Goal: Task Accomplishment & Management: Manage account settings

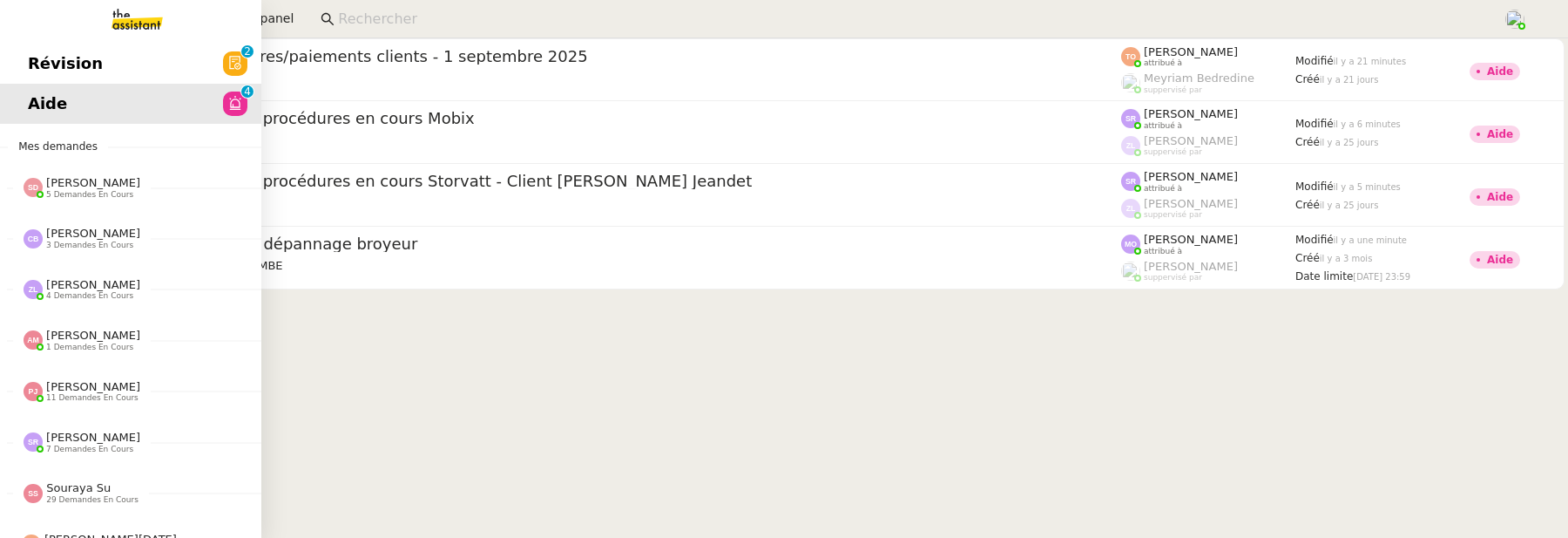
click at [69, 42] on div "Révision 0 1 2 3 4 5 6 7 8 9 Aide 0 1 2 3 4 5 6 7 8 9 Mes demandes Sheida Delpa…" at bounding box center [130, 287] width 261 height 499
click at [85, 60] on span "Révision" at bounding box center [65, 63] width 75 height 26
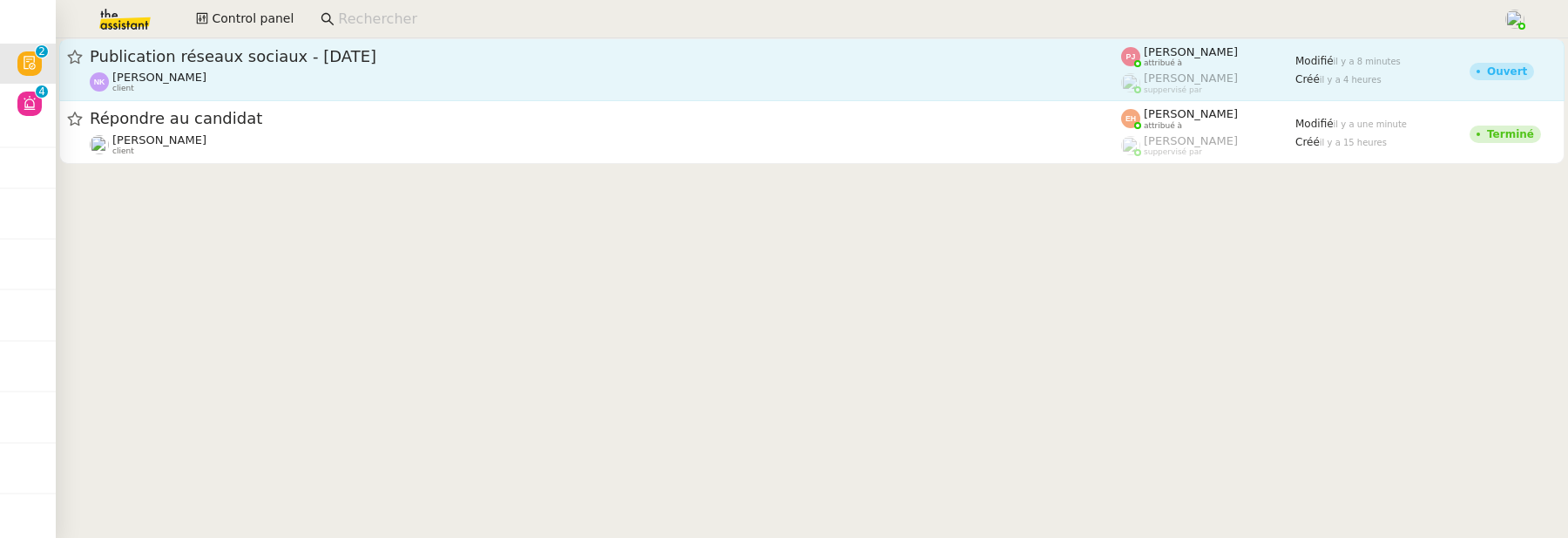
click at [733, 69] on div "Publication réseaux sociaux - 22 septembre 2025 Naresh FAZAL KARIM client" at bounding box center [604, 69] width 1031 height 47
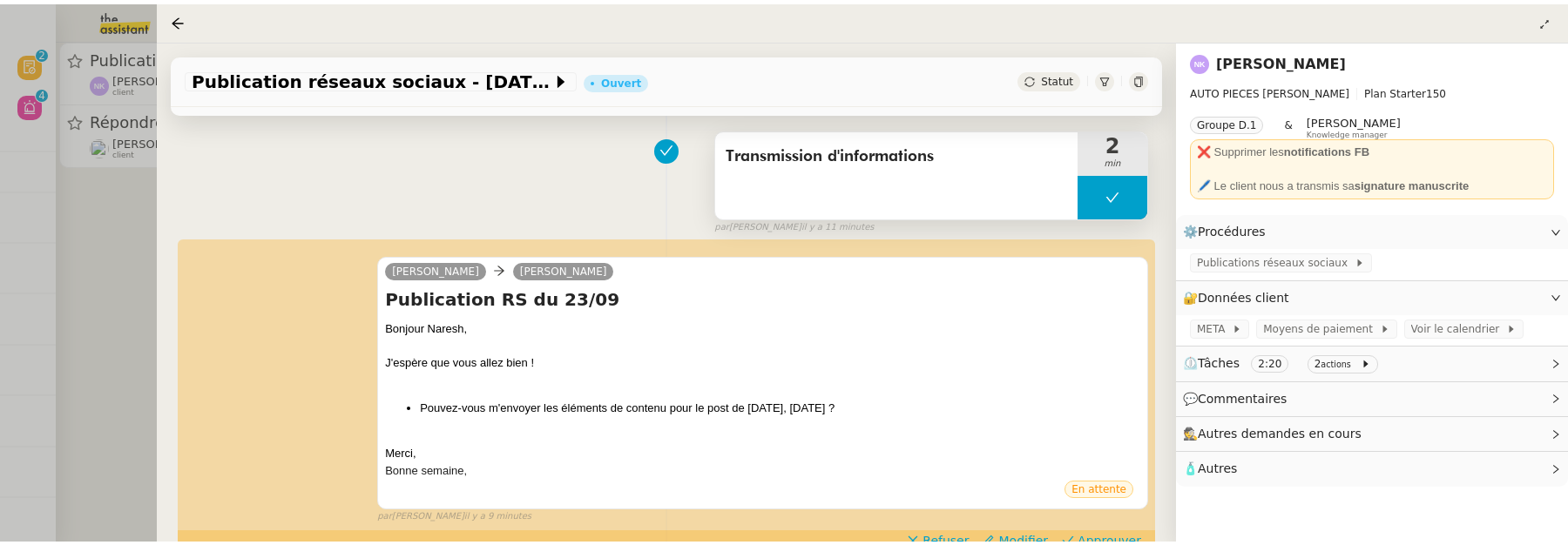
scroll to position [223, 0]
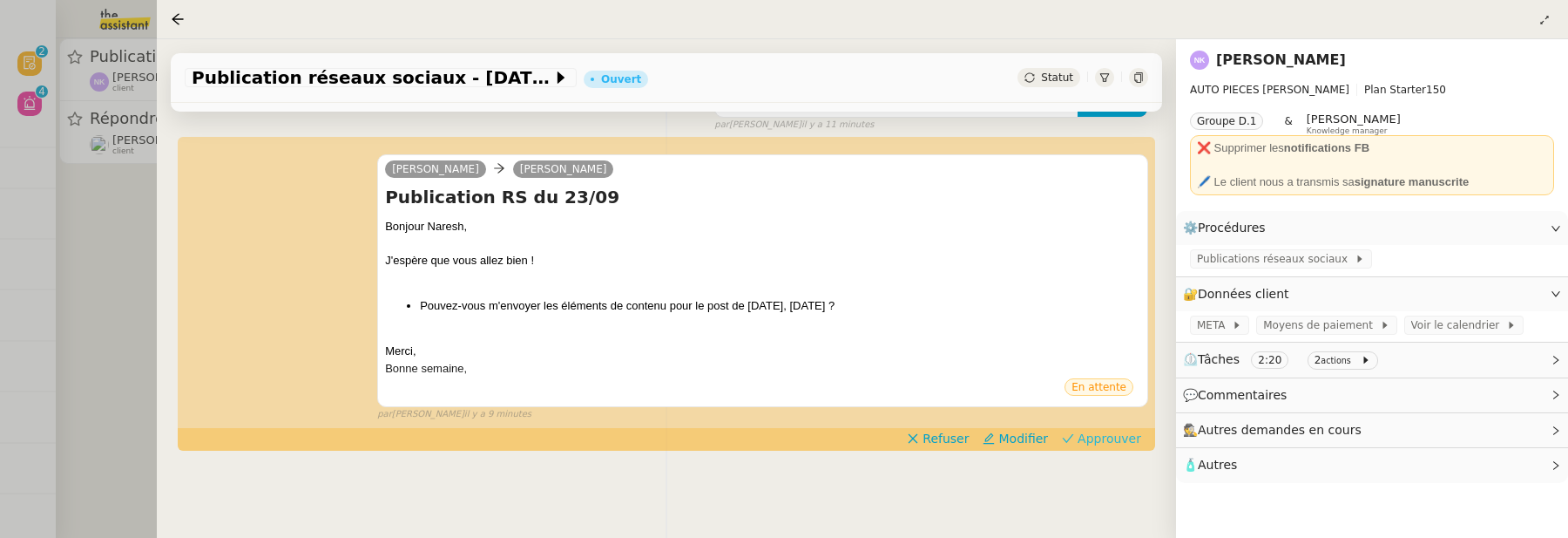
click at [1121, 440] on span "Approuver" at bounding box center [1109, 438] width 64 height 17
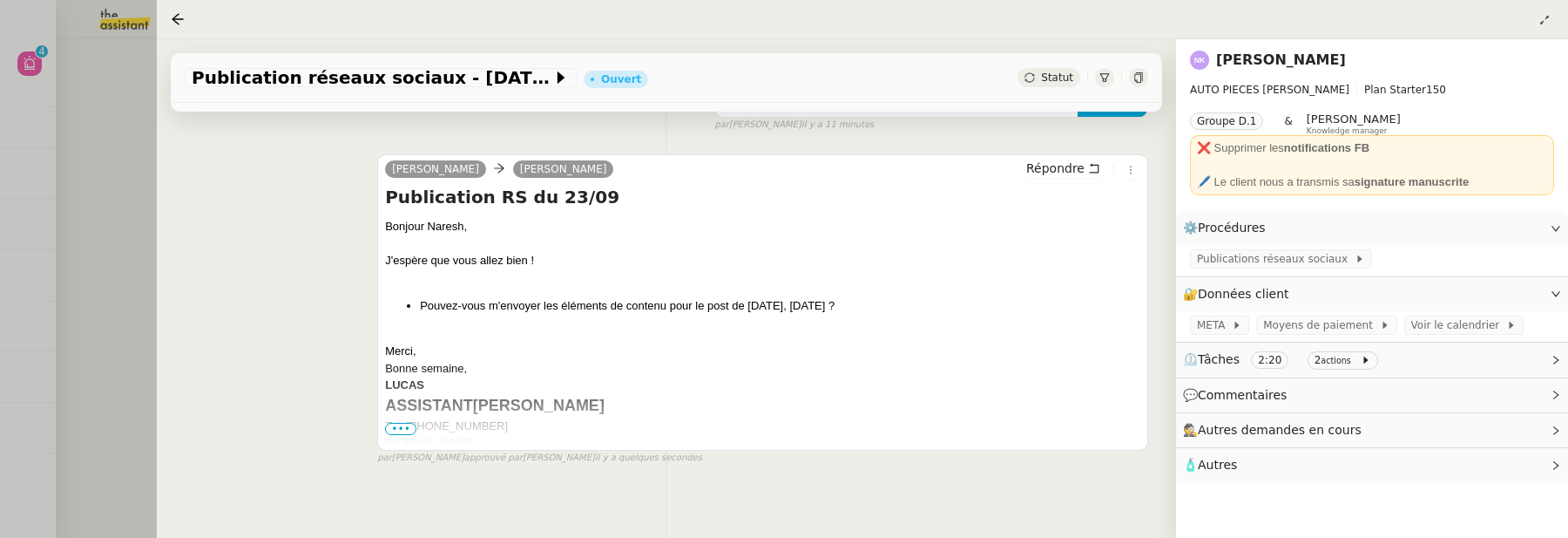
click at [124, 164] on div at bounding box center [784, 269] width 1568 height 538
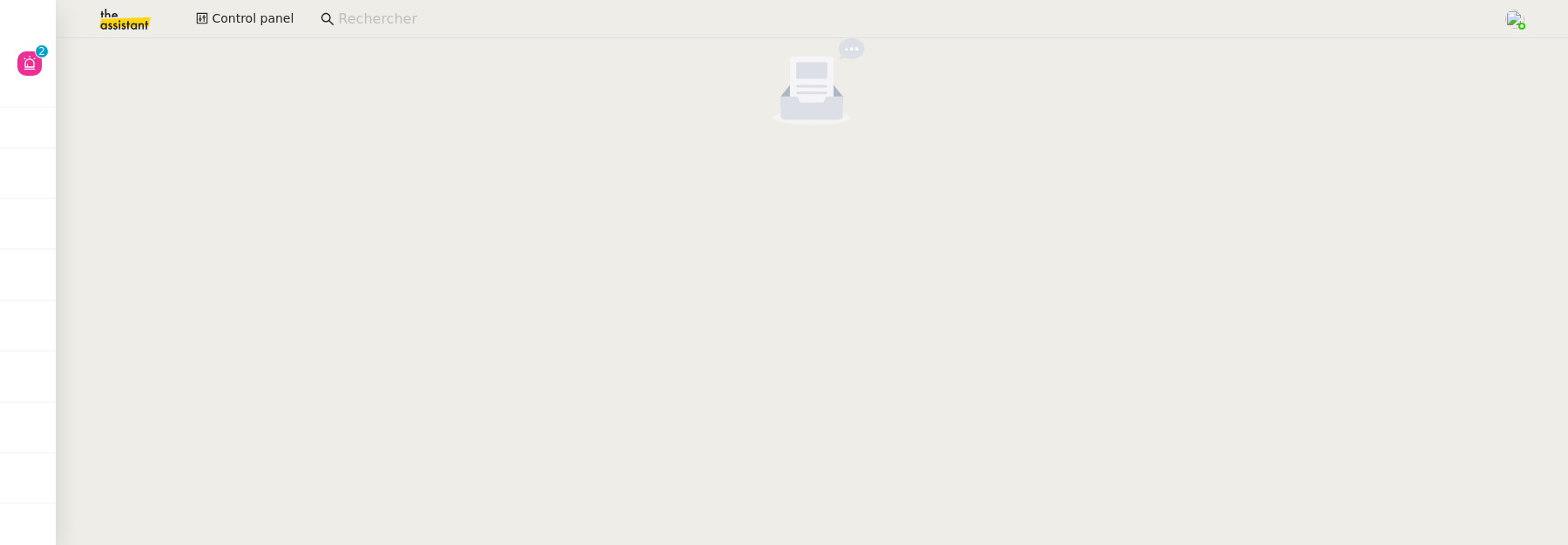
click at [349, 18] on input at bounding box center [911, 19] width 1147 height 24
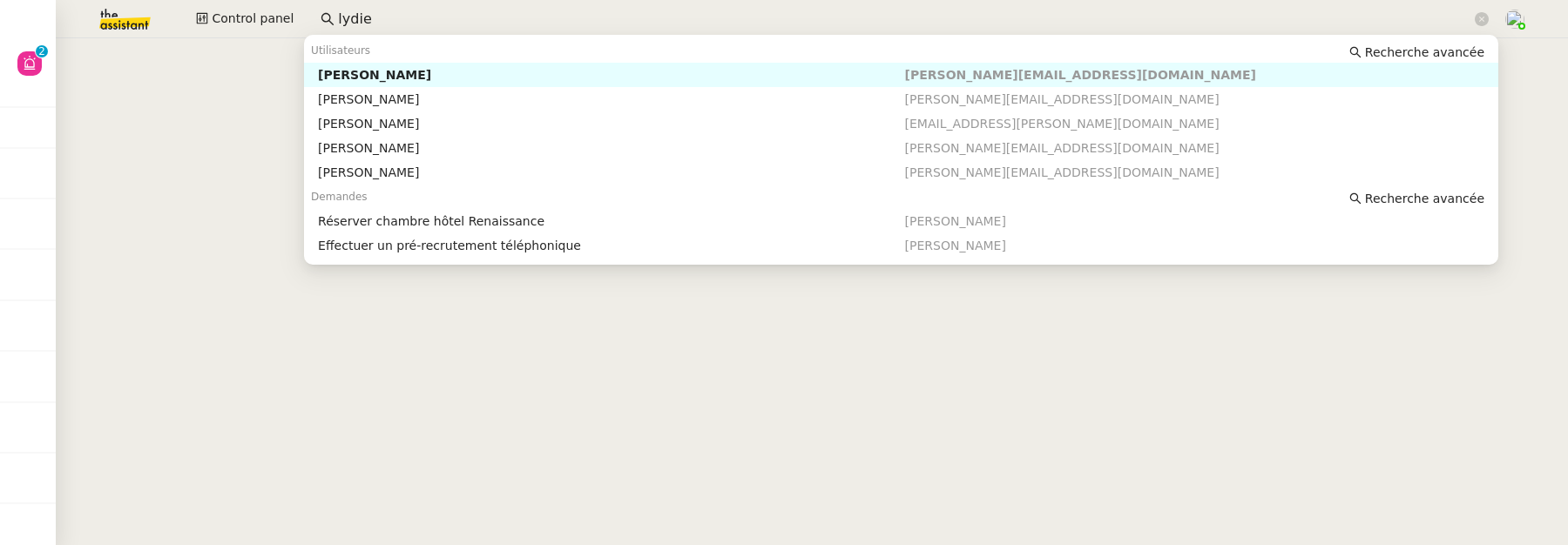
click at [430, 68] on div "[PERSON_NAME]" at bounding box center [611, 75] width 586 height 15
type input "lydie"
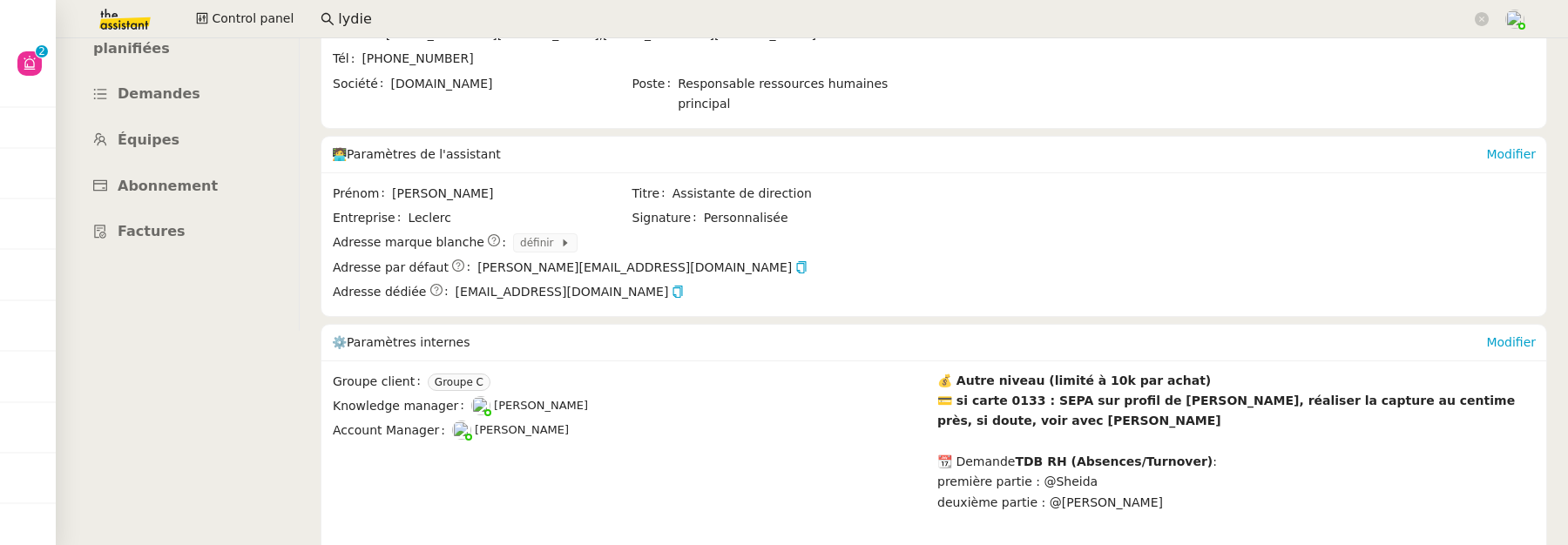
scroll to position [239, 0]
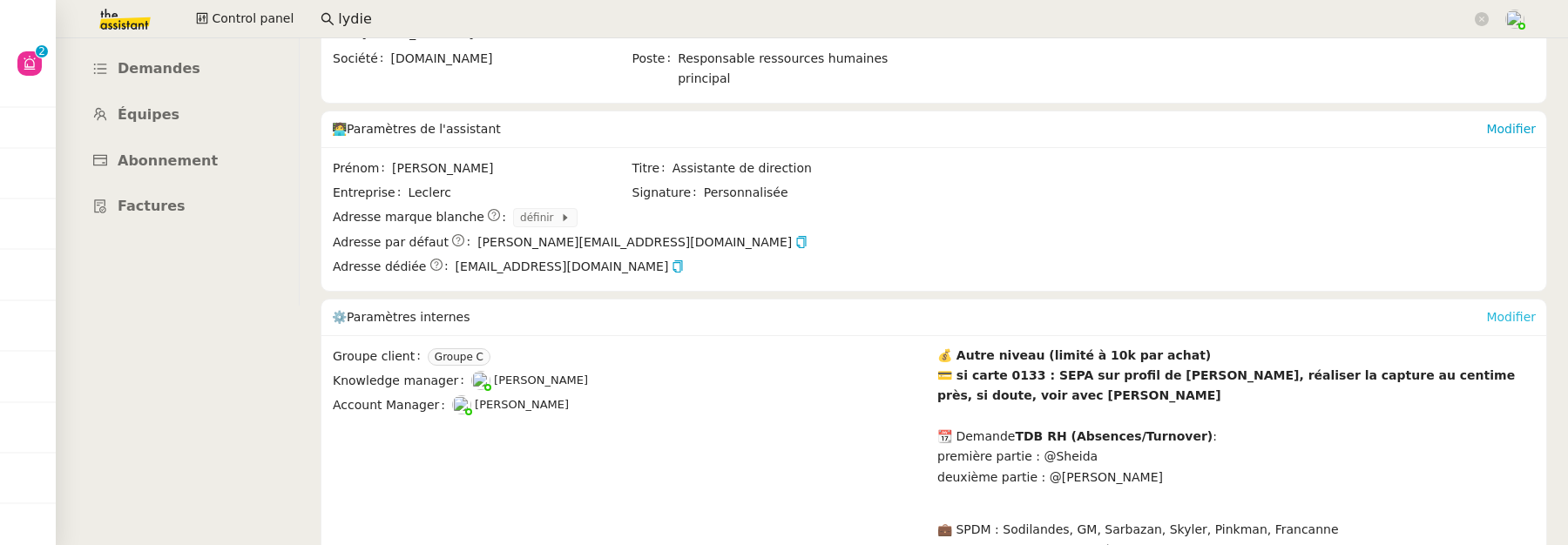
click at [1505, 310] on link "Modifier" at bounding box center [1511, 316] width 49 height 14
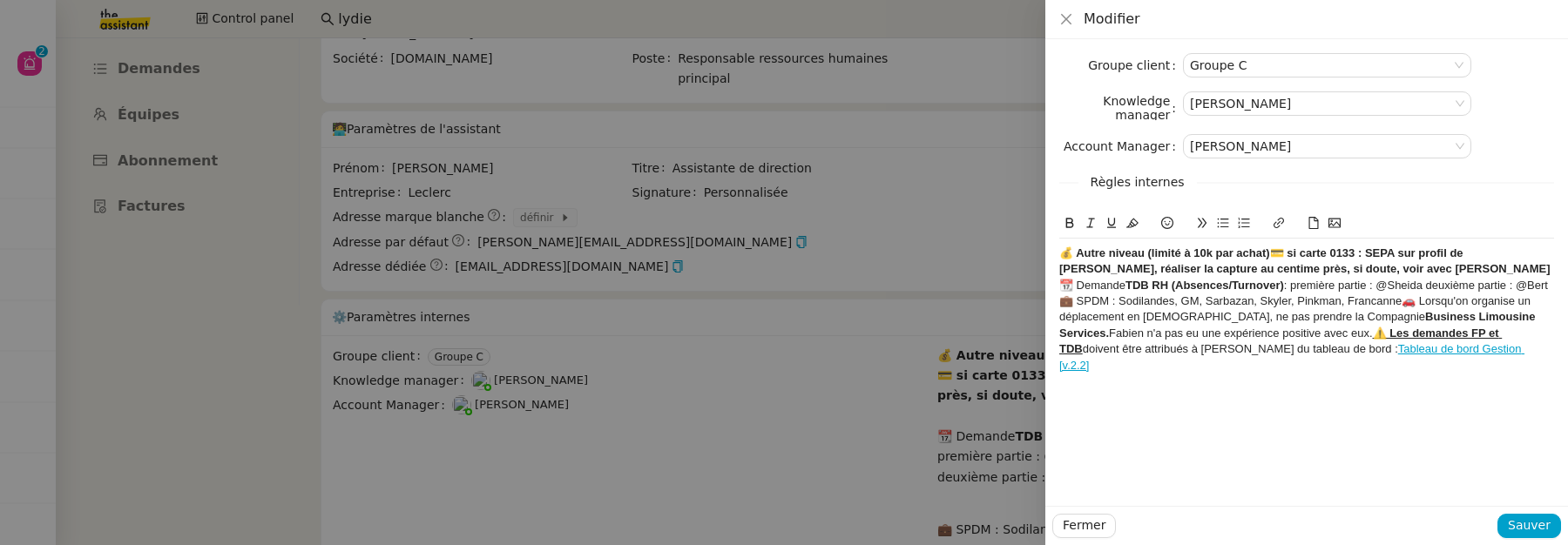
click at [1478, 271] on div "💰 Autre niveau (limité à 10k par achat)💳 si carte 0133 : SEPA sur profil de Fab…" at bounding box center [1307, 261] width 495 height 32
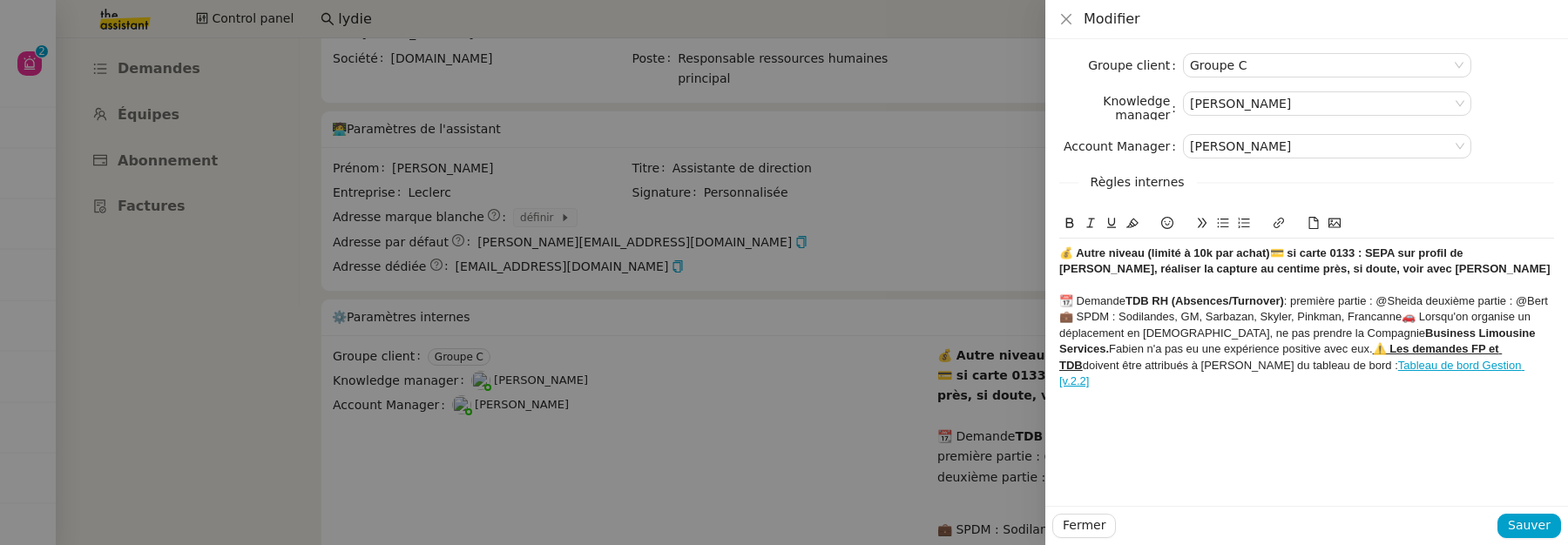
click at [1062, 318] on div "💼 SPDM : Sodilandes, GM, Sarbazan, Skyler, Pinkman, Francanne🚗 Lorsqu'on organi…" at bounding box center [1307, 348] width 495 height 80
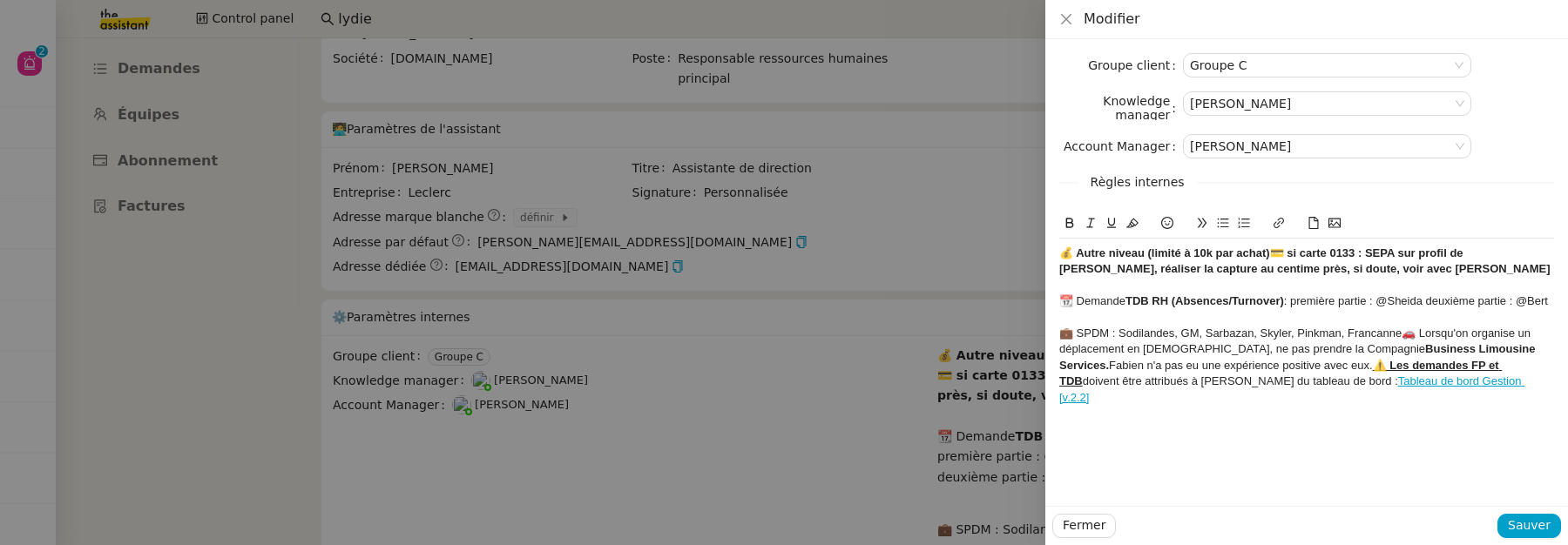
click at [1287, 363] on div "💼 SPDM : Sodilandes, GM, Sarbazan, Skyler, Pinkman, Francanne🚗 Lorsqu'on organi…" at bounding box center [1307, 366] width 495 height 80
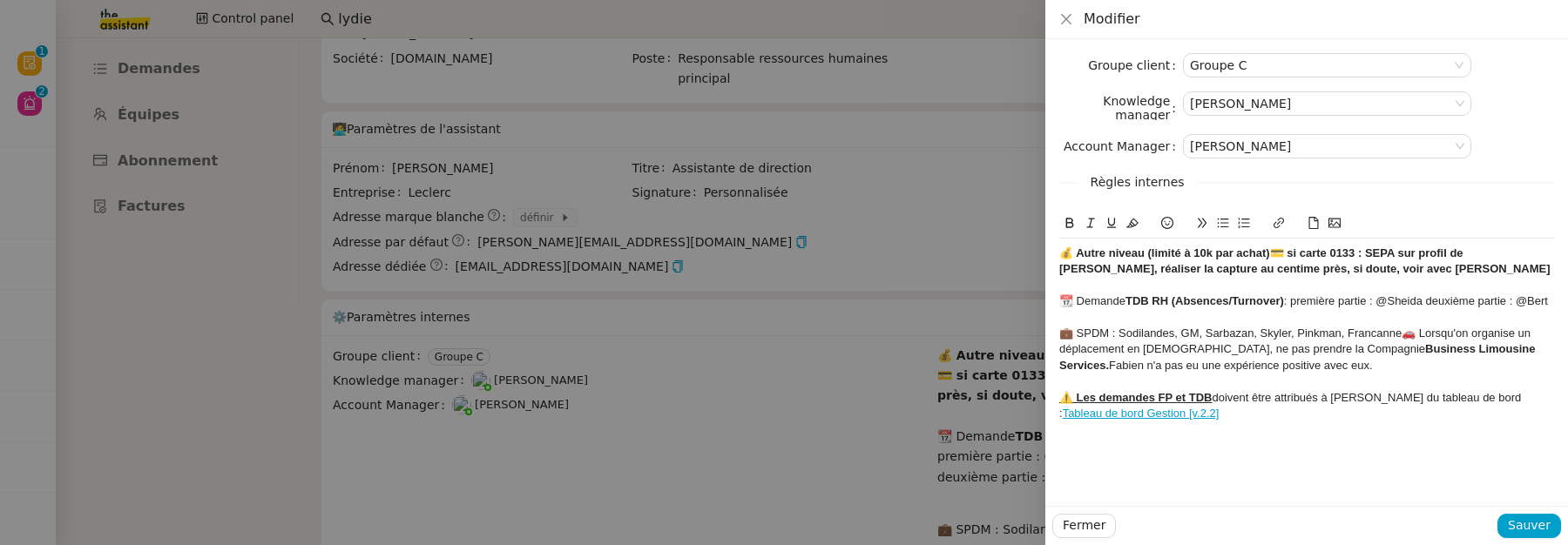
click at [1061, 254] on strong "💰 Autre niveau (limité à 10k par achat)💳 si carte 0133 : SEPA sur profil de Fab…" at bounding box center [1305, 260] width 491 height 28
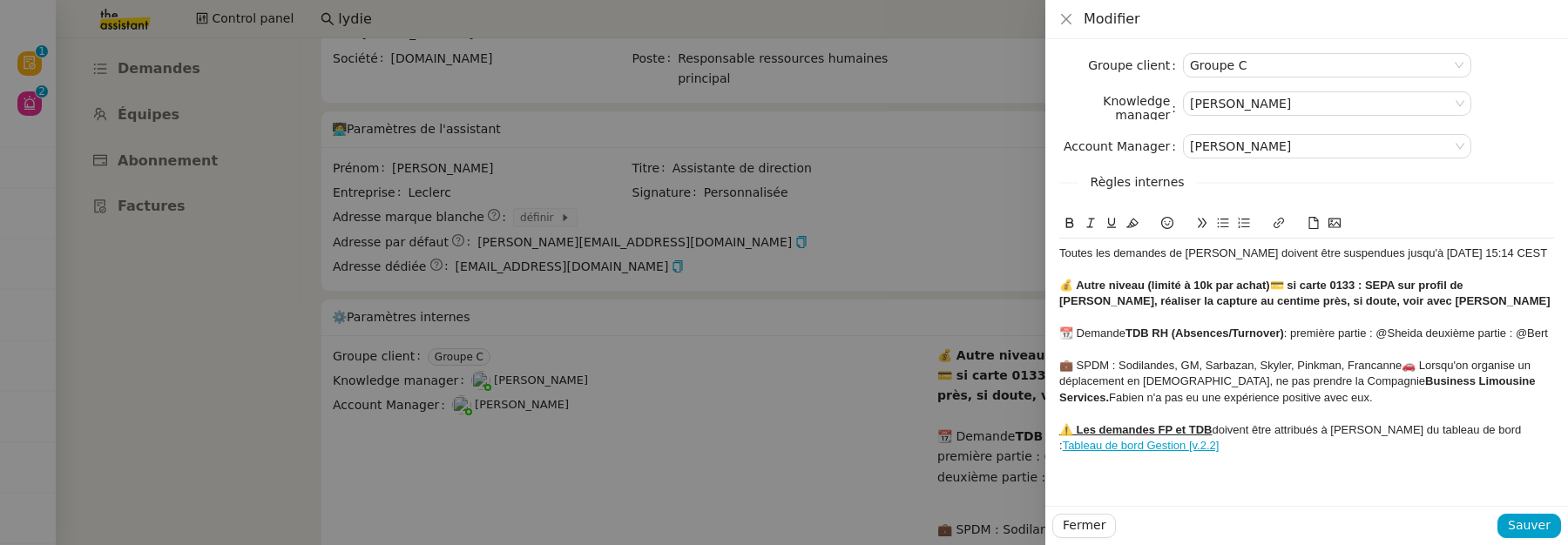
scroll to position [0, 0]
click at [1060, 254] on div "Toutes les demandes de Lydie Laulon doivent être suspendues jusqu'à 28/09/2025 …" at bounding box center [1307, 253] width 495 height 15
click at [1167, 226] on icon at bounding box center [1167, 222] width 12 height 12
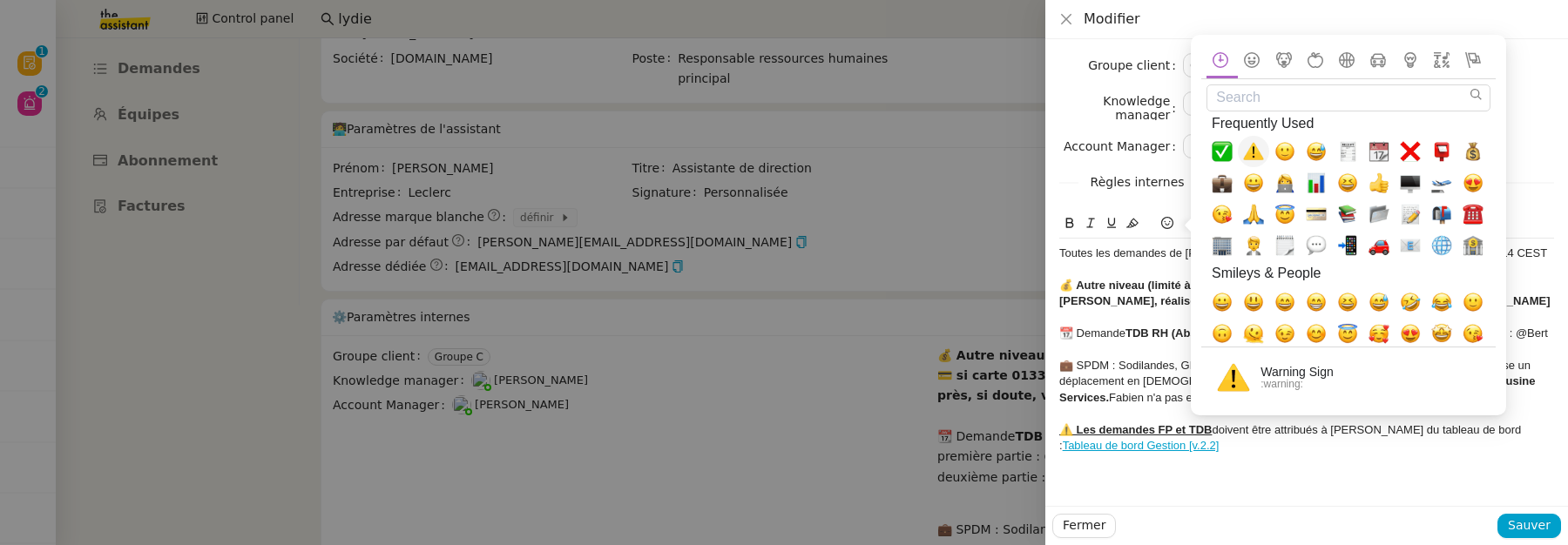
click at [1254, 149] on span "⚠️, warning" at bounding box center [1253, 151] width 21 height 21
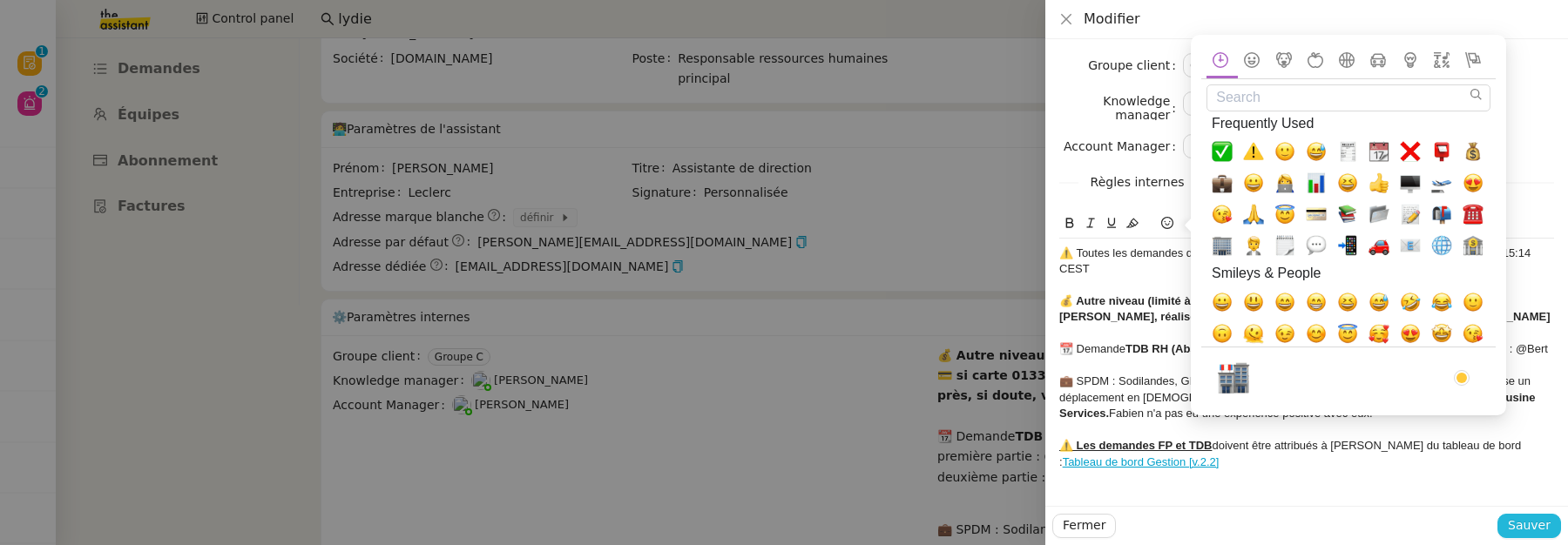
click at [1536, 533] on span "Sauver" at bounding box center [1529, 525] width 43 height 20
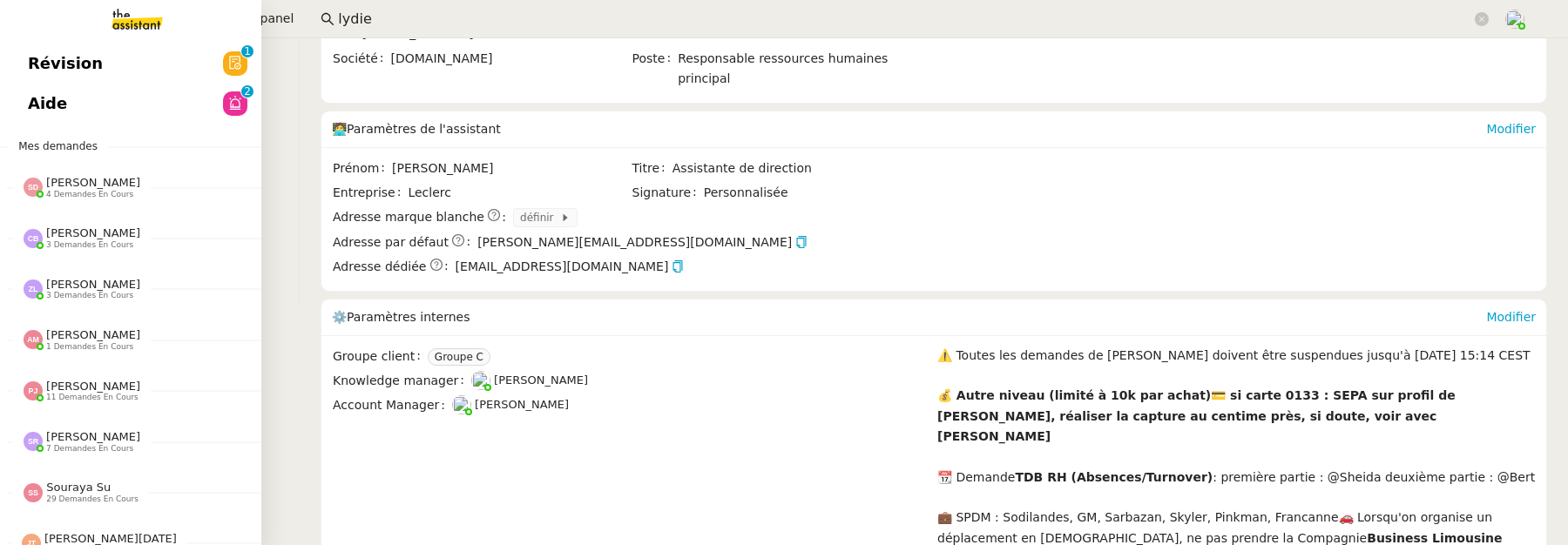
click at [43, 73] on span "Révision" at bounding box center [65, 63] width 75 height 26
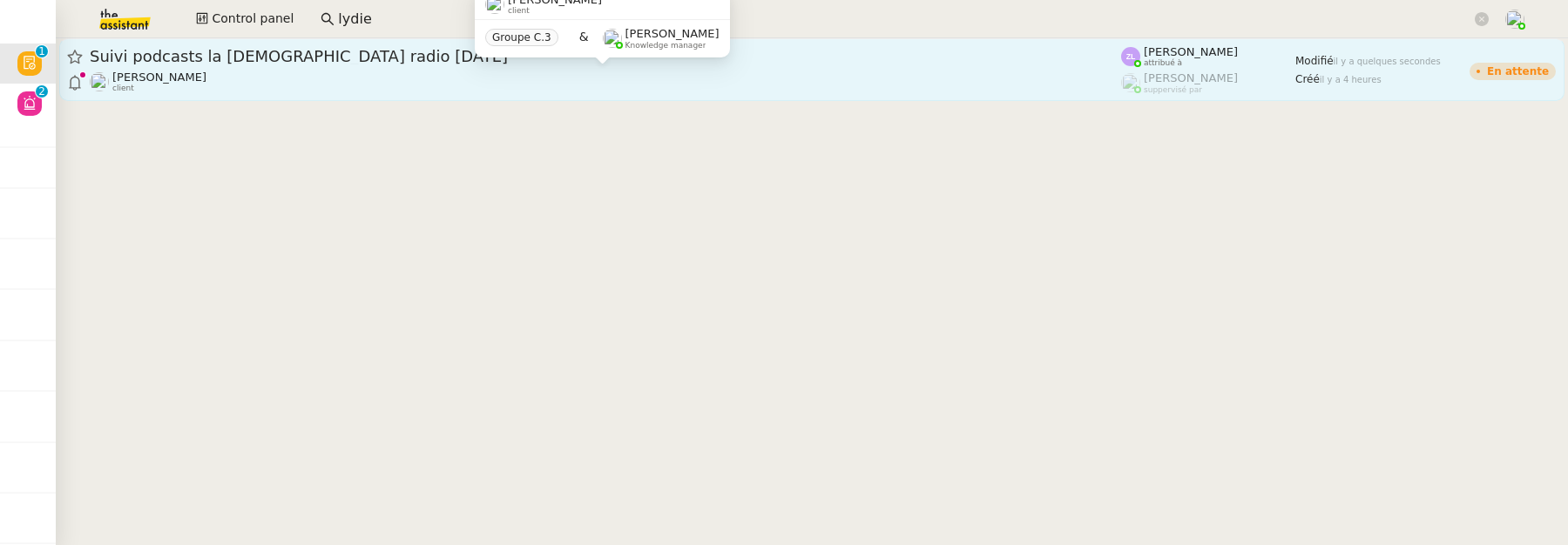
click at [332, 81] on div "Hugo Bentz client" at bounding box center [604, 82] width 1031 height 23
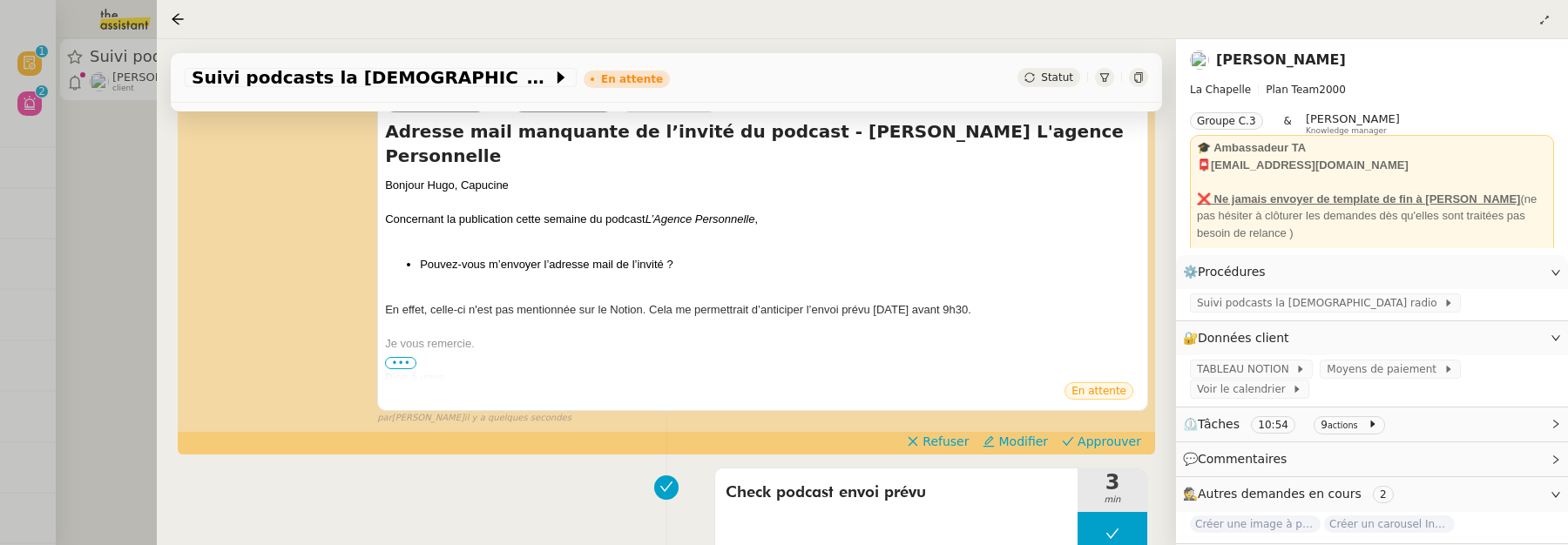
scroll to position [410, 0]
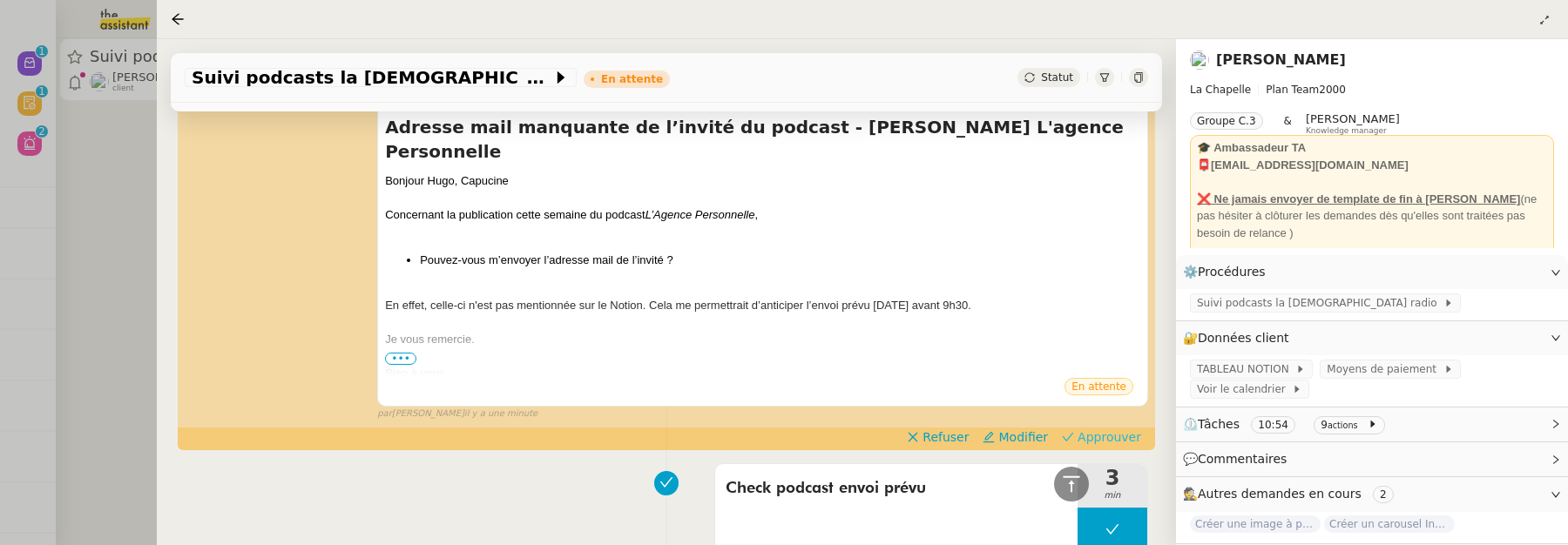
click at [1119, 440] on span "Approuver" at bounding box center [1109, 437] width 64 height 17
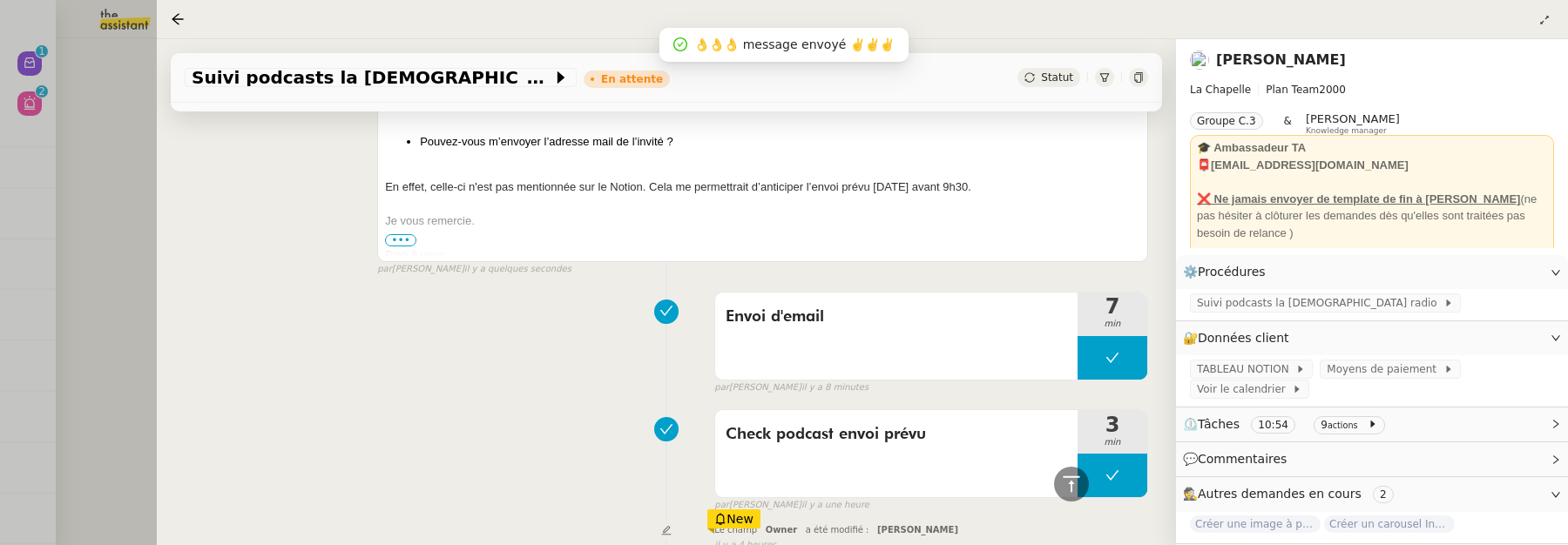
scroll to position [498, 0]
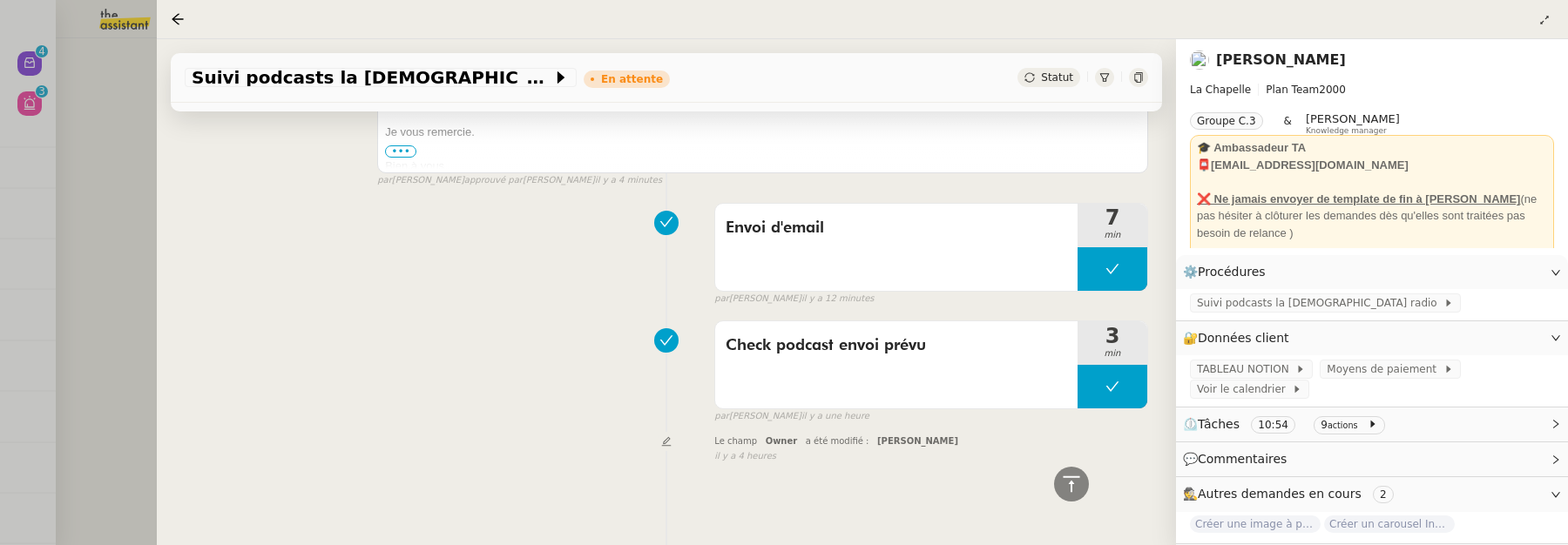
click at [124, 147] on div at bounding box center [784, 272] width 1568 height 545
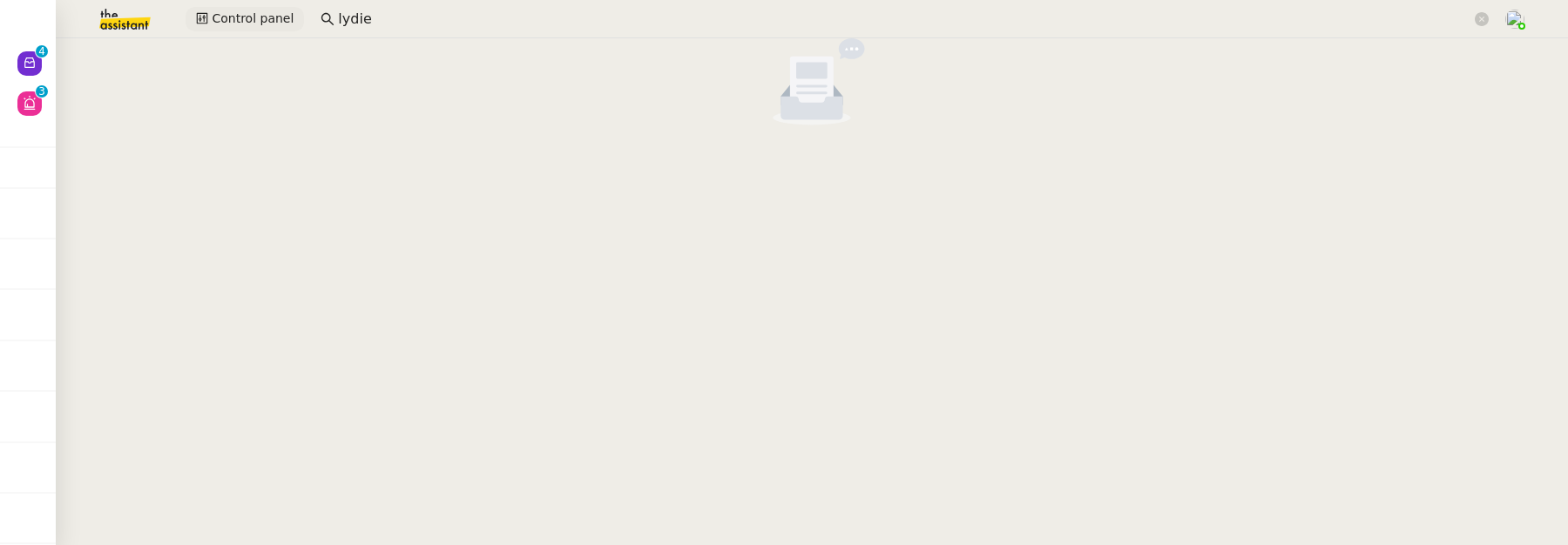
click at [215, 26] on span "Control panel" at bounding box center [253, 18] width 82 height 20
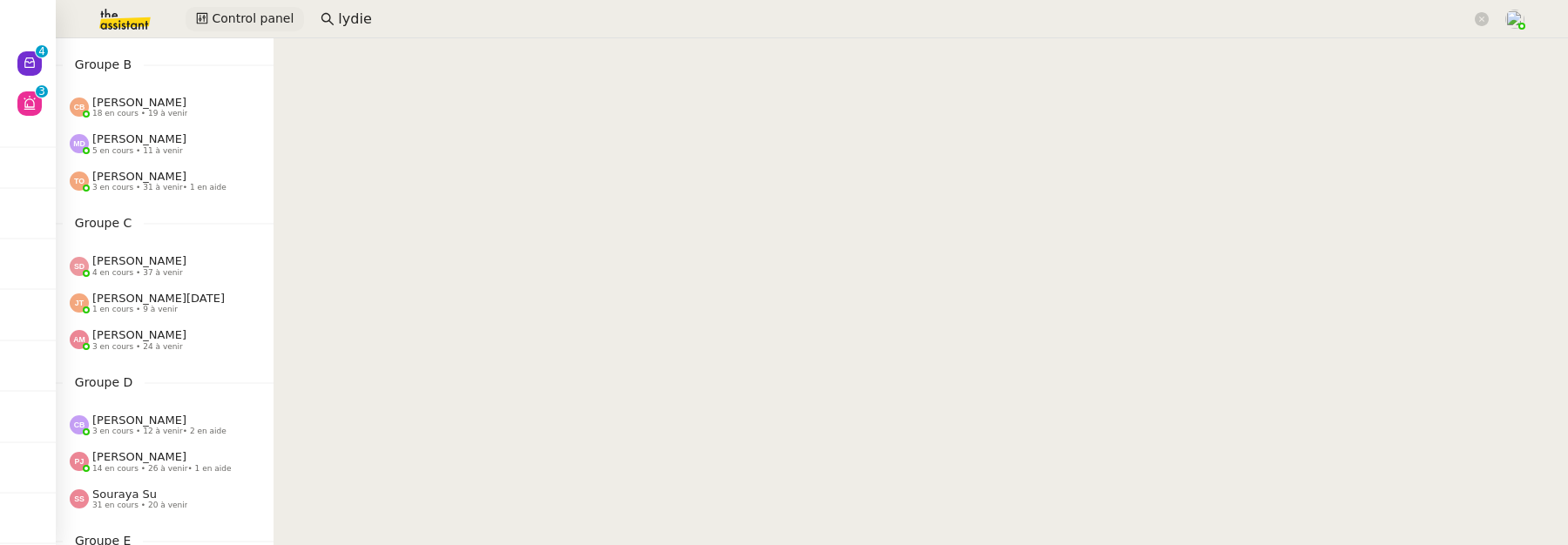
scroll to position [258, 0]
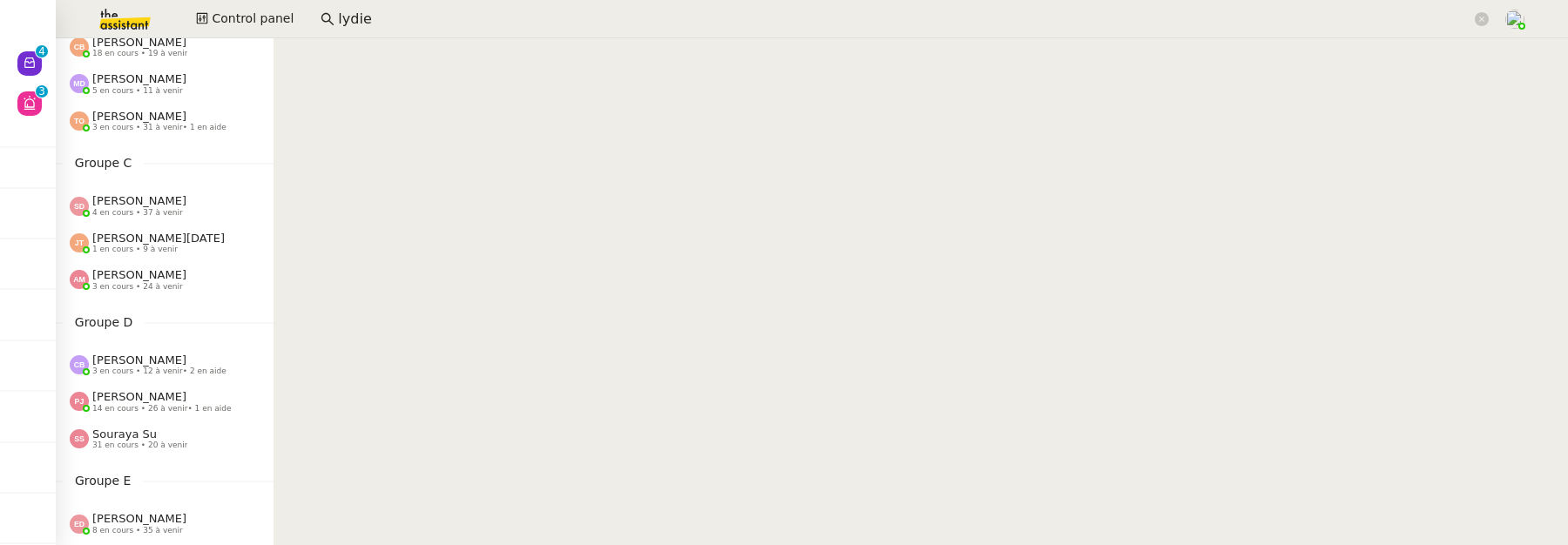
click at [148, 405] on span "14 en cours • 26 à venir • 1 en aide" at bounding box center [162, 408] width 140 height 9
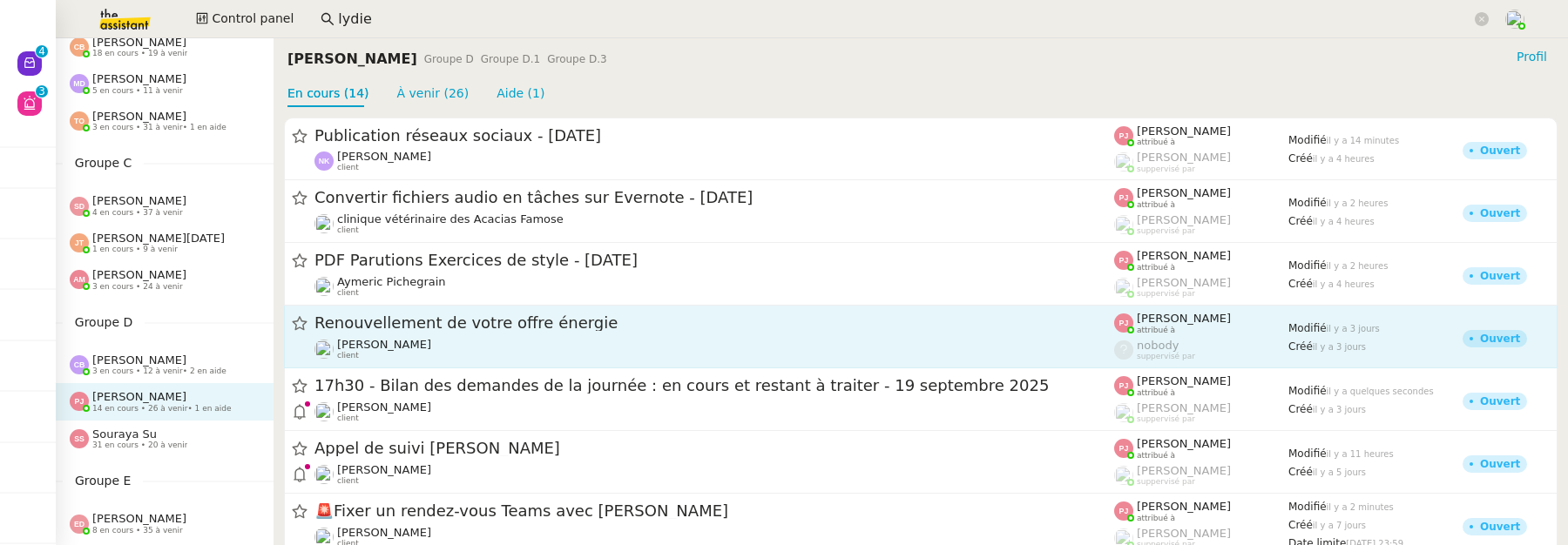
scroll to position [22, 0]
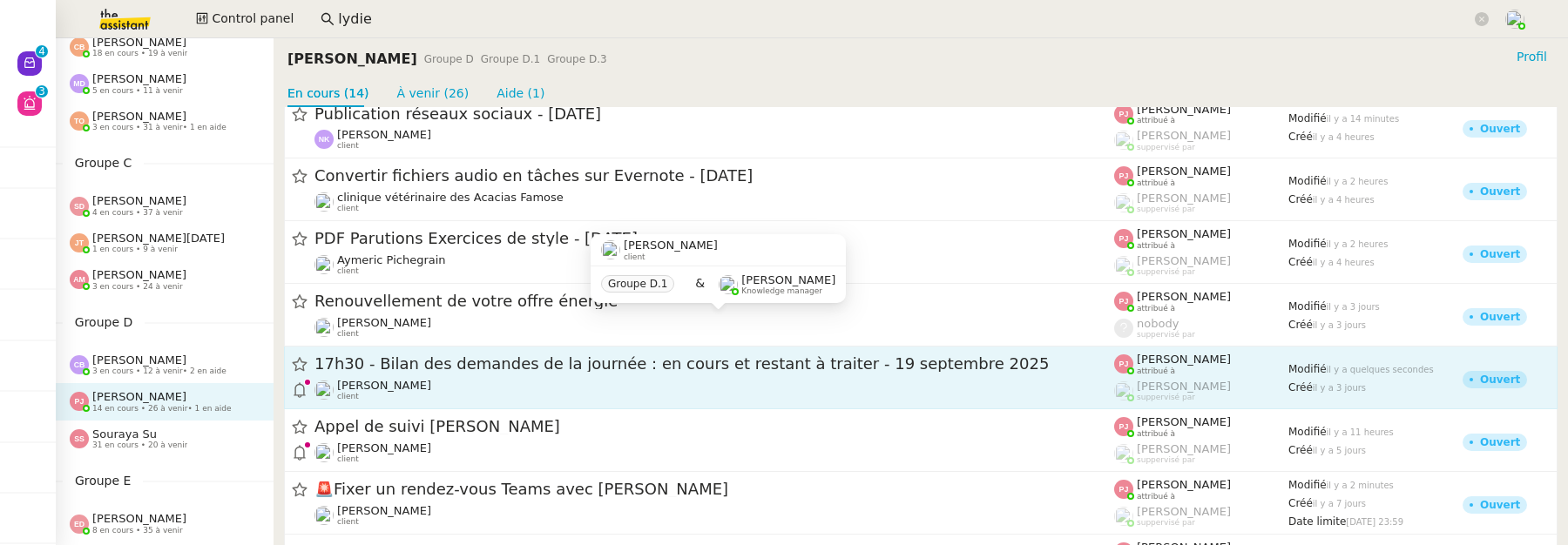
click at [536, 365] on span "17h30 - Bilan des demandes de la journée : en cours et restant à traiter - 19 s…" at bounding box center [714, 365] width 799 height 15
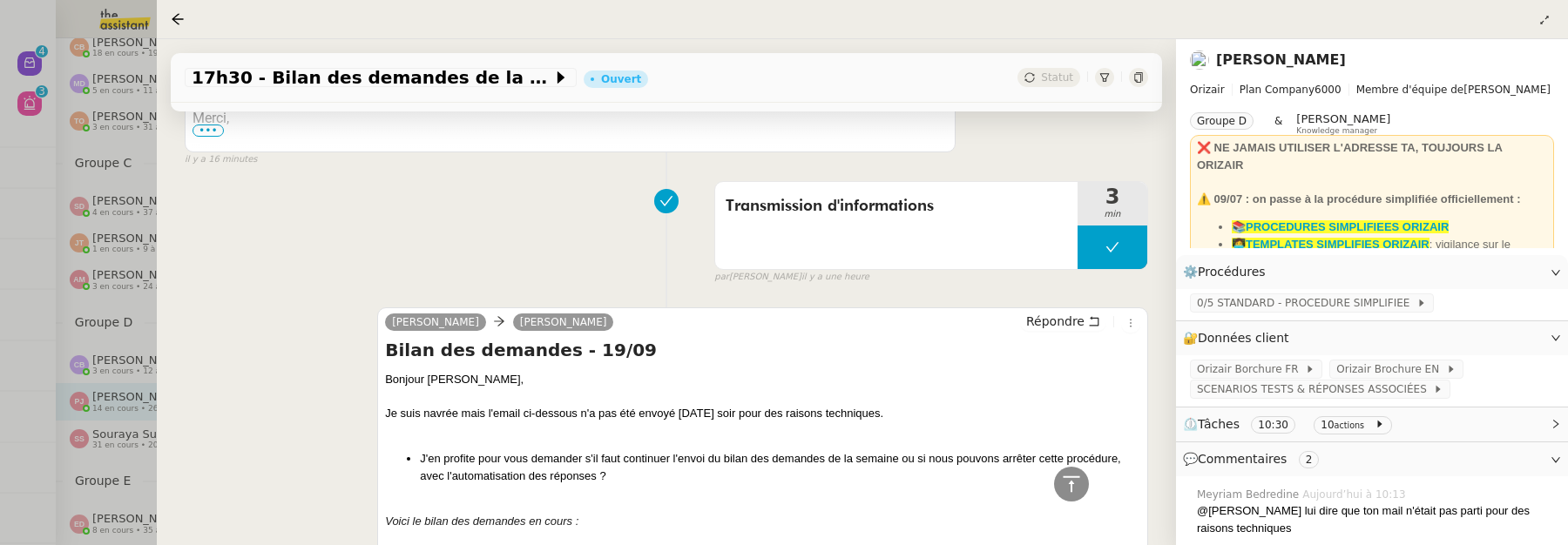
scroll to position [938, 0]
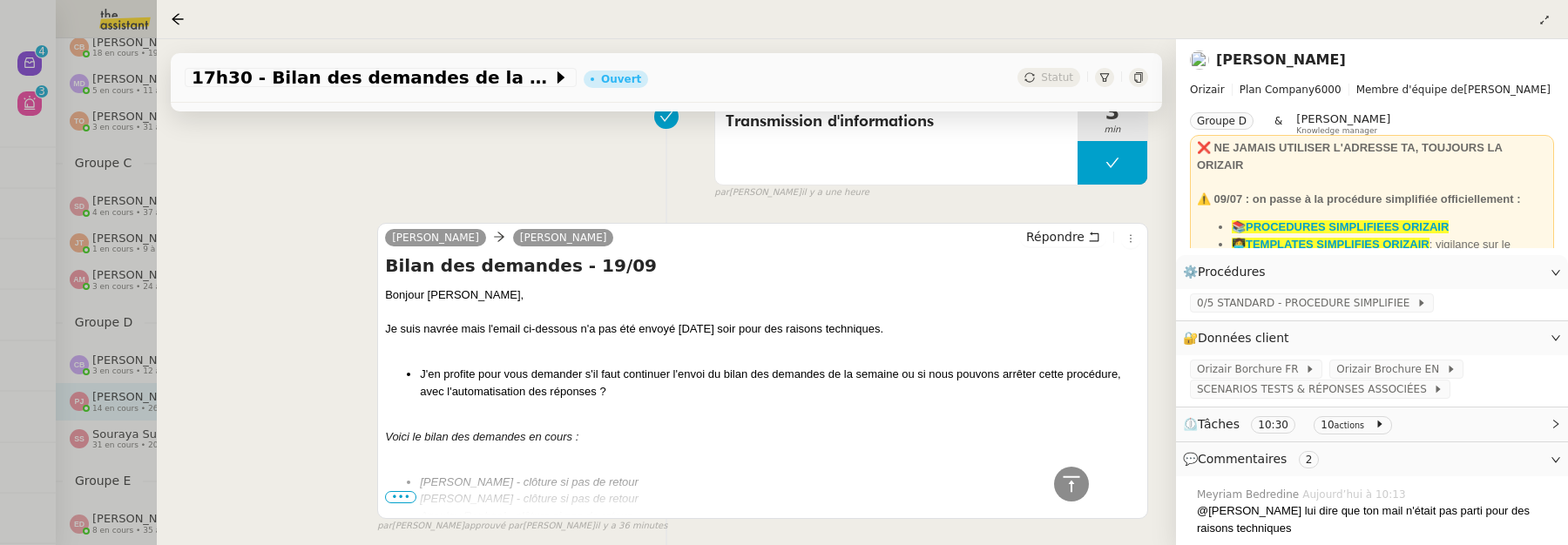
click at [404, 497] on span "•••" at bounding box center [400, 497] width 31 height 12
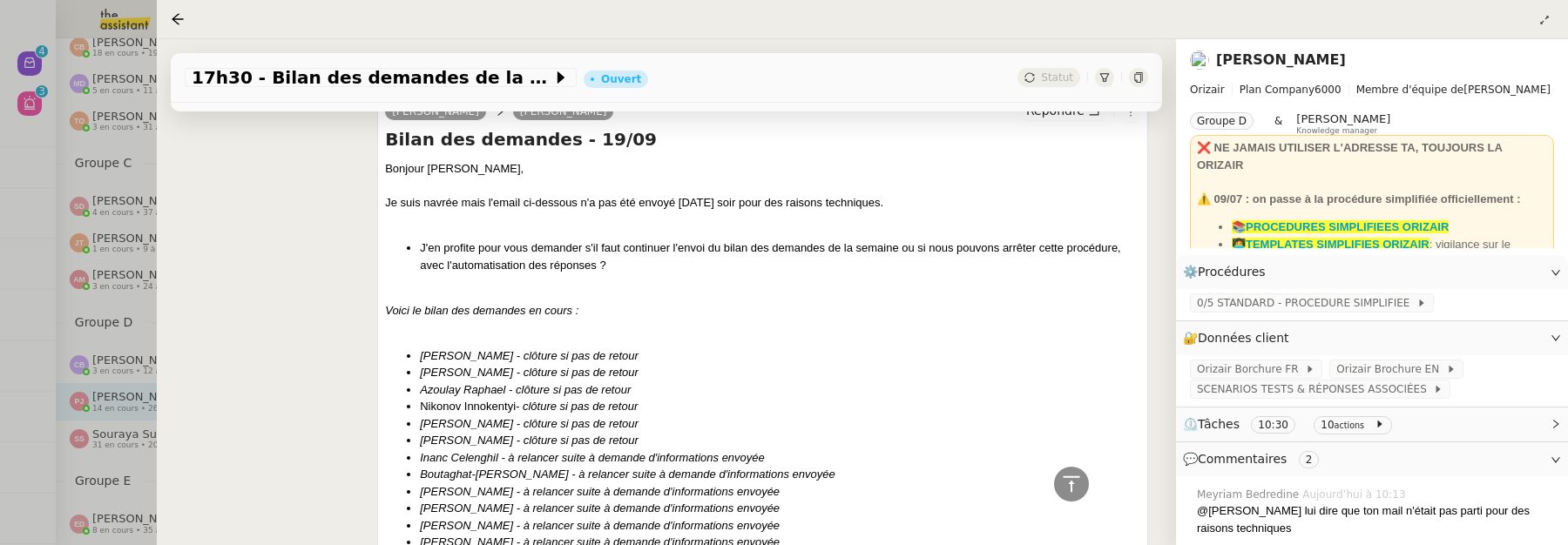
scroll to position [511, 0]
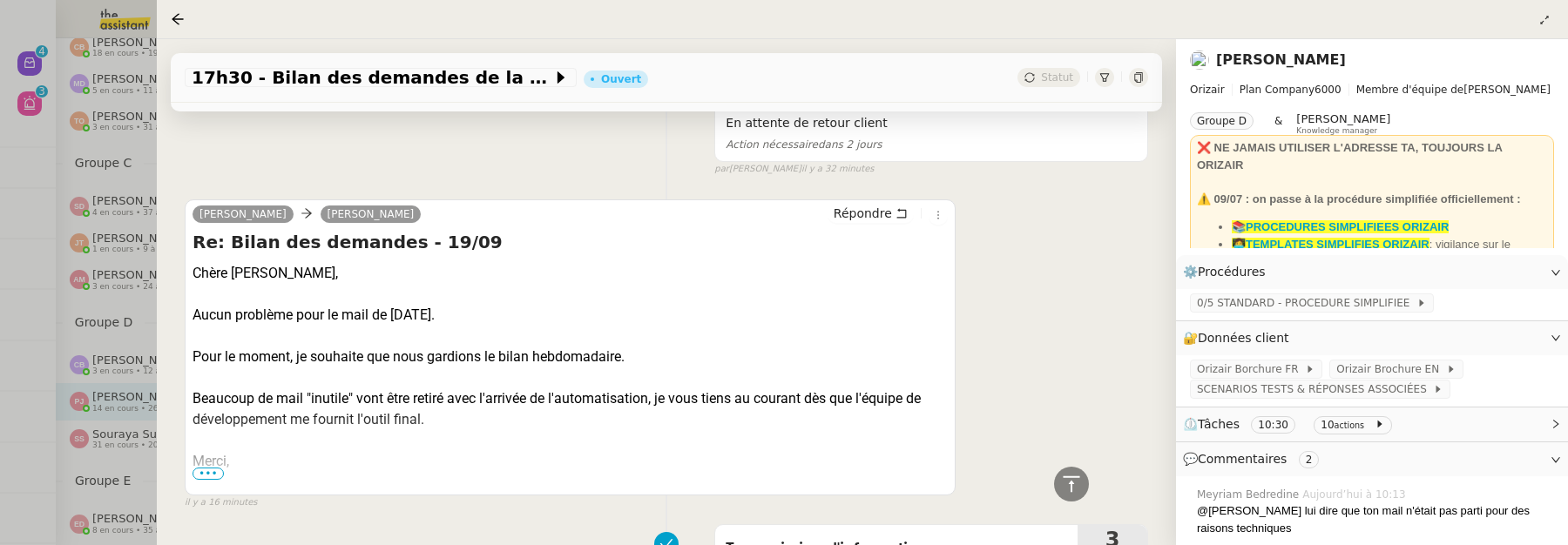
click at [213, 475] on span "•••" at bounding box center [208, 473] width 31 height 12
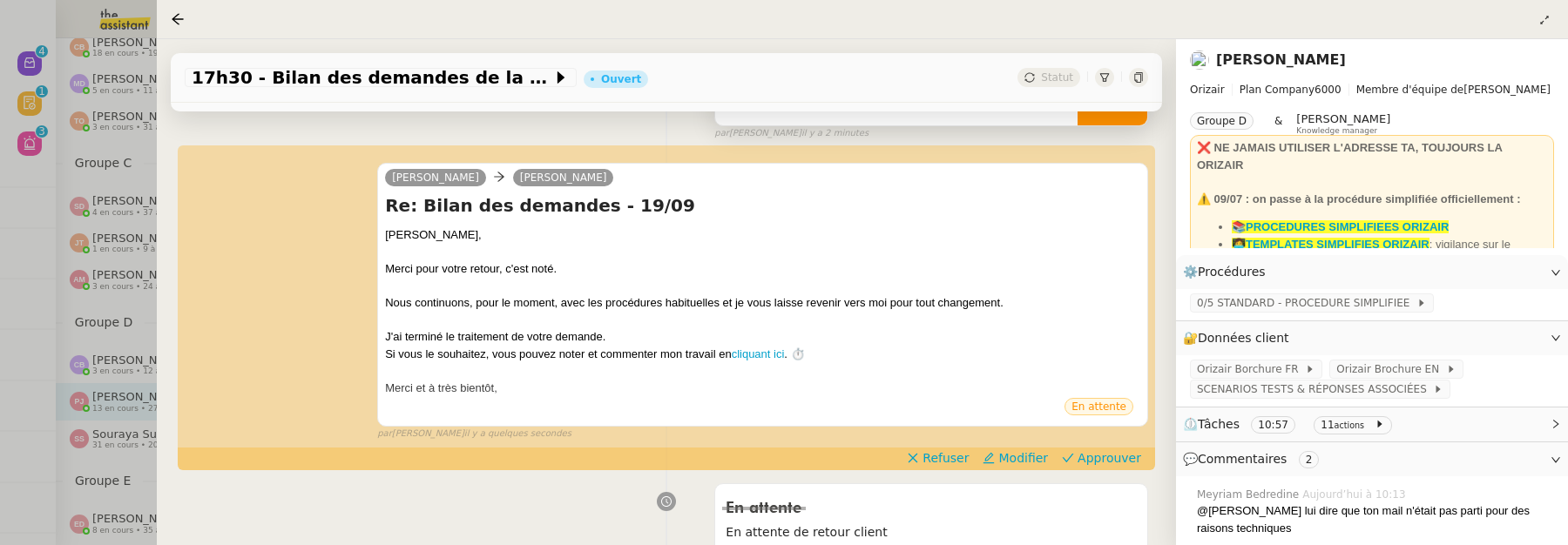
scroll to position [218, 0]
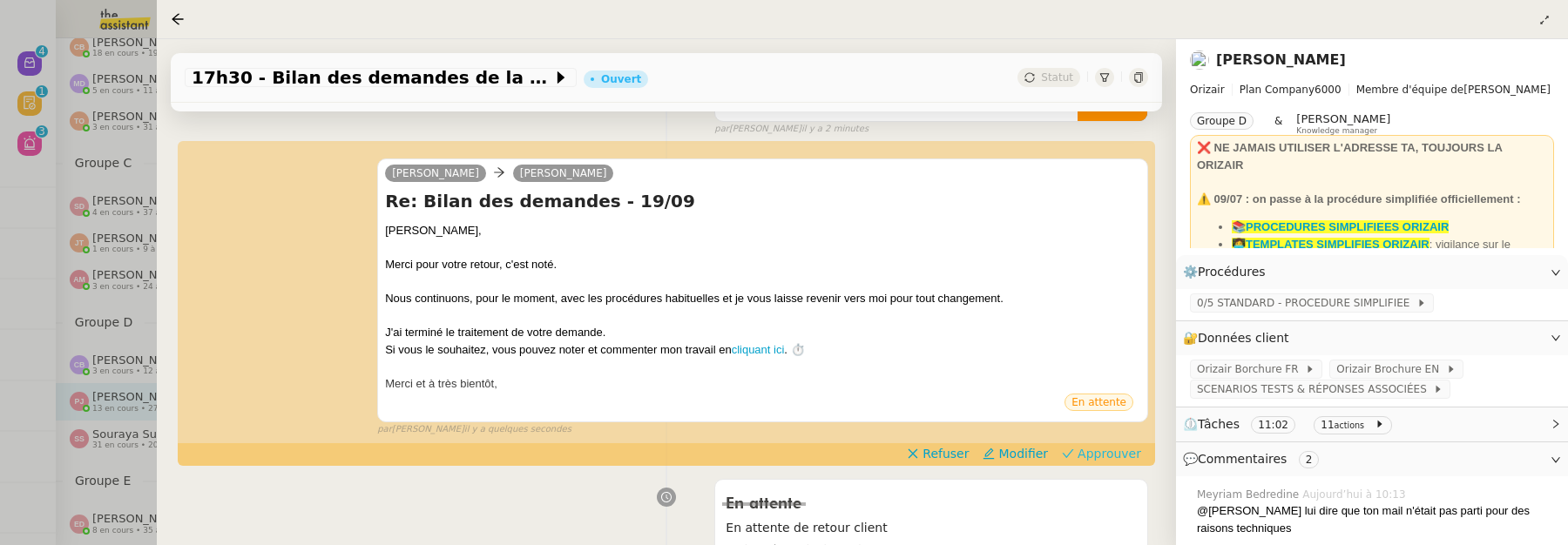
click at [1112, 459] on span "Approuver" at bounding box center [1109, 453] width 64 height 17
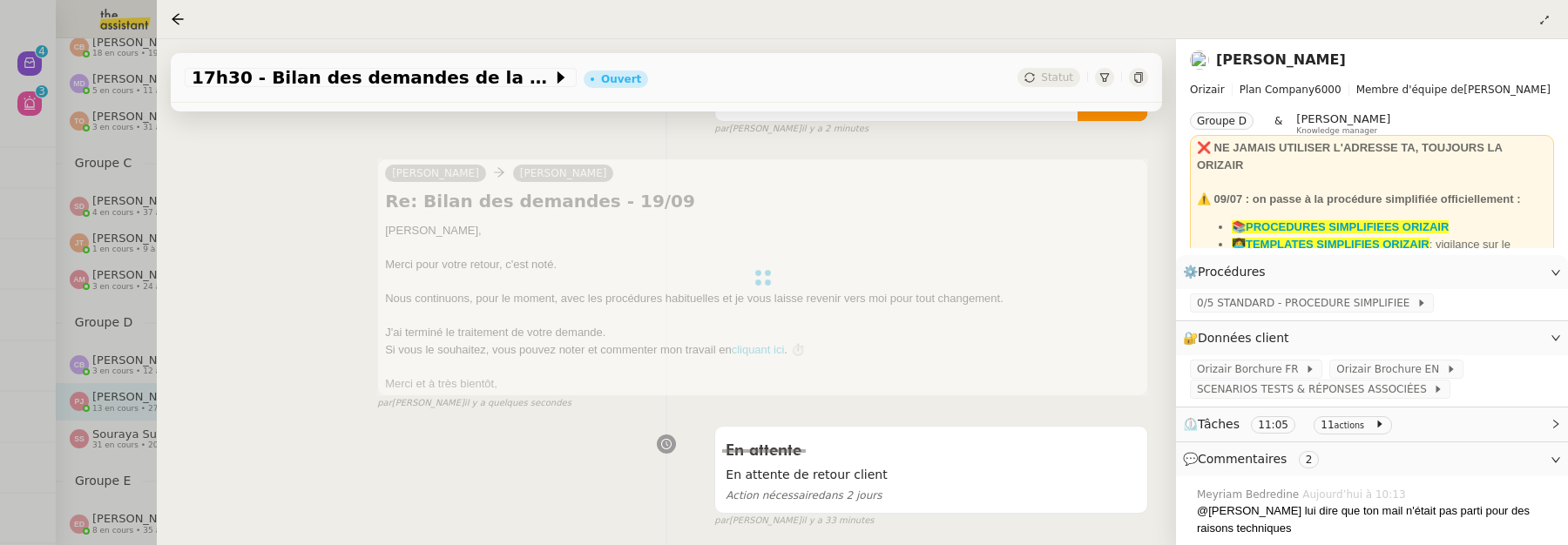
scroll to position [0, 0]
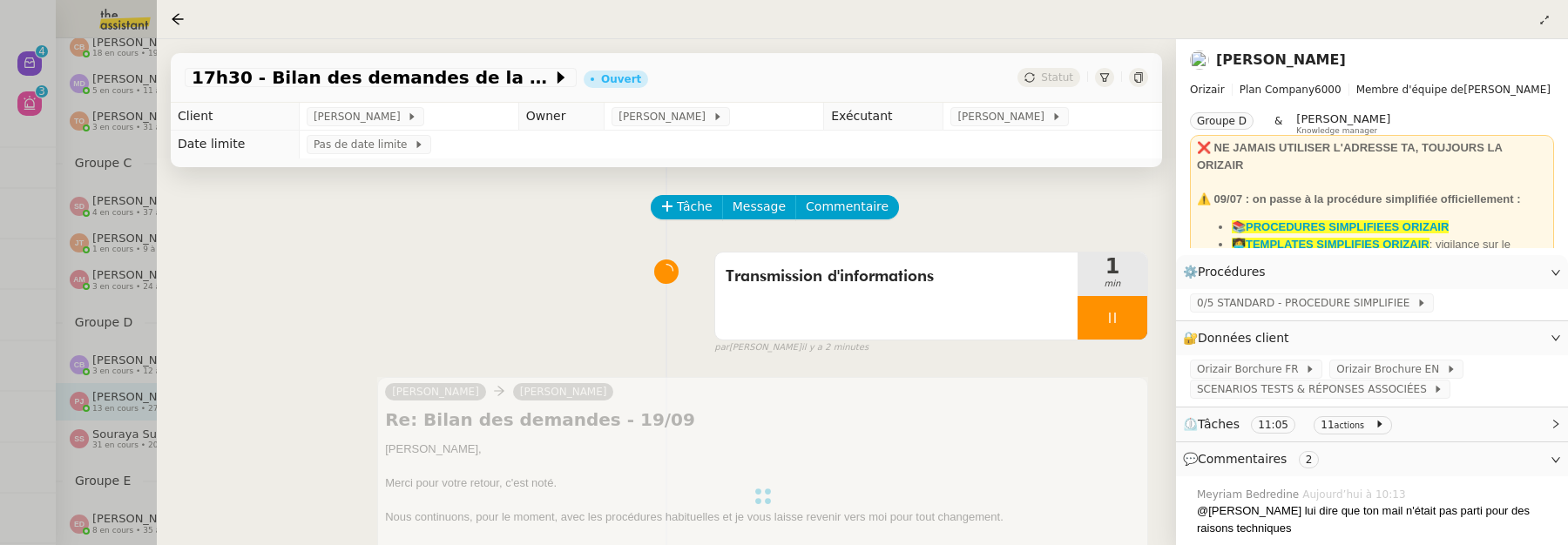
click at [1138, 80] on icon at bounding box center [1138, 77] width 10 height 10
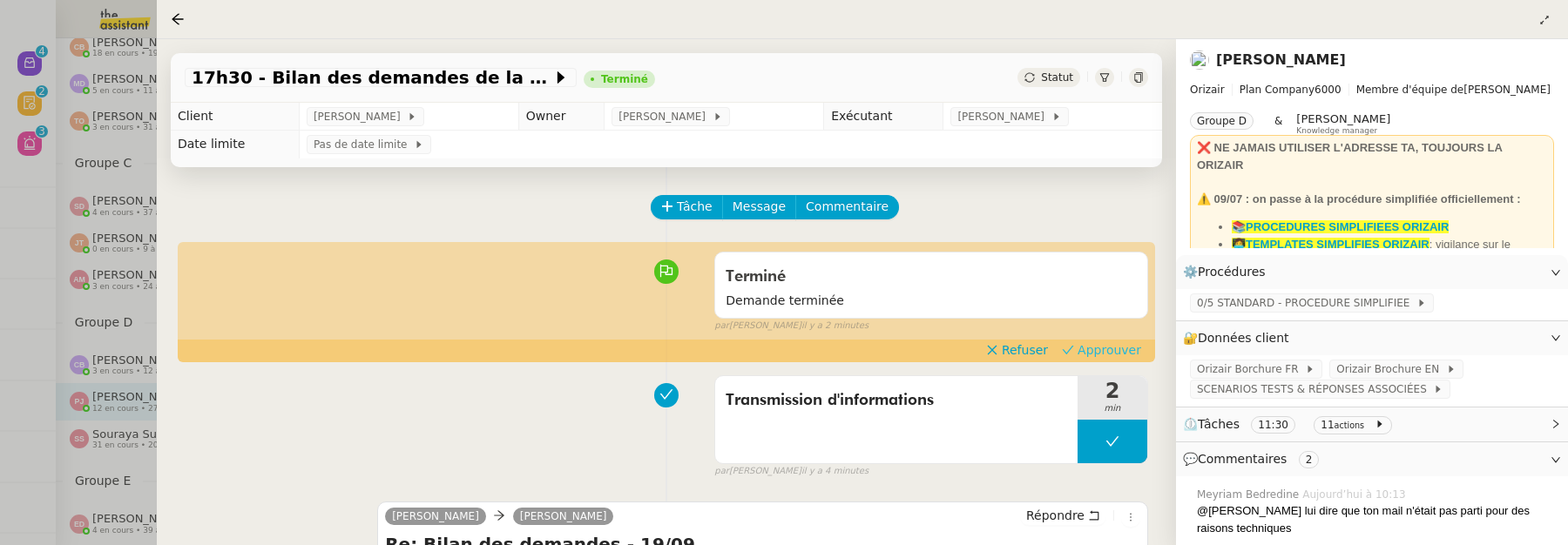
click at [1113, 347] on span "Approuver" at bounding box center [1109, 349] width 64 height 17
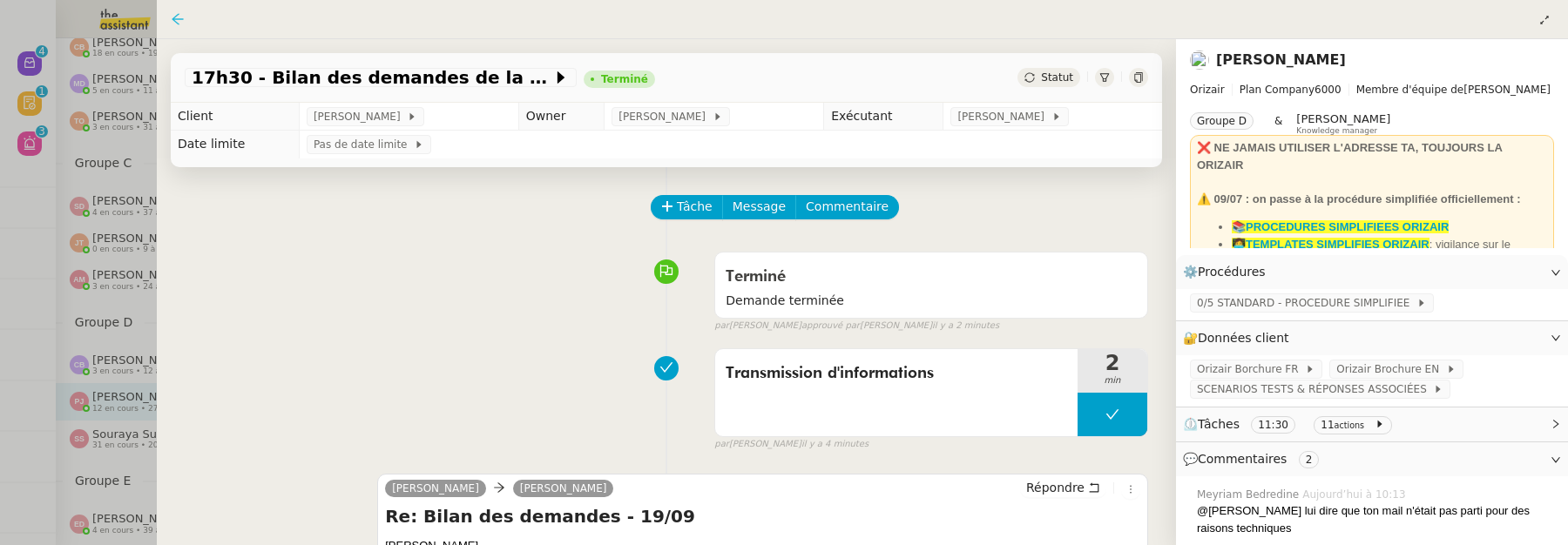
click at [178, 20] on icon at bounding box center [178, 19] width 14 height 14
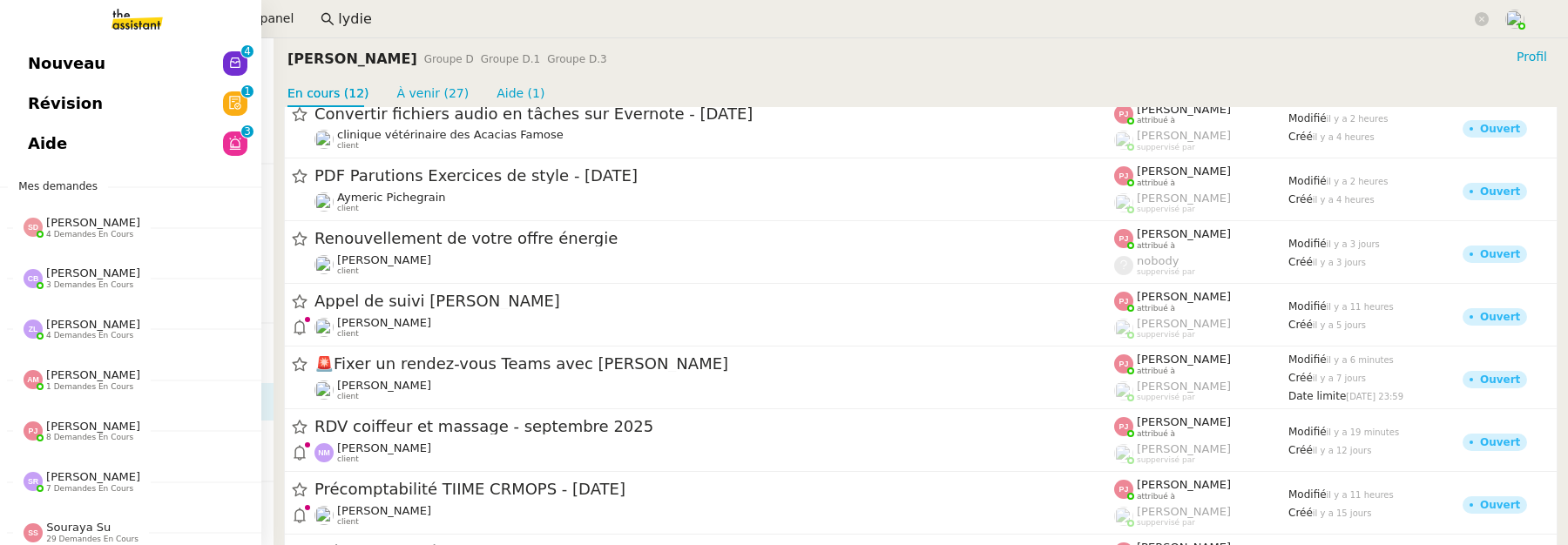
click at [15, 100] on link "Révision 0 1 2 3 4 5 6 7 8 9" at bounding box center [130, 103] width 261 height 40
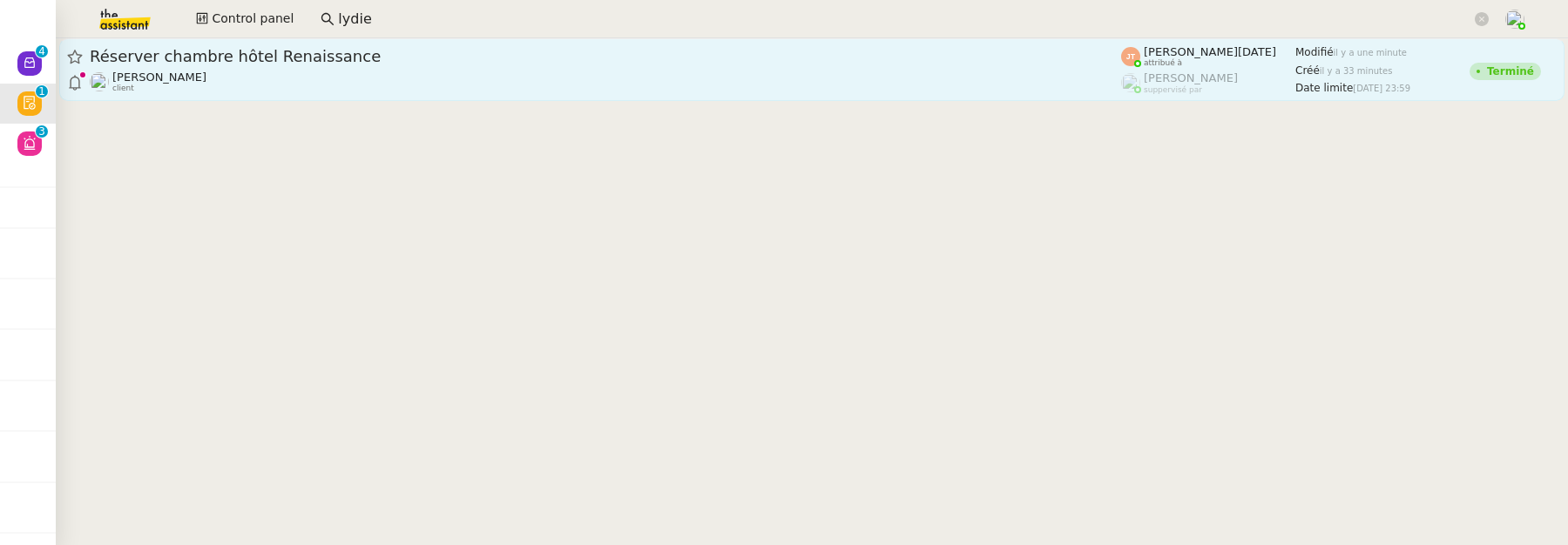
click at [437, 69] on div "Réserver chambre hôtel Renaissance Lydie Laulon client" at bounding box center [604, 69] width 1031 height 47
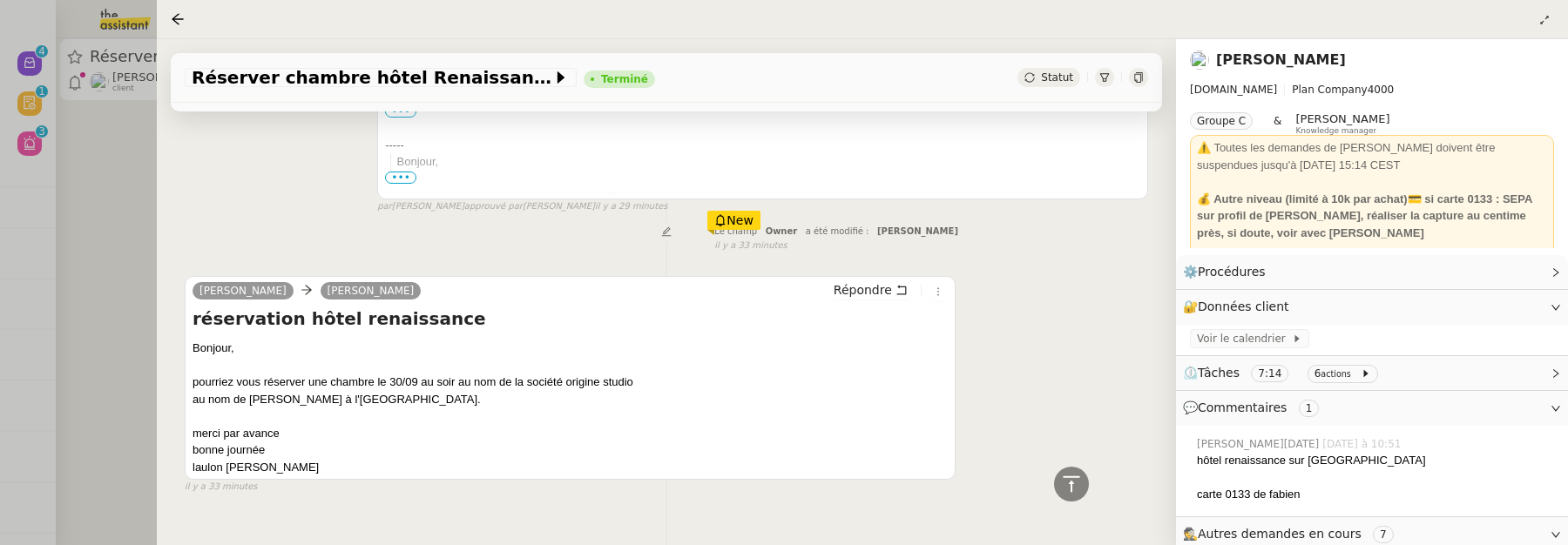
scroll to position [66, 0]
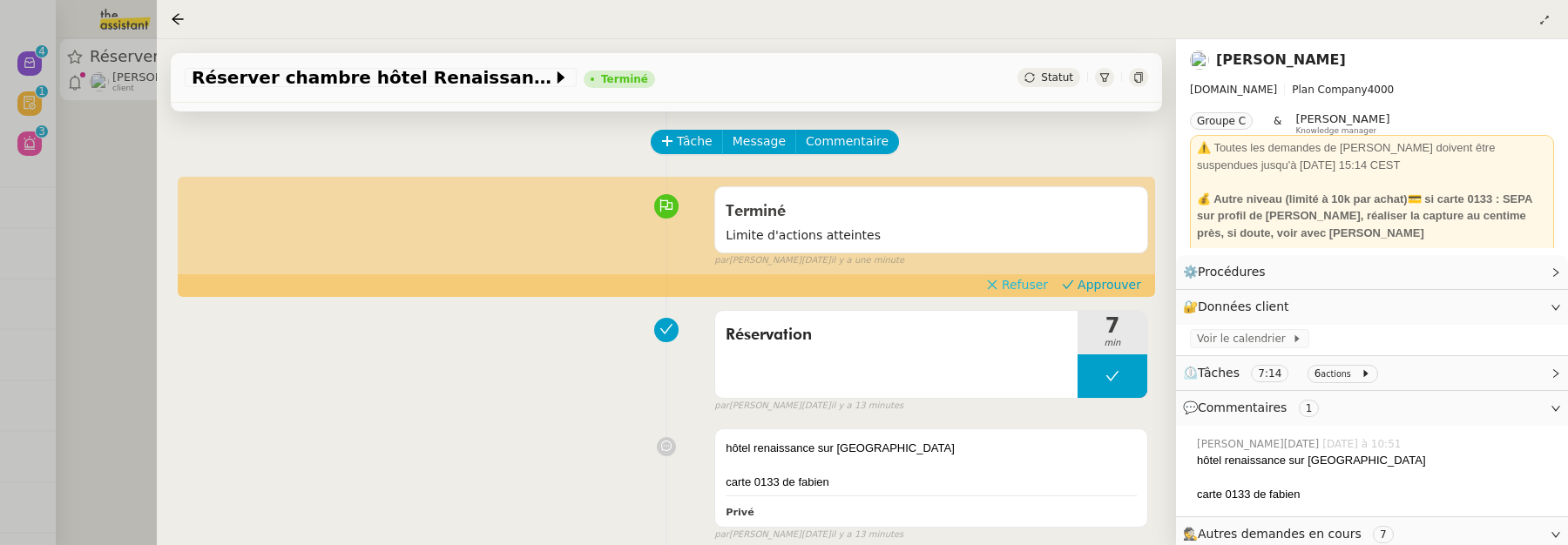
click at [1036, 290] on span "Refuser" at bounding box center [1024, 285] width 47 height 17
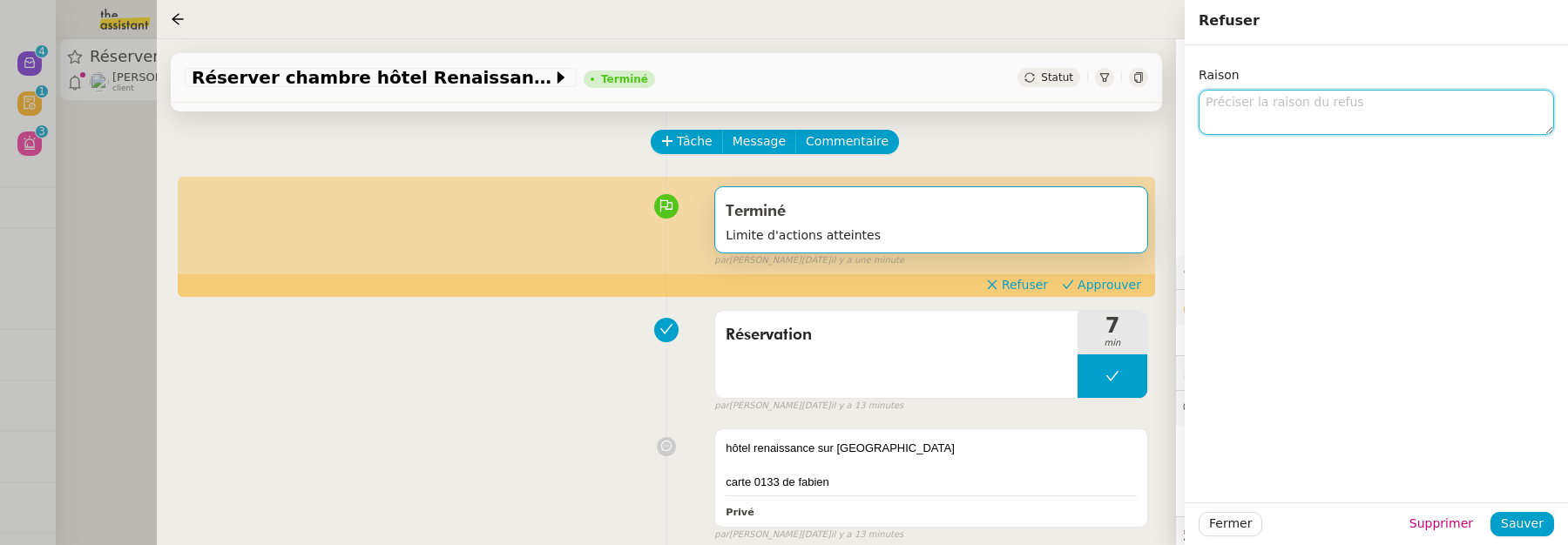
click at [1327, 115] on textarea at bounding box center [1376, 112] width 355 height 47
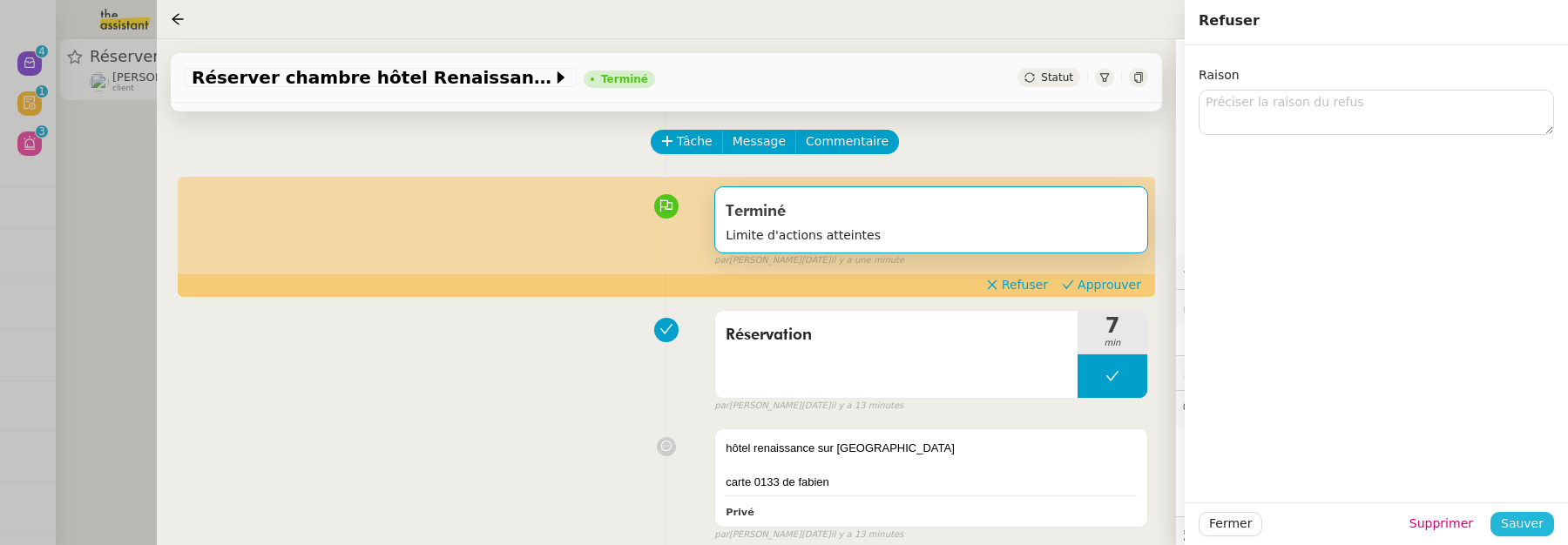
click at [1508, 522] on span "Sauver" at bounding box center [1521, 523] width 43 height 20
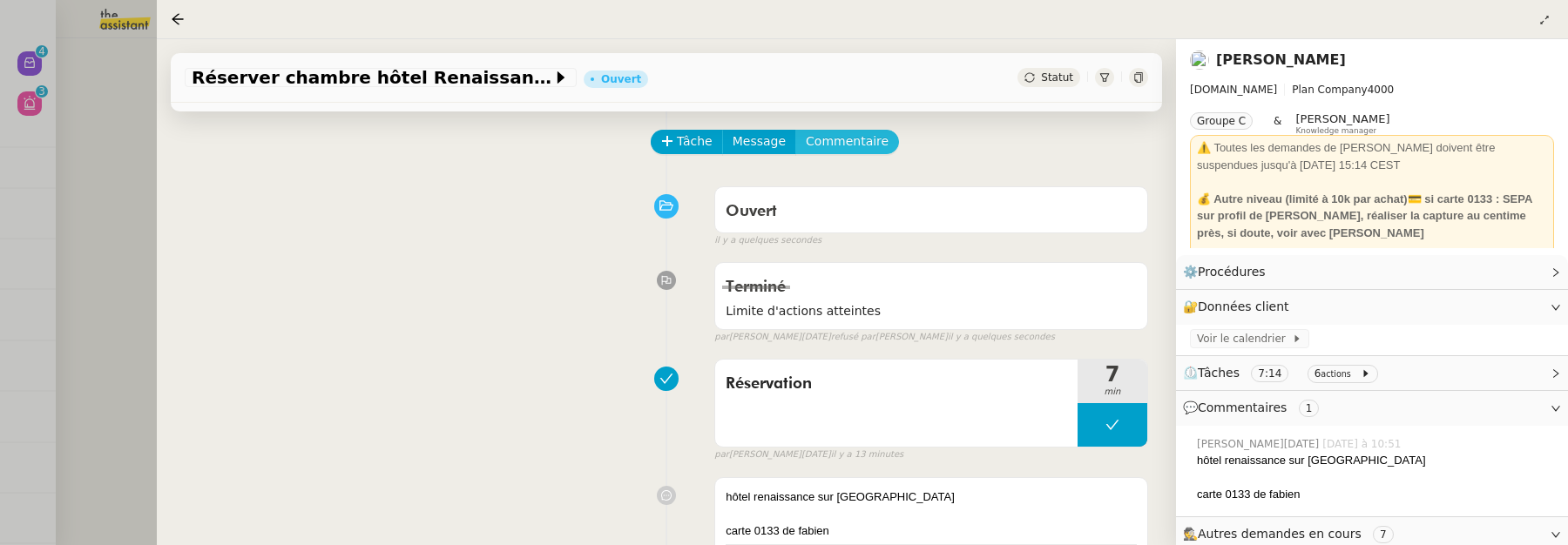
click at [844, 141] on span "Commentaire" at bounding box center [847, 141] width 83 height 20
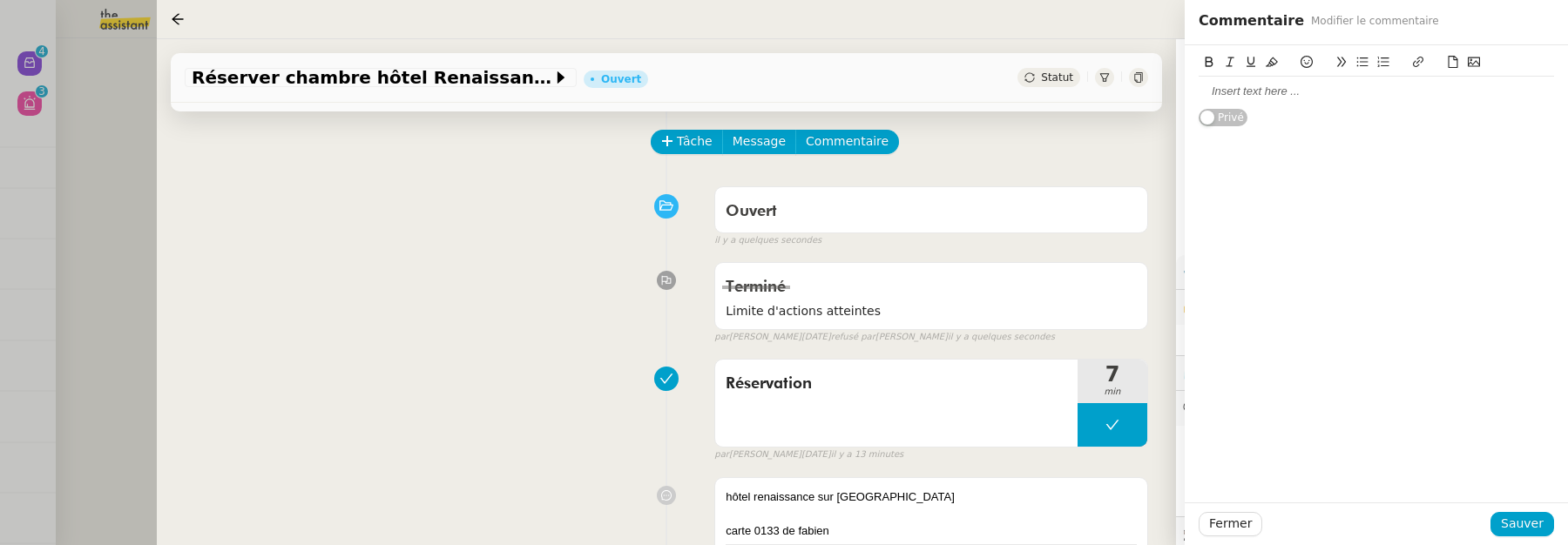
click at [1241, 98] on div at bounding box center [1376, 91] width 355 height 15
click at [1540, 94] on div "ici demande lui si elle souhaite que tu traites malgré le fait qu'elle est atte…" at bounding box center [1376, 100] width 355 height 32
click at [1520, 521] on span "Sauver" at bounding box center [1521, 523] width 43 height 20
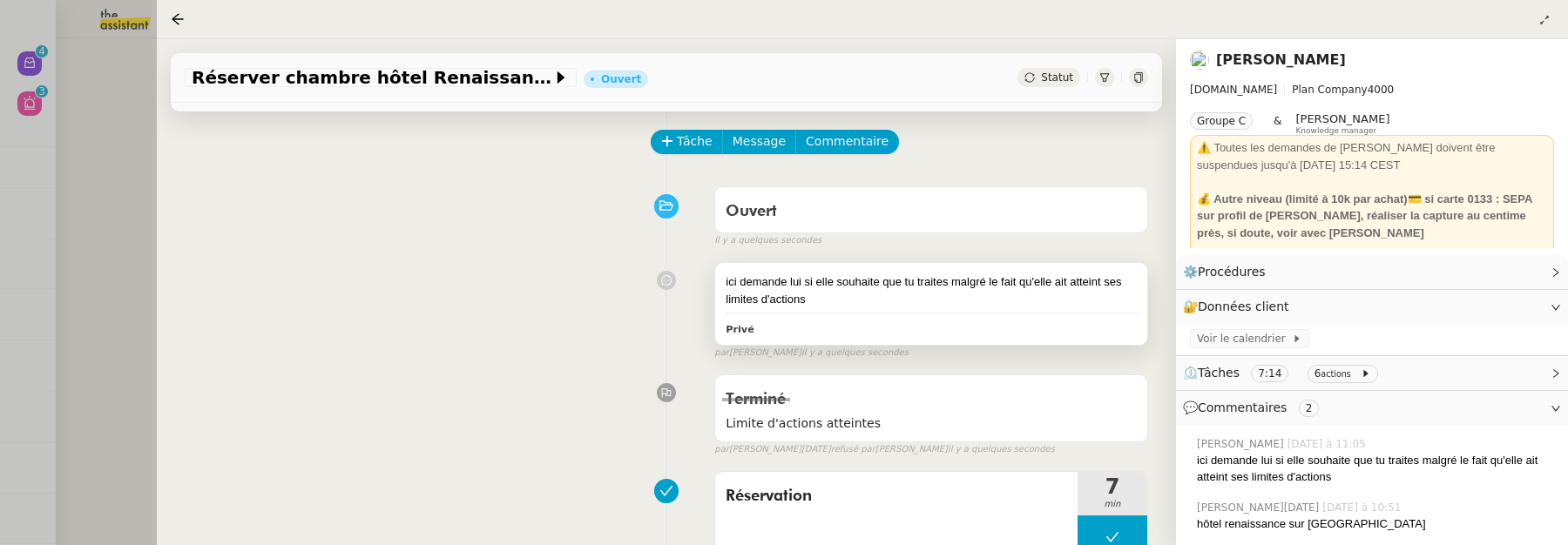
click at [1018, 301] on div "ici demande lui si elle souhaite que tu traites malgré le fait qu'elle ait atte…" at bounding box center [931, 291] width 411 height 34
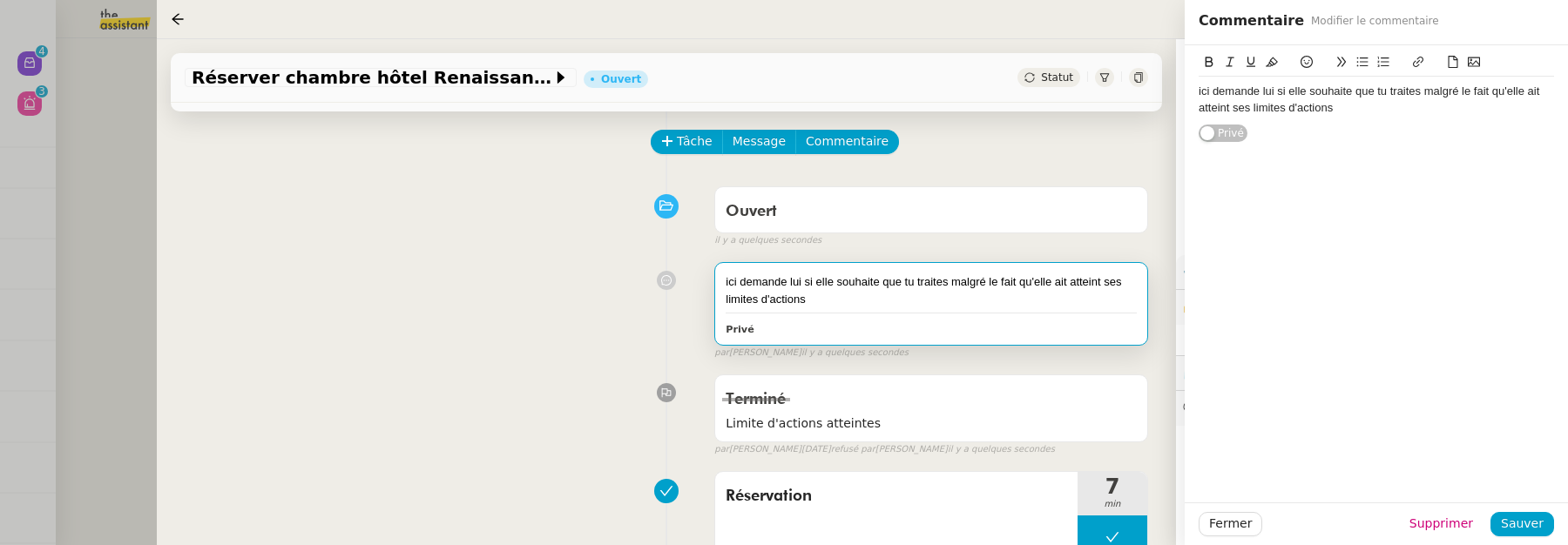
click at [1397, 111] on div "ici demande lui si elle souhaite que tu traites malgré le fait qu'elle ait atte…" at bounding box center [1376, 100] width 355 height 32
click at [1515, 525] on span "Sauver" at bounding box center [1521, 523] width 43 height 20
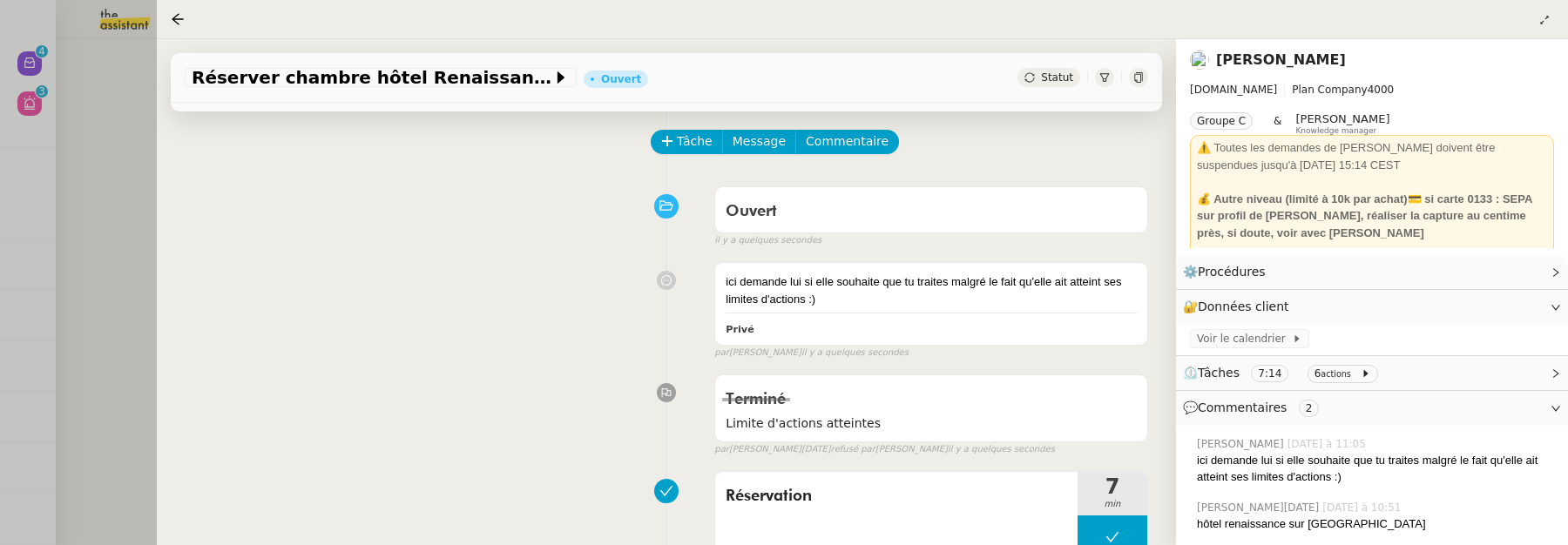
click at [1058, 88] on div "Réserver chambre hôtel Renaissance Ouvert Statut" at bounding box center [666, 78] width 991 height 49
click at [1061, 82] on span "Statut" at bounding box center [1057, 77] width 32 height 12
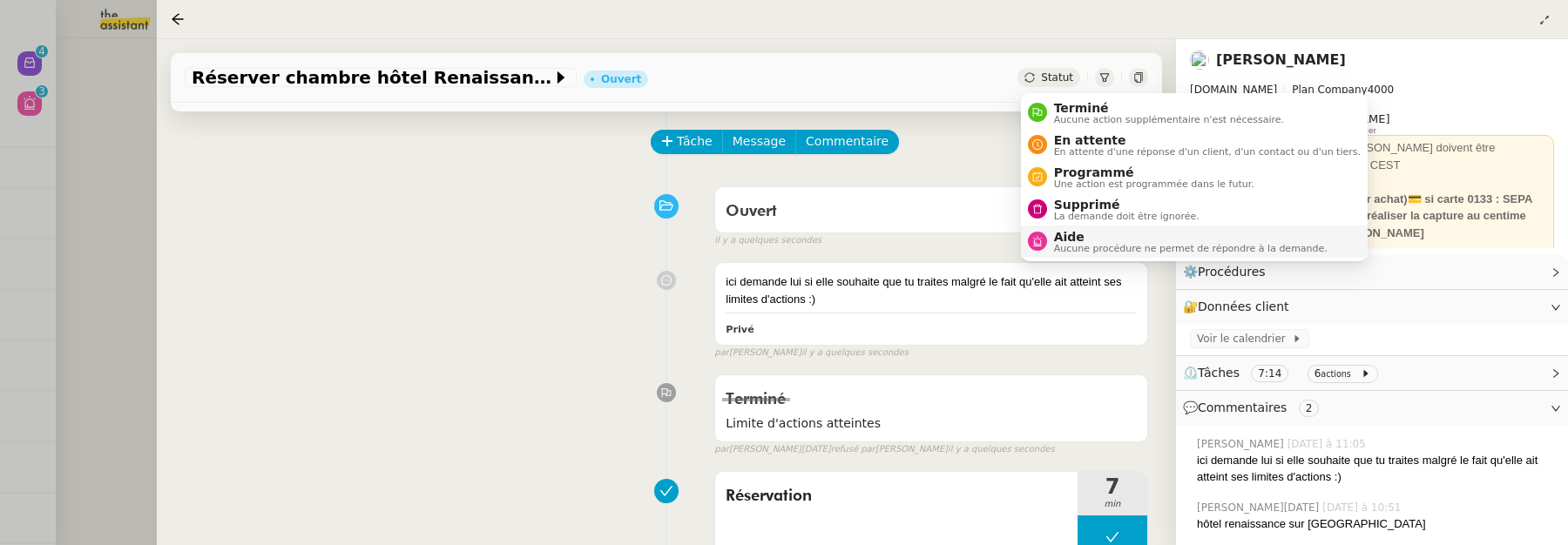
click at [1093, 235] on span "Aide" at bounding box center [1191, 236] width 274 height 14
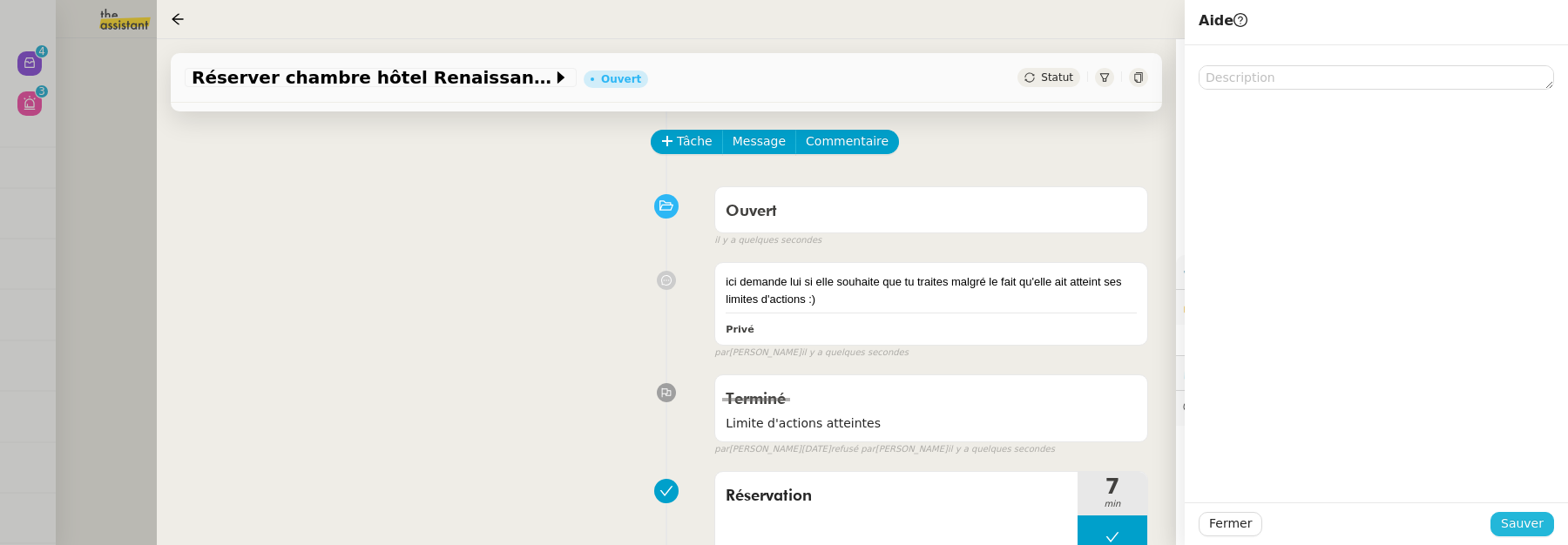
click at [1542, 528] on span "Sauver" at bounding box center [1521, 523] width 43 height 20
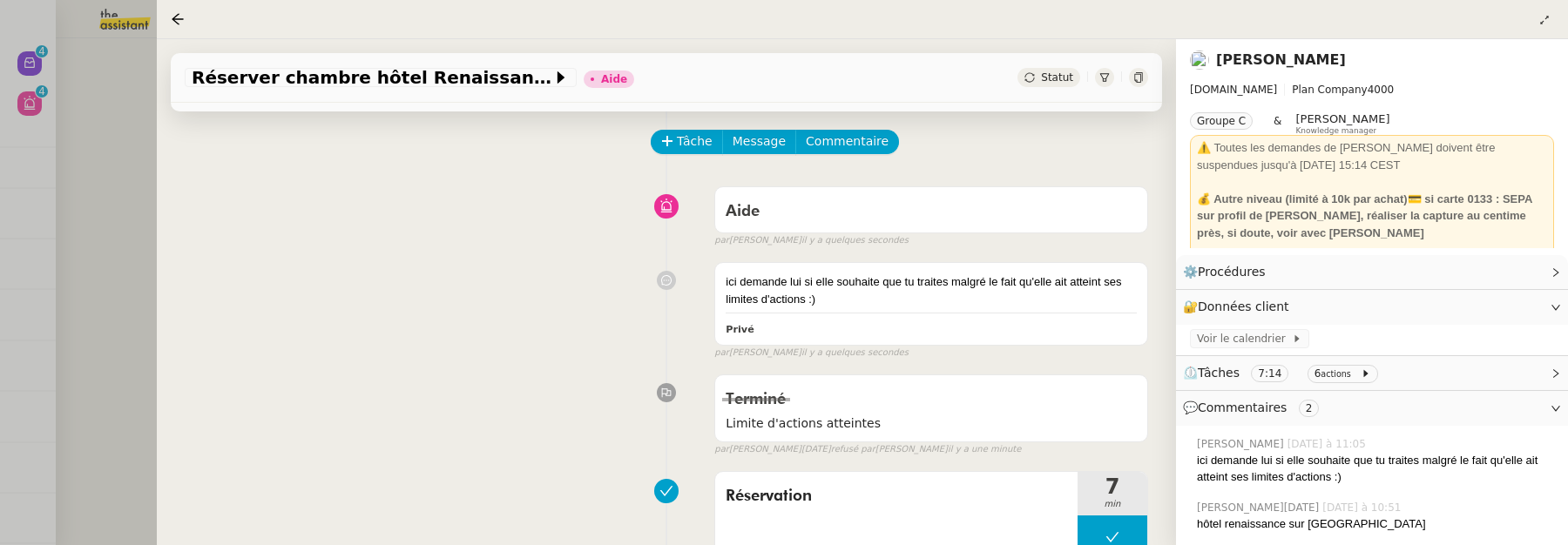
click at [1285, 66] on link "[PERSON_NAME]" at bounding box center [1281, 59] width 130 height 16
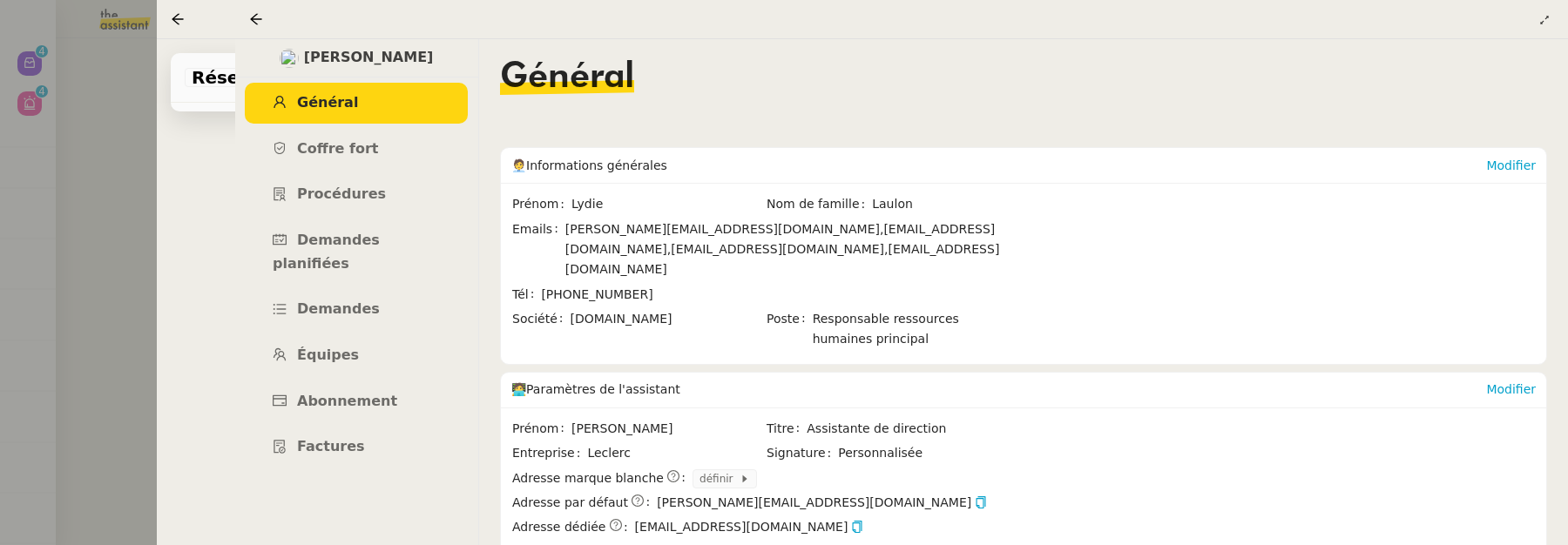
scroll to position [449, 0]
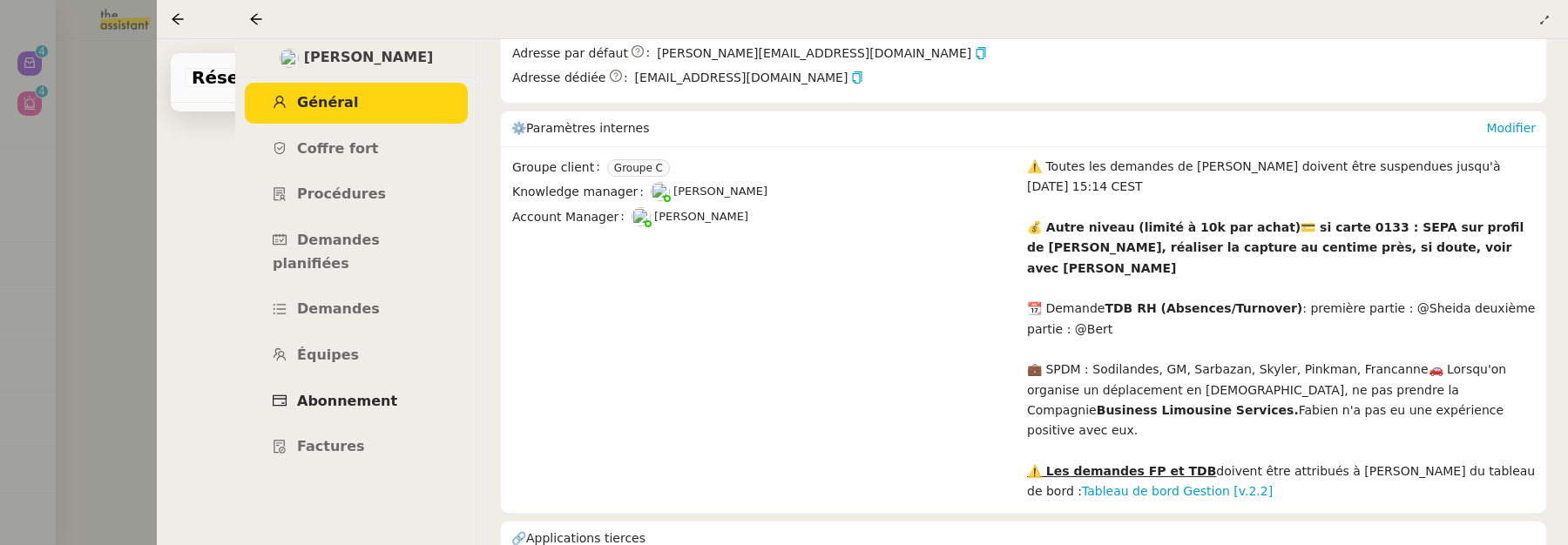
click at [404, 381] on link "Abonnement" at bounding box center [356, 401] width 223 height 41
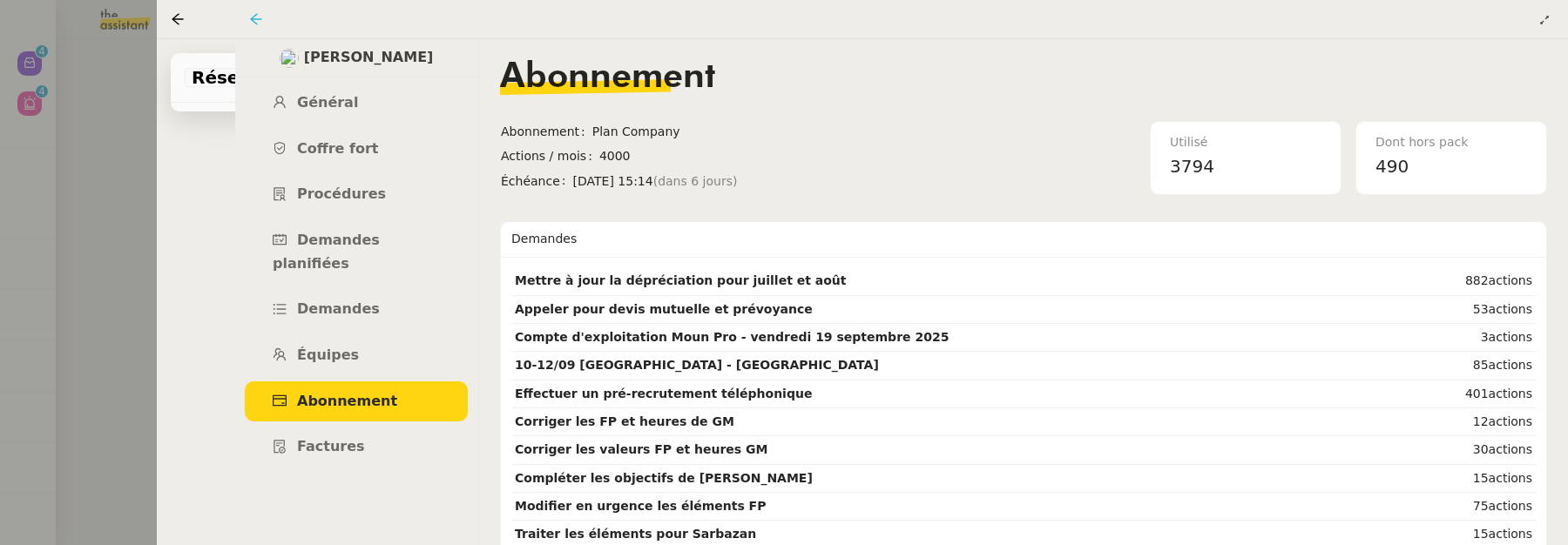
click at [255, 22] on icon at bounding box center [256, 19] width 11 height 11
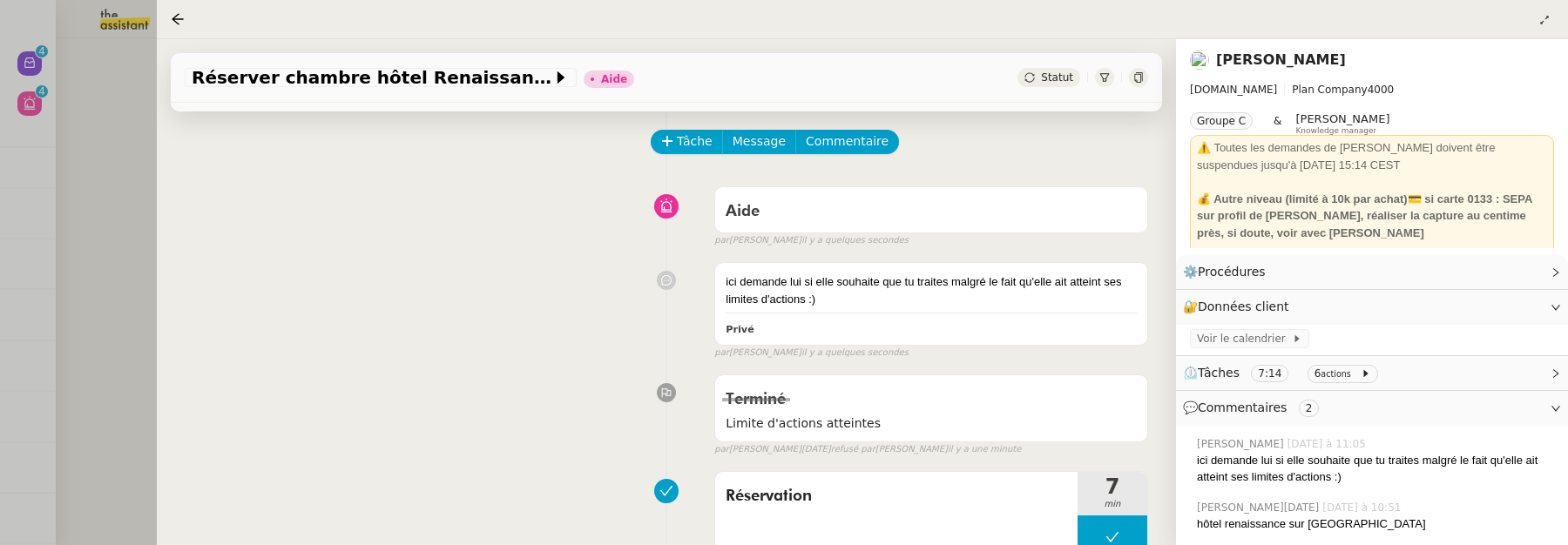
click at [1138, 78] on icon at bounding box center [1138, 77] width 10 height 10
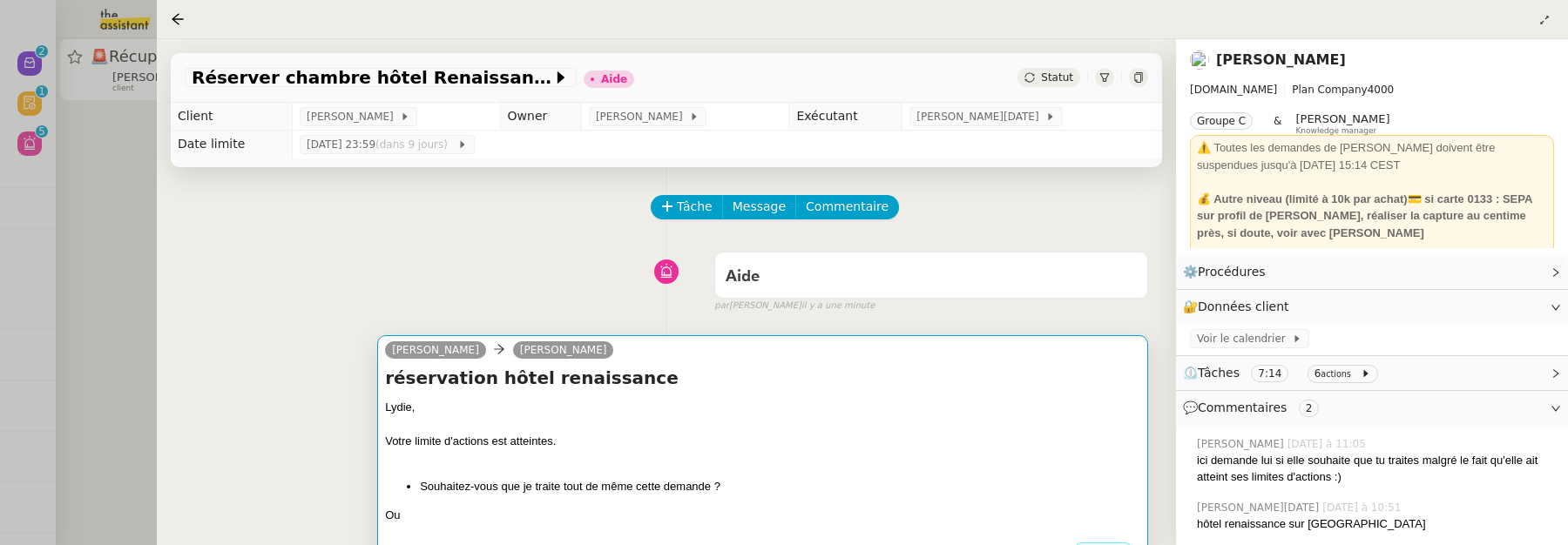
scroll to position [15, 0]
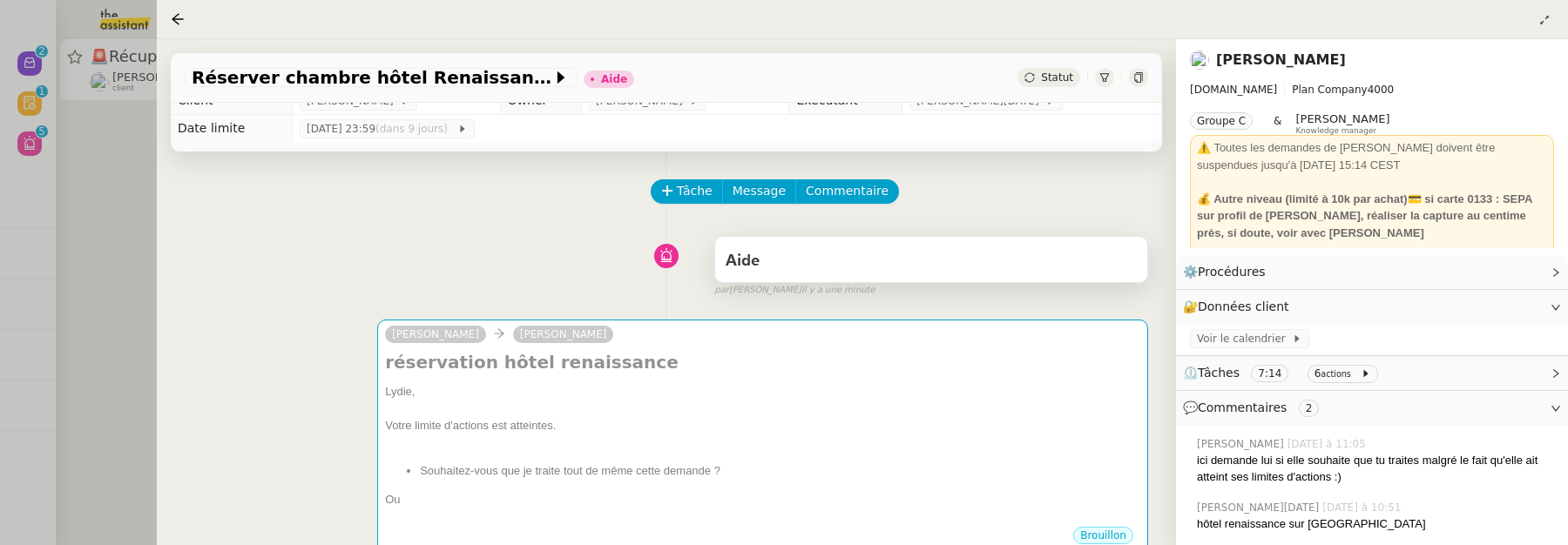
click at [854, 267] on div "Aide" at bounding box center [931, 260] width 411 height 28
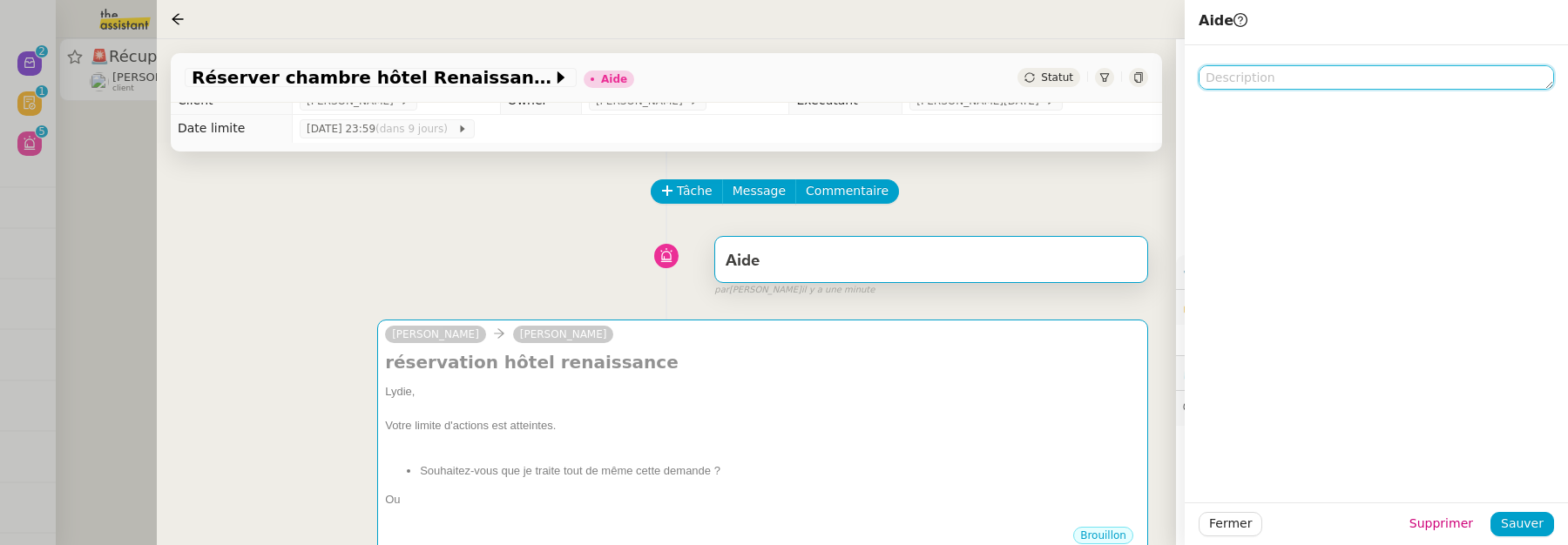
click at [1248, 67] on textarea at bounding box center [1376, 78] width 355 height 25
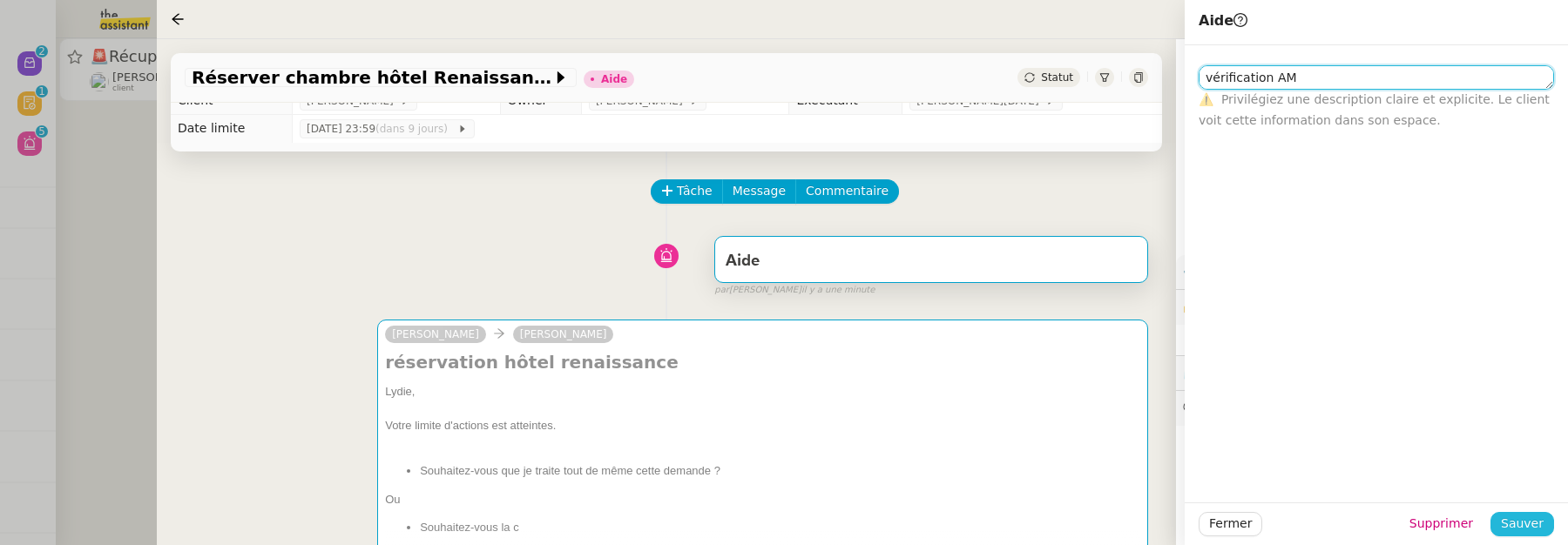
type textarea "vérification AM"
click at [1518, 515] on span "Sauver" at bounding box center [1521, 523] width 43 height 20
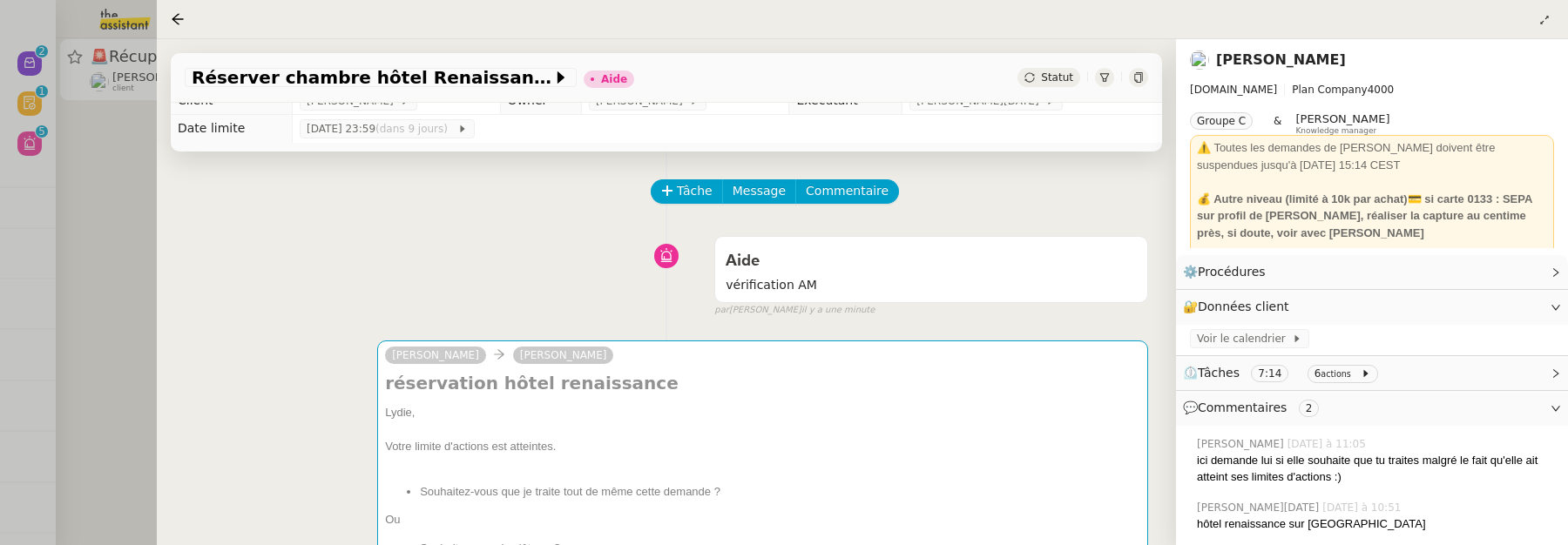
click at [1131, 81] on div at bounding box center [1138, 77] width 19 height 19
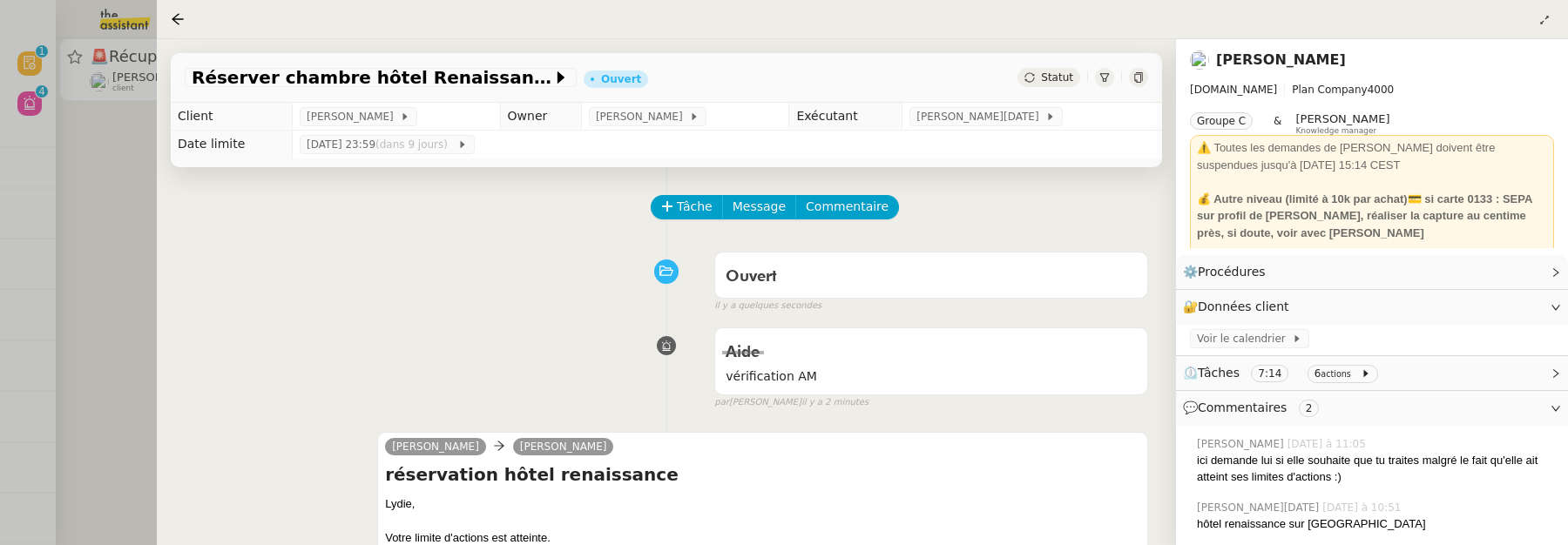
click at [93, 301] on div at bounding box center [784, 272] width 1568 height 545
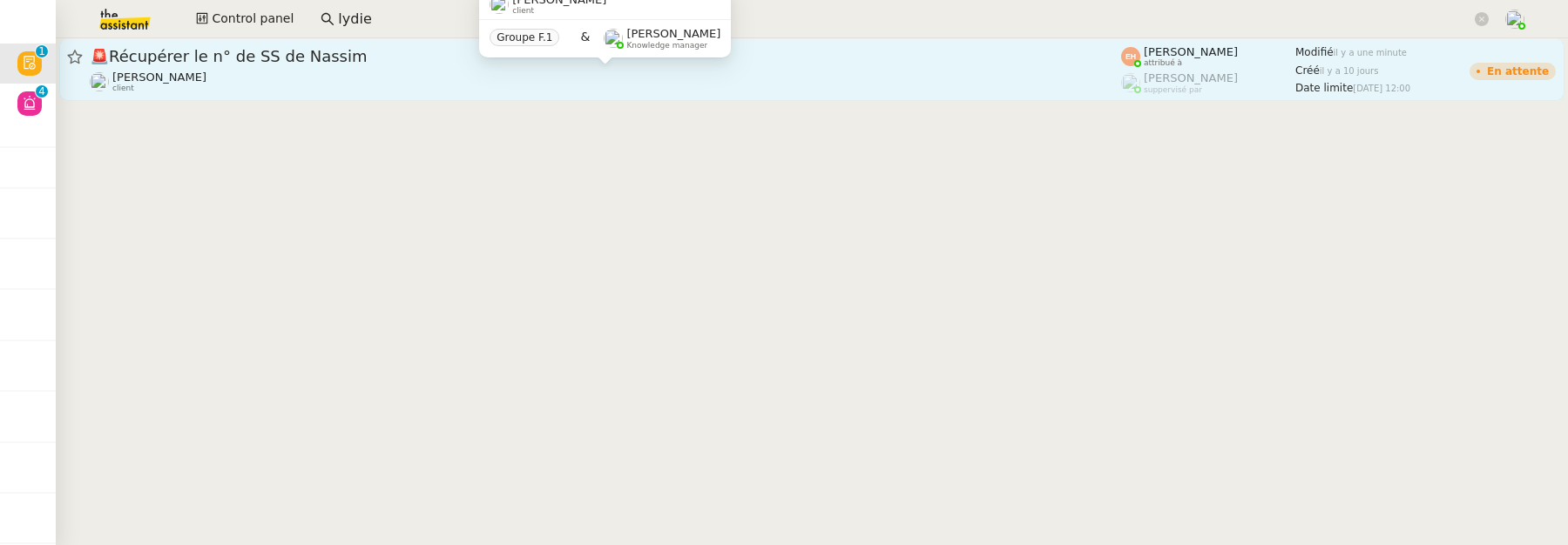
click at [277, 79] on div "Céline MAS client" at bounding box center [604, 82] width 1031 height 23
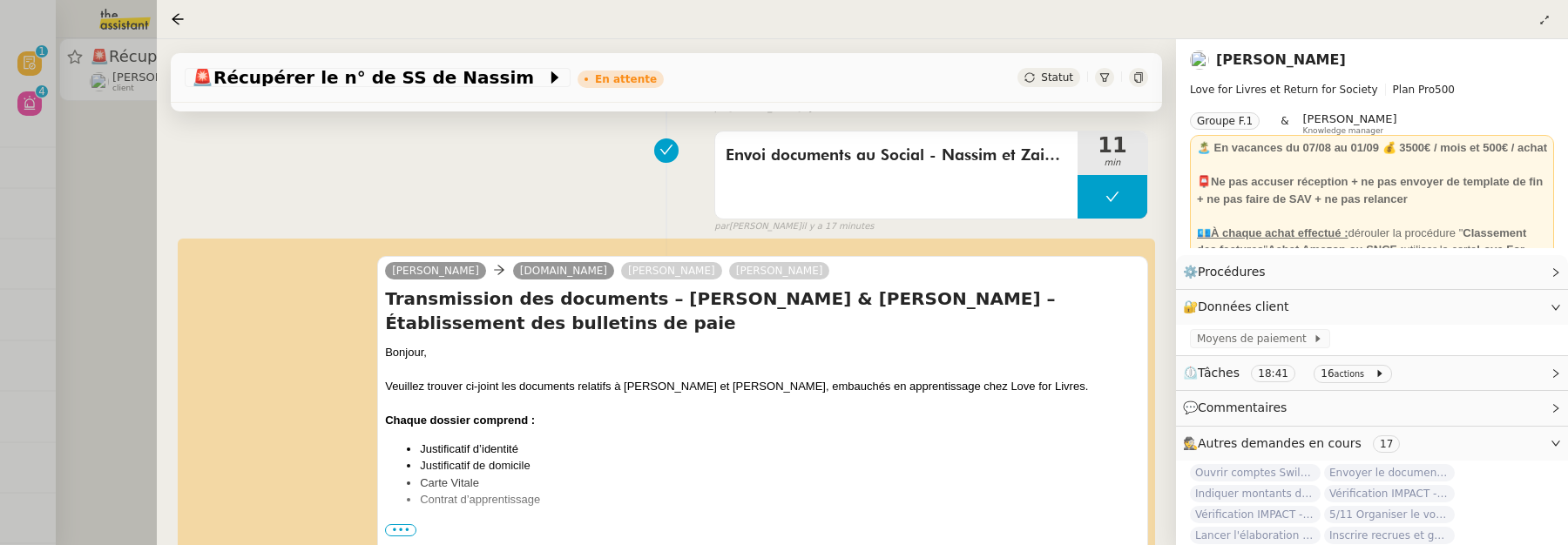
scroll to position [314, 0]
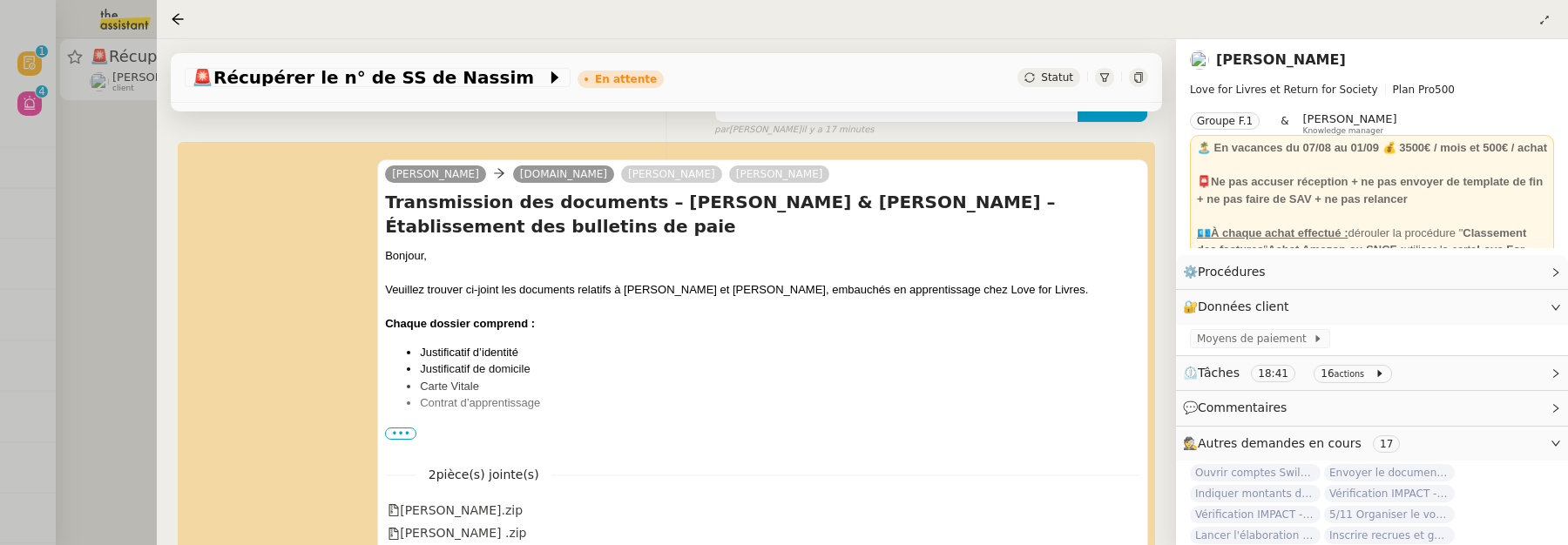
click at [83, 206] on div at bounding box center [784, 272] width 1568 height 545
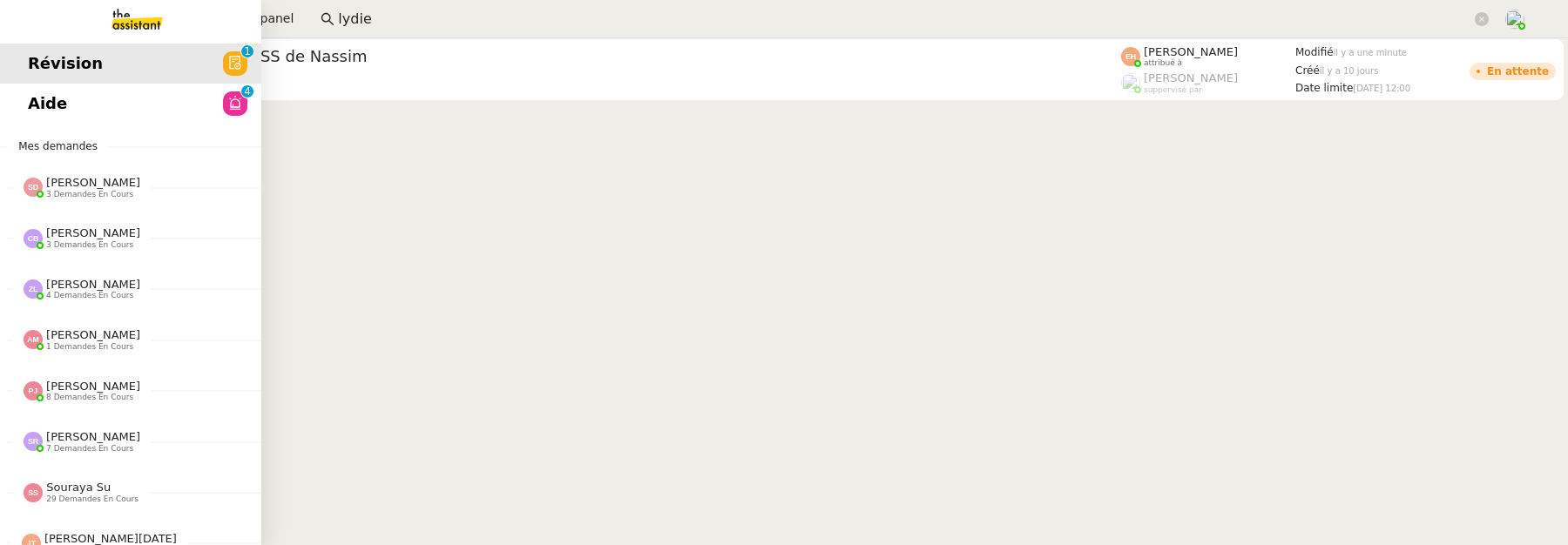
click at [49, 96] on span "Aide" at bounding box center [47, 103] width 39 height 26
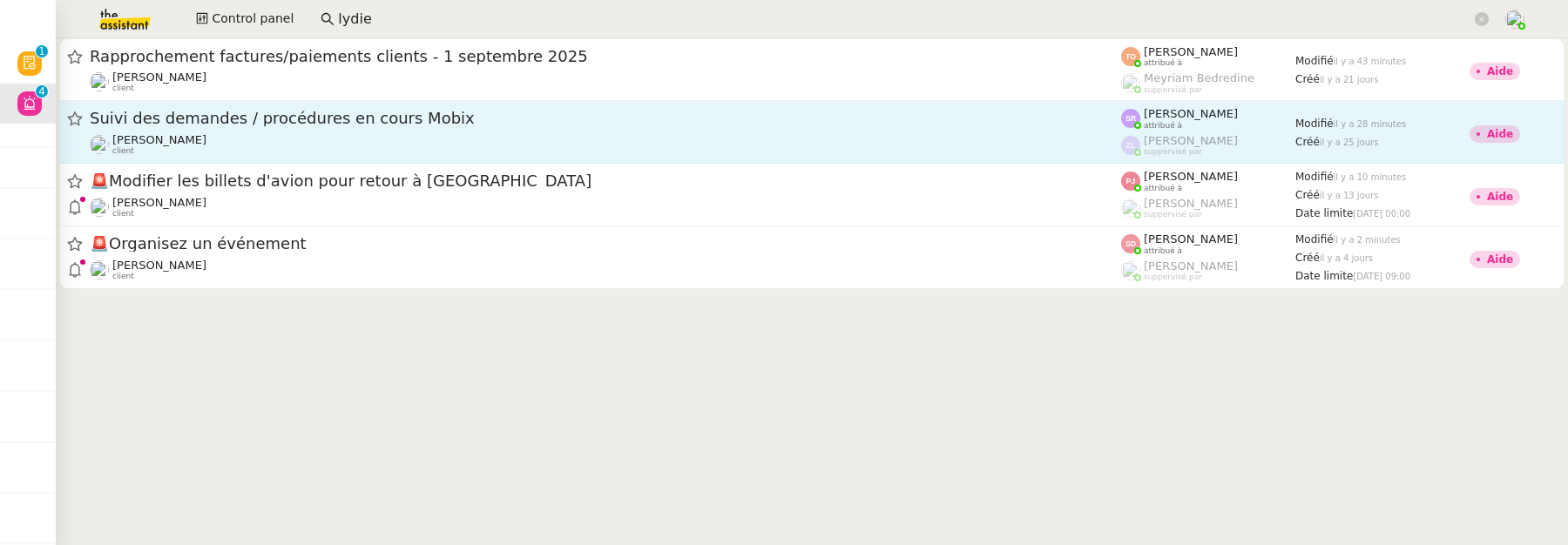
click at [419, 111] on span "Suivi des demandes / procédures en cours Mobix" at bounding box center [604, 118] width 1031 height 15
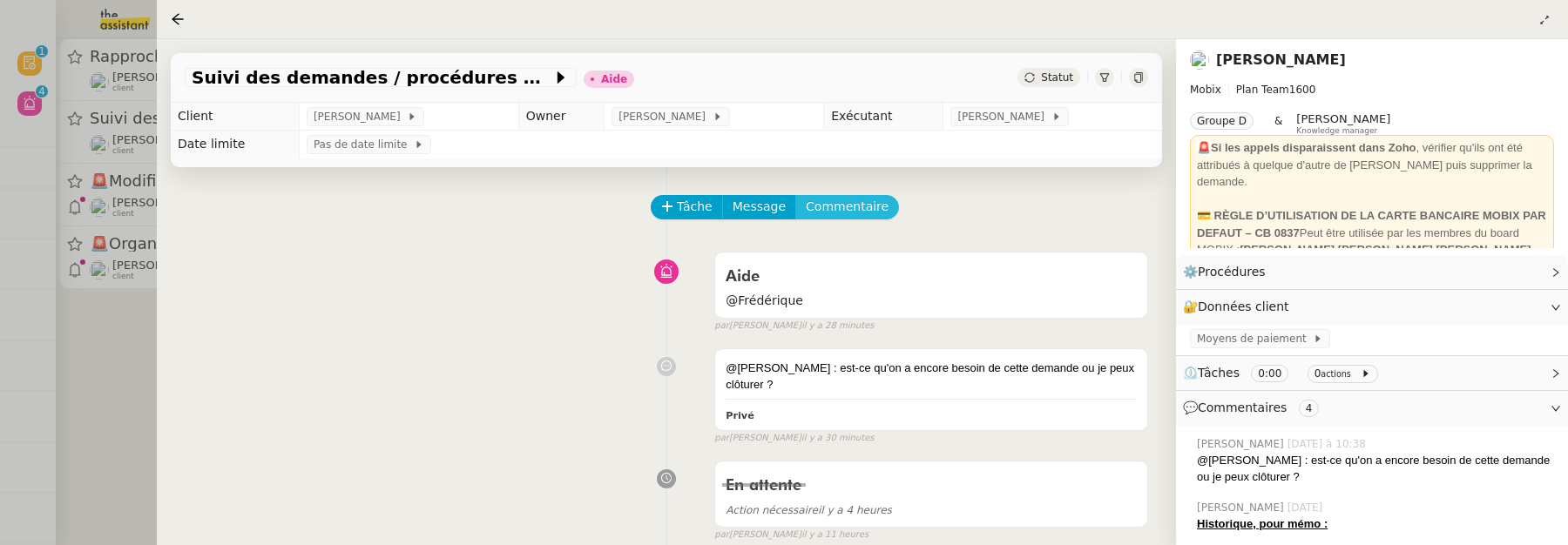
click at [857, 213] on span "Commentaire" at bounding box center [847, 206] width 83 height 20
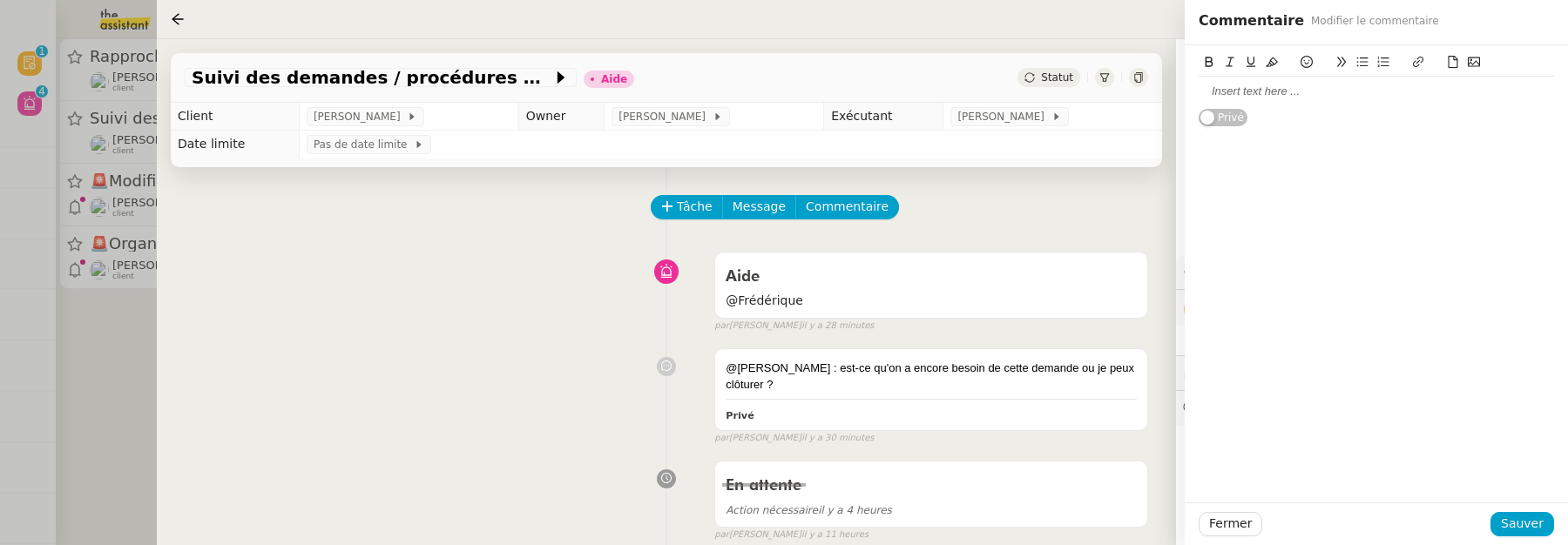
click at [1317, 86] on div at bounding box center [1376, 91] width 355 height 15
click at [1536, 528] on span "Sauver" at bounding box center [1521, 523] width 43 height 20
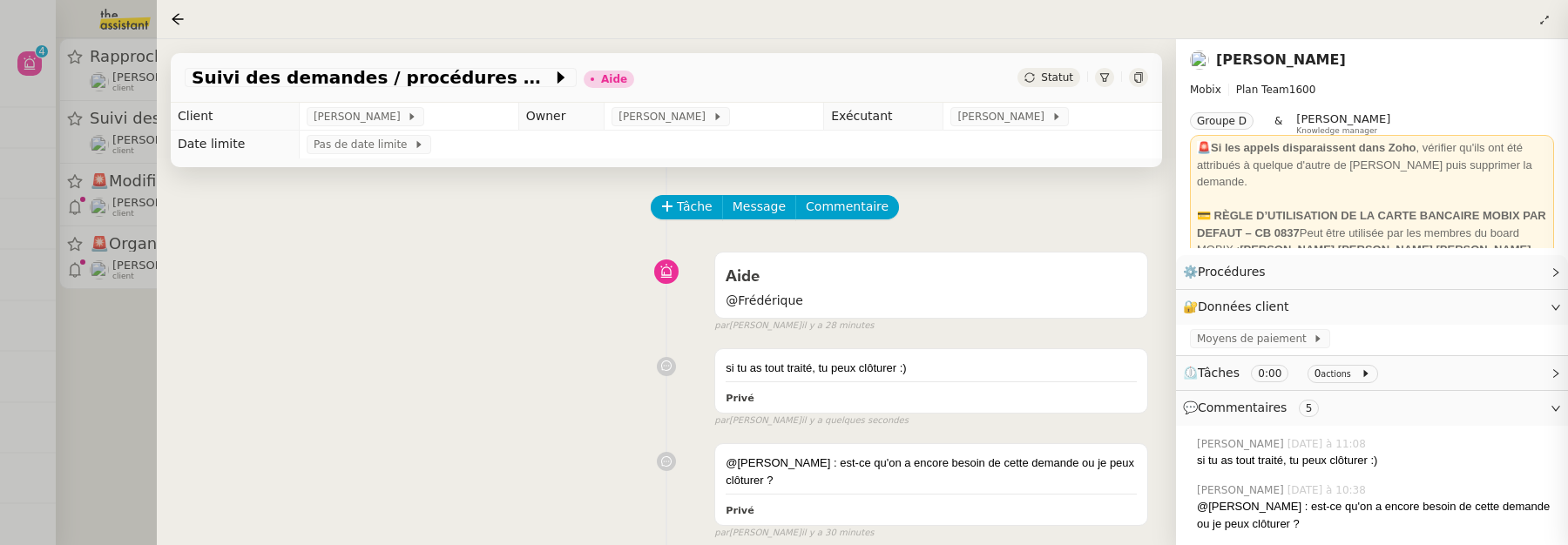
click at [1054, 82] on span "Statut" at bounding box center [1057, 77] width 32 height 12
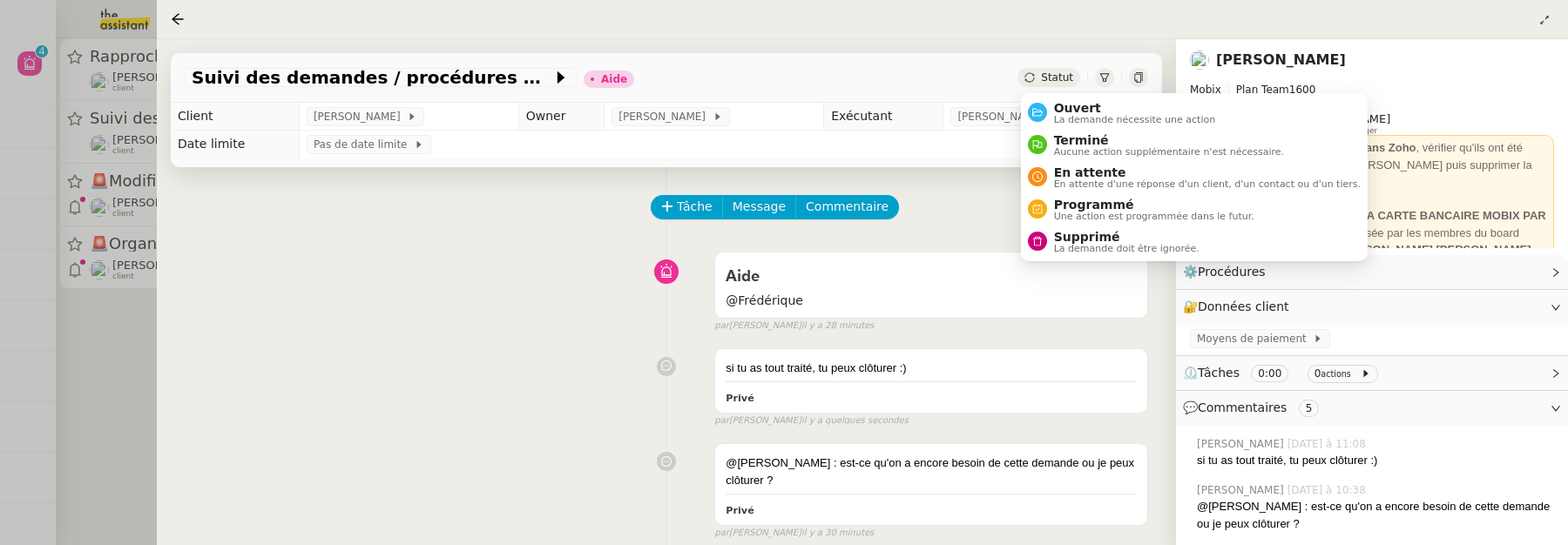
click at [1071, 95] on ul "Ouvert La demande nécessite une action Terminé Aucune action supplémentaire n'e…" at bounding box center [1194, 177] width 347 height 168
click at [1075, 102] on span "Ouvert" at bounding box center [1135, 107] width 162 height 14
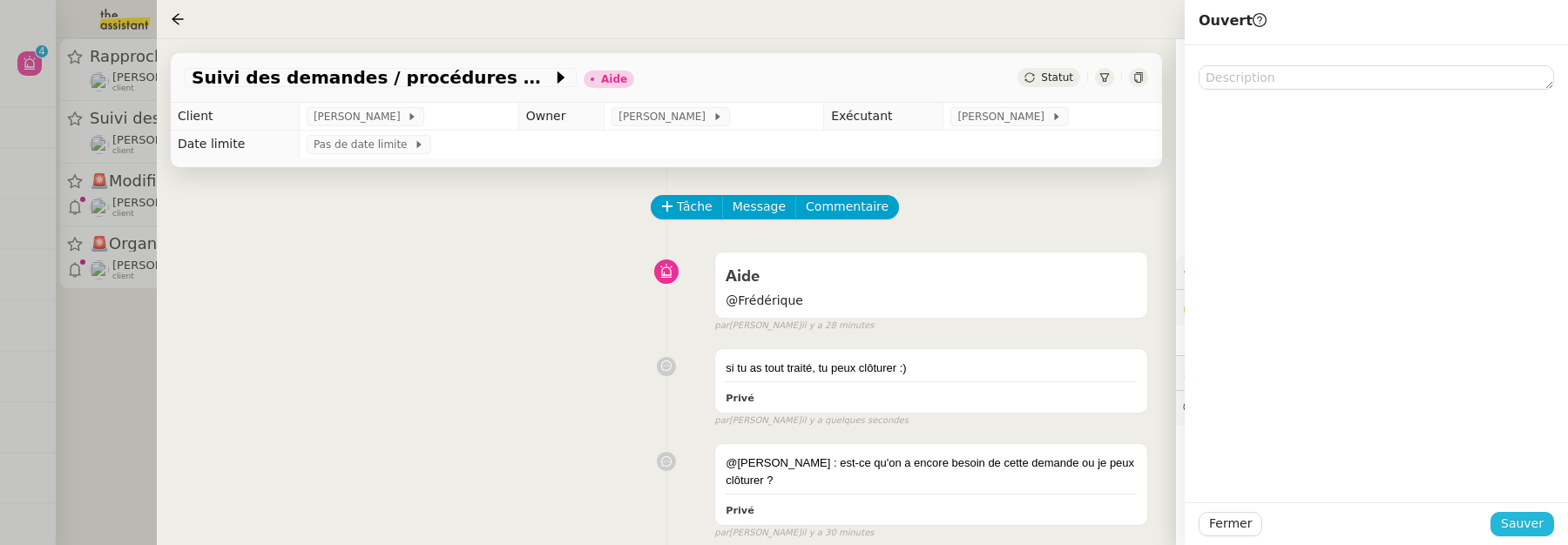
click at [1512, 519] on span "Sauver" at bounding box center [1521, 523] width 43 height 20
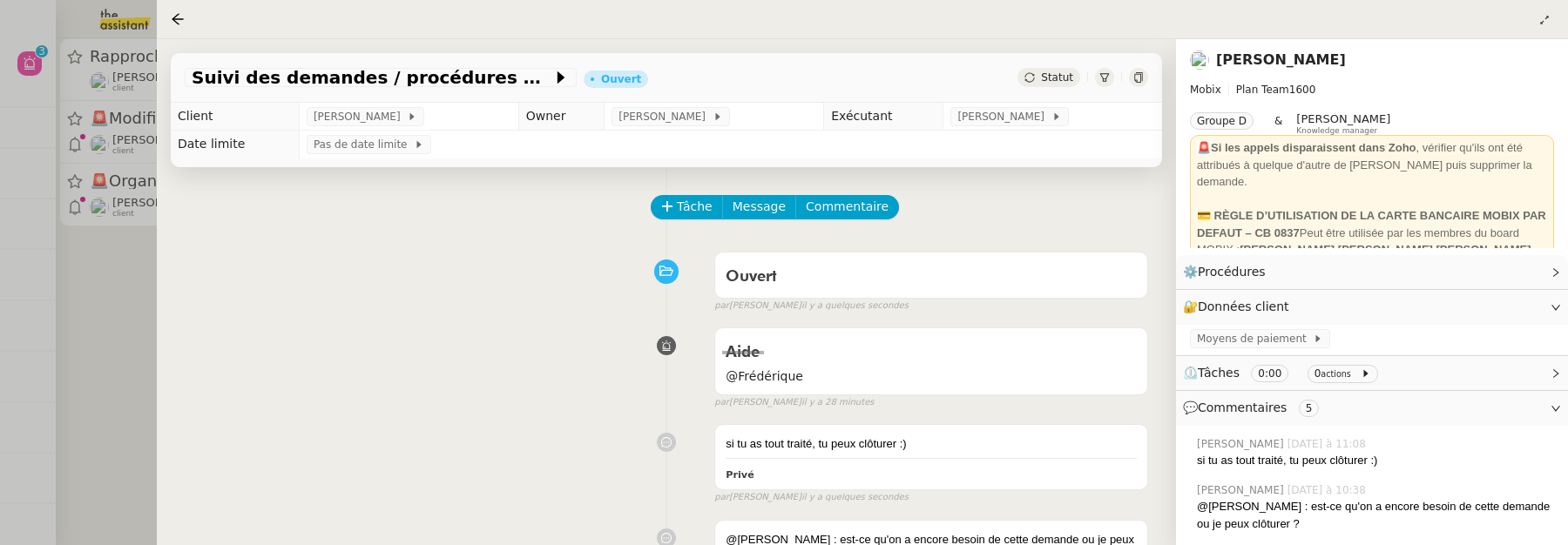
click at [125, 310] on div at bounding box center [784, 272] width 1568 height 545
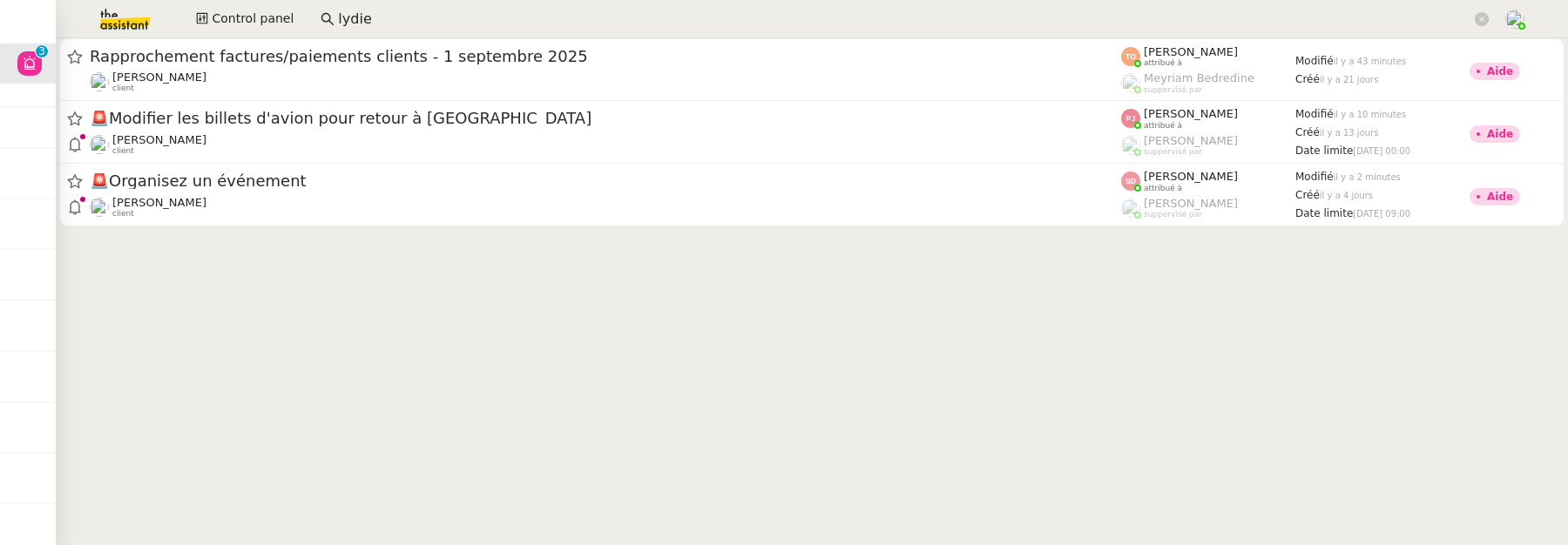
click at [371, 229] on div at bounding box center [812, 137] width 1512 height 198
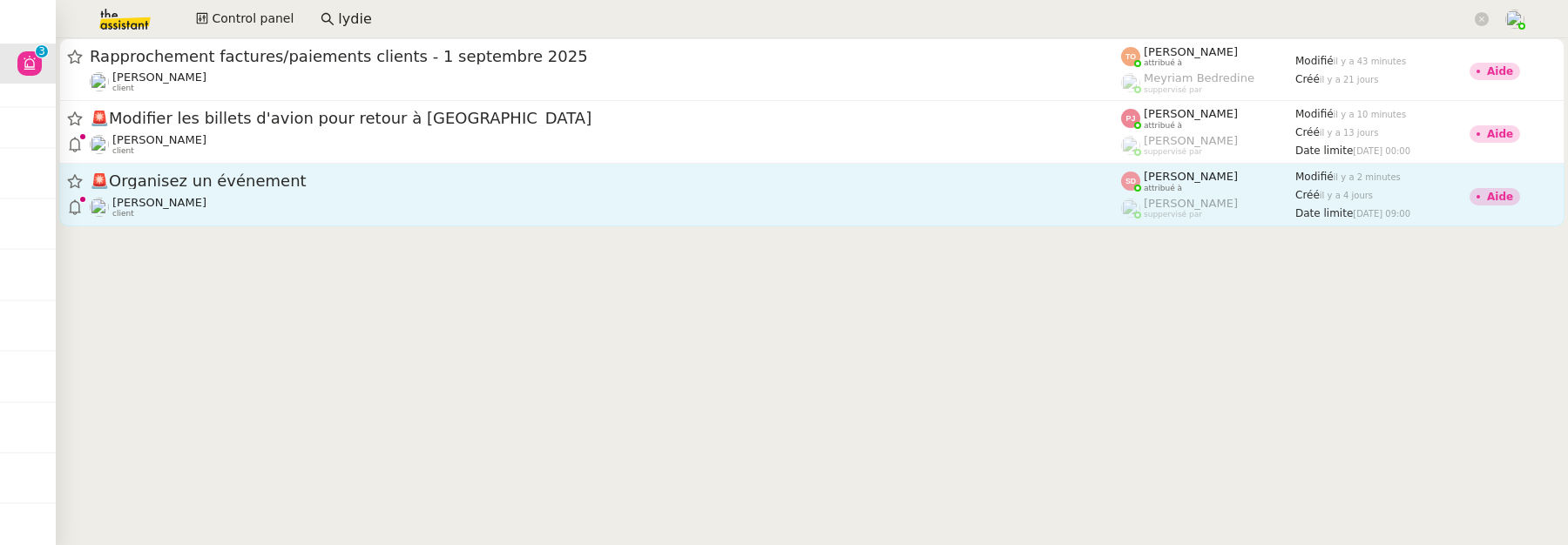
click at [399, 197] on div "Maurice N'Diaye client" at bounding box center [604, 207] width 1031 height 23
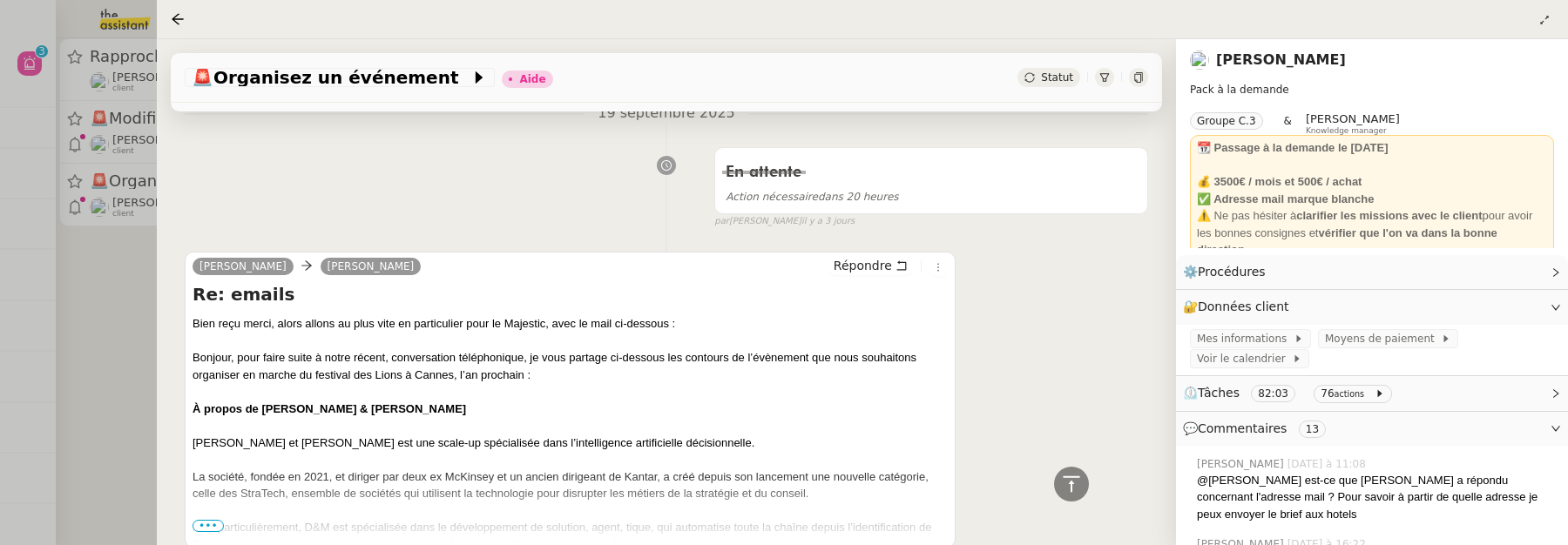
scroll to position [495, 0]
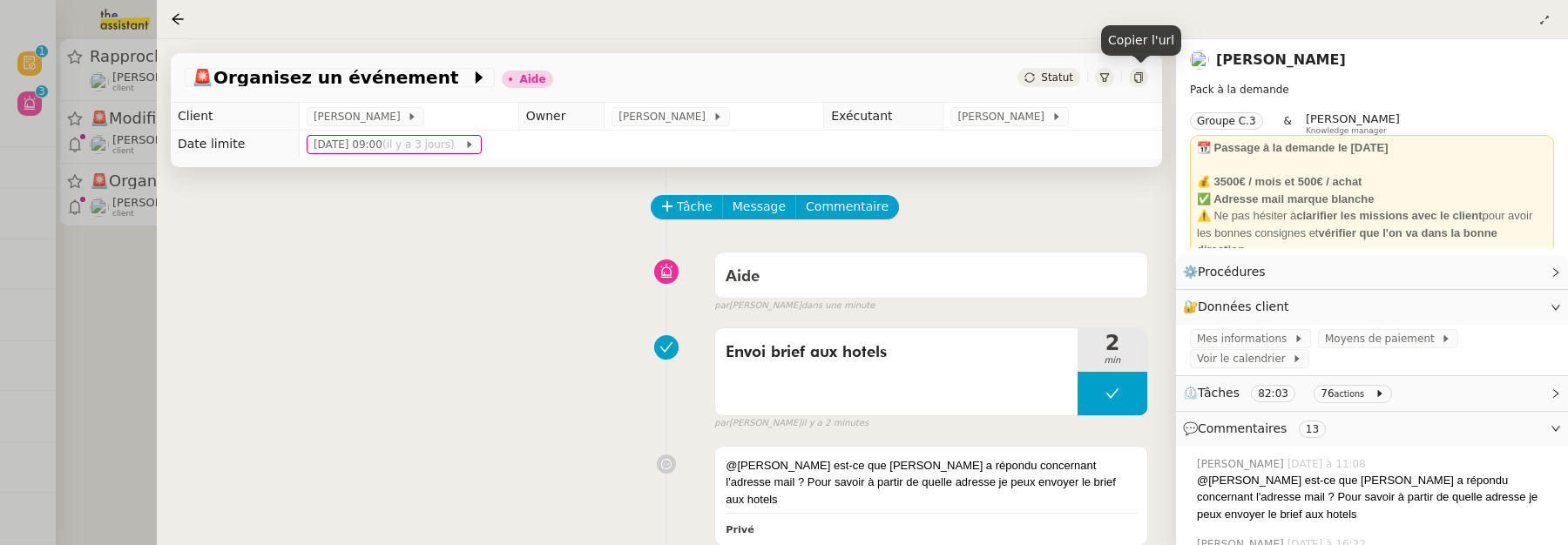
click at [1144, 76] on div at bounding box center [1138, 77] width 19 height 19
click at [839, 203] on span "Commentaire" at bounding box center [847, 206] width 83 height 20
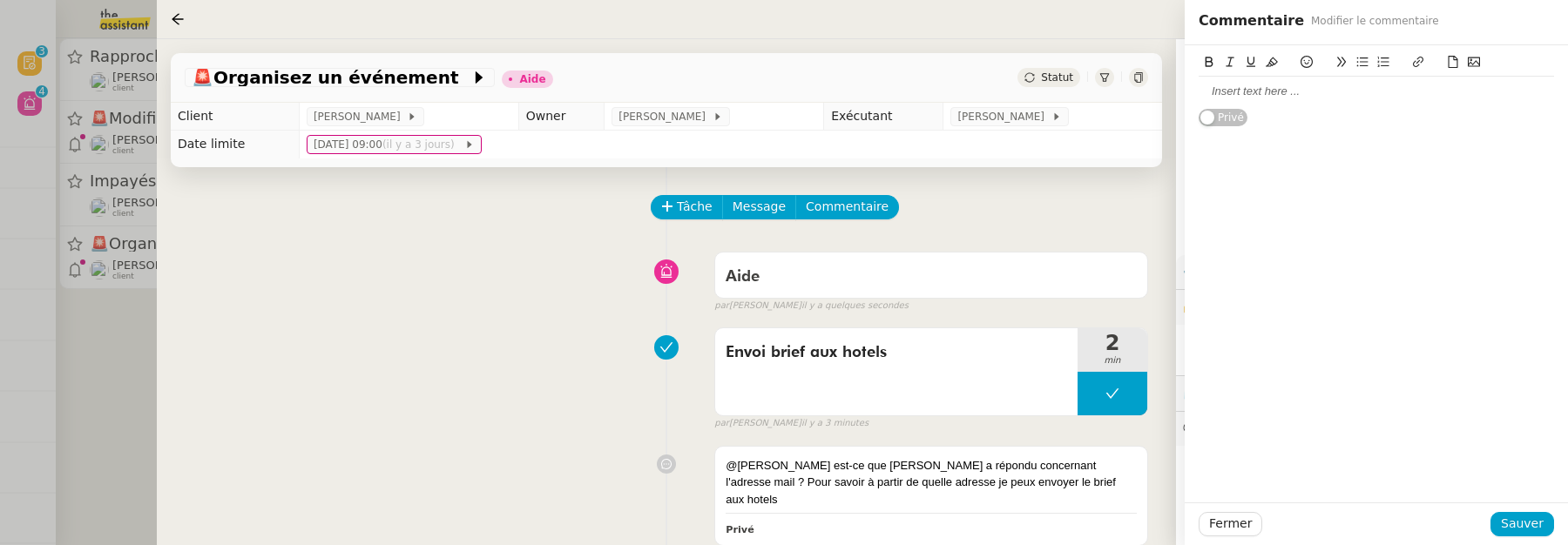
click at [1257, 99] on div at bounding box center [1376, 91] width 355 height 15
click at [1539, 522] on span "Sauver" at bounding box center [1521, 523] width 43 height 20
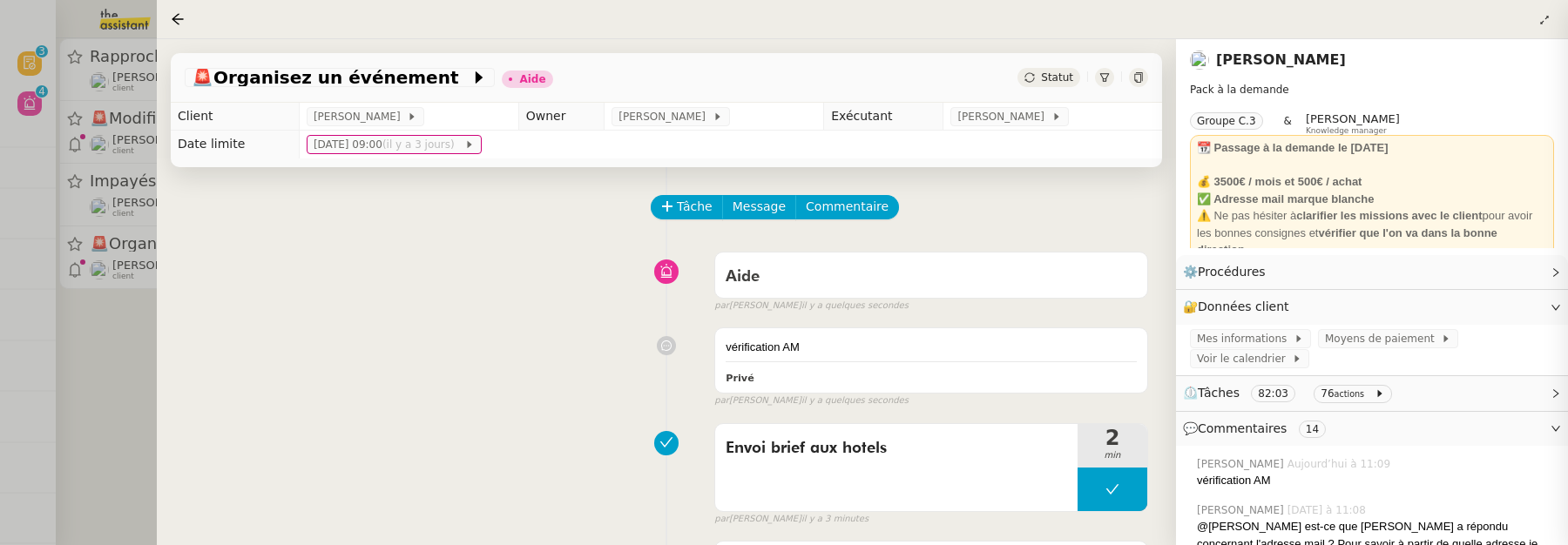
click at [121, 337] on div at bounding box center [784, 272] width 1568 height 545
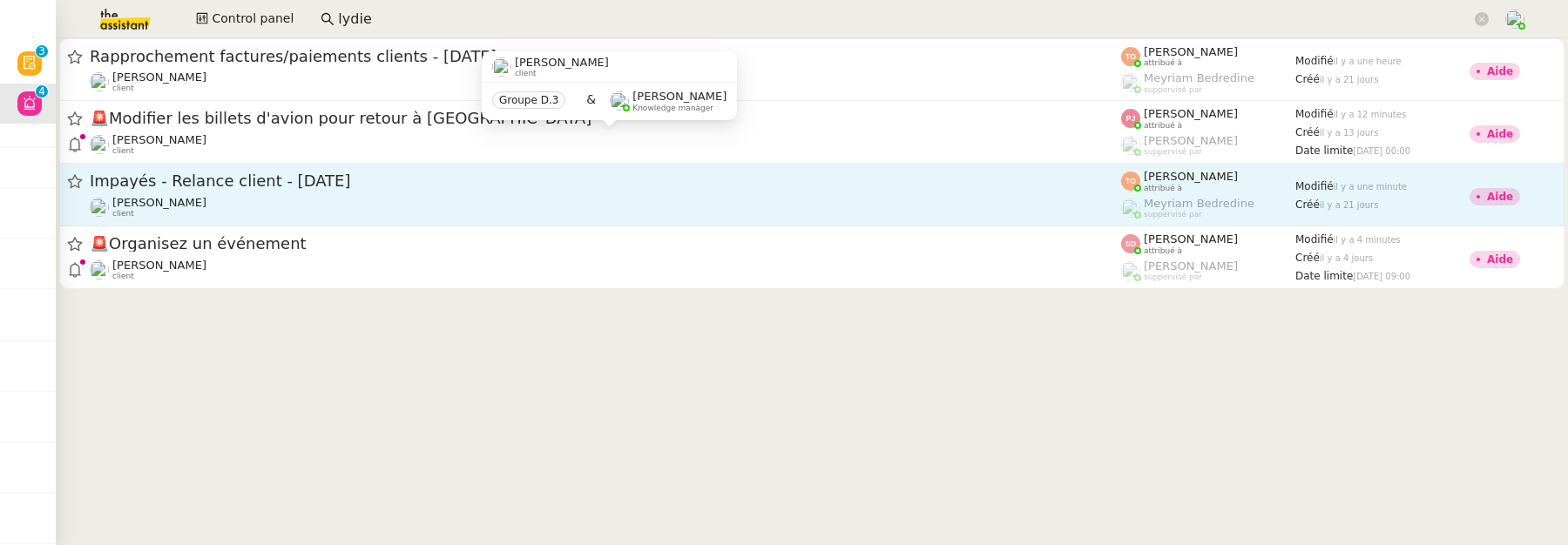
click at [281, 222] on link "Impayés - Relance client - 1 septembre 2025 Mathilde Borel client Tatyana Orec …" at bounding box center [812, 195] width 1505 height 63
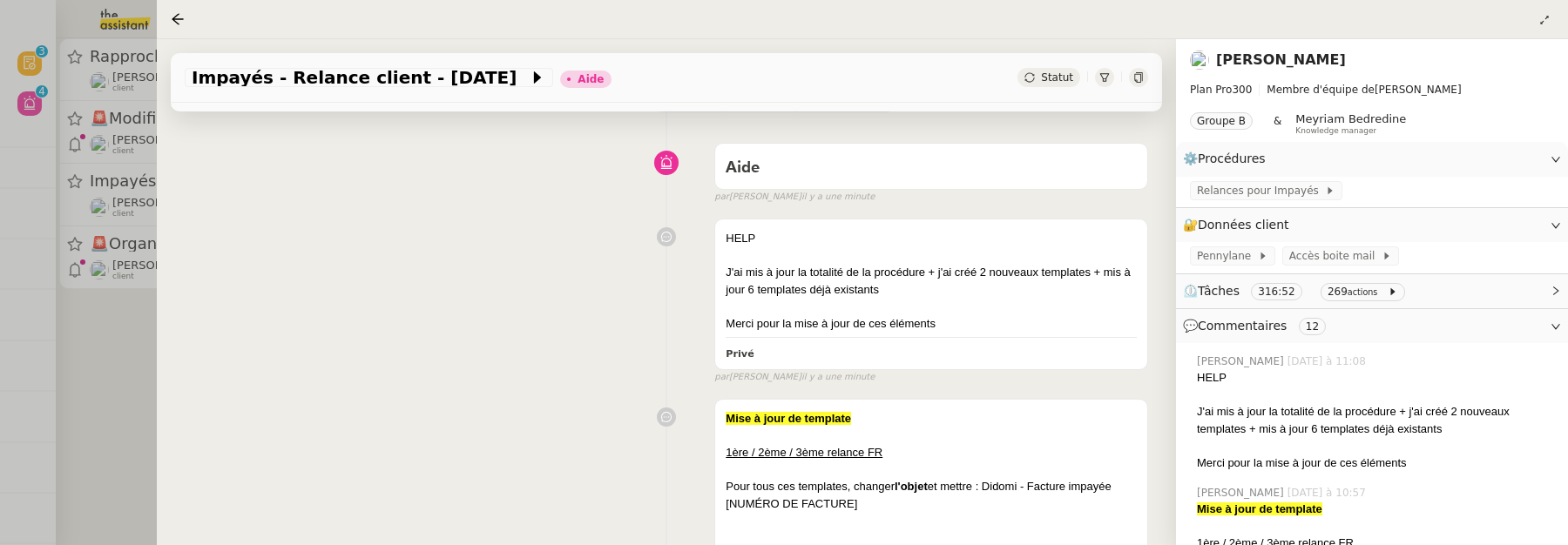
scroll to position [110, 0]
click at [109, 360] on div at bounding box center [784, 272] width 1568 height 545
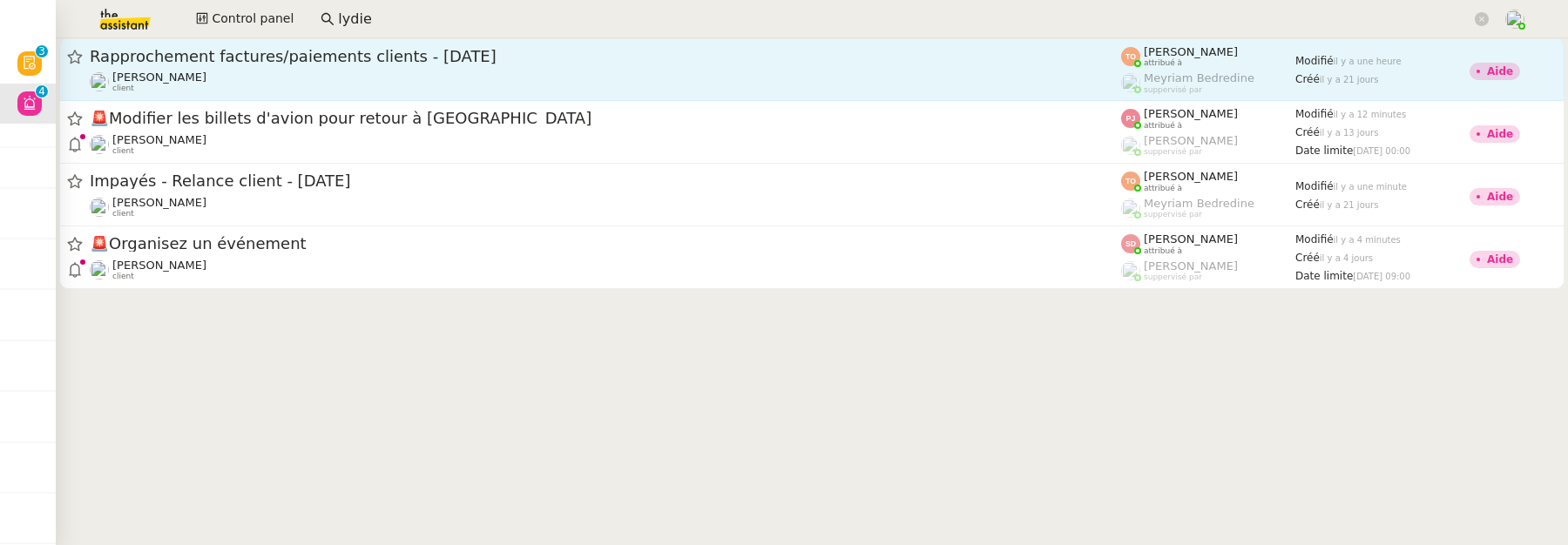
click at [294, 59] on span "Rapprochement factures/paiements clients - 1 septembre 2025" at bounding box center [604, 56] width 1031 height 15
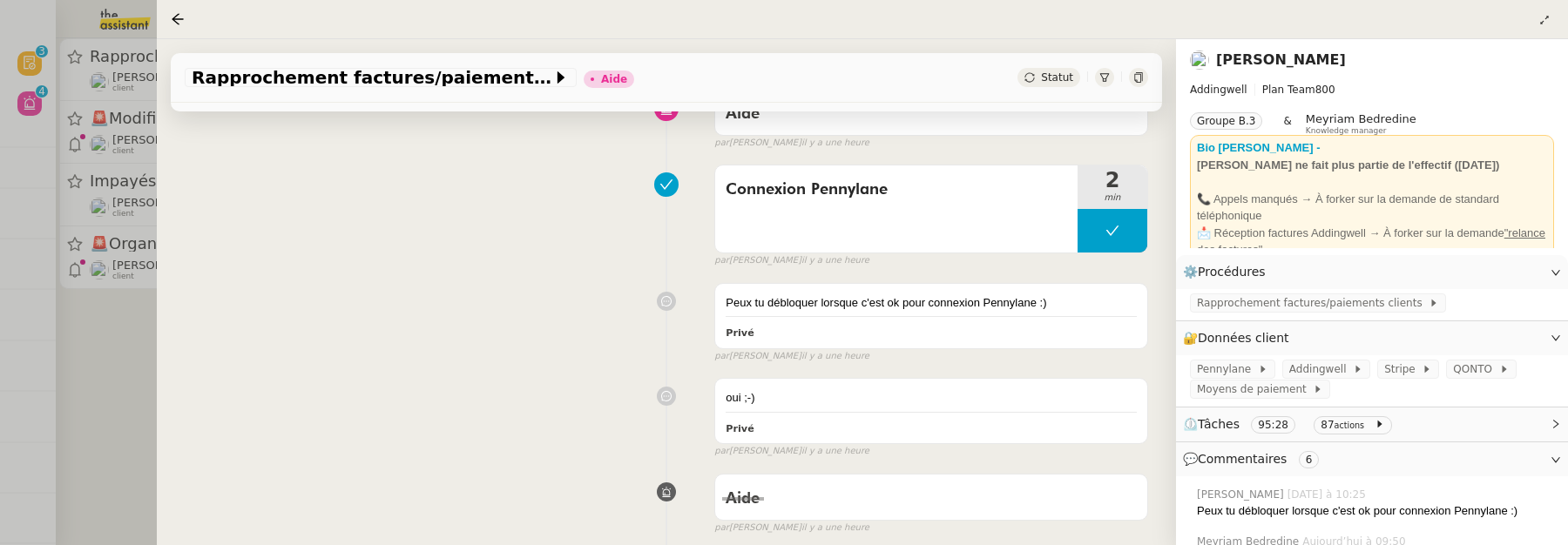
scroll to position [217, 0]
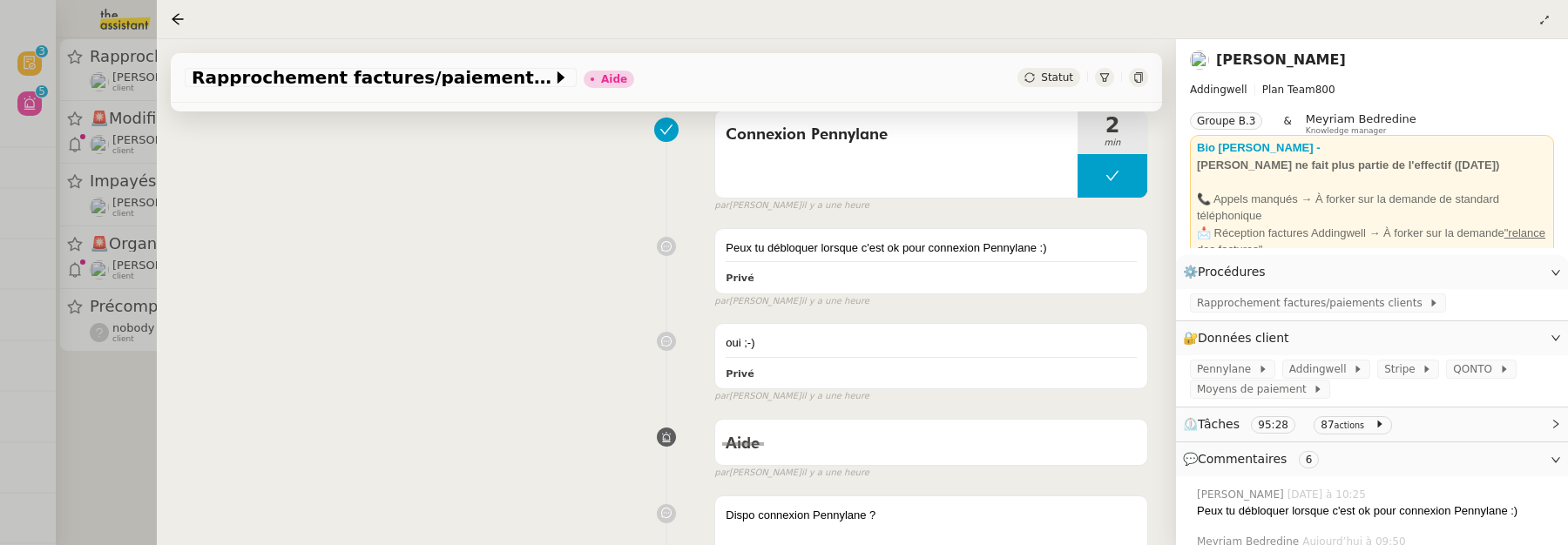
click at [135, 367] on div at bounding box center [784, 272] width 1568 height 545
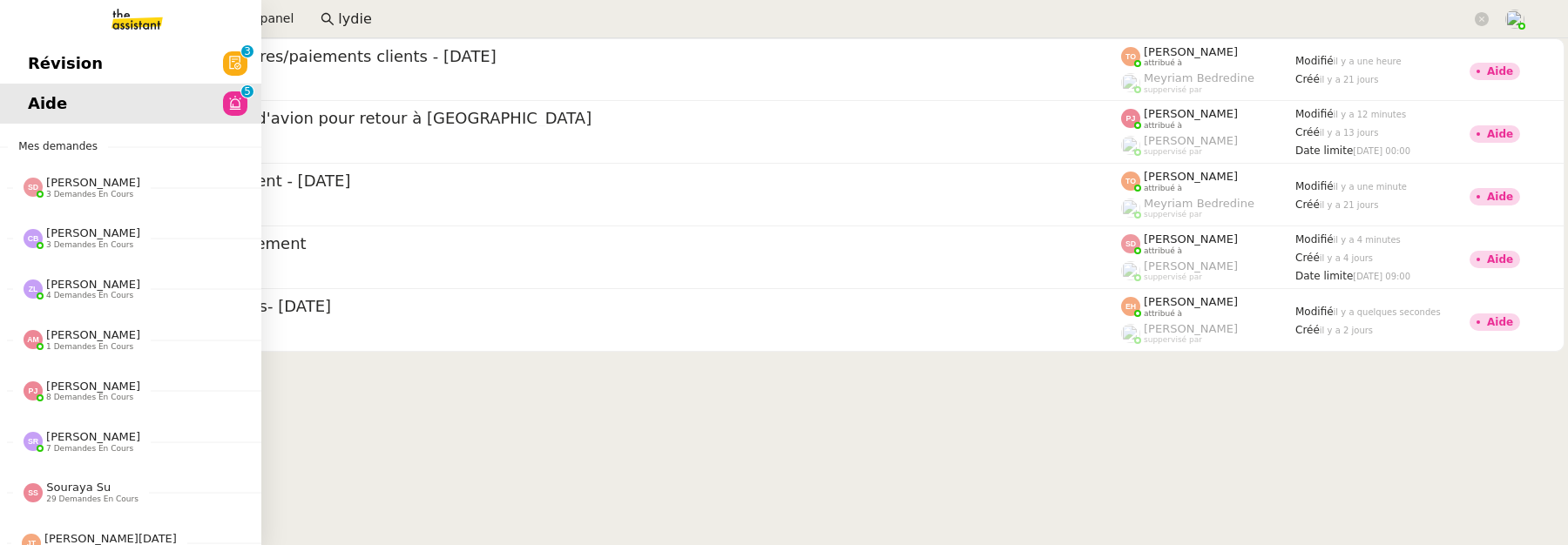
click at [31, 69] on span "Révision" at bounding box center [65, 63] width 75 height 26
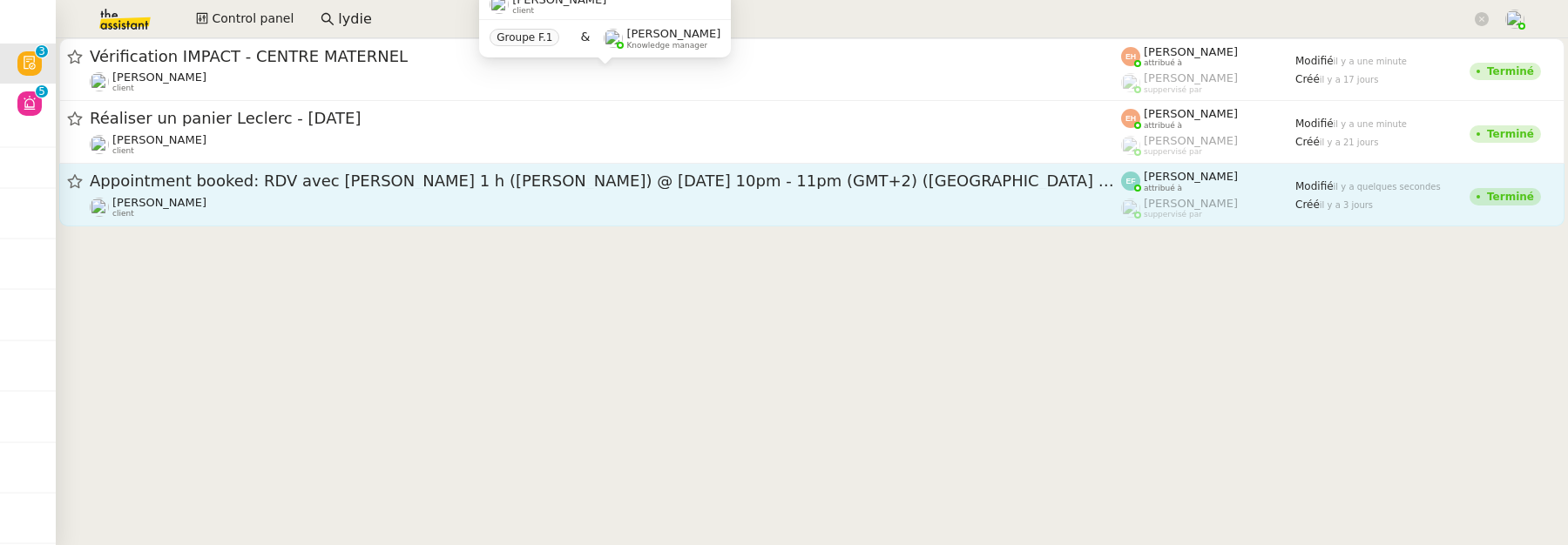
click at [346, 173] on span "Appointment booked: RDV avec Ophélie Diony 1 h (Solène GRANDU) @ Tue Sep 30, 20…" at bounding box center [604, 180] width 1031 height 15
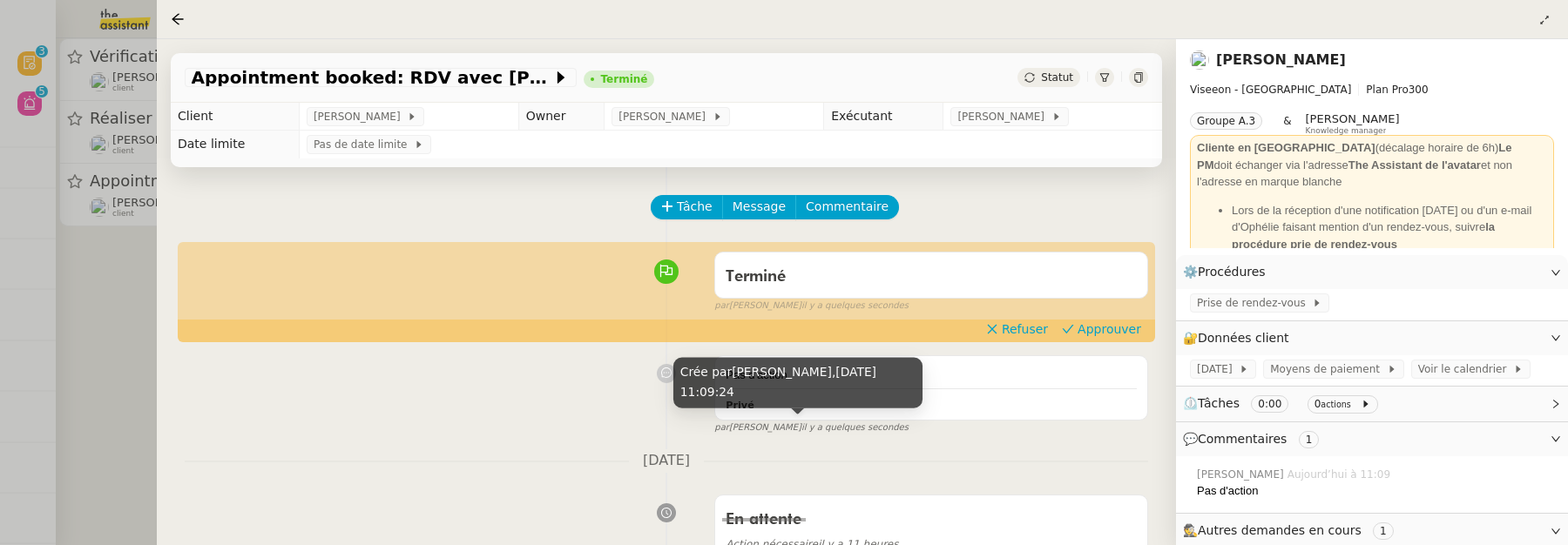
scroll to position [62, 0]
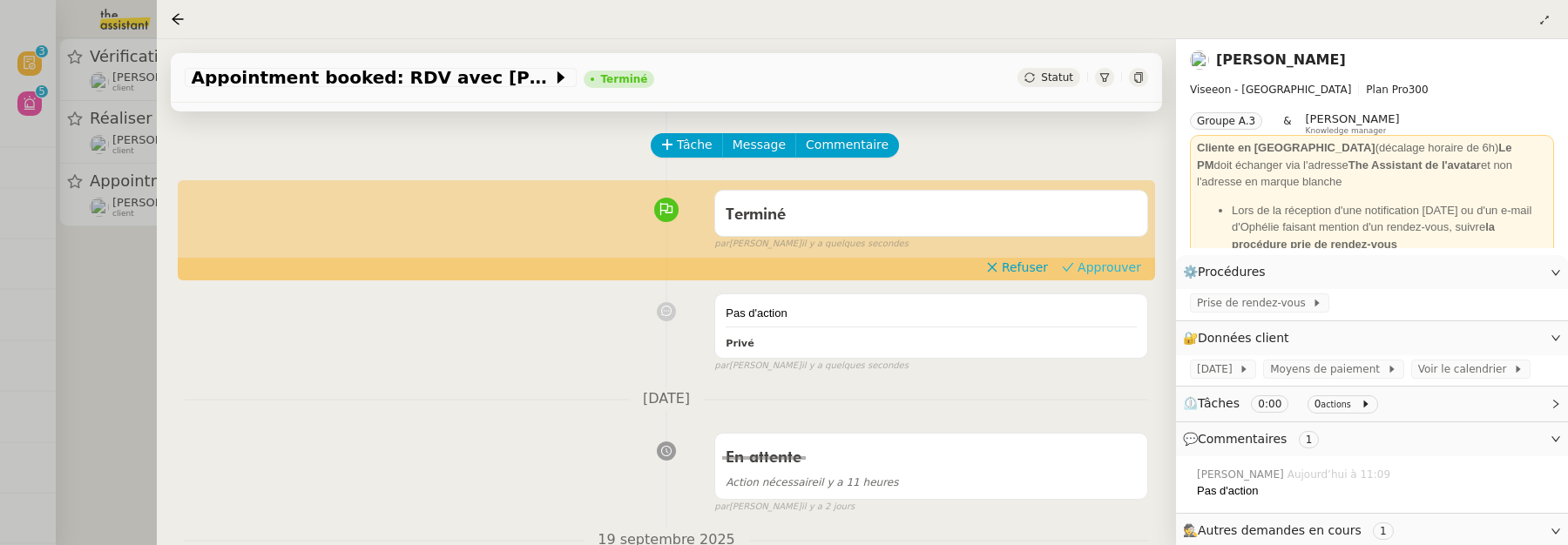
click at [1102, 271] on span "Approuver" at bounding box center [1109, 267] width 64 height 17
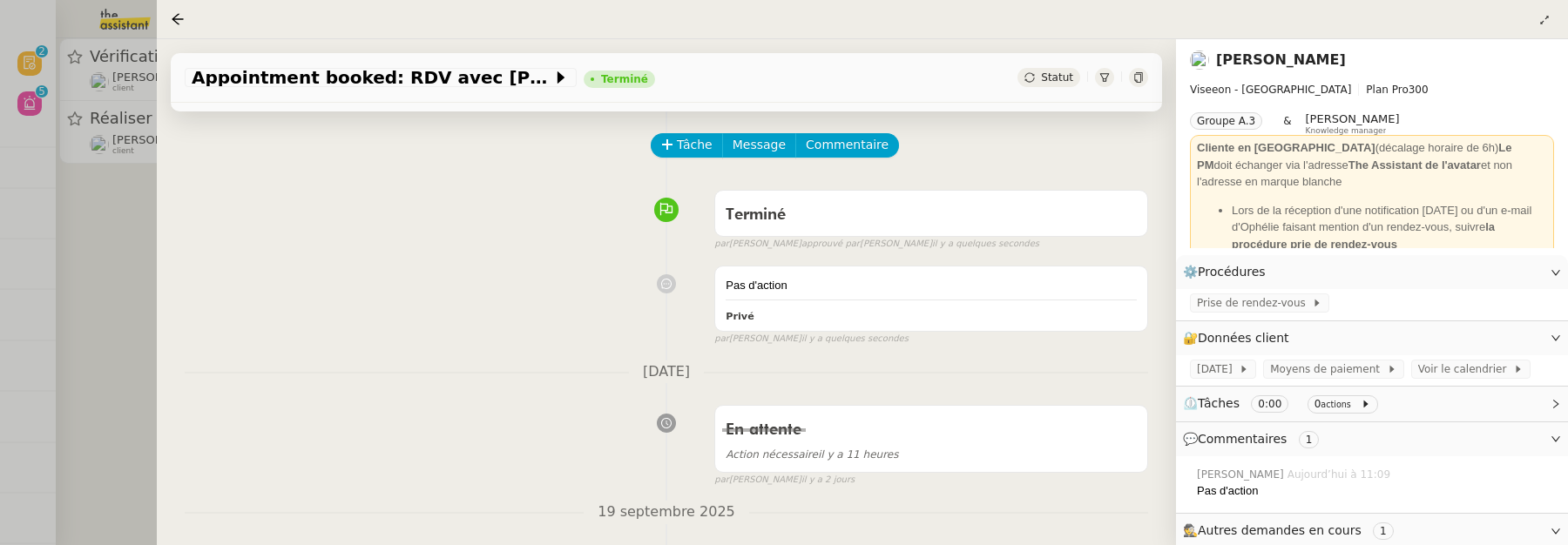
click at [133, 284] on div at bounding box center [784, 272] width 1568 height 545
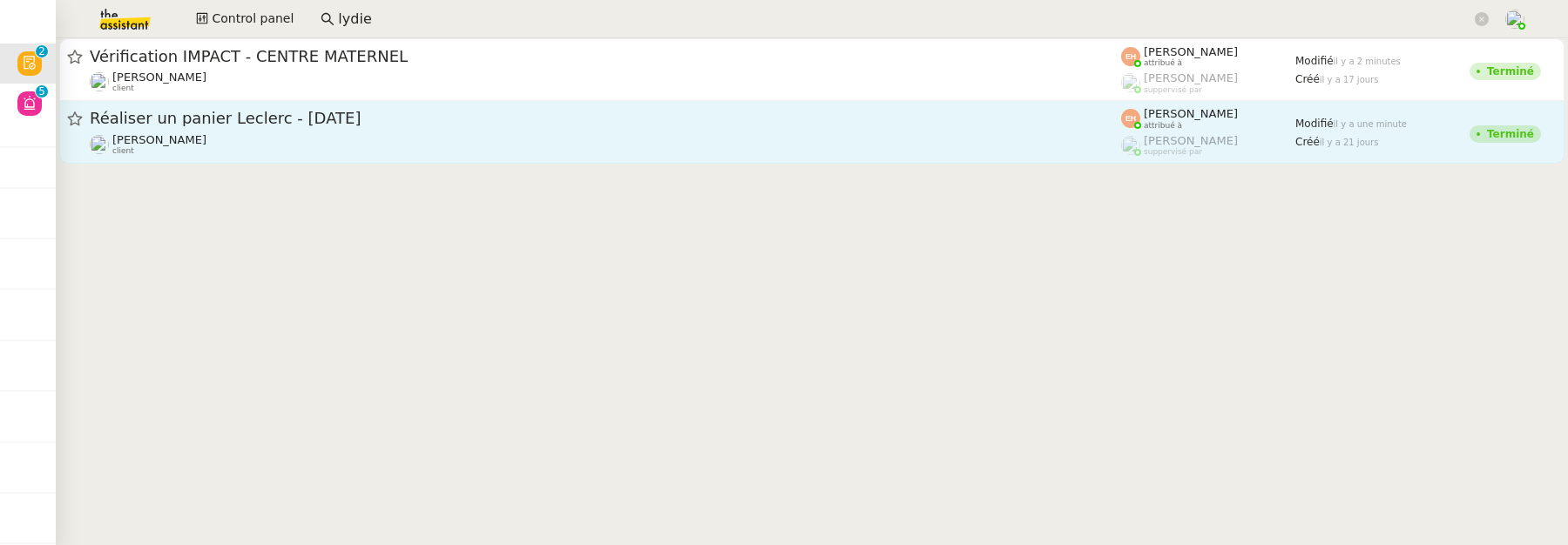
click at [363, 125] on span "Réaliser un panier Leclerc - septembre 2025" at bounding box center [604, 118] width 1031 height 15
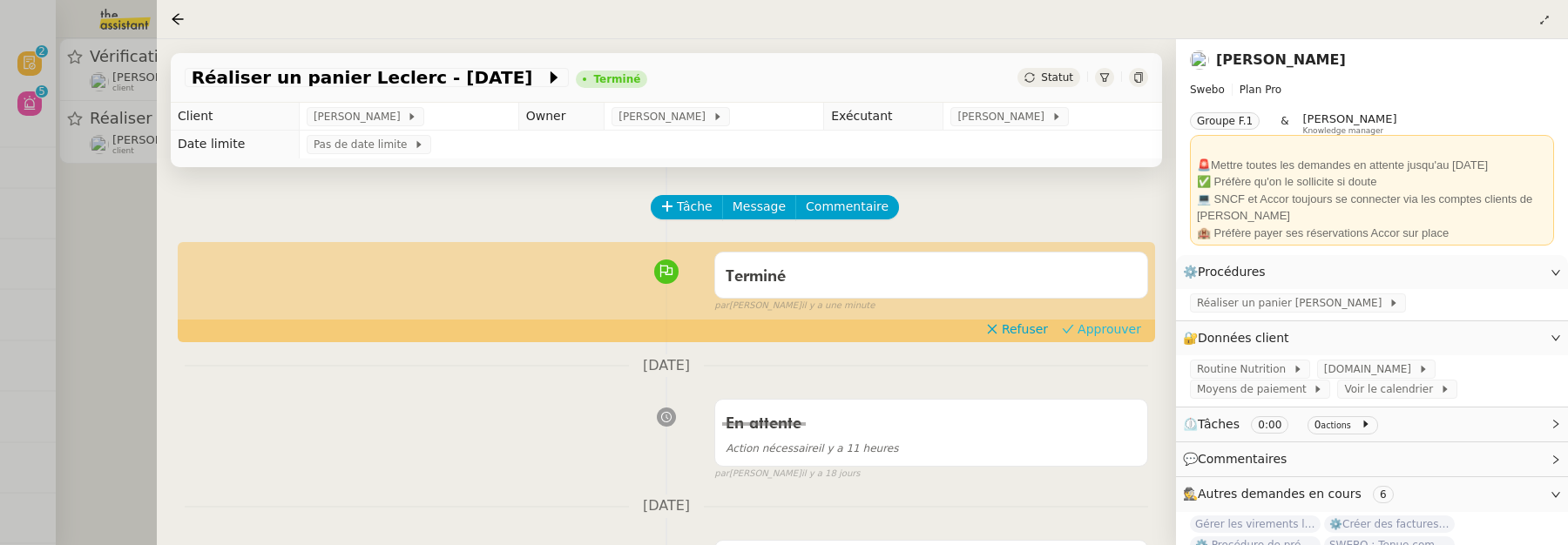
click at [1085, 324] on span "Approuver" at bounding box center [1109, 329] width 64 height 17
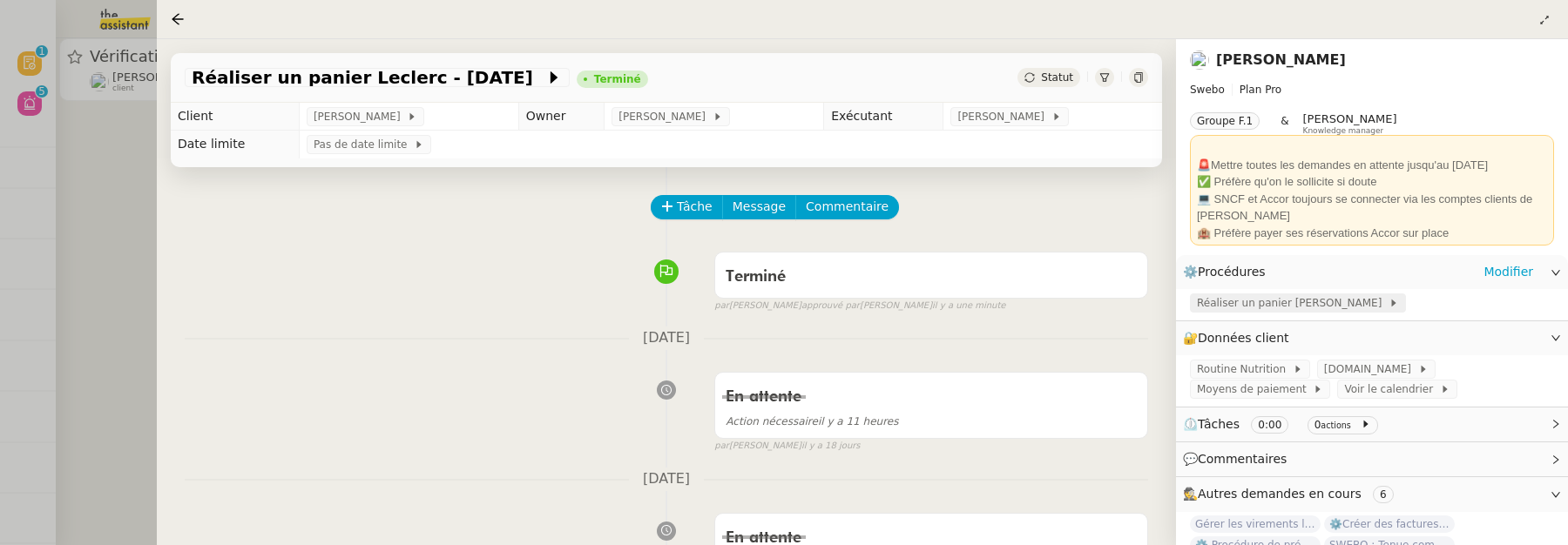
click at [1245, 308] on span "Réaliser un panier Leclerc" at bounding box center [1292, 303] width 192 height 17
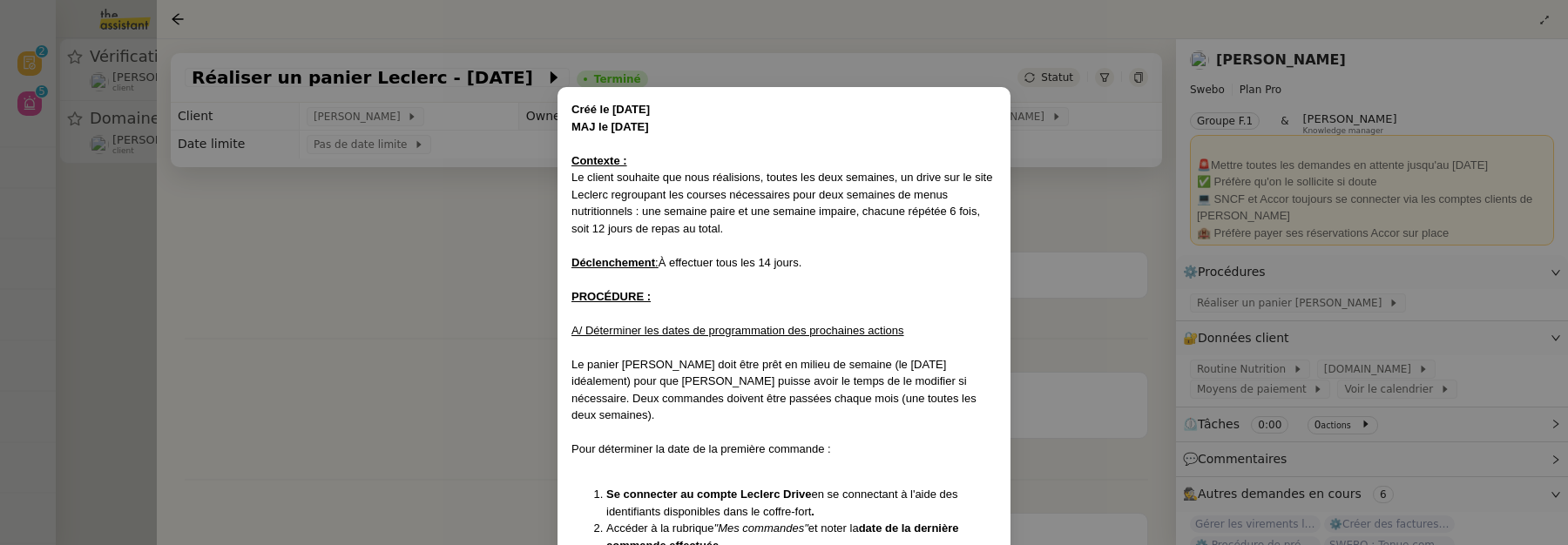
click at [84, 205] on nz-modal-container "Créé le 28/07/2025 MAJ le 30/07/2025 Contexte : Le client souhaite que nous réa…" at bounding box center [784, 272] width 1568 height 545
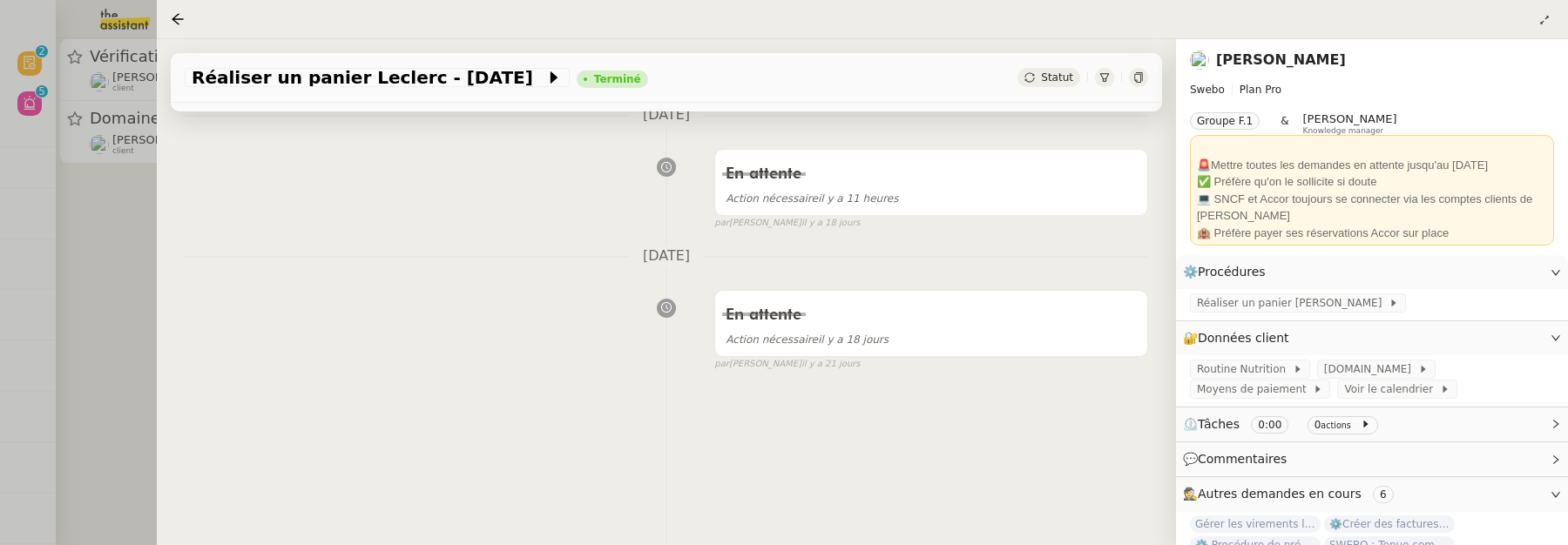
scroll to position [218, 0]
click at [74, 272] on div at bounding box center [784, 272] width 1568 height 545
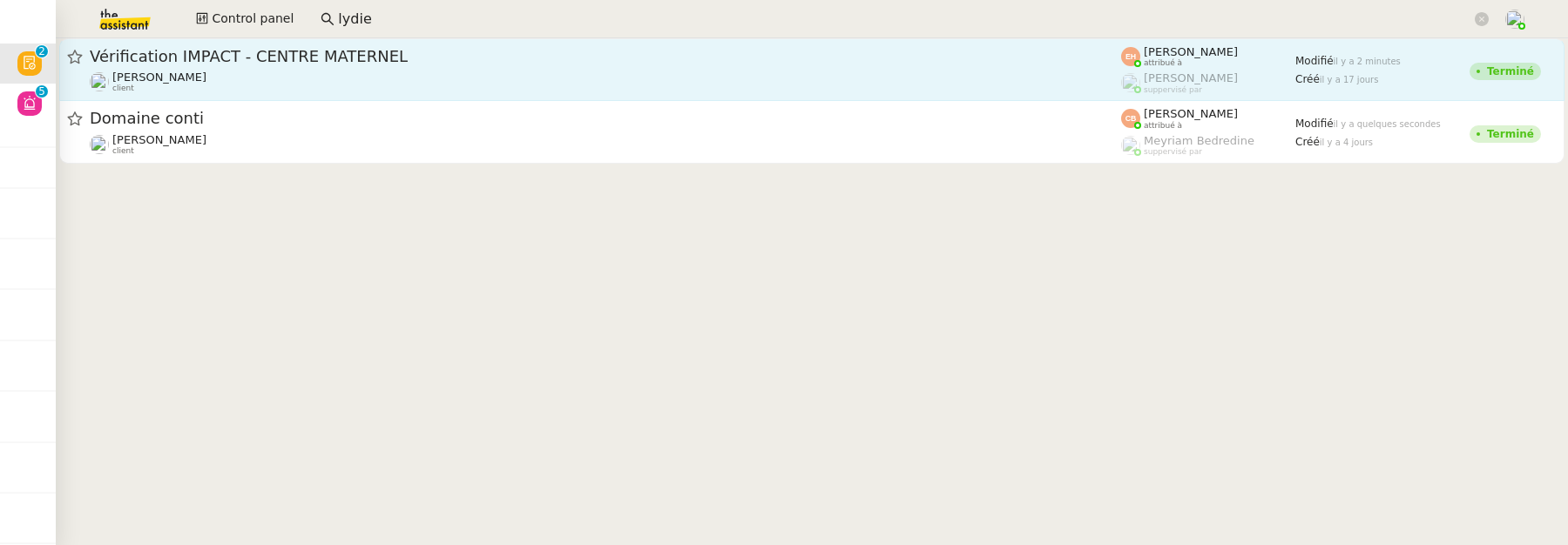
click at [329, 79] on div "[PERSON_NAME] MAS client" at bounding box center [604, 82] width 1031 height 23
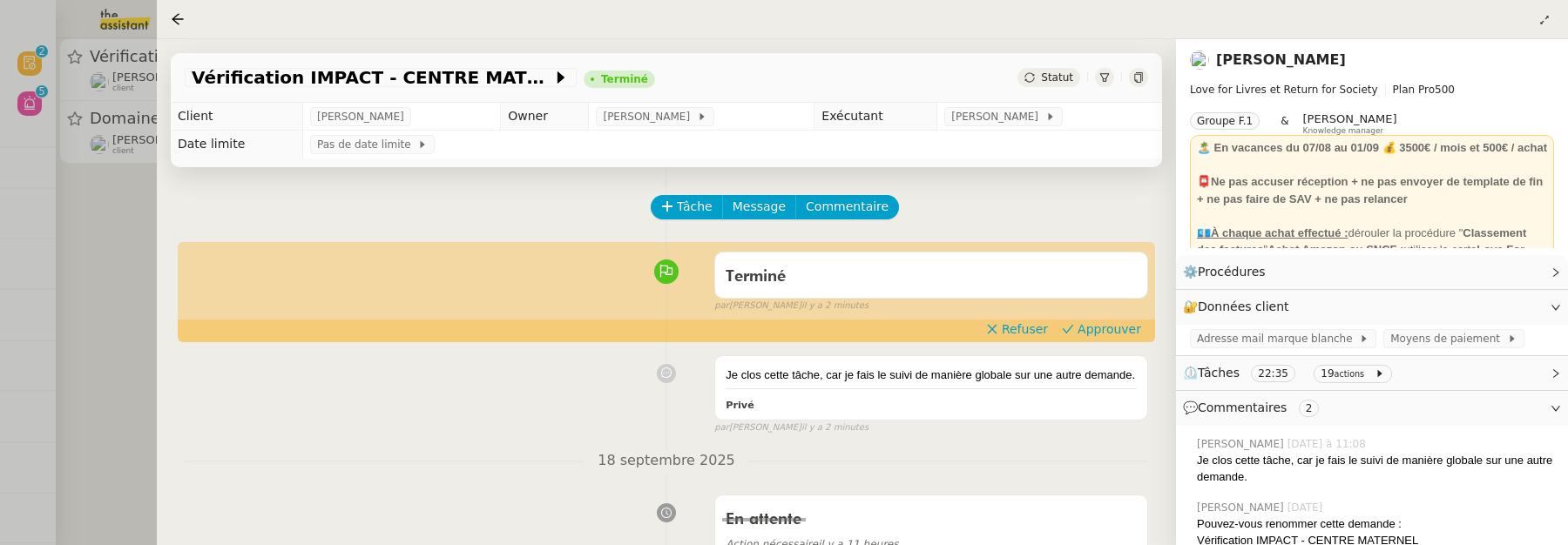
scroll to position [39, 0]
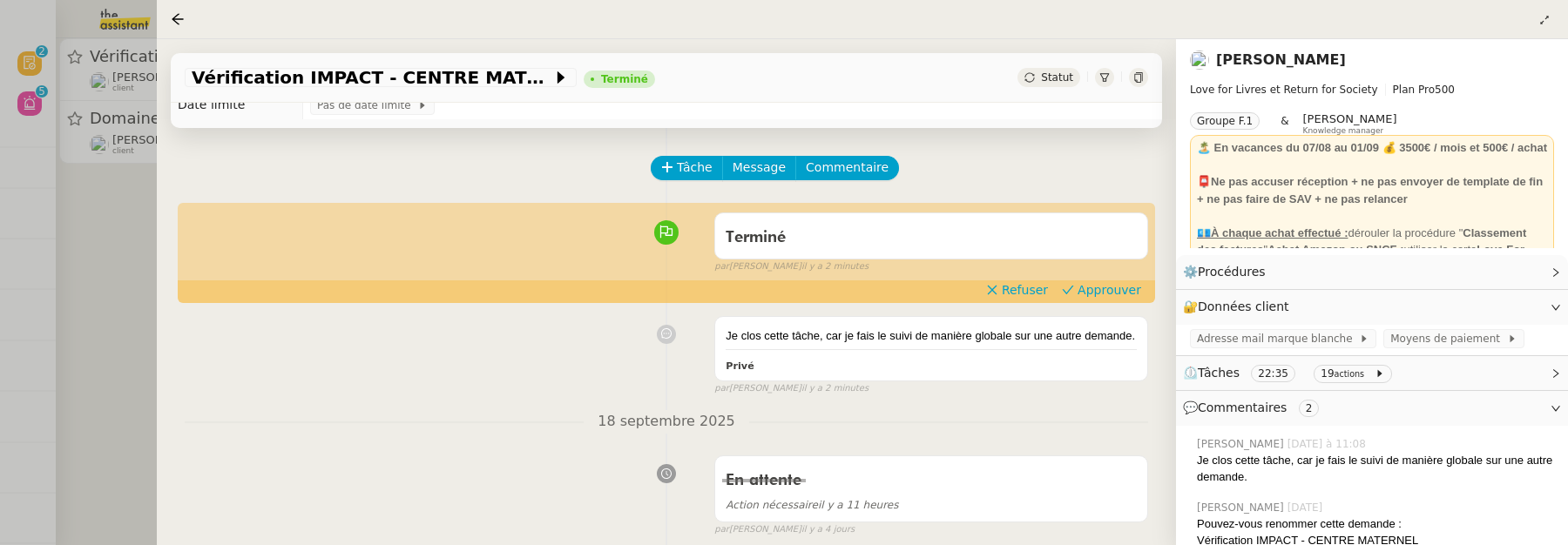
click at [99, 309] on div at bounding box center [784, 272] width 1568 height 545
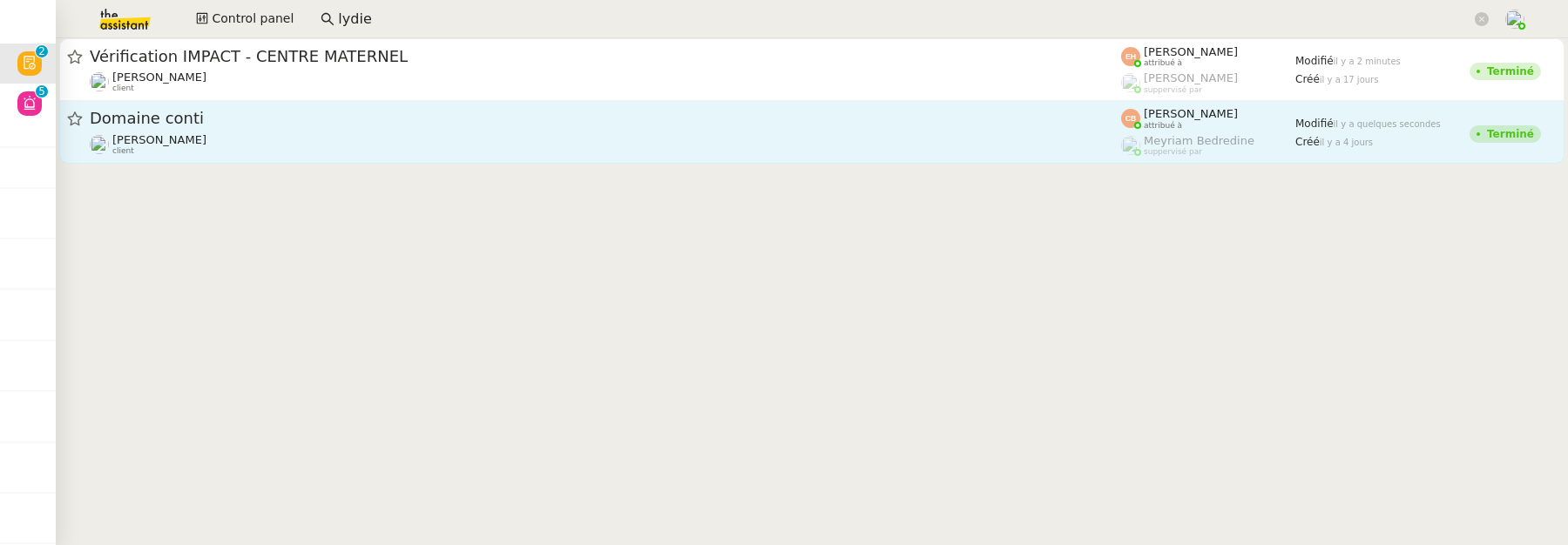
click at [286, 151] on div "Charles Da Conceicao client" at bounding box center [604, 144] width 1031 height 23
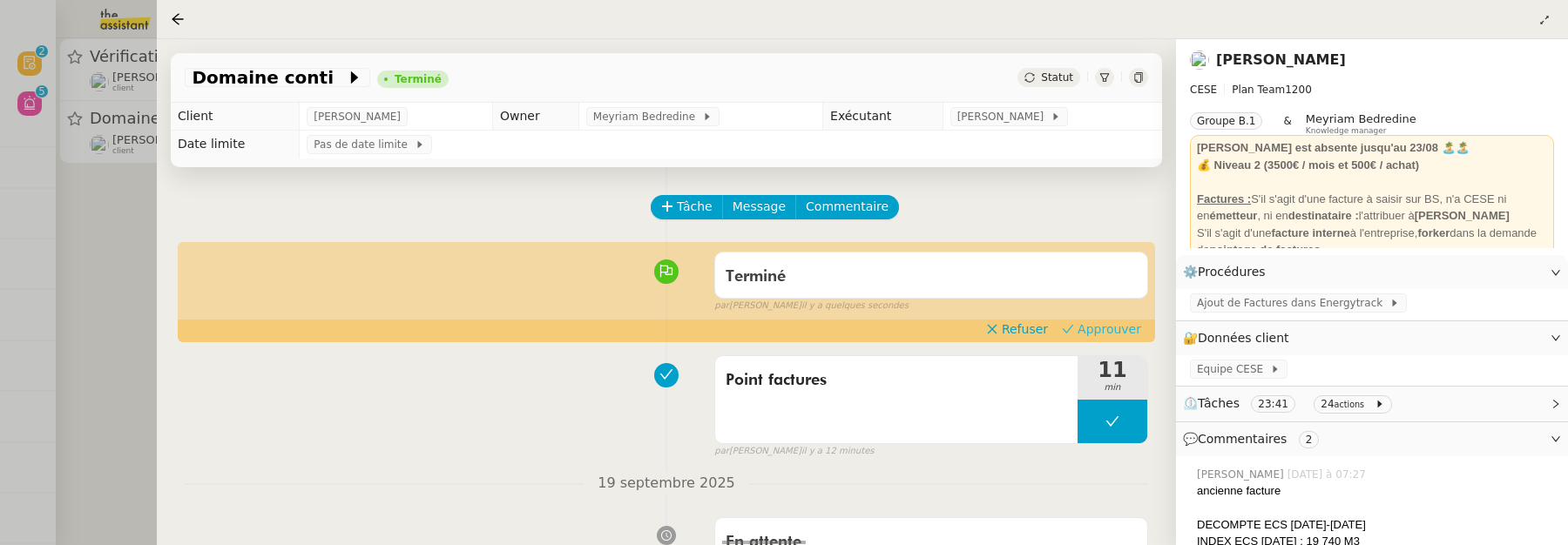
click at [1082, 327] on span "Approuver" at bounding box center [1109, 329] width 64 height 17
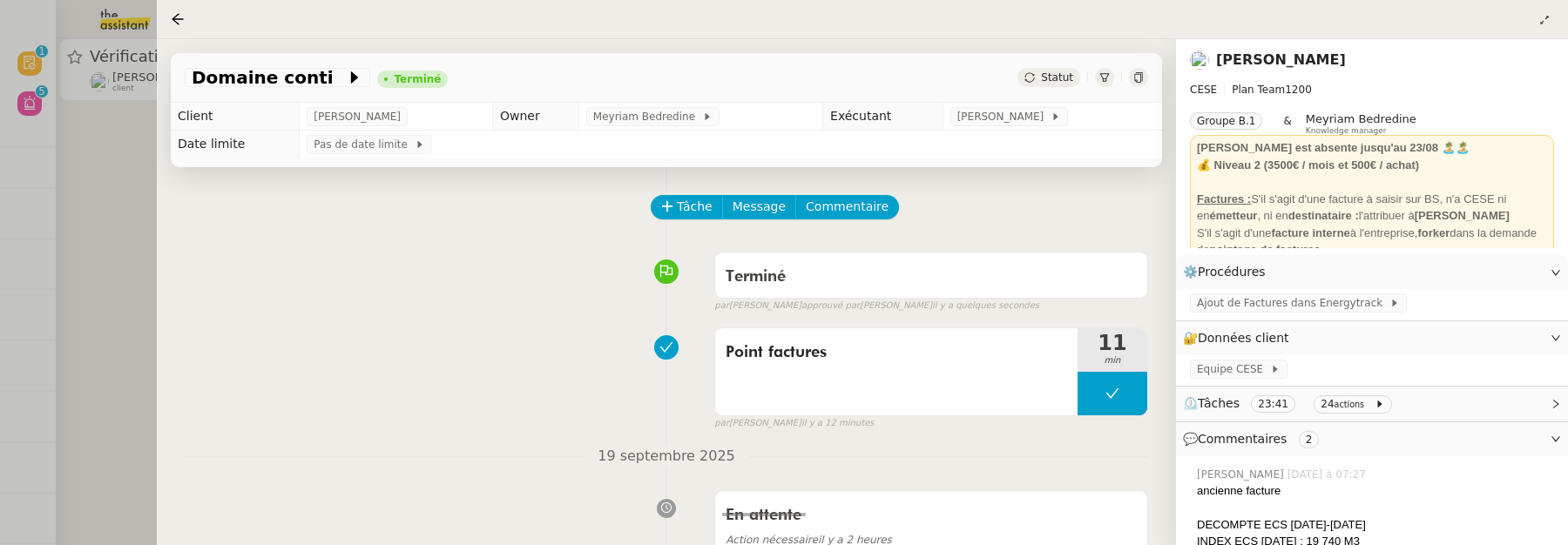
click at [151, 271] on div at bounding box center [784, 272] width 1568 height 545
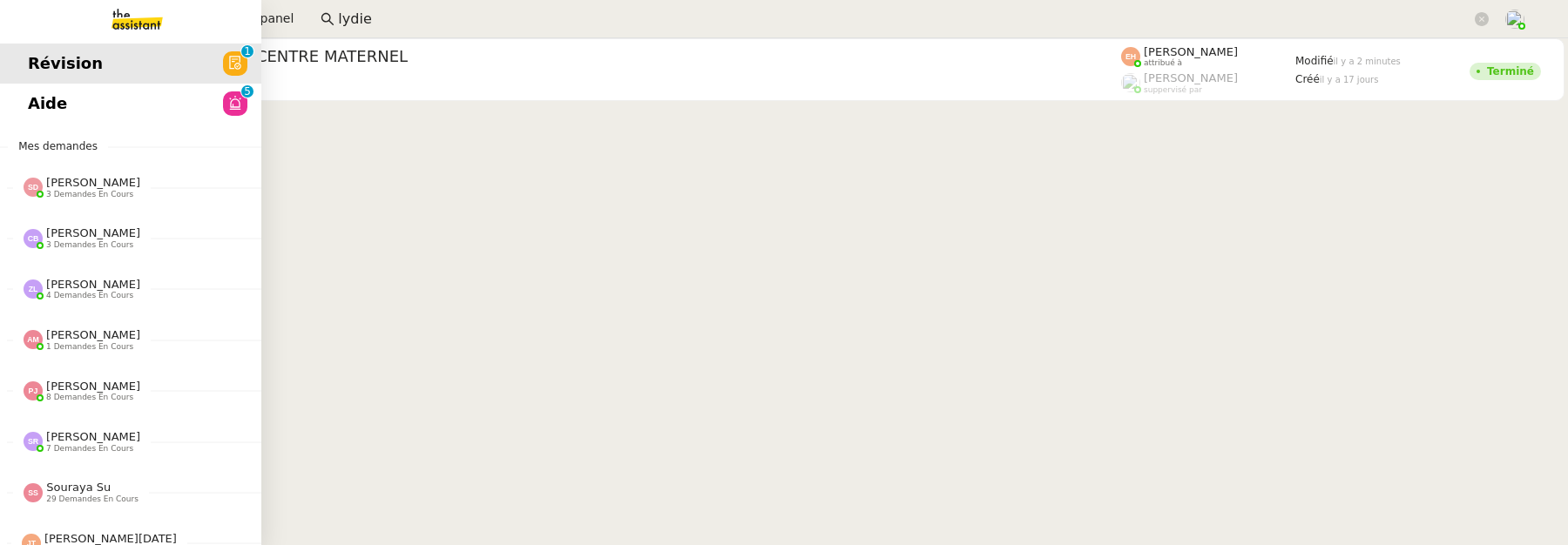
click at [132, 121] on link "Aide 0 1 2 3 4 5 6 7 8 9" at bounding box center [130, 103] width 261 height 40
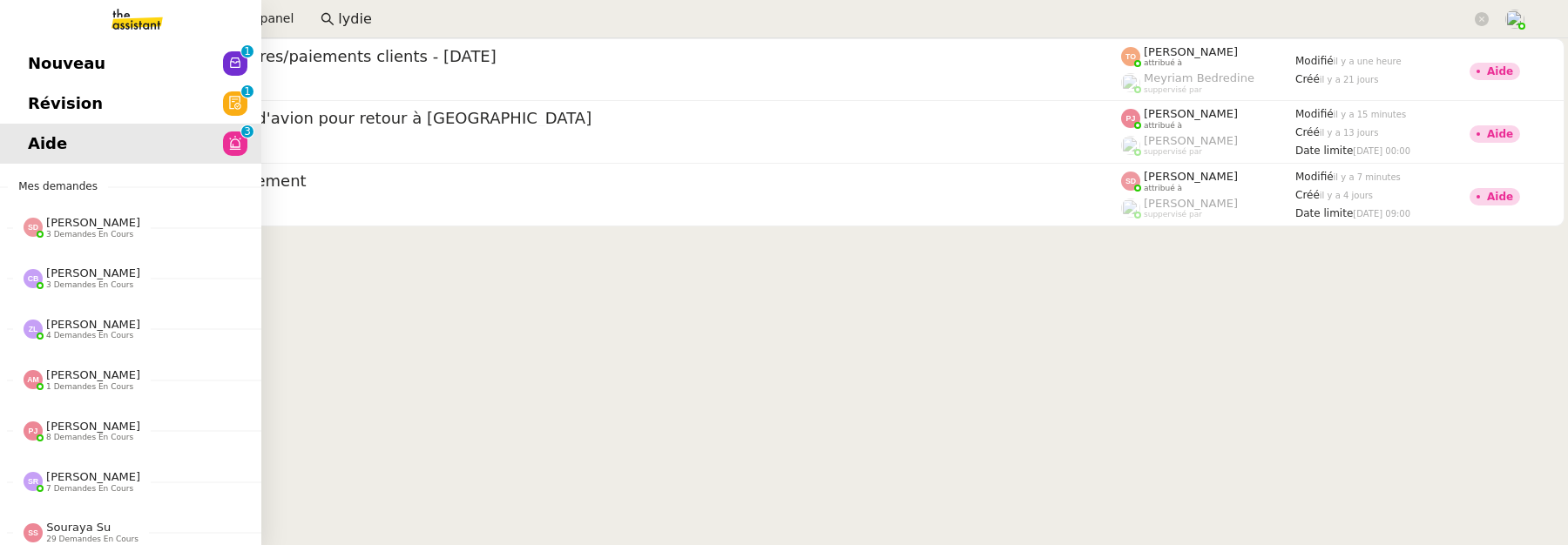
click at [22, 93] on link "Révision 0 1 2 3 4 5 6 7 8 9" at bounding box center [130, 103] width 261 height 40
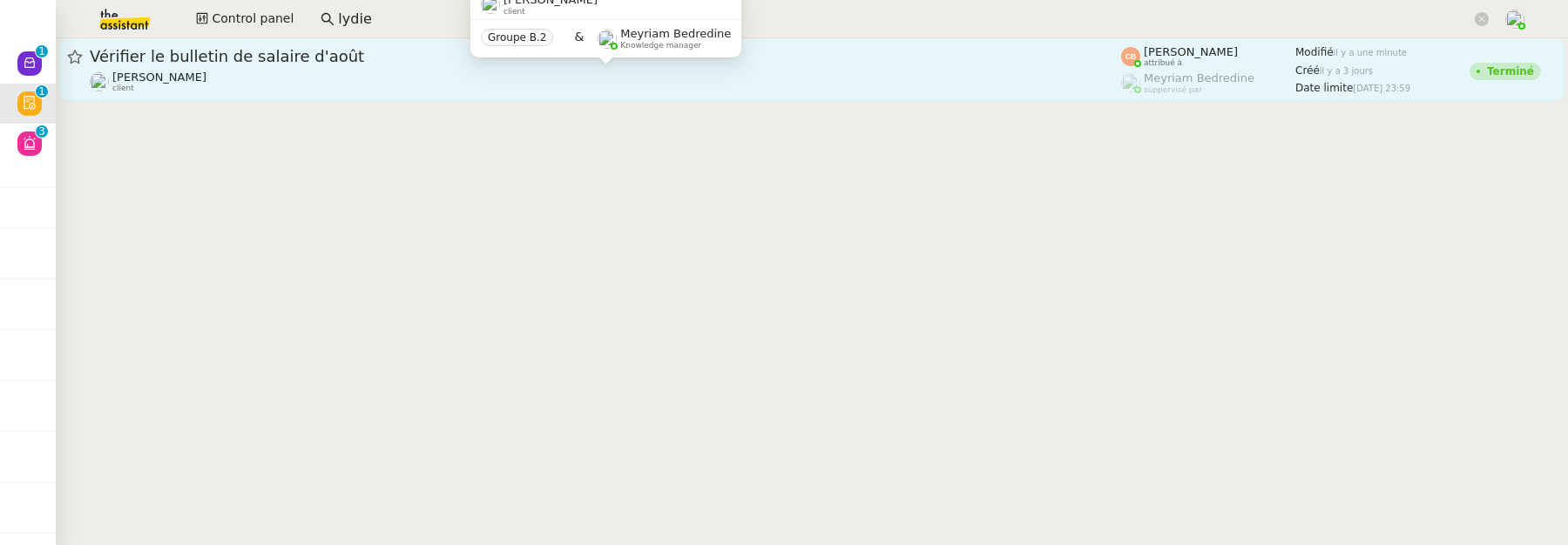
click at [548, 71] on div "Laurence de Nervaux client" at bounding box center [604, 82] width 1031 height 23
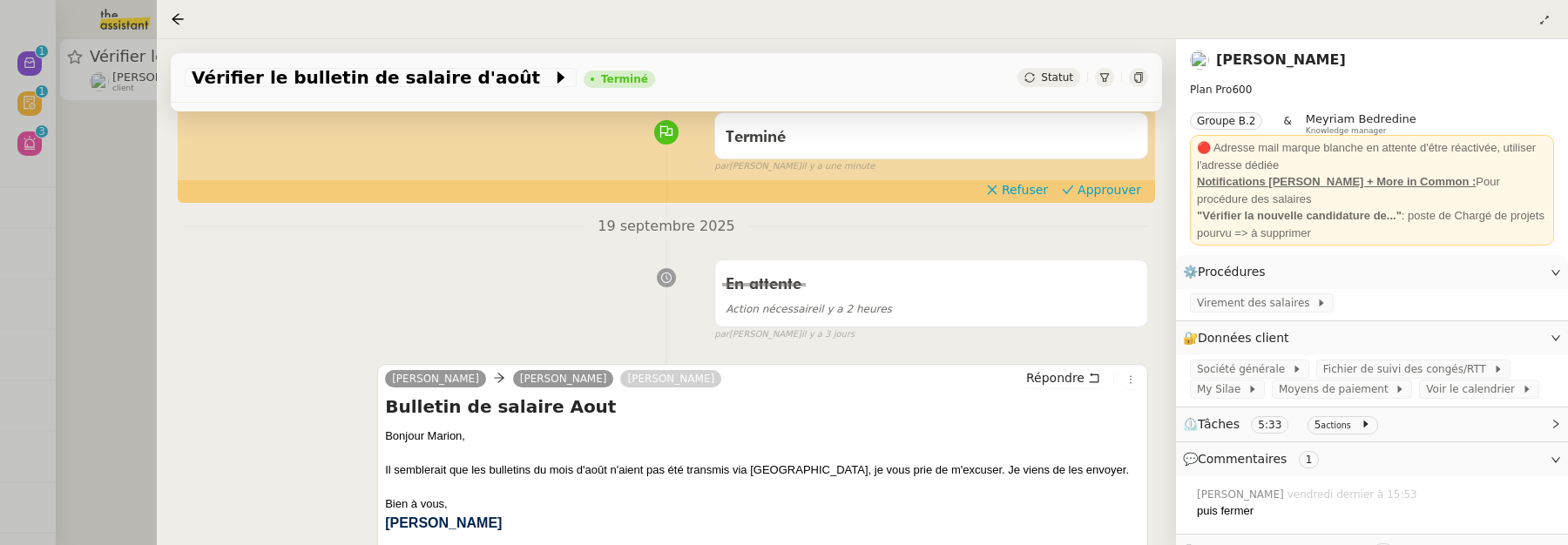
scroll to position [165, 0]
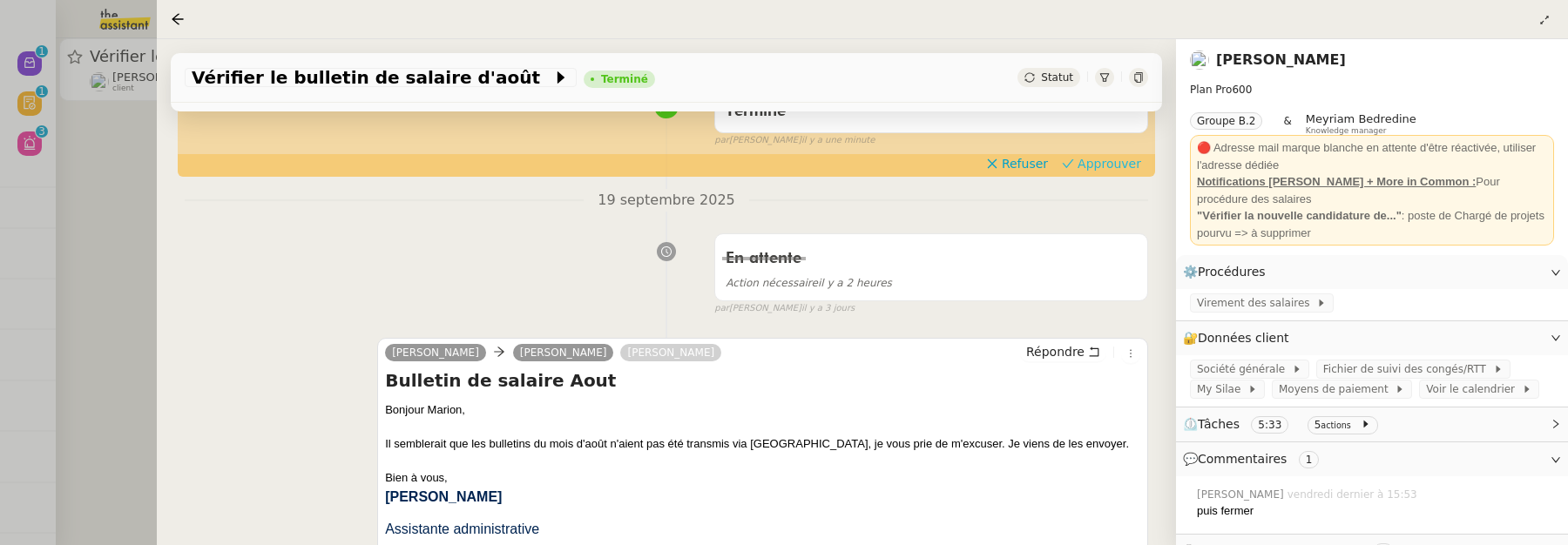
click at [1124, 162] on span "Approuver" at bounding box center [1109, 163] width 64 height 17
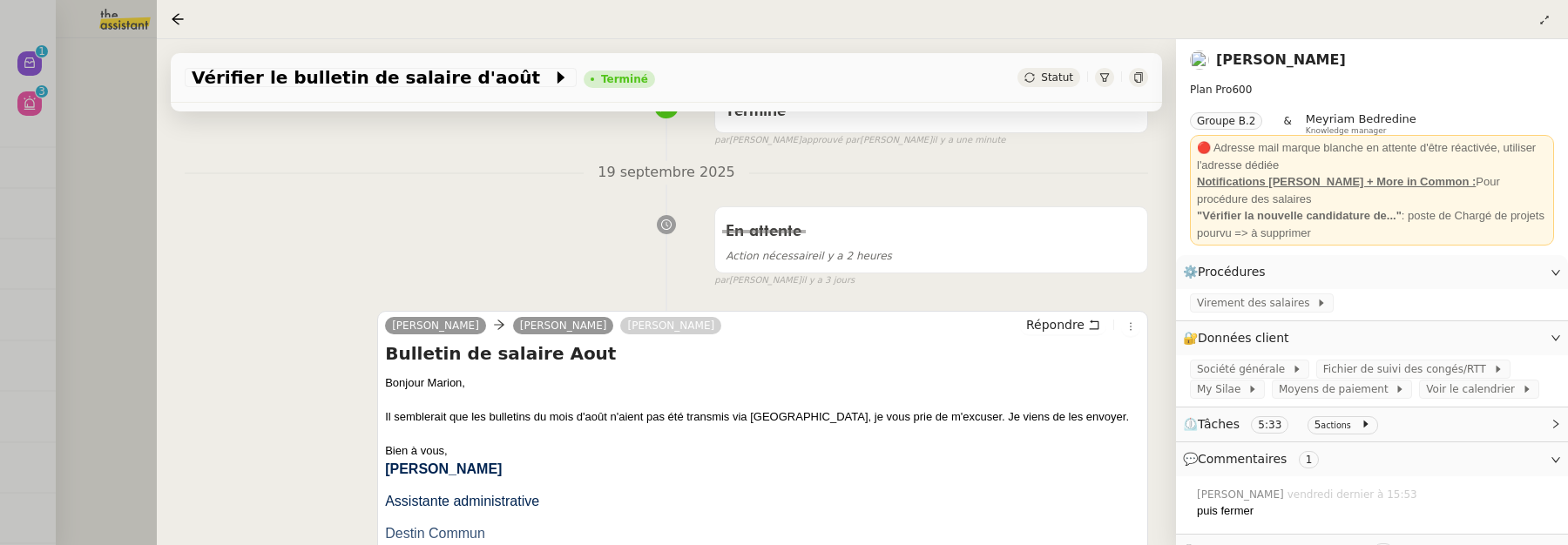
click at [96, 160] on div at bounding box center [784, 272] width 1568 height 545
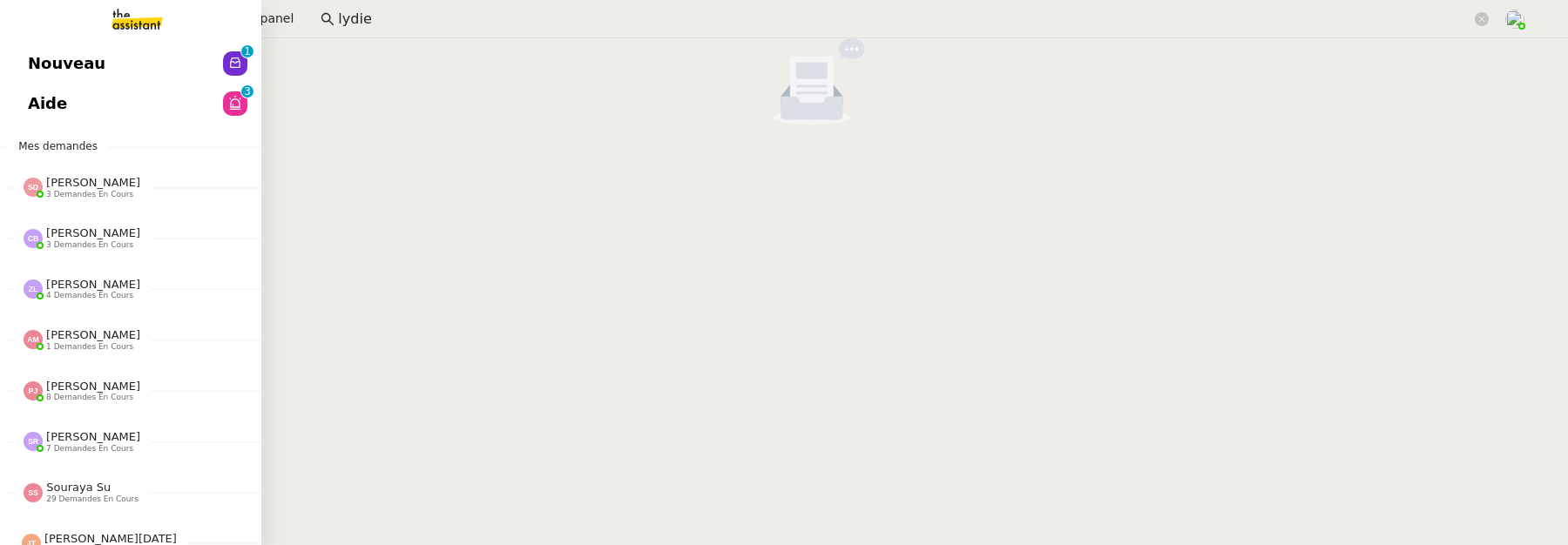
click at [51, 66] on span "Nouveau" at bounding box center [67, 63] width 78 height 26
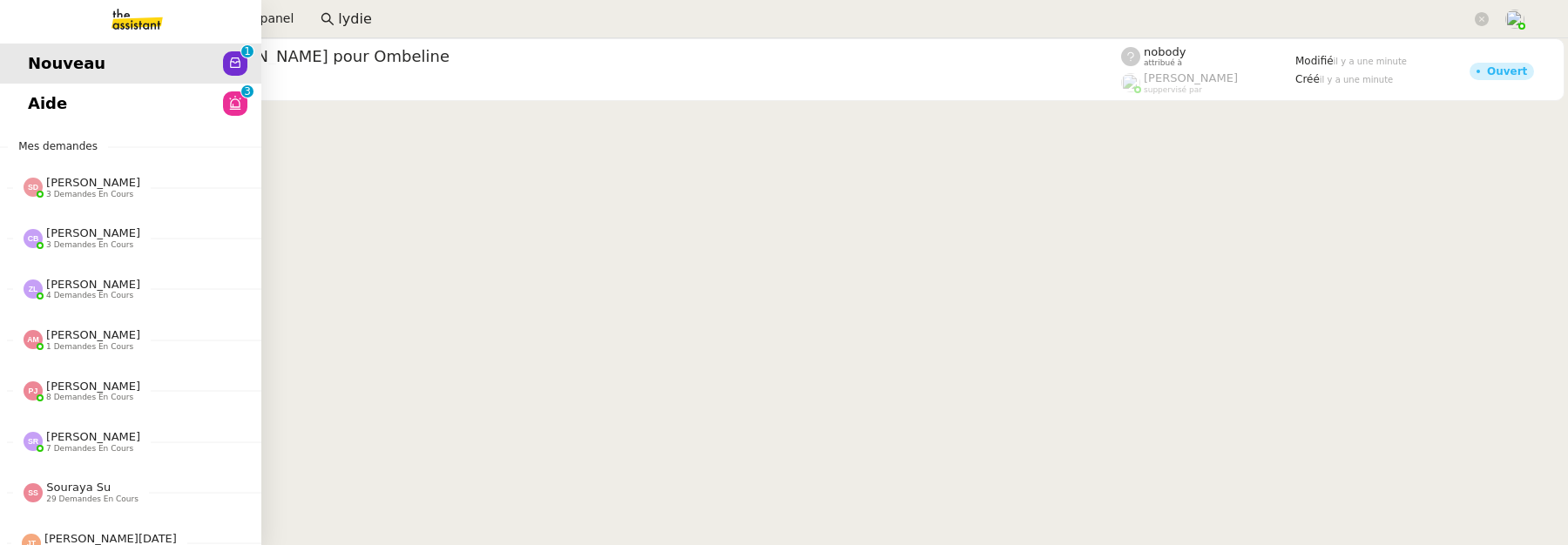
click at [44, 105] on span "Aide" at bounding box center [47, 103] width 39 height 26
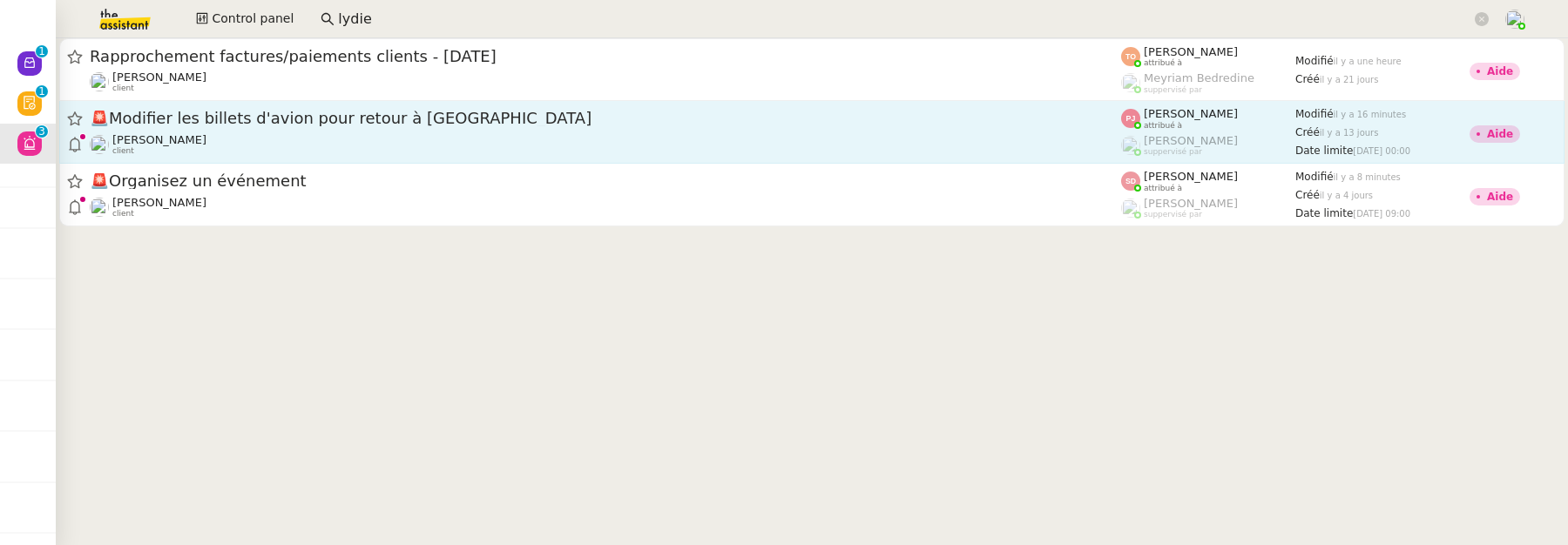
click at [487, 108] on div "🚨 Modifier les billets d'avion pour retour à Bali" at bounding box center [604, 119] width 1031 height 22
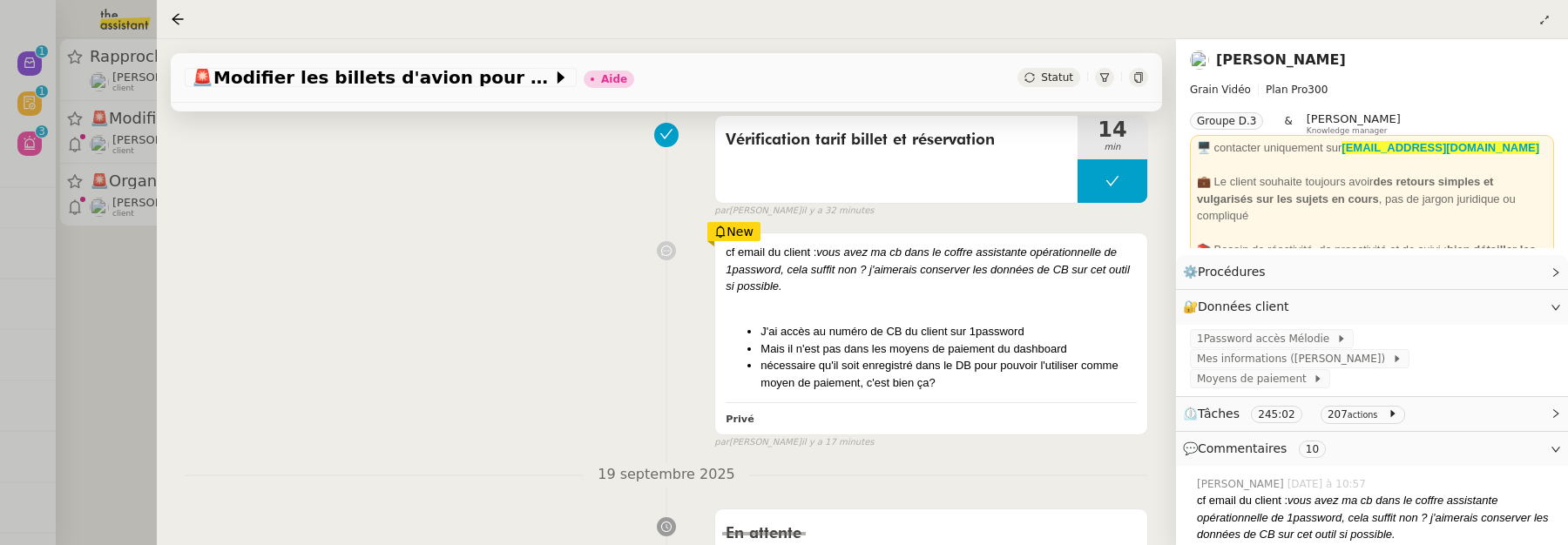
scroll to position [227, 0]
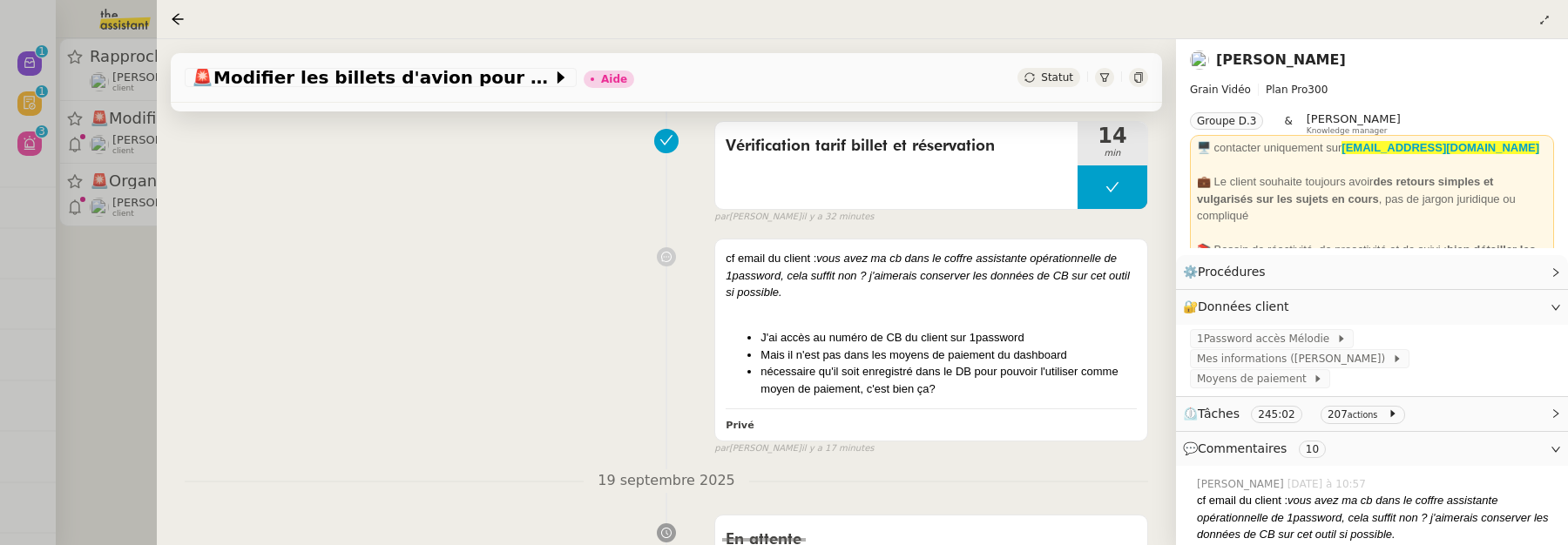
click at [95, 316] on div at bounding box center [784, 272] width 1568 height 545
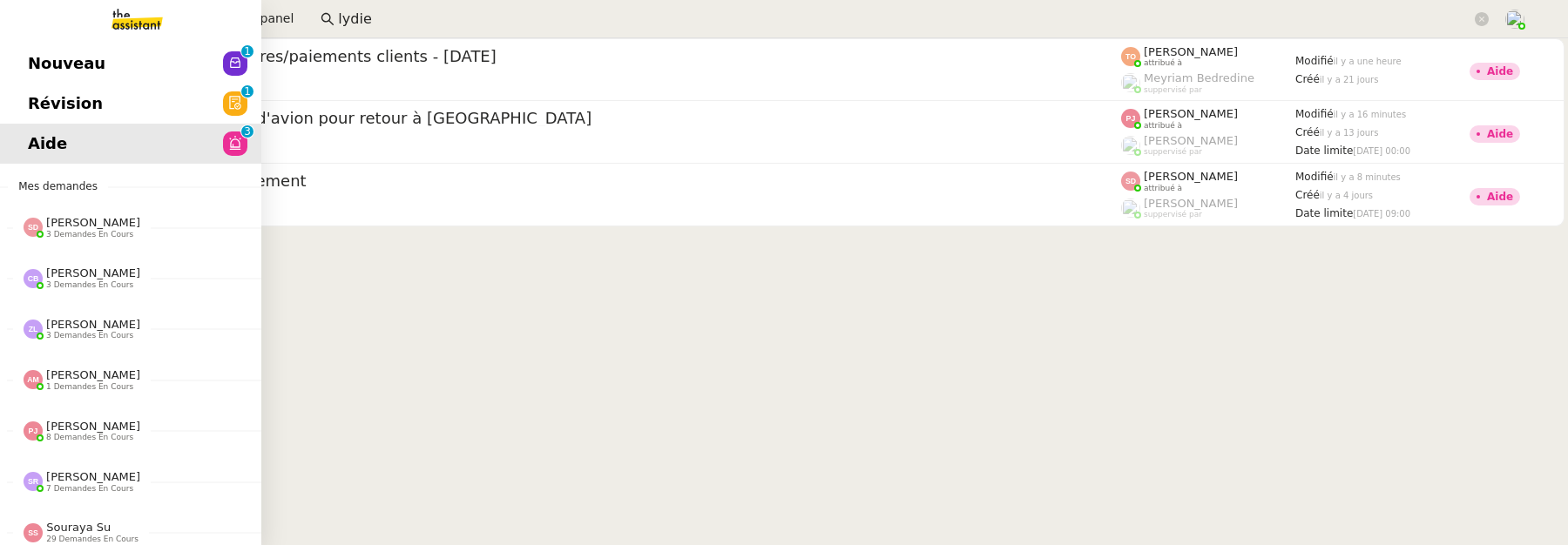
click at [25, 102] on link "Révision 0 1 2 3 4 5 6 7 8 9" at bounding box center [130, 103] width 261 height 40
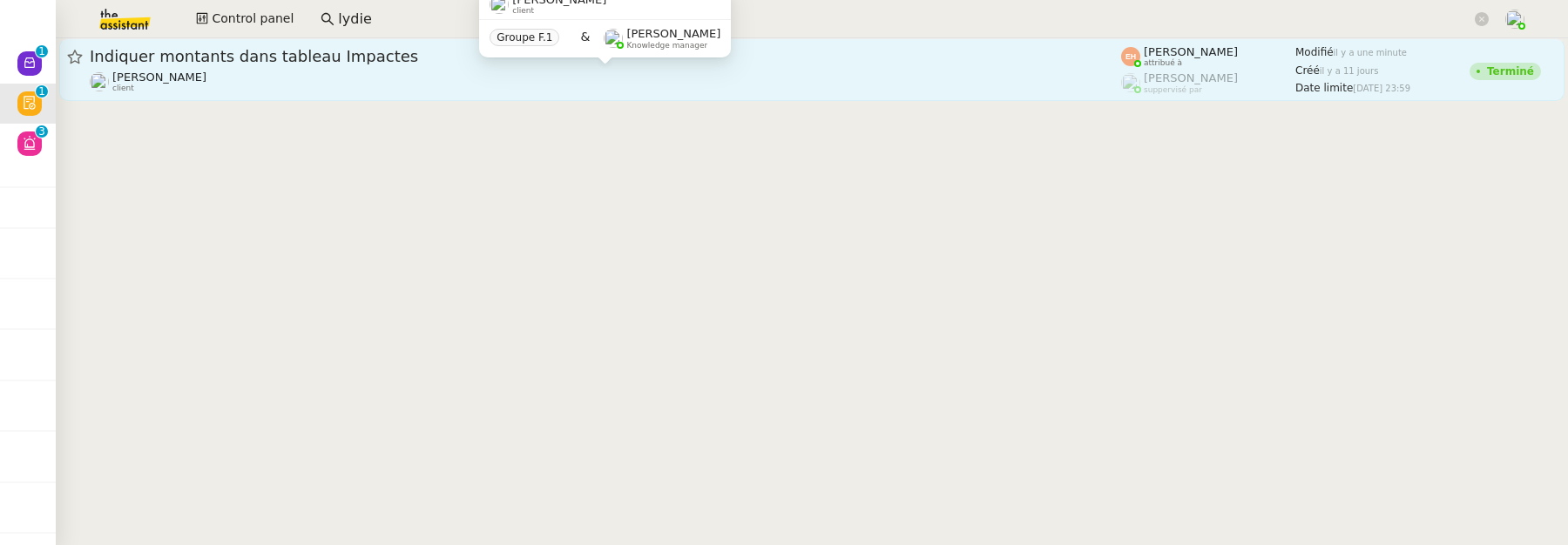
click at [444, 71] on div "[PERSON_NAME] MAS client" at bounding box center [604, 82] width 1031 height 23
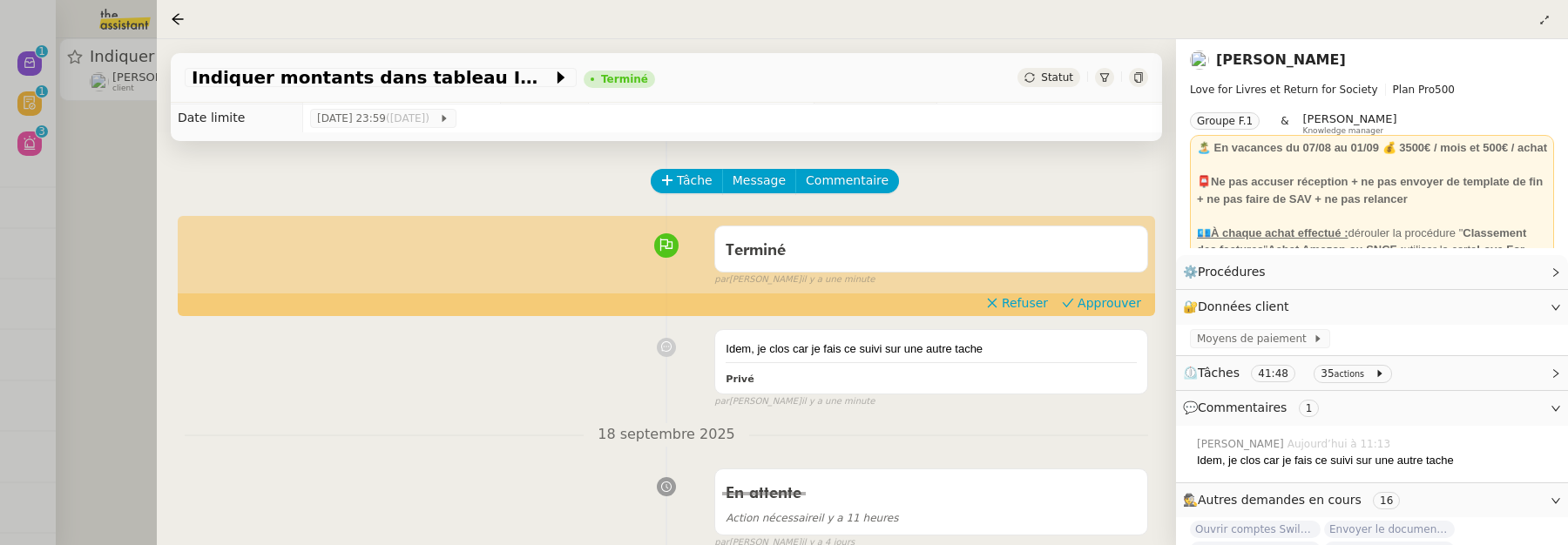
scroll to position [27, 0]
click at [125, 185] on div at bounding box center [784, 272] width 1568 height 545
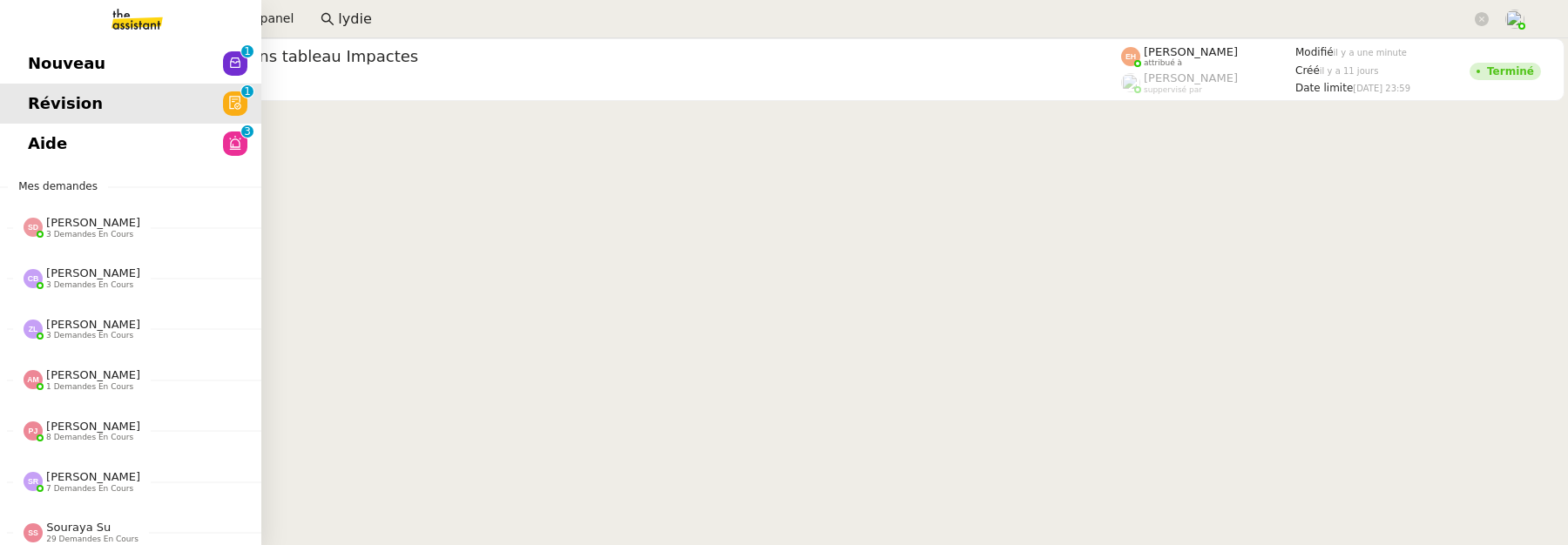
click at [39, 78] on link "Nouveau 0 1 2 3 4 5 6 7 8 9" at bounding box center [130, 64] width 261 height 40
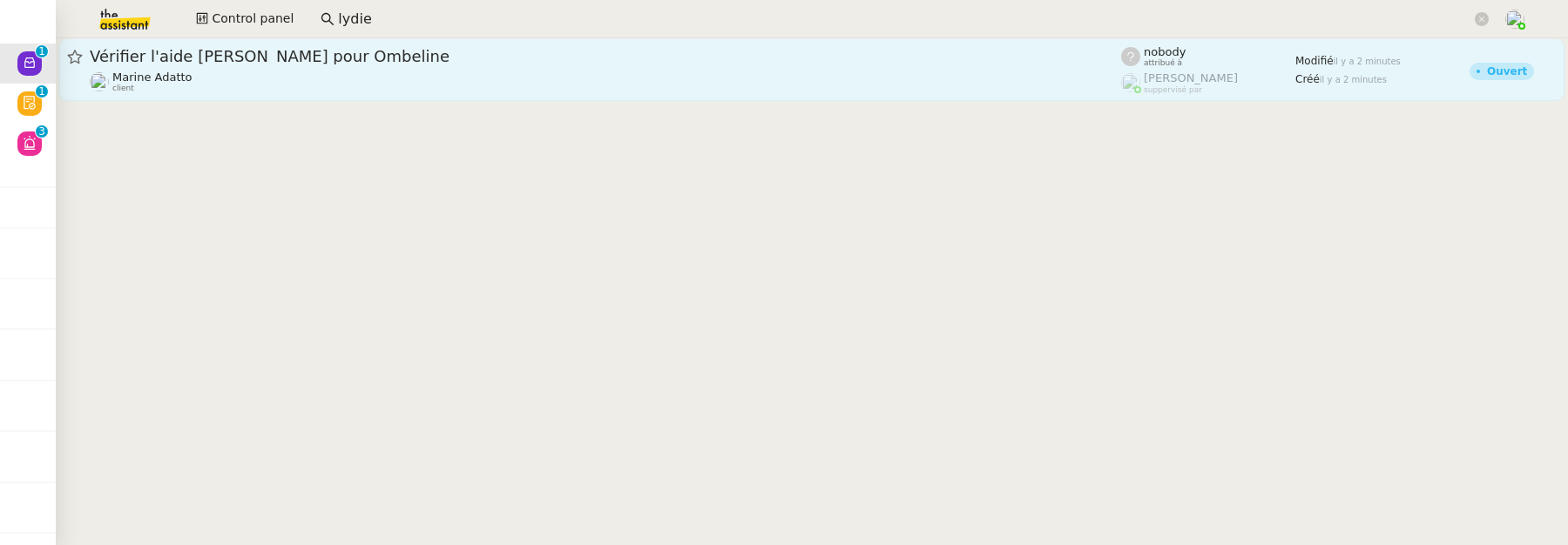
click at [428, 64] on div "Vérifier l'aide [PERSON_NAME] pour Ombeline" at bounding box center [604, 57] width 1031 height 21
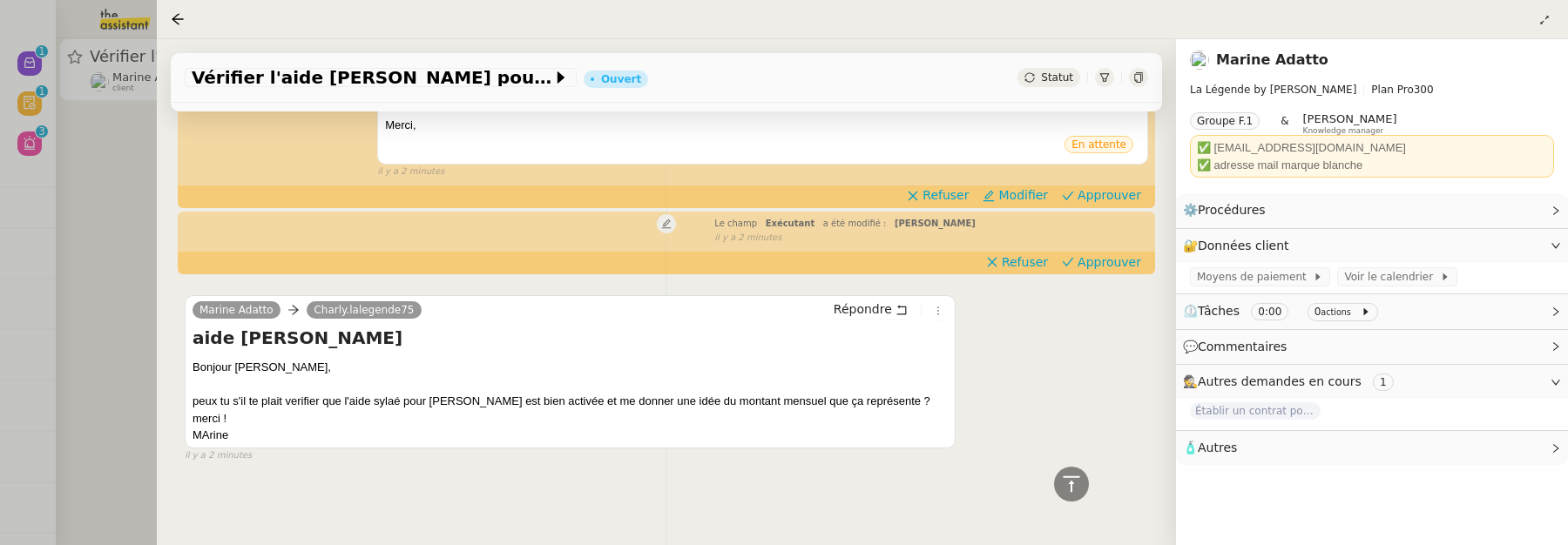
scroll to position [383, 0]
click at [121, 259] on div at bounding box center [784, 272] width 1568 height 545
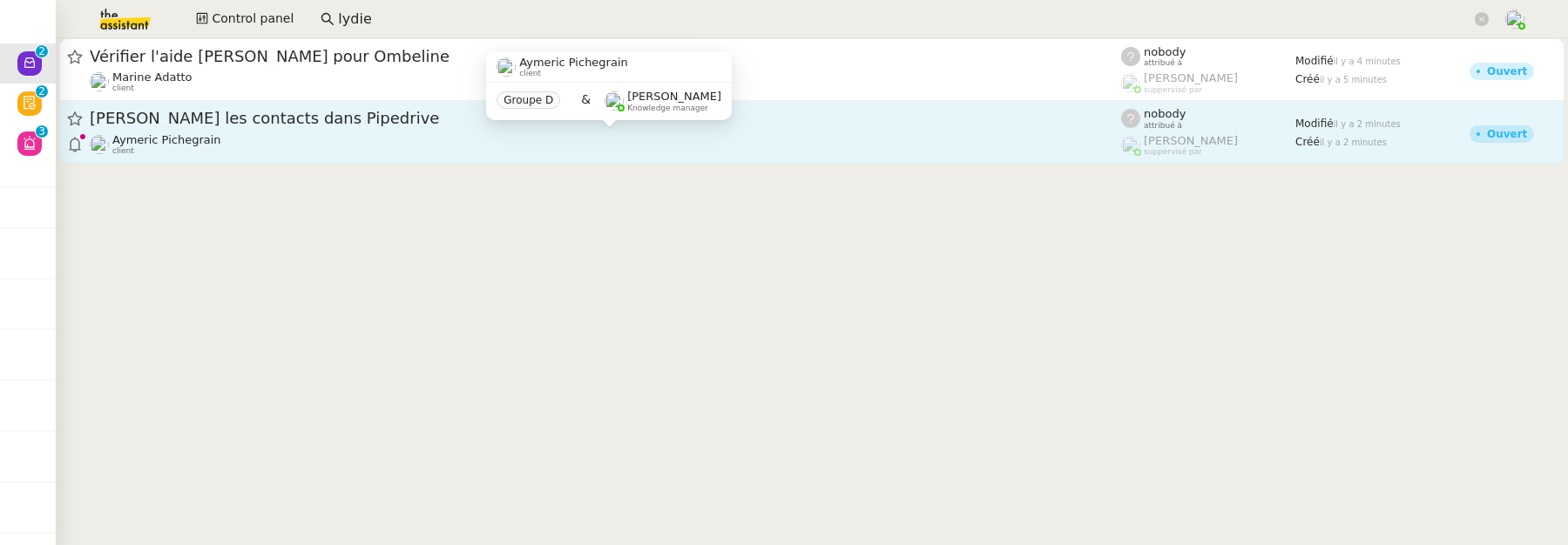
click at [301, 140] on div "Aymeric Pichegrain client" at bounding box center [604, 144] width 1031 height 23
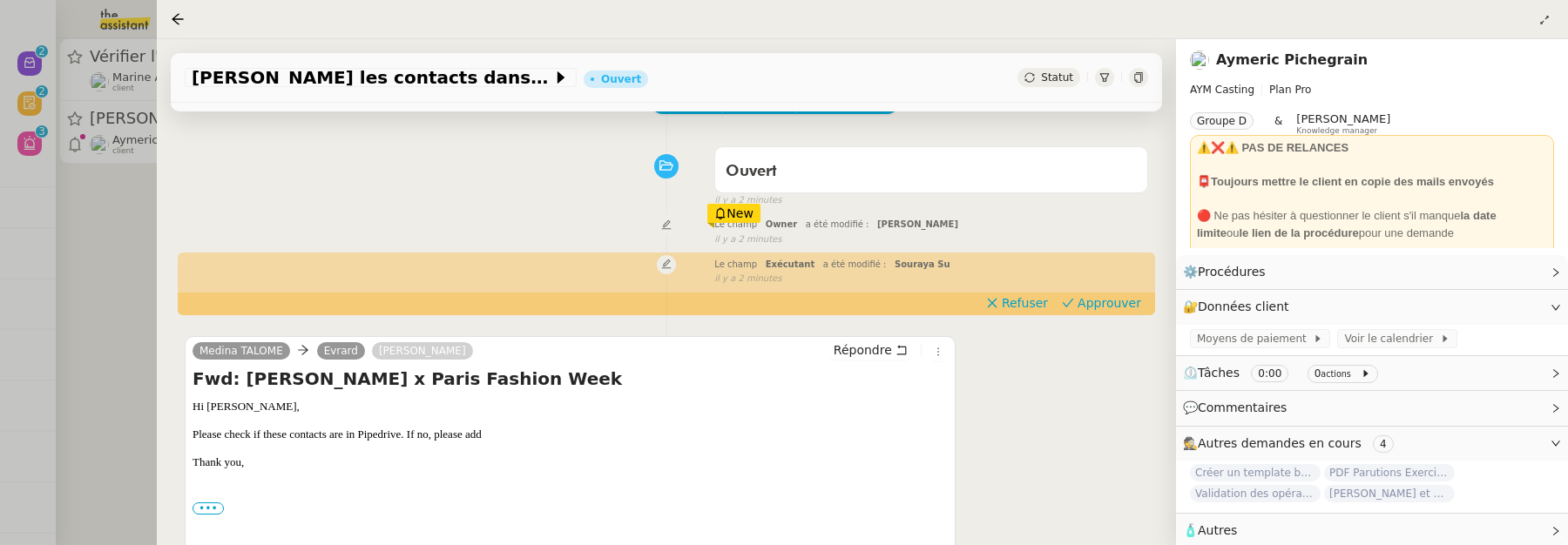
scroll to position [107, 0]
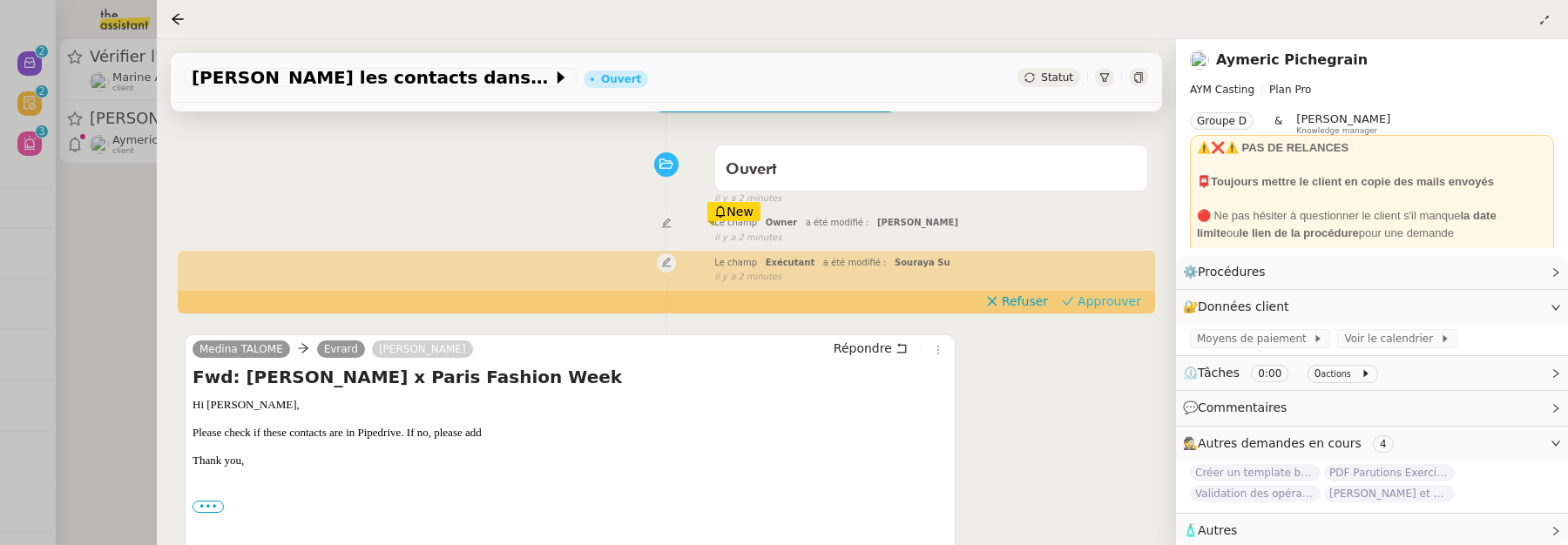
click at [1120, 307] on span "Approuver" at bounding box center [1109, 301] width 64 height 17
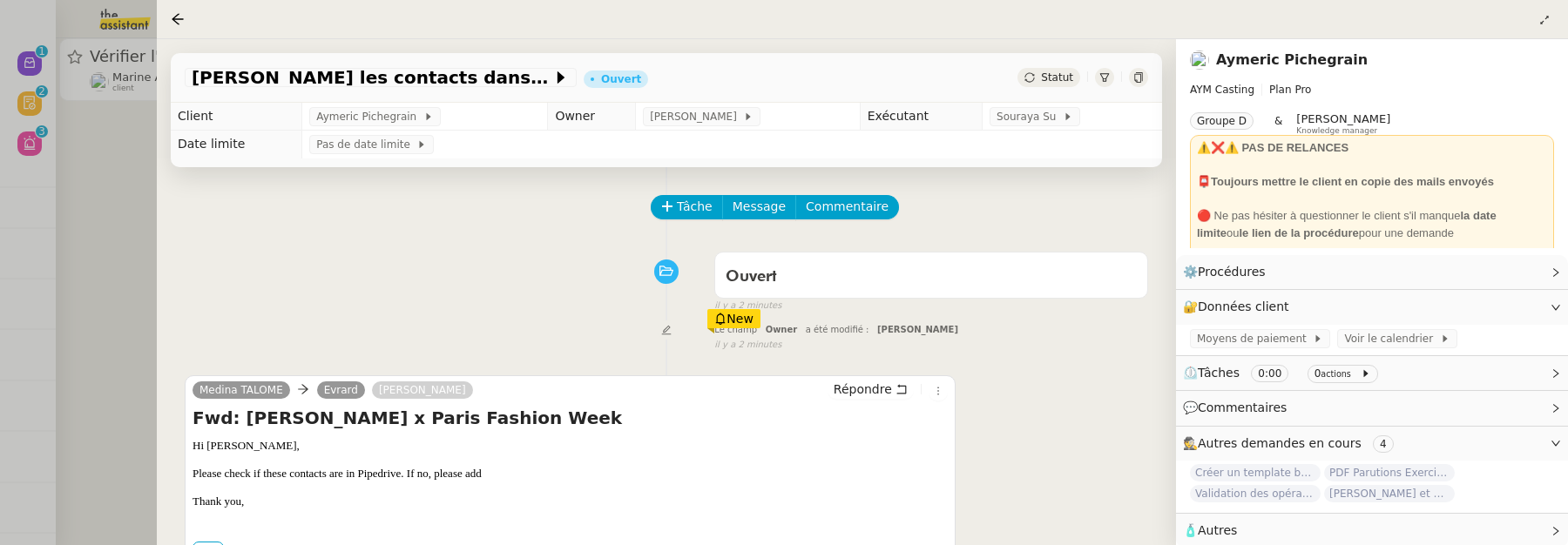
click at [84, 312] on div at bounding box center [784, 272] width 1568 height 545
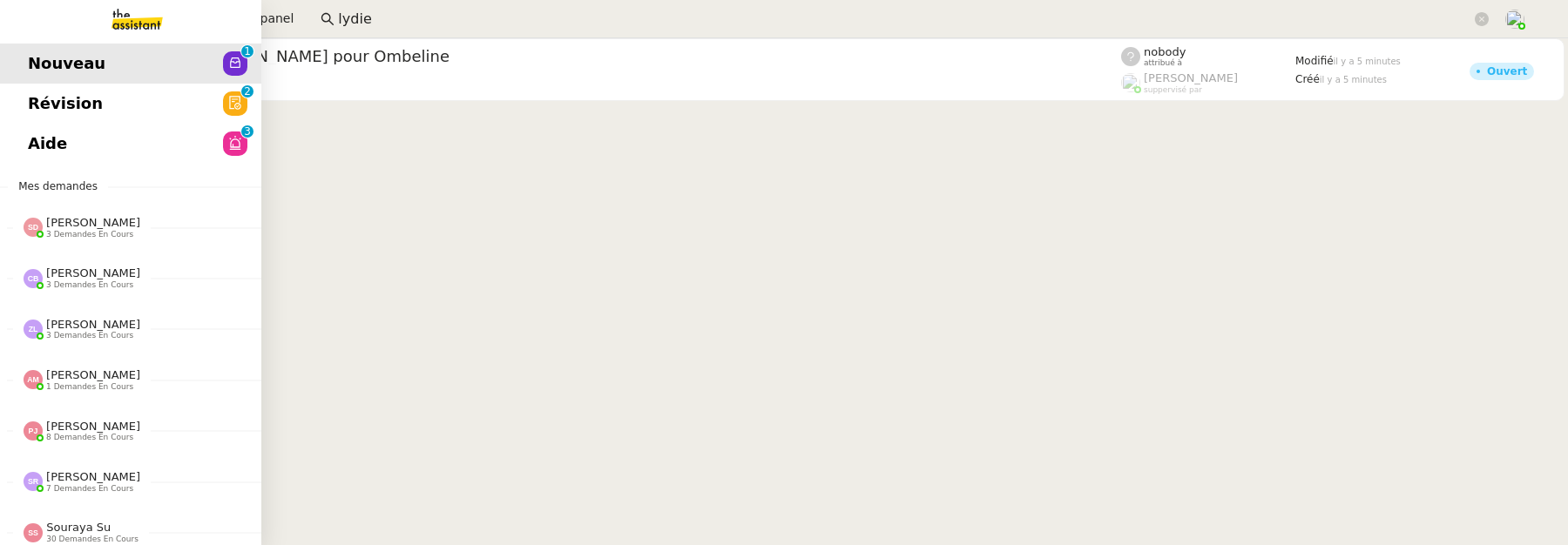
click at [36, 103] on span "Révision" at bounding box center [65, 103] width 75 height 26
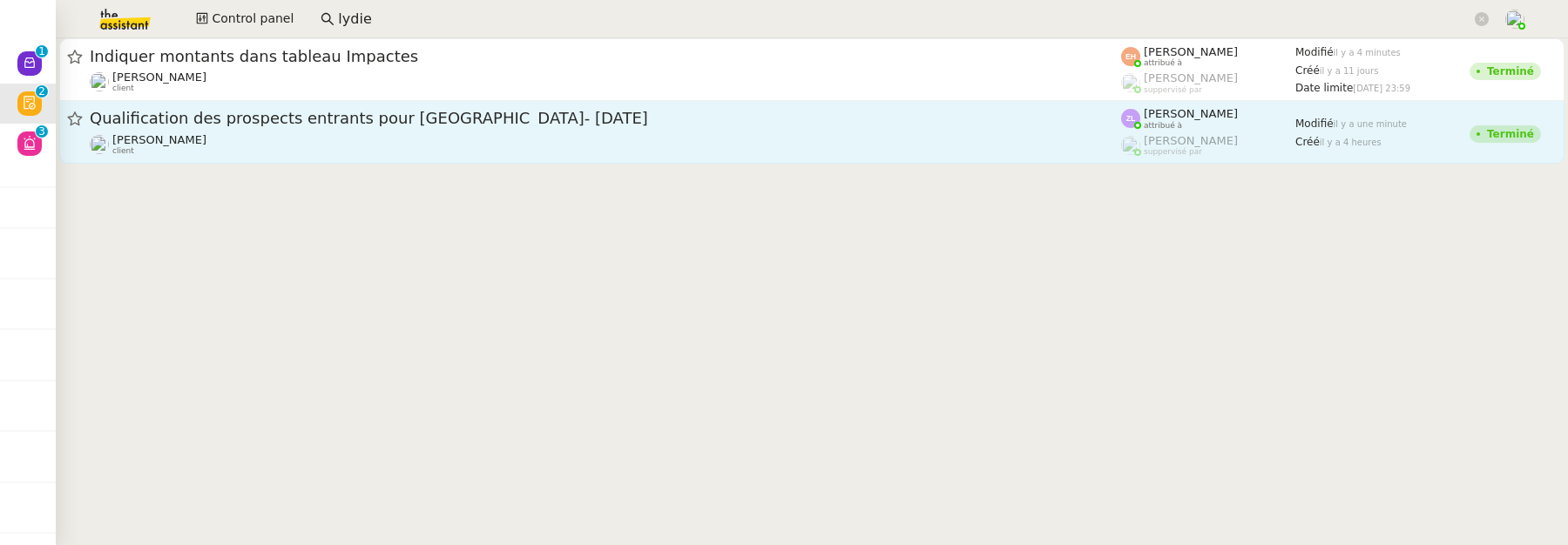
click at [569, 126] on div "Qualification des prospects entrants pour Solucoach- 22 septembre 2025" at bounding box center [604, 119] width 1031 height 22
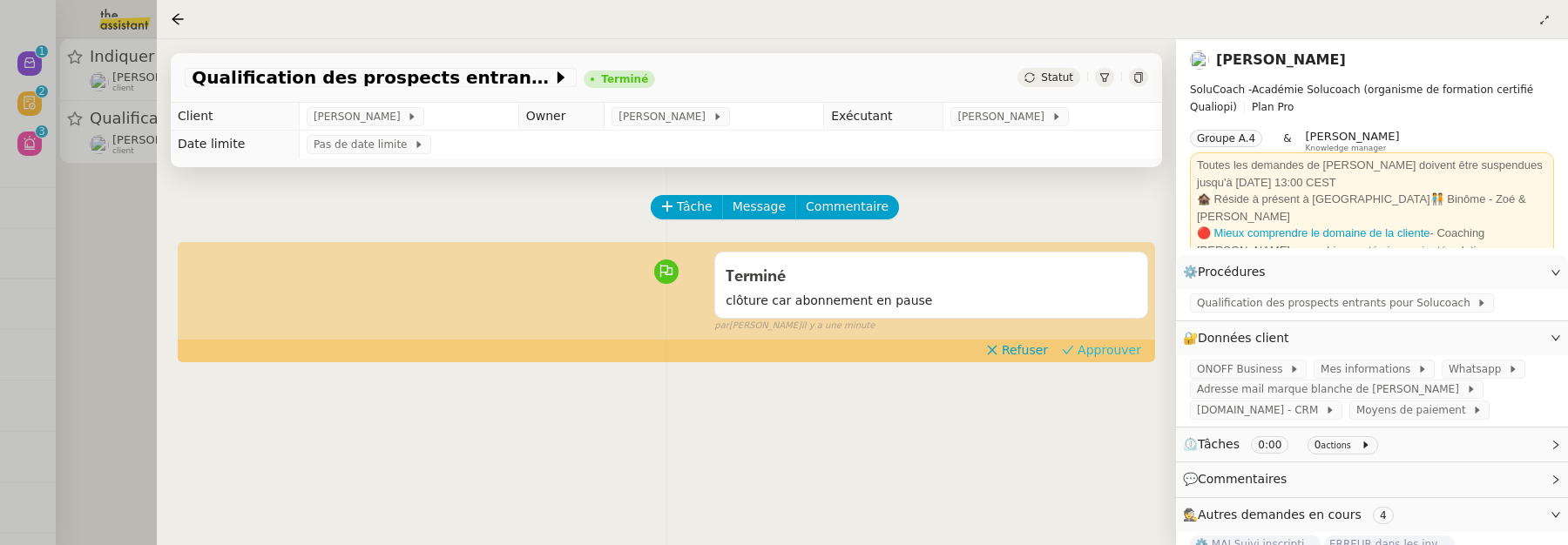
click at [1122, 346] on span "Approuver" at bounding box center [1109, 349] width 64 height 17
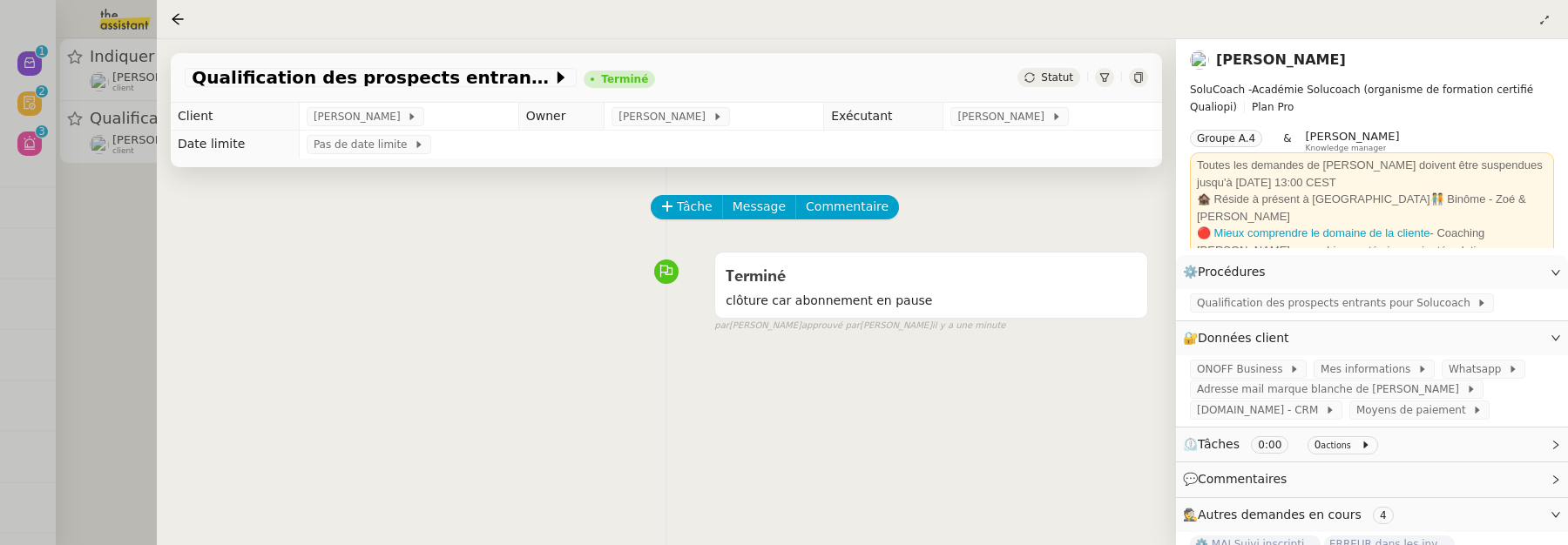
click at [125, 258] on div at bounding box center [784, 272] width 1568 height 545
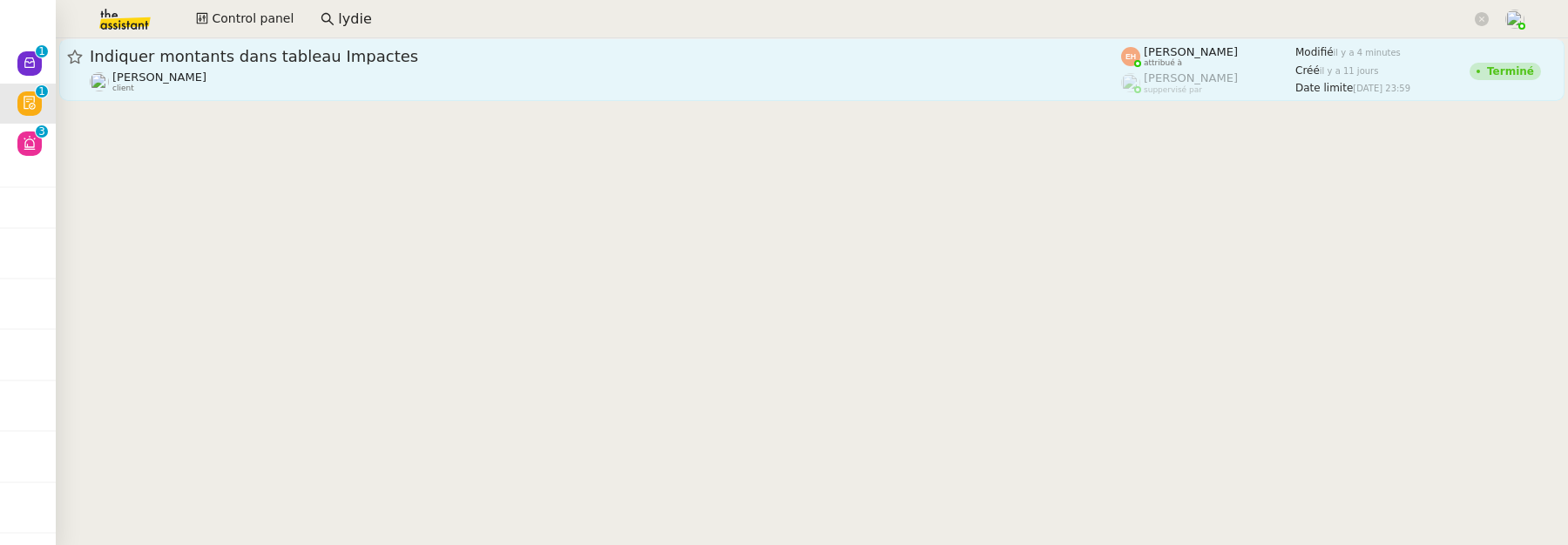
click at [334, 52] on span "Indiquer montants dans tableau Impactes" at bounding box center [604, 56] width 1031 height 15
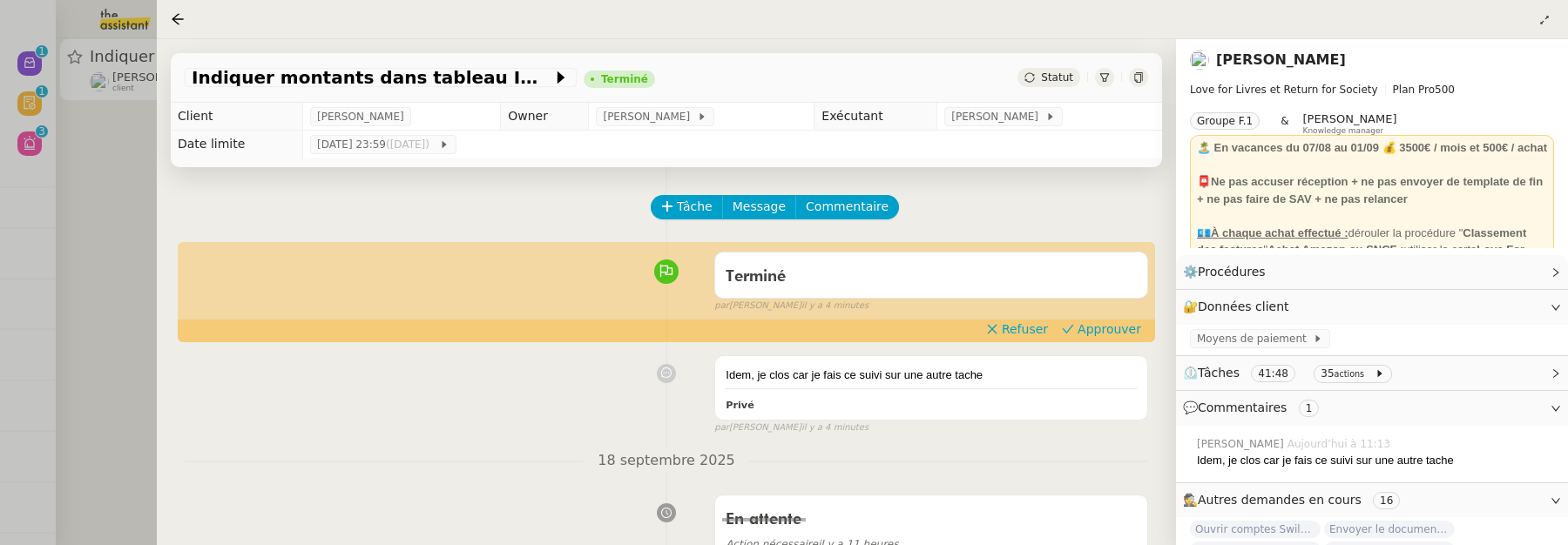
click at [85, 170] on div at bounding box center [784, 272] width 1568 height 545
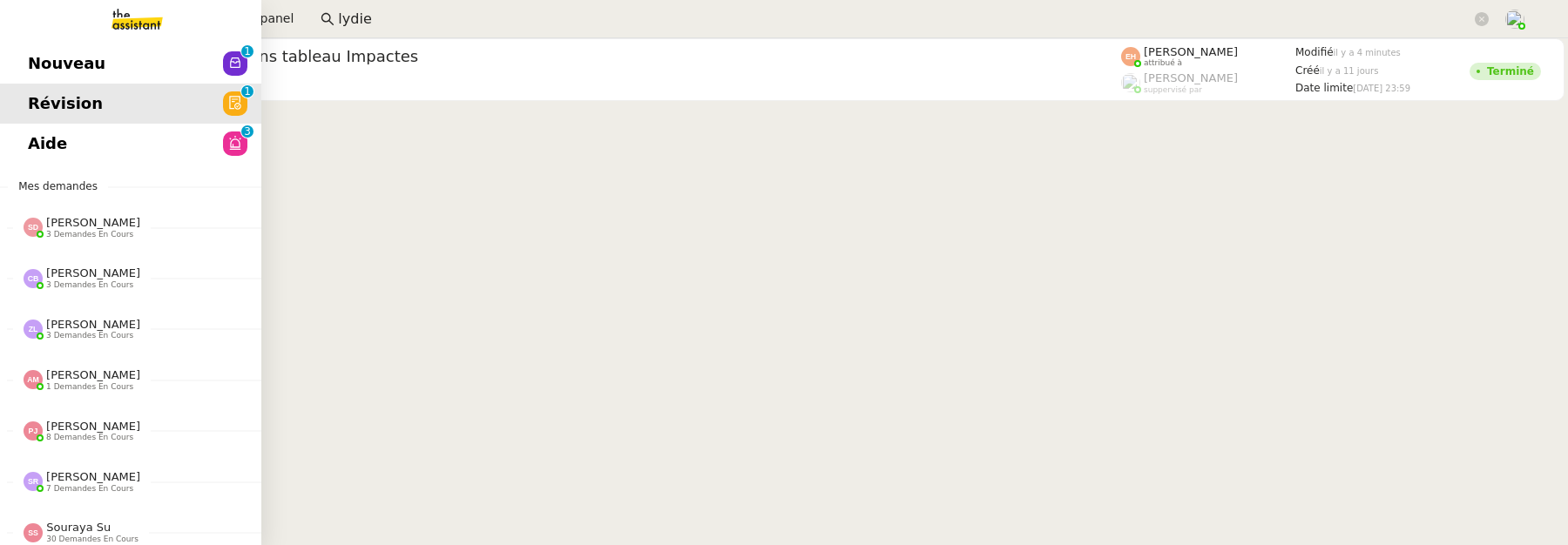
click at [45, 148] on link "Aide 0 1 2 3 4 5 6 7 8 9" at bounding box center [130, 143] width 261 height 40
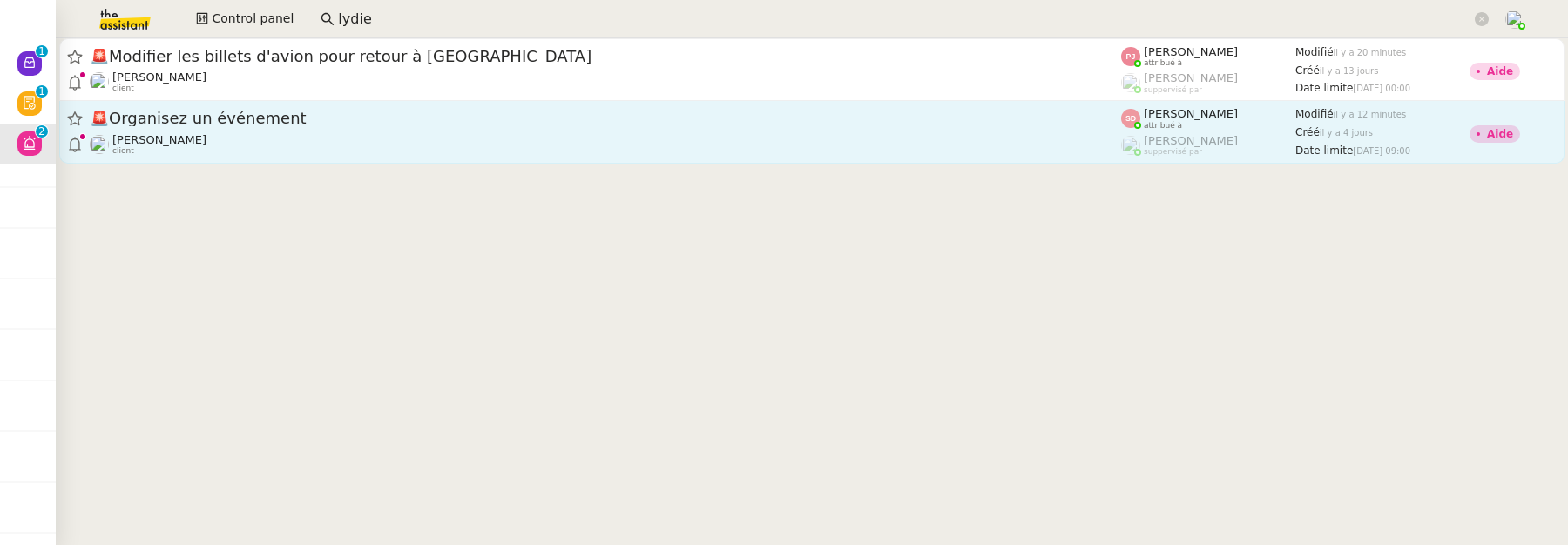
click at [595, 120] on span "🚨 Organisez un événement" at bounding box center [604, 118] width 1031 height 15
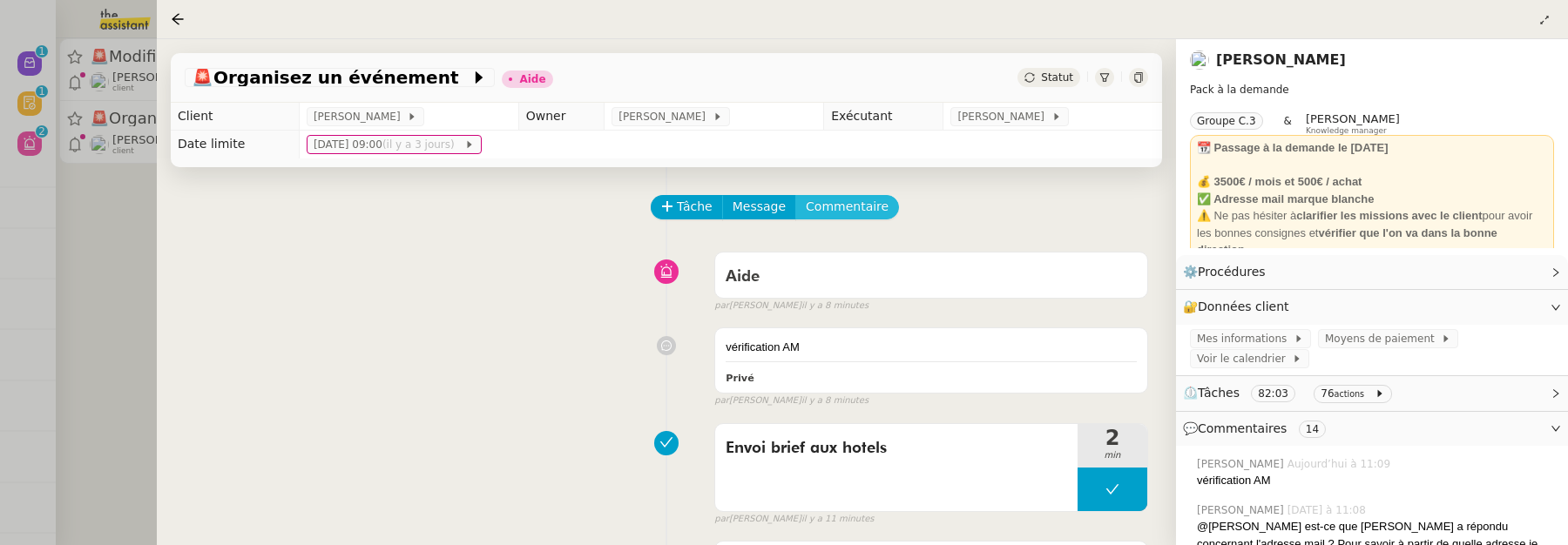
click at [845, 208] on span "Commentaire" at bounding box center [847, 206] width 83 height 20
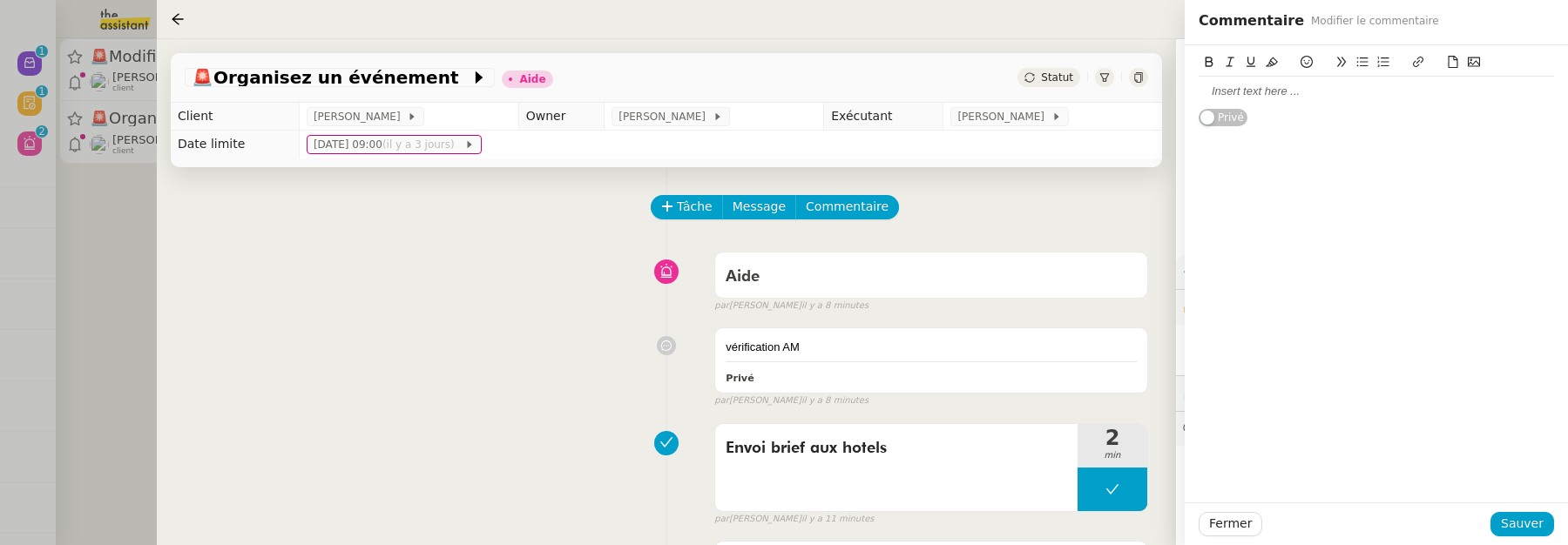
click at [1300, 99] on div at bounding box center [1376, 91] width 355 height 15
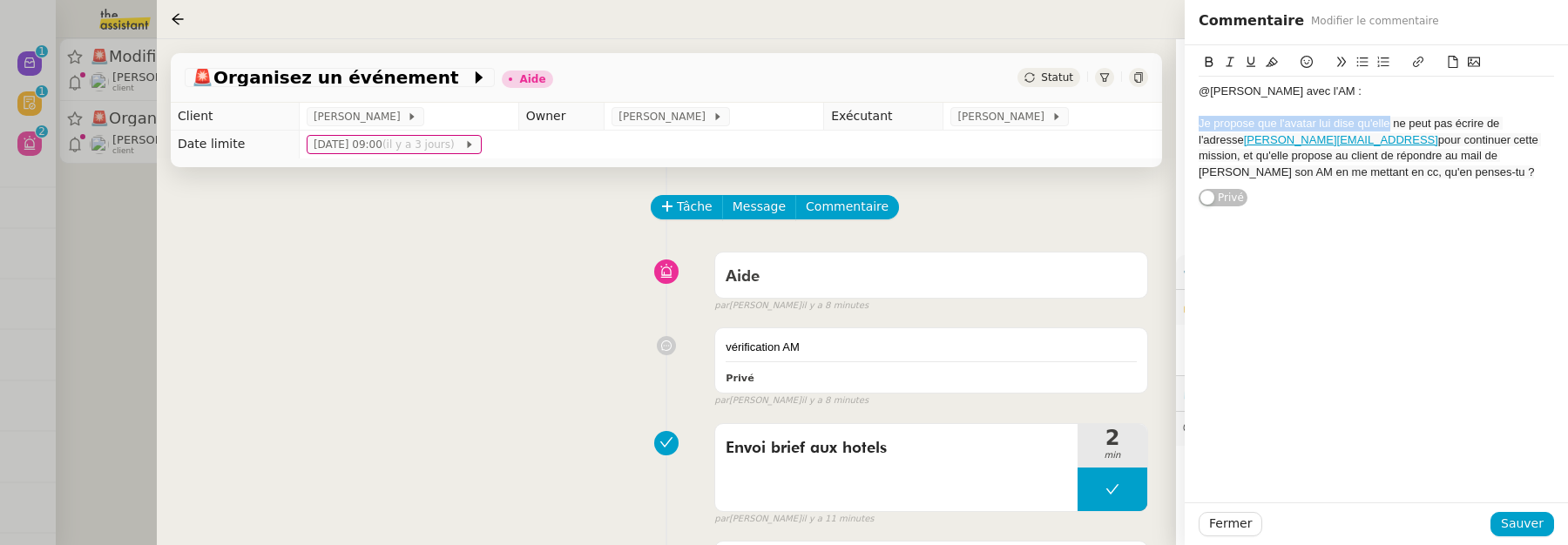
drag, startPoint x: 1199, startPoint y: 120, endPoint x: 1387, endPoint y: 121, distance: 188.0
click at [1387, 121] on span "Je propose que l'avatar lui dise qu'elle ne peut pas écrire de l'adresse" at bounding box center [1350, 131] width 304 height 28
click at [1405, 125] on span "Tu peux dire à Maurice que tu ne ne peut pas écrire de l'adresse" at bounding box center [1364, 131] width 331 height 28
drag, startPoint x: 1255, startPoint y: 158, endPoint x: 1390, endPoint y: 157, distance: 135.0
click at [1390, 157] on span "pour continuer cette mission, et qu'elle propose au client de répondre au mail …" at bounding box center [1369, 156] width 342 height 46
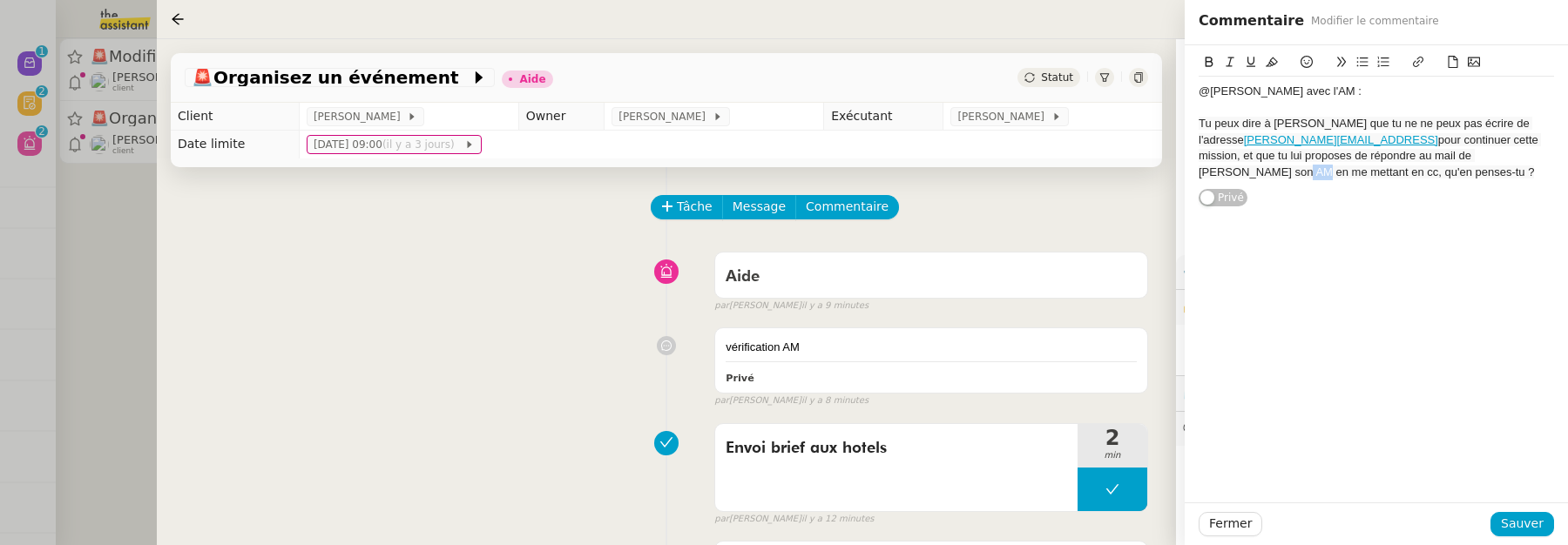
drag, startPoint x: 1216, startPoint y: 172, endPoint x: 1234, endPoint y: 171, distance: 18.0
click at [1234, 171] on span "pour continuer cette mission, et que tu lui proposes de répondre au mail de Mar…" at bounding box center [1369, 156] width 342 height 46
drag, startPoint x: 1294, startPoint y: 173, endPoint x: 1419, endPoint y: 189, distance: 126.0
click at [1421, 189] on div "@Sheida vu avec l'AM : Tu peux dire à Maurice que tu ne ne peux pas écrire de l…" at bounding box center [1376, 126] width 355 height 161
click at [1518, 529] on span "Sauver" at bounding box center [1521, 523] width 43 height 20
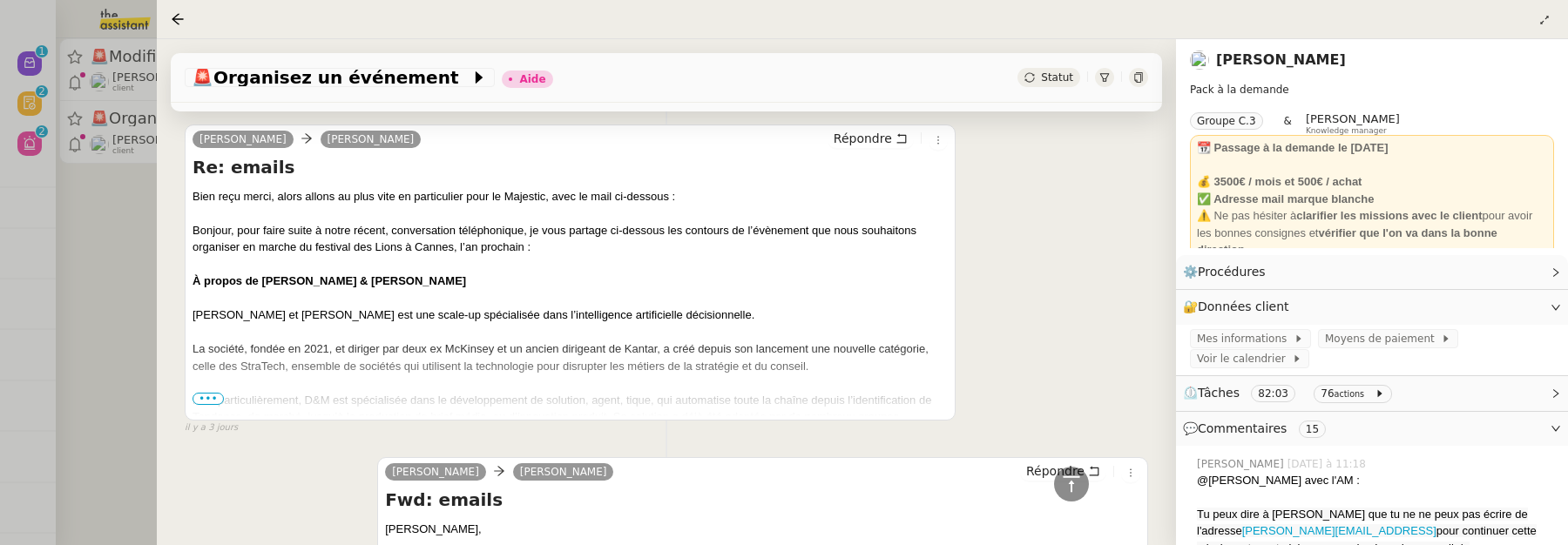
scroll to position [718, 0]
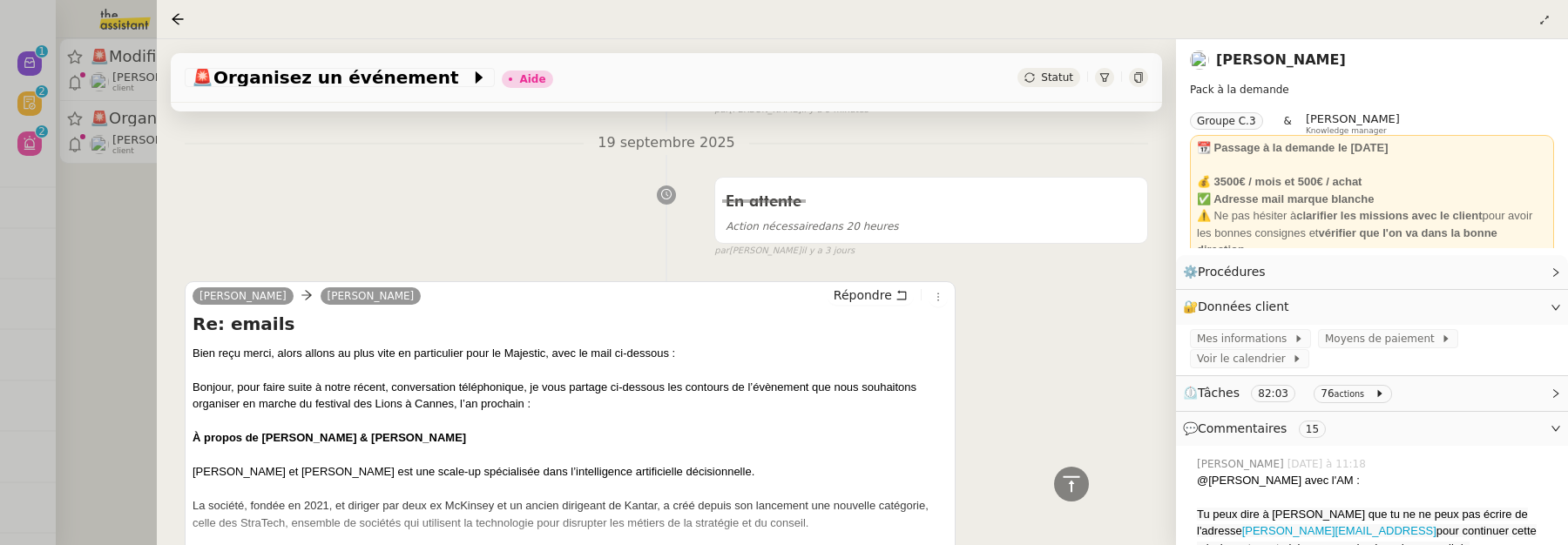
click at [371, 287] on nz-tag "Alex Smith" at bounding box center [371, 295] width 101 height 17
click at [258, 288] on link "[PERSON_NAME]" at bounding box center [243, 295] width 101 height 15
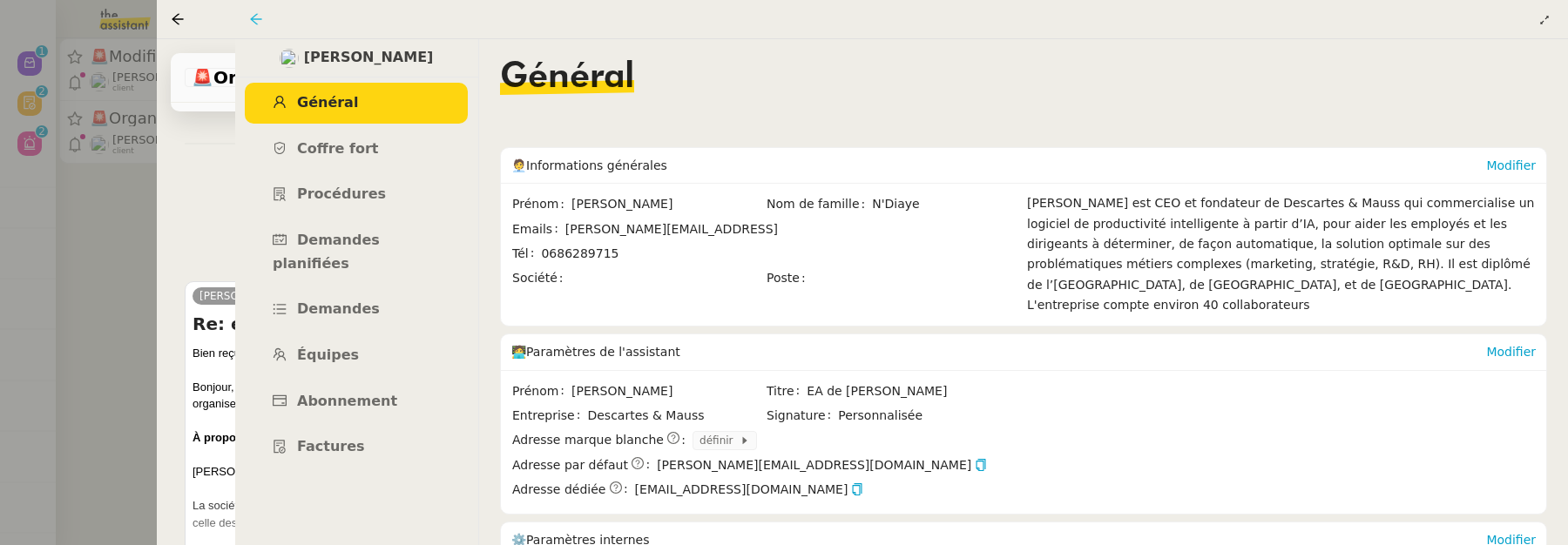
click at [262, 22] on icon at bounding box center [256, 19] width 14 height 14
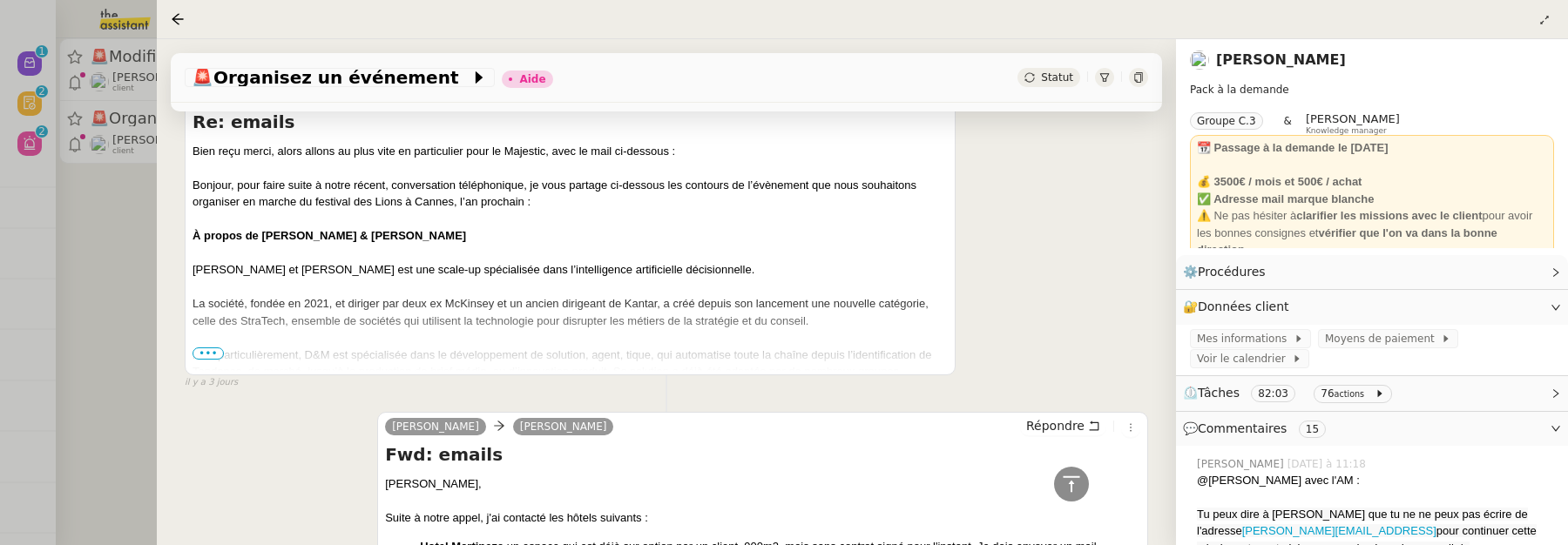
scroll to position [928, 0]
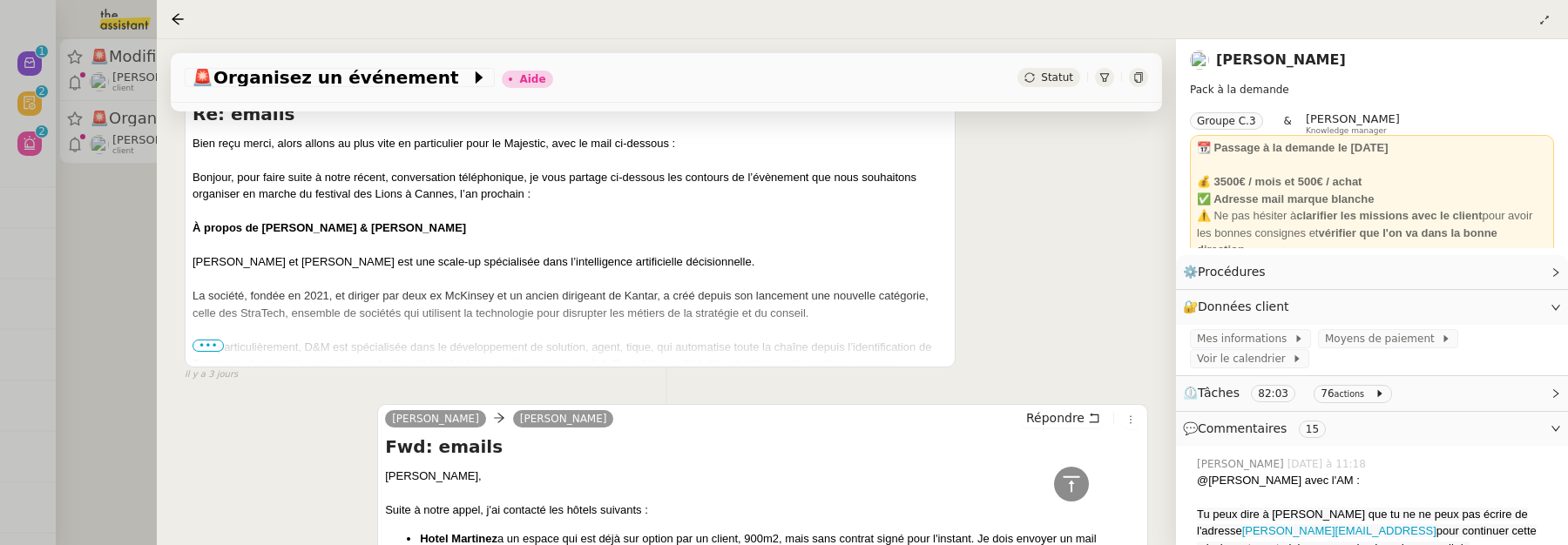
click at [527, 408] on div "Alex Smith Maurice N'Diaye" at bounding box center [502, 421] width 235 height 26
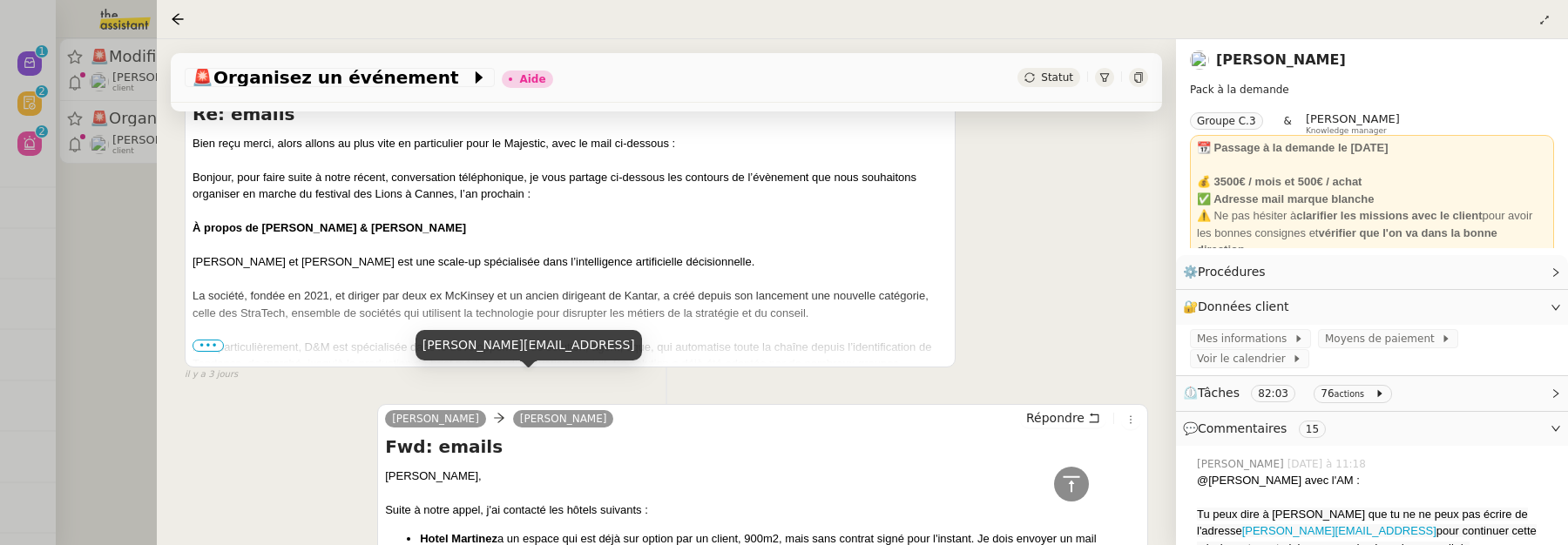
click at [532, 411] on link "[PERSON_NAME]" at bounding box center [564, 419] width 101 height 15
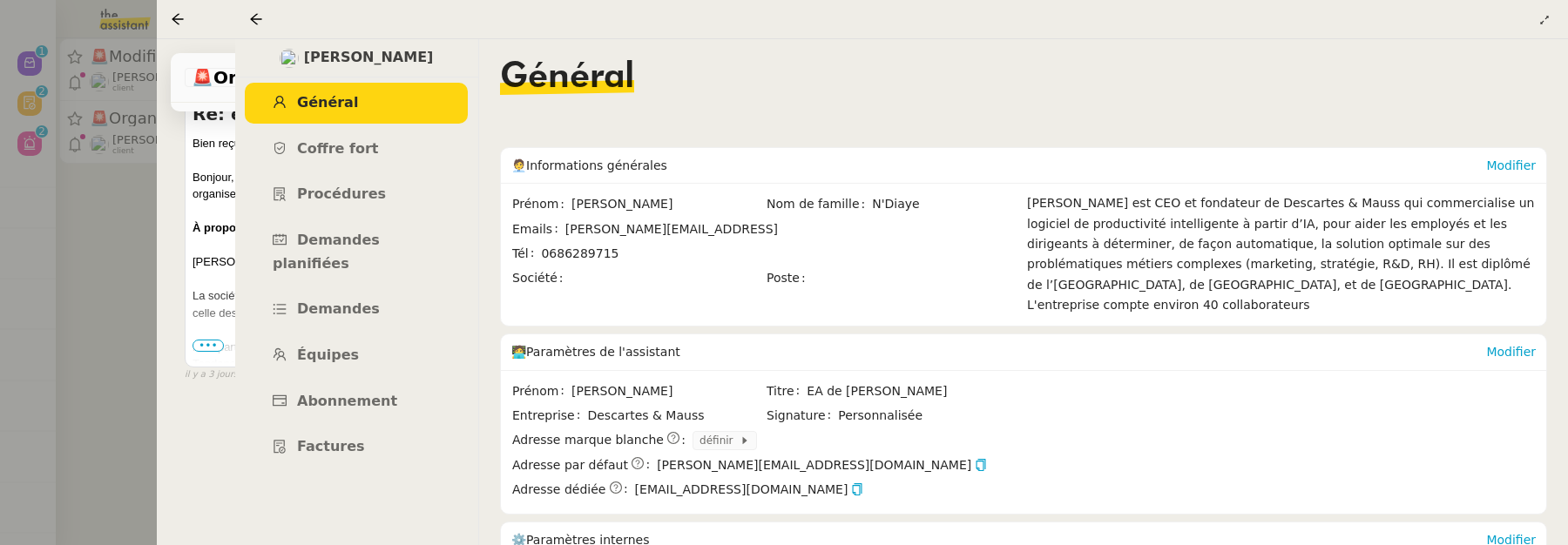
click at [204, 397] on div "Alex Smith Maurice N'Diaye Répondre Fwd: emails Maurice, Suite à notre appel, j…" at bounding box center [666, 552] width 964 height 327
click at [256, 27] on div at bounding box center [259, 19] width 21 height 21
click at [255, 16] on icon at bounding box center [256, 19] width 14 height 14
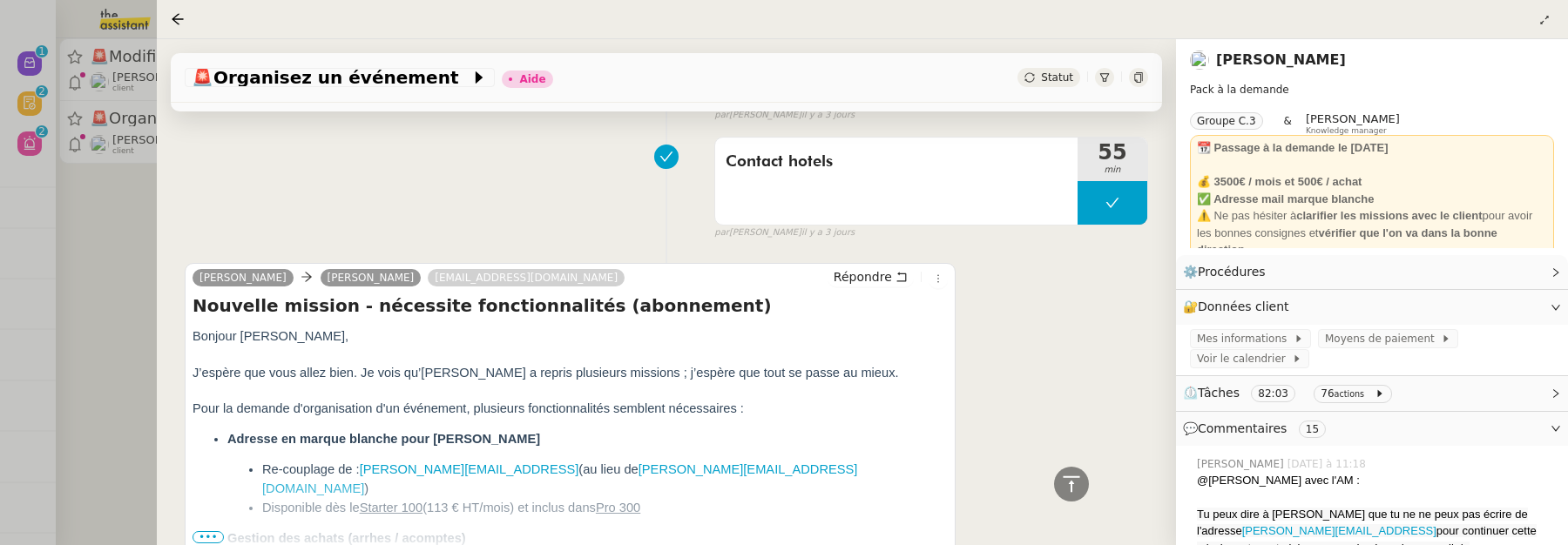
scroll to position [1652, 0]
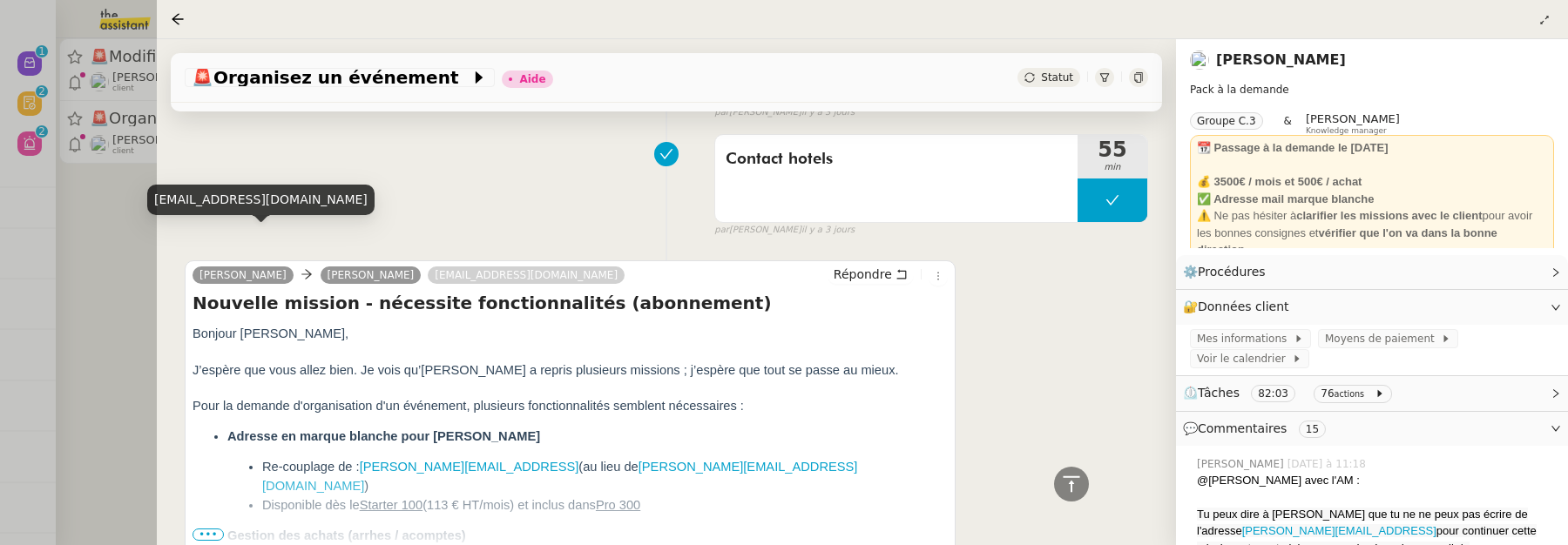
click at [262, 267] on link "Marie RIVOIRA" at bounding box center [243, 274] width 101 height 15
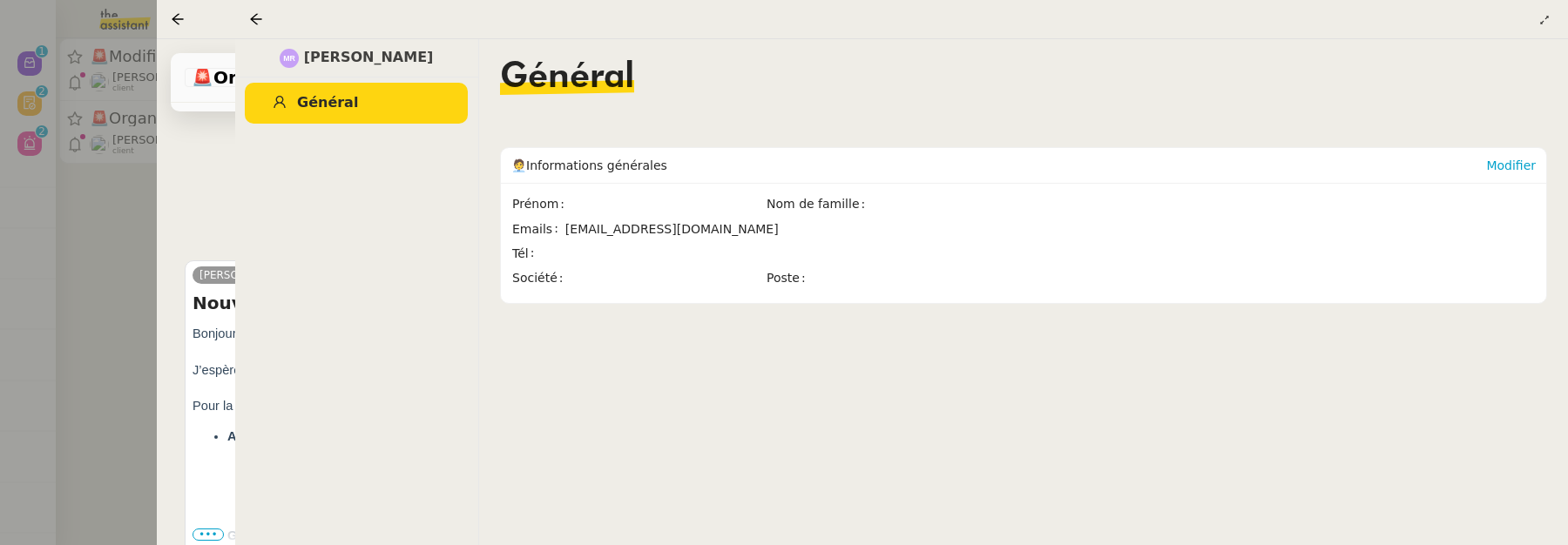
drag, startPoint x: 751, startPoint y: 224, endPoint x: 562, endPoint y: 231, distance: 189.1
click at [565, 230] on span "marie.rivoira@theassistant.fr" at bounding box center [793, 229] width 454 height 20
copy span "marie.rivoira@theassistant.fr"
click at [189, 172] on div "Contact hotels 55 min false par Sheida D. il y a 3 jours" at bounding box center [666, 181] width 964 height 111
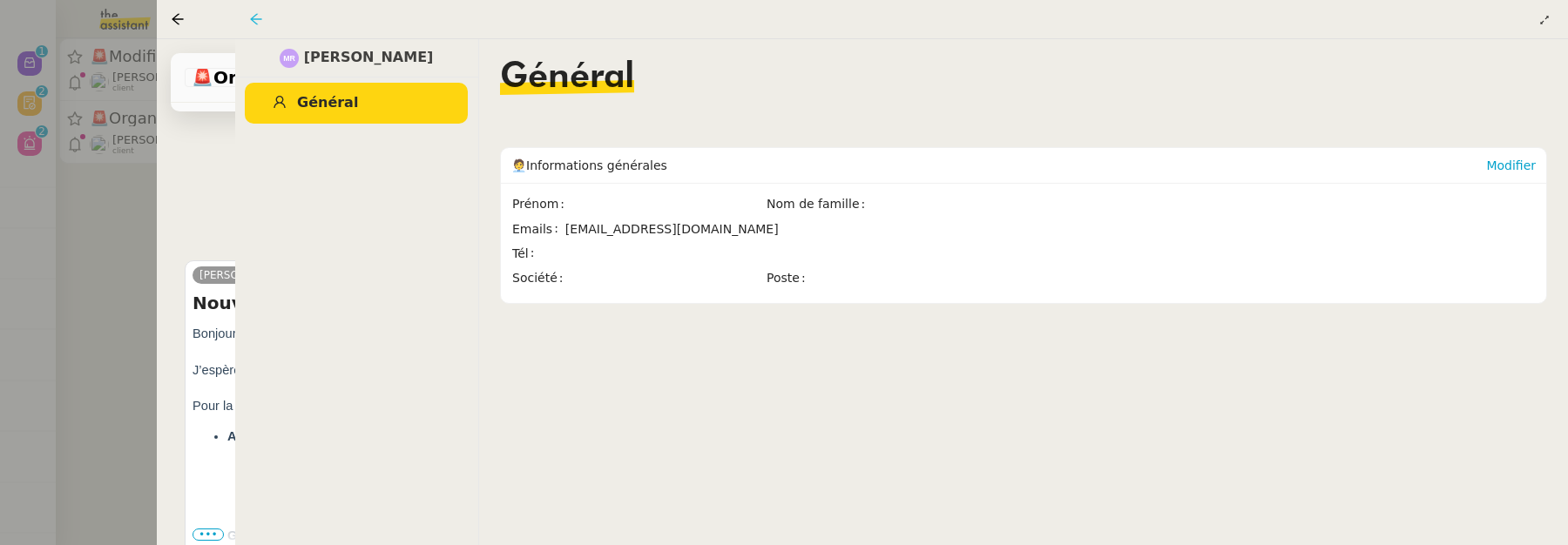
click at [256, 16] on icon at bounding box center [256, 19] width 14 height 14
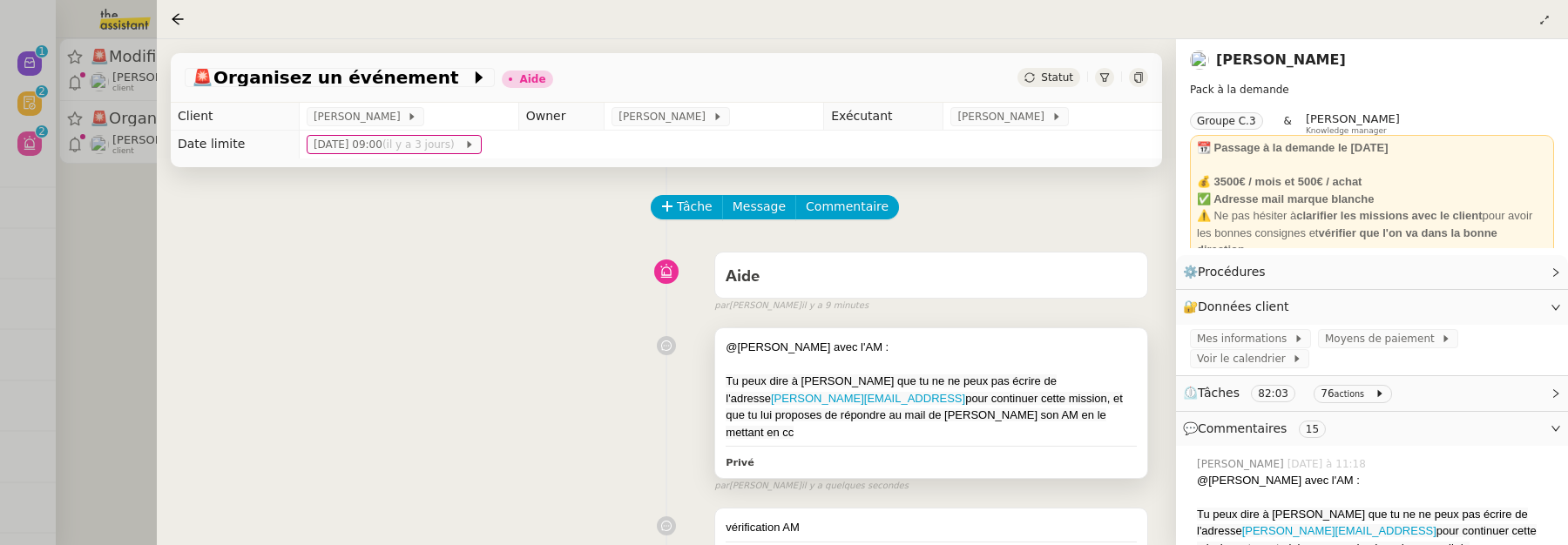
click at [1066, 392] on span "pour continuer cette mission, et que tu lui proposes de répondre au mail de Mar…" at bounding box center [925, 414] width 397 height 47
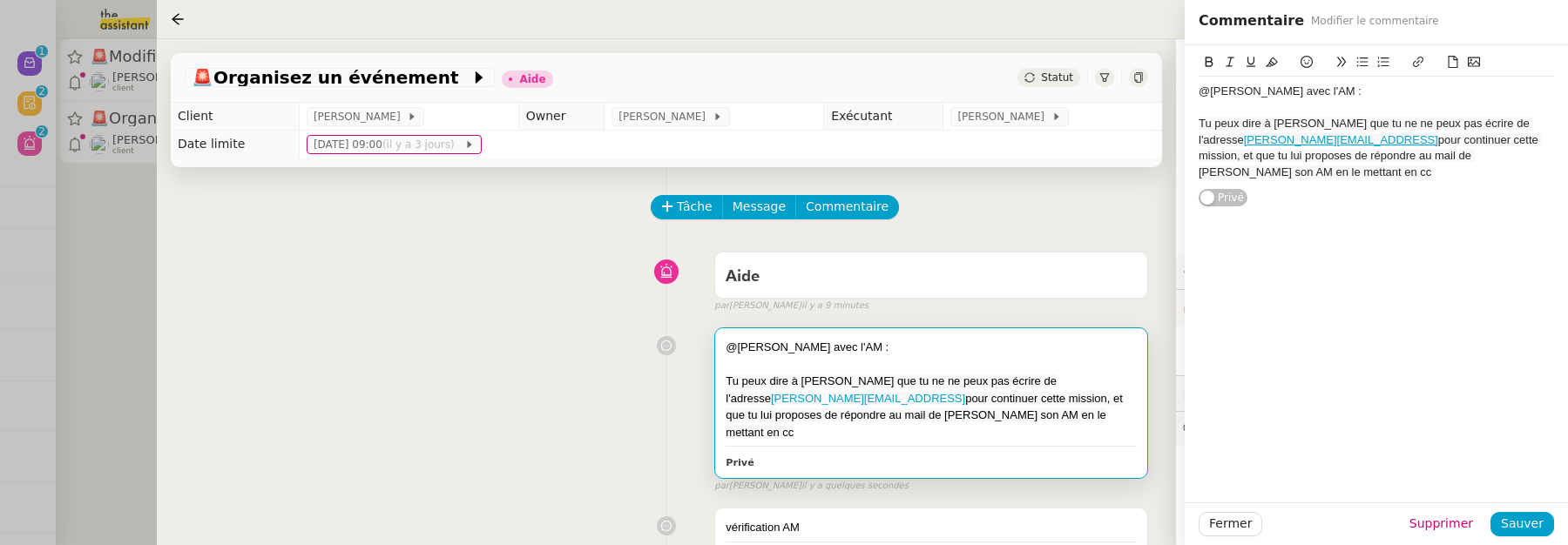
click at [1311, 172] on div "Tu peux dire à Maurice que tu ne ne peux pas écrire de l'adresse alex.clayton@d…" at bounding box center [1376, 148] width 355 height 65
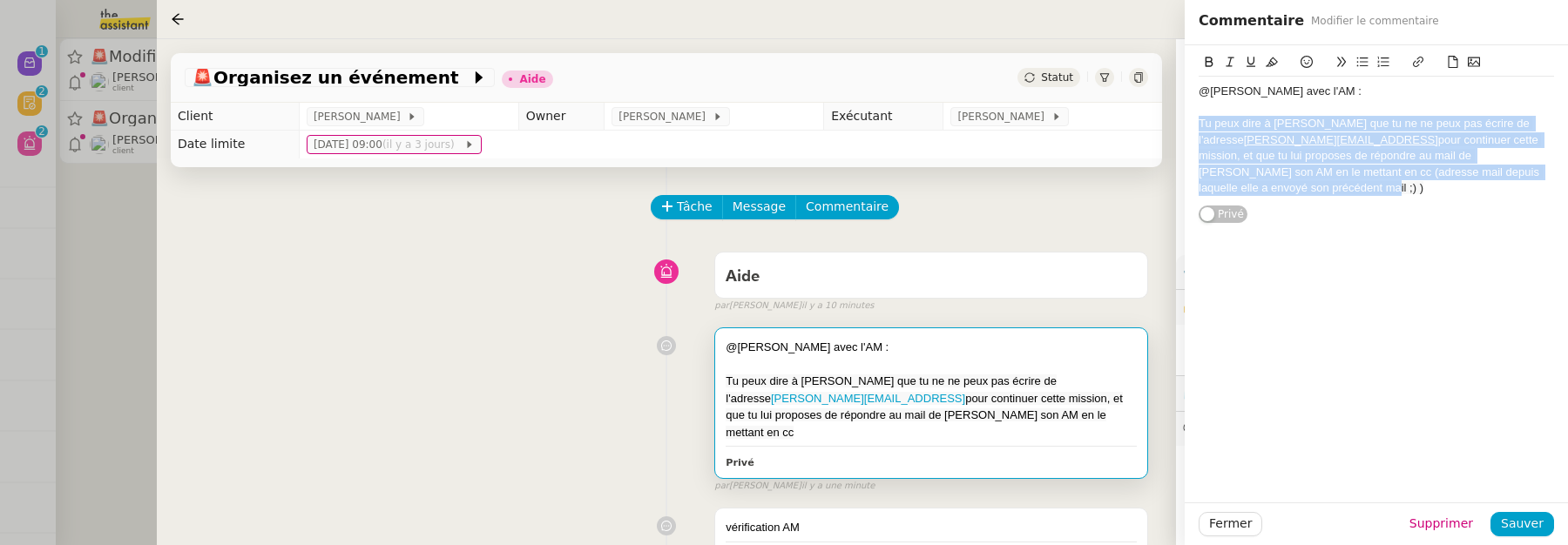
drag, startPoint x: 1300, startPoint y: 188, endPoint x: 1171, endPoint y: 125, distance: 143.6
click at [1171, 125] on app-ticket "🚨 Organisez un événement Aide Statut Client Maurice N'Diaye Owner Frédérique Al…" at bounding box center [862, 291] width 1411 height 506
click at [1275, 65] on icon at bounding box center [1272, 62] width 12 height 12
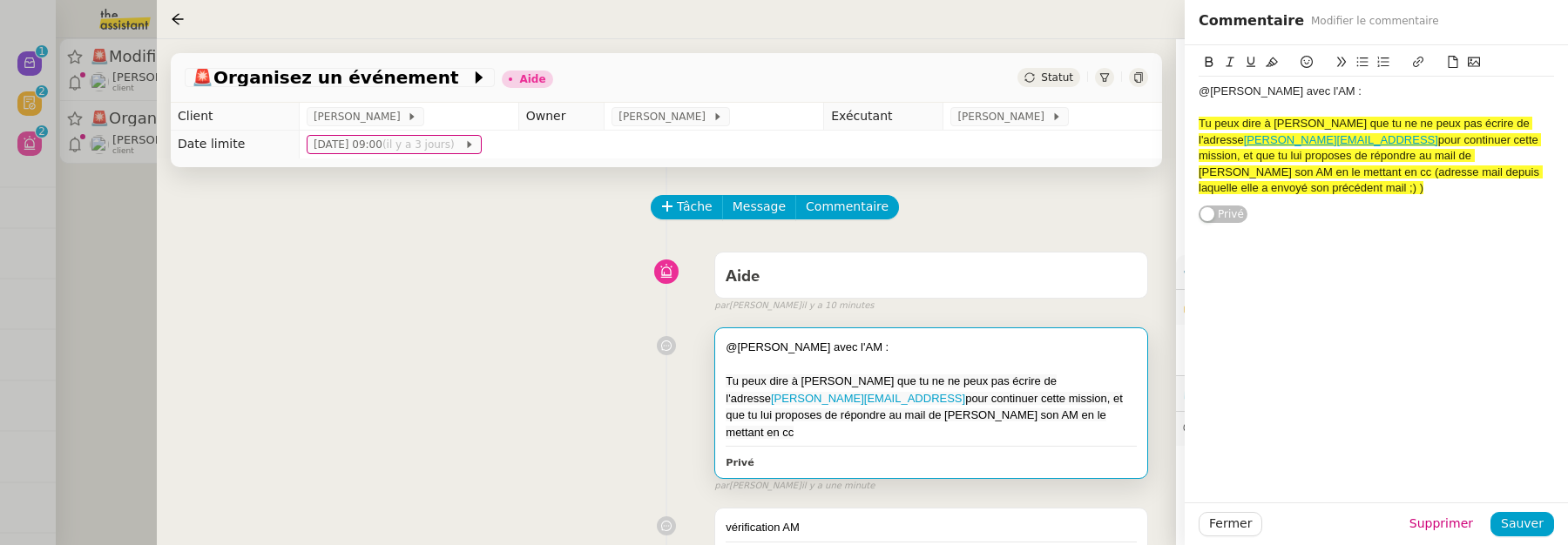
click at [1343, 172] on span "pour continuer cette mission, et que tu lui proposes de répondre au mail de Mar…" at bounding box center [1370, 163] width 344 height 61
click at [1540, 517] on span "Sauver" at bounding box center [1521, 523] width 43 height 20
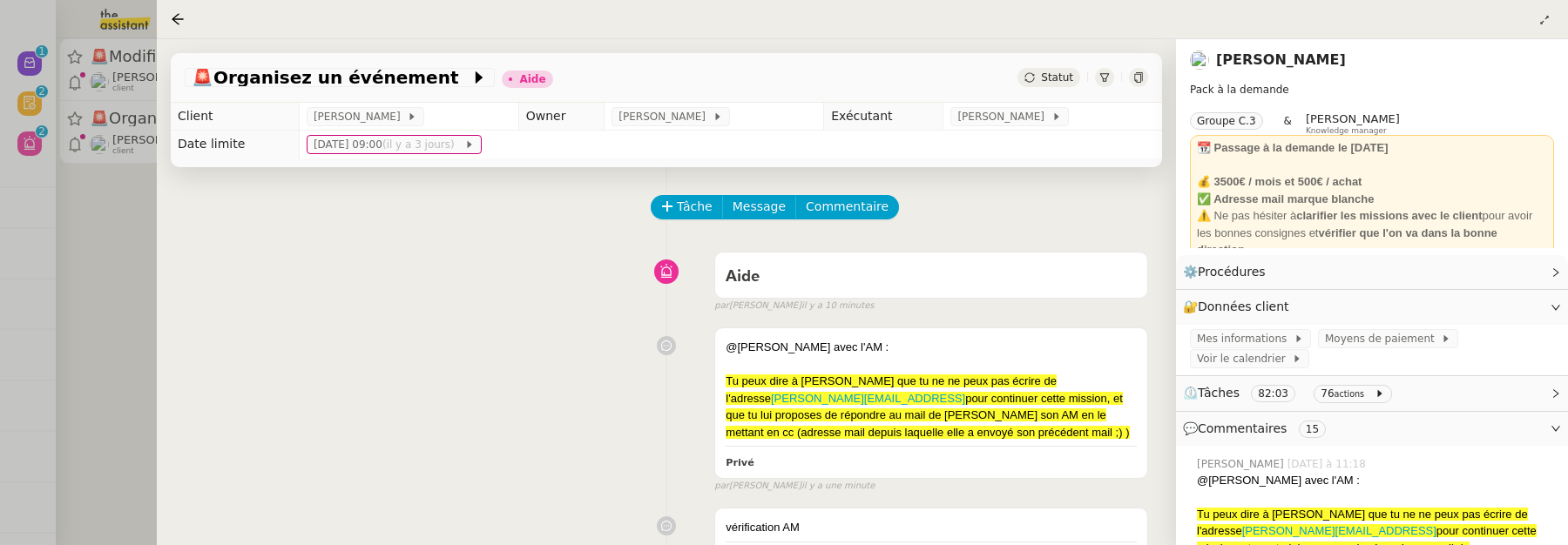
click at [1050, 76] on span "Statut" at bounding box center [1057, 77] width 32 height 12
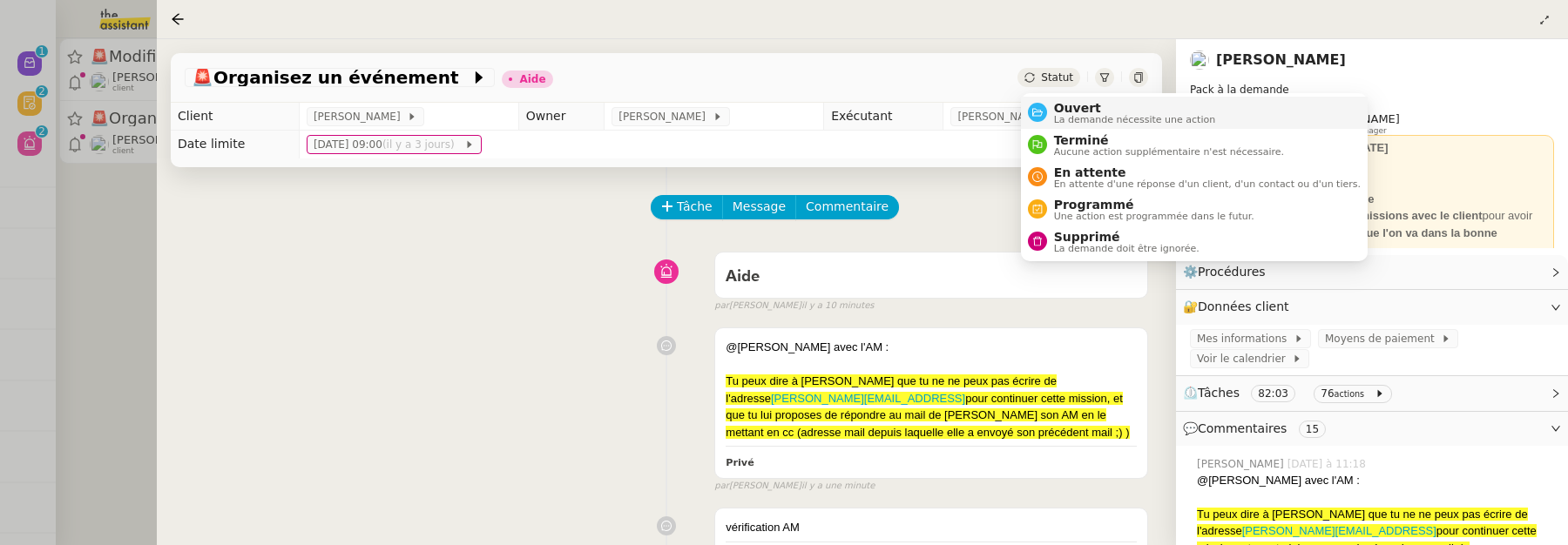
click at [1066, 101] on span "Ouvert" at bounding box center [1135, 107] width 162 height 14
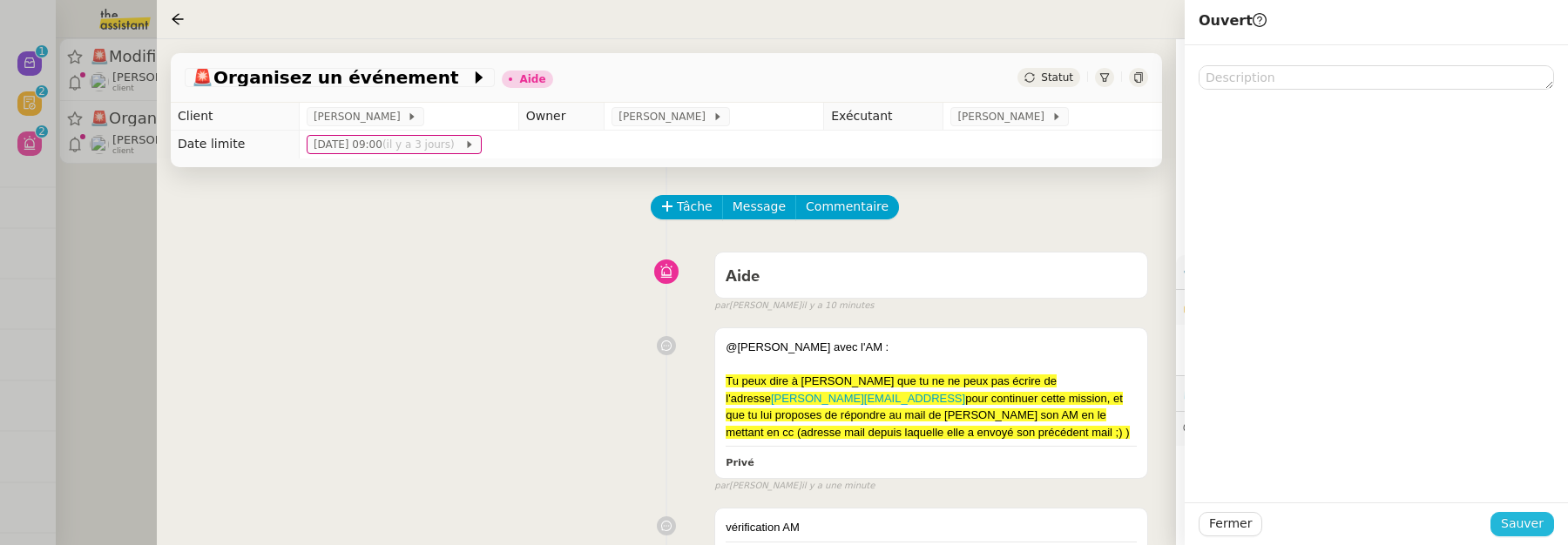
click at [1542, 520] on span "Sauver" at bounding box center [1521, 523] width 43 height 20
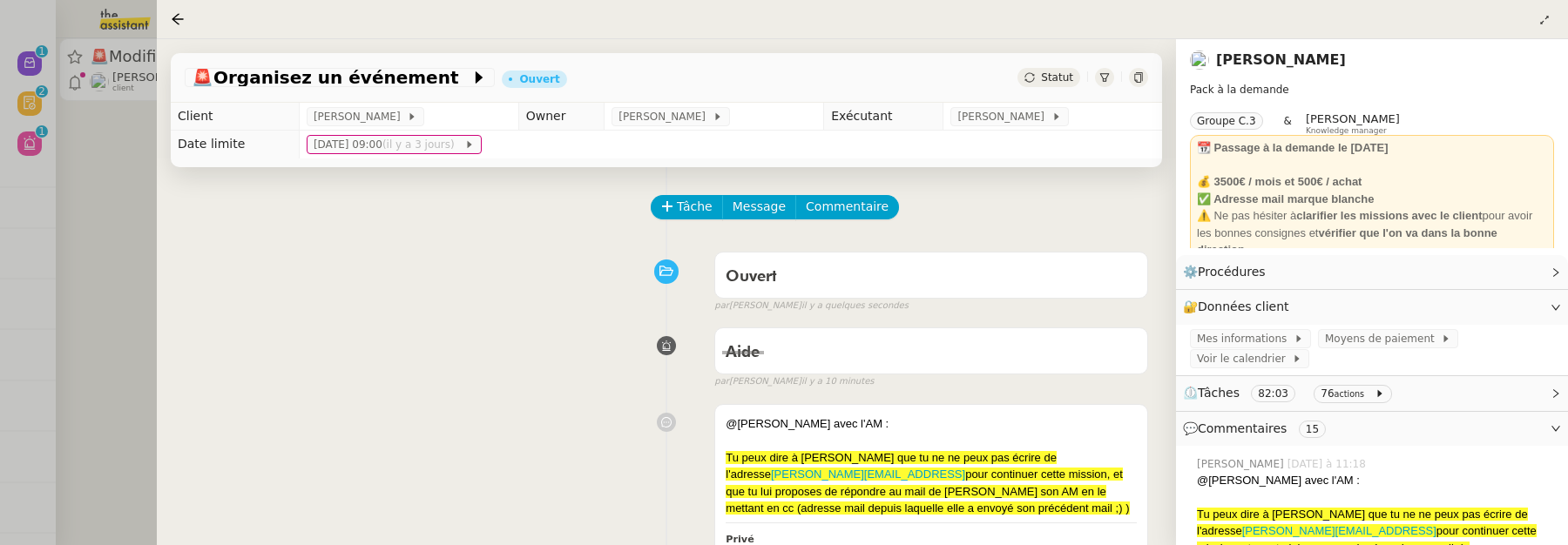
click at [122, 165] on div at bounding box center [784, 272] width 1568 height 545
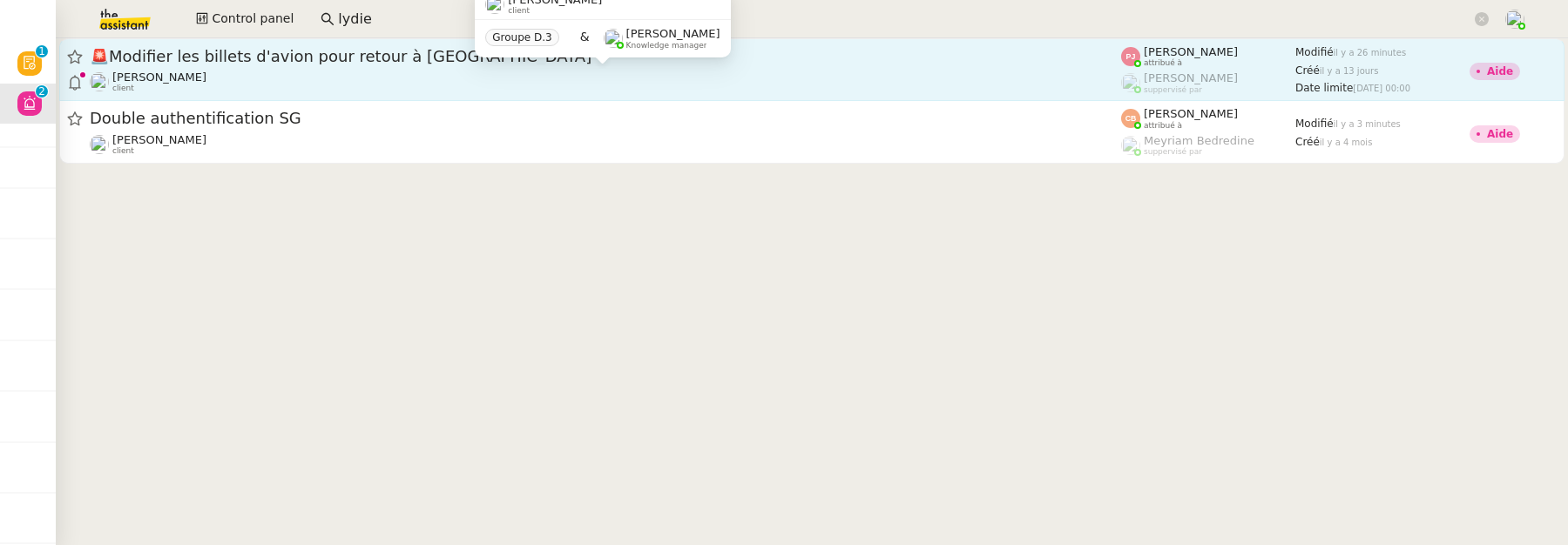
click at [425, 73] on div "Louis Fouché client" at bounding box center [604, 82] width 1031 height 23
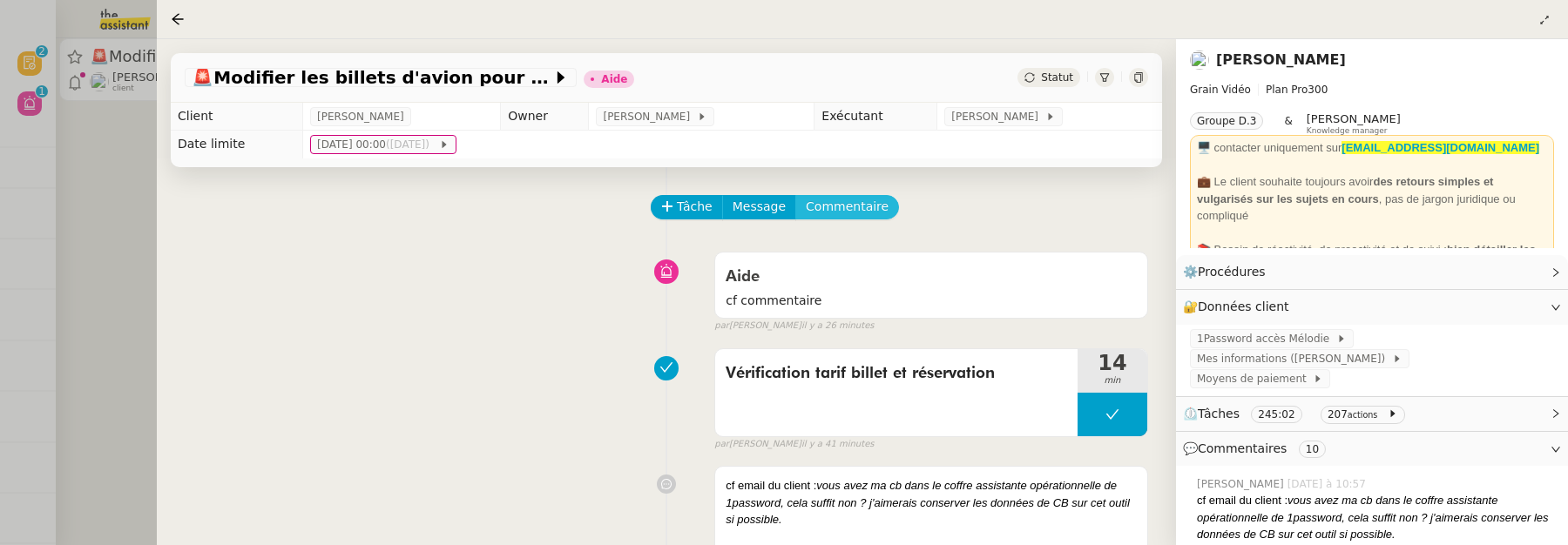
click at [872, 207] on span "Commentaire" at bounding box center [847, 206] width 83 height 20
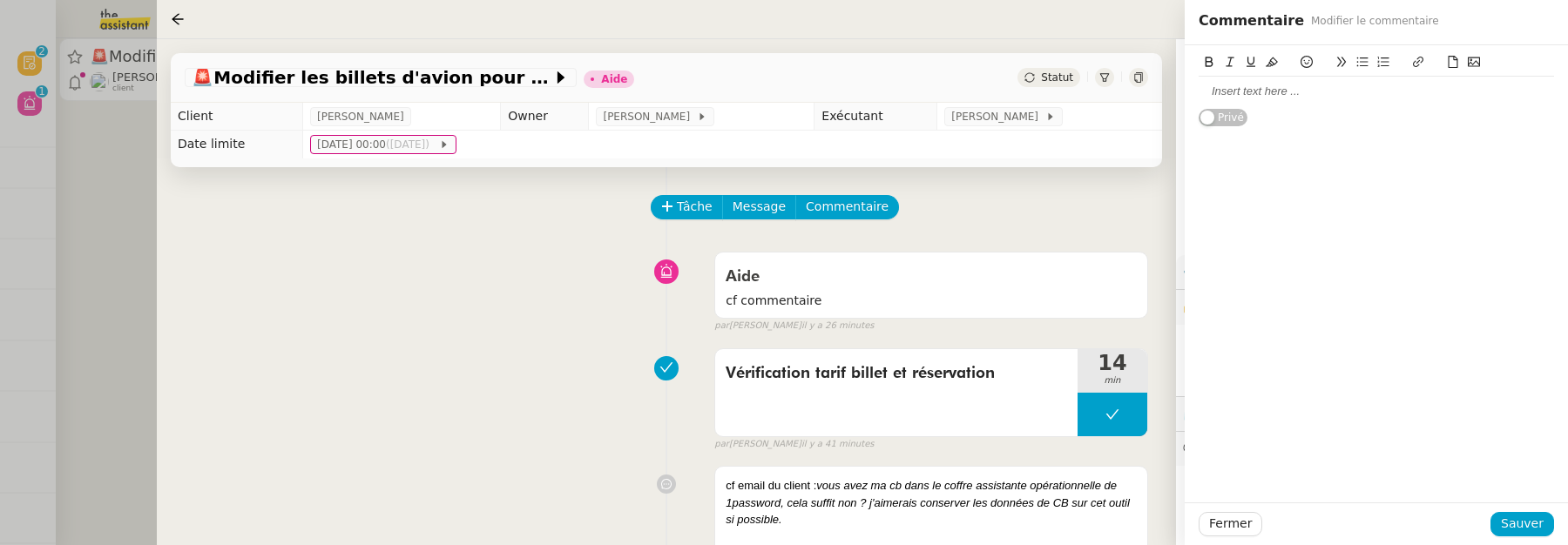
click at [1308, 92] on div at bounding box center [1376, 91] width 355 height 15
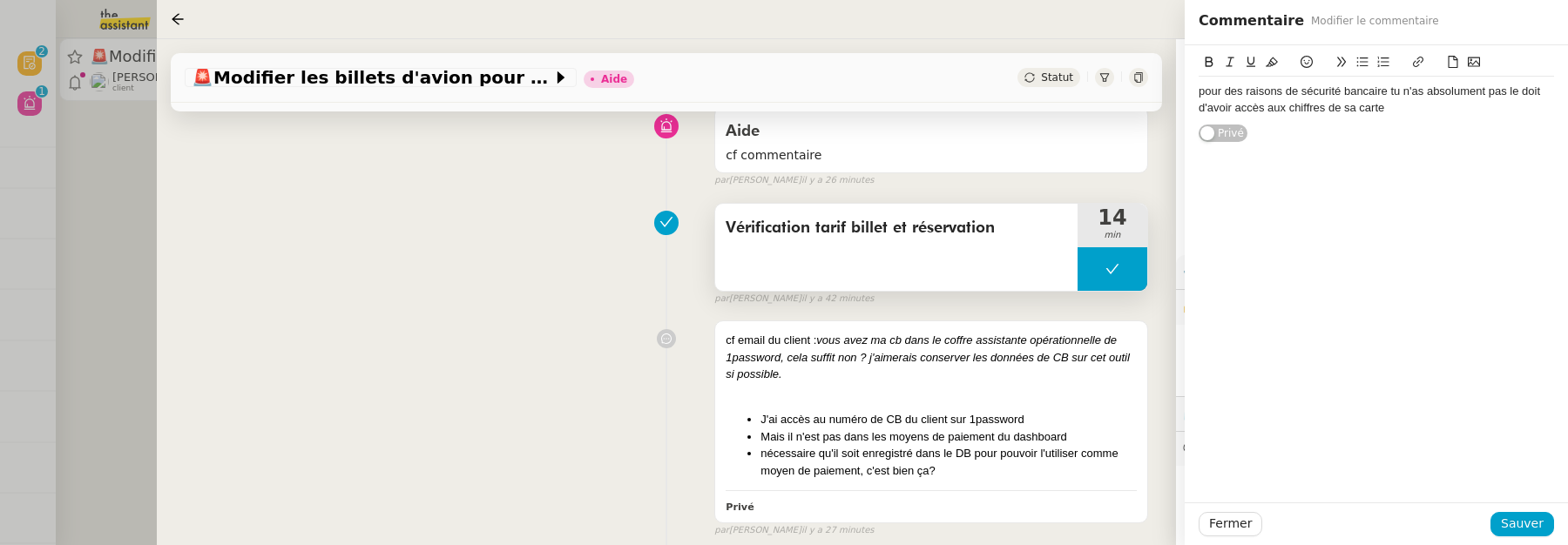
scroll to position [144, 0]
click at [1395, 95] on div "pour des raisons de sécurité bancaire tu n'as absolument pas le doit d'avoir ac…" at bounding box center [1376, 100] width 355 height 32
click at [0, 0] on lt-span ", tu" at bounding box center [0, 0] width 0 height 0
click at [1393, 88] on div "pour des raisons de sécurité bancaire, tu n'as absolument pas le doit d'avoir a…" at bounding box center [1376, 100] width 355 height 32
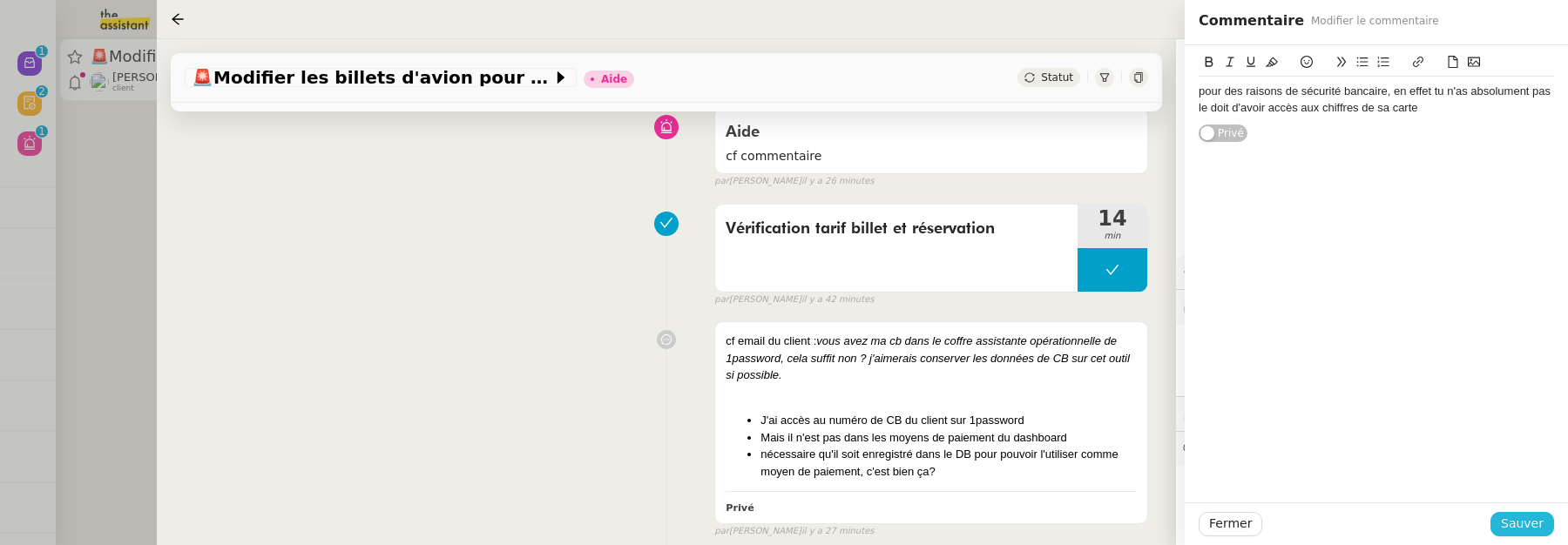
click at [1540, 517] on span "Sauver" at bounding box center [1521, 523] width 43 height 20
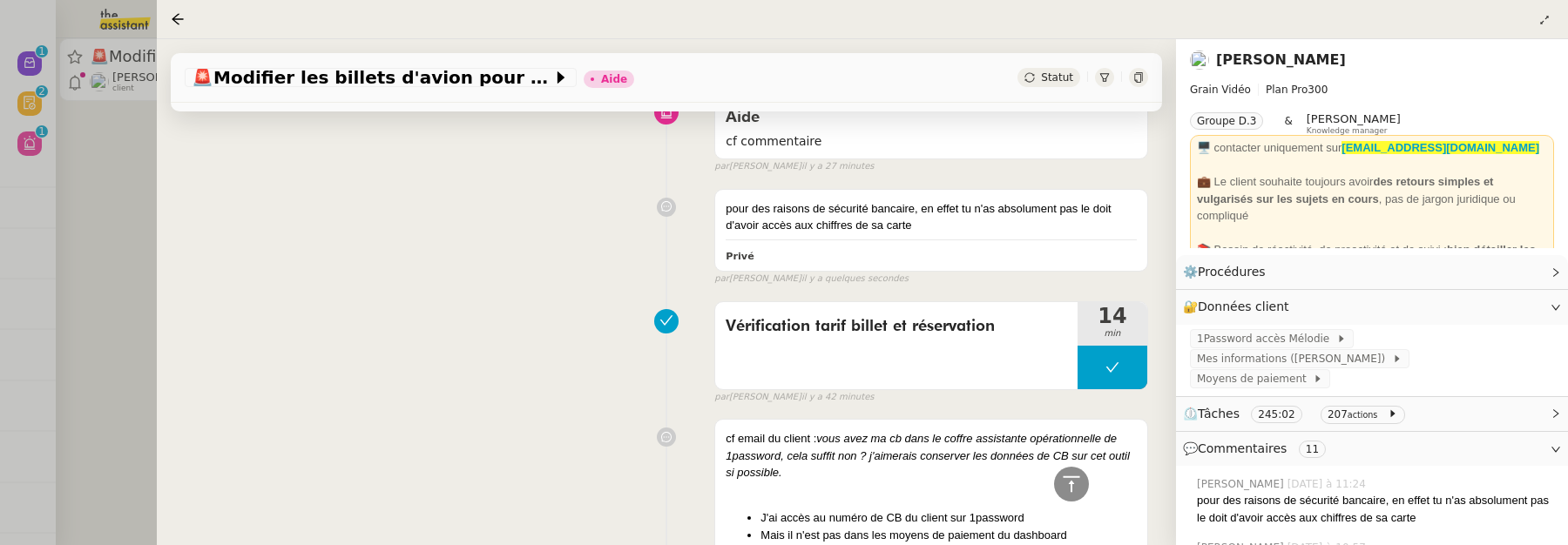
scroll to position [135, 0]
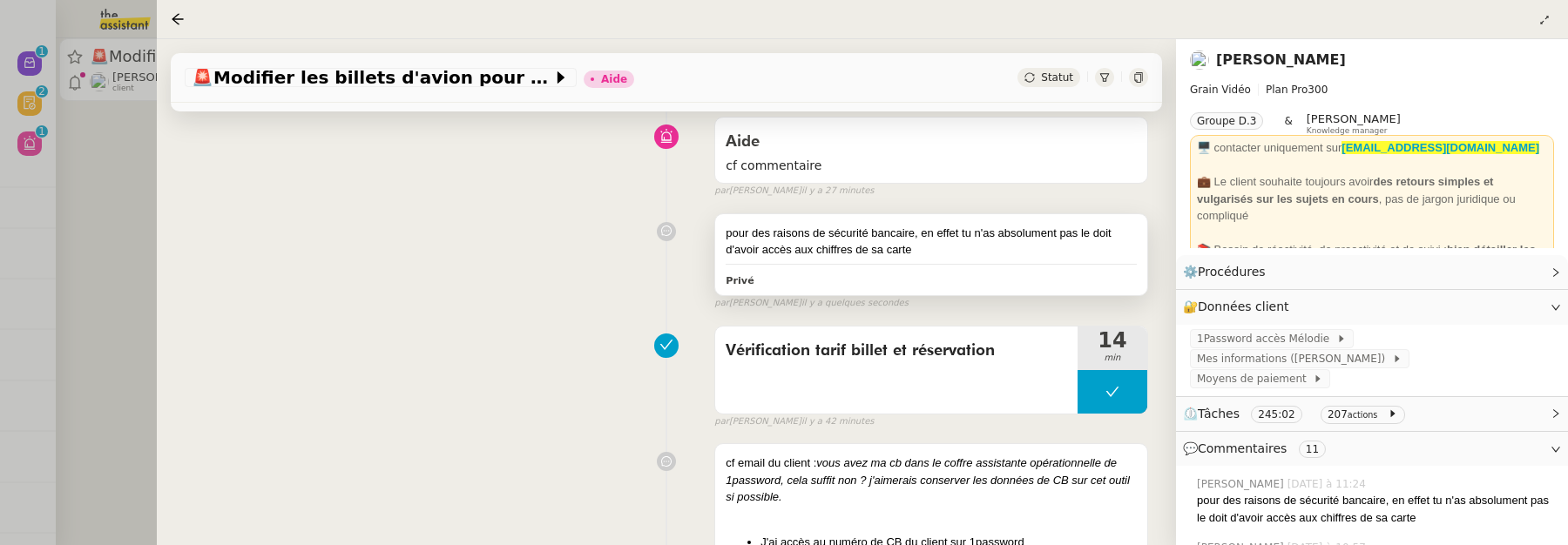
click at [1062, 252] on div "pour des raisons de sécurité bancaire, en effet tu n'as absolument pas le doit …" at bounding box center [931, 241] width 411 height 34
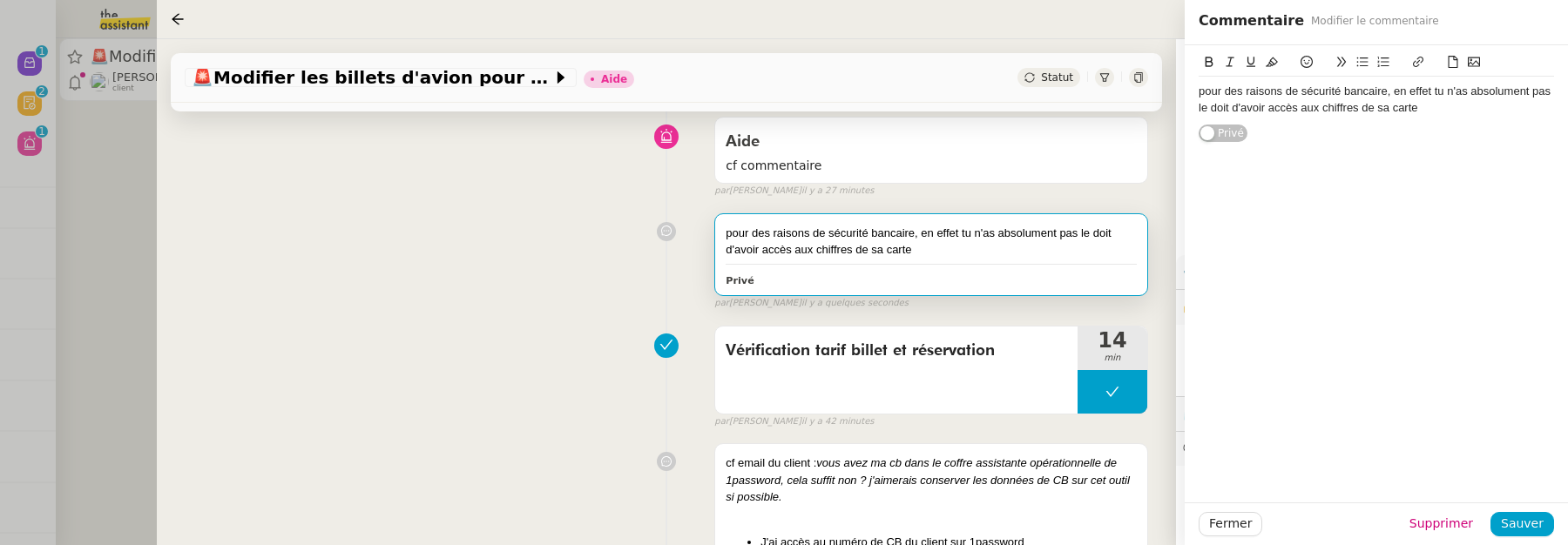
click at [1217, 103] on div "pour des raisons de sécurité bancaire, en effet tu n'as absolument pas le doit …" at bounding box center [1376, 100] width 355 height 32
click at [1460, 103] on div "pour des raisons de sécurité bancaire, en effet tu n'as absolument pas le droit…" at bounding box center [1376, 100] width 355 height 32
click at [1537, 537] on div "Fermer Supprimer Sauver" at bounding box center [1376, 523] width 383 height 43
click at [1536, 534] on span "Sauver" at bounding box center [1521, 523] width 43 height 20
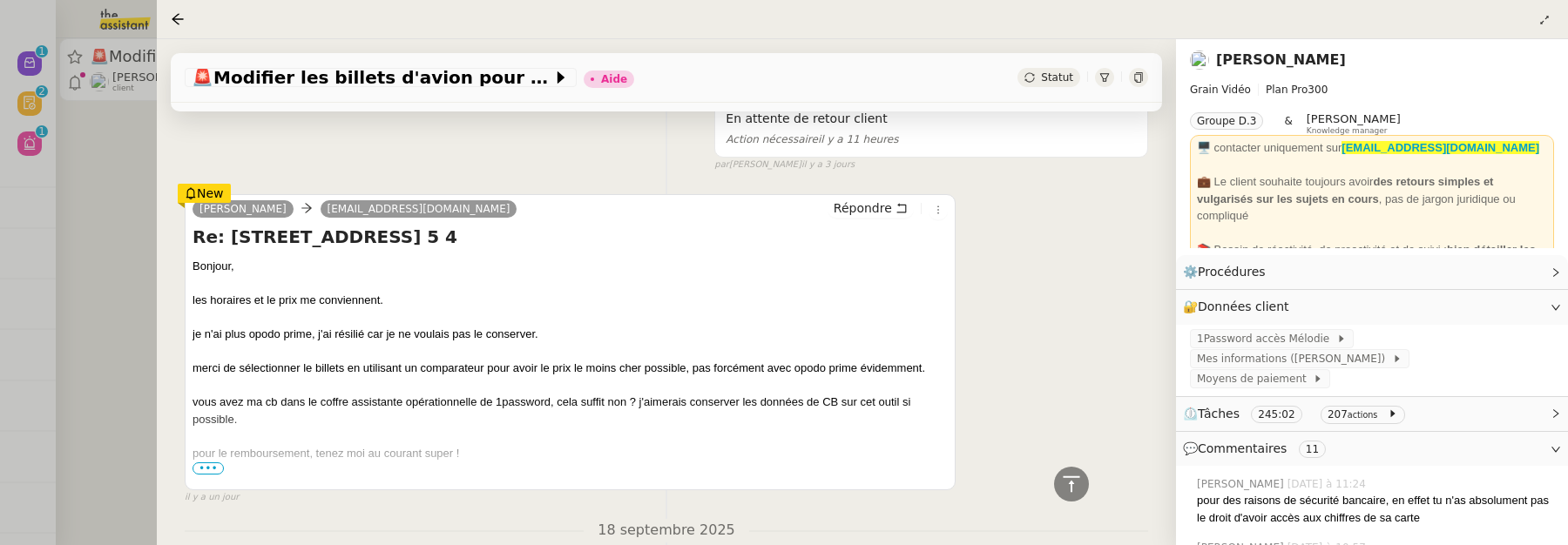
scroll to position [788, 0]
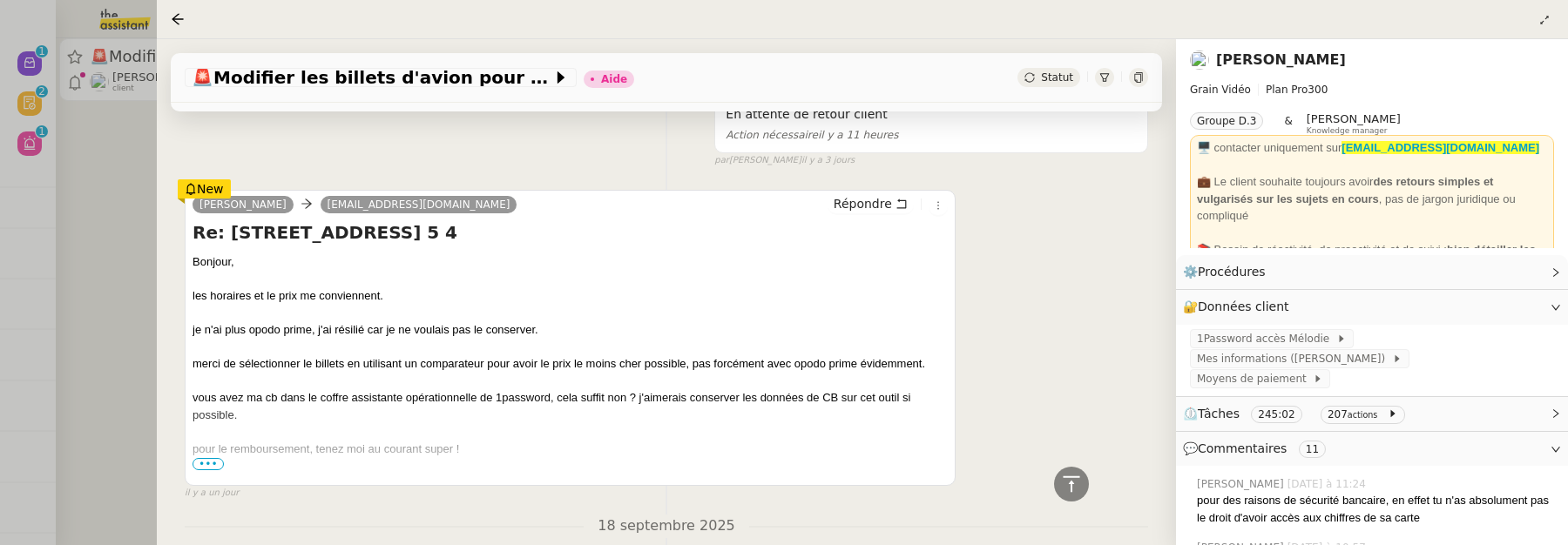
click at [211, 463] on span "•••" at bounding box center [208, 463] width 31 height 12
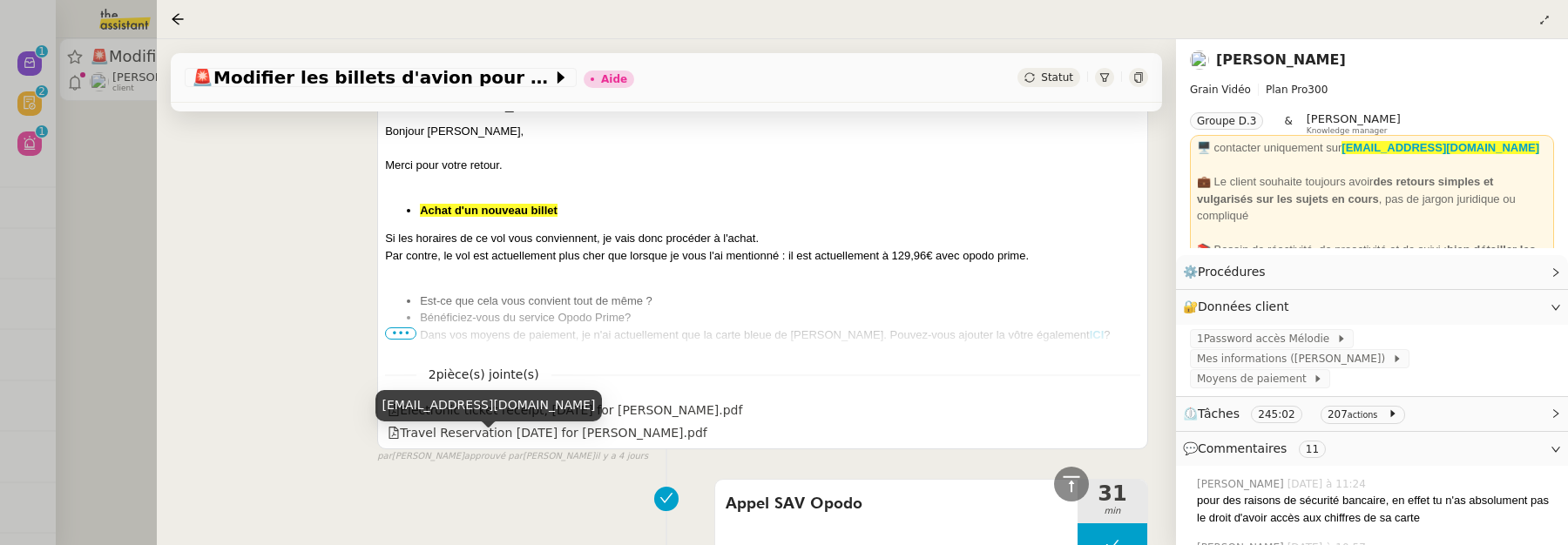
scroll to position [1641, 0]
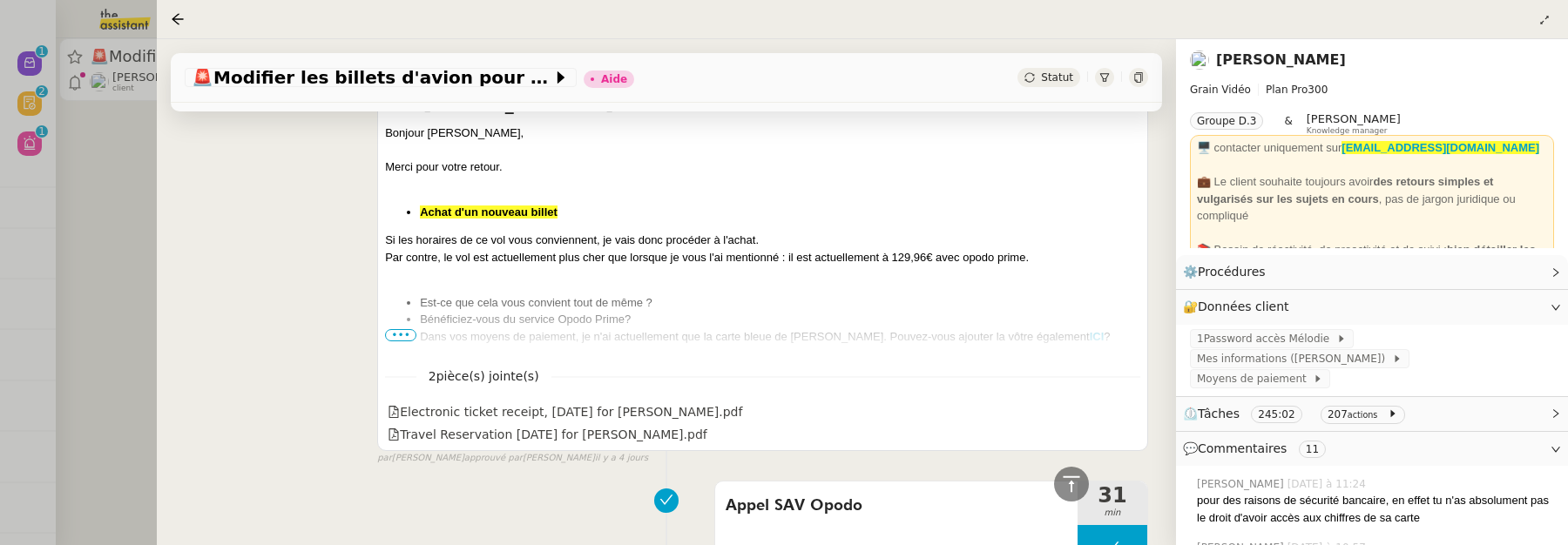
click at [392, 329] on span "•••" at bounding box center [400, 334] width 31 height 12
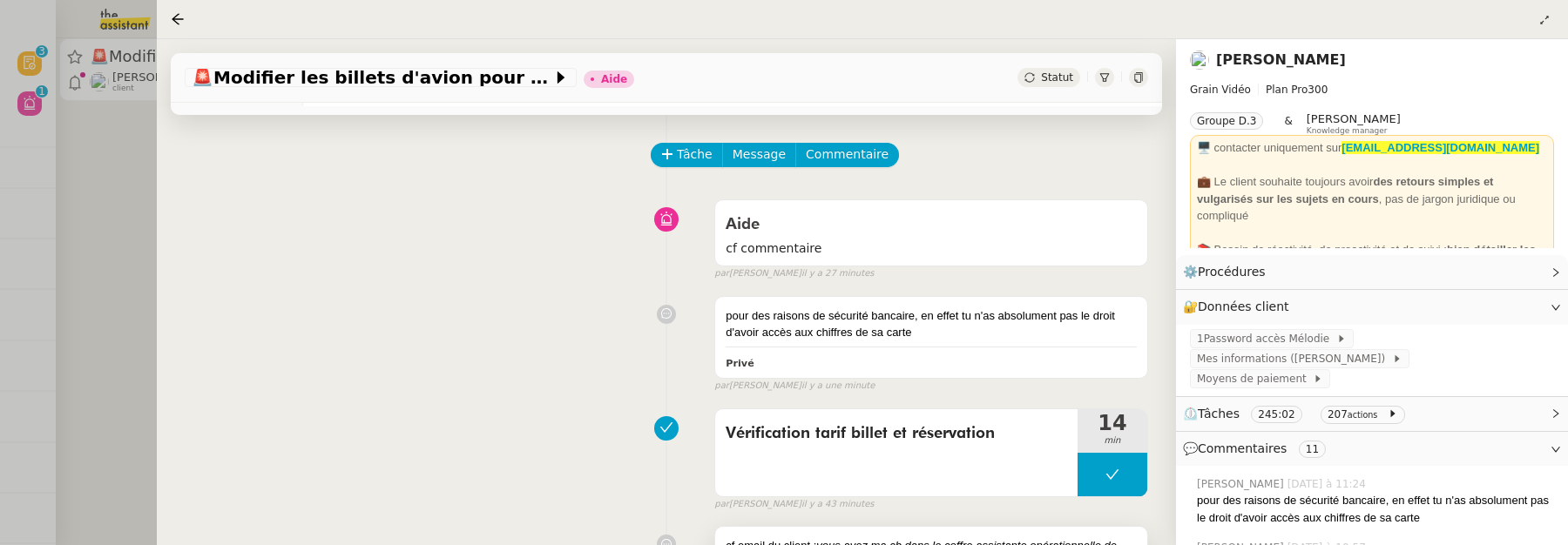
scroll to position [47, 0]
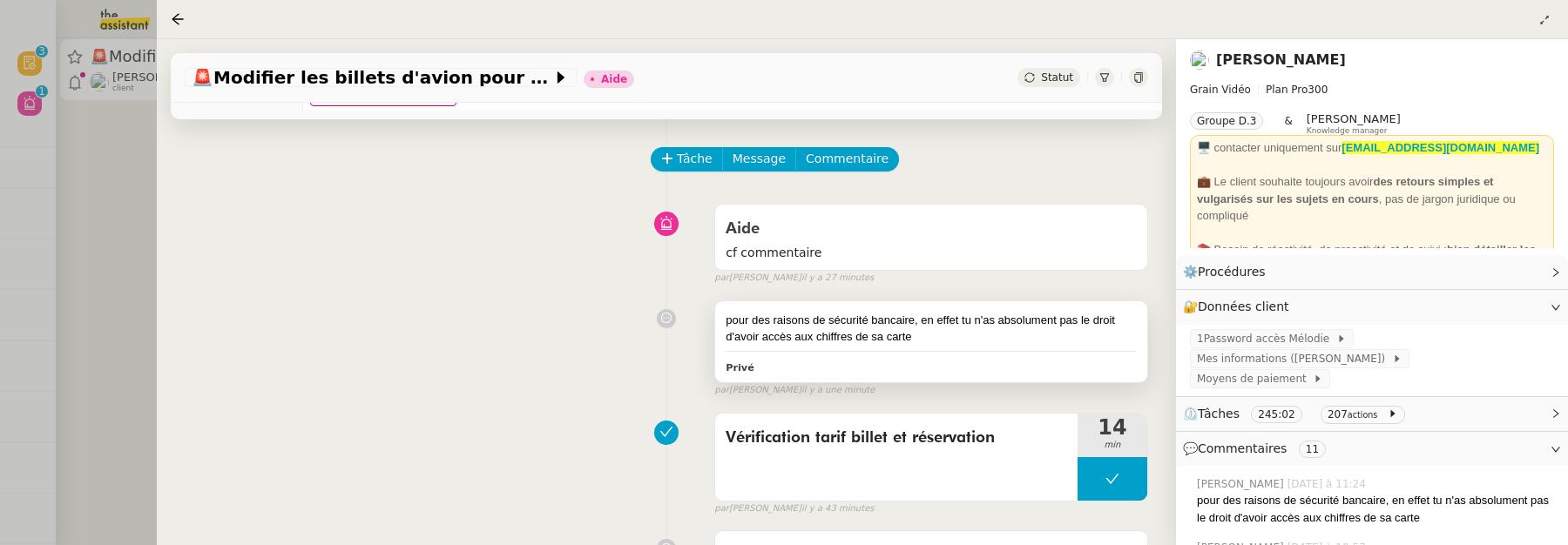
click at [1009, 326] on div "pour des raisons de sécurité bancaire, en effet tu n'as absolument pas le droit…" at bounding box center [931, 329] width 411 height 34
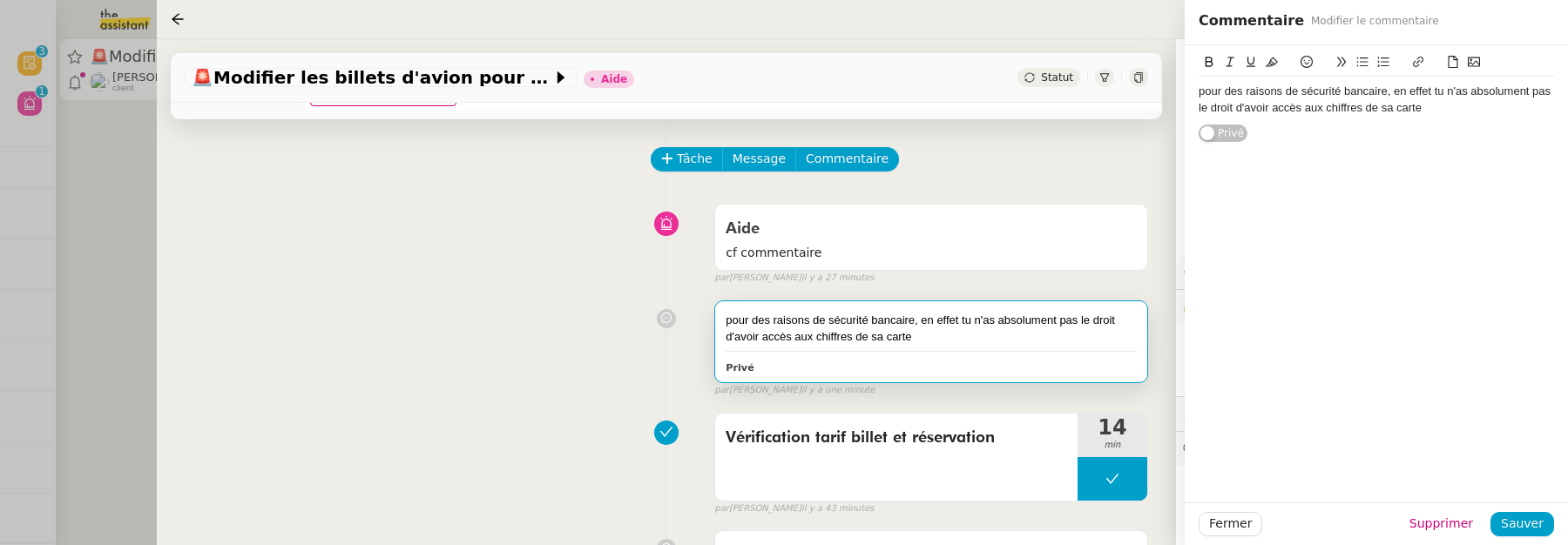
click at [1457, 103] on div "pour des raisons de sécurité bancaire, en effet tu n'as absolument pas le droit…" at bounding box center [1376, 100] width 355 height 32
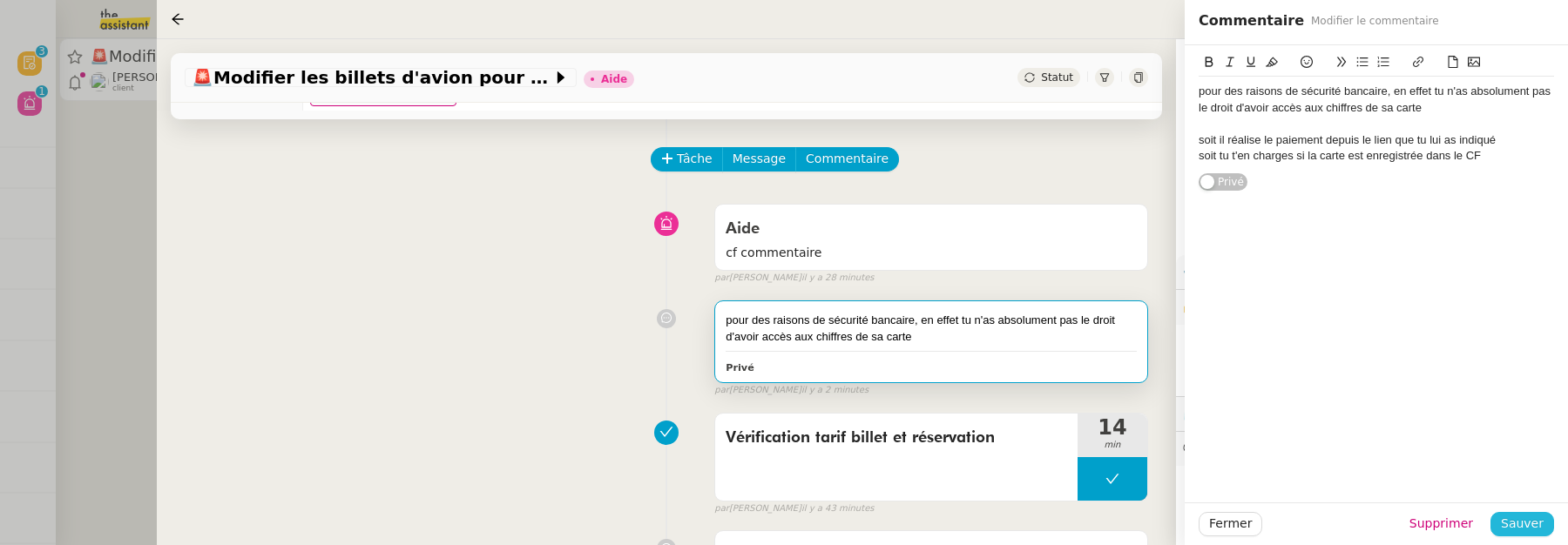
click at [1529, 527] on span "Sauver" at bounding box center [1521, 523] width 43 height 20
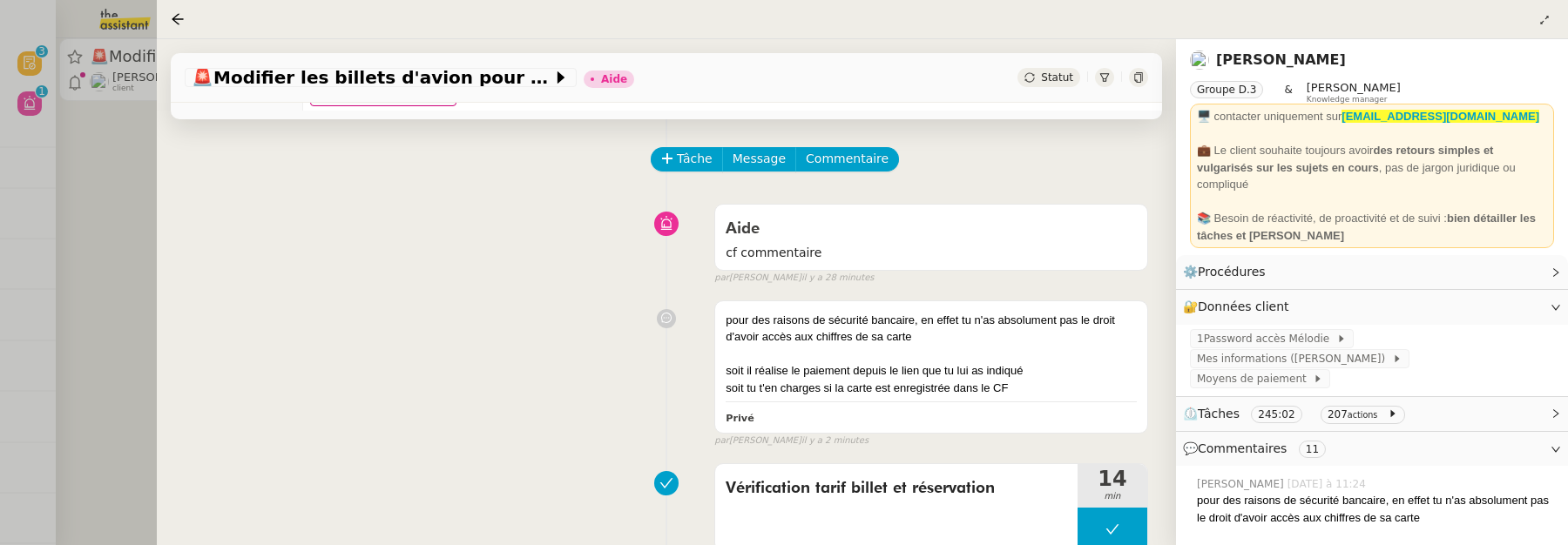
scroll to position [39, 0]
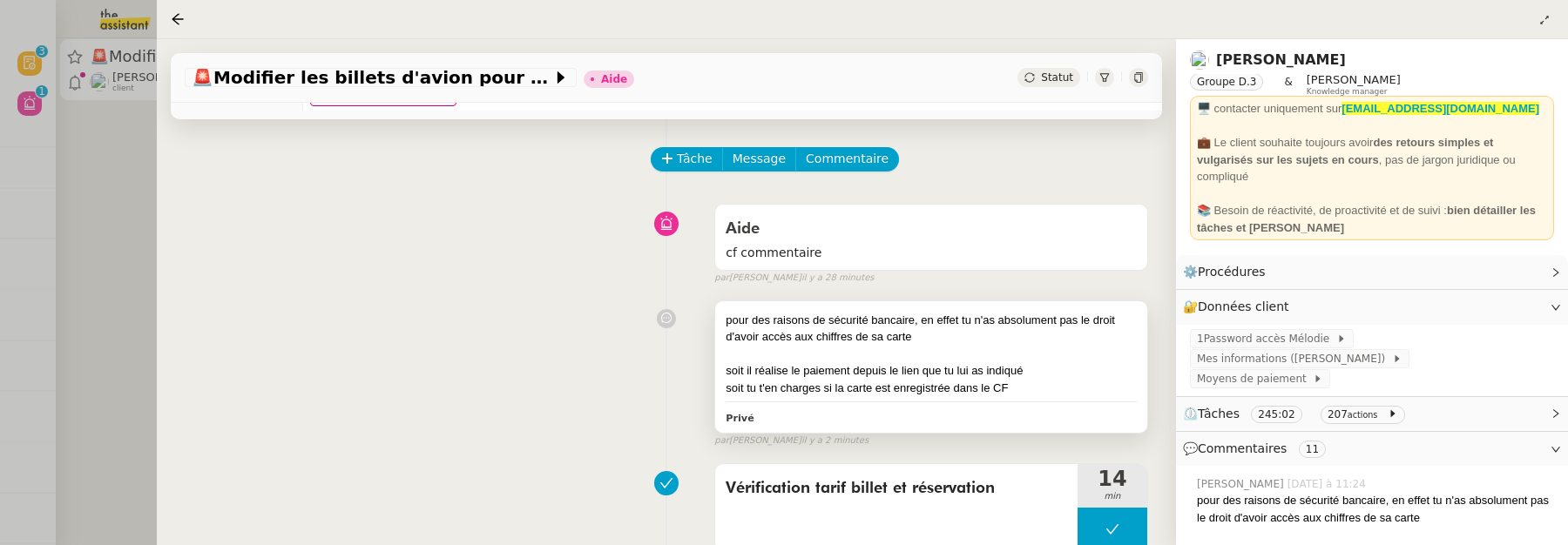
click at [1014, 385] on div "soit tu t'en charges si la carte est enregistrée dans le CF" at bounding box center [931, 388] width 411 height 17
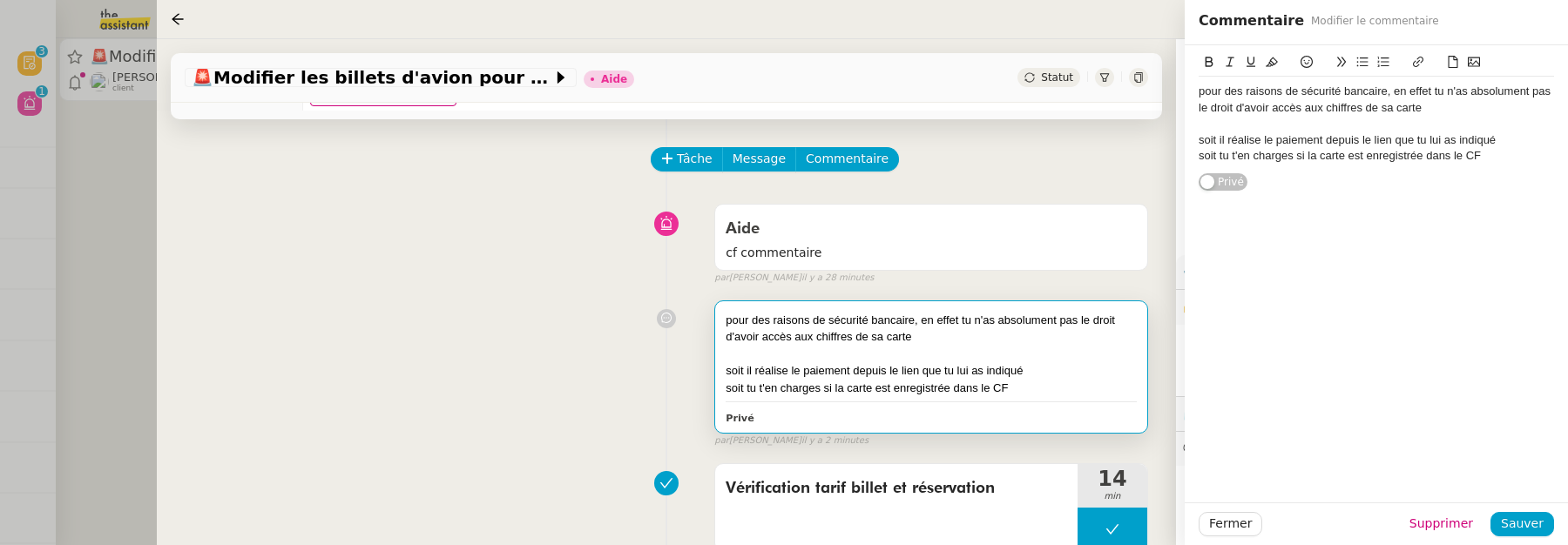
click at [1491, 160] on div "soit tu t'en charges si la carte est enregistrée dans le CF" at bounding box center [1376, 156] width 355 height 15
click at [1537, 515] on span "Sauver" at bounding box center [1521, 523] width 43 height 20
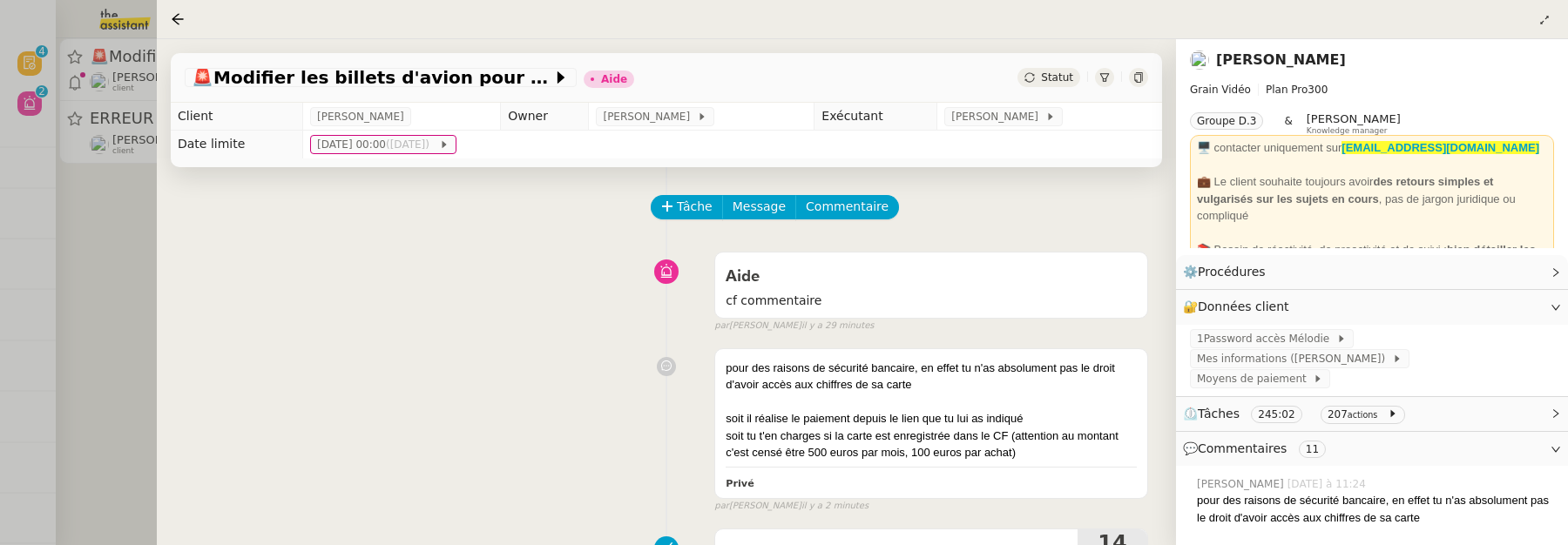
click at [1048, 78] on span "Statut" at bounding box center [1057, 77] width 32 height 12
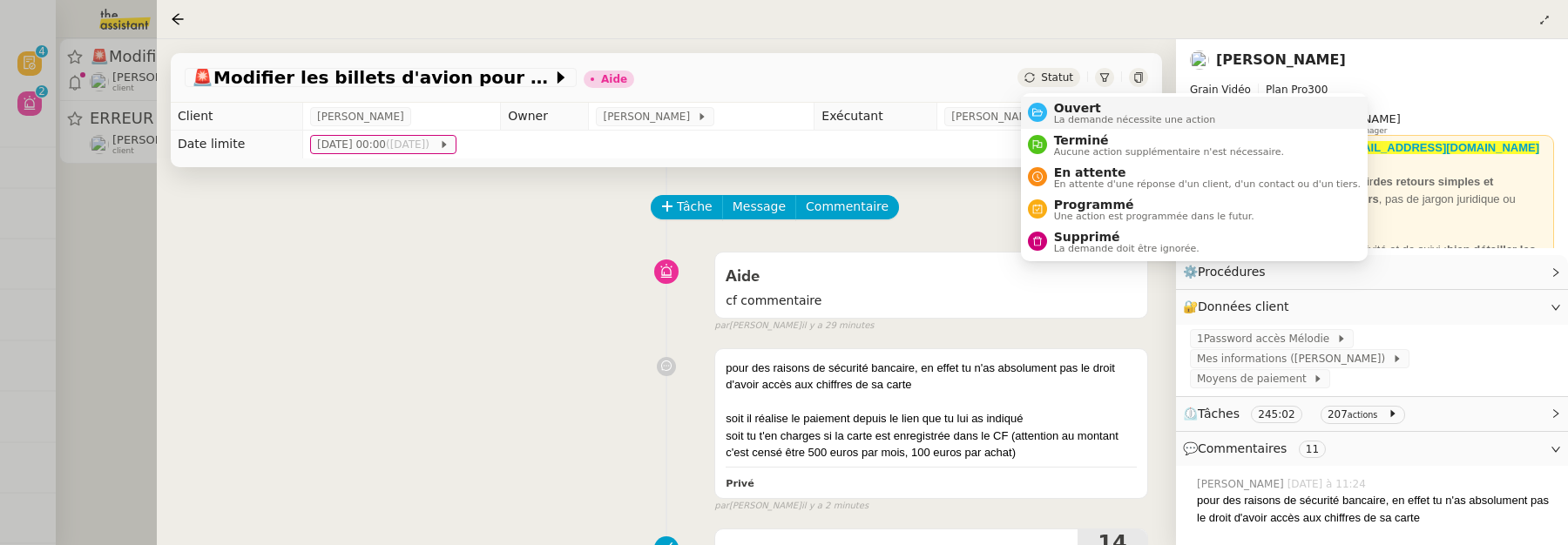
click at [1065, 110] on span "Ouvert" at bounding box center [1135, 107] width 162 height 14
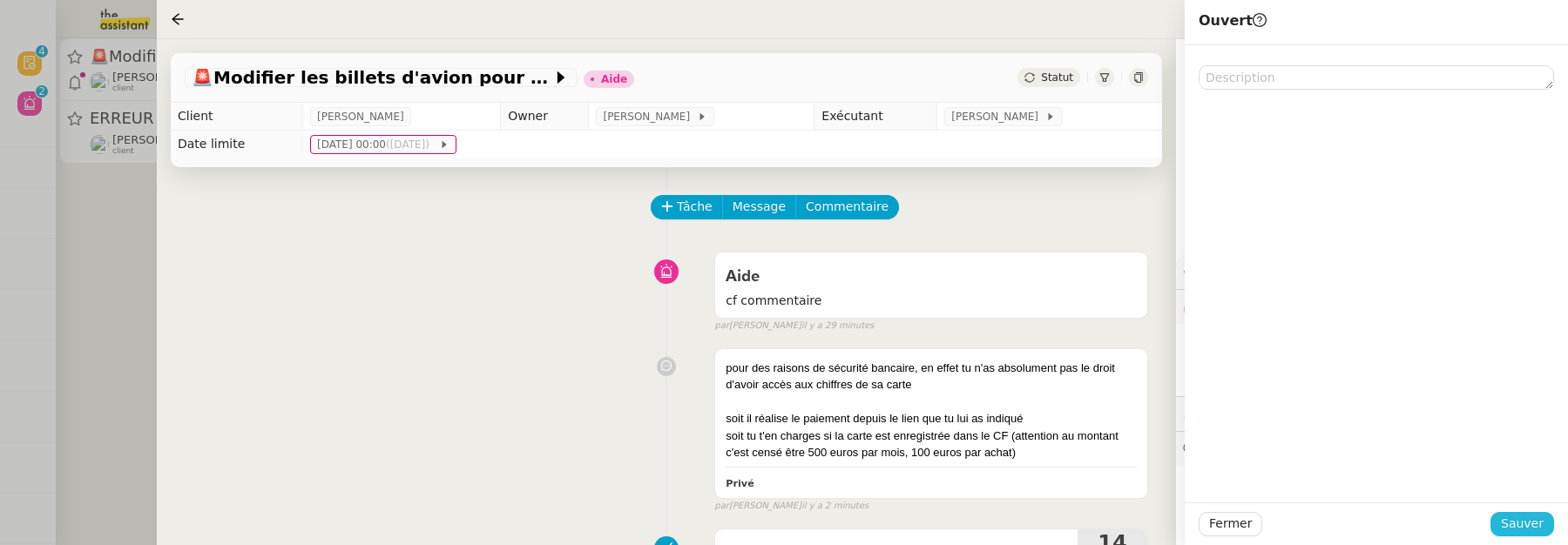
click at [1511, 517] on span "Sauver" at bounding box center [1521, 523] width 43 height 20
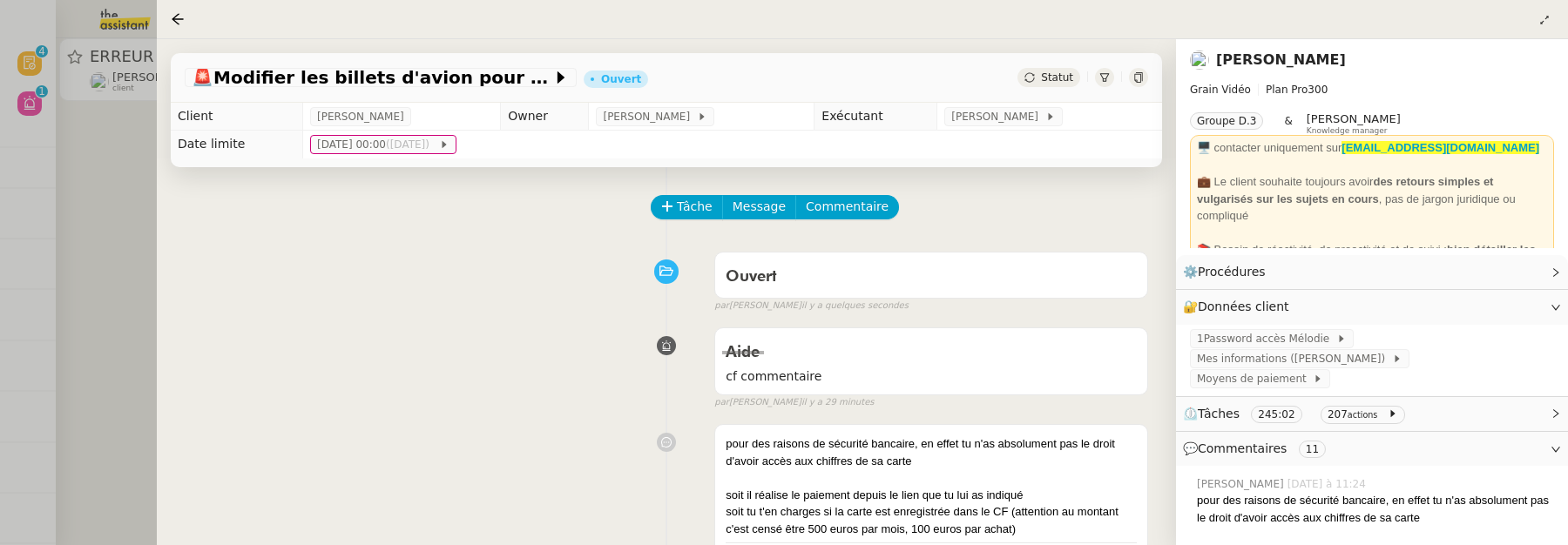
click at [85, 229] on div at bounding box center [784, 272] width 1568 height 545
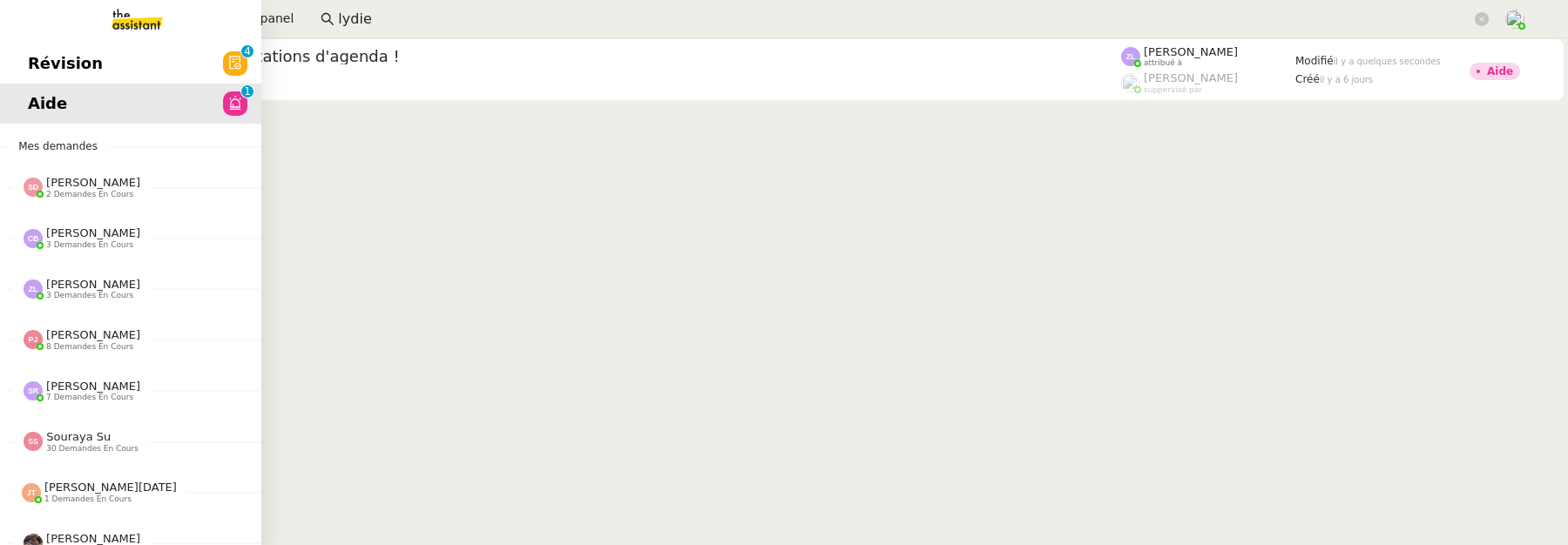
click at [45, 64] on span "Révision" at bounding box center [65, 63] width 75 height 26
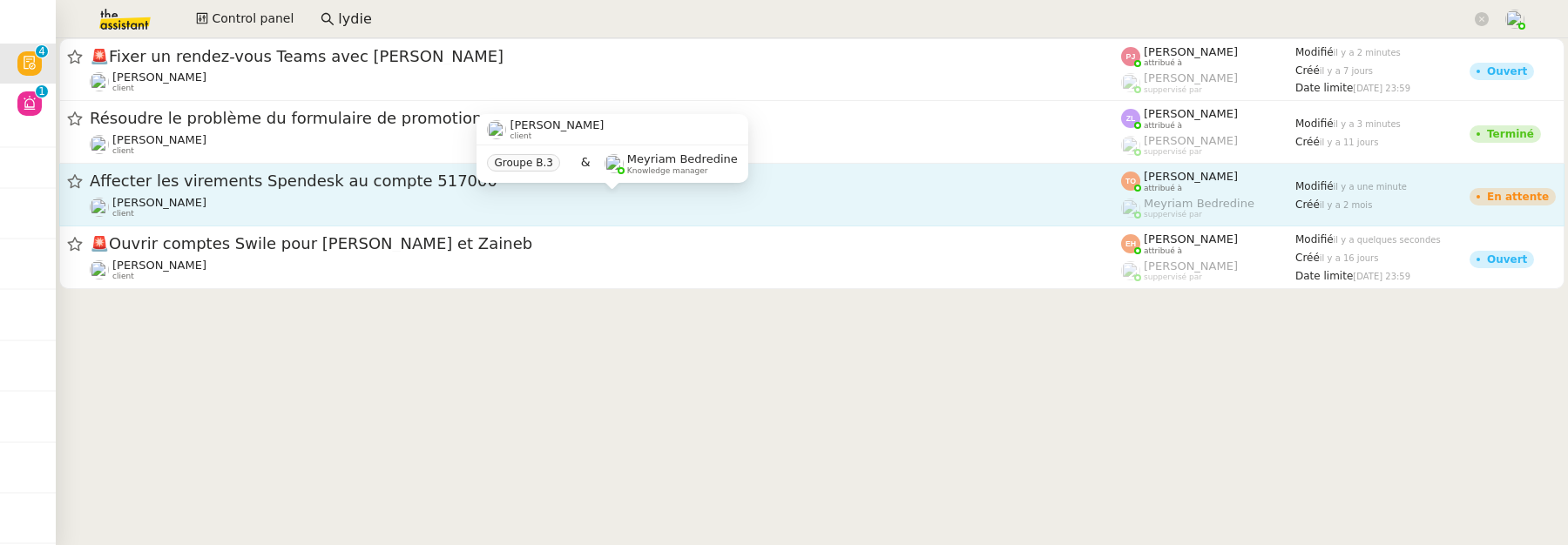
click at [398, 204] on div "Julien Decroix client" at bounding box center [604, 207] width 1031 height 23
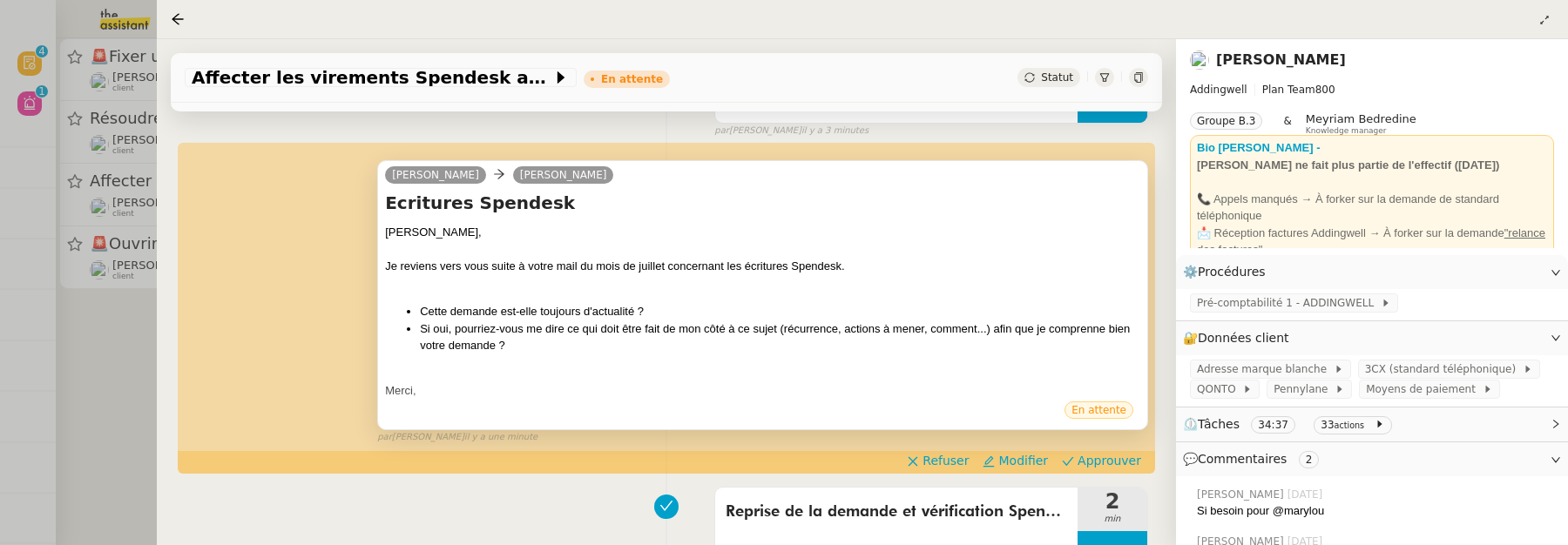
scroll to position [349, 0]
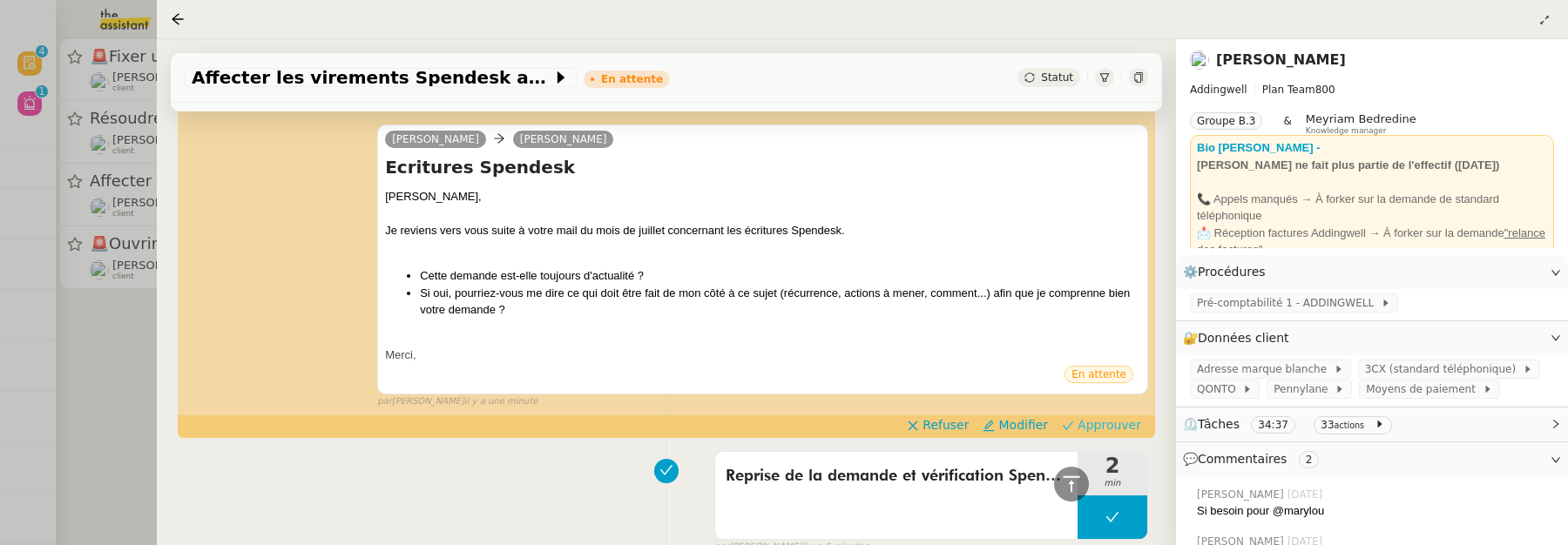
click at [1109, 423] on span "Approuver" at bounding box center [1109, 424] width 64 height 17
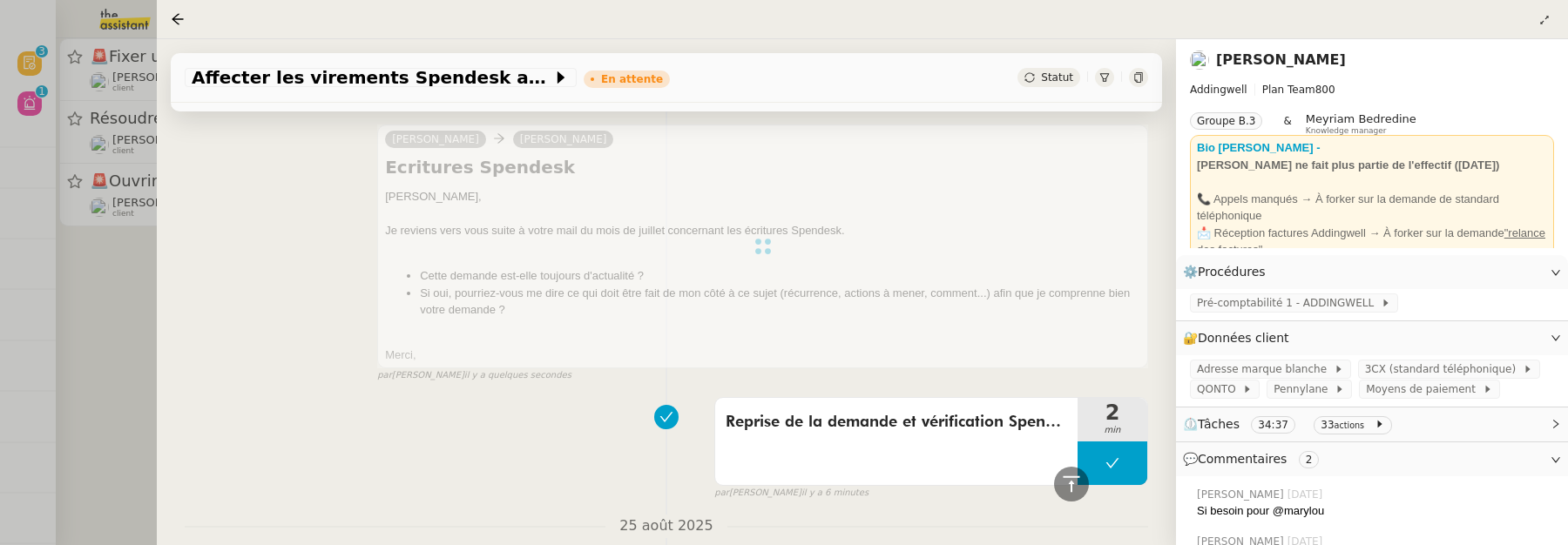
click at [117, 297] on div at bounding box center [784, 272] width 1568 height 545
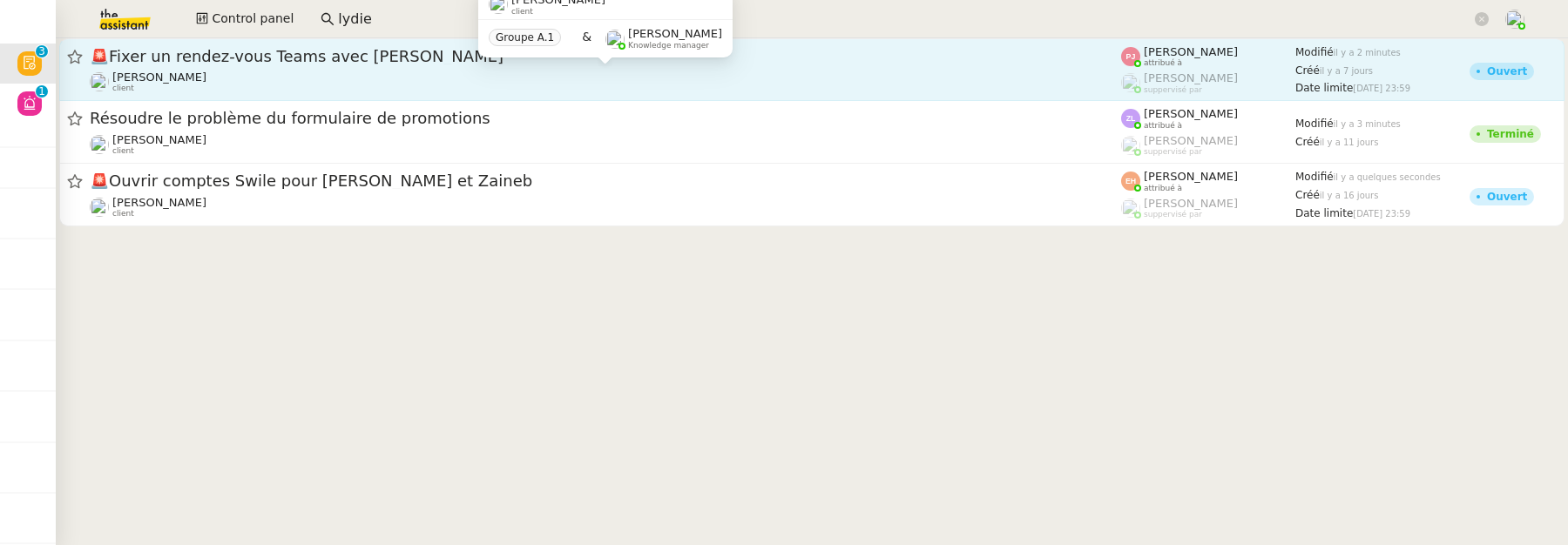
click at [280, 71] on div "Gilbert AVAKIAN client" at bounding box center [604, 82] width 1031 height 23
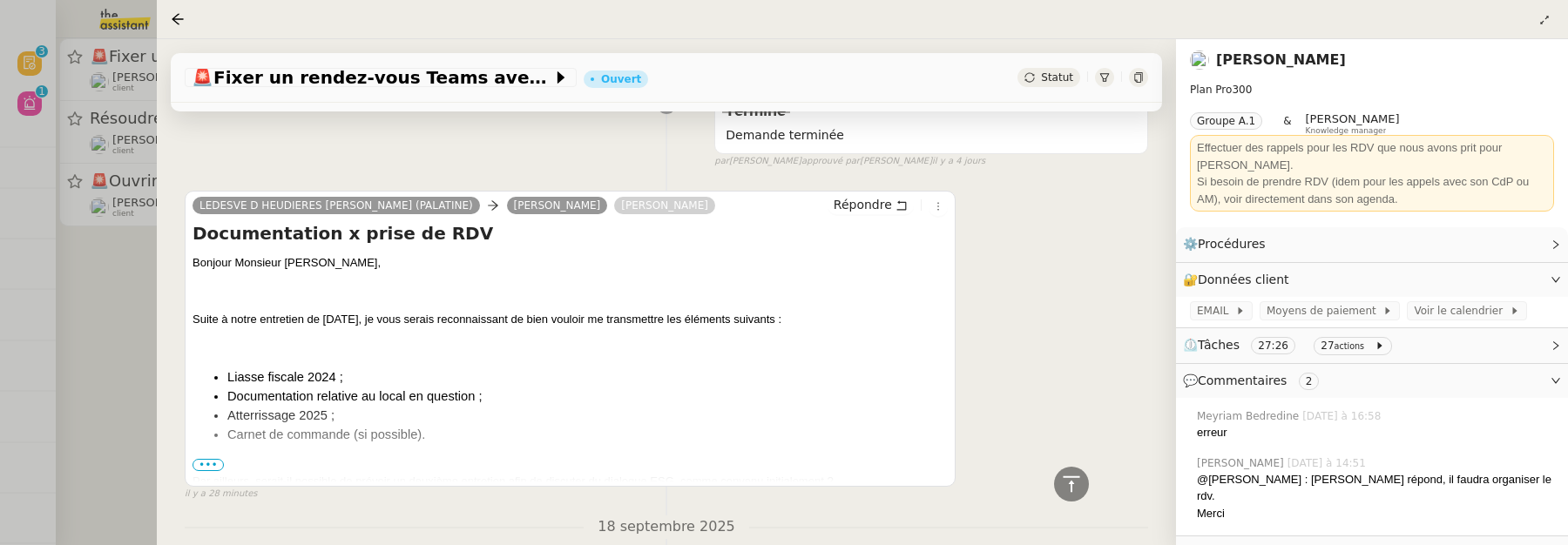
scroll to position [696, 0]
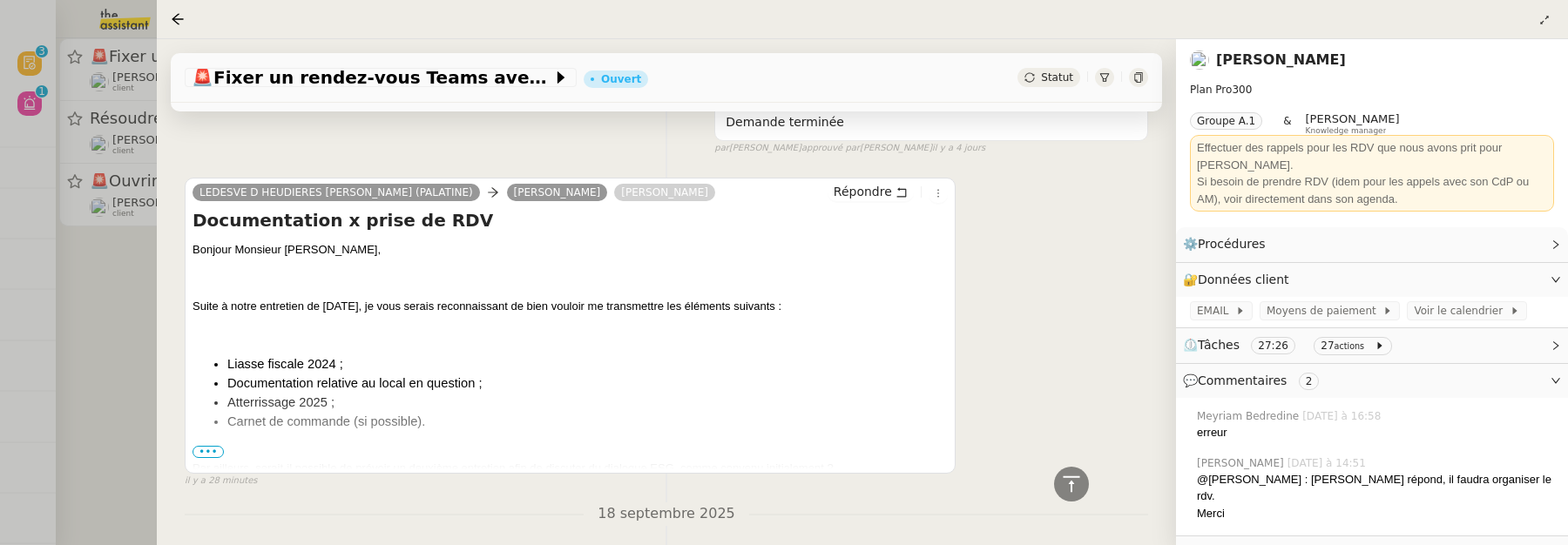
click at [195, 451] on span "•••" at bounding box center [208, 451] width 31 height 12
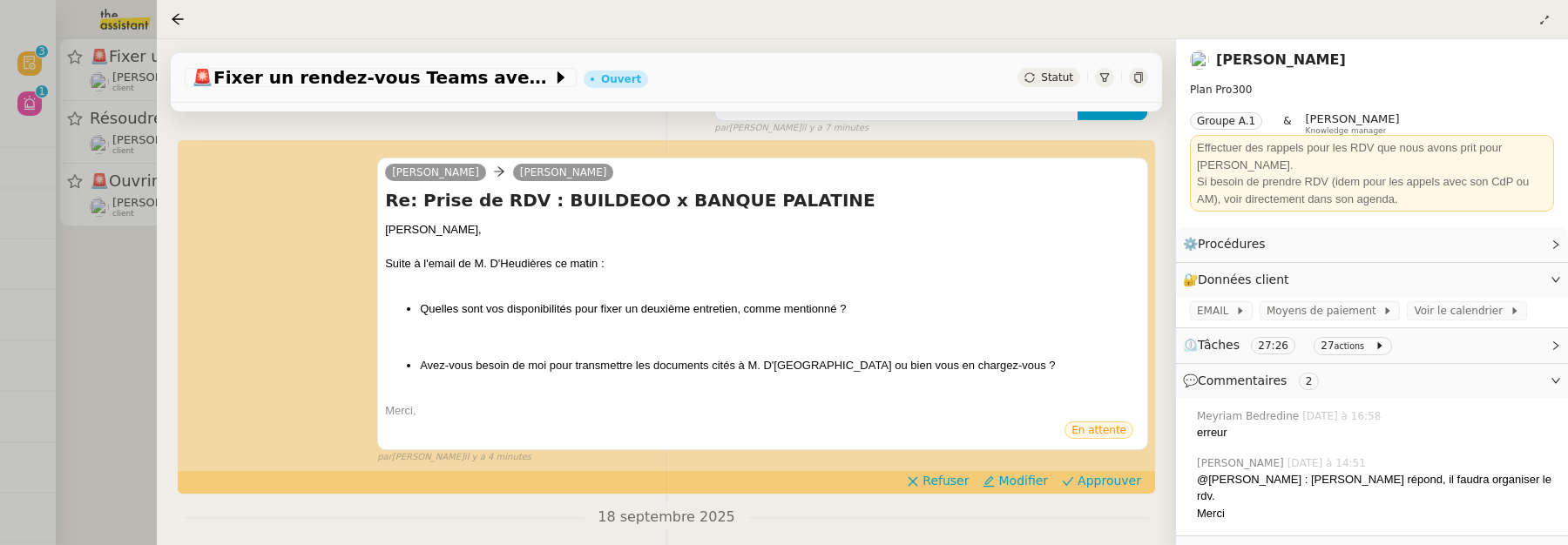
scroll to position [222, 0]
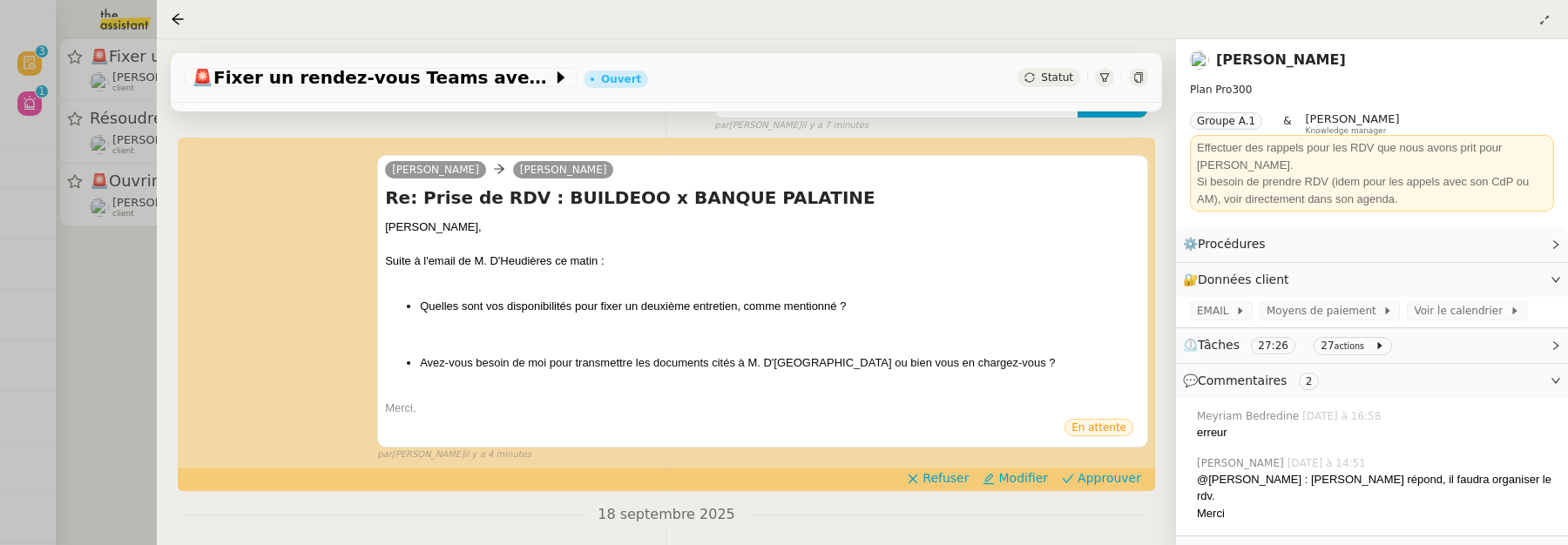
click at [135, 329] on div at bounding box center [784, 272] width 1568 height 545
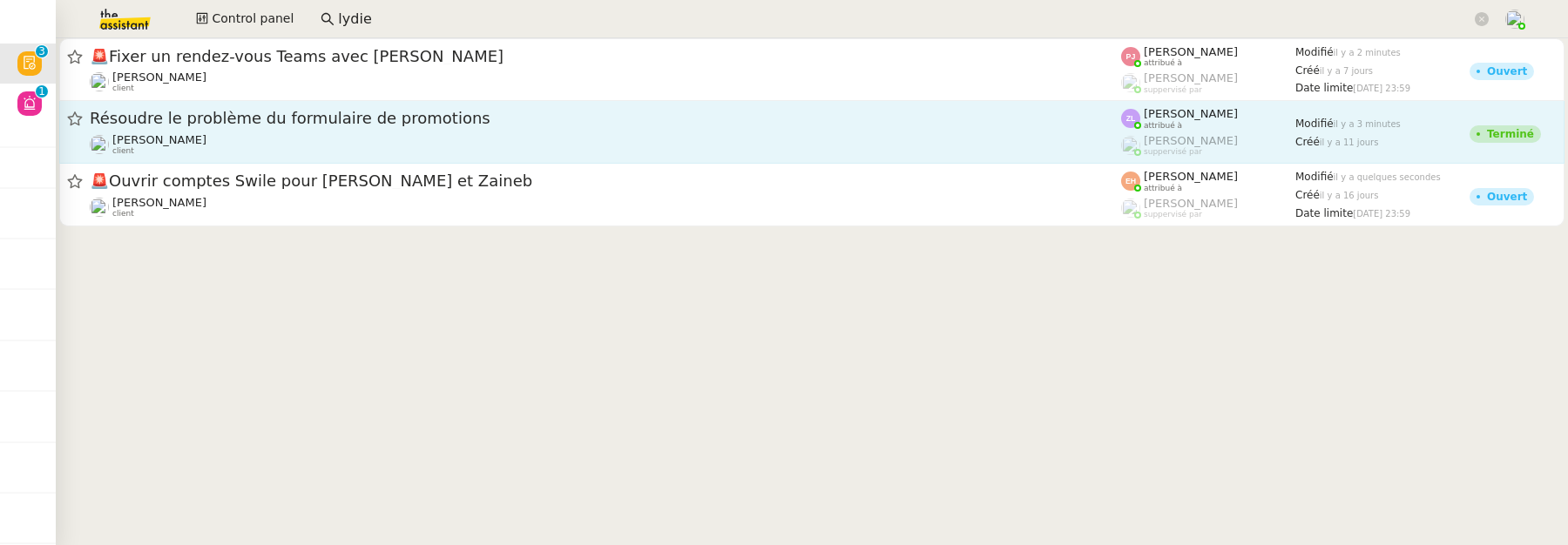
click at [479, 137] on div "Astrid Brucker client" at bounding box center [604, 144] width 1031 height 23
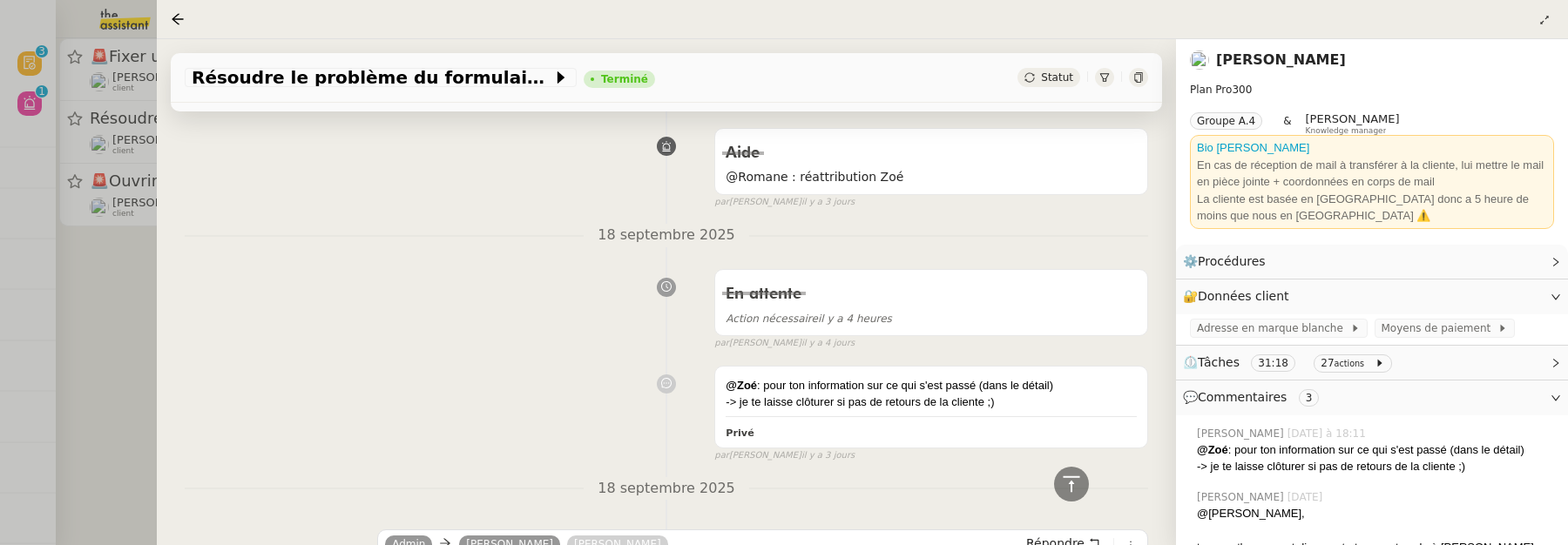
scroll to position [778, 0]
click at [88, 286] on div at bounding box center [784, 272] width 1568 height 545
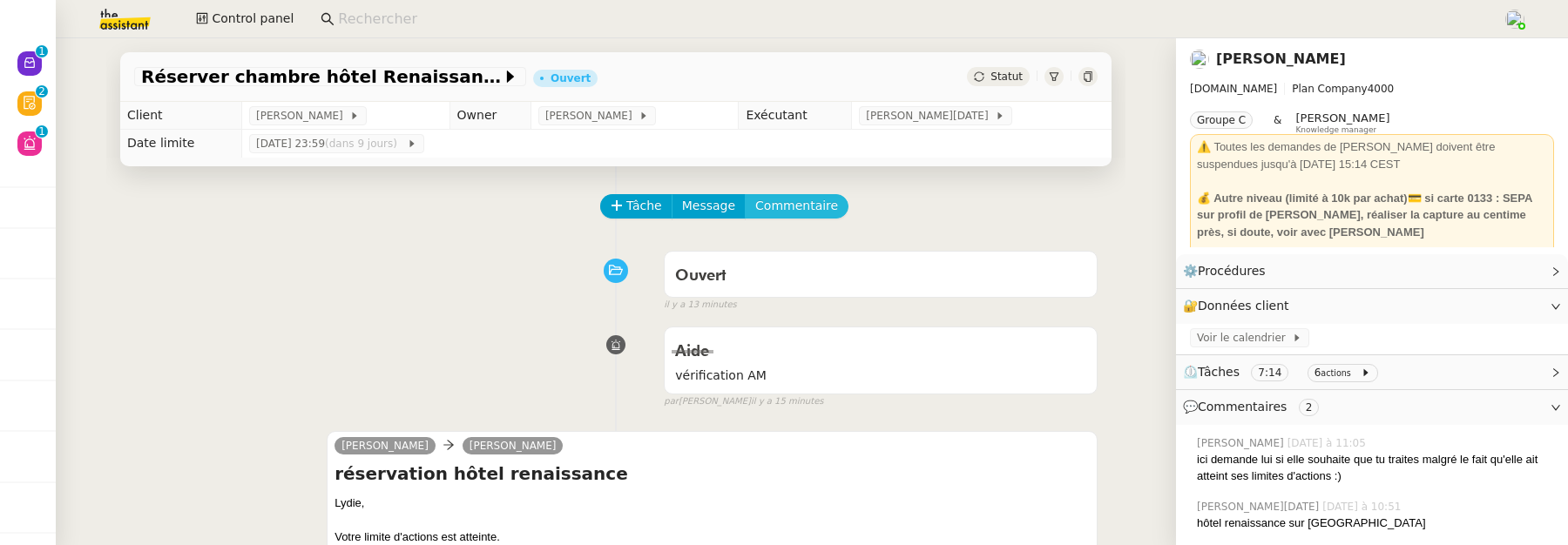
click at [780, 209] on span "Commentaire" at bounding box center [796, 205] width 83 height 20
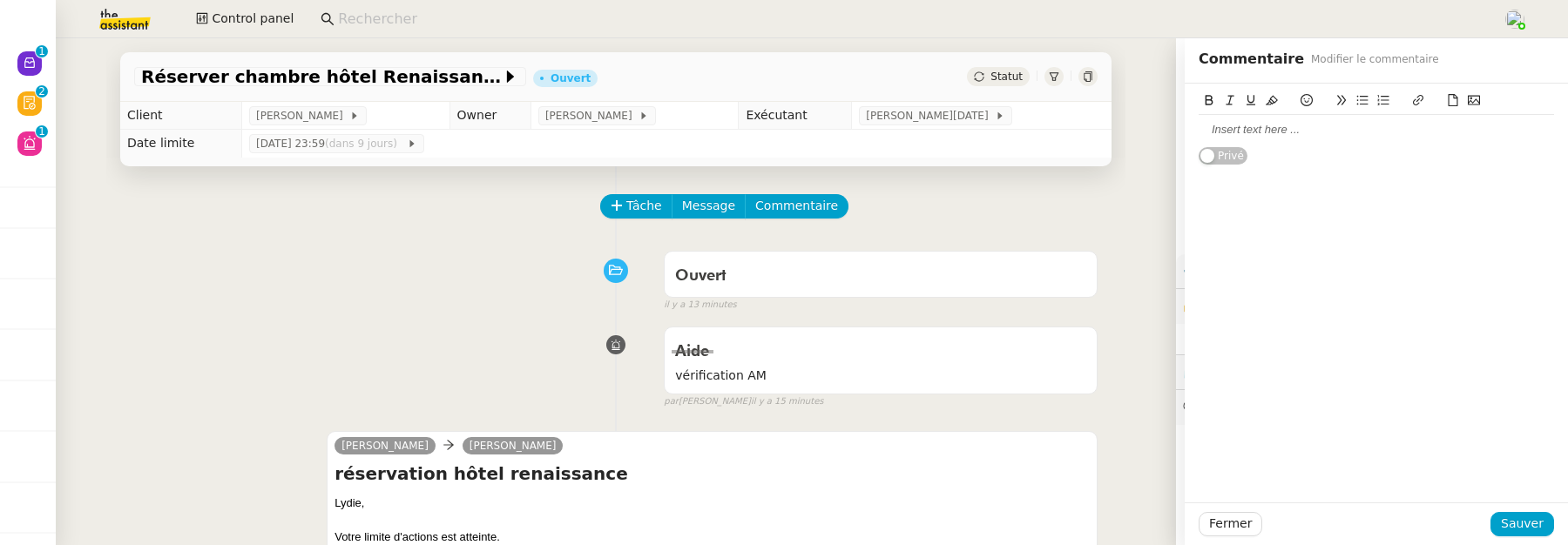
click at [1238, 134] on div at bounding box center [1376, 129] width 355 height 15
drag, startPoint x: 1277, startPoint y: 150, endPoint x: 1272, endPoint y: 131, distance: 19.6
click at [1272, 131] on div "vu avec l'AM : on est bon pour ce mois-ci vous pouvez bien continuer, merci" at bounding box center [1376, 138] width 355 height 32
click at [1271, 107] on button at bounding box center [1272, 100] width 21 height 20
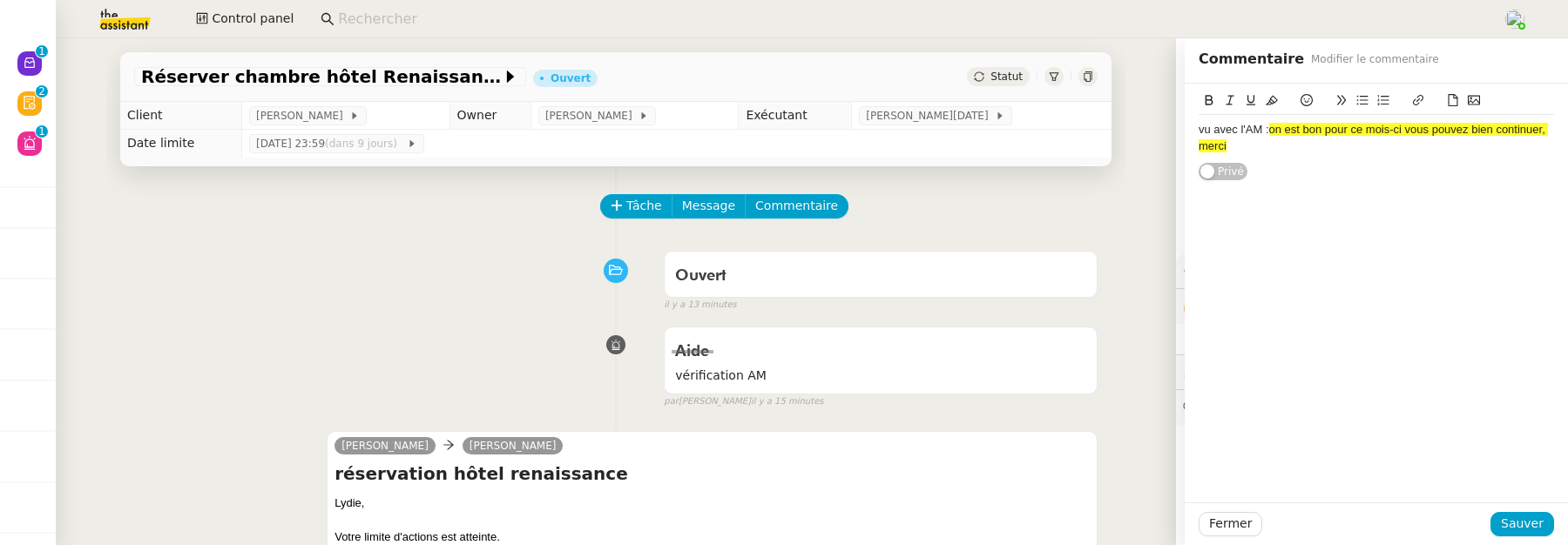
click at [1283, 160] on div "vu avec l'AM : on est bon pour ce mois-ci vous pouvez bien continuer, merci" at bounding box center [1376, 138] width 355 height 47
drag, startPoint x: 1275, startPoint y: 150, endPoint x: 1273, endPoint y: 128, distance: 22.1
click at [1273, 128] on div "vu avec l'AM : on est bon pour ce mois-ci vous pouvez bien continuer, merci" at bounding box center [1376, 138] width 355 height 32
click at [1270, 103] on icon at bounding box center [1272, 101] width 12 height 9
click at [1275, 130] on div "vu avec l'AM : on est bon pour ce mois-ci vous pouvez bien continuer, merci" at bounding box center [1376, 138] width 355 height 32
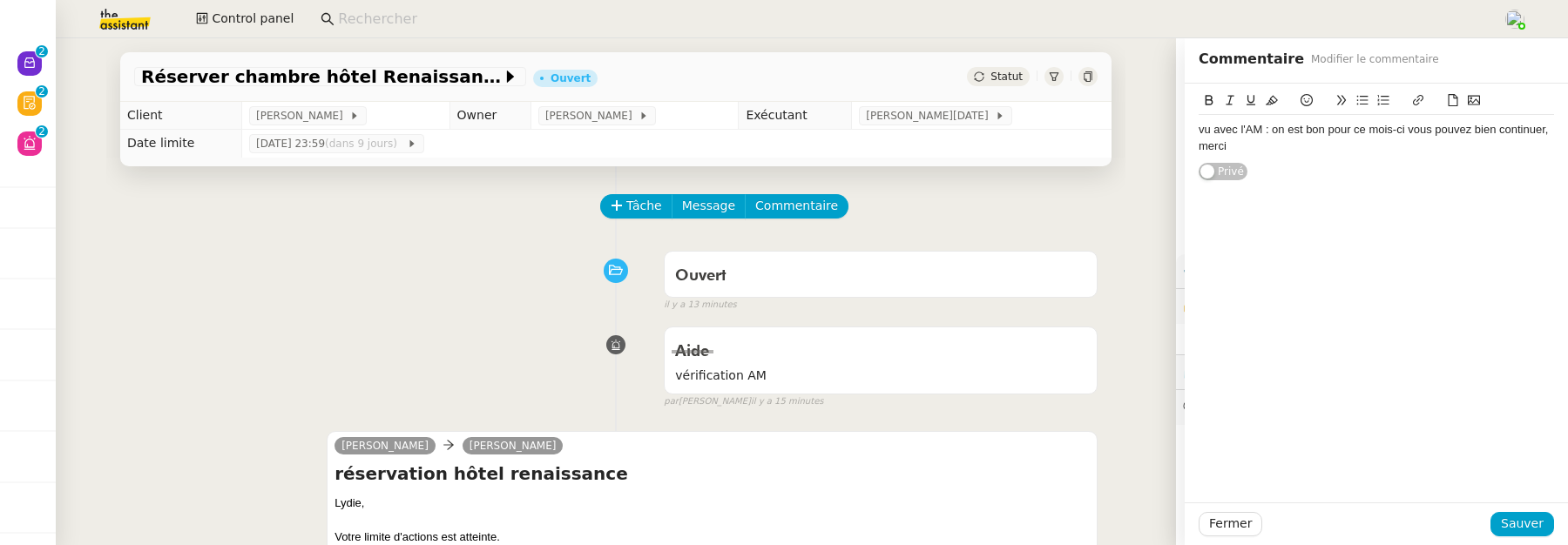
click at [1272, 132] on div "vu avec l'AM : on est bon pour ce mois-ci vous pouvez bien continuer, merci" at bounding box center [1376, 138] width 355 height 32
drag, startPoint x: 1306, startPoint y: 167, endPoint x: 1271, endPoint y: 133, distance: 48.8
click at [1271, 133] on div "vu avec l'AM : la cliente a été ajoutée aux personnes pour qui on ne doit pas d…" at bounding box center [1376, 145] width 355 height 47
click at [1275, 105] on icon at bounding box center [1272, 100] width 12 height 12
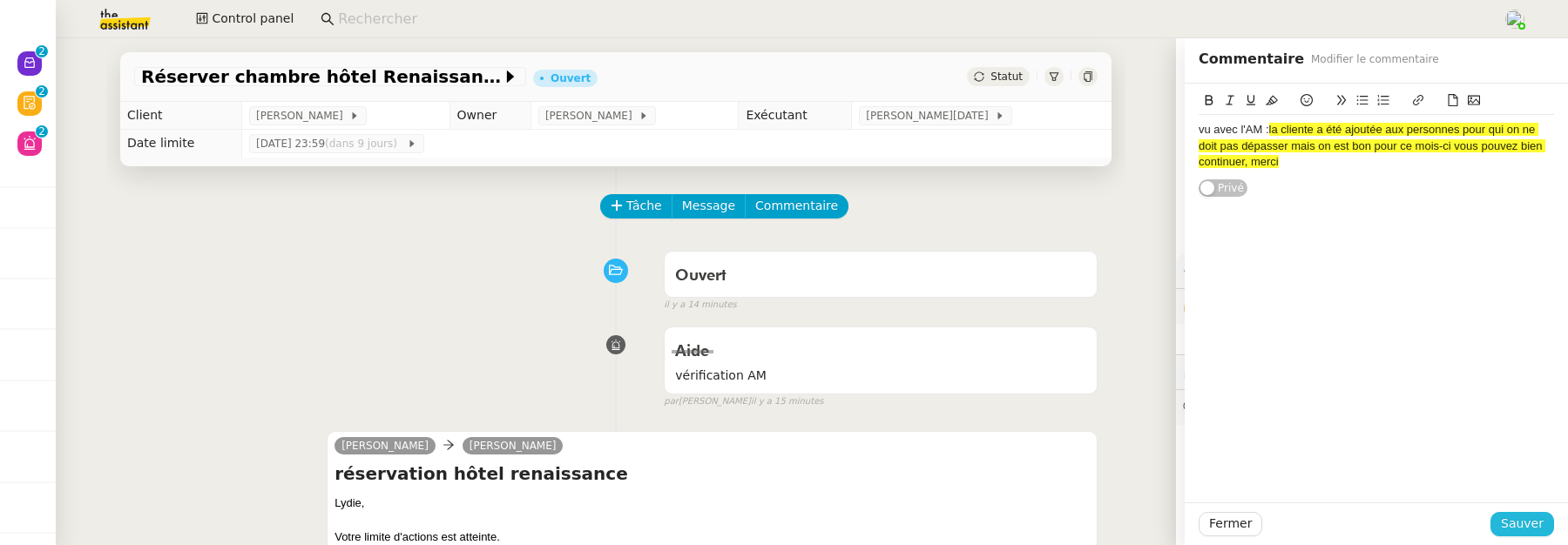
click at [1524, 519] on span "Sauver" at bounding box center [1521, 523] width 43 height 20
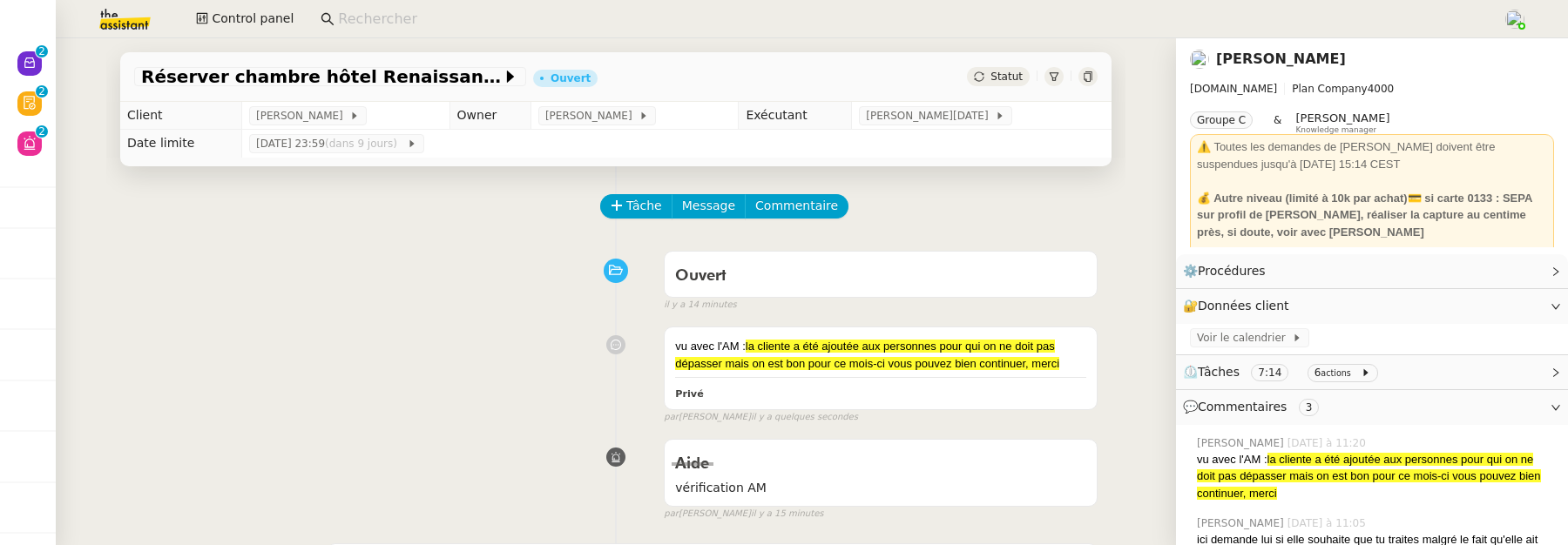
click at [1280, 47] on nz-page-header-title "[PERSON_NAME]" at bounding box center [1281, 59] width 130 height 25
click at [1280, 59] on link "[PERSON_NAME]" at bounding box center [1281, 58] width 130 height 16
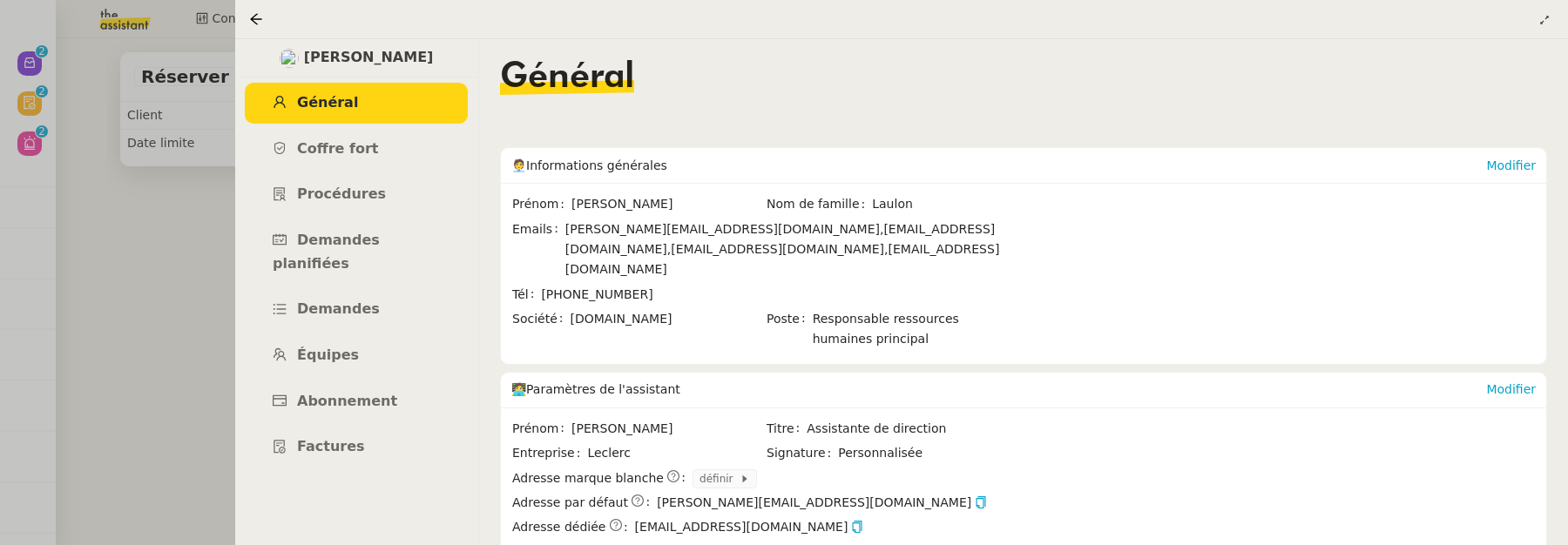
scroll to position [364, 0]
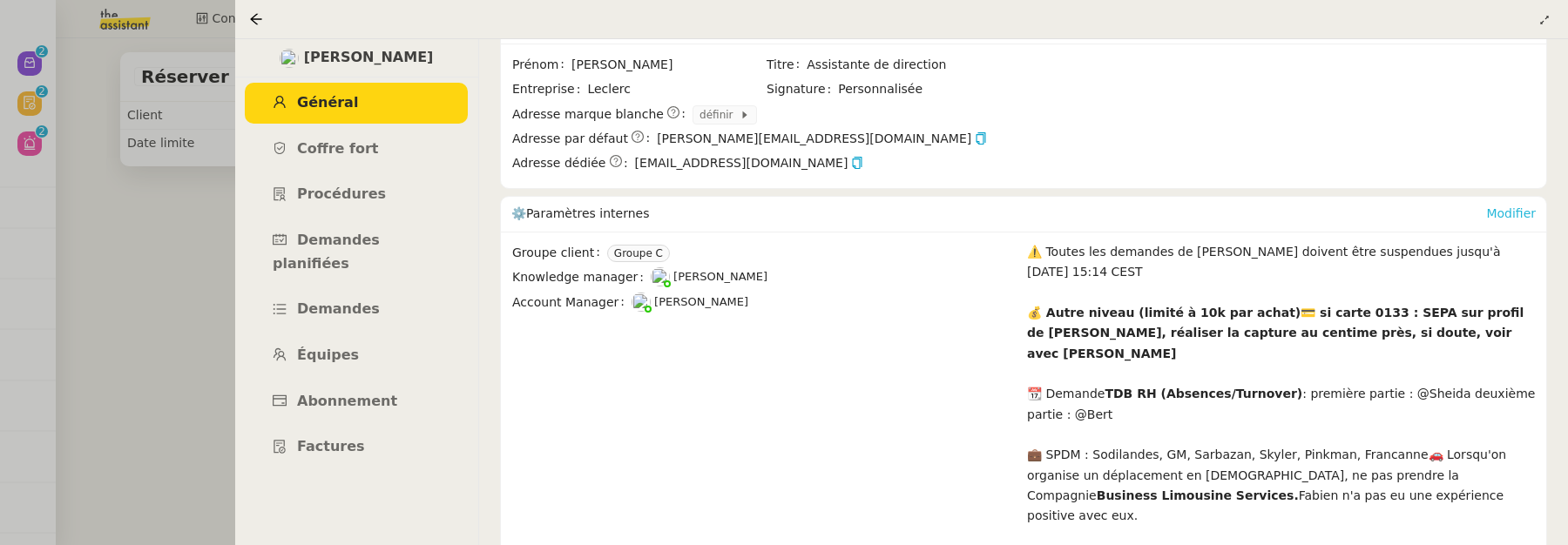
click at [1516, 206] on link "Modifier" at bounding box center [1511, 213] width 49 height 14
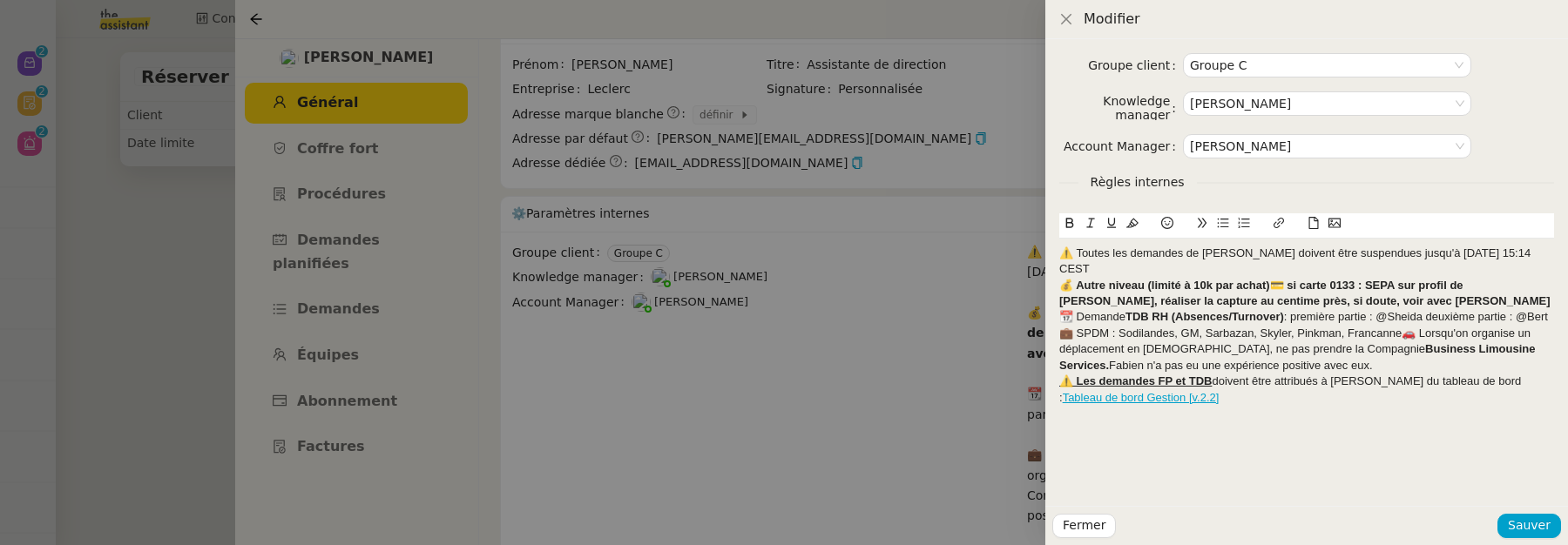
drag, startPoint x: 1553, startPoint y: 254, endPoint x: 1008, endPoint y: 255, distance: 545.0
click at [1008, 255] on div "Modifier Groupe client Groupe C Knowledge manager Frédérique Albert Account Man…" at bounding box center [784, 272] width 1568 height 545
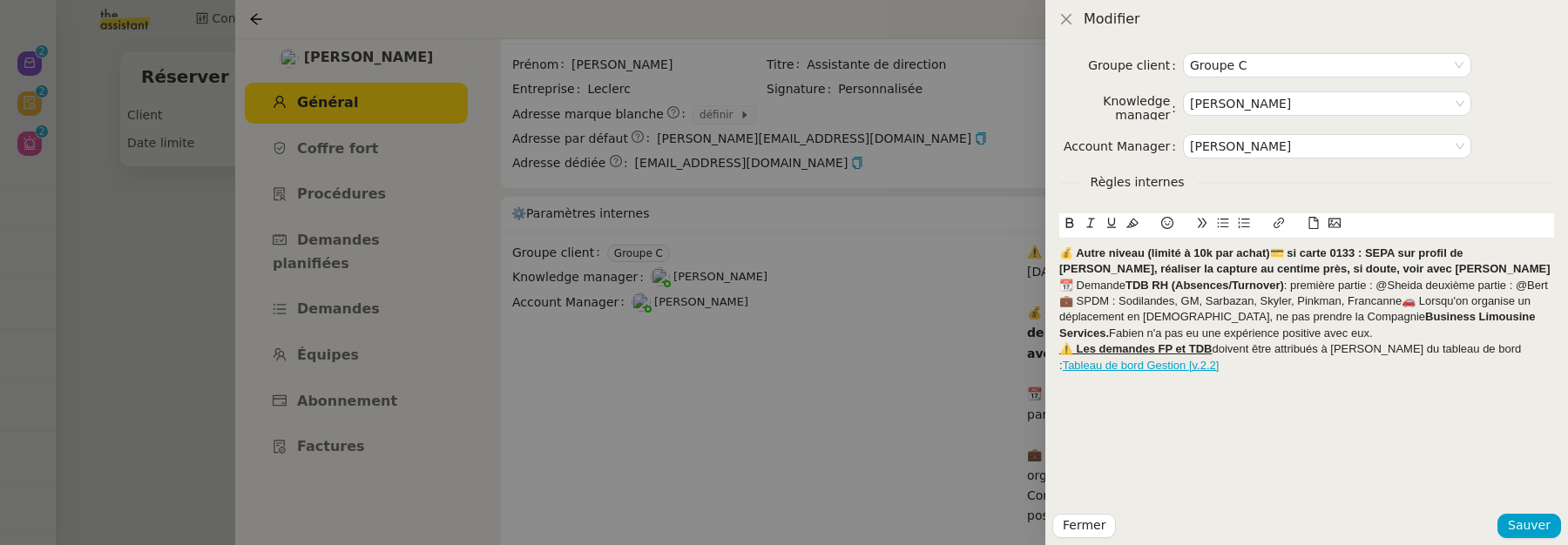
click at [1268, 252] on strong "💰 Autre niveau (limité à 10k par achat)💳 si carte 0133 : SEPA sur profil de [PE…" at bounding box center [1305, 260] width 491 height 28
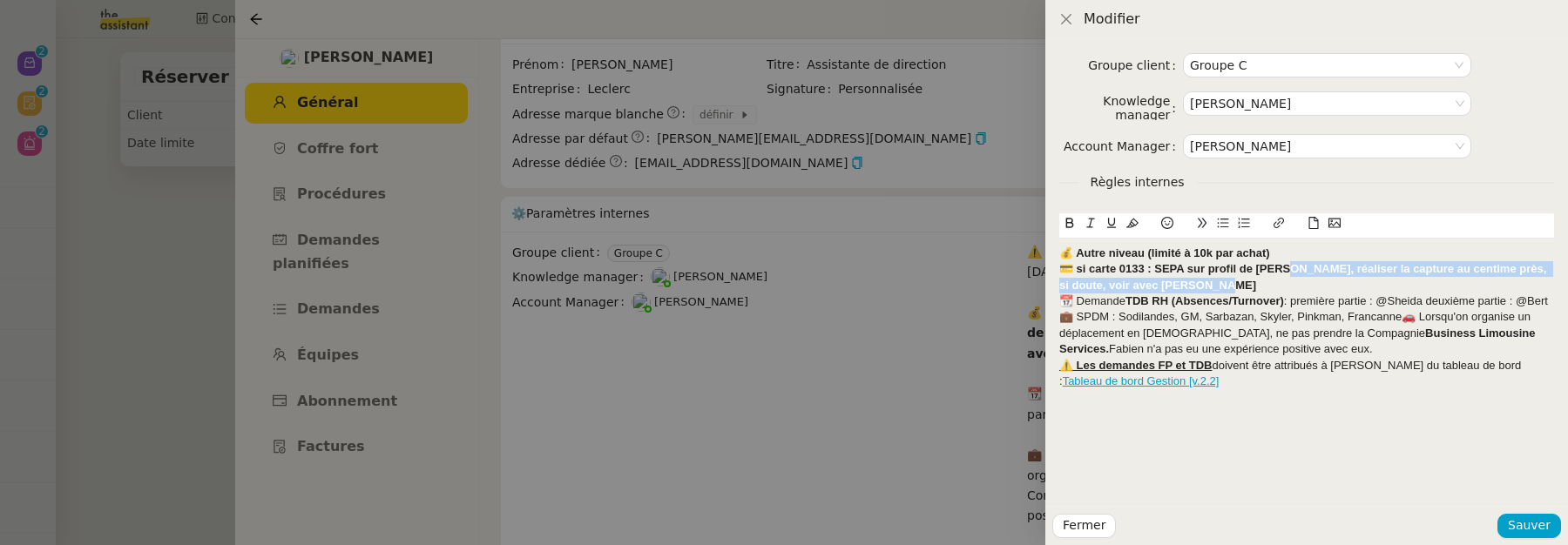
click at [1284, 277] on div "﻿ 💳 si carte 0133 : SEPA sur profil de Fabien Bornancin, réaliser la capture au…" at bounding box center [1307, 277] width 495 height 32
click at [1279, 291] on div "﻿ 💳 si carte 0133 : SEPA sur profil de Fabien Bornancin, réaliser la capture au…" at bounding box center [1307, 277] width 495 height 32
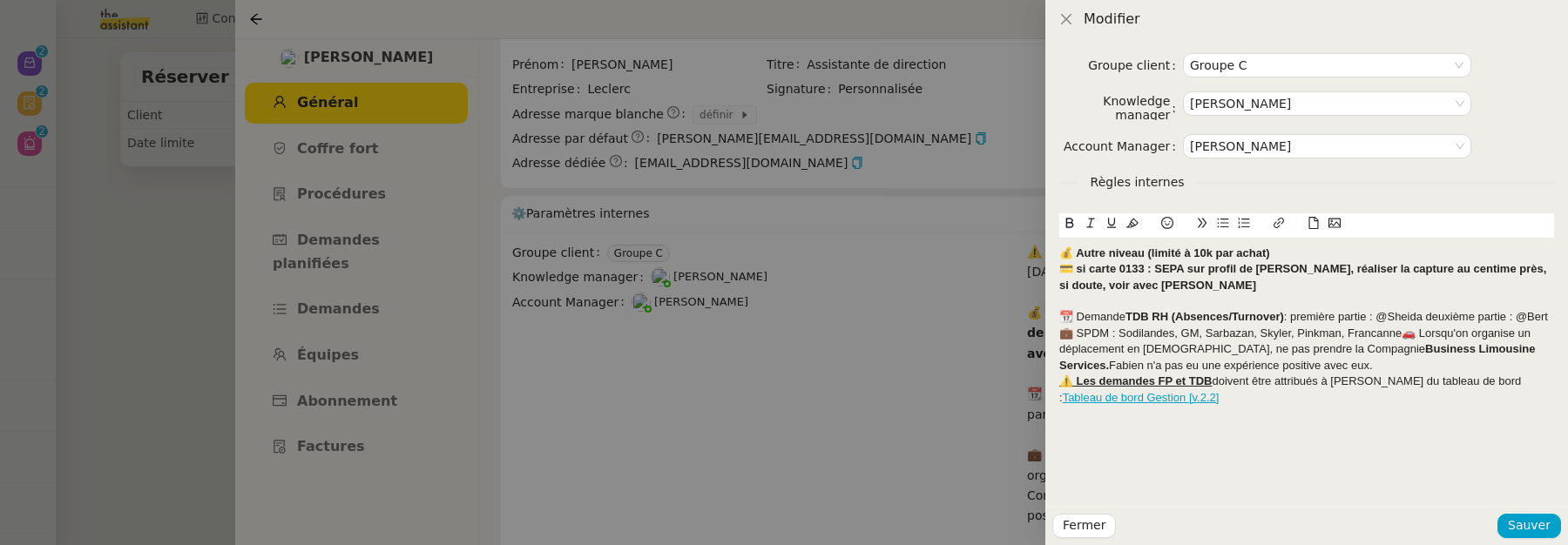
click at [1556, 316] on div "Groupe client Groupe C Knowledge manager Frédérique Albert Account Manager Mari…" at bounding box center [1307, 272] width 523 height 466
click at [1551, 314] on div "📆 Demande TDB RH (Absences/Turnover) : première partie : @Sheida deuxième parti…" at bounding box center [1307, 316] width 495 height 15
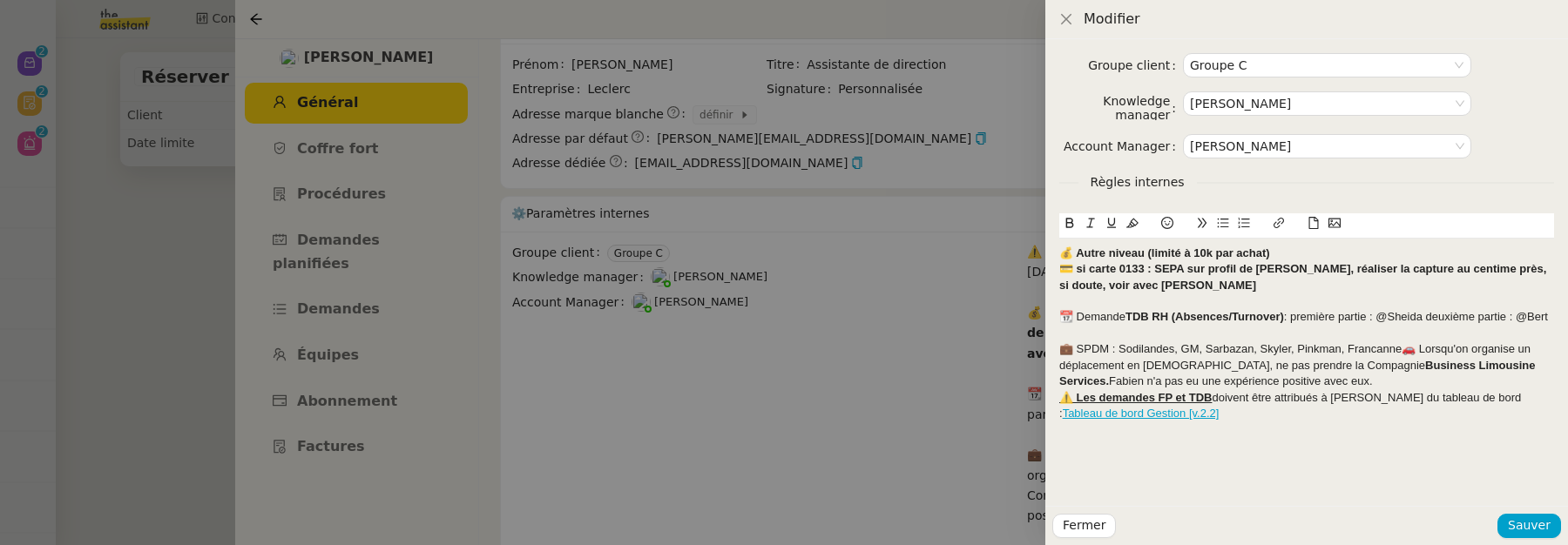
click at [1401, 342] on div "💼 SPDM : Sodilandes, GM, Sarbazan, Skyler, Pinkman, Francanne🚗 Lorsqu'on organi…" at bounding box center [1307, 365] width 495 height 47
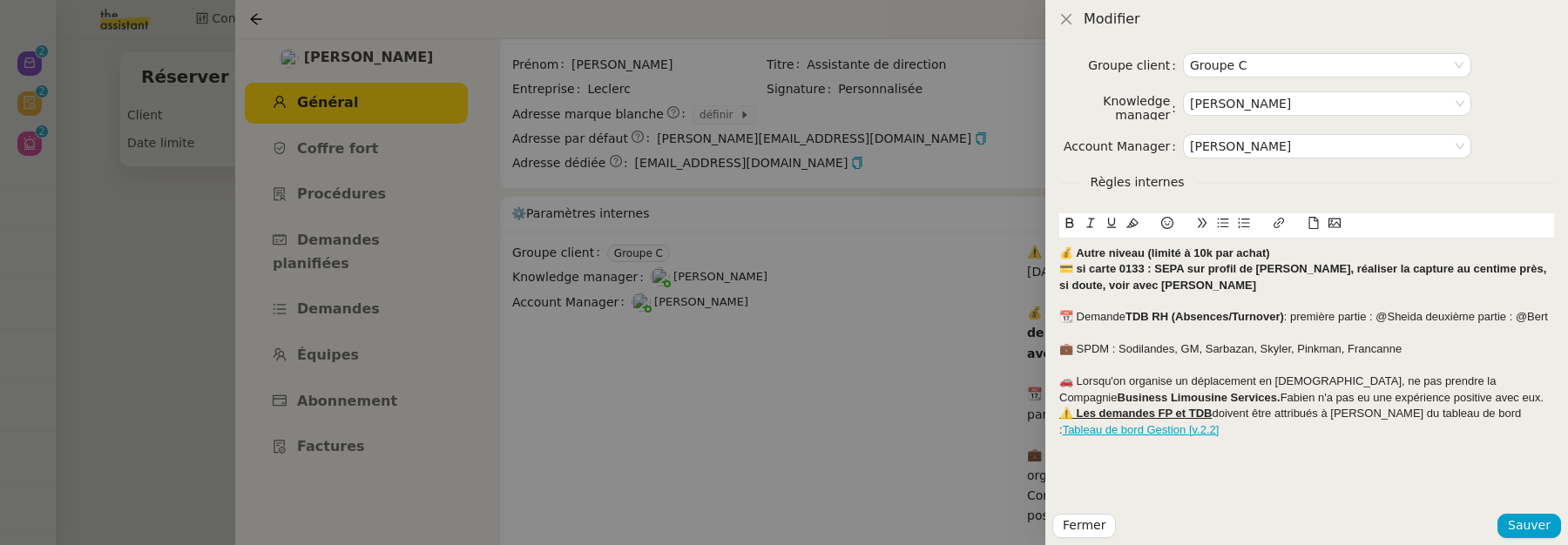
click at [1461, 403] on div "🚗 Lorsqu'on organise un déplacement en Belgique, ne pas prendre la Compagnie Bu…" at bounding box center [1307, 389] width 495 height 32
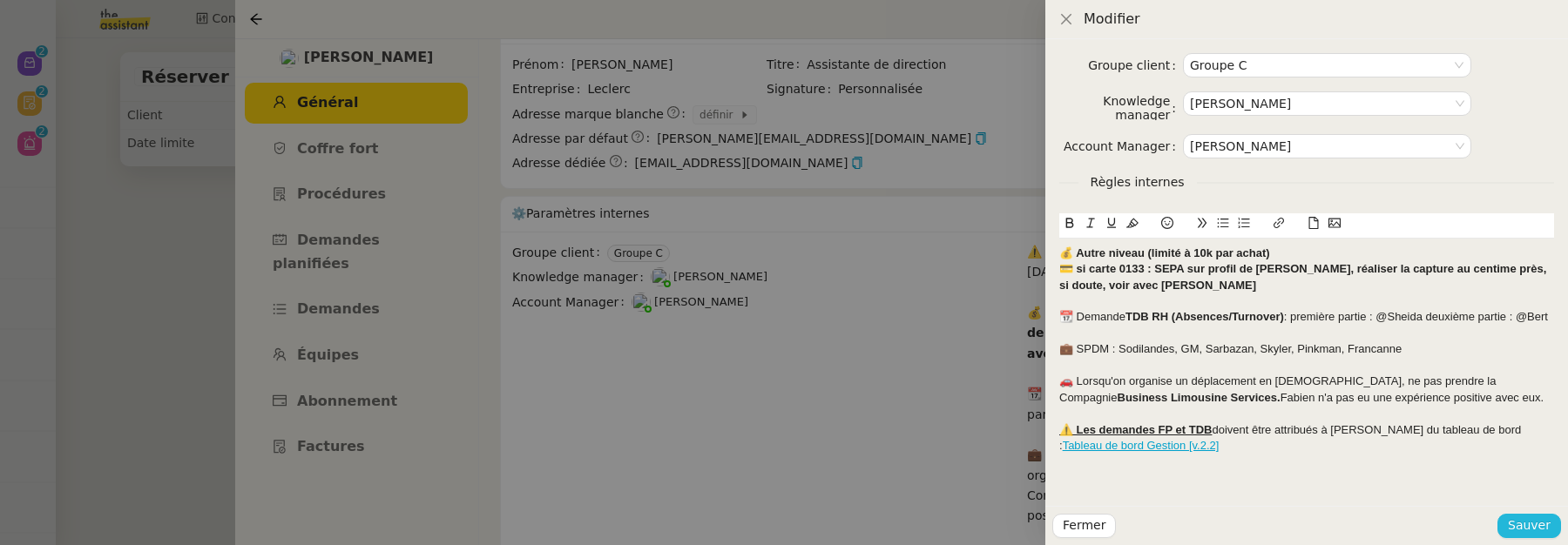
click at [1544, 536] on button "Sauver" at bounding box center [1529, 526] width 64 height 25
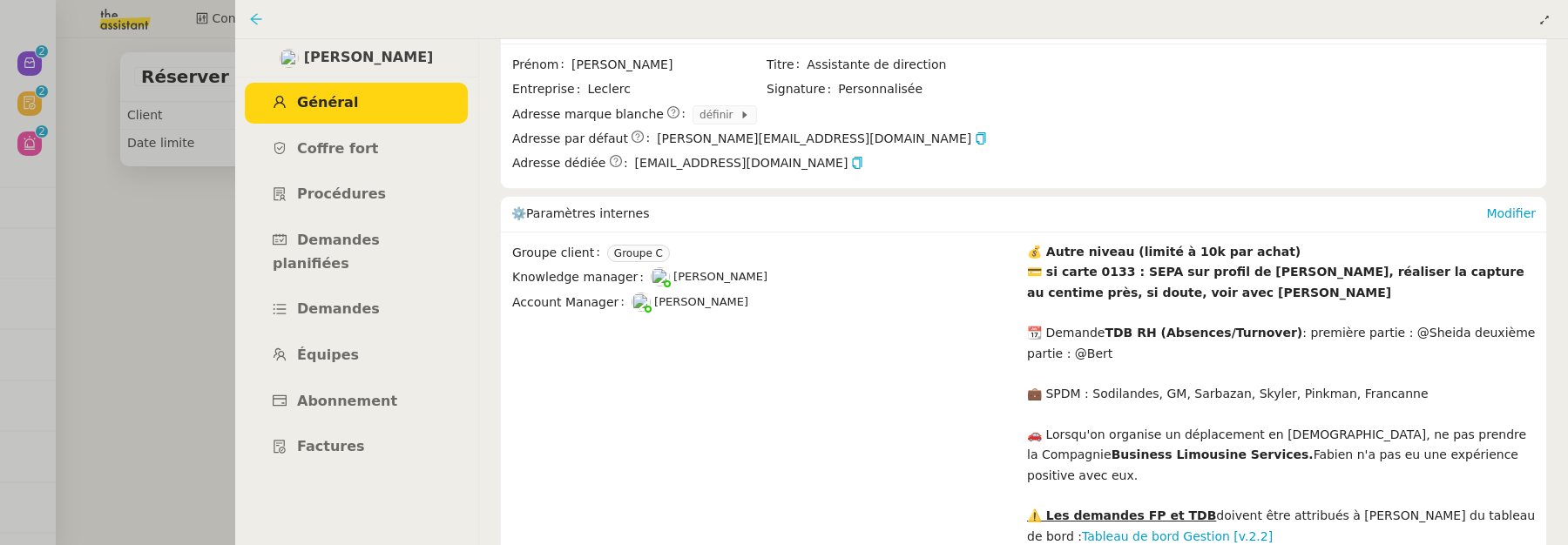
click at [259, 19] on icon at bounding box center [256, 19] width 11 height 11
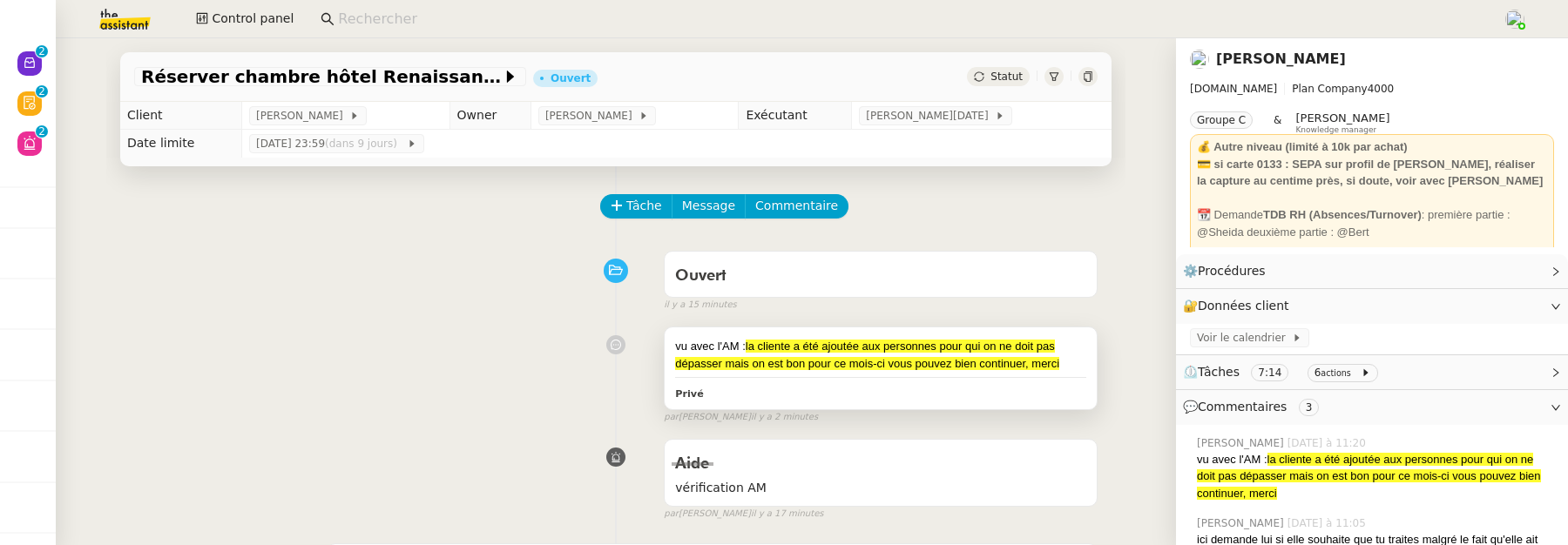
drag, startPoint x: 1068, startPoint y: 361, endPoint x: 677, endPoint y: 341, distance: 391.5
click at [677, 341] on div "vu avec l'AM : la cliente a été ajoutée aux personnes pour qui on ne doit pas d…" at bounding box center [880, 355] width 411 height 34
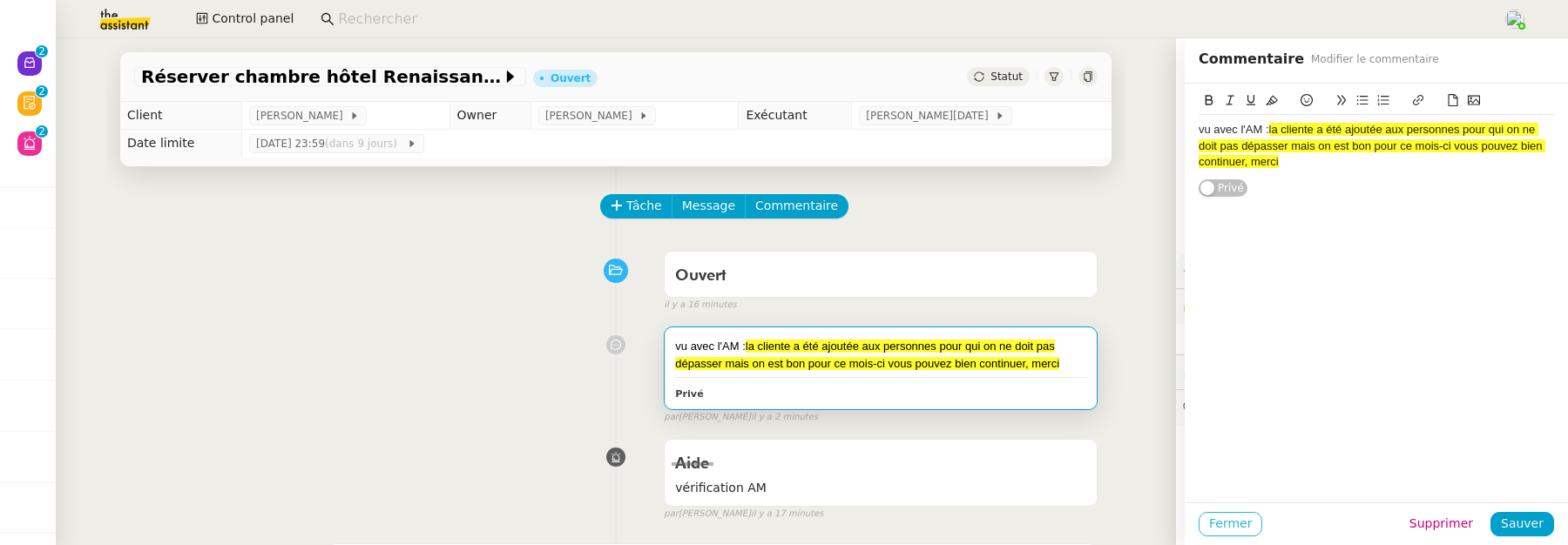
click at [1254, 530] on button "Fermer" at bounding box center [1230, 524] width 64 height 25
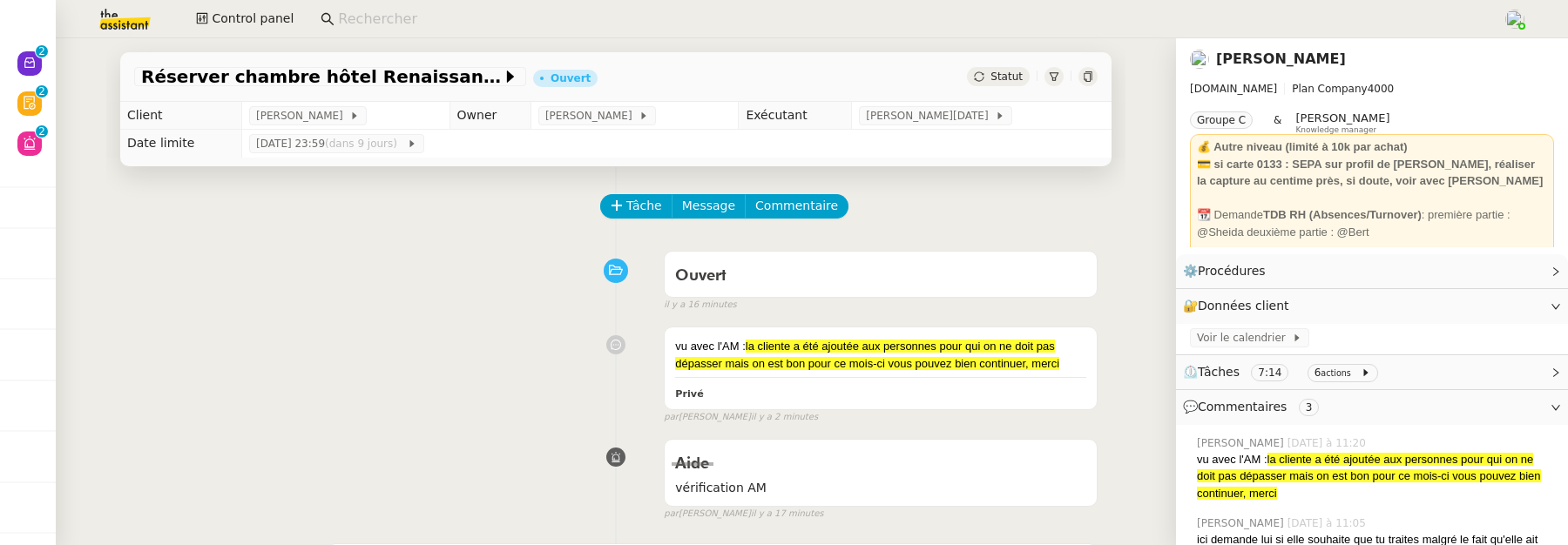
click at [428, 249] on div "Ouvert false il y a 16 minutes" at bounding box center [616, 277] width 964 height 69
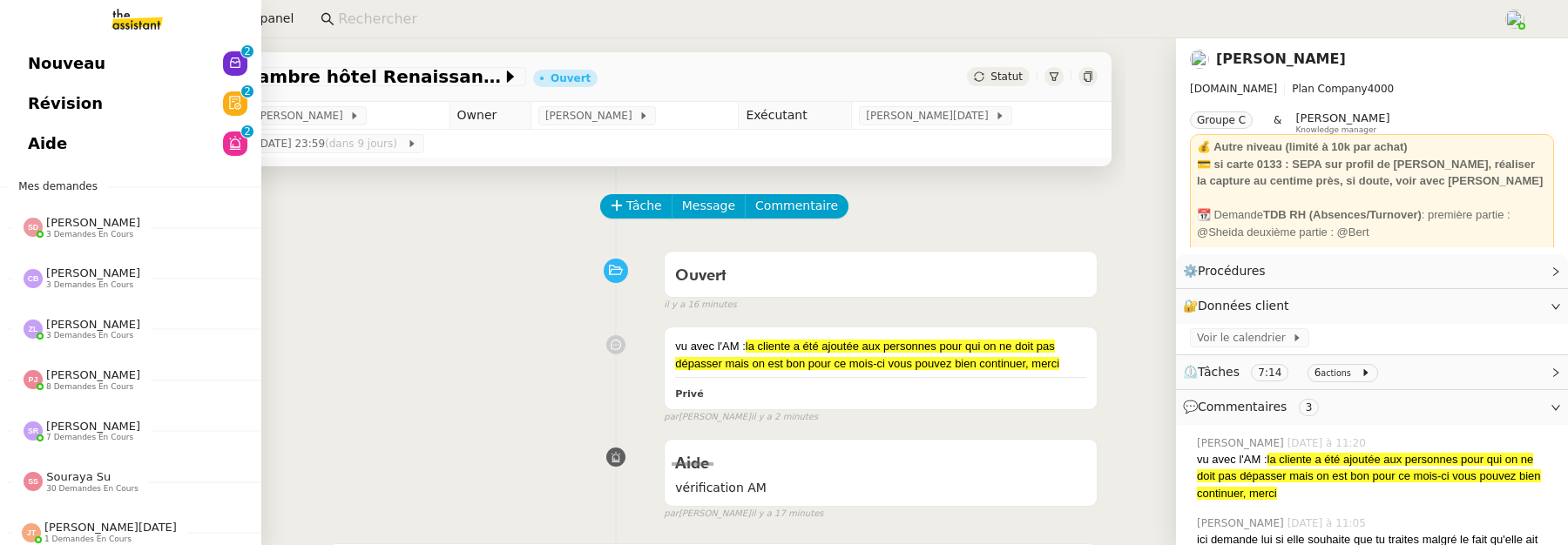
click at [52, 57] on span "Nouveau" at bounding box center [67, 63] width 78 height 26
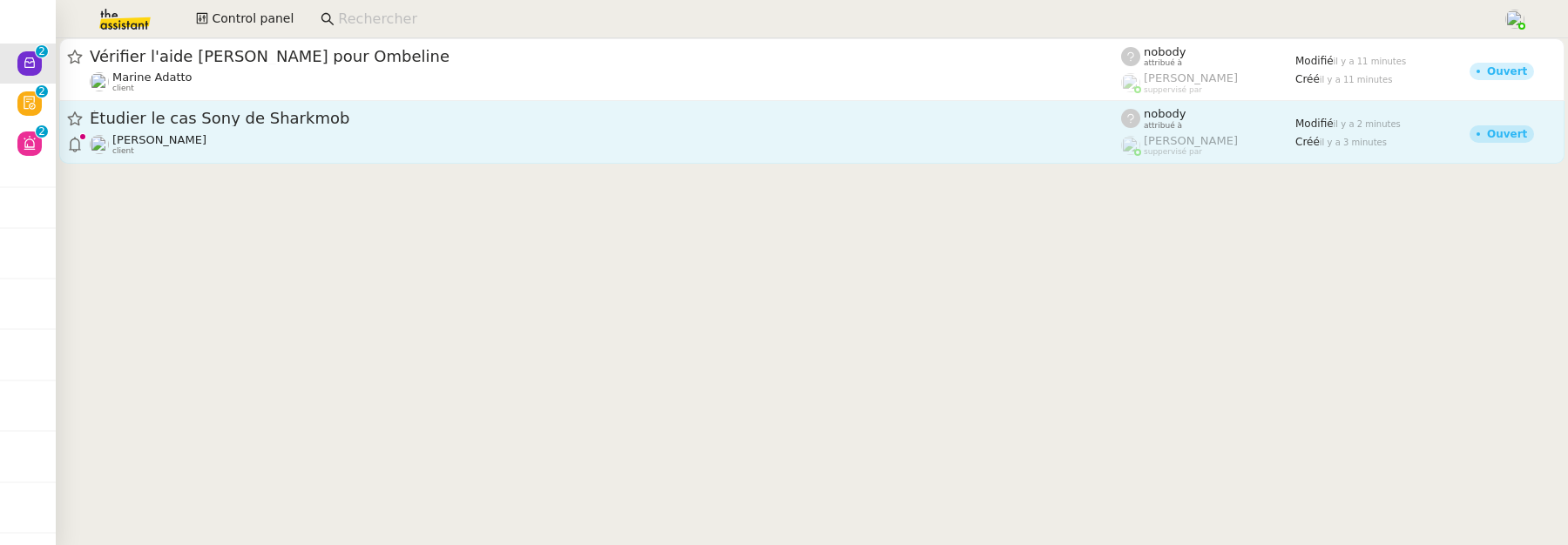
click at [331, 133] on div "David Berrebi client" at bounding box center [604, 144] width 1031 height 23
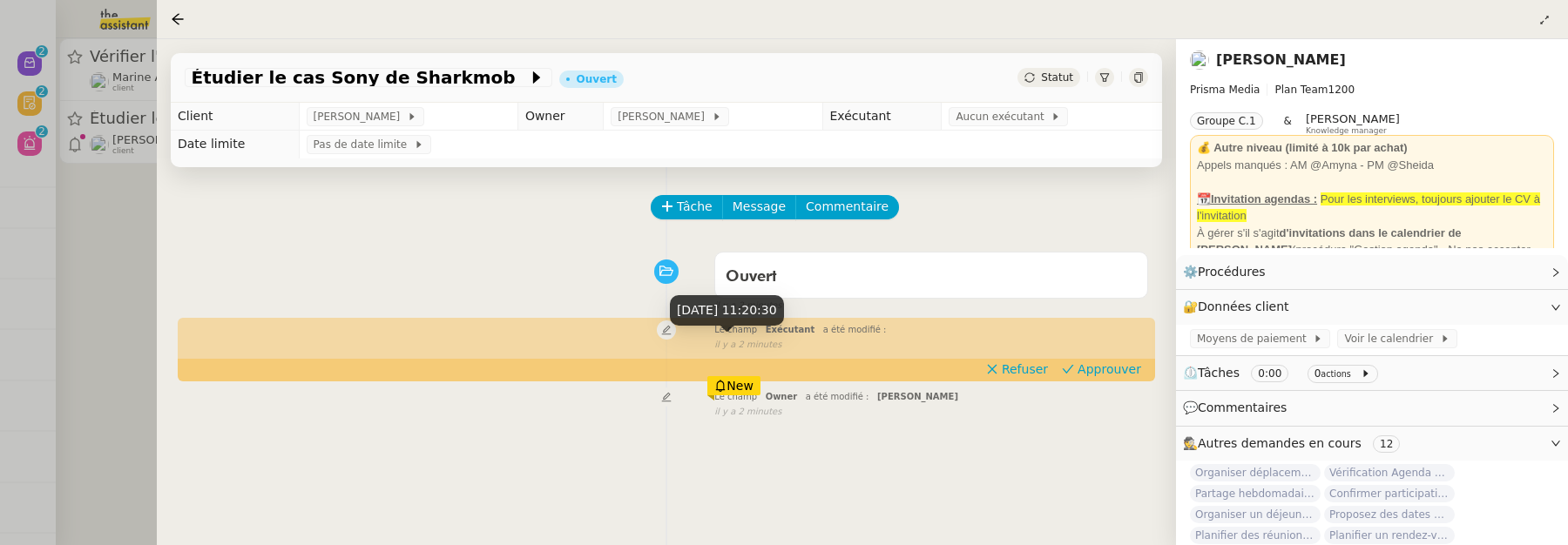
scroll to position [290, 0]
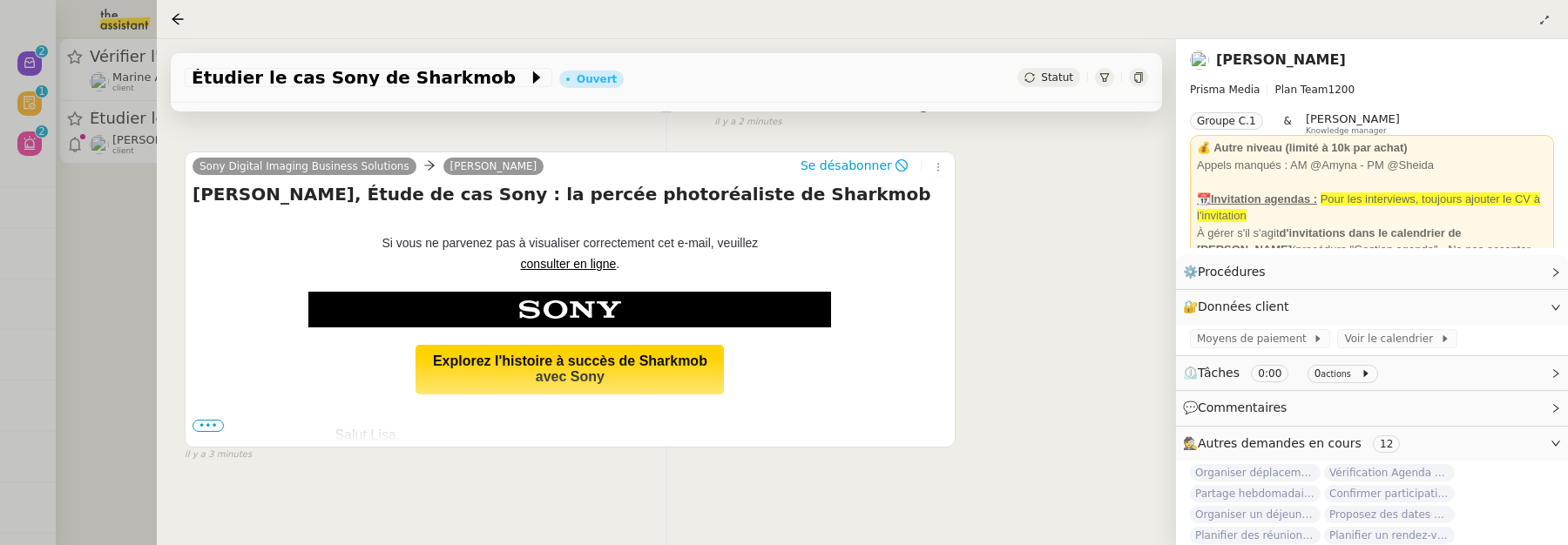
click at [203, 427] on span "•••" at bounding box center [208, 425] width 31 height 12
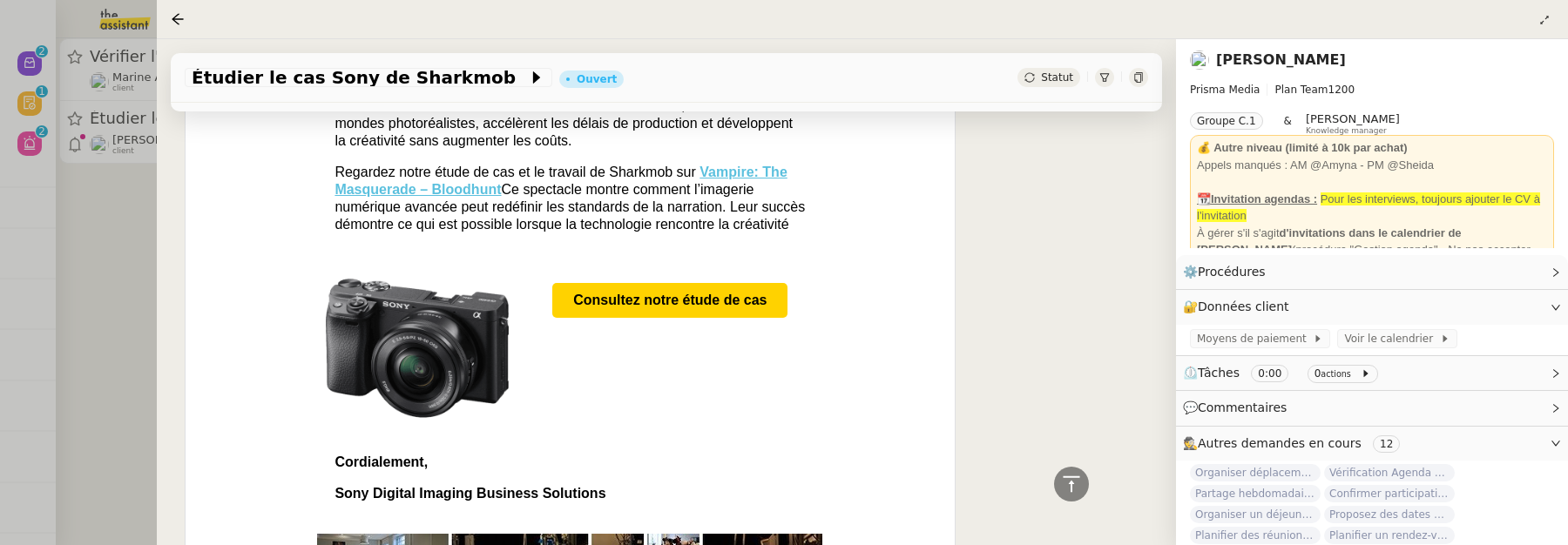
scroll to position [760, 0]
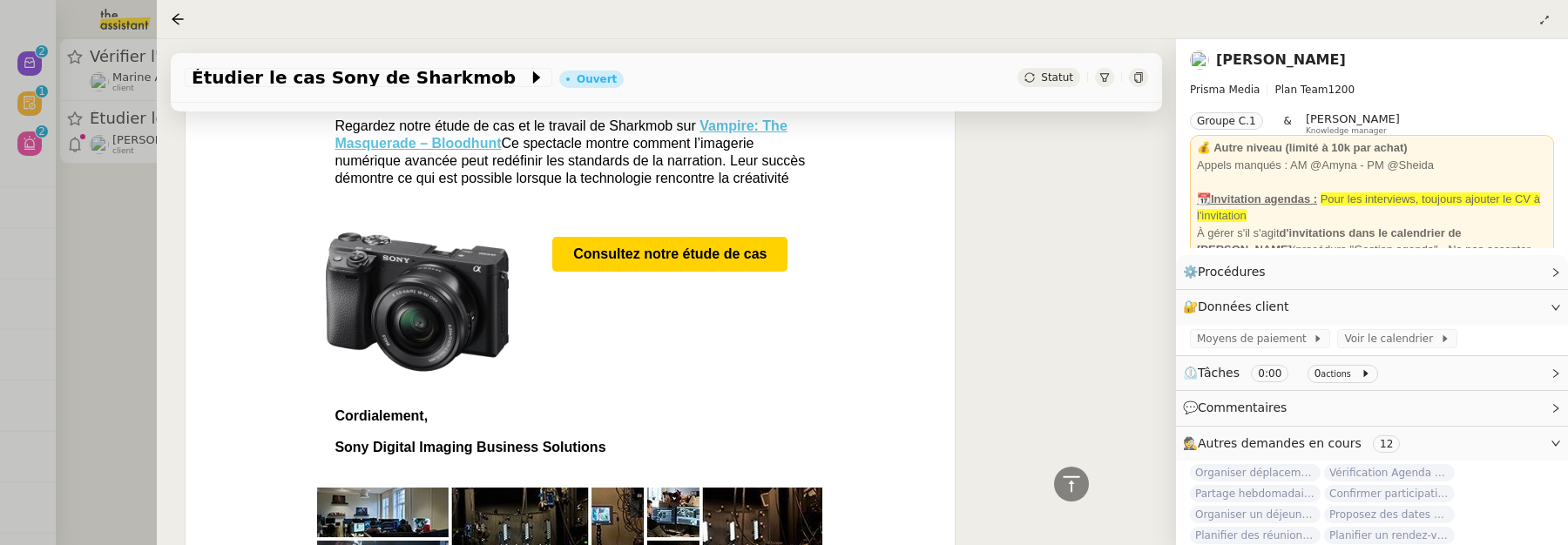
click at [1071, 79] on span "Statut" at bounding box center [1057, 77] width 32 height 12
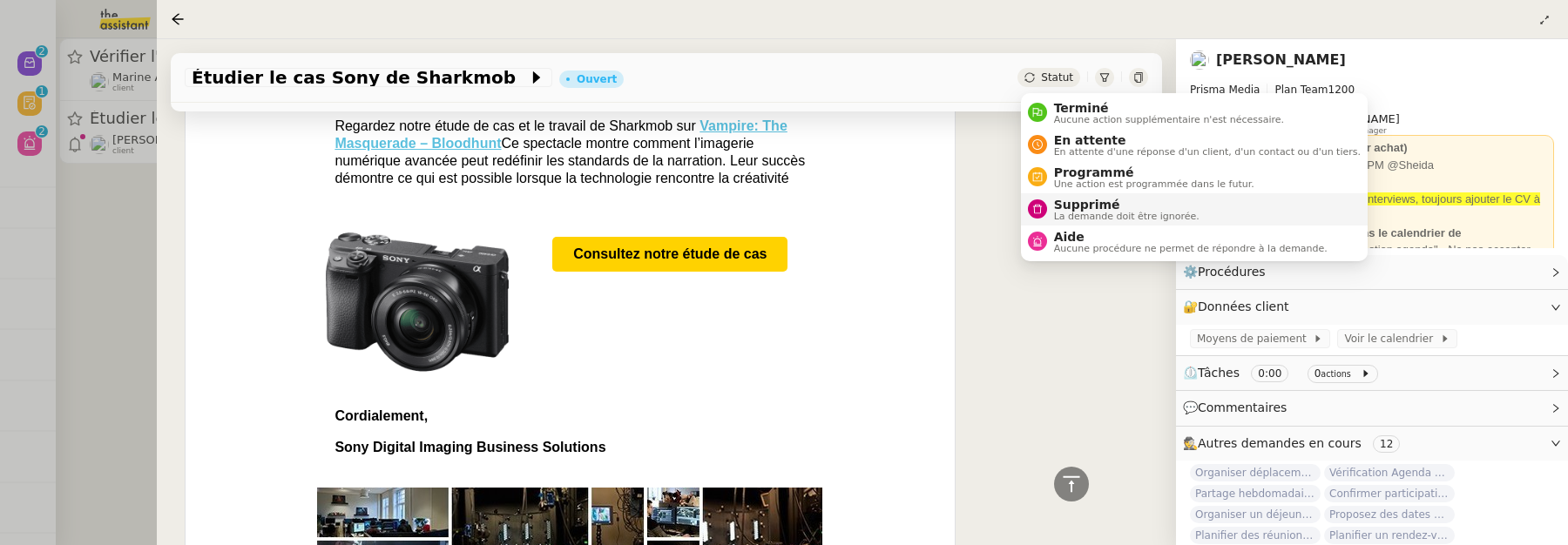
click at [1075, 198] on span "Supprimé" at bounding box center [1126, 204] width 145 height 14
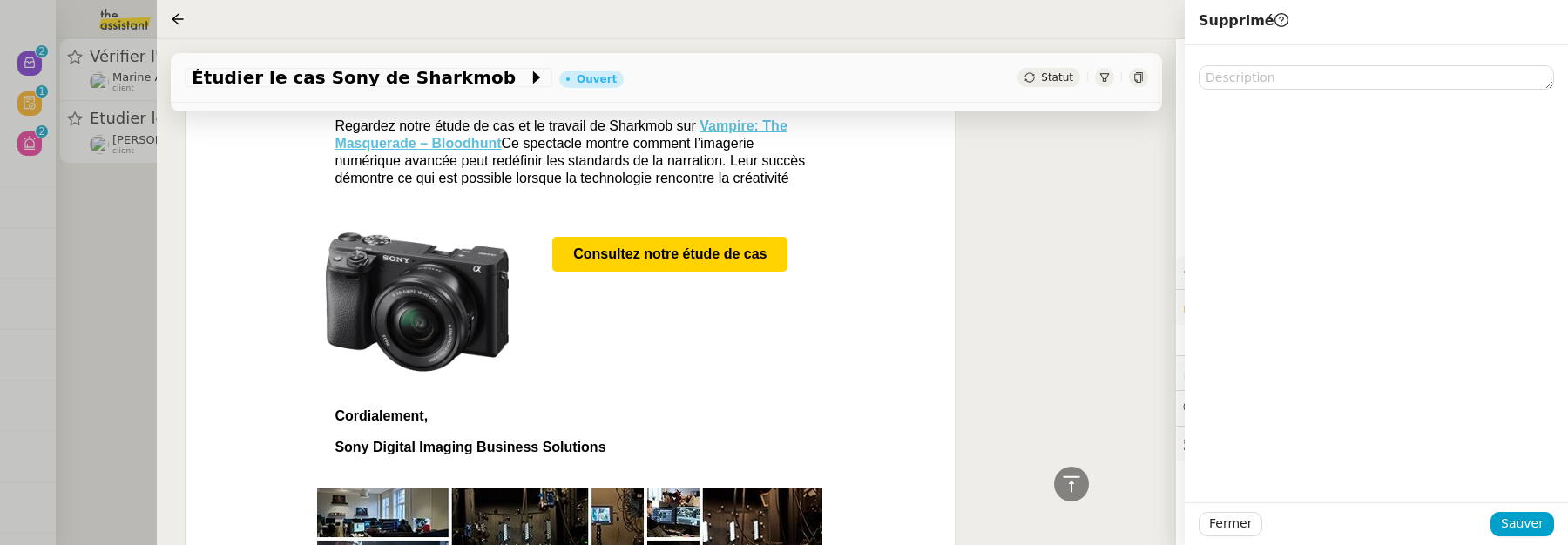
click at [1534, 508] on div "Fermer Sauver" at bounding box center [1376, 523] width 383 height 43
click at [1534, 519] on span "Sauver" at bounding box center [1521, 523] width 43 height 20
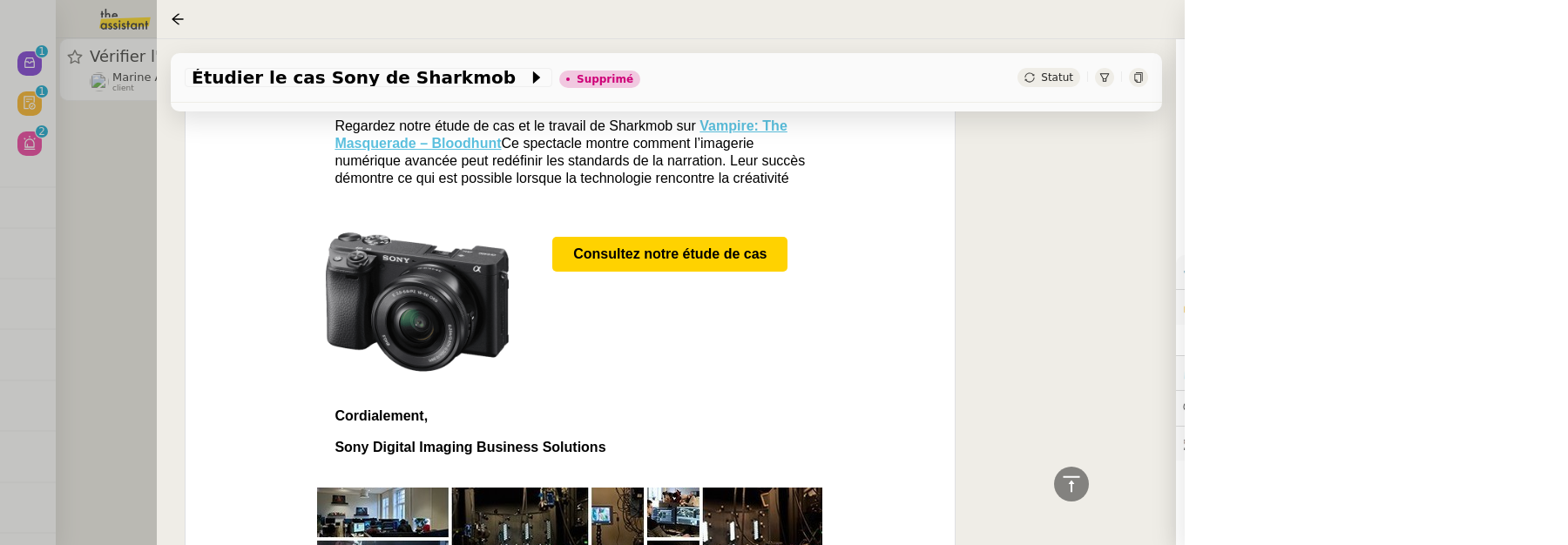
click at [68, 219] on div at bounding box center [784, 272] width 1568 height 545
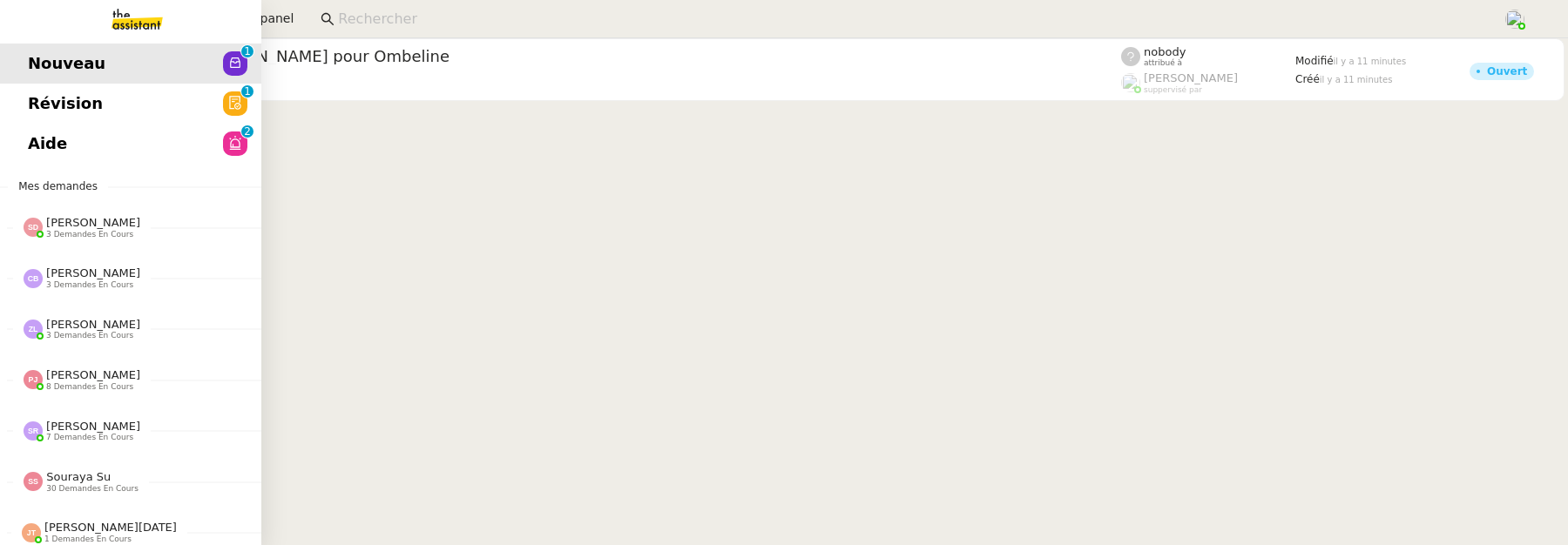
click at [55, 87] on link "Révision 0 1 2 3 4 5 6 7 8 9" at bounding box center [130, 103] width 261 height 40
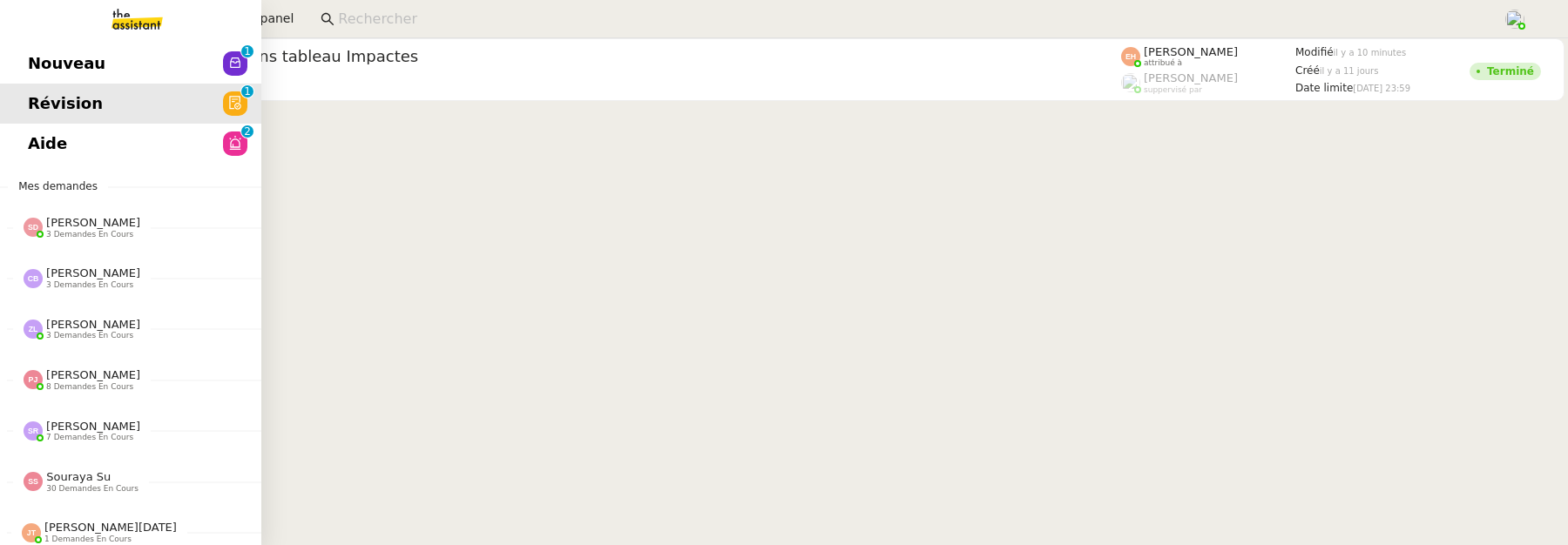
click at [39, 147] on span "Aide" at bounding box center [47, 142] width 39 height 26
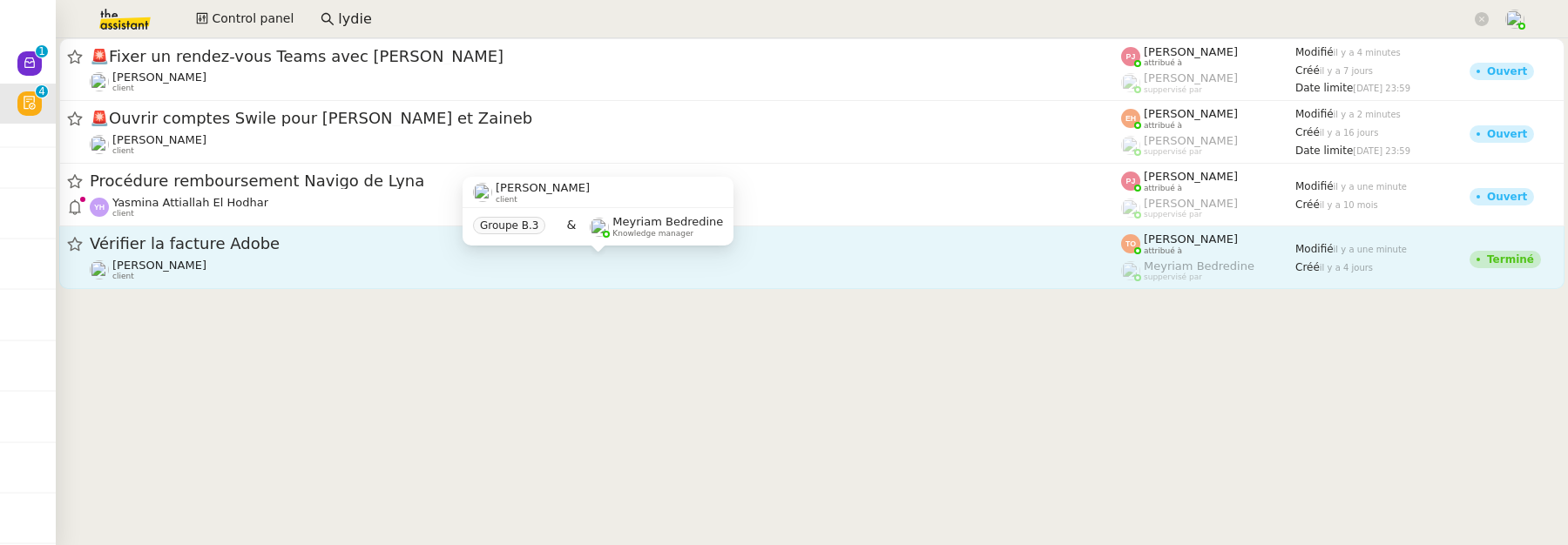
click at [314, 264] on div "Antoine Bruno client" at bounding box center [604, 270] width 1031 height 23
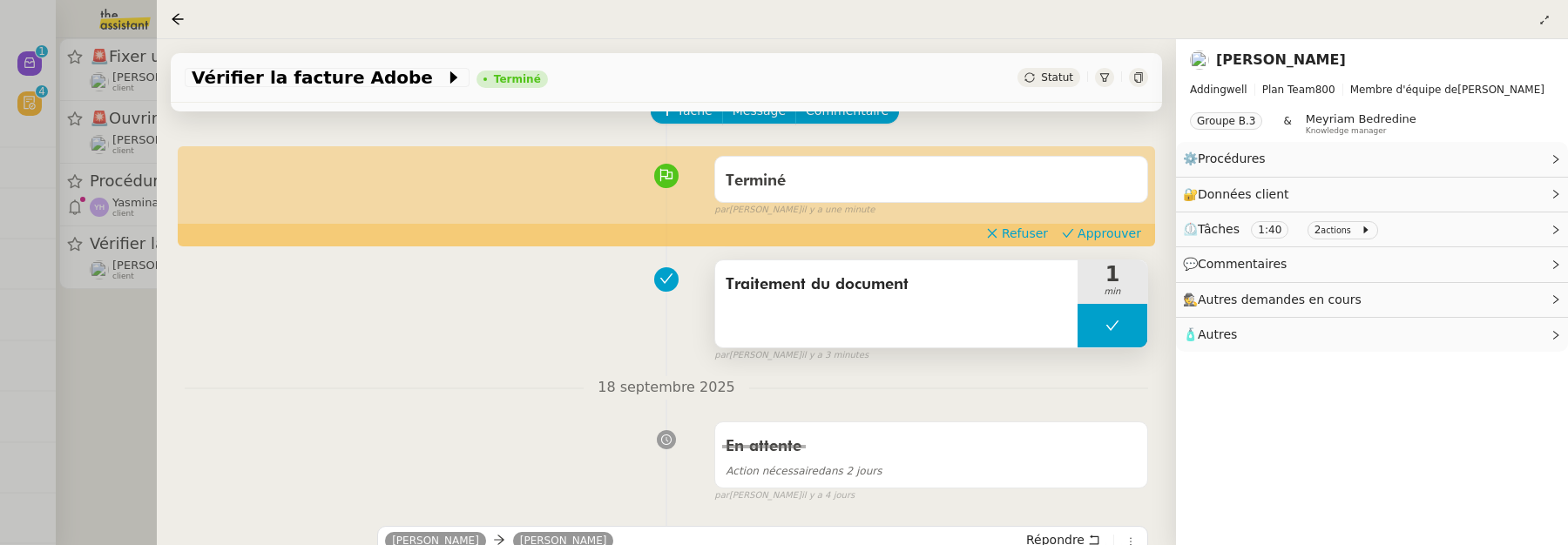
scroll to position [104, 0]
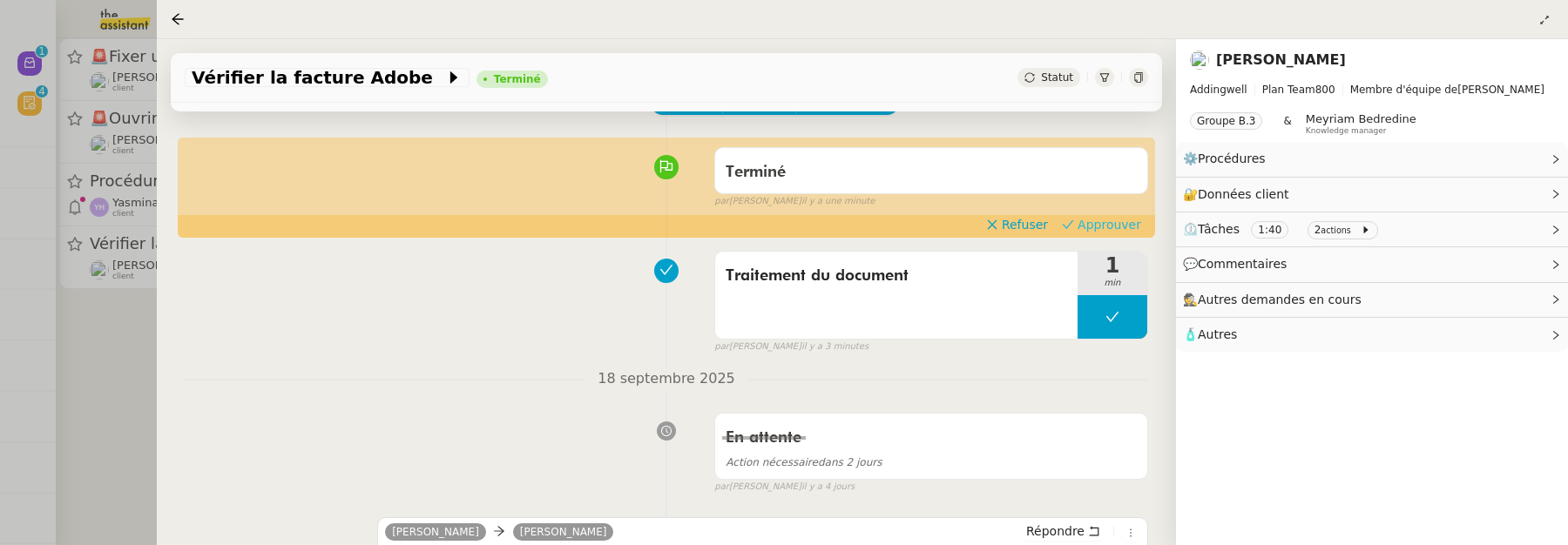
click at [1107, 224] on span "Approuver" at bounding box center [1109, 224] width 64 height 17
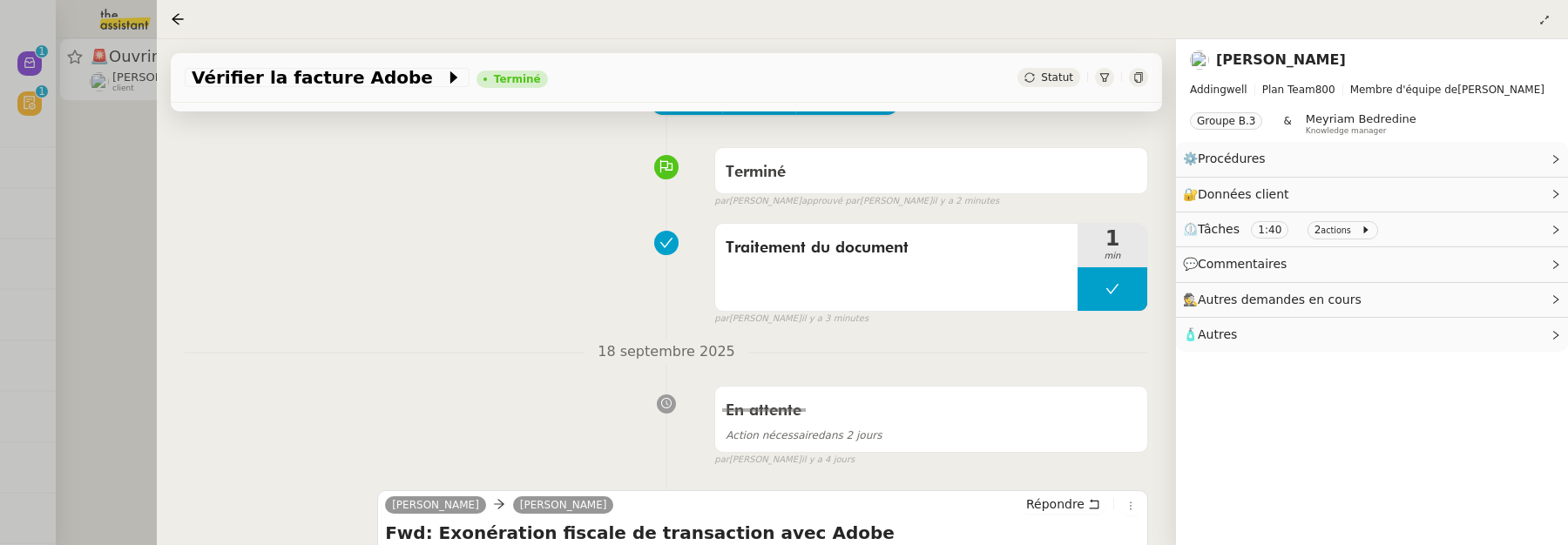
click at [122, 148] on div at bounding box center [784, 272] width 1568 height 545
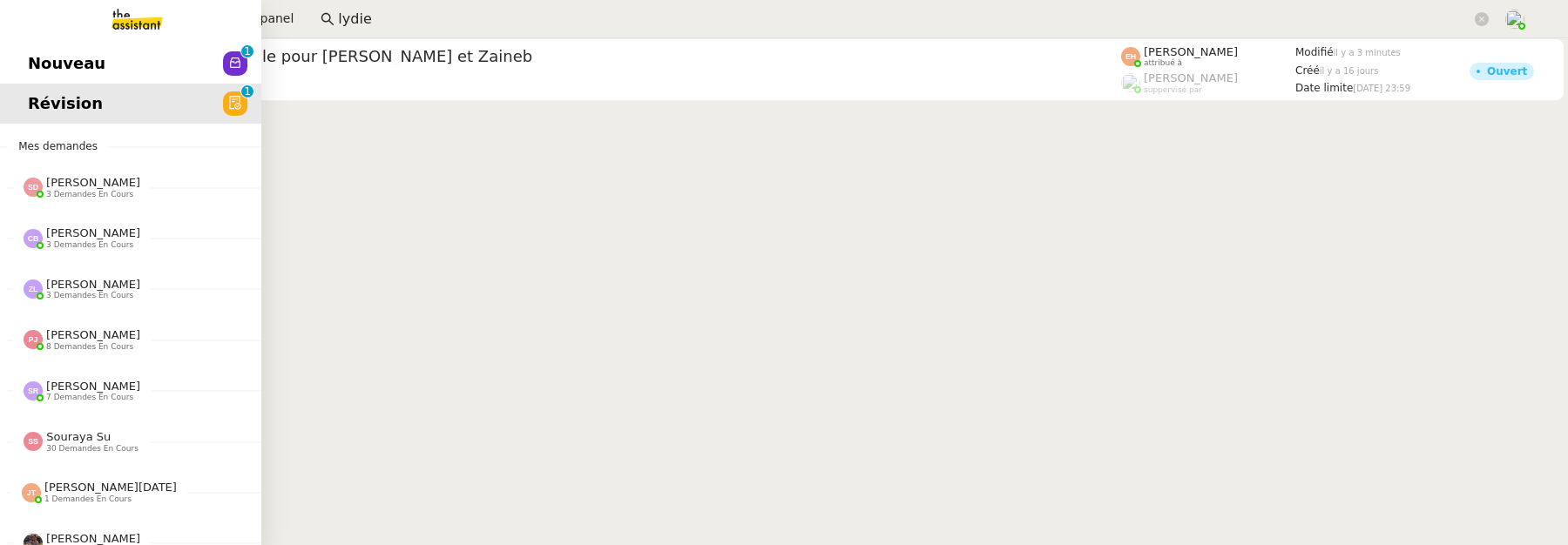
click at [32, 55] on span "Nouveau" at bounding box center [67, 63] width 78 height 26
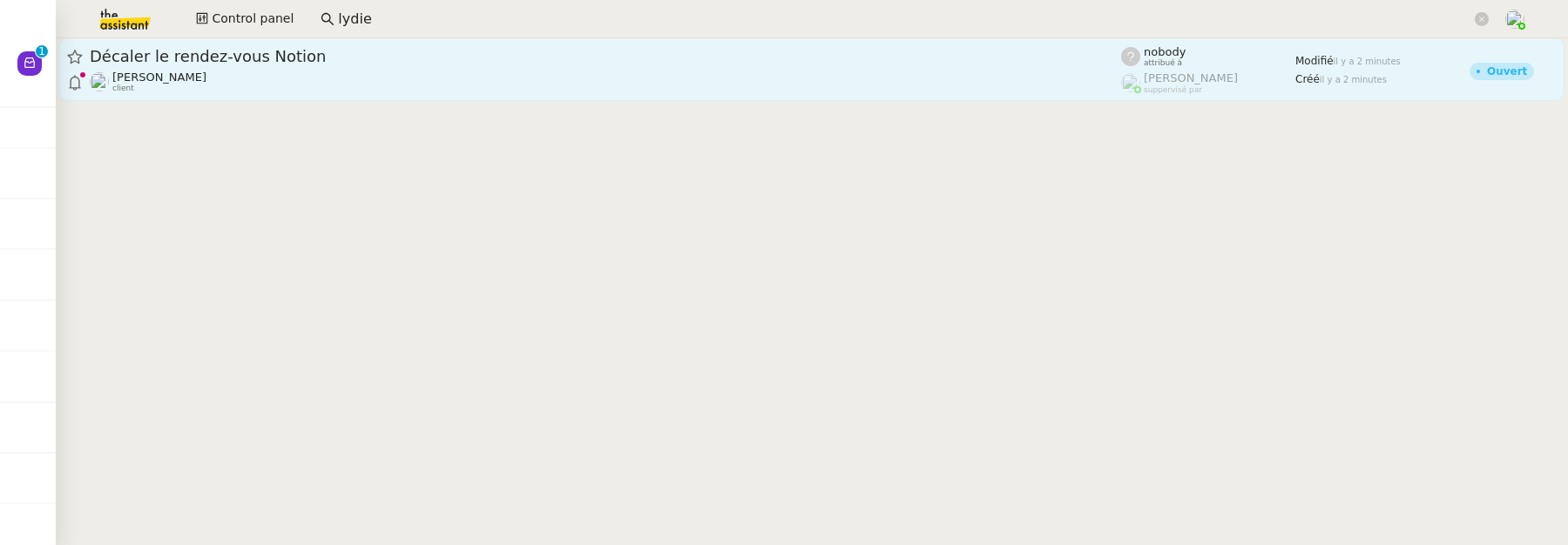
click at [443, 57] on span "Décaler le rendez-vous Notion" at bounding box center [604, 56] width 1031 height 15
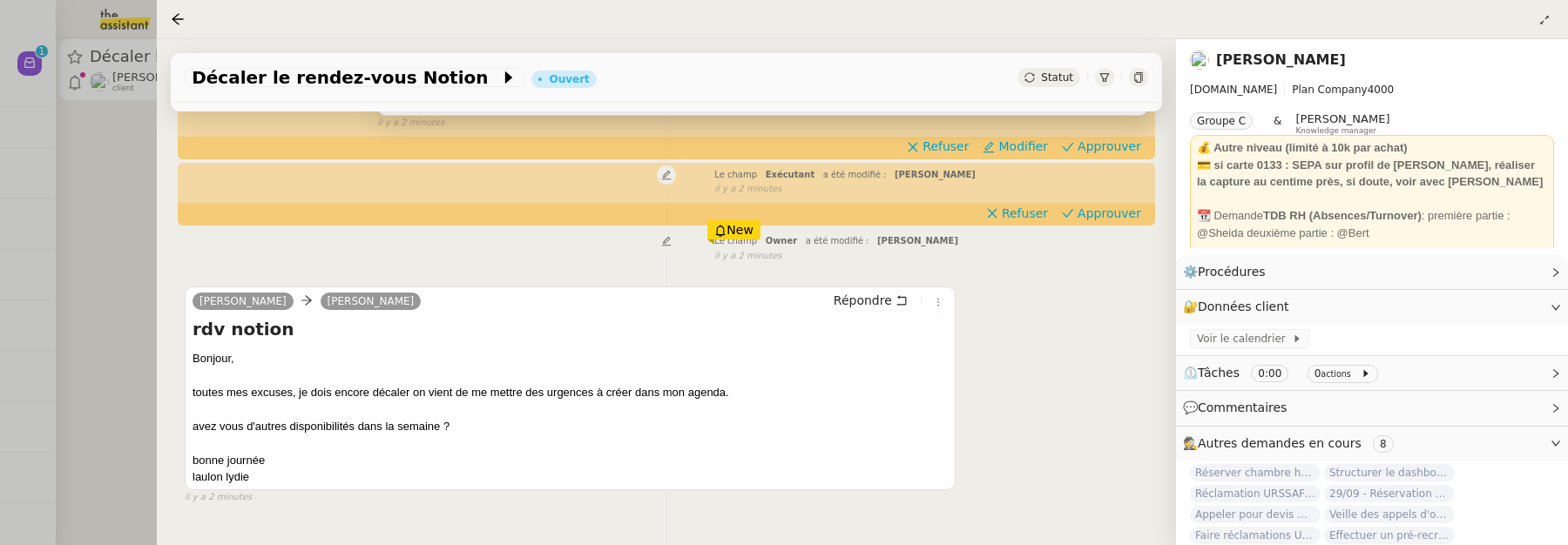
scroll to position [475, 0]
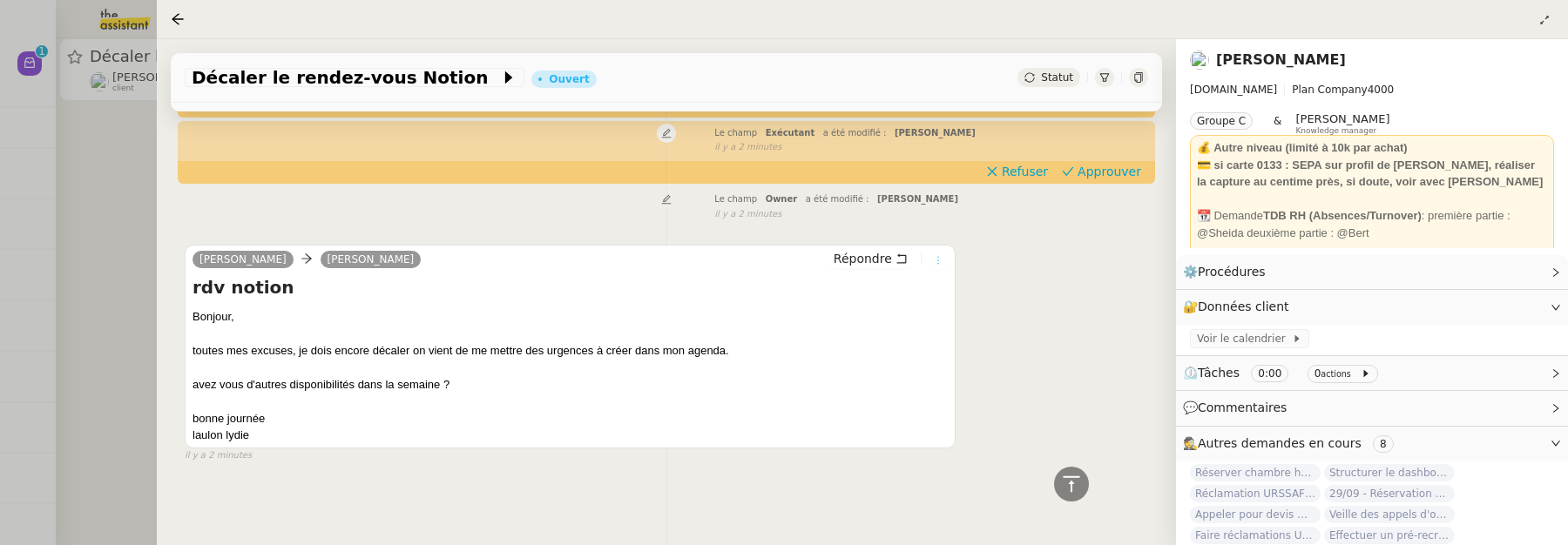
click at [943, 262] on icon at bounding box center [938, 260] width 10 height 10
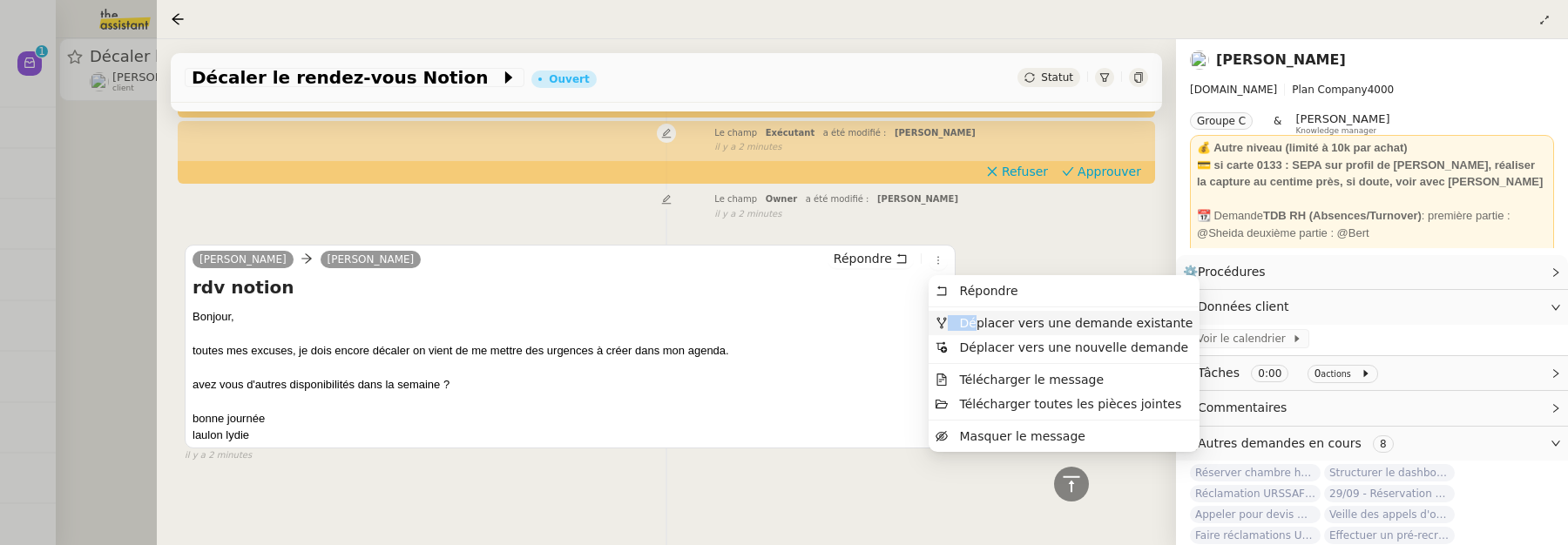
click at [973, 316] on span "Déplacer vers une demande existante" at bounding box center [1077, 323] width 234 height 14
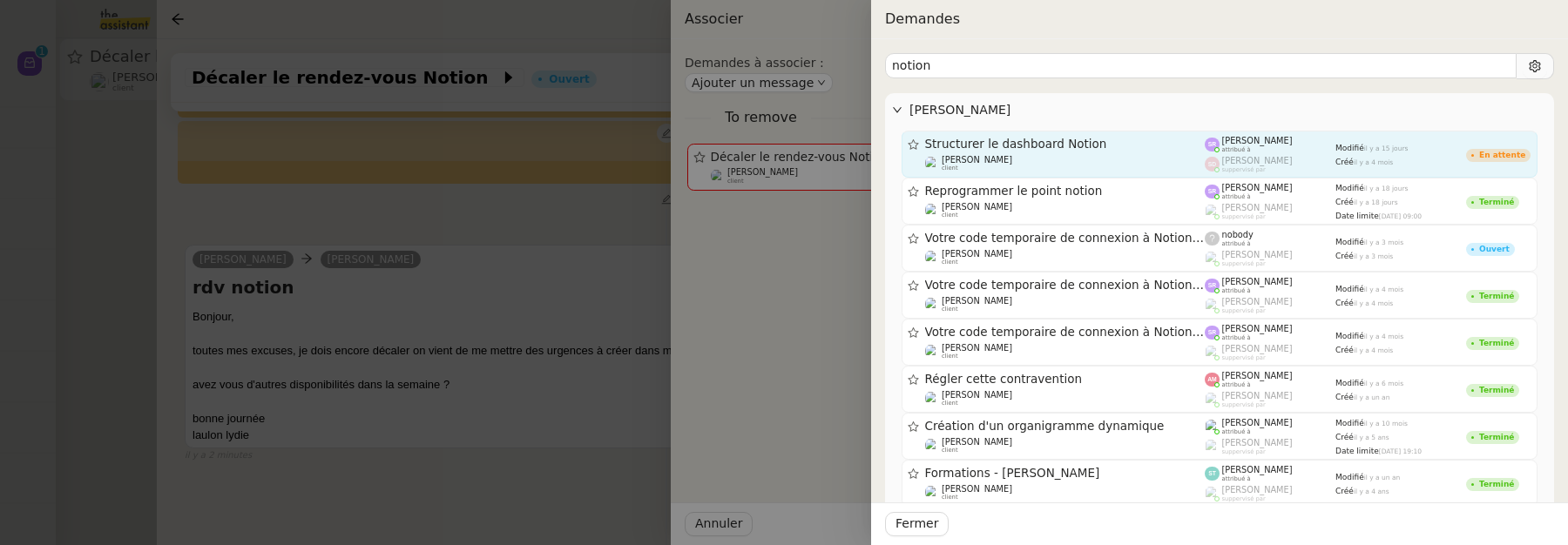
type input "notion"
click at [1100, 155] on div "Lydie Laulon client" at bounding box center [1064, 163] width 280 height 17
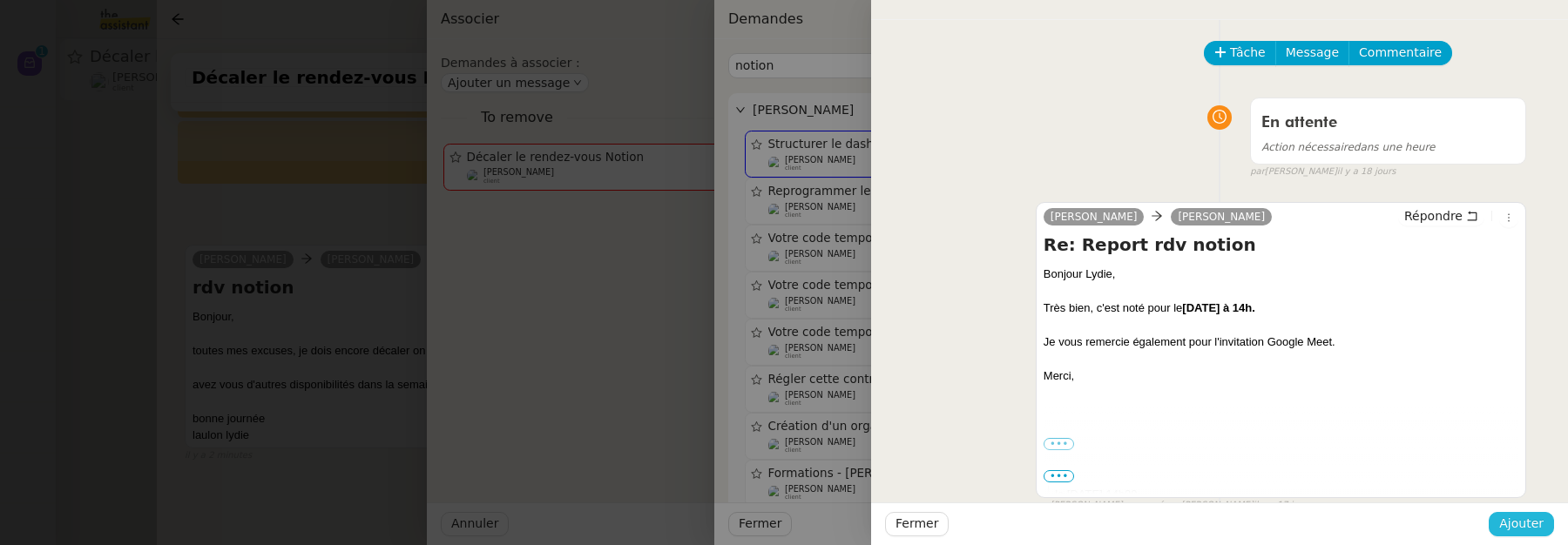
click at [1527, 519] on span "Ajouter" at bounding box center [1520, 523] width 45 height 20
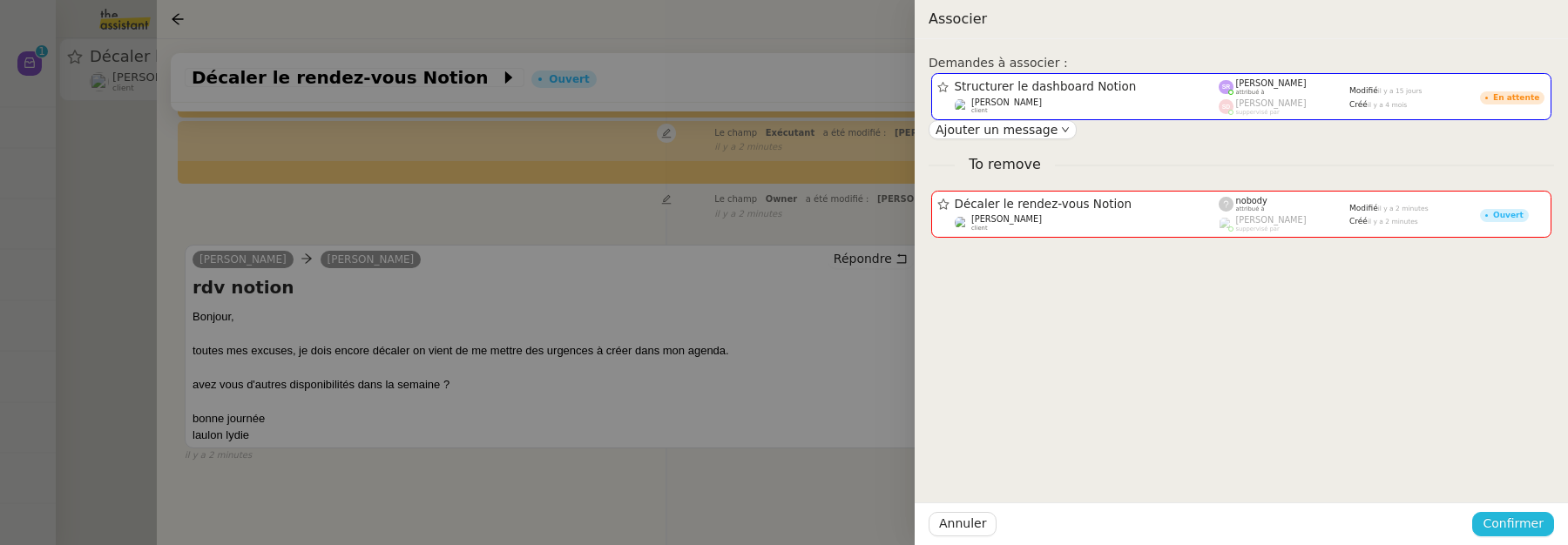
click at [1527, 520] on span "Confirmer" at bounding box center [1513, 523] width 61 height 20
click at [1523, 475] on span "Ajouter" at bounding box center [1514, 478] width 45 height 17
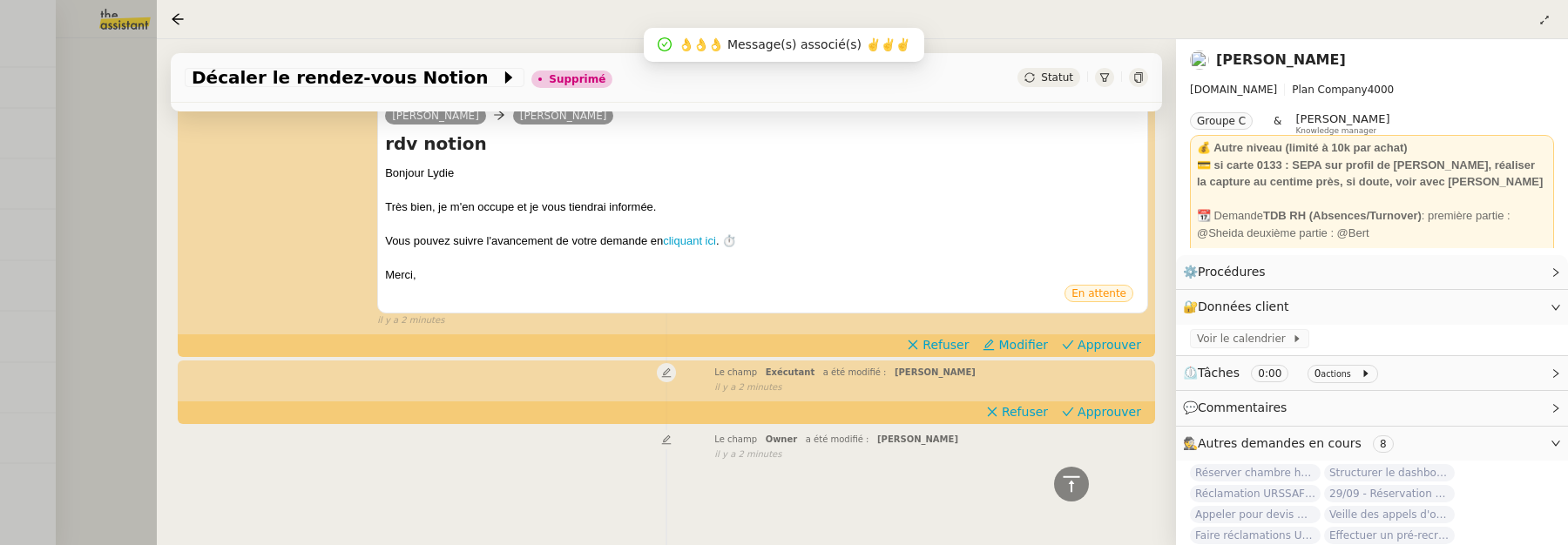
scroll to position [276, 0]
click at [127, 167] on div at bounding box center [784, 272] width 1568 height 545
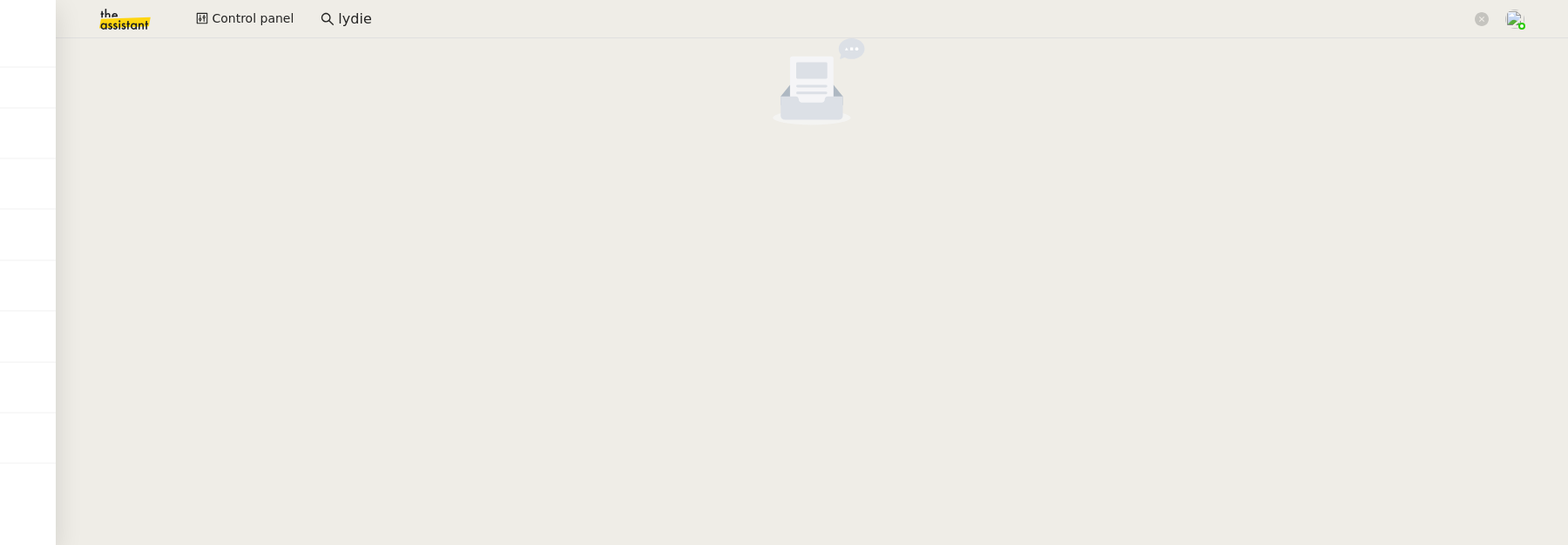
click at [241, 0] on div "Control panel lydie" at bounding box center [784, 19] width 1481 height 38
click at [405, 26] on input "lydie" at bounding box center [905, 19] width 1134 height 24
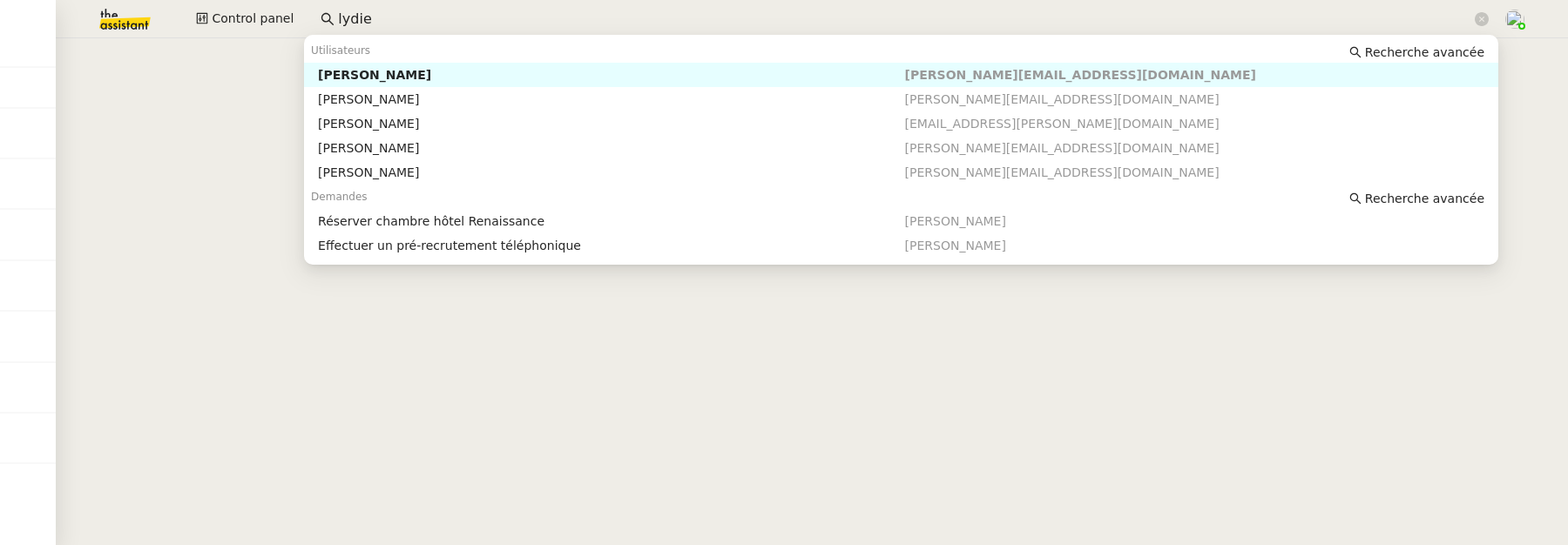
click at [405, 26] on input "lydie" at bounding box center [905, 19] width 1134 height 24
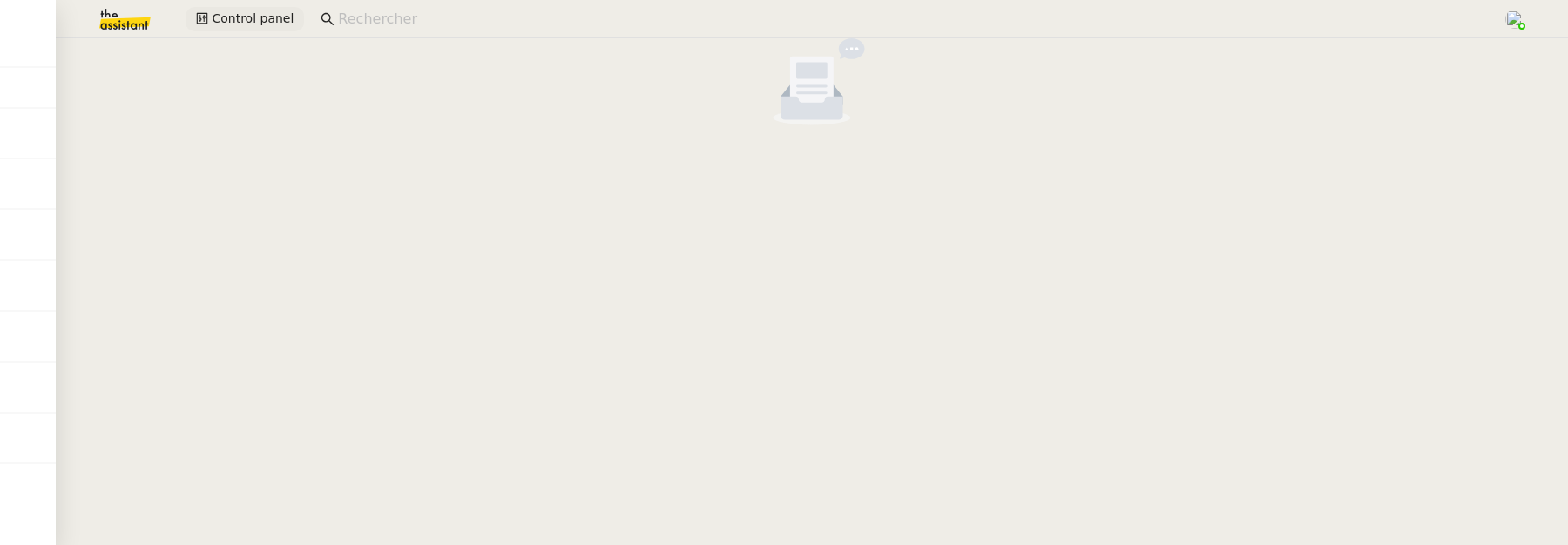
click at [216, 17] on span "Control panel" at bounding box center [253, 18] width 82 height 20
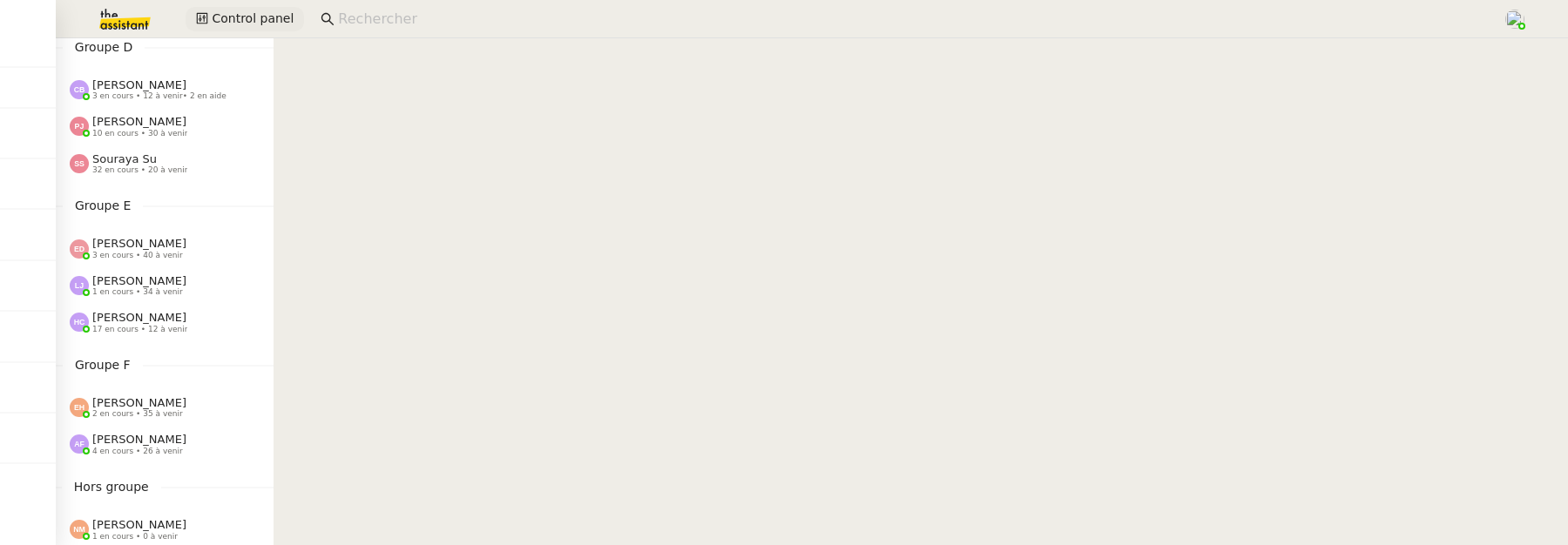
scroll to position [532, 0]
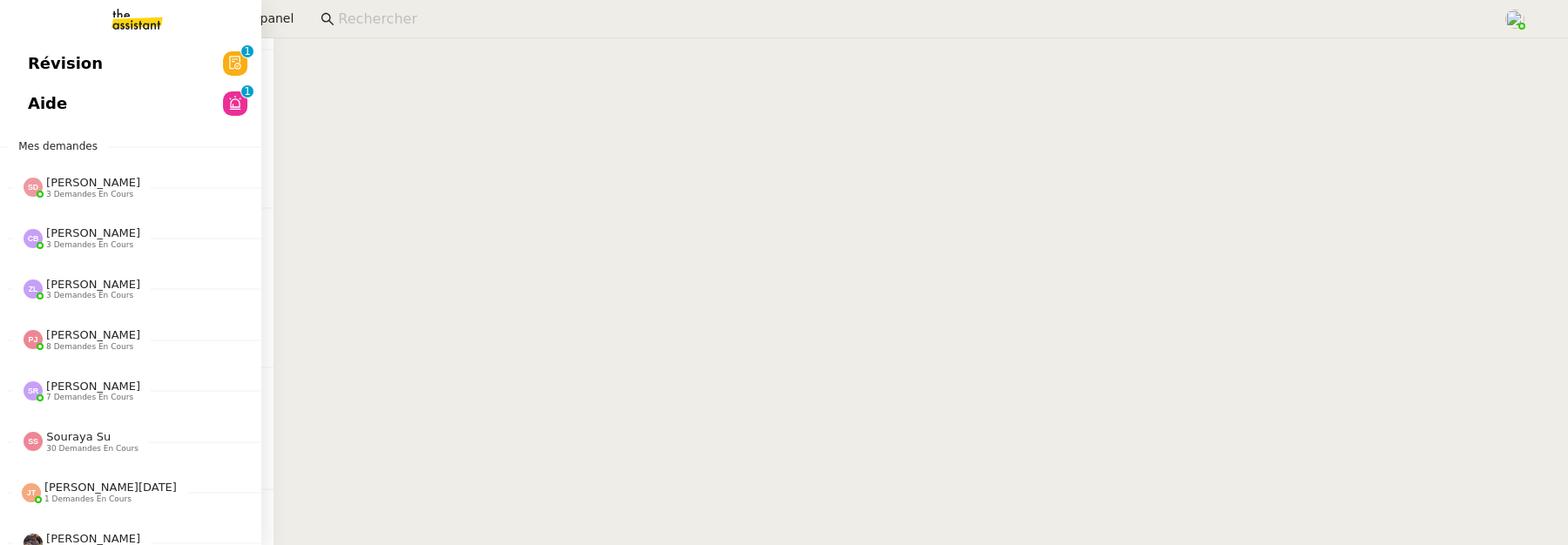
click at [64, 63] on span "Révision" at bounding box center [65, 63] width 75 height 26
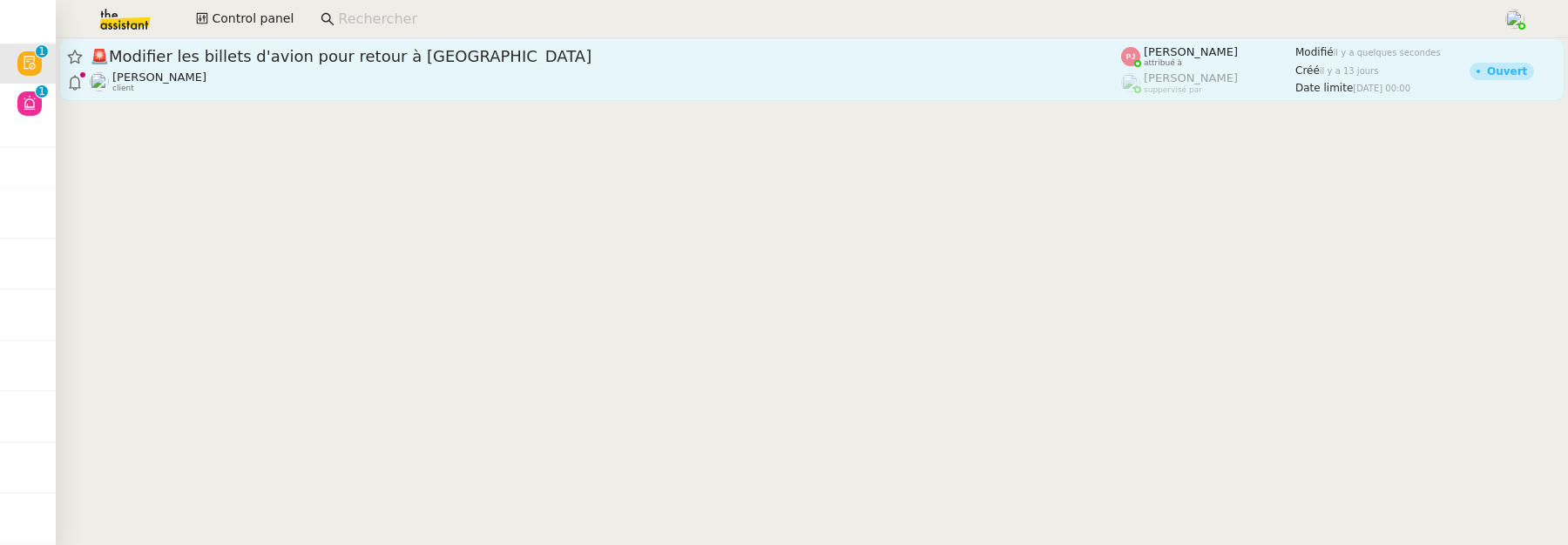
click at [577, 92] on div "Louis Fouché client" at bounding box center [604, 82] width 1031 height 23
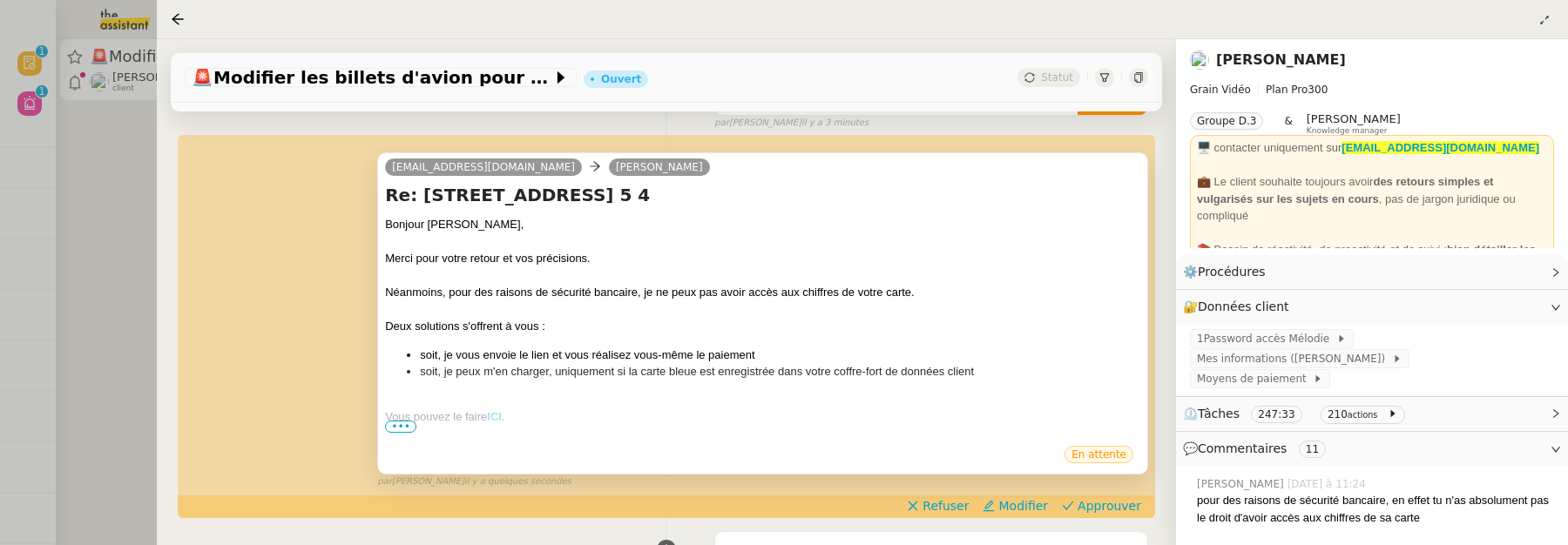
scroll to position [235, 0]
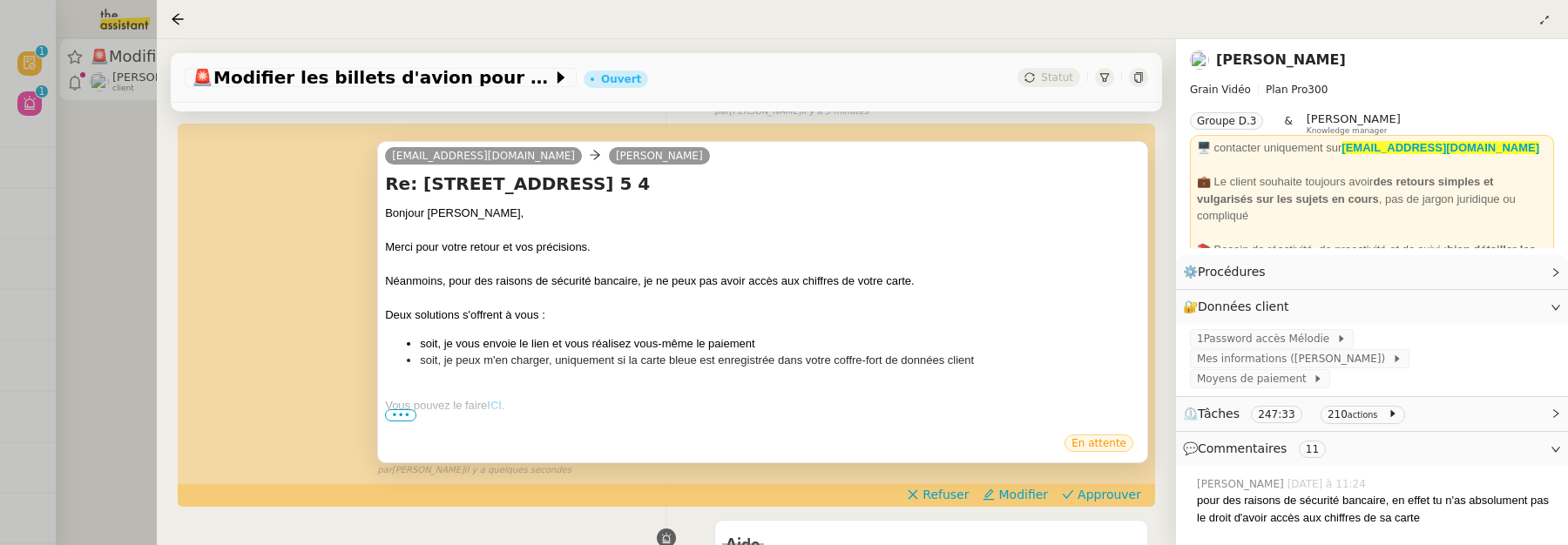
click at [397, 415] on span "•••" at bounding box center [400, 415] width 31 height 12
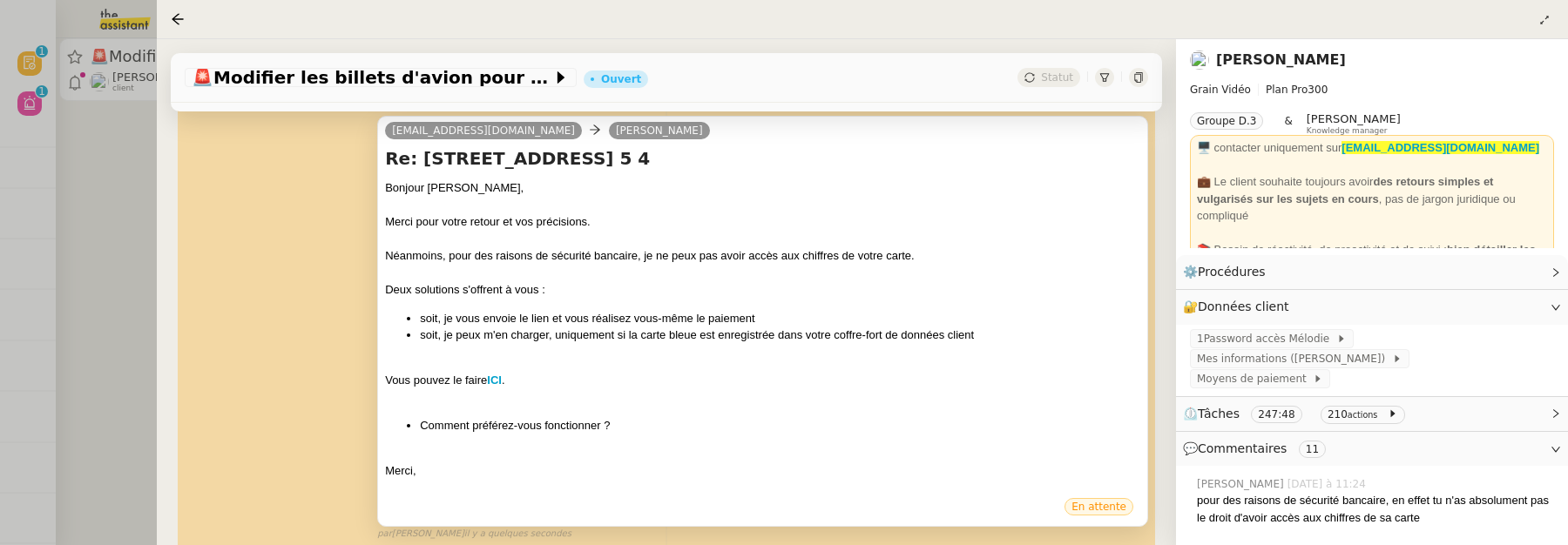
scroll to position [263, 0]
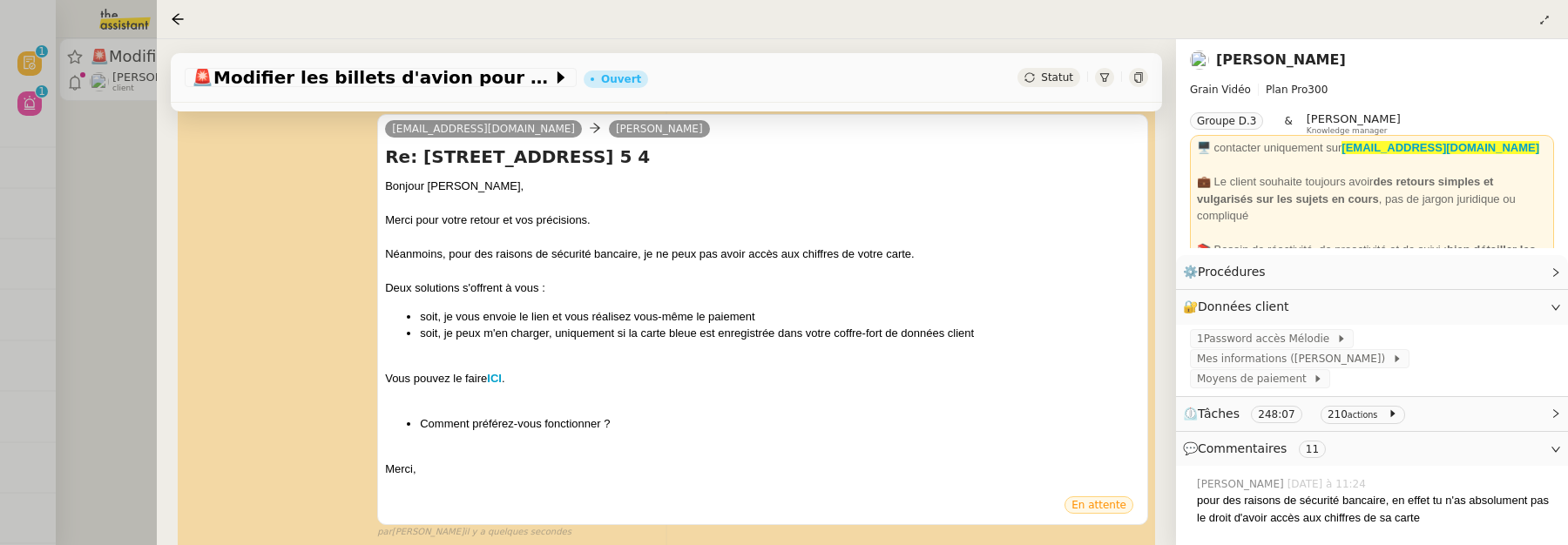
click at [146, 214] on div at bounding box center [784, 272] width 1568 height 545
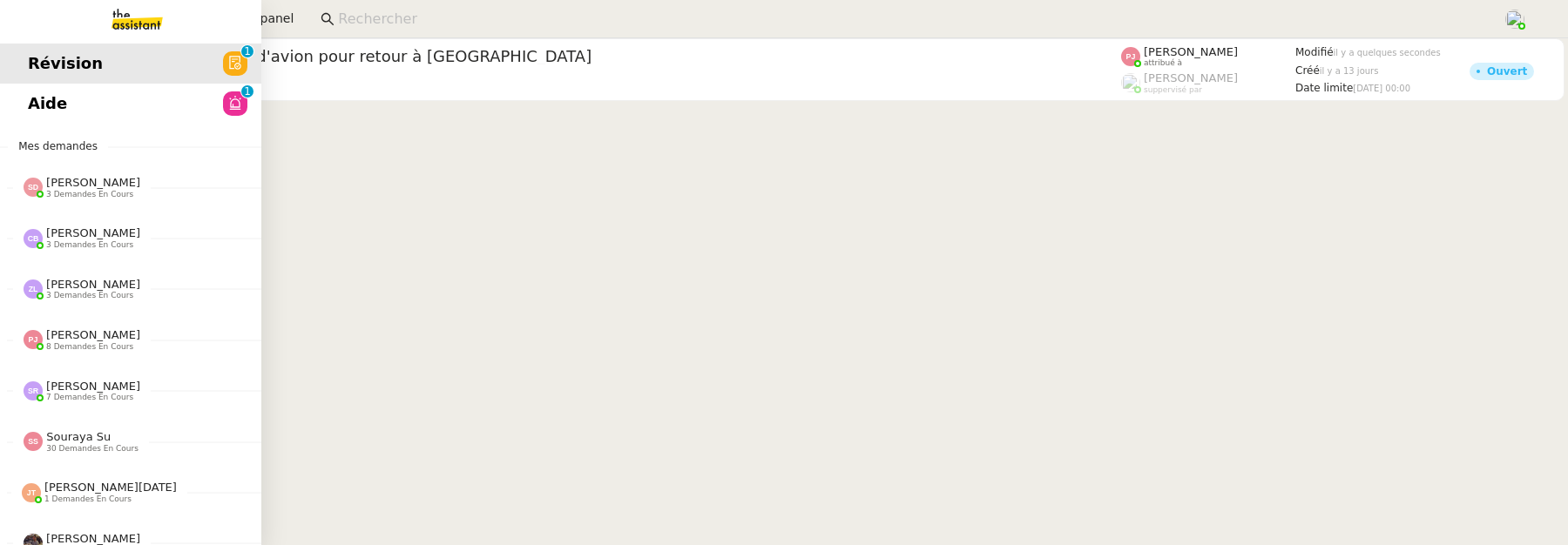
click at [47, 114] on span "Aide" at bounding box center [47, 103] width 39 height 26
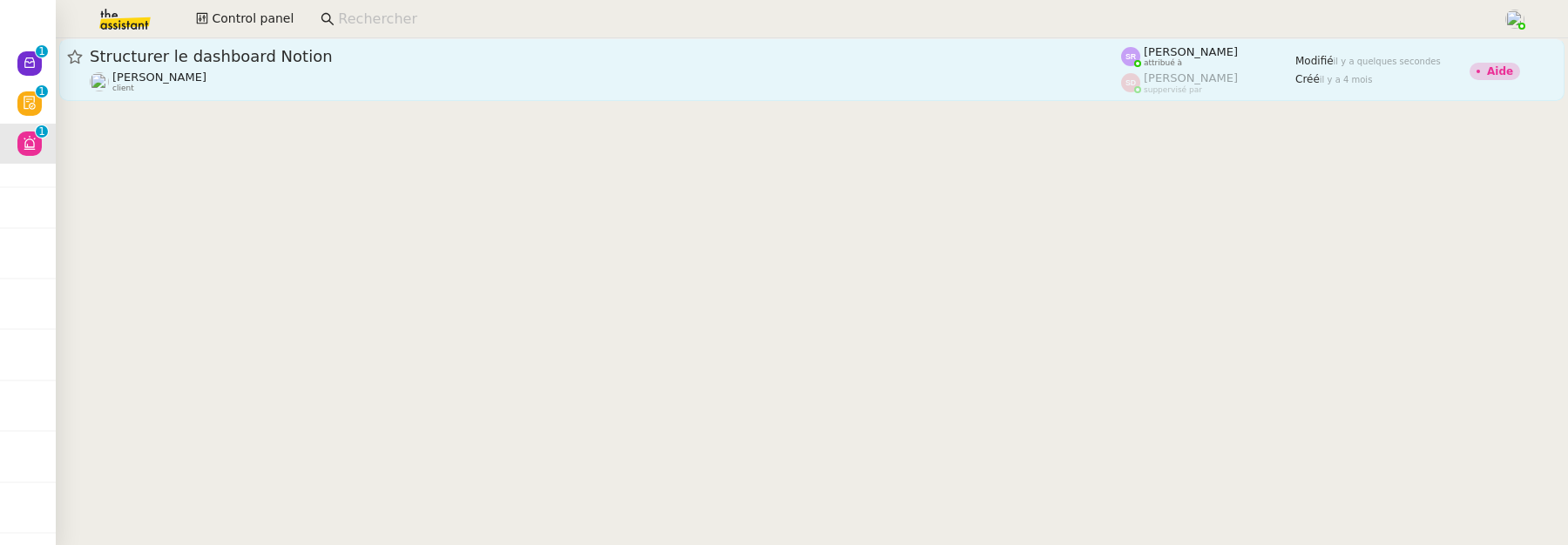
click at [678, 99] on link "Structurer le dashboard Notion Lydie Laulon client Stéphanie Rakotosalama attri…" at bounding box center [812, 69] width 1505 height 63
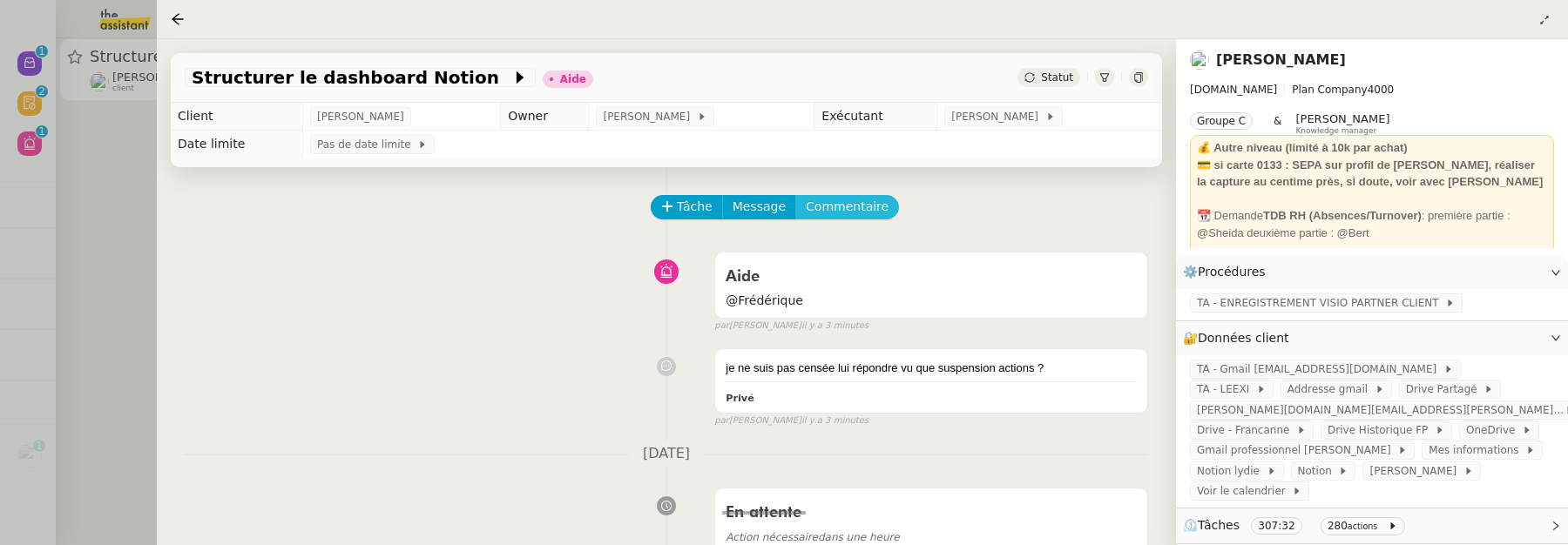
click at [875, 210] on button "Commentaire" at bounding box center [847, 207] width 104 height 25
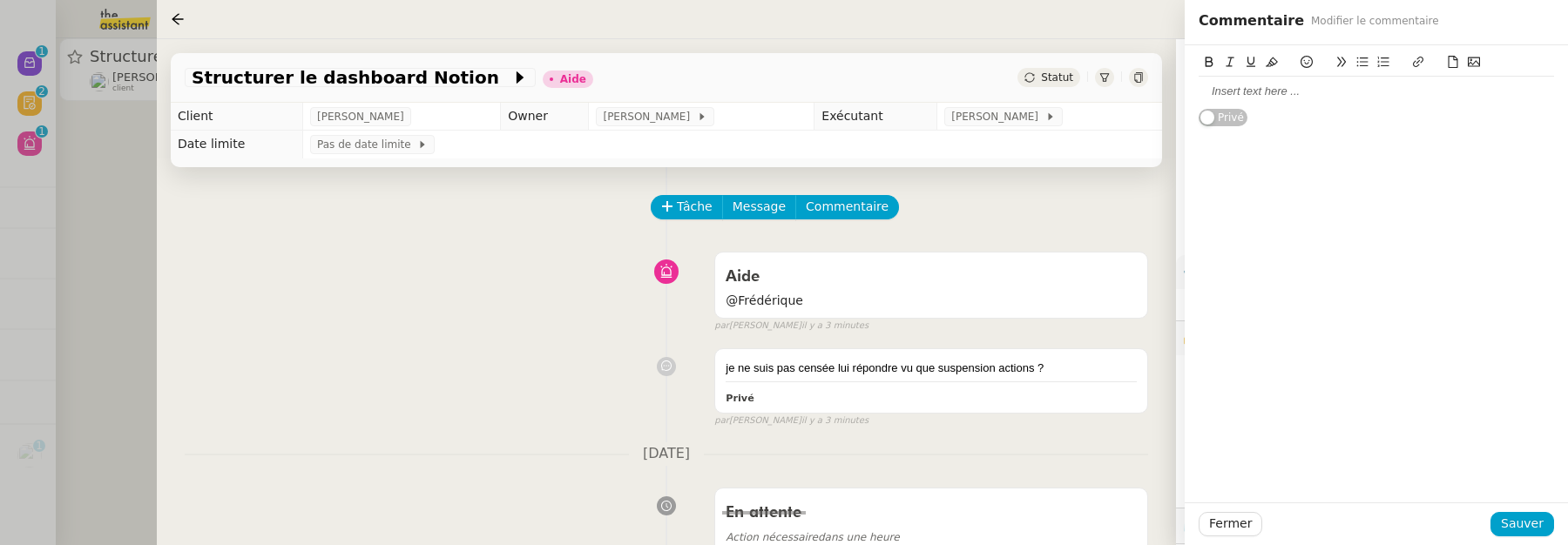
click at [1259, 90] on div at bounding box center [1376, 91] width 355 height 15
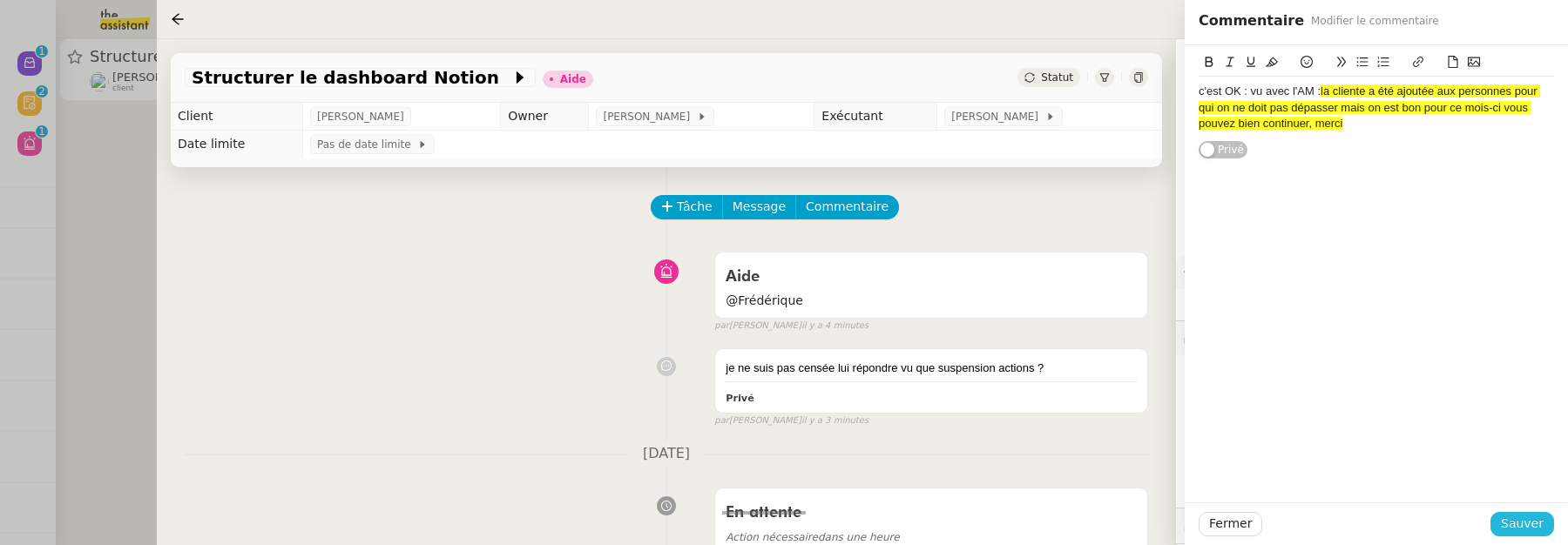
click at [1530, 519] on span "Sauver" at bounding box center [1521, 523] width 43 height 20
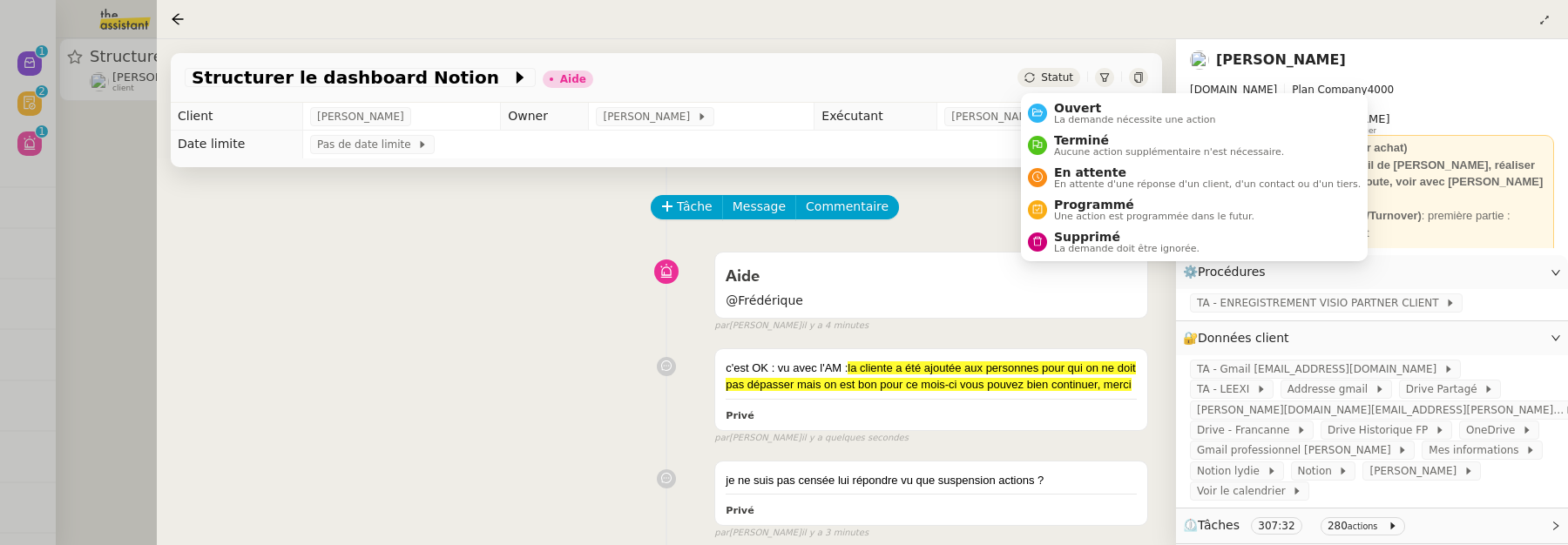
click at [1050, 78] on span "Statut" at bounding box center [1057, 77] width 32 height 12
click at [1068, 115] on span "La demande nécessite une action" at bounding box center [1135, 120] width 162 height 9
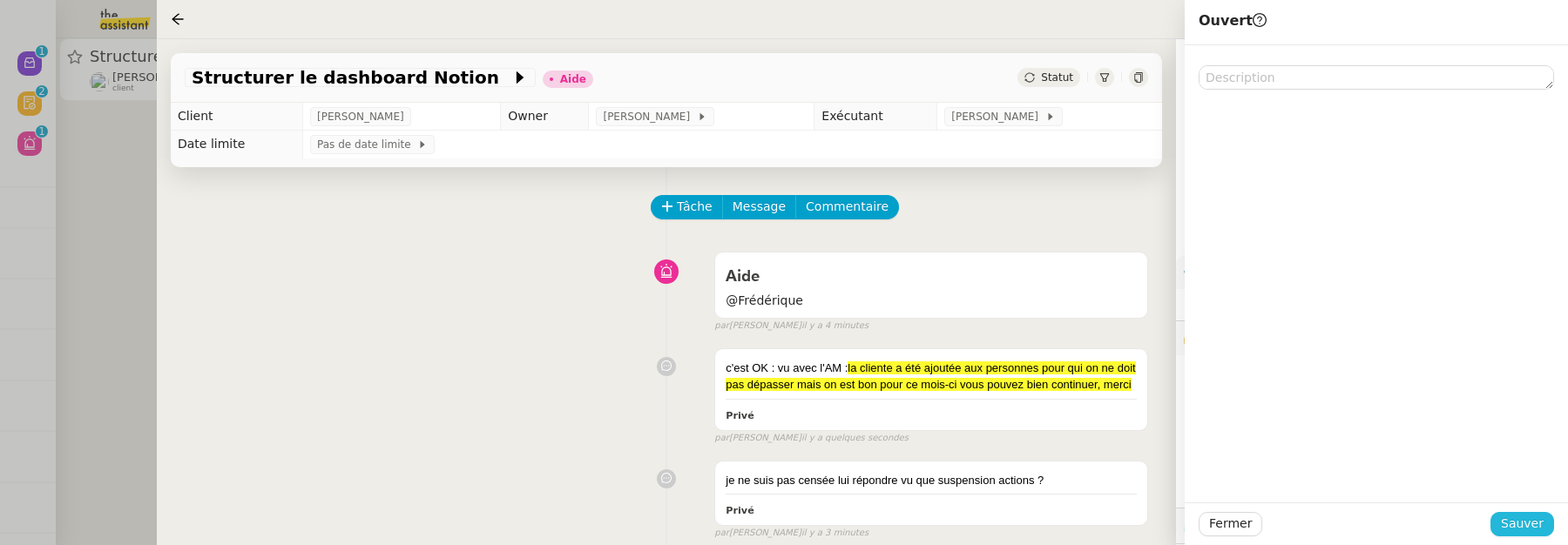
click at [1513, 535] on button "Sauver" at bounding box center [1521, 524] width 64 height 25
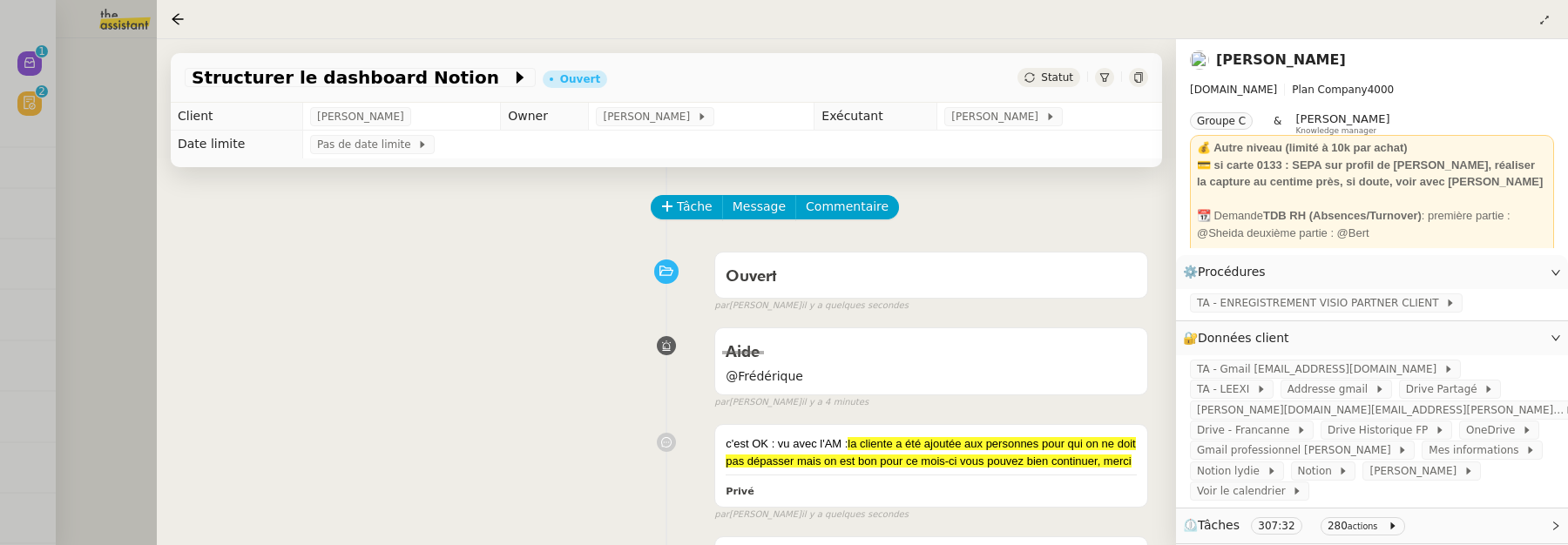
click at [105, 180] on div at bounding box center [784, 272] width 1568 height 545
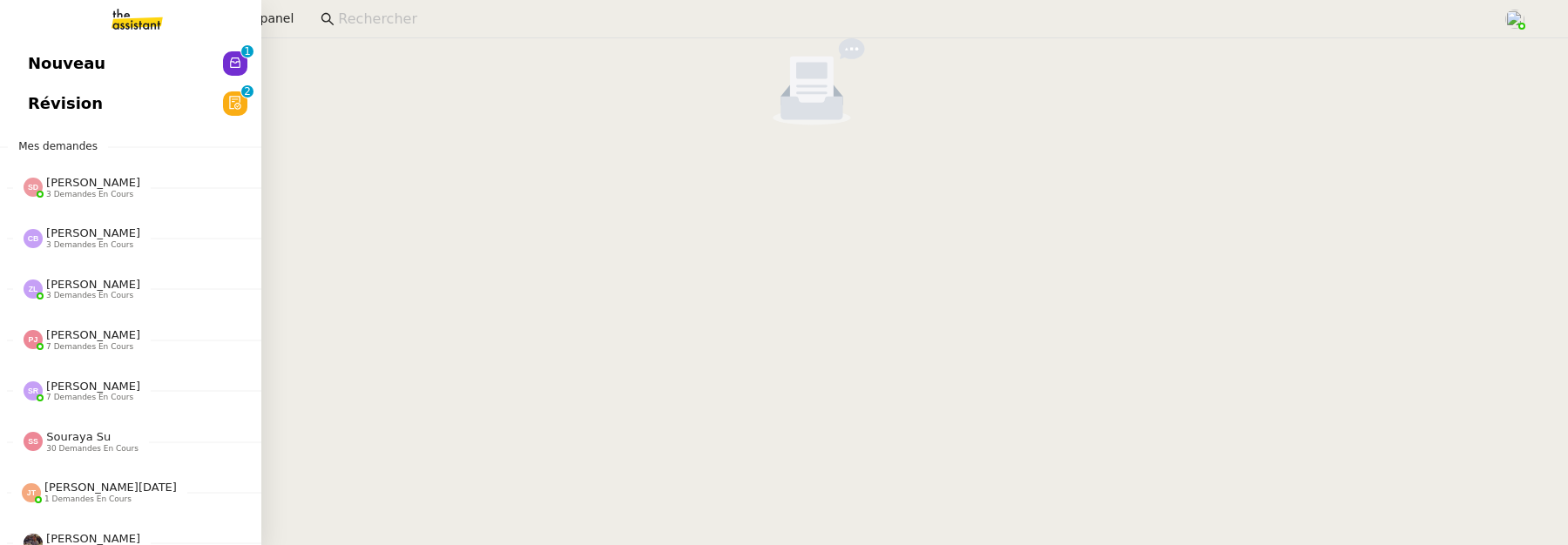
click at [41, 102] on span "Révision" at bounding box center [65, 103] width 75 height 26
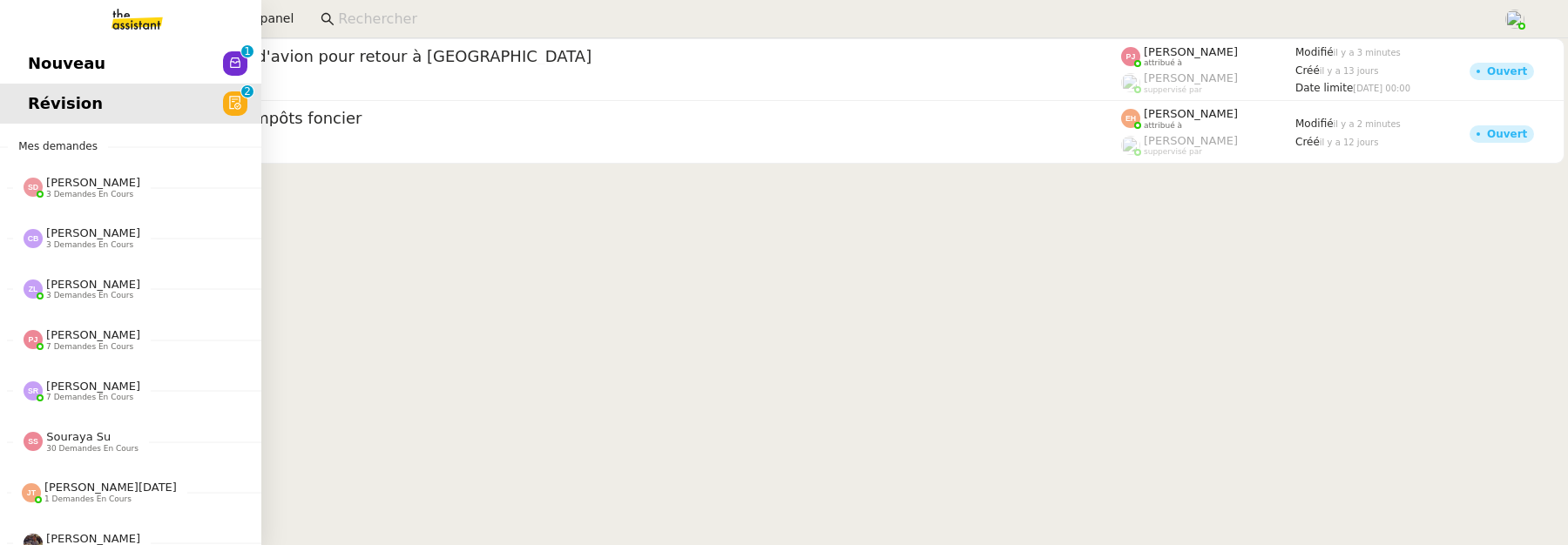
click at [127, 50] on link "Nouveau 0 1 2 3 4 5 6 7 8 9" at bounding box center [130, 64] width 261 height 40
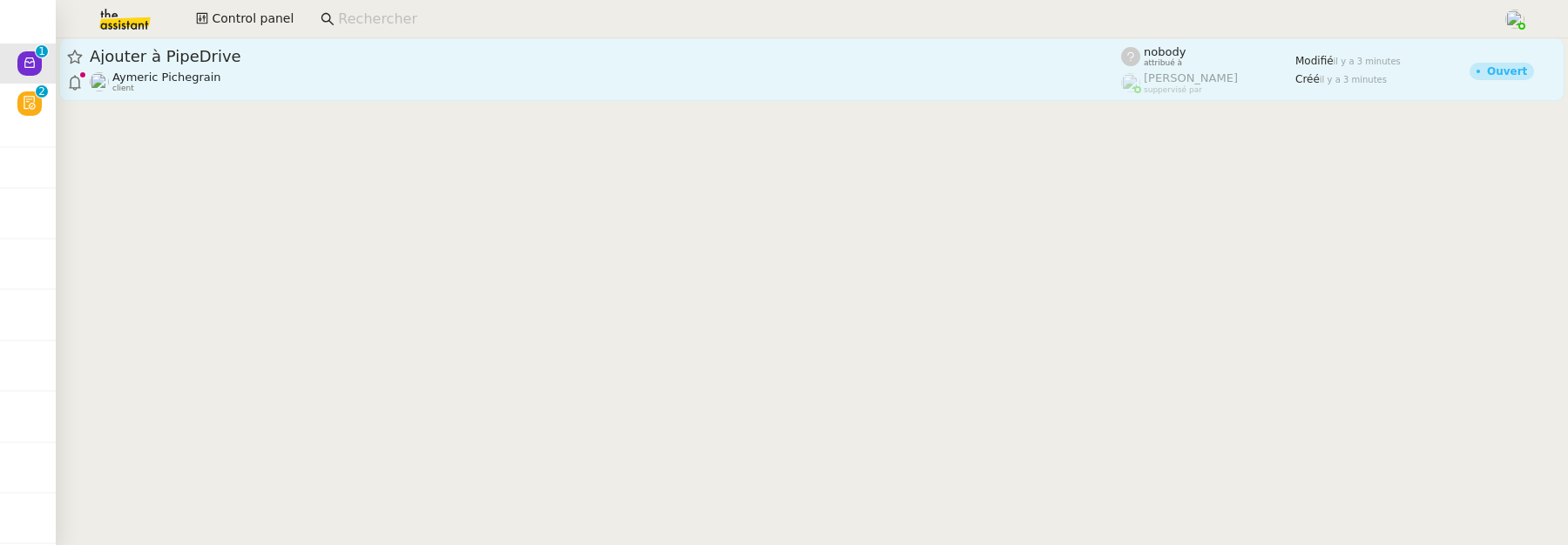
click at [297, 57] on span "Ajouter à PipeDrive" at bounding box center [604, 56] width 1031 height 15
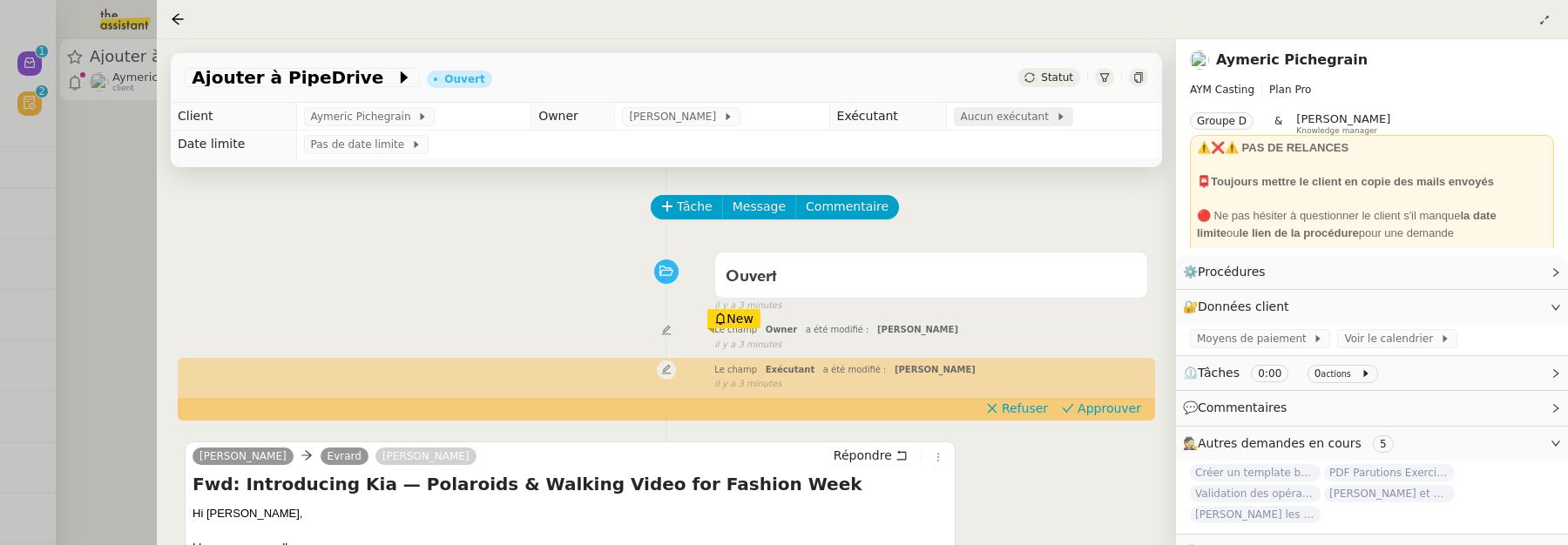
click at [1019, 124] on span "Aucun exécutant" at bounding box center [1008, 117] width 95 height 17
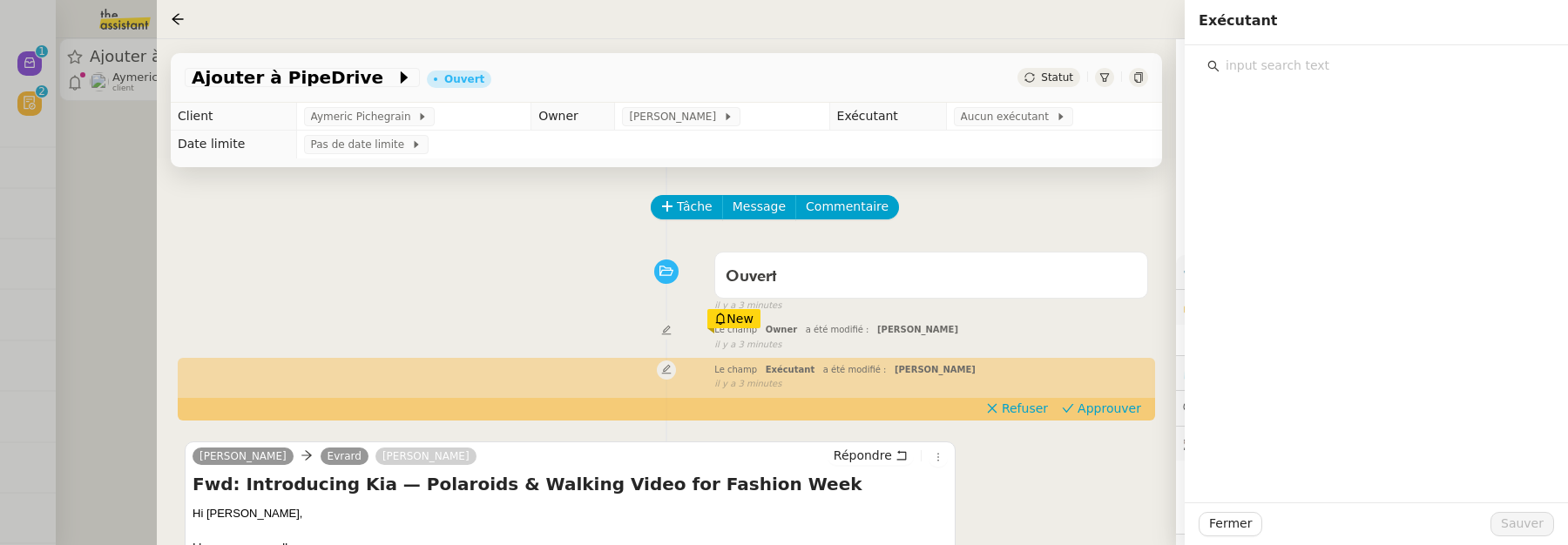
click at [1263, 65] on input "text" at bounding box center [1382, 66] width 326 height 24
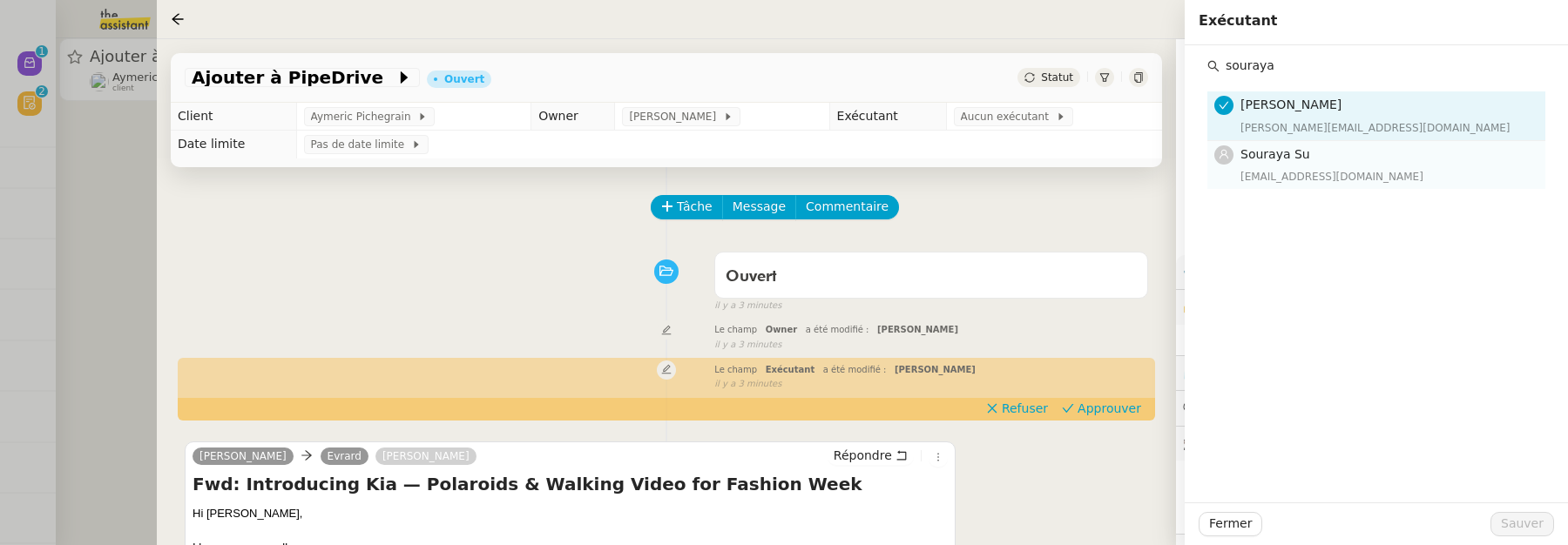
type input "souraya"
click at [1309, 155] on h4 "Souraya Su" at bounding box center [1387, 154] width 295 height 20
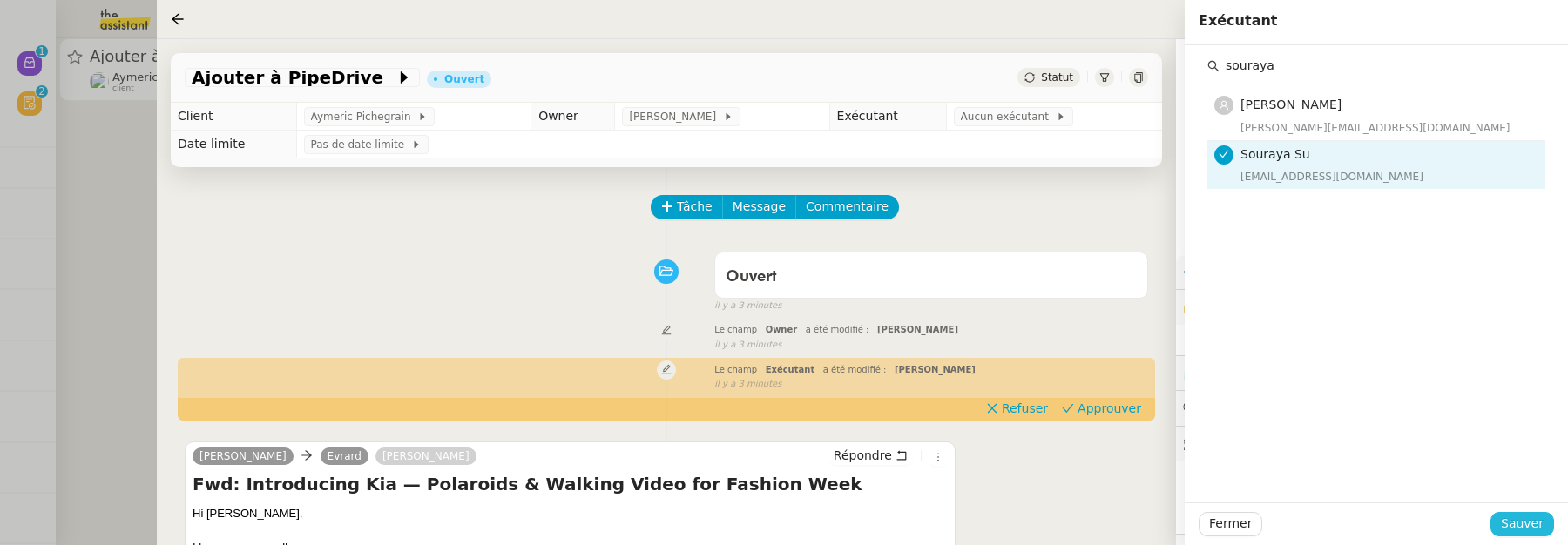
click at [1518, 521] on span "Sauver" at bounding box center [1521, 523] width 43 height 20
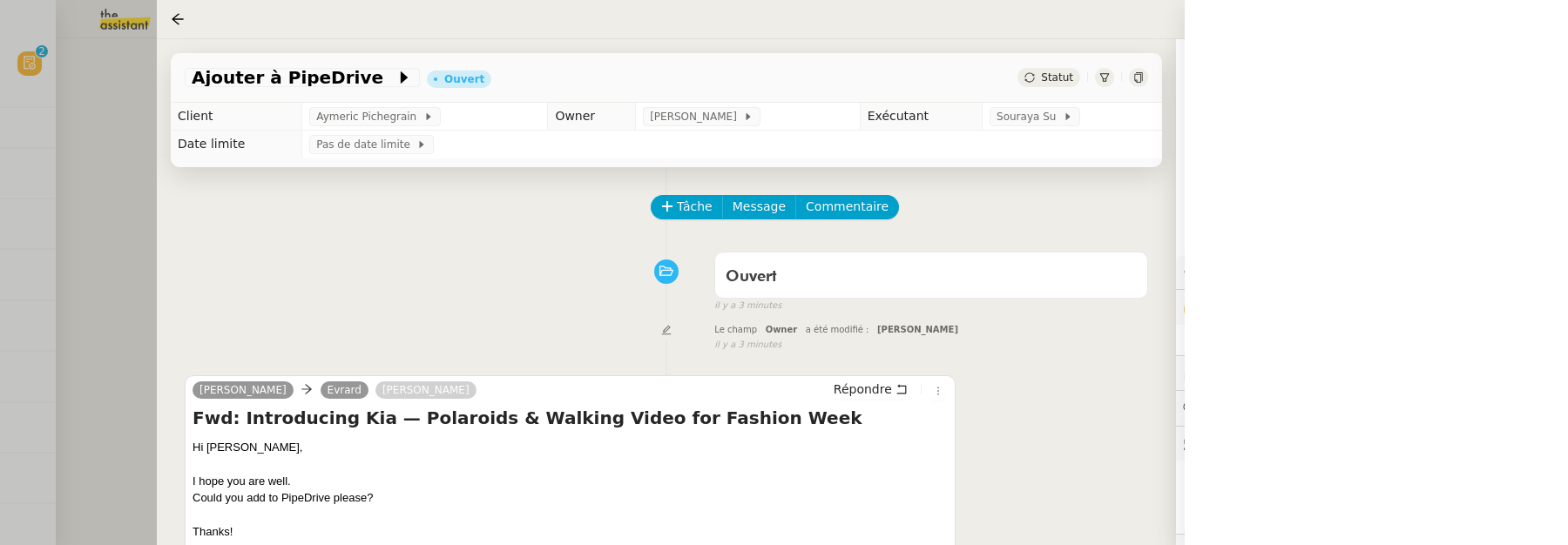
click at [155, 208] on div at bounding box center [784, 272] width 1568 height 545
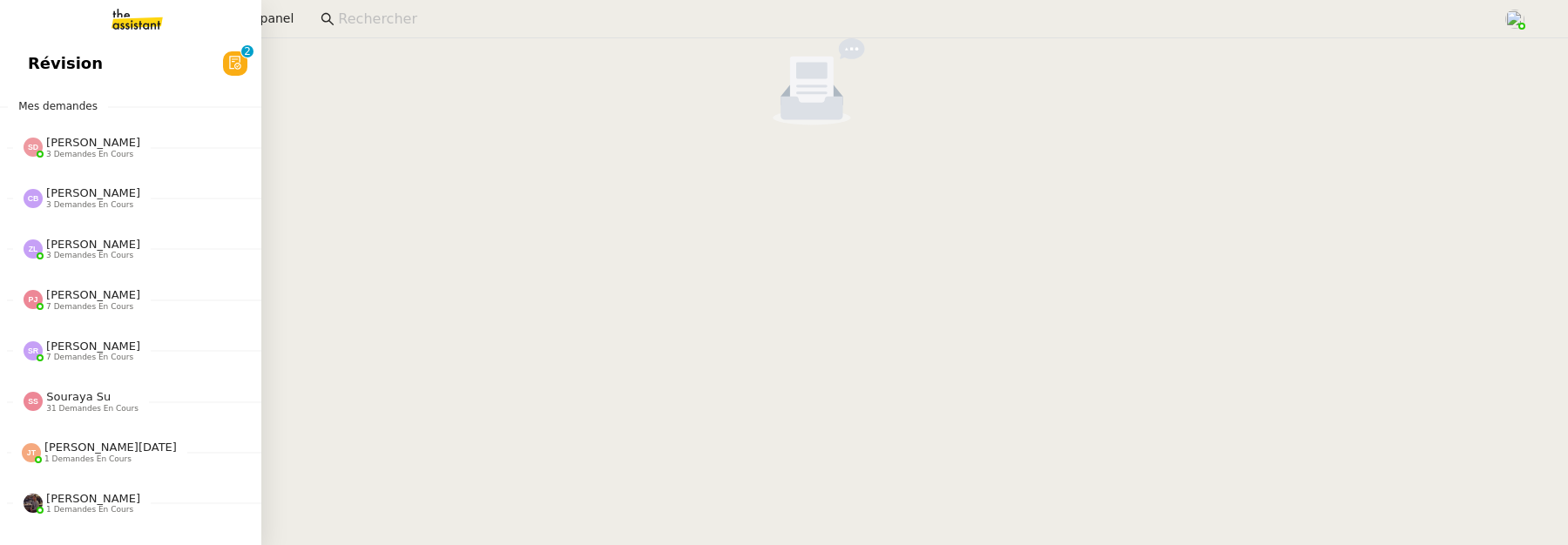
click at [41, 53] on span "Révision" at bounding box center [65, 63] width 75 height 26
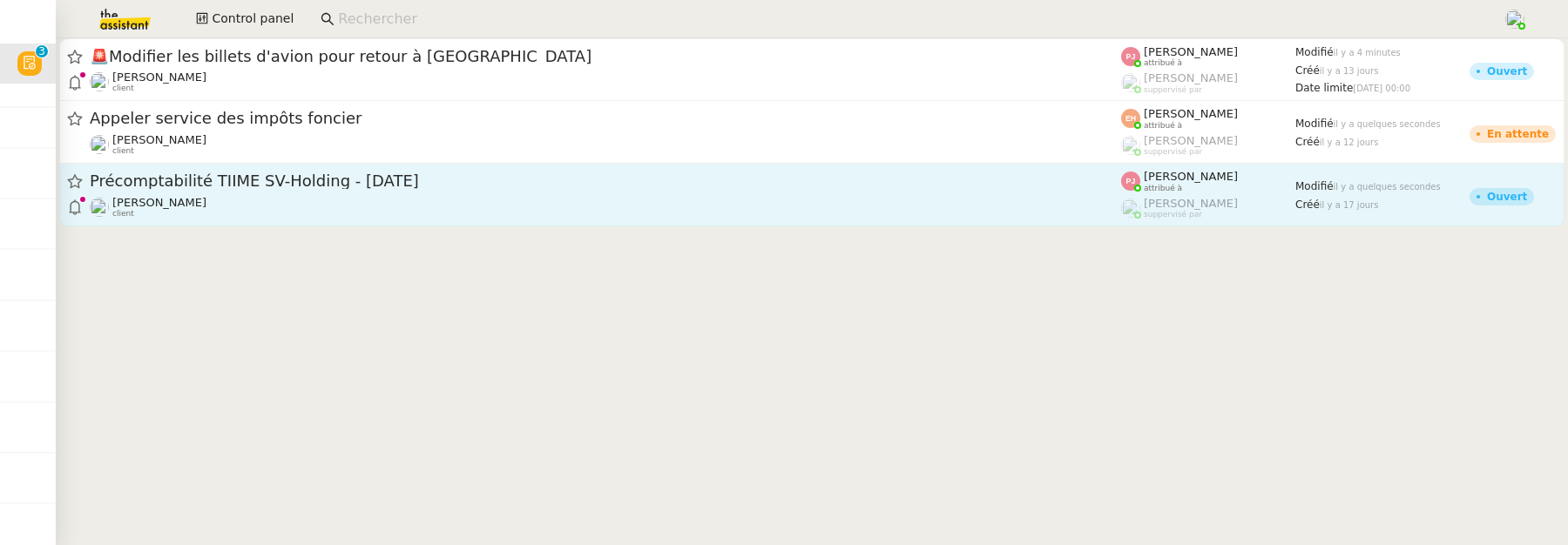
click at [315, 220] on link "Précomptabilité TIIME SV-Holding - septembre 2025 Sébastien VIGE client Pauline…" at bounding box center [812, 195] width 1505 height 63
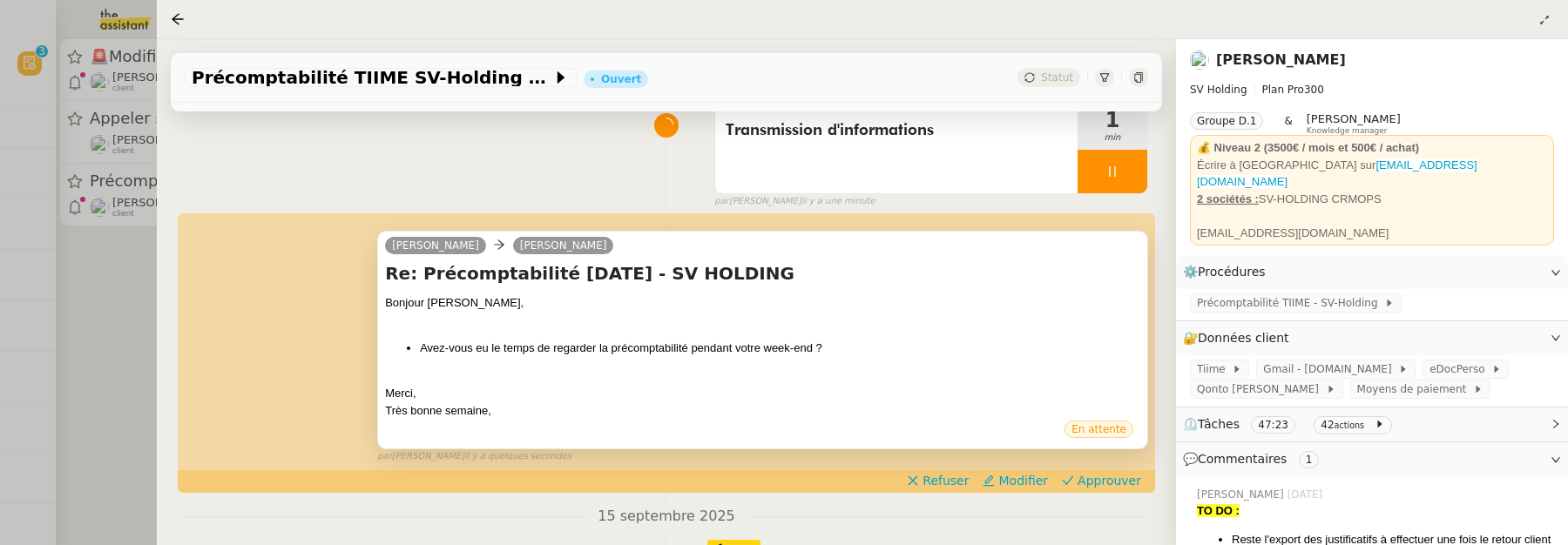
scroll to position [144, 0]
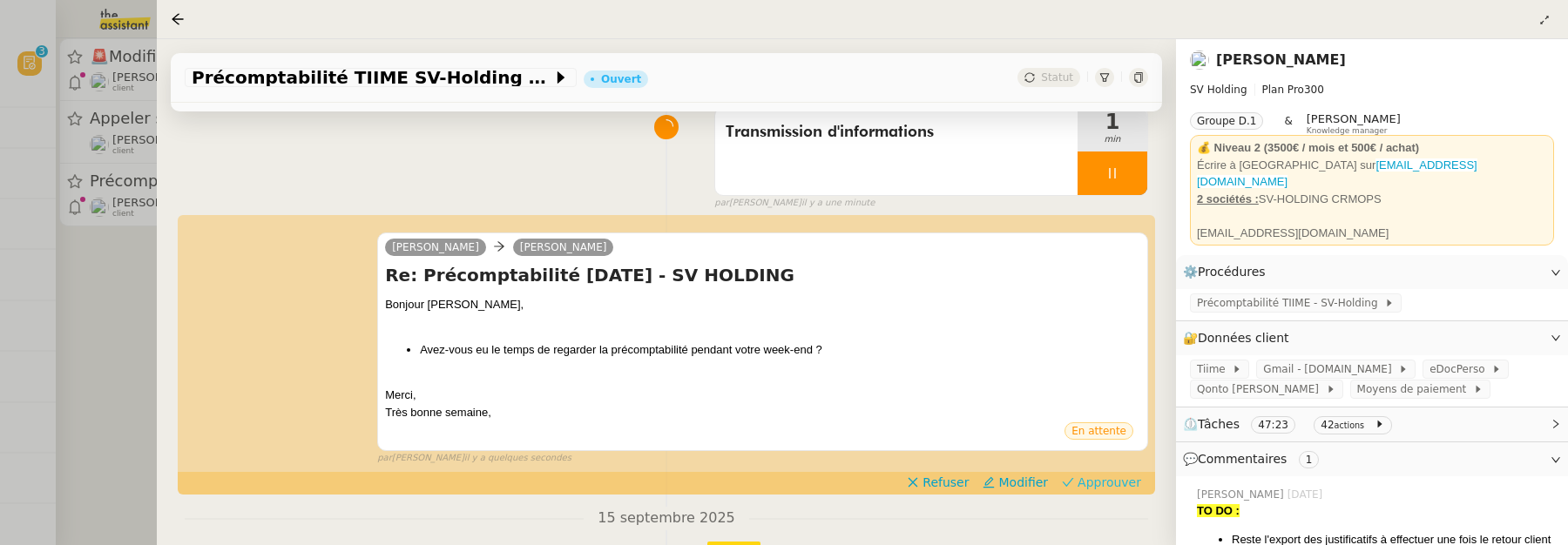
click at [1108, 485] on span "Approuver" at bounding box center [1109, 482] width 64 height 17
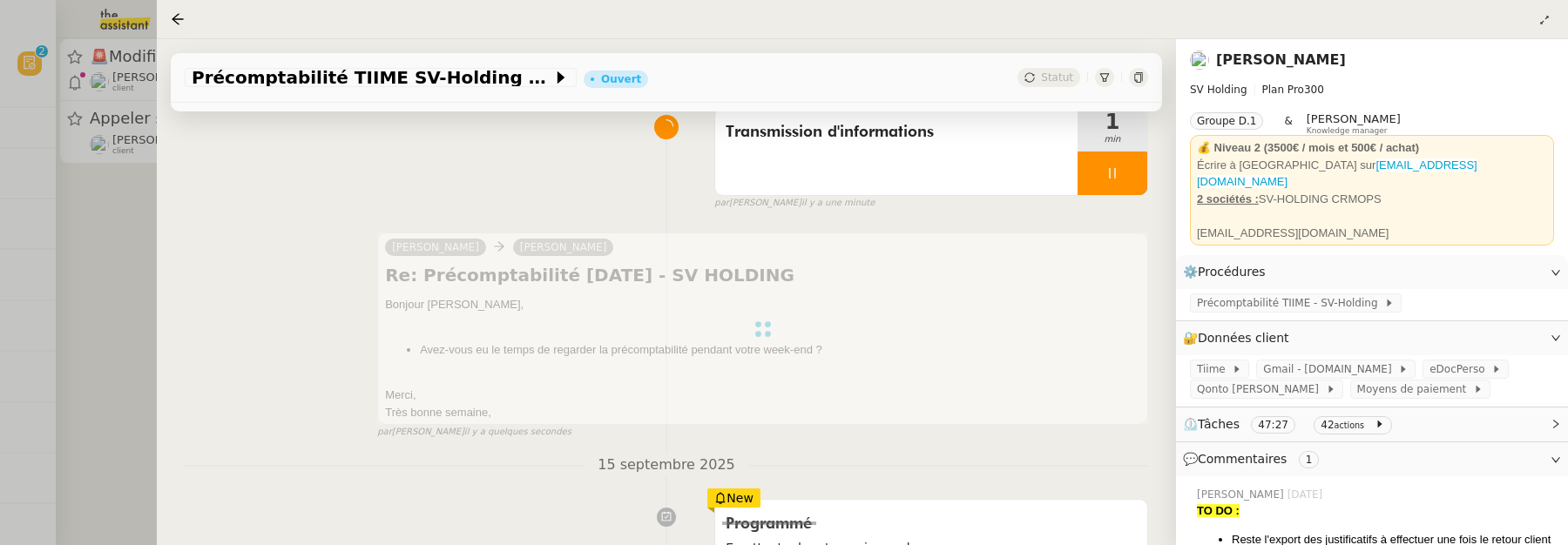
click at [117, 322] on div at bounding box center [784, 272] width 1568 height 545
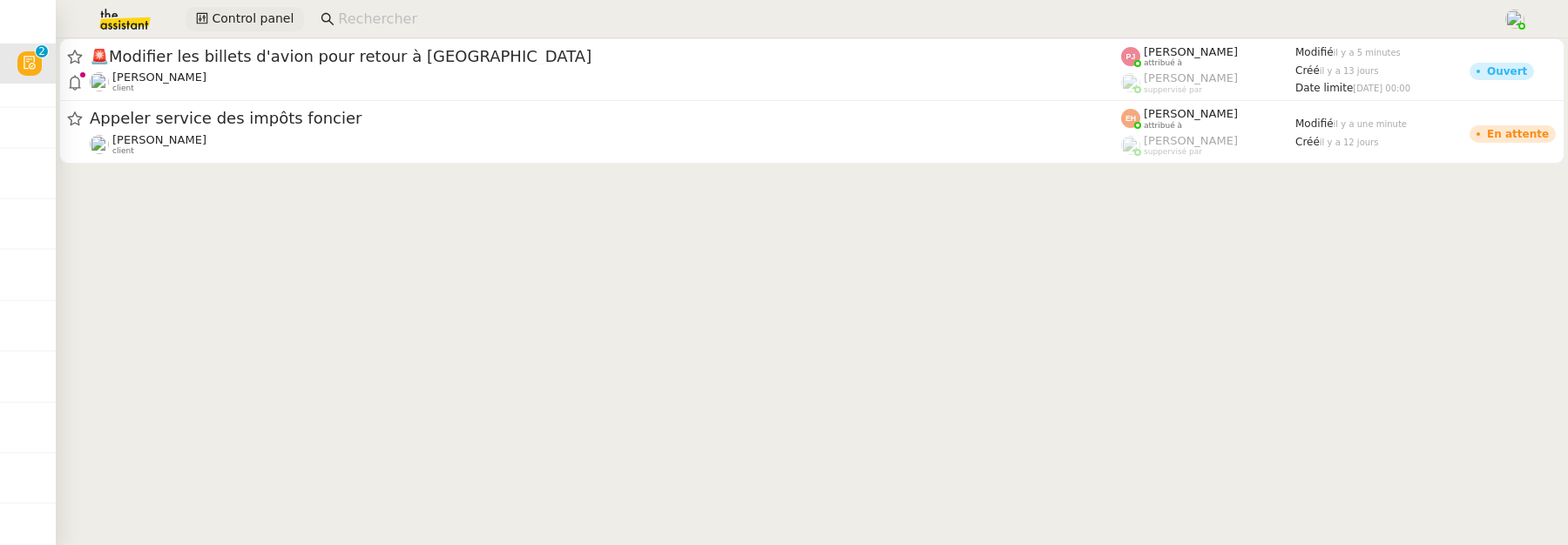
click at [237, 24] on span "Control panel" at bounding box center [253, 18] width 82 height 20
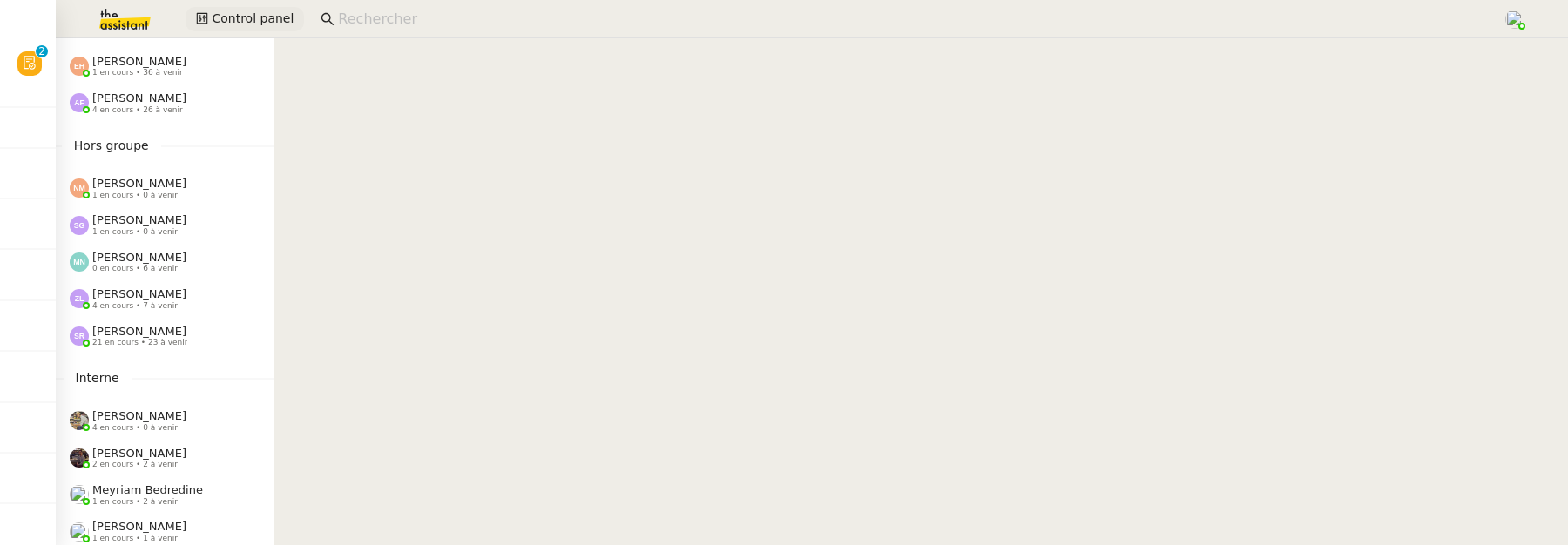
scroll to position [879, 0]
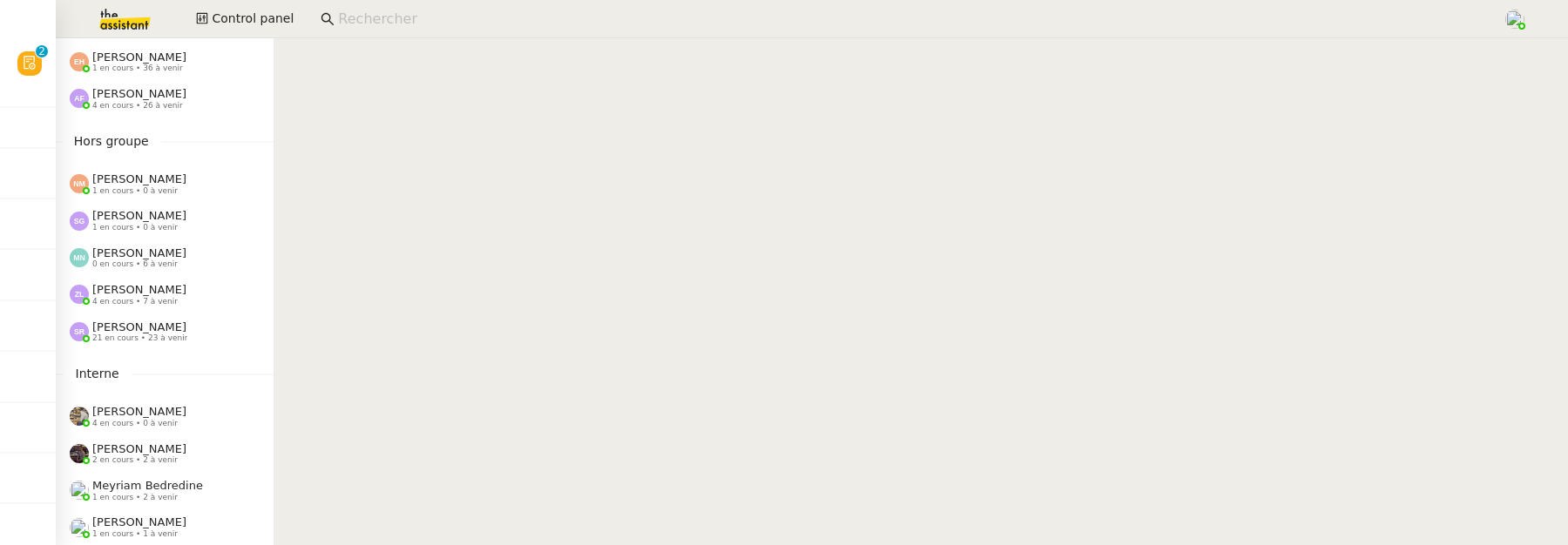
click at [158, 327] on span "[PERSON_NAME]" at bounding box center [139, 327] width 94 height 13
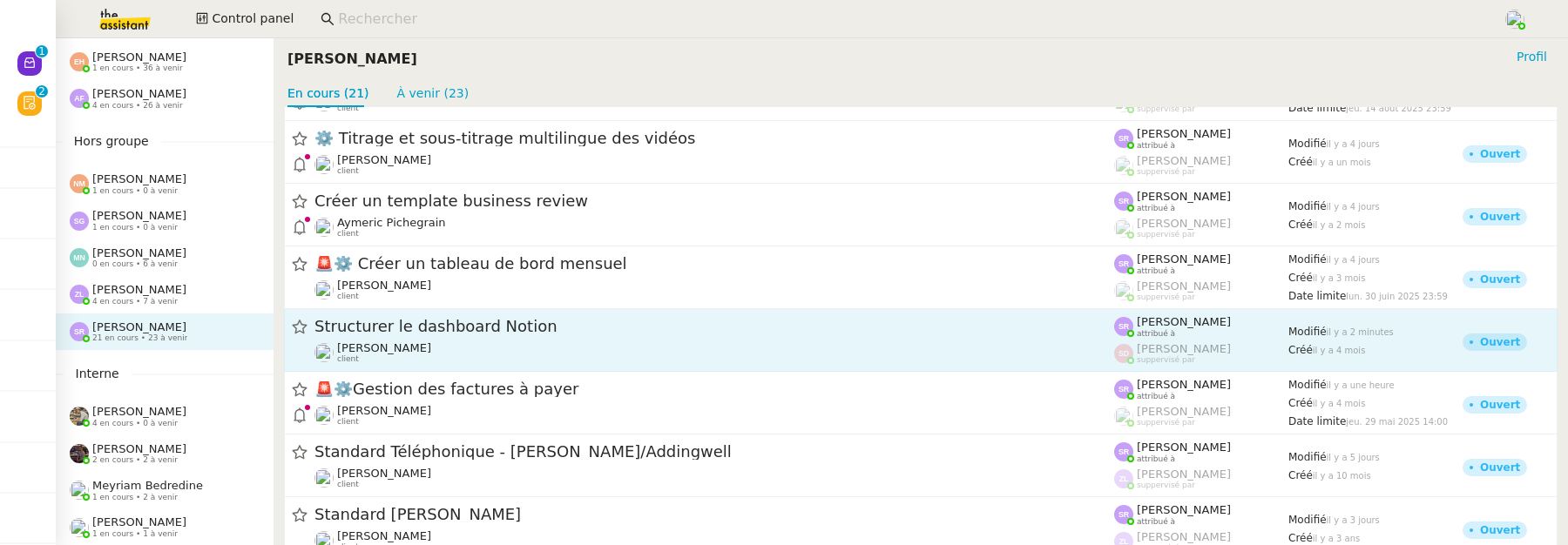
scroll to position [897, 0]
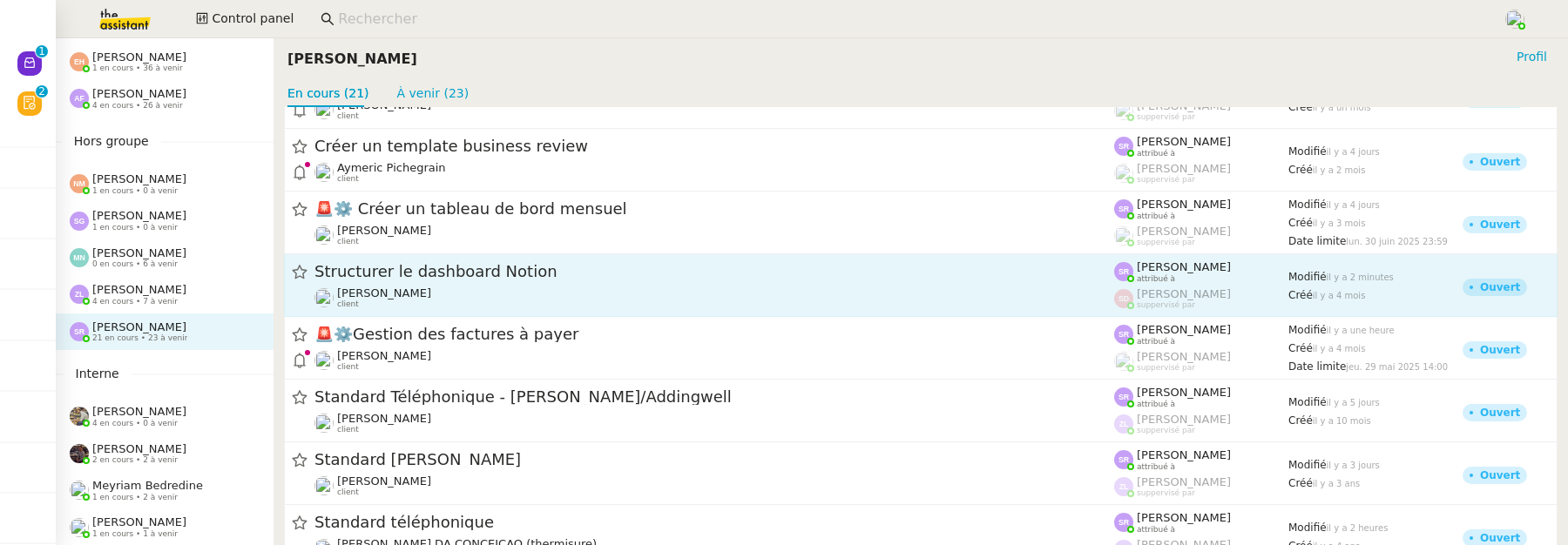
click at [621, 294] on div "Lydie Laulon client" at bounding box center [714, 298] width 799 height 23
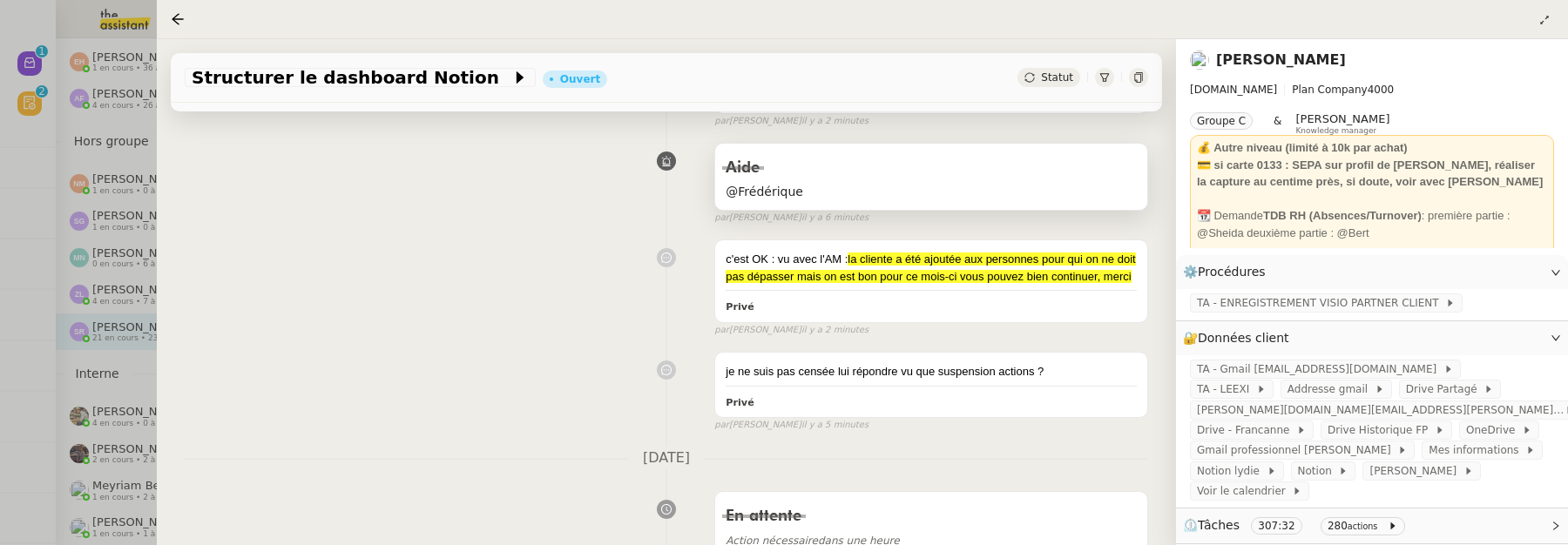
scroll to position [198, 0]
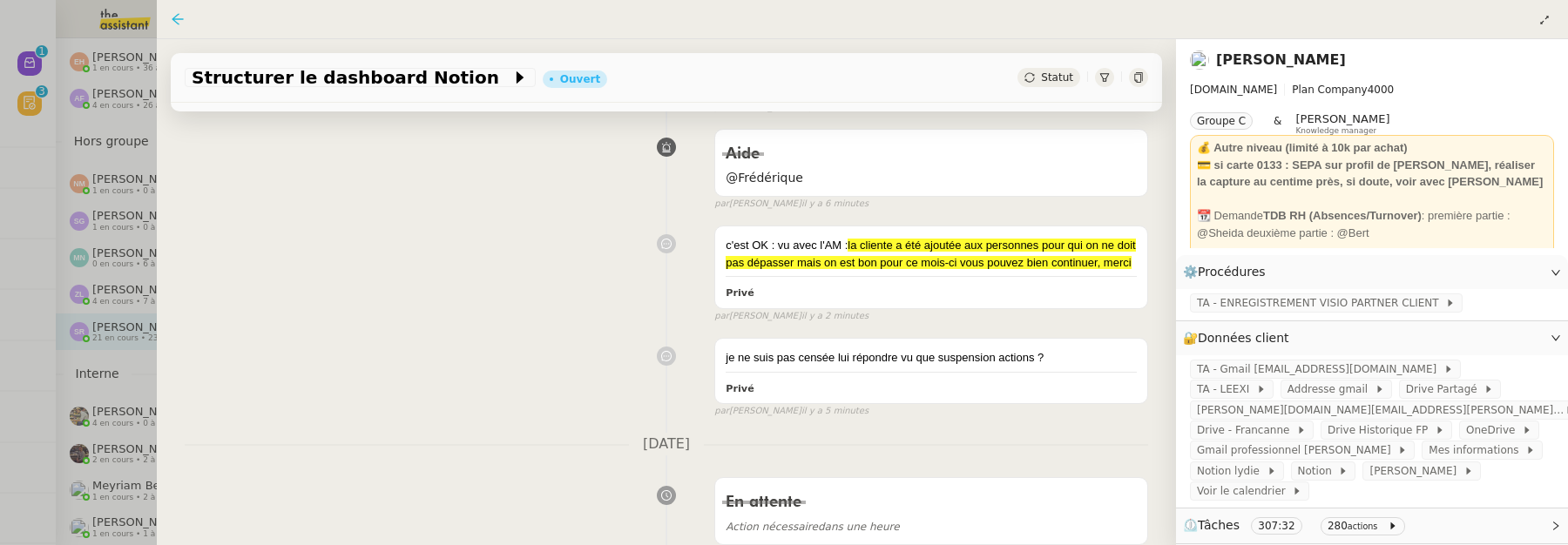
click at [178, 19] on icon at bounding box center [178, 19] width 11 height 11
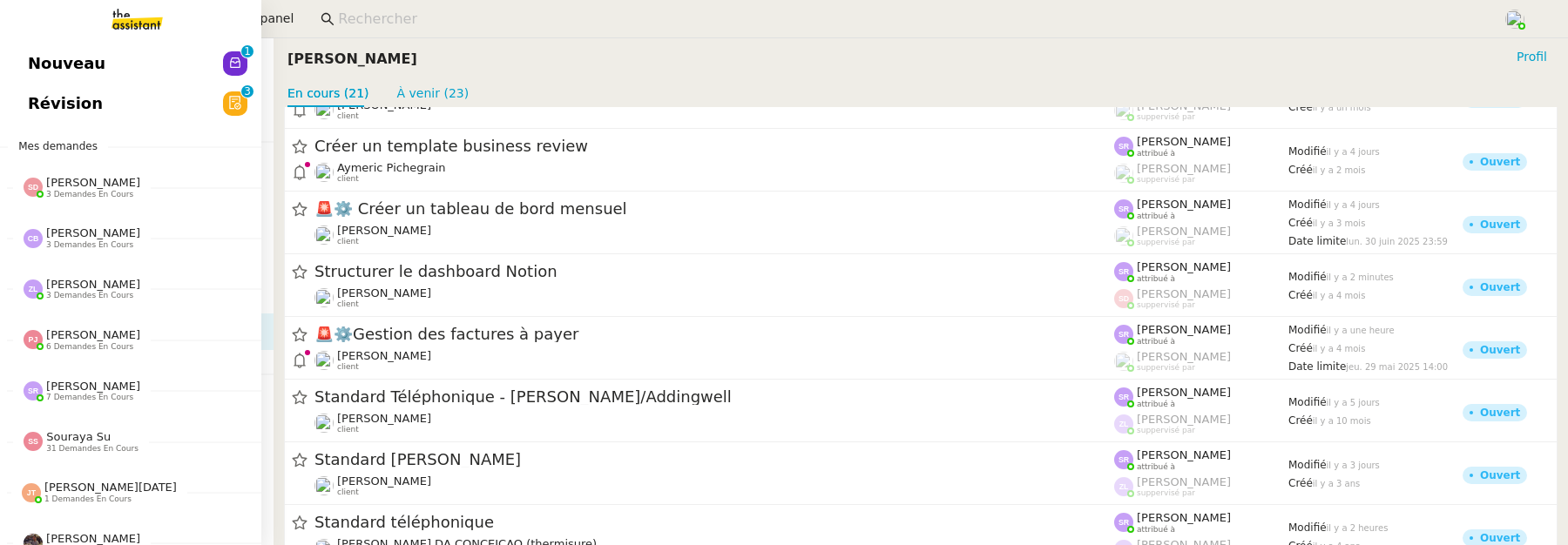
click at [26, 106] on link "Révision 0 1 2 3 4 5 6 7 8 9" at bounding box center [130, 103] width 261 height 40
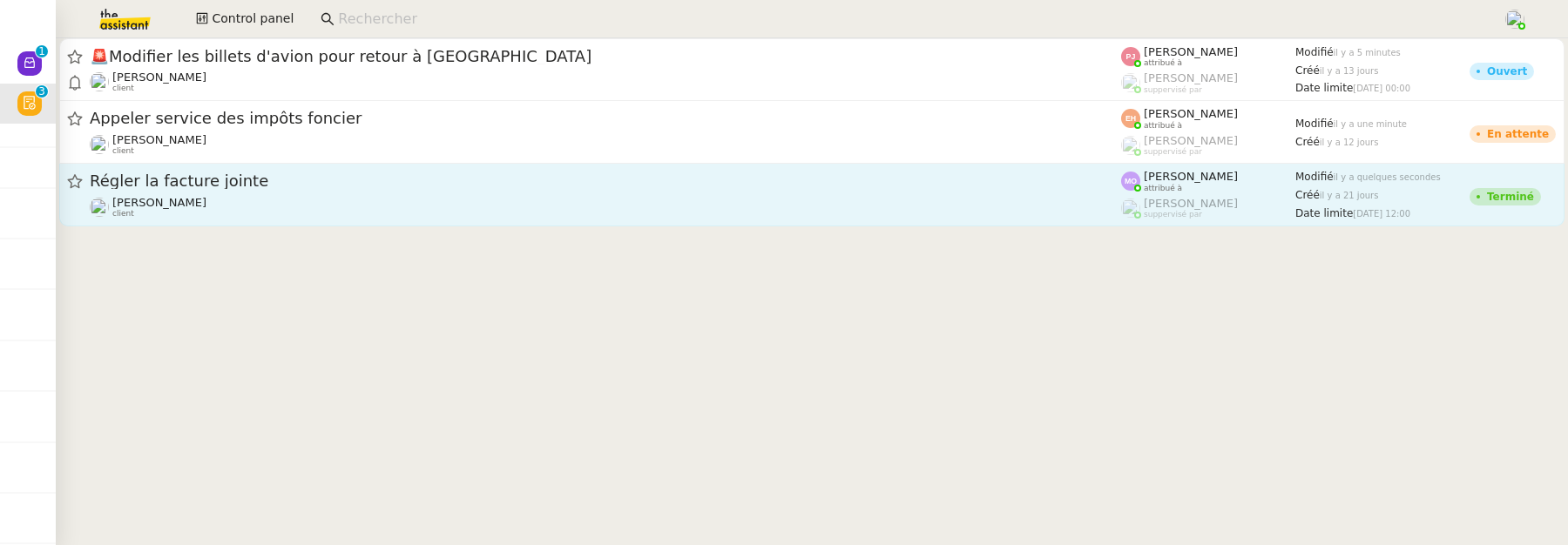
click at [682, 93] on div "Louis Fouché client" at bounding box center [604, 82] width 1031 height 23
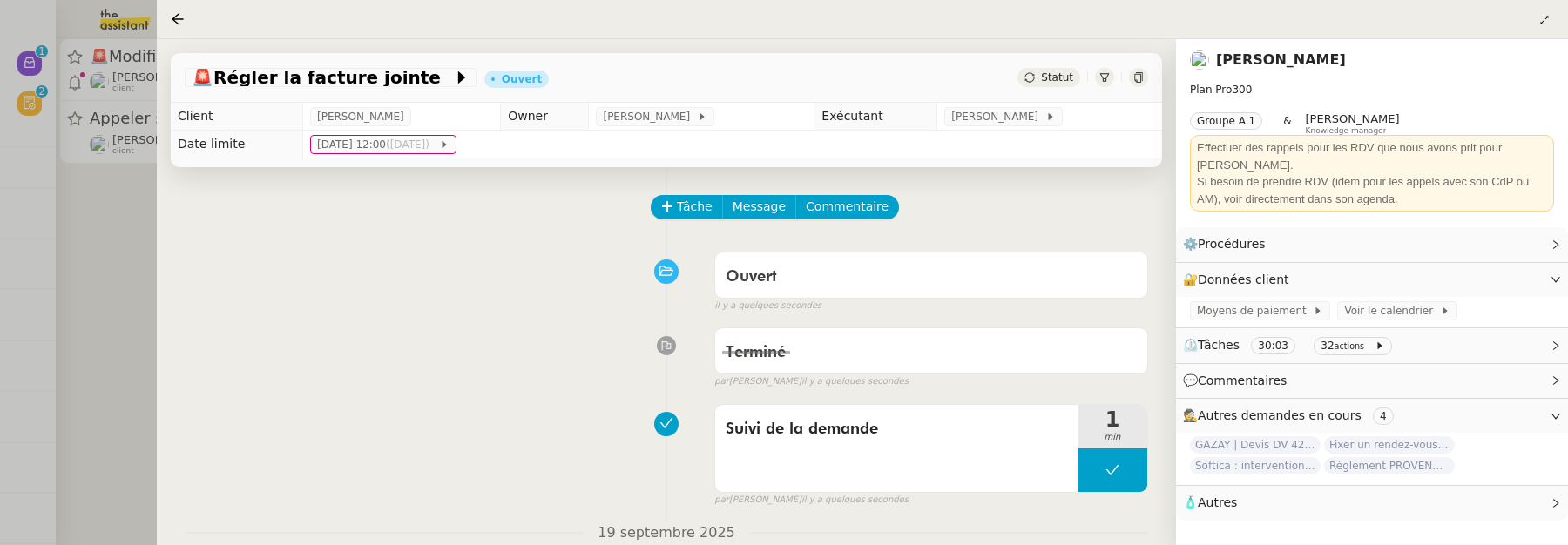
click at [93, 263] on div at bounding box center [784, 272] width 1568 height 545
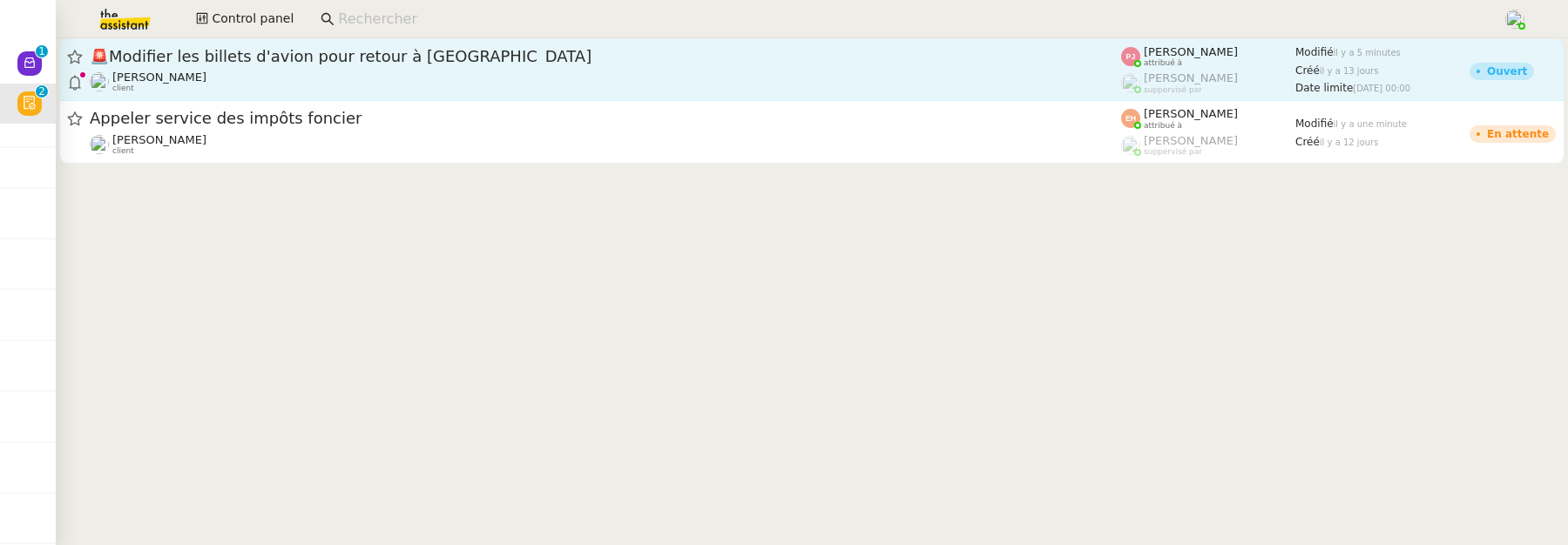
click at [277, 74] on div "Louis Fouché client" at bounding box center [604, 82] width 1031 height 23
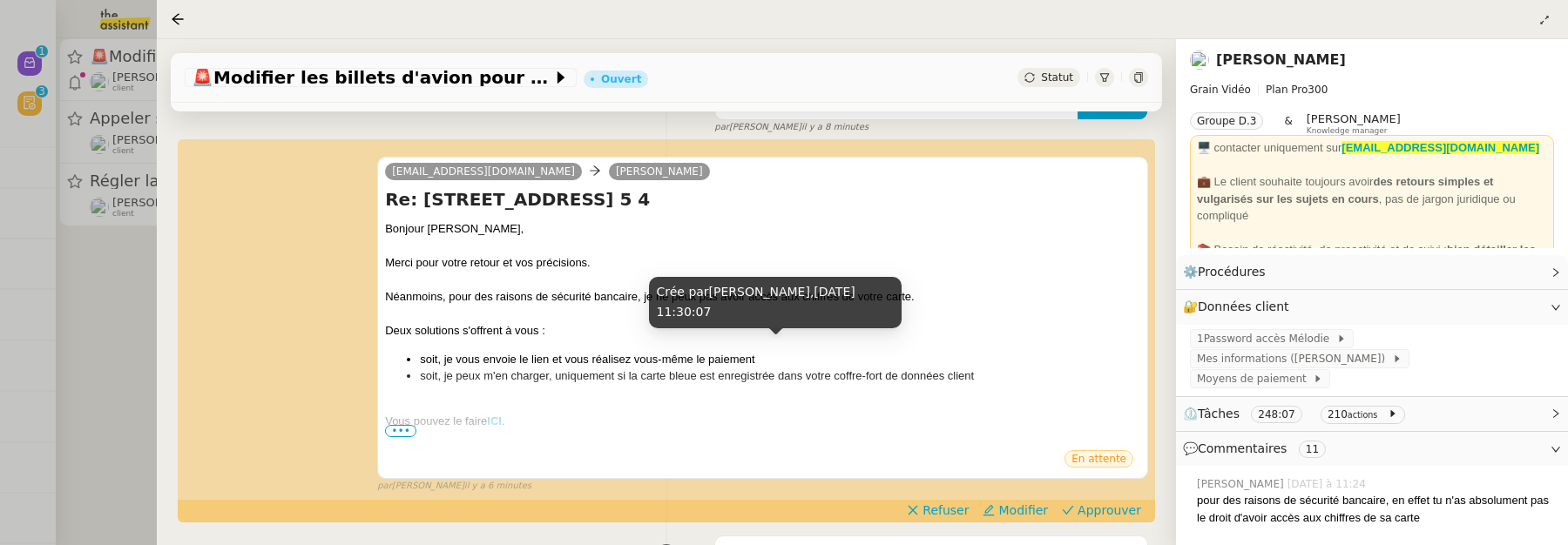
scroll to position [235, 0]
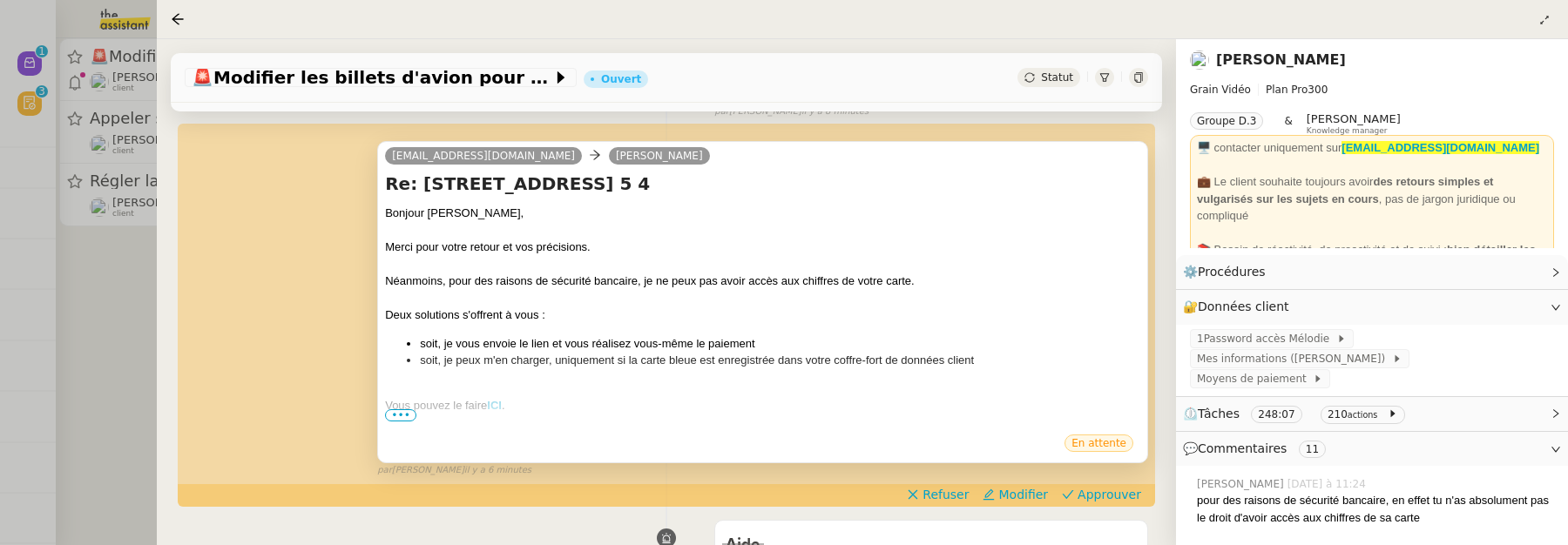
click at [404, 414] on span "•••" at bounding box center [400, 415] width 31 height 12
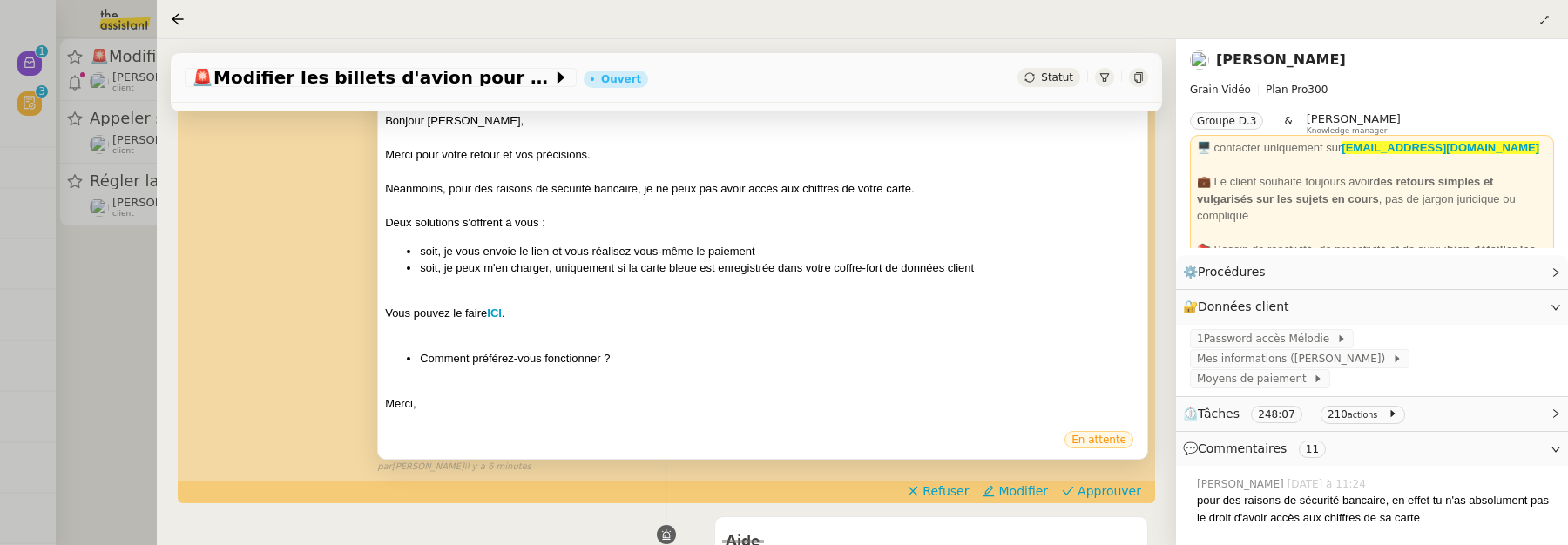
scroll to position [325, 0]
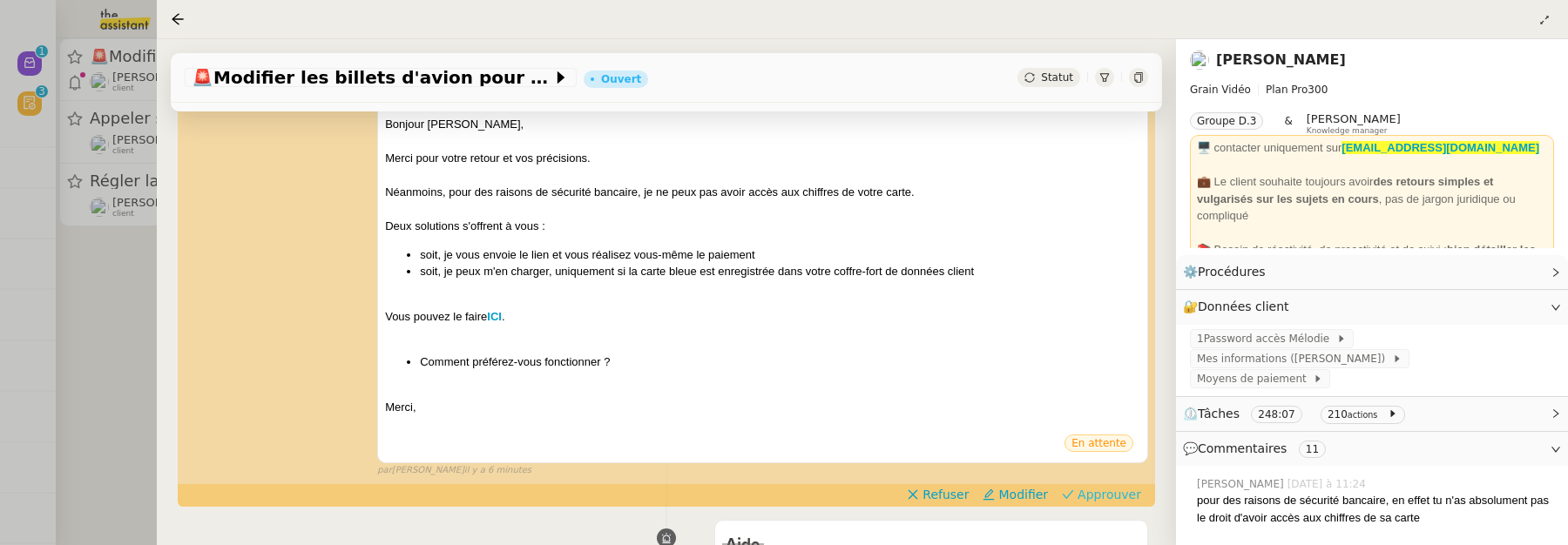
click at [1129, 495] on span "Approuver" at bounding box center [1109, 494] width 64 height 17
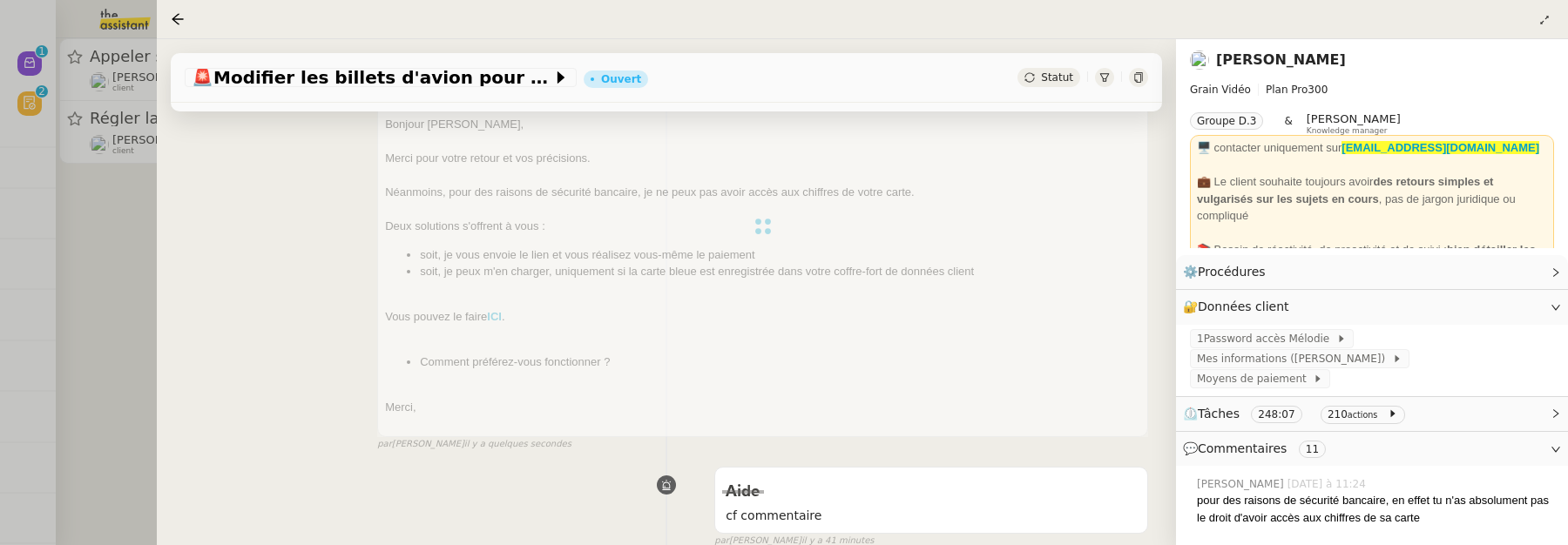
click at [121, 235] on div at bounding box center [784, 272] width 1568 height 545
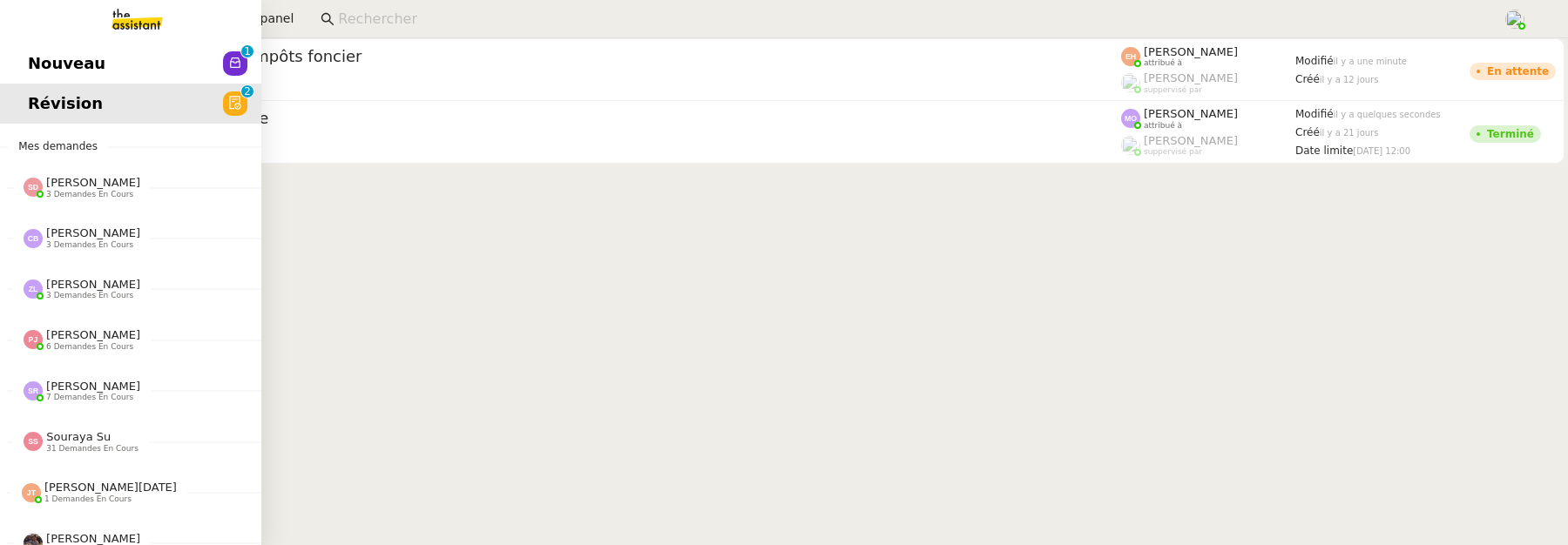
click at [41, 62] on span "Nouveau" at bounding box center [67, 63] width 78 height 26
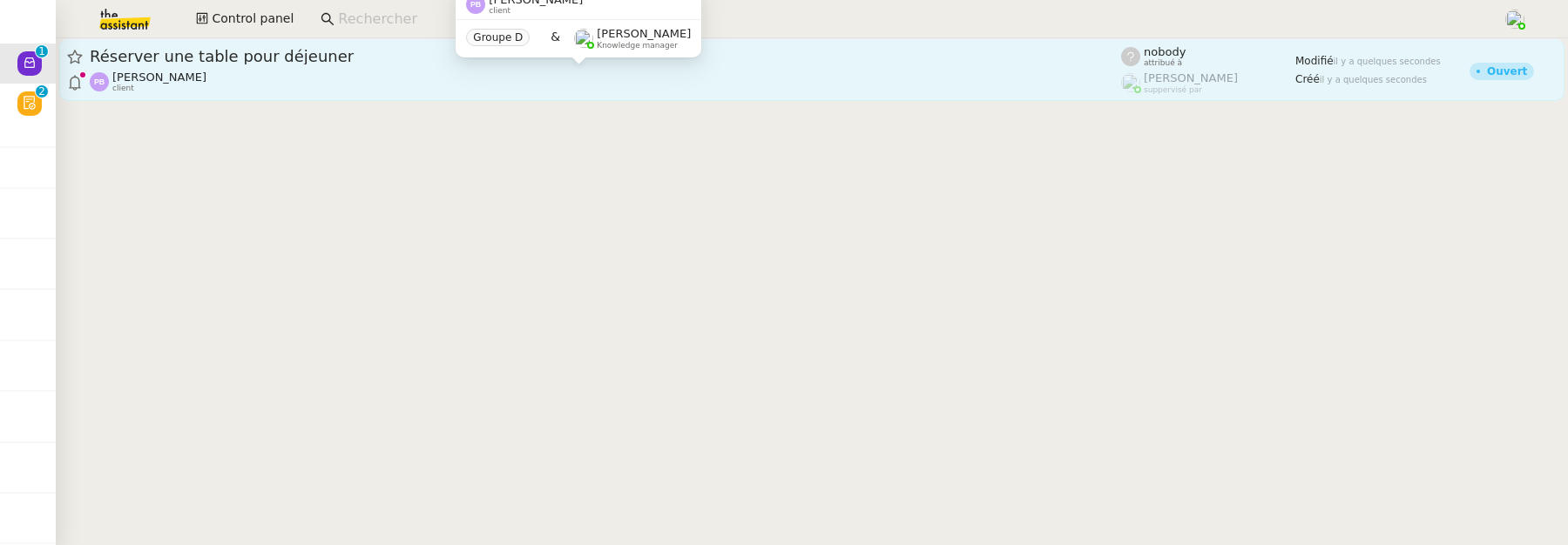
click at [365, 73] on div "Pierre-Henri Billard client" at bounding box center [604, 82] width 1031 height 23
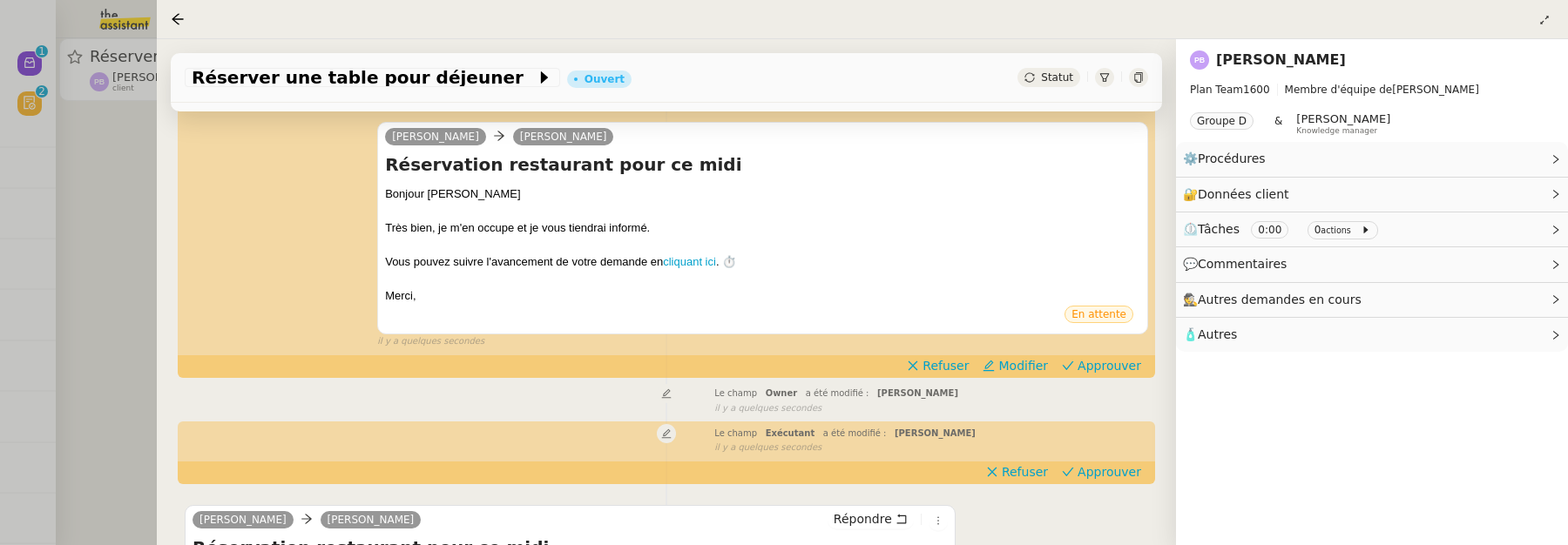
scroll to position [279, 0]
click at [1111, 366] on span "Approuver" at bounding box center [1109, 366] width 64 height 17
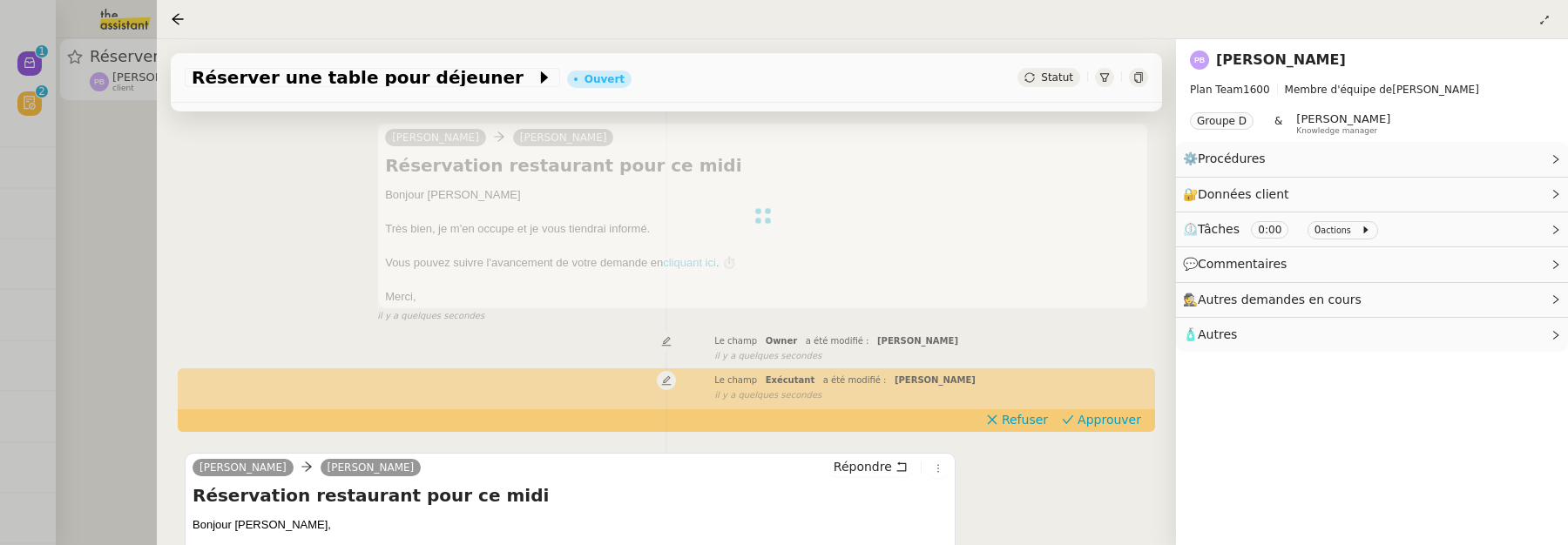
scroll to position [0, 0]
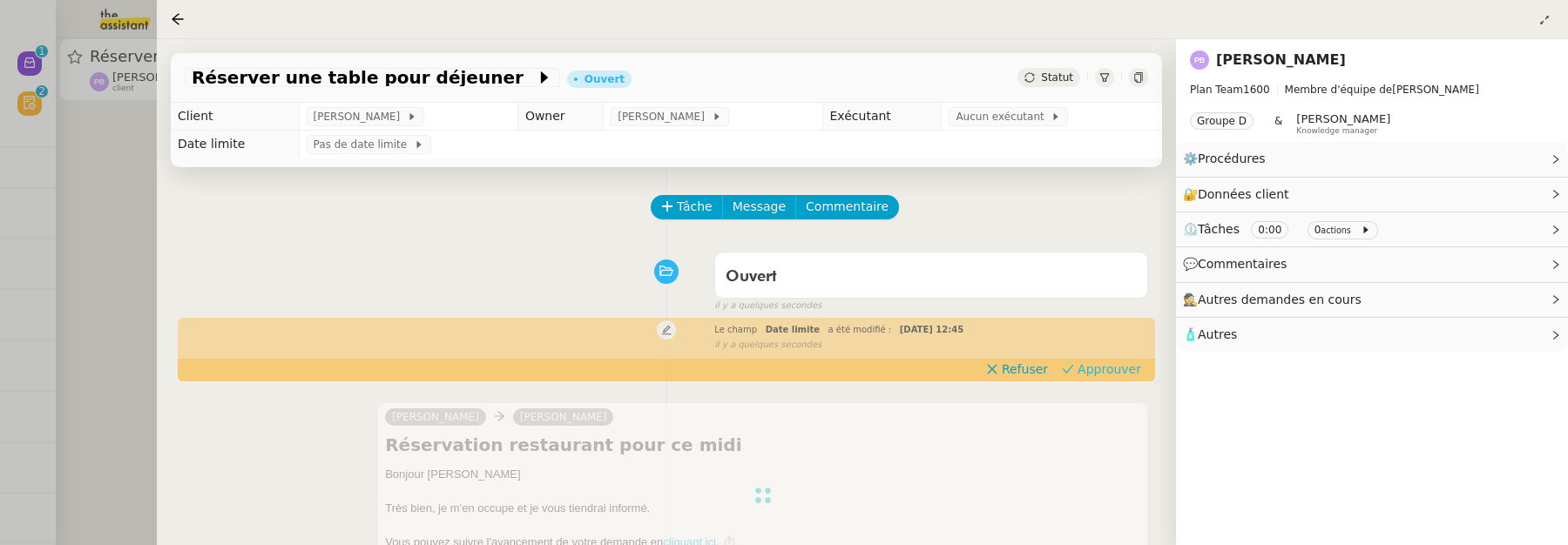
click at [1110, 362] on span "Approuver" at bounding box center [1109, 368] width 64 height 17
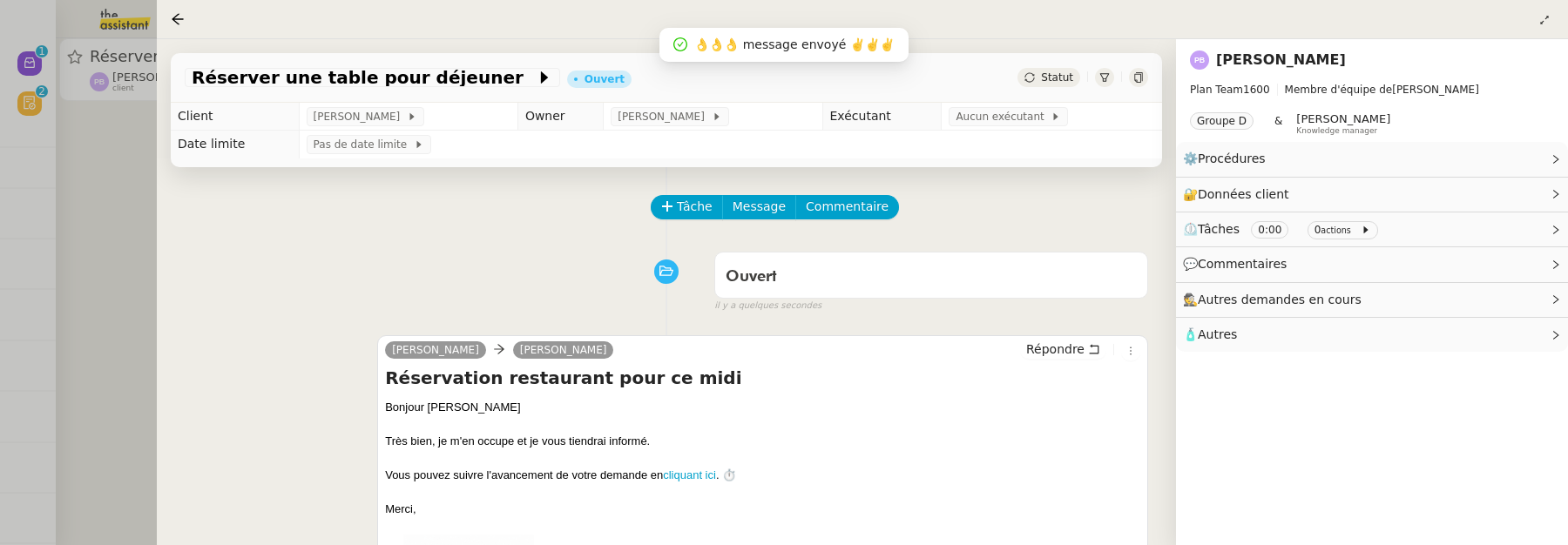
click at [1010, 116] on span "Aucun exécutant" at bounding box center [1004, 117] width 95 height 17
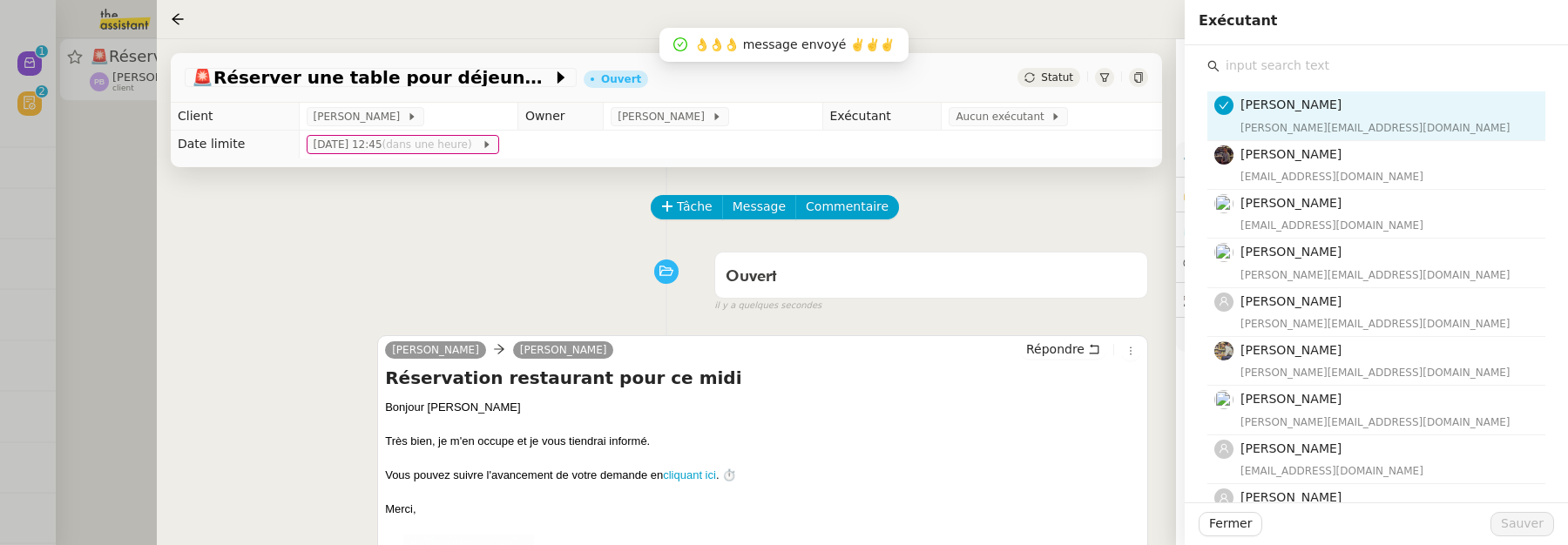
click at [1284, 66] on input "text" at bounding box center [1382, 66] width 326 height 24
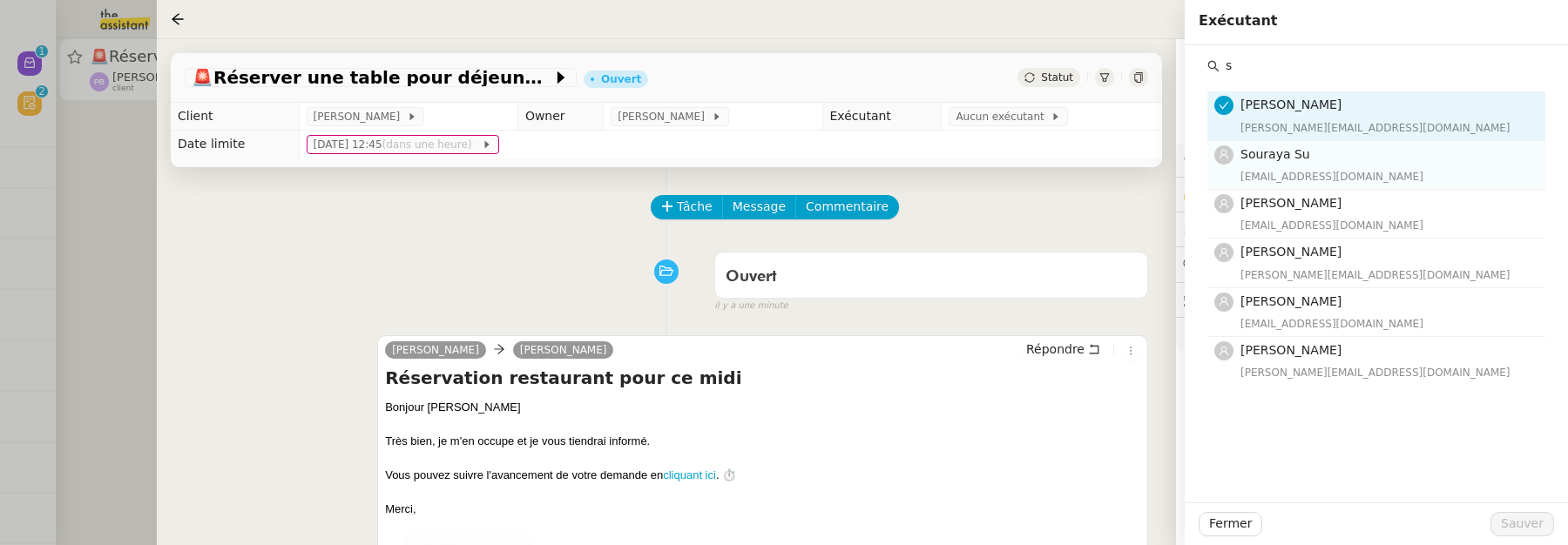
type input "s"
click at [1319, 147] on h4 "Souraya Su" at bounding box center [1387, 154] width 295 height 20
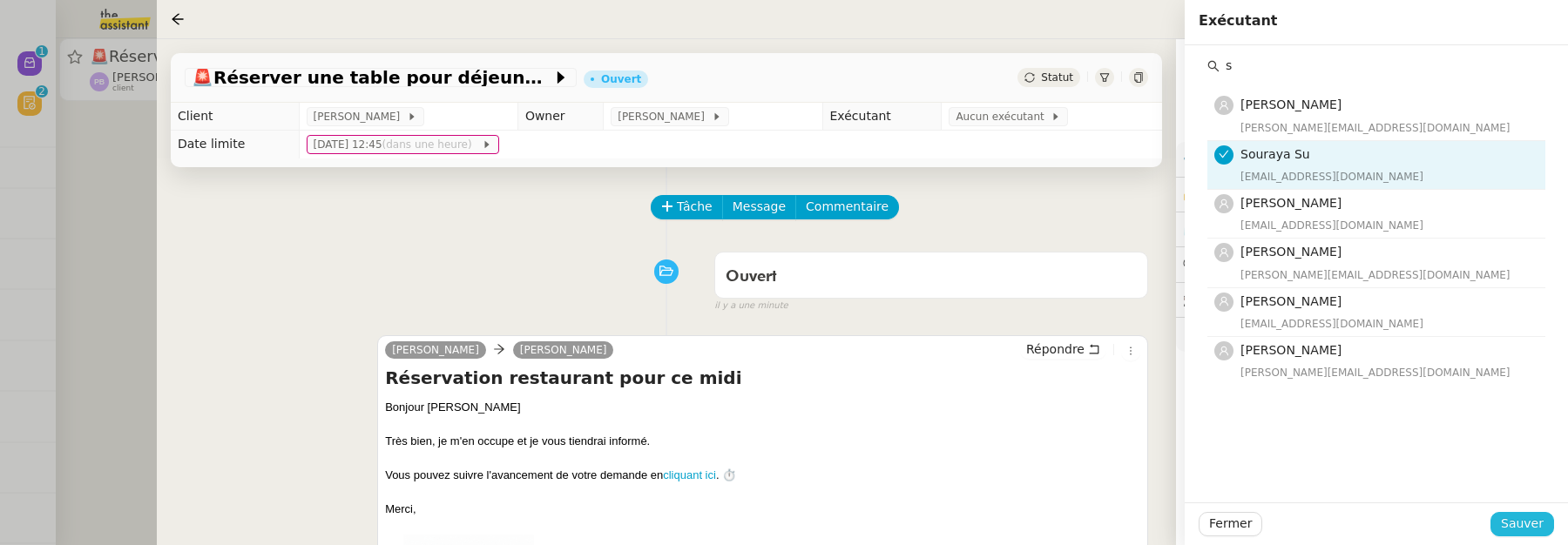
click at [1519, 517] on span "Sauver" at bounding box center [1521, 523] width 43 height 20
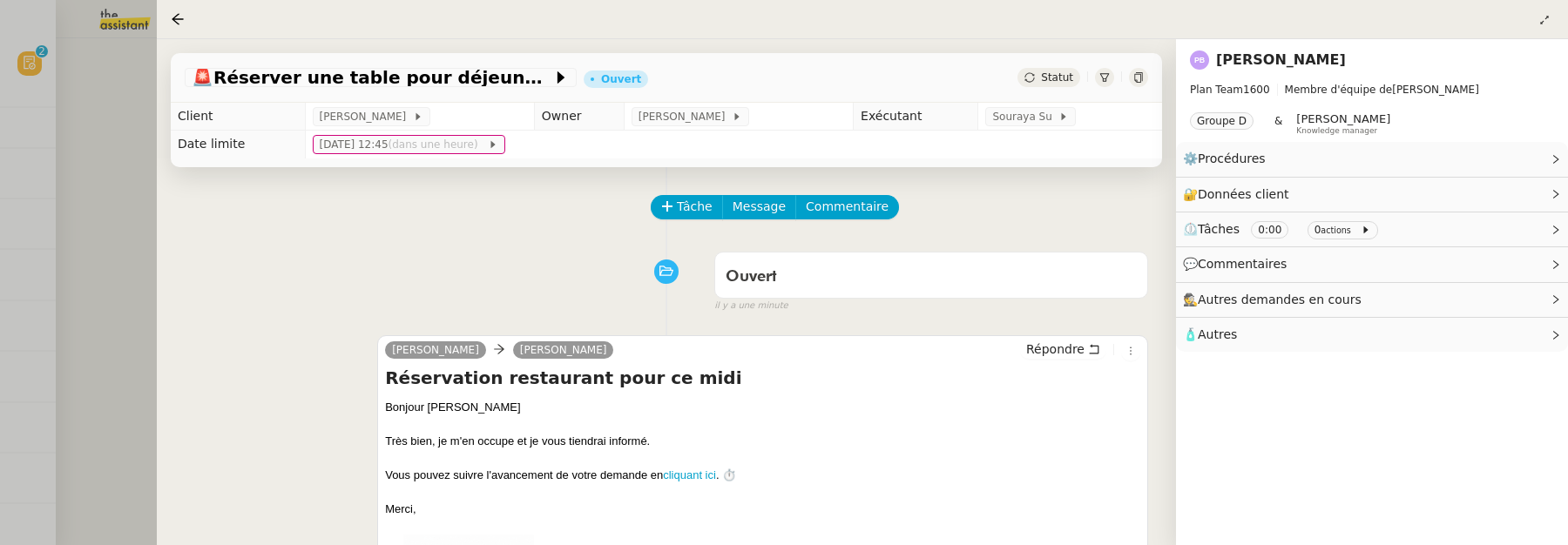
click at [1141, 84] on div at bounding box center [1138, 77] width 19 height 19
click at [1060, 118] on icon at bounding box center [1063, 116] width 10 height 10
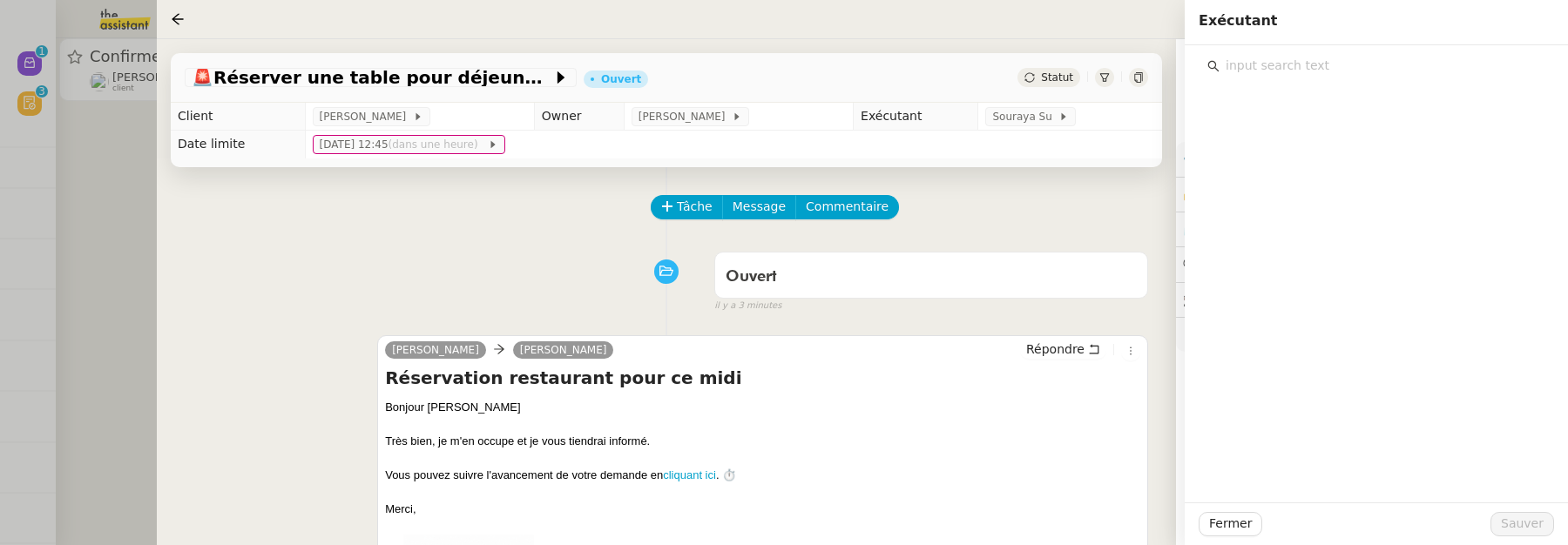
click at [1292, 59] on input "text" at bounding box center [1382, 66] width 326 height 24
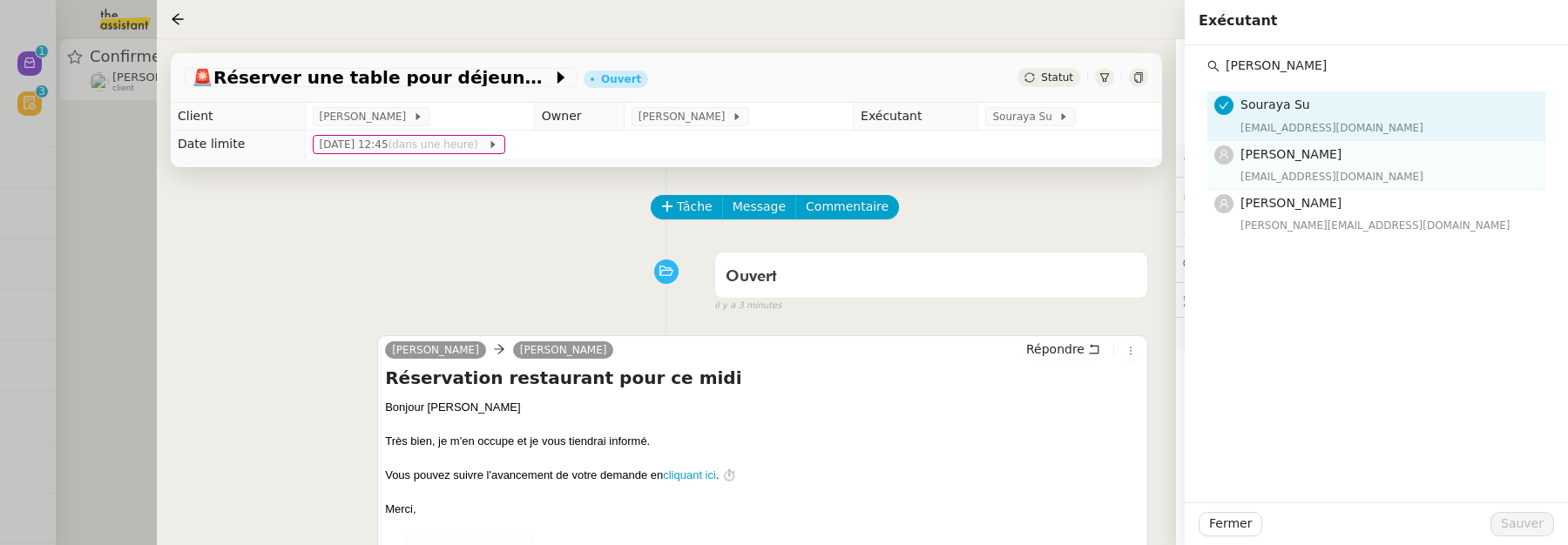
type input "pauline"
click at [1317, 150] on span "[PERSON_NAME]" at bounding box center [1291, 154] width 101 height 14
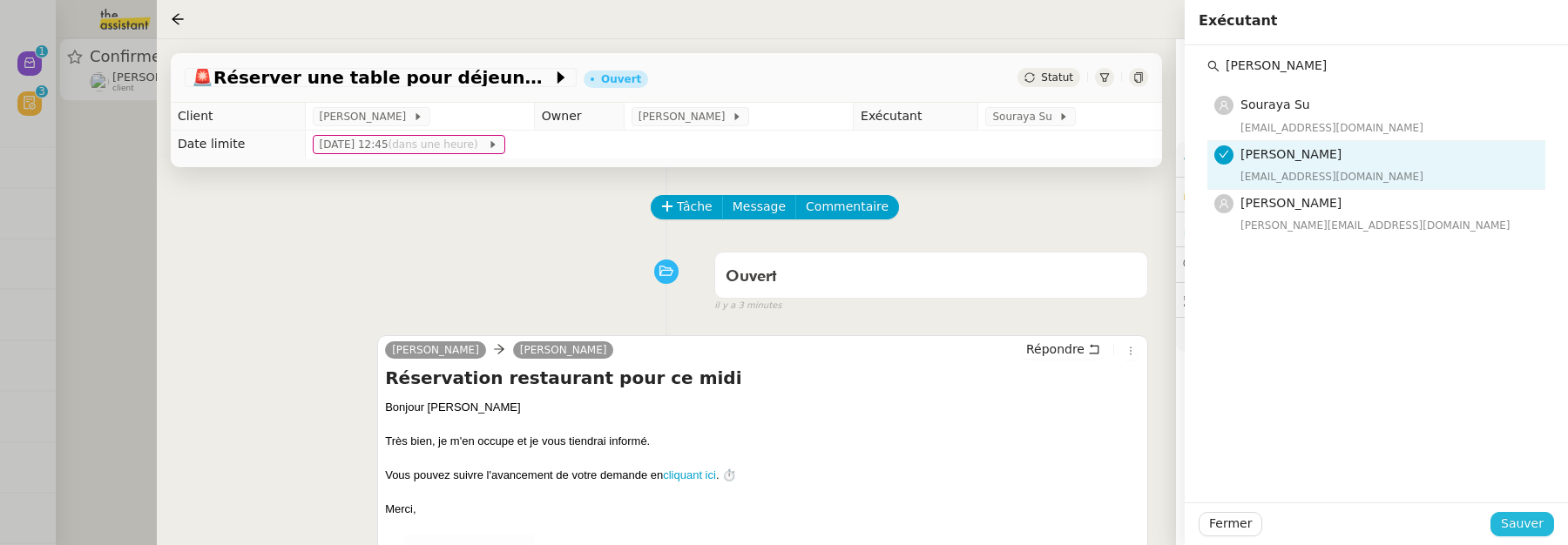
click at [1520, 535] on button "Sauver" at bounding box center [1521, 524] width 64 height 25
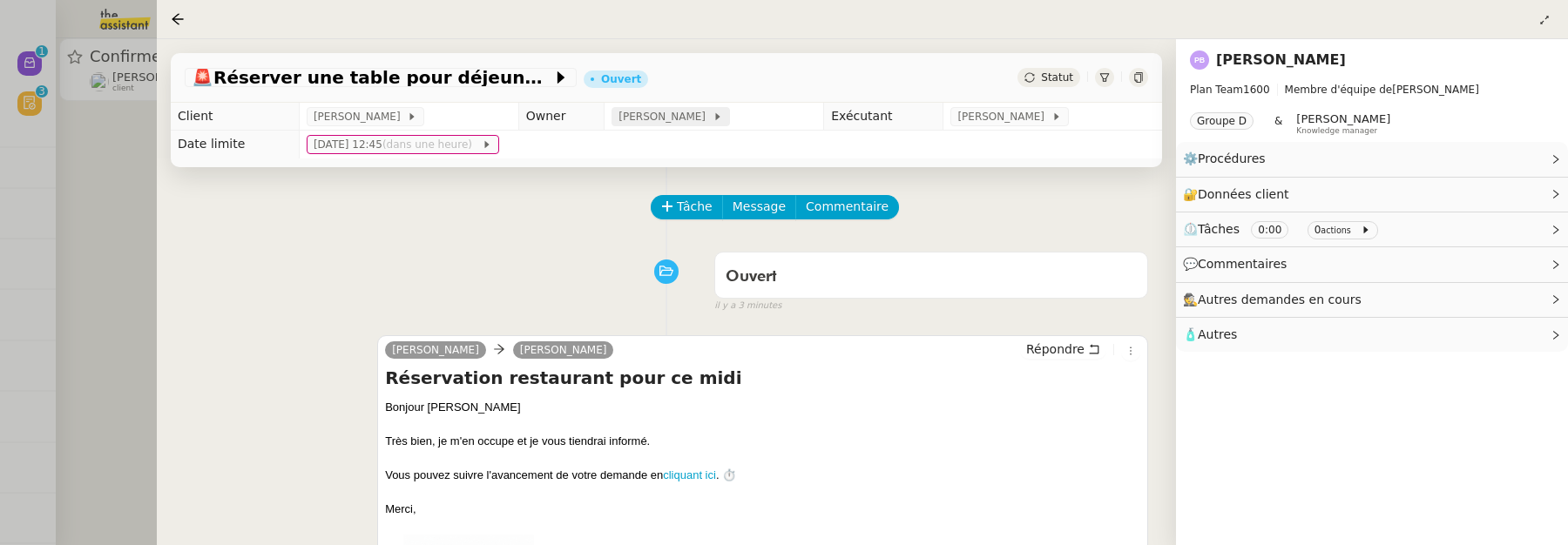
click at [679, 115] on span "[PERSON_NAME]" at bounding box center [665, 117] width 93 height 17
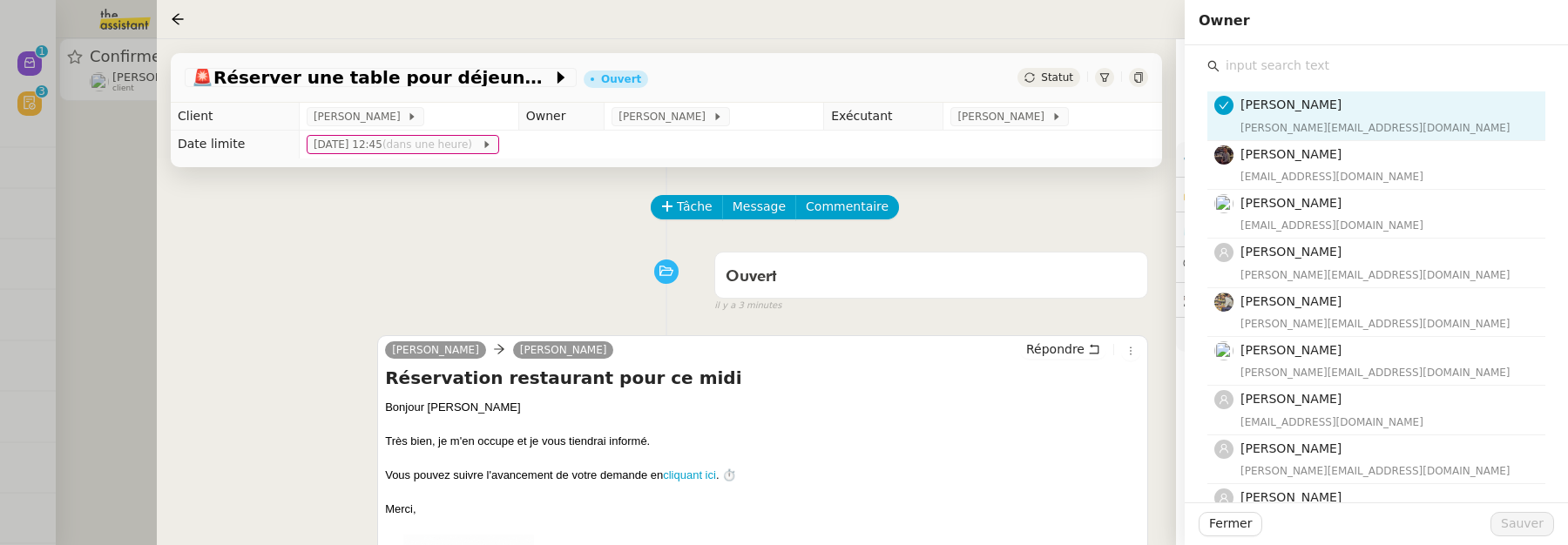
click at [1307, 58] on input "text" at bounding box center [1382, 66] width 326 height 24
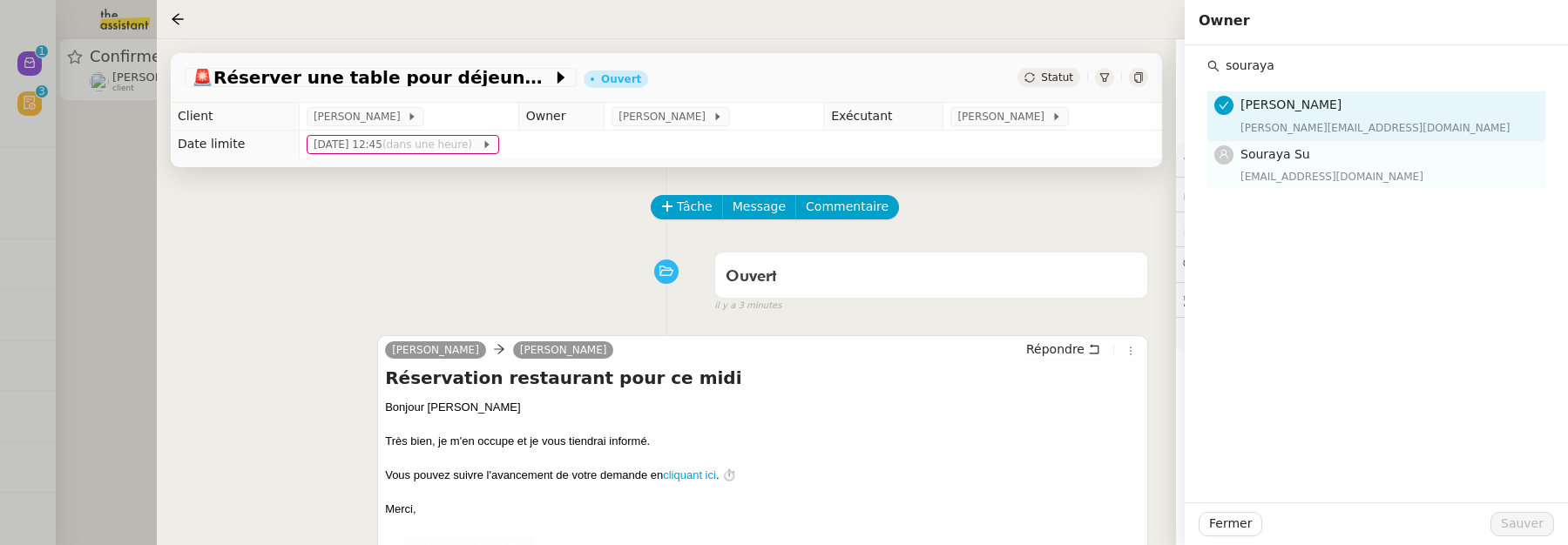
type input "souraya"
click at [1330, 160] on h4 "Souraya Su" at bounding box center [1387, 154] width 295 height 20
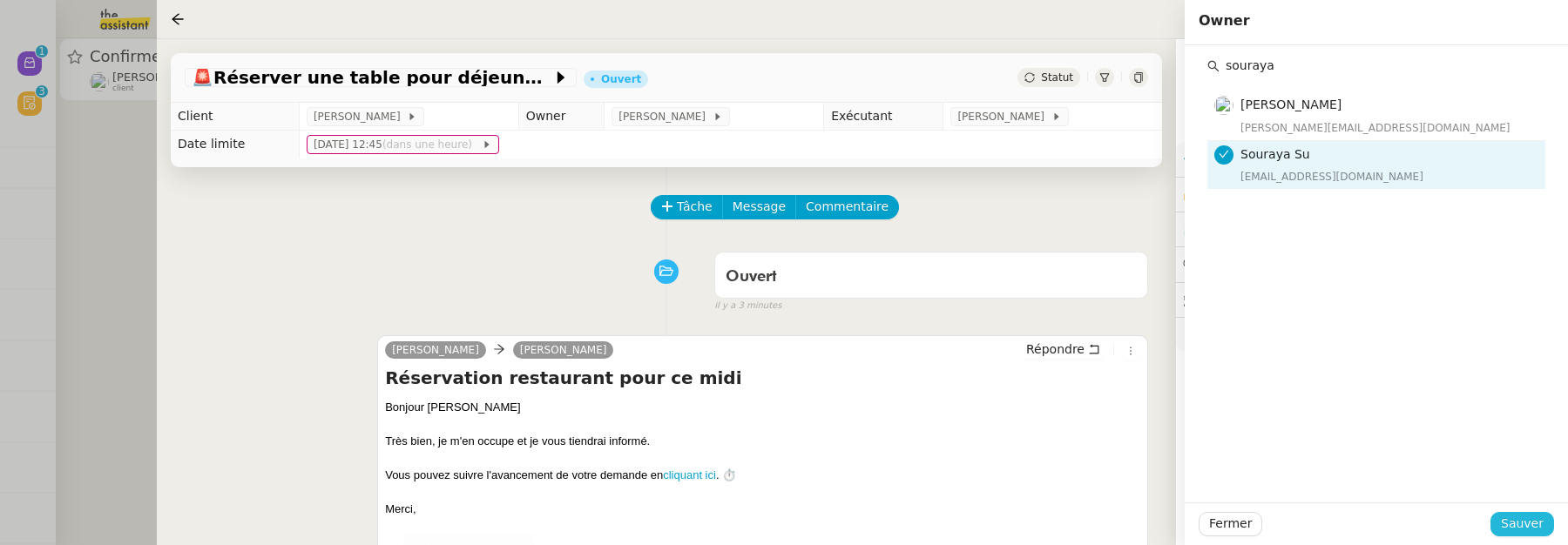
click at [1509, 526] on span "Sauver" at bounding box center [1521, 523] width 43 height 20
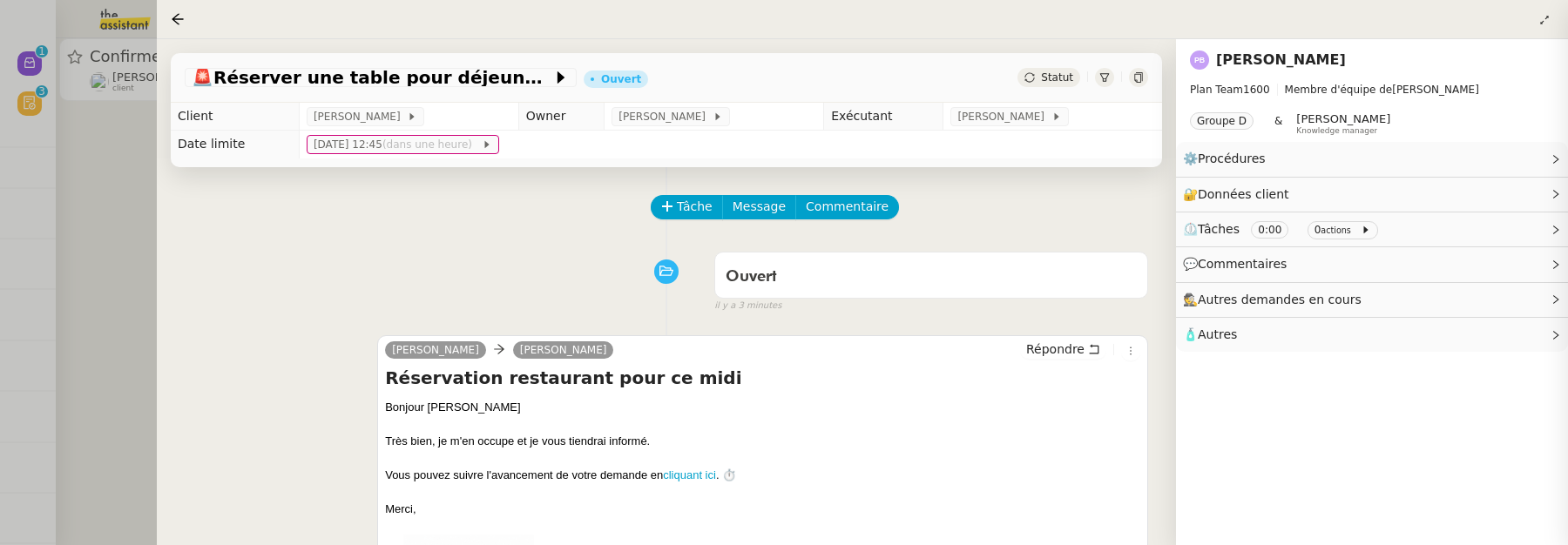
click at [843, 460] on app-ticket "🚨 Réserver une table pour déjeuner Ouvert Statut Client Pierre-Henri Billard Ow…" at bounding box center [862, 291] width 1411 height 506
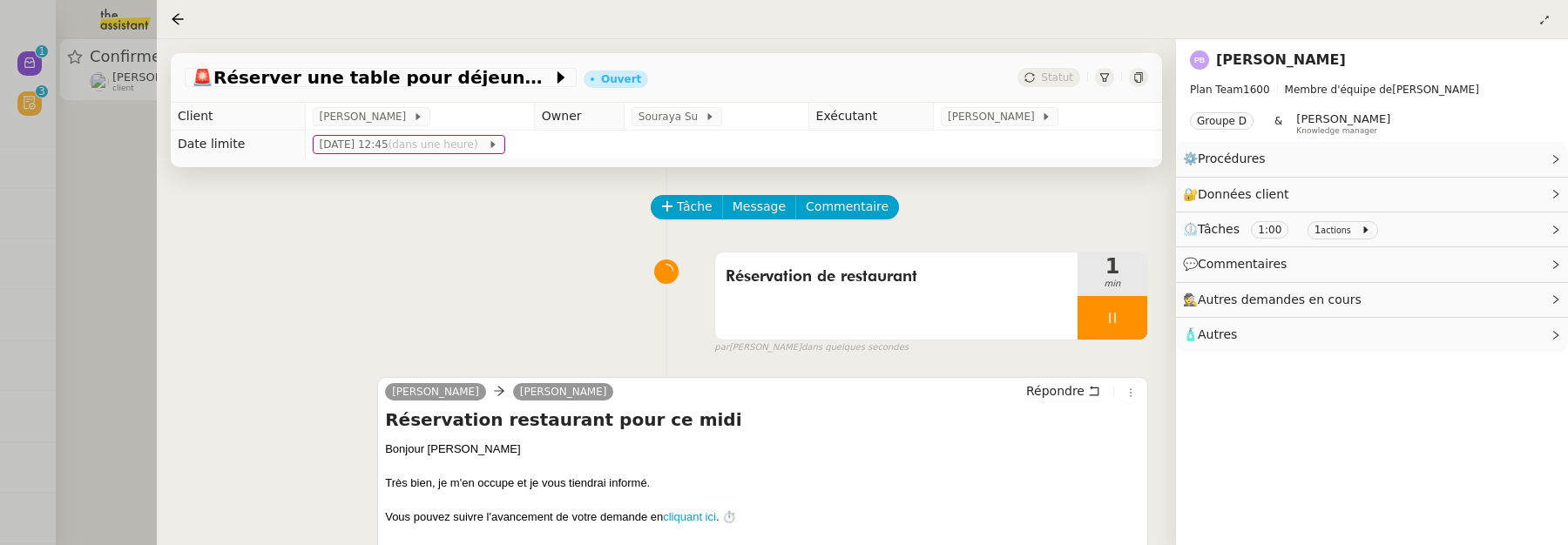
click at [126, 152] on div at bounding box center [784, 272] width 1568 height 545
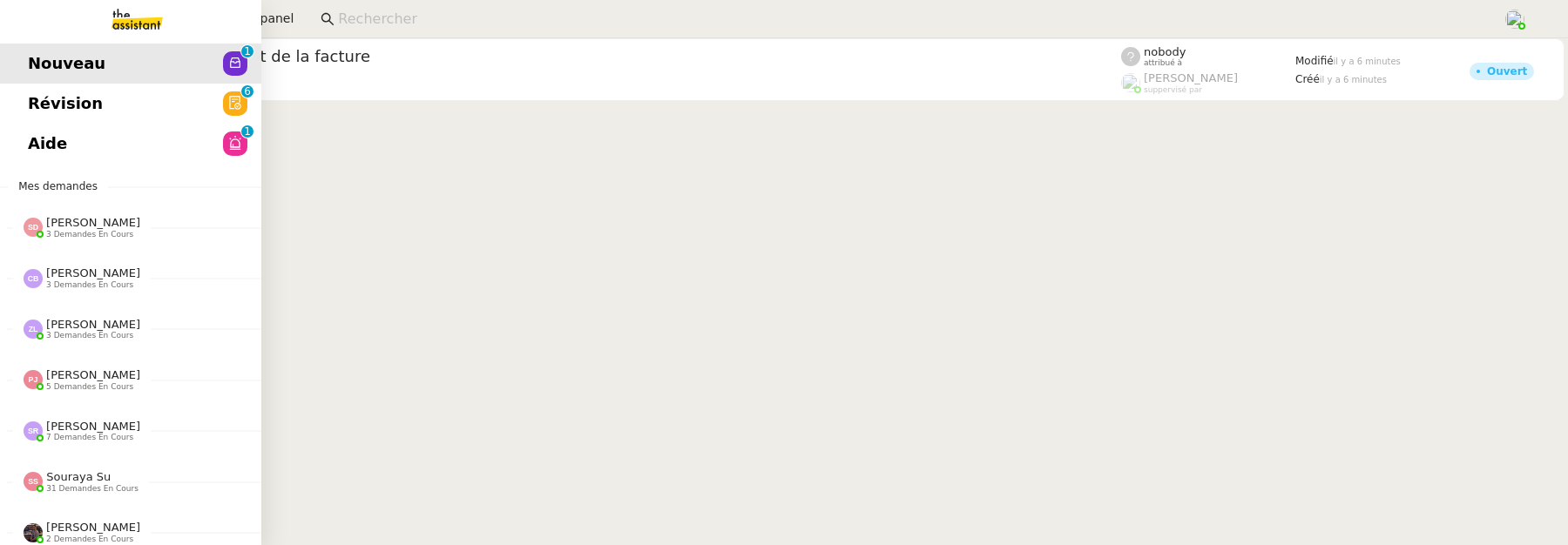
click at [44, 113] on span "Révision" at bounding box center [65, 103] width 75 height 26
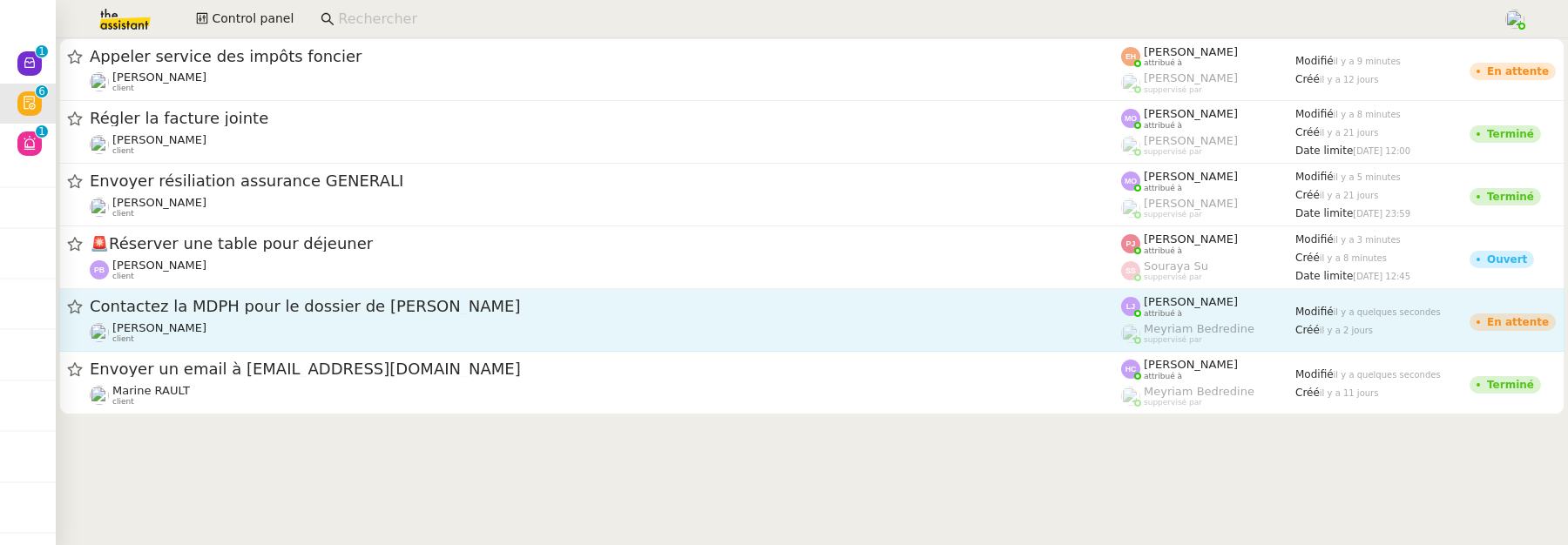
click at [531, 314] on span "Contactez la MDPH pour le dossier de [PERSON_NAME]" at bounding box center [604, 306] width 1031 height 15
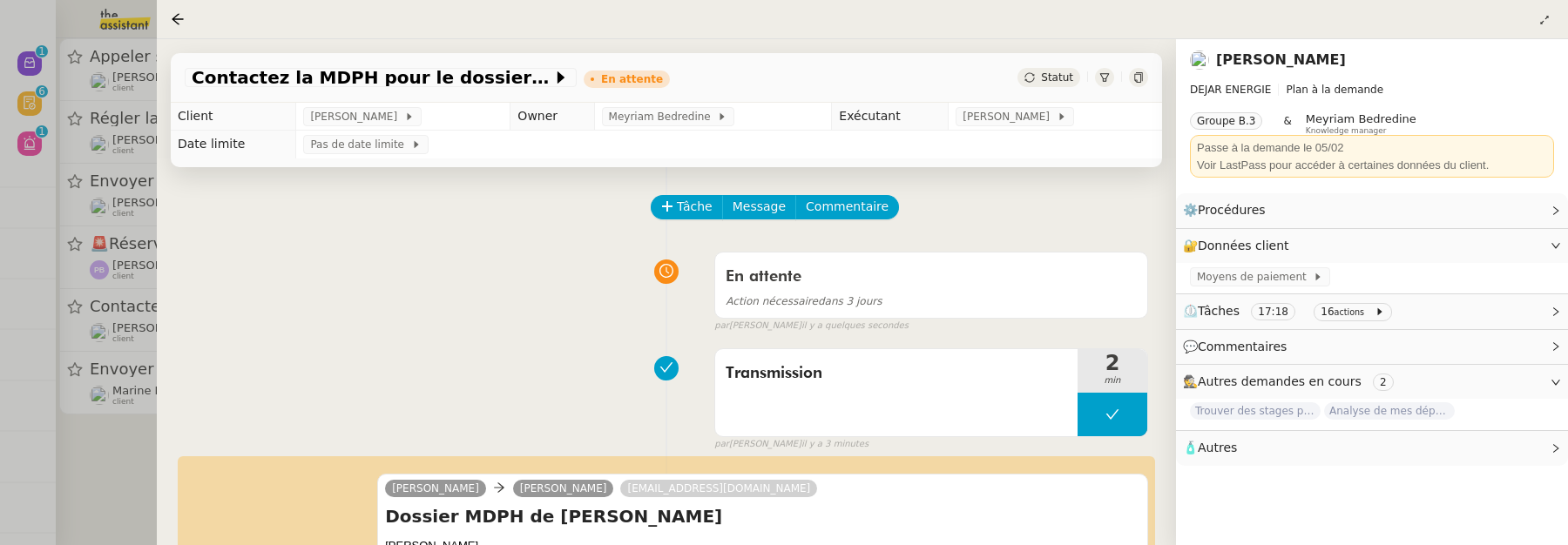
click at [94, 448] on div at bounding box center [784, 272] width 1568 height 545
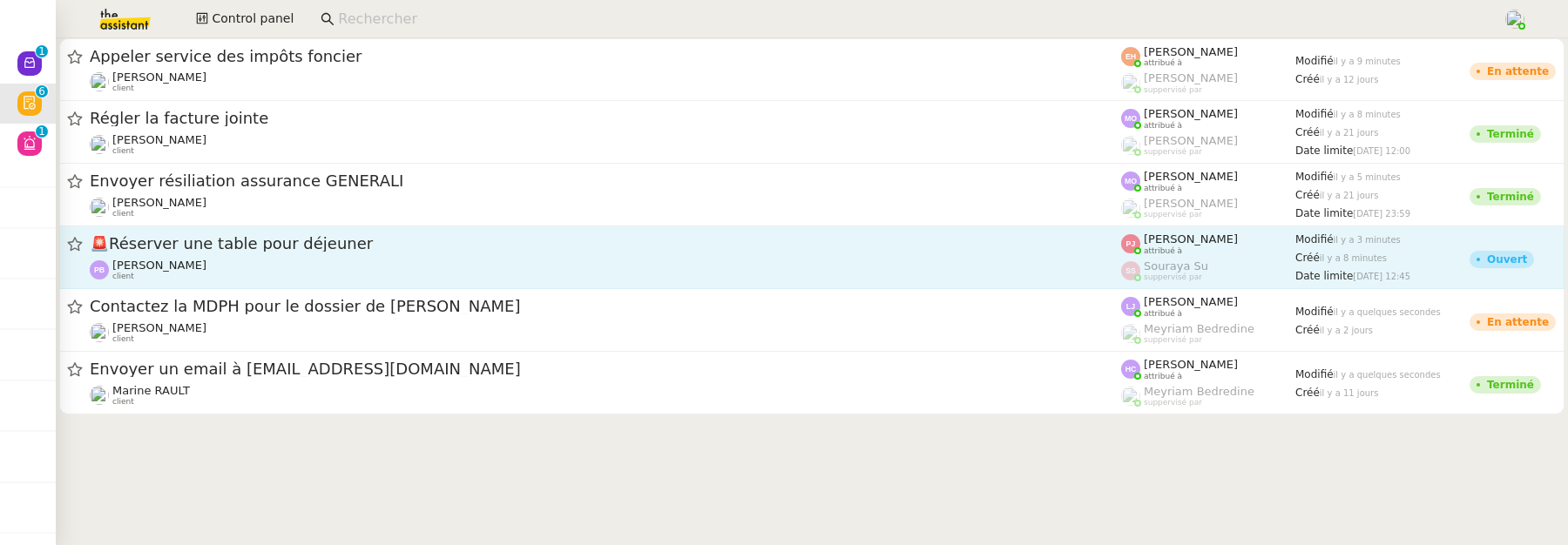
click at [353, 244] on span "🚨 Réserver une table pour déjeuner" at bounding box center [604, 243] width 1031 height 15
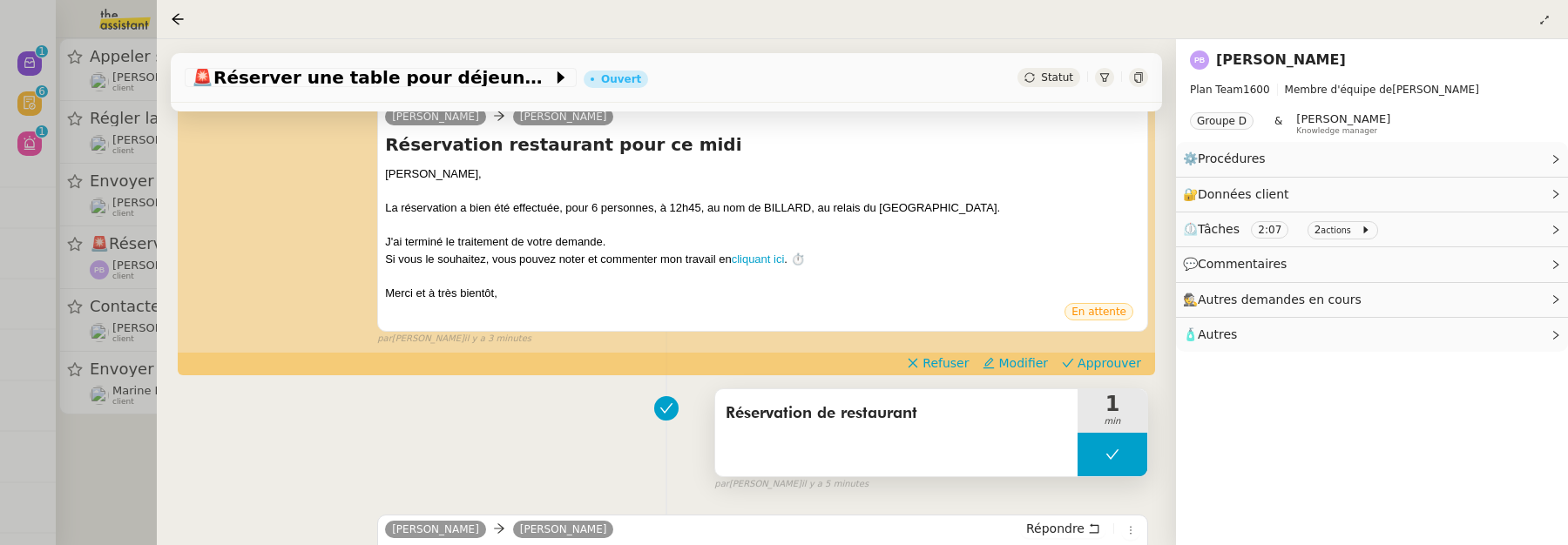
scroll to position [296, 0]
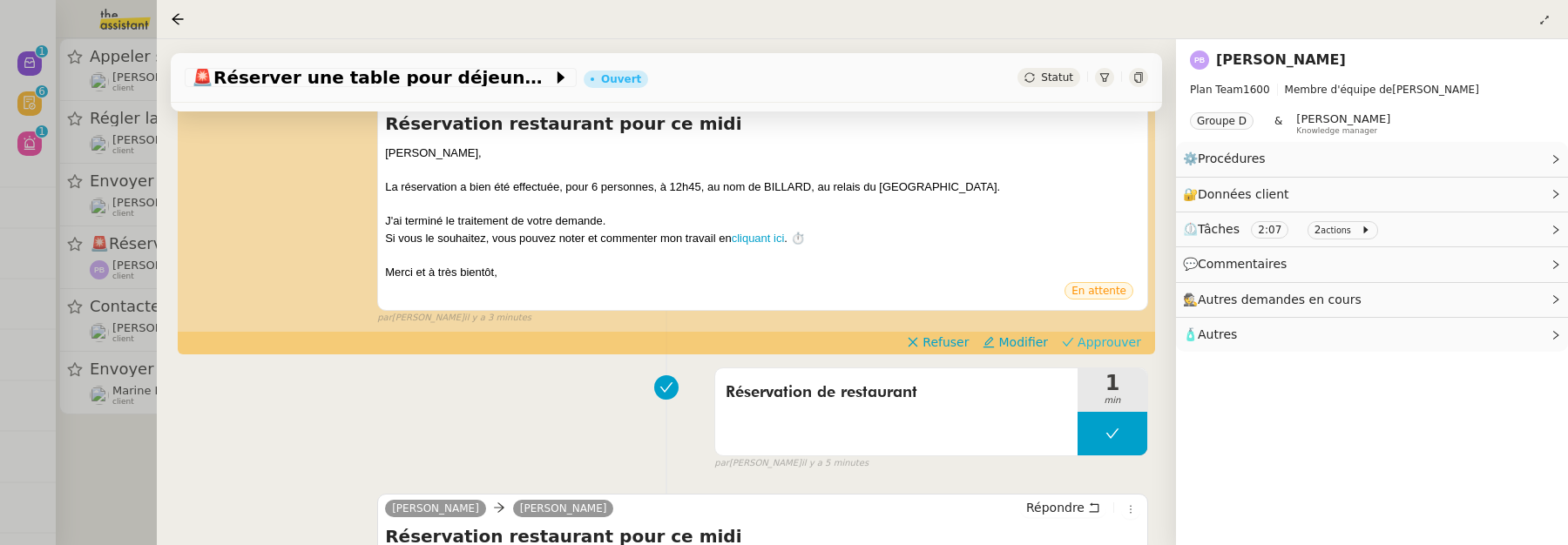
click at [1108, 341] on span "Approuver" at bounding box center [1109, 342] width 64 height 17
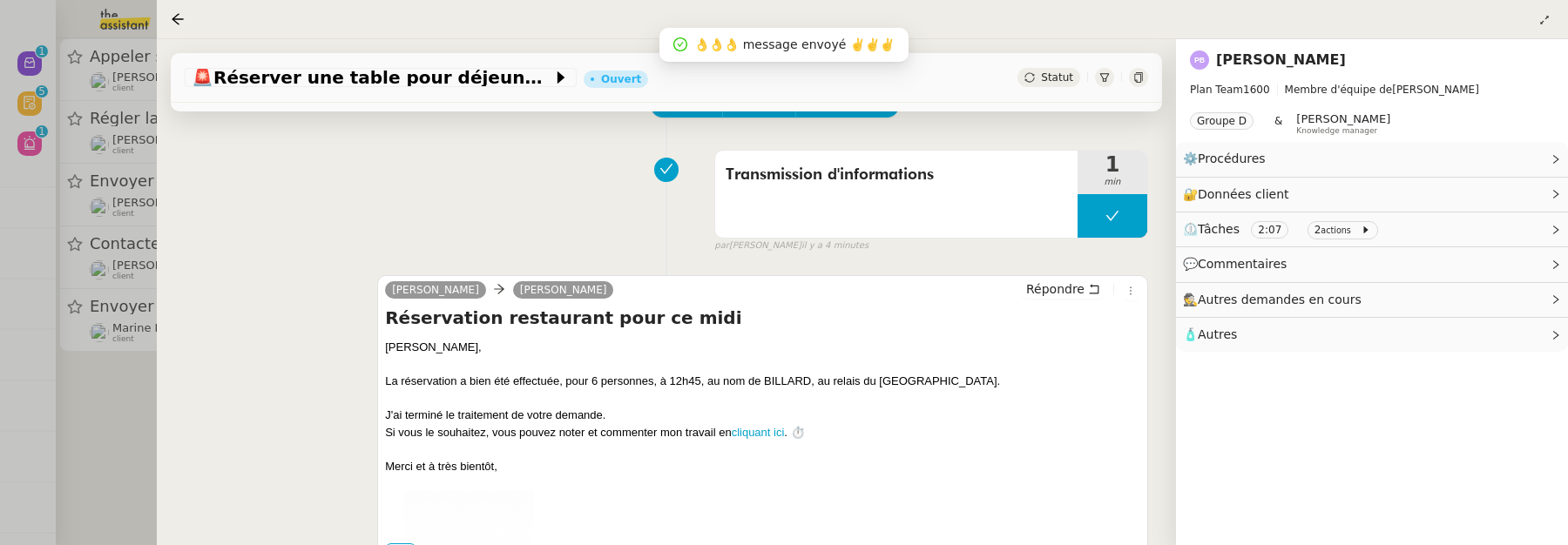
scroll to position [113, 0]
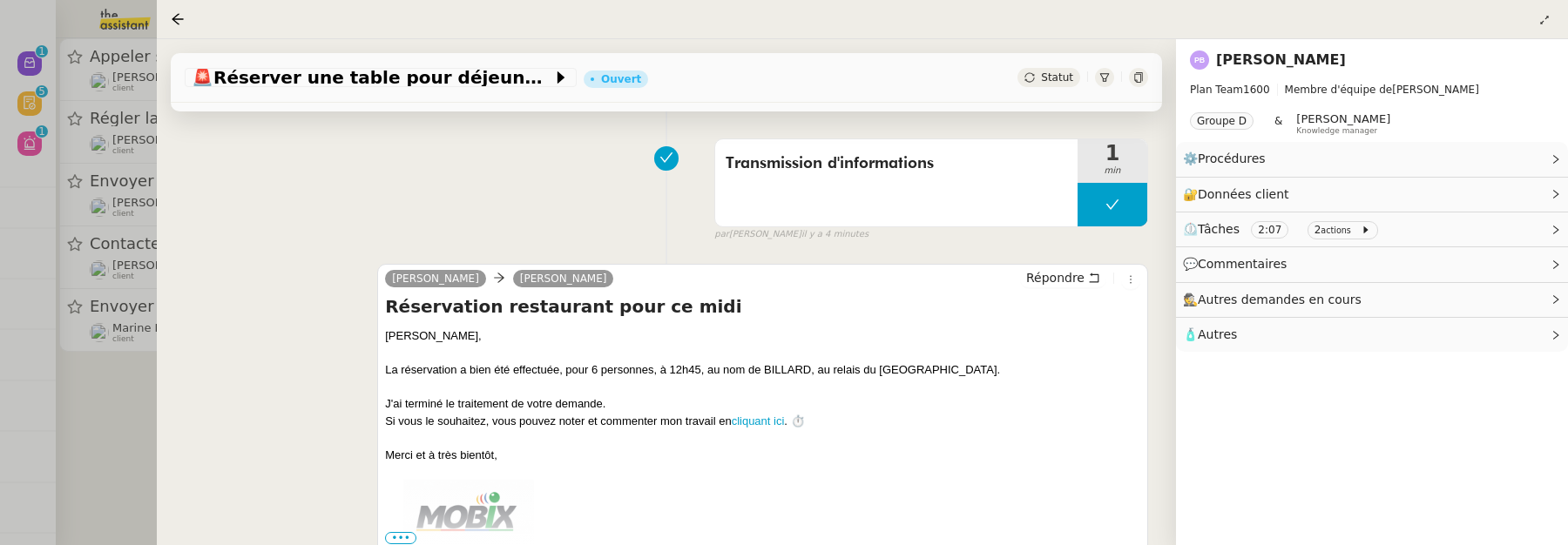
click at [110, 385] on div at bounding box center [784, 272] width 1568 height 545
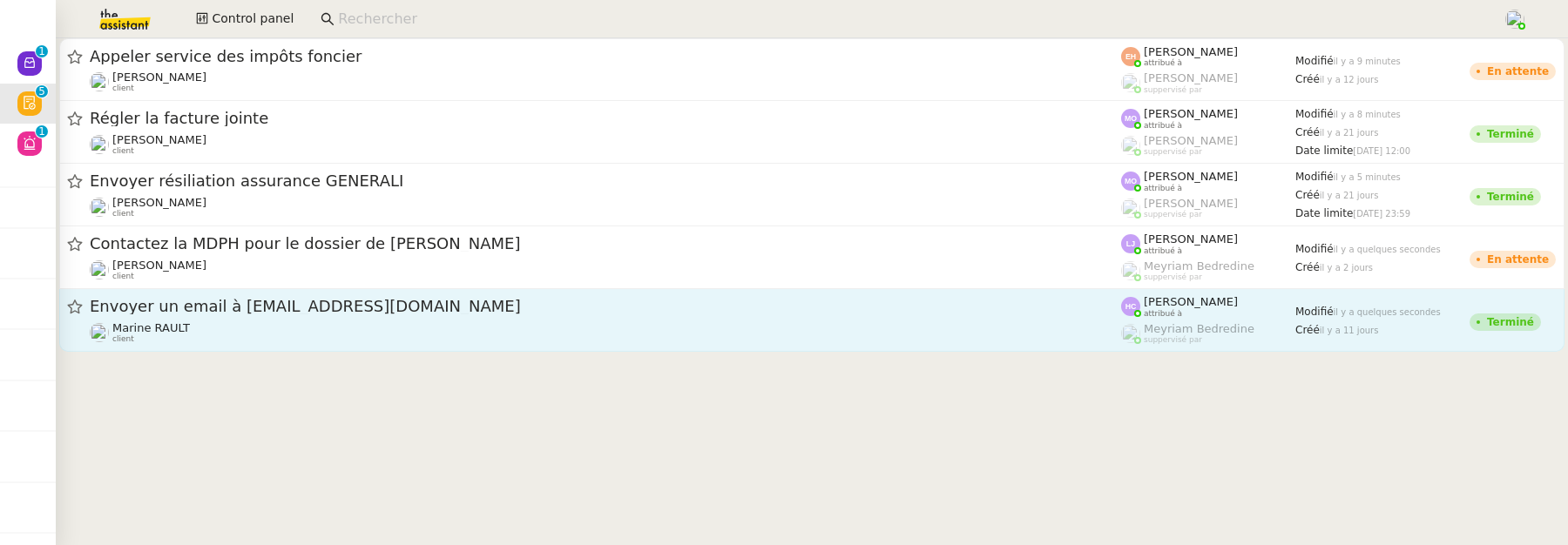
click at [234, 308] on span "Envoyer un email à [EMAIL_ADDRESS][DOMAIN_NAME]" at bounding box center [604, 306] width 1031 height 15
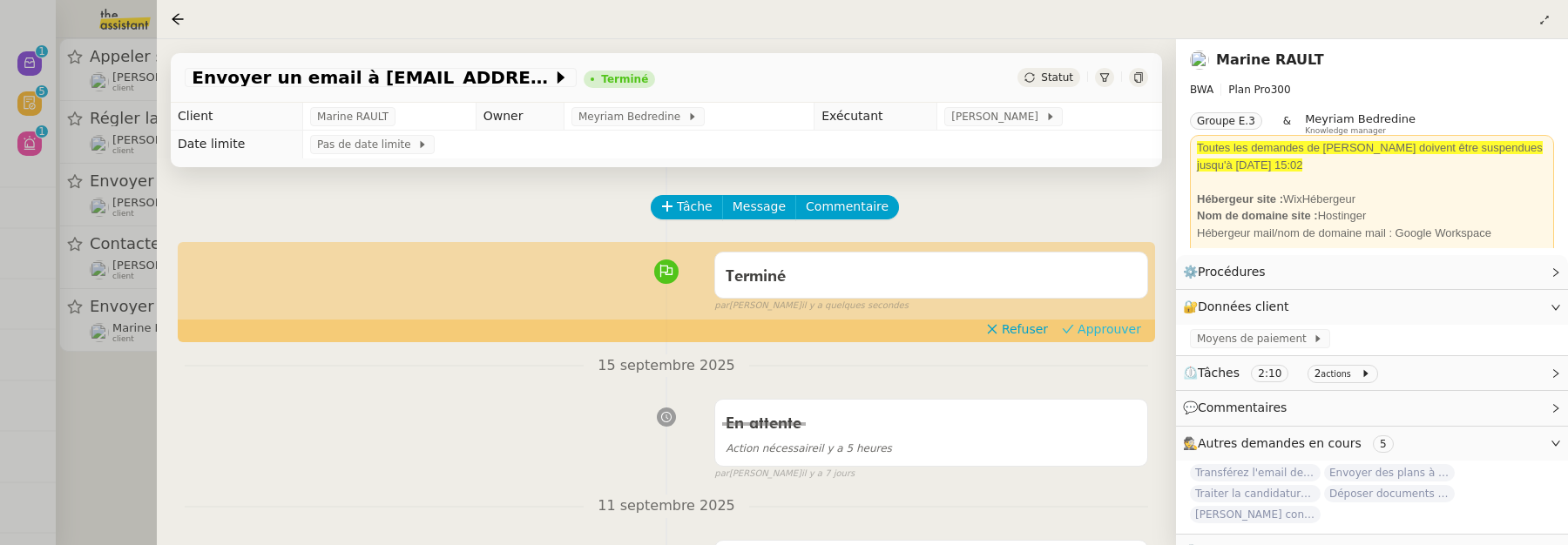
click at [1090, 323] on span "Approuver" at bounding box center [1109, 329] width 64 height 17
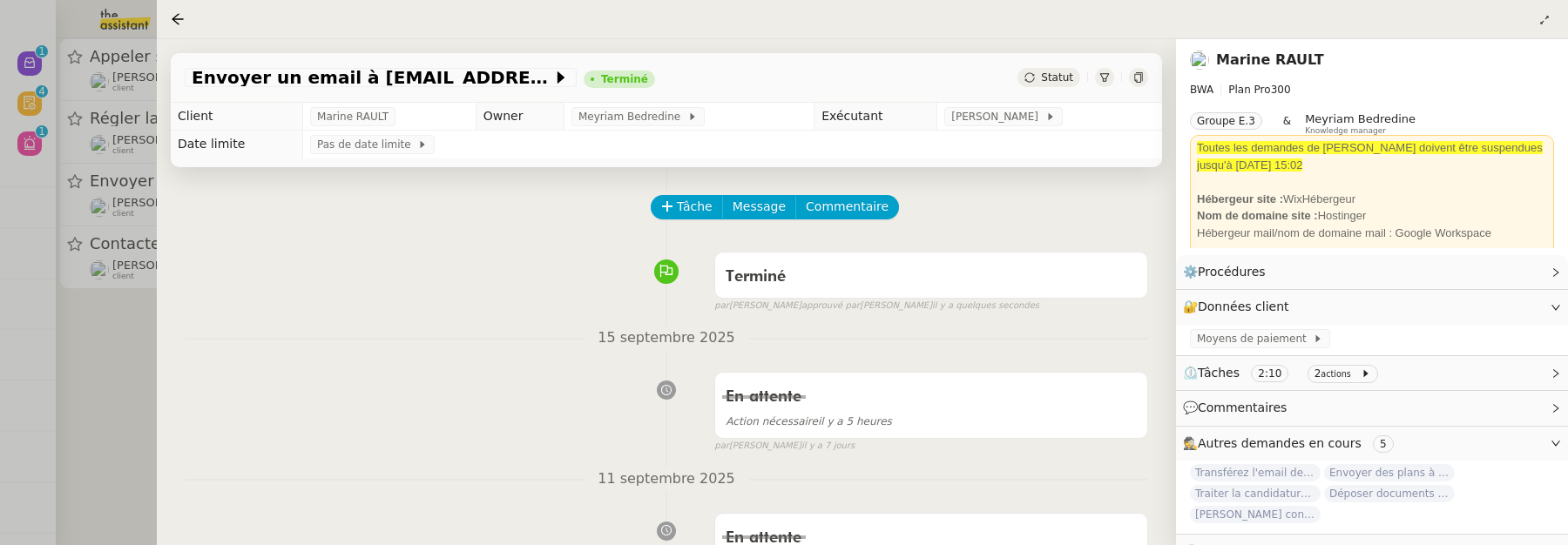
click at [125, 444] on div at bounding box center [784, 272] width 1568 height 545
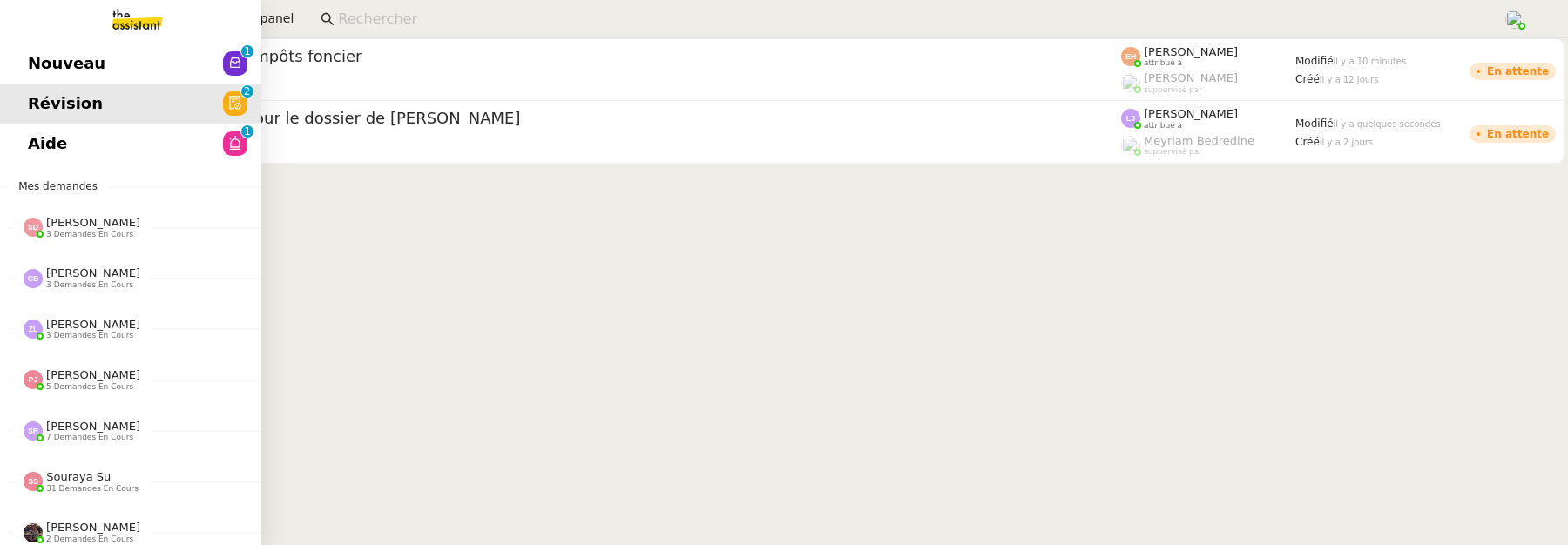
click at [32, 155] on span "Aide" at bounding box center [47, 142] width 39 height 26
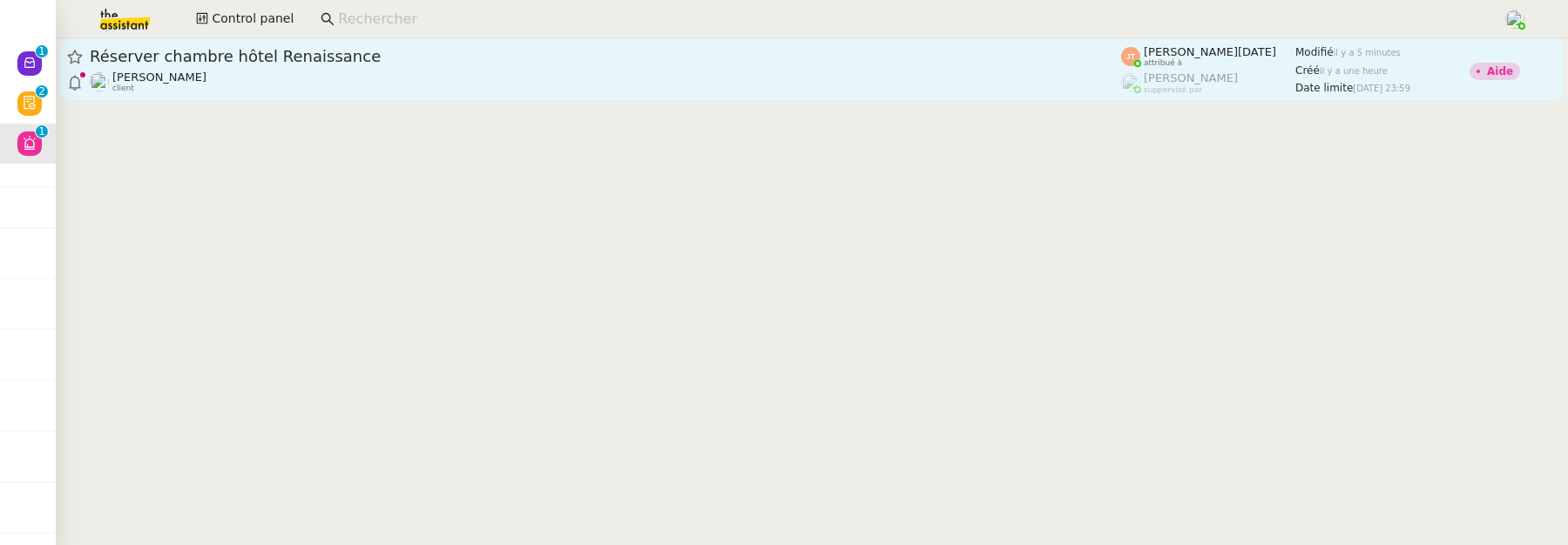
click at [562, 56] on span "Réserver chambre hôtel Renaissance" at bounding box center [604, 56] width 1031 height 15
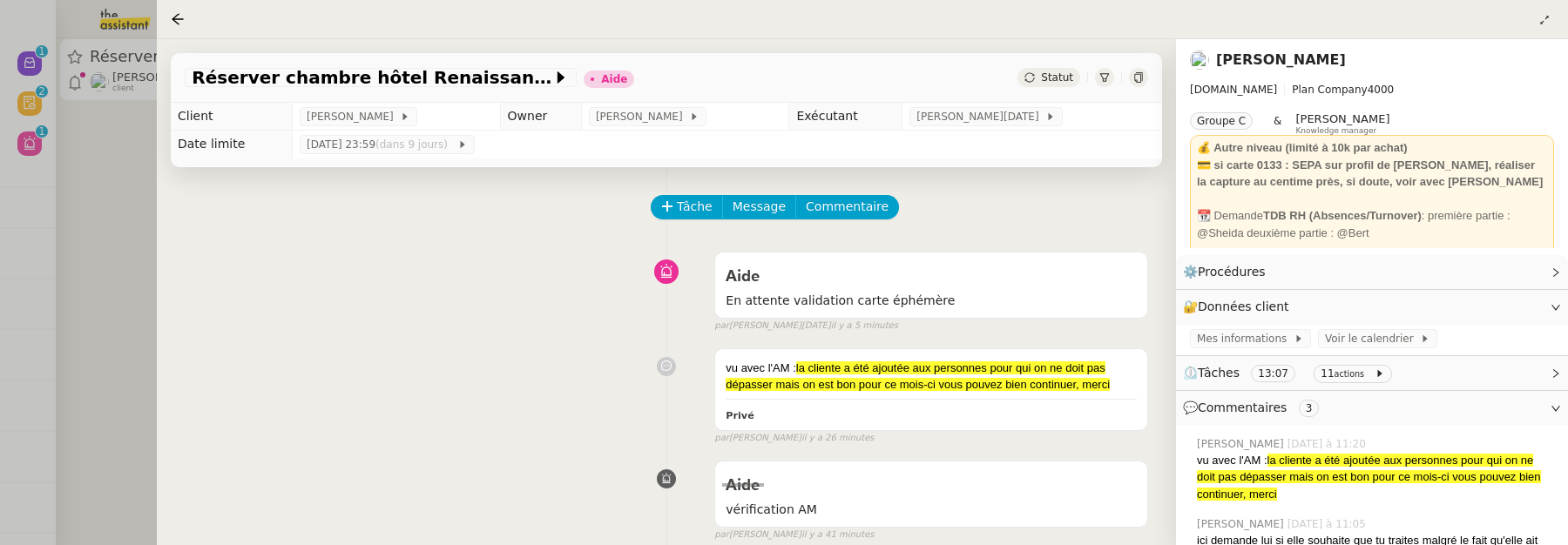
click at [1265, 53] on link "[PERSON_NAME]" at bounding box center [1281, 59] width 130 height 16
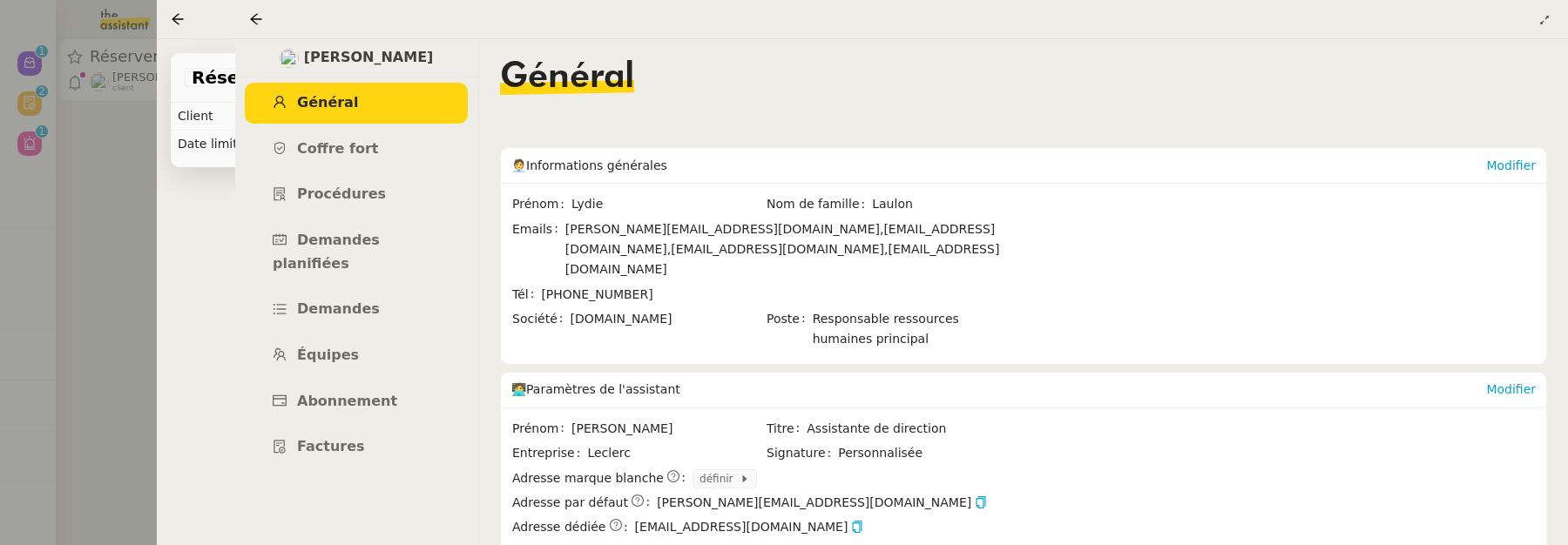
scroll to position [429, 0]
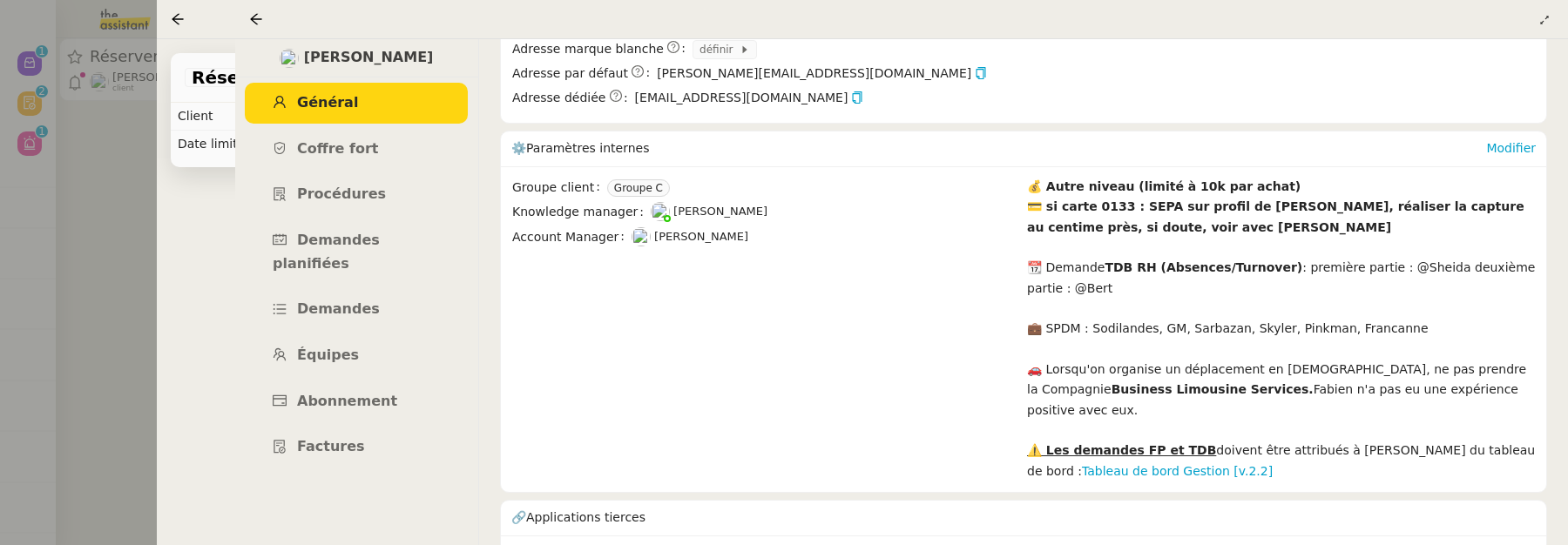
click at [251, 24] on icon at bounding box center [256, 19] width 14 height 14
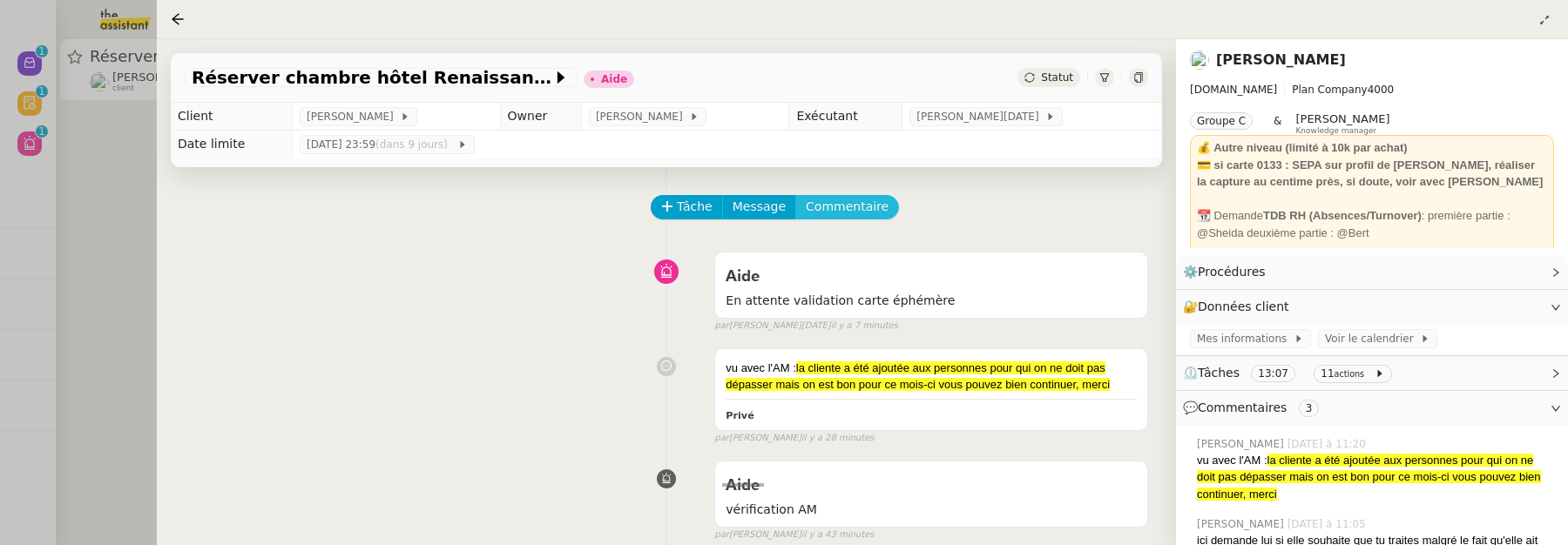
click at [870, 198] on span "Commentaire" at bounding box center [847, 206] width 83 height 20
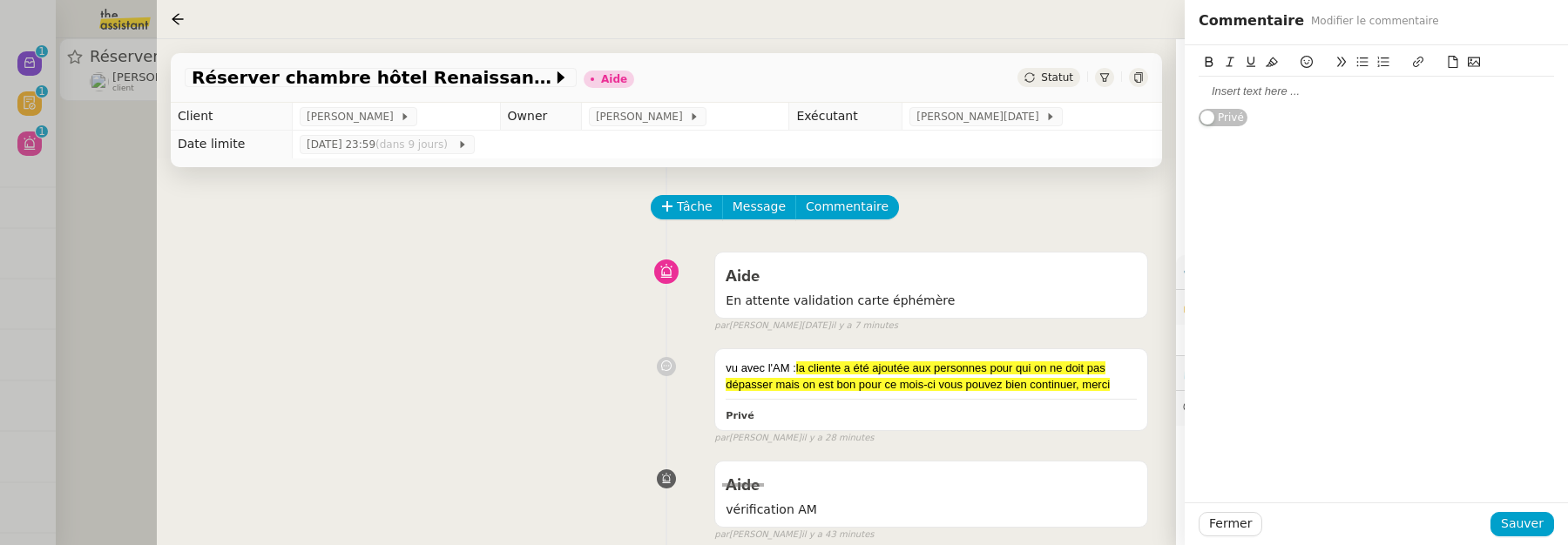
click at [1280, 82] on div at bounding box center [1376, 91] width 355 height 29
click at [1516, 518] on span "Sauver" at bounding box center [1521, 523] width 43 height 20
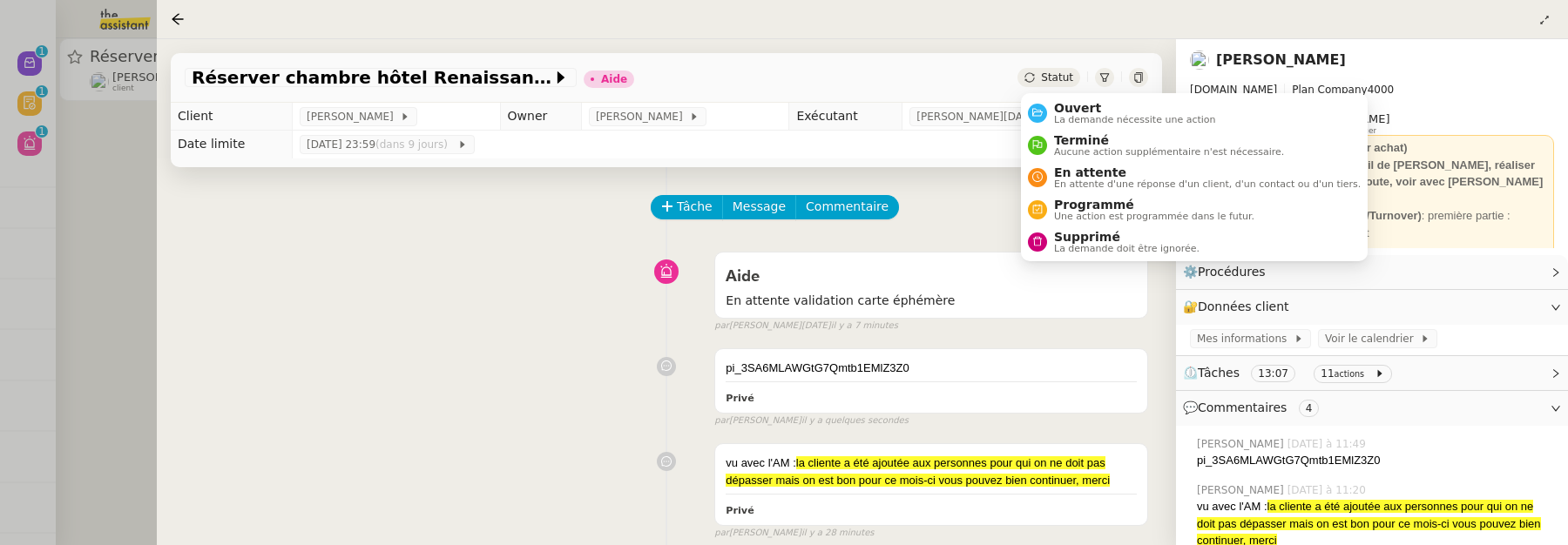
click at [1066, 80] on span "Statut" at bounding box center [1057, 77] width 32 height 12
click at [1085, 122] on span "La demande nécessite une action" at bounding box center [1135, 120] width 162 height 9
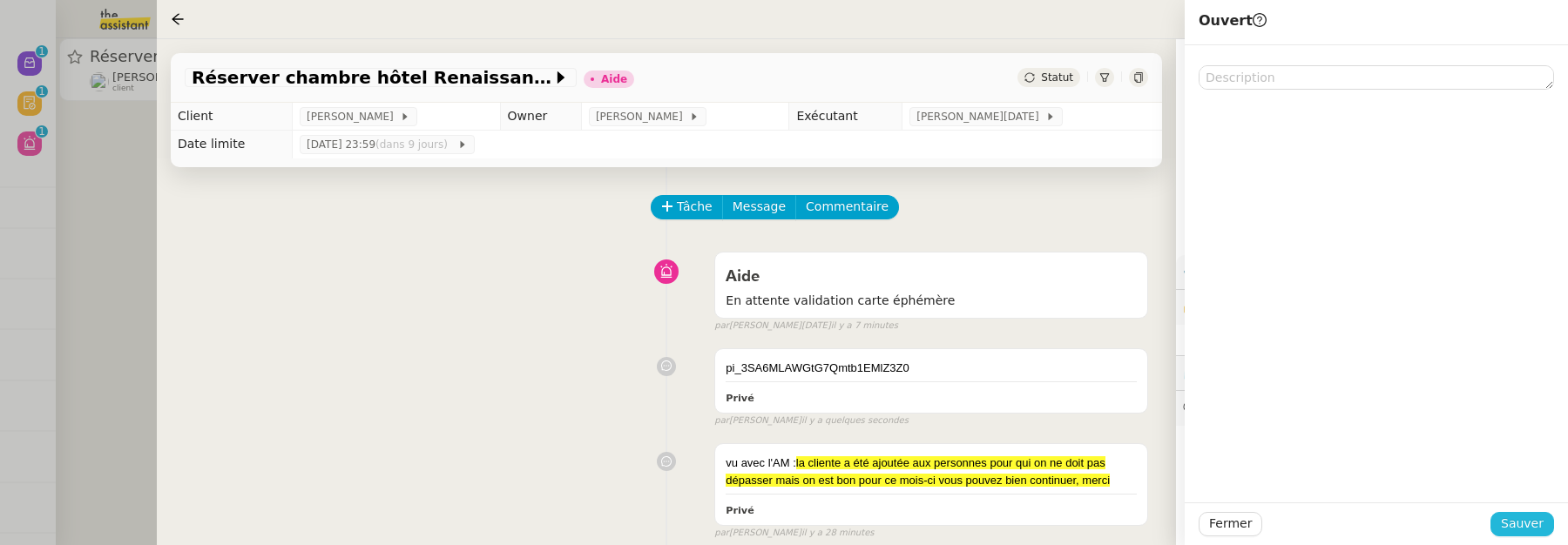
click at [1520, 524] on span "Sauver" at bounding box center [1521, 523] width 43 height 20
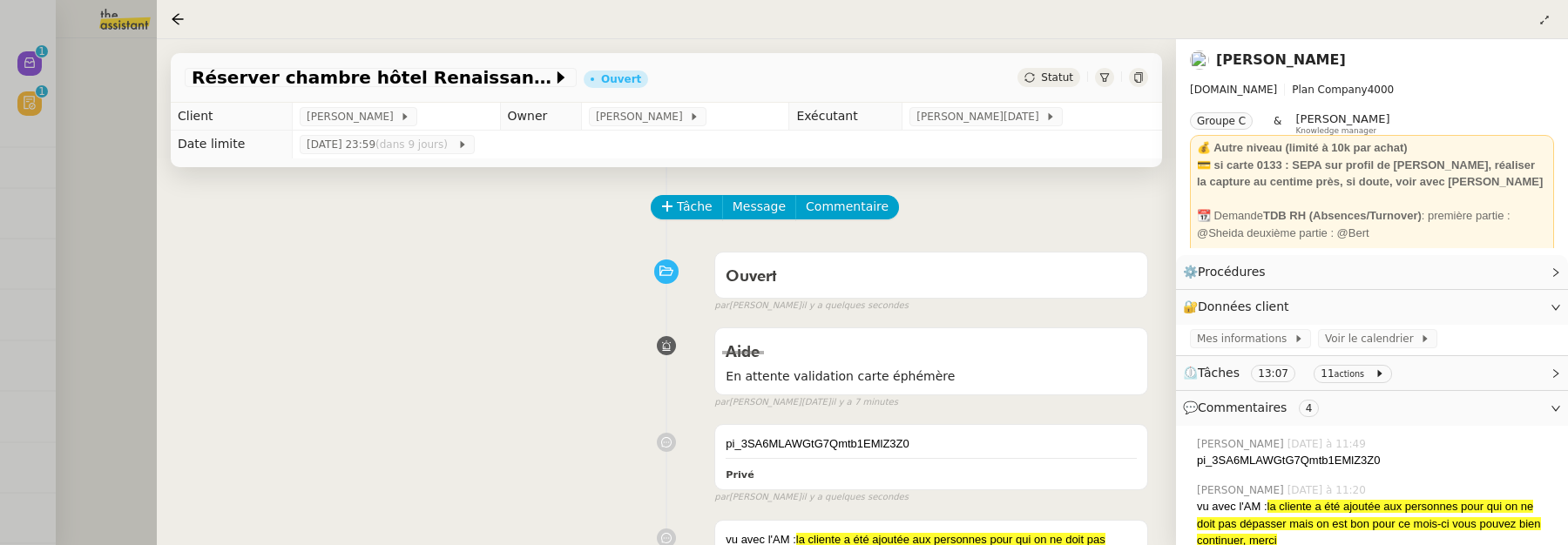
click at [99, 202] on div at bounding box center [784, 272] width 1568 height 545
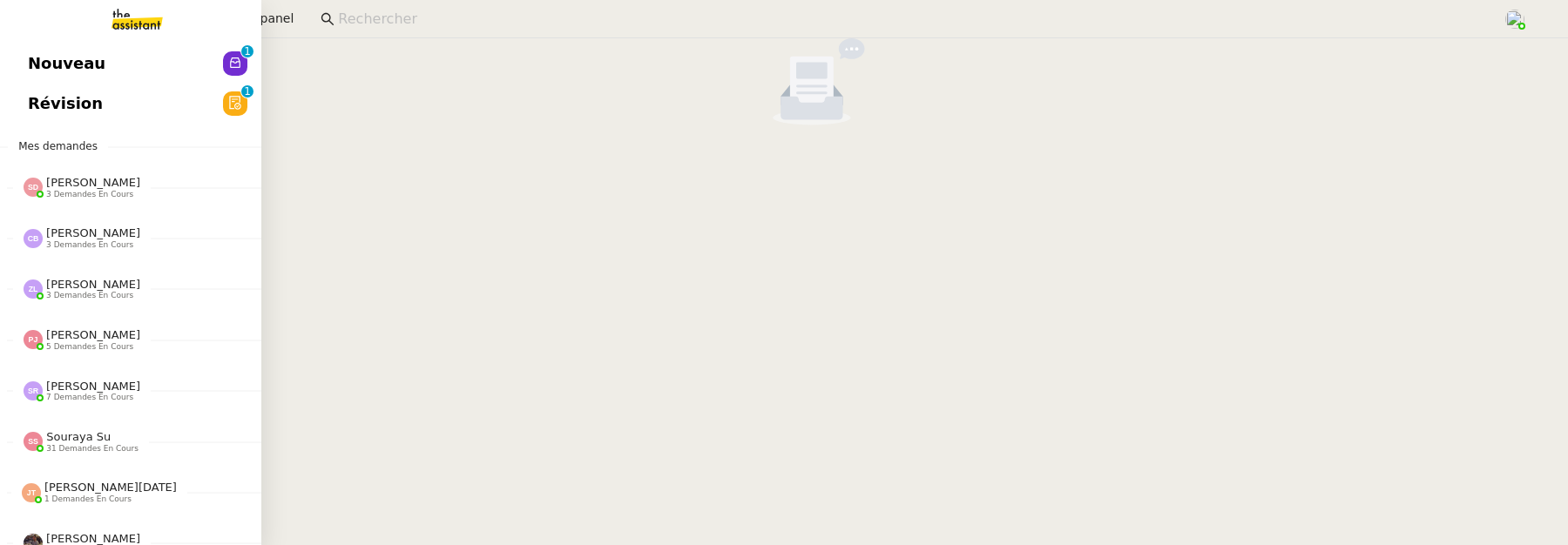
click at [47, 109] on span "Révision" at bounding box center [65, 103] width 75 height 26
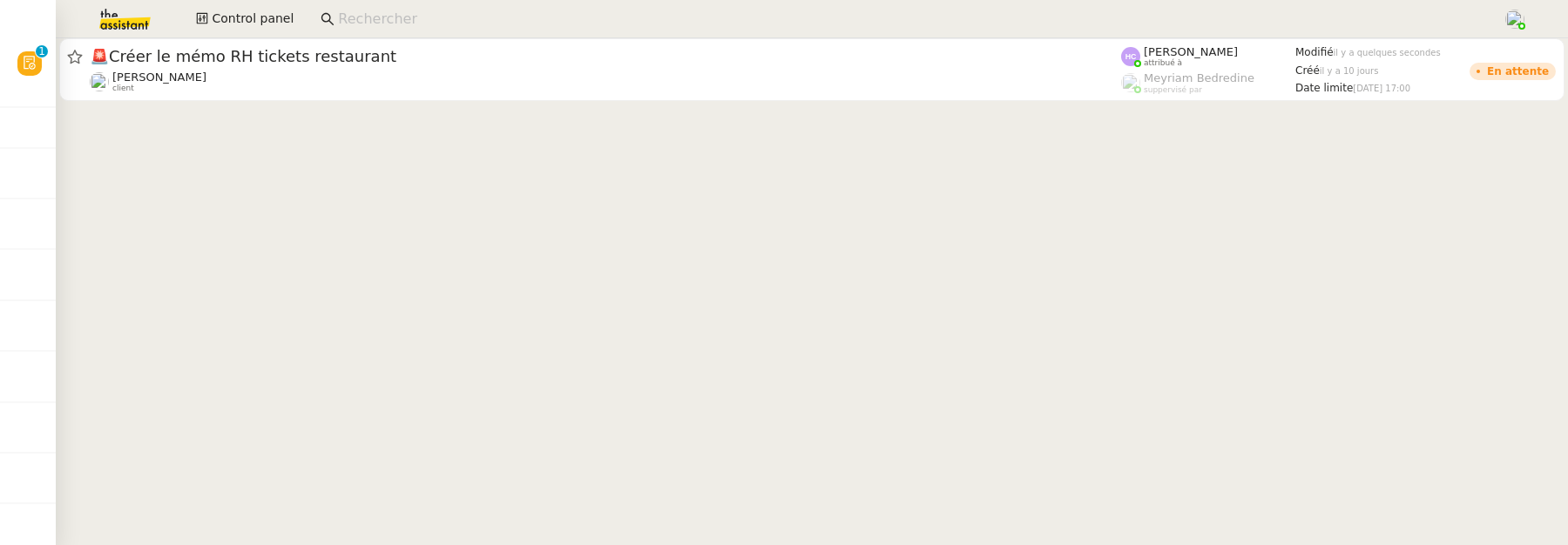
click at [542, 29] on nz-input-group at bounding box center [904, 18] width 1187 height 26
click at [517, 12] on input at bounding box center [911, 19] width 1147 height 24
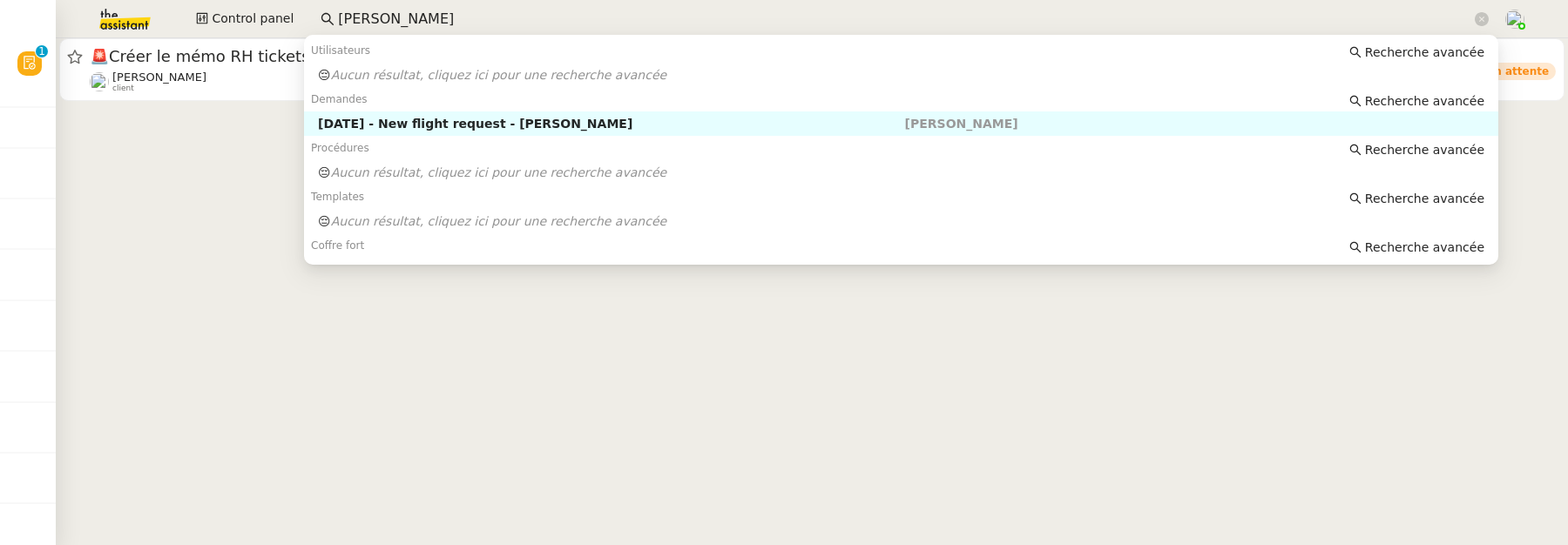
click at [560, 122] on div "[DATE] - New flight request - [PERSON_NAME]" at bounding box center [611, 123] width 586 height 15
type input "[PERSON_NAME]"
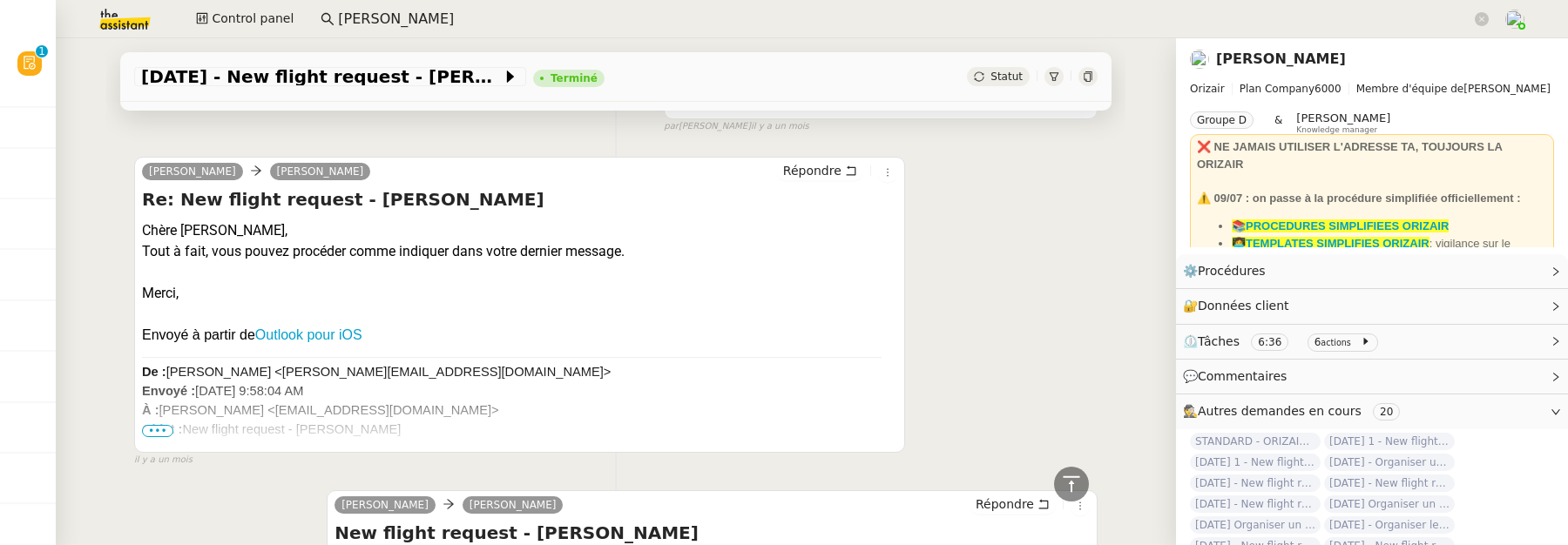
scroll to position [502, 0]
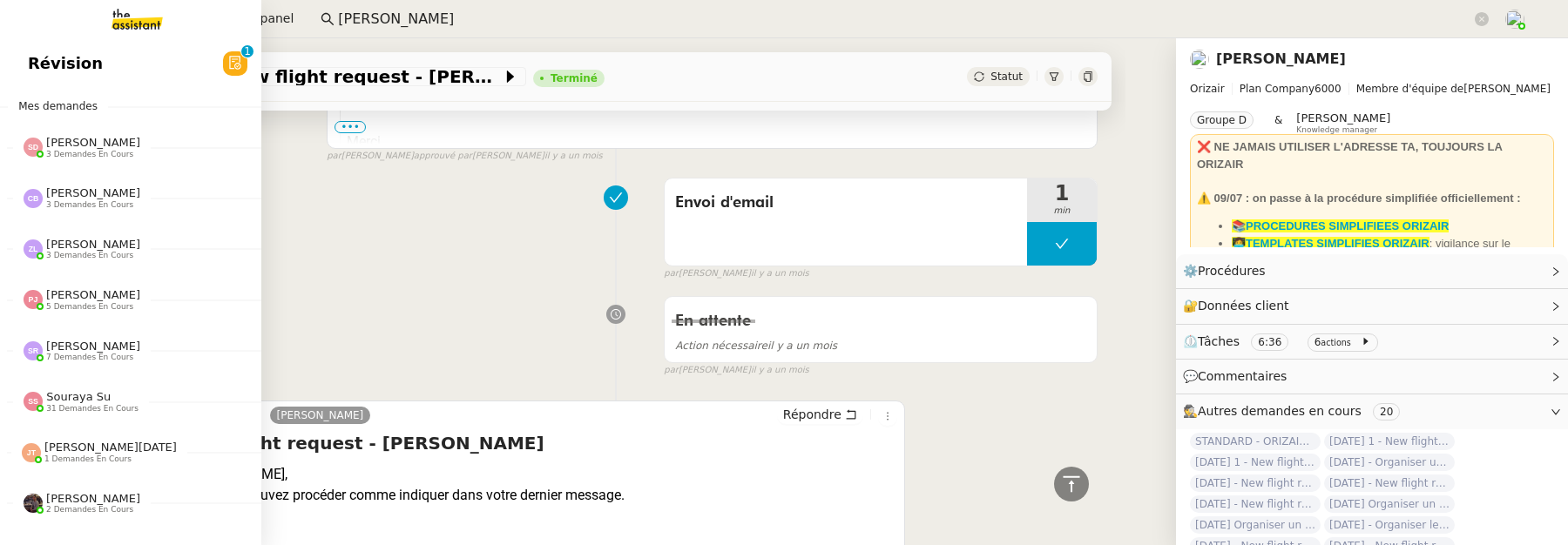
click at [59, 68] on span "Révision" at bounding box center [65, 63] width 75 height 26
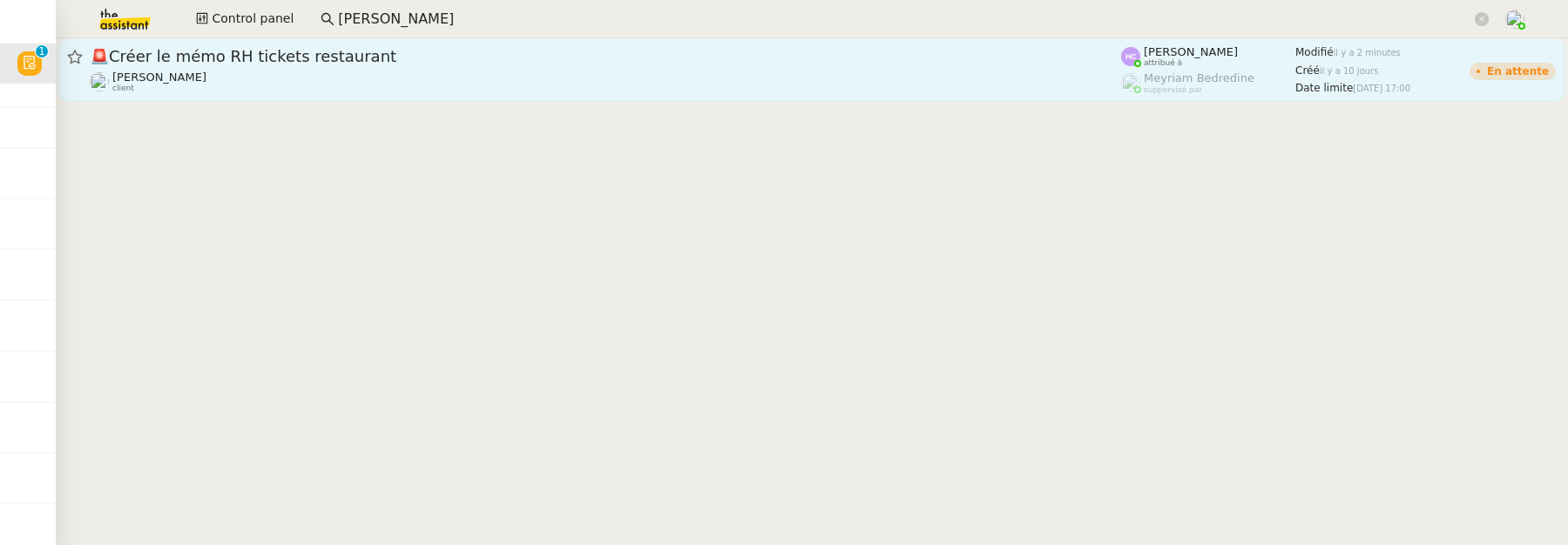
click at [401, 55] on span "🚨 Créer le mémo RH tickets restaurant" at bounding box center [604, 56] width 1031 height 15
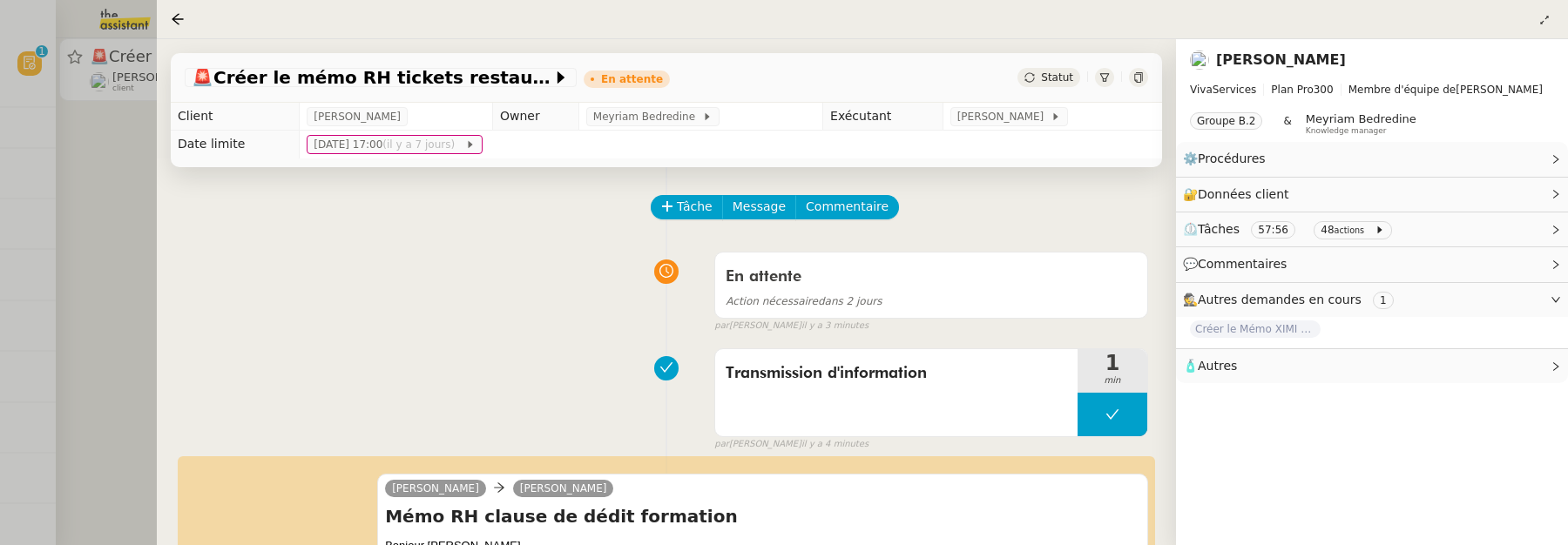
click at [140, 247] on div at bounding box center [784, 272] width 1568 height 545
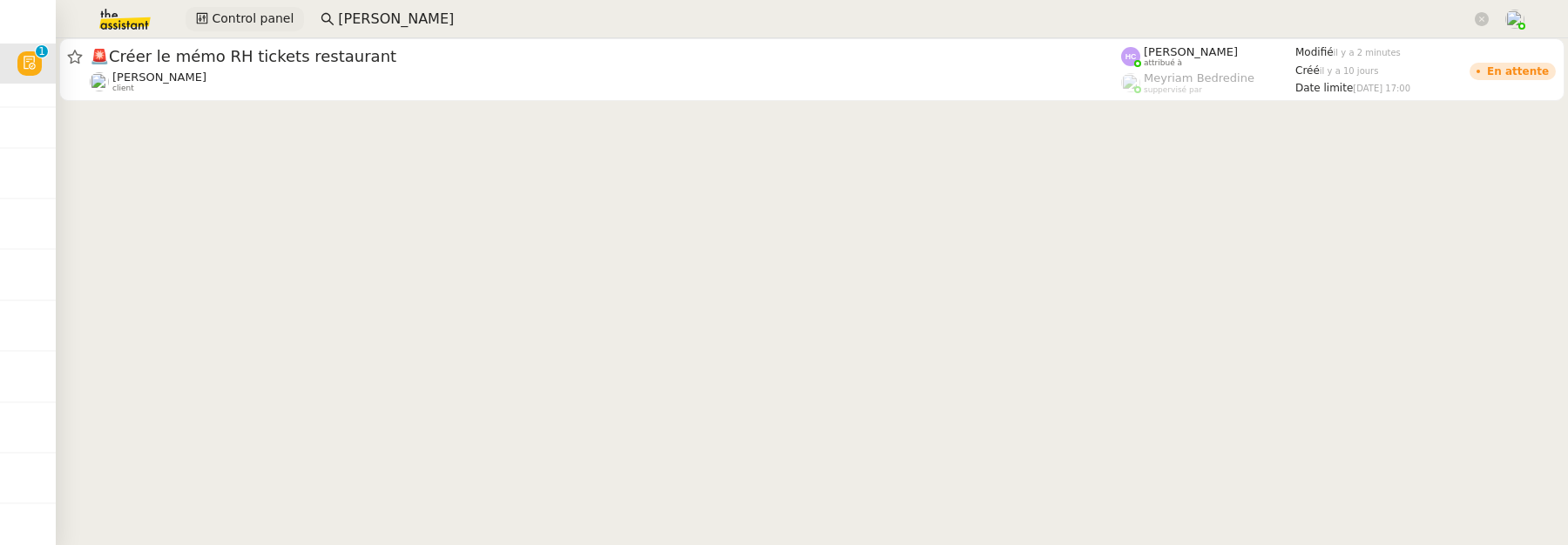
click at [240, 25] on span "Control panel" at bounding box center [253, 18] width 82 height 20
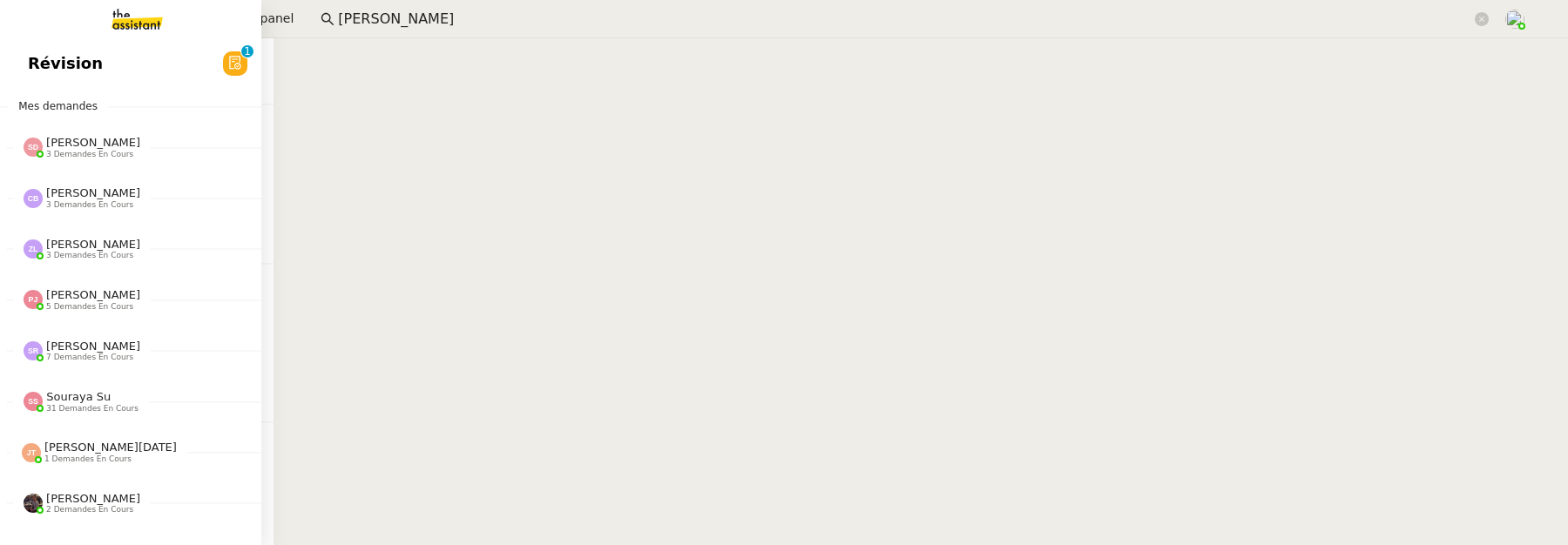
click at [39, 60] on span "Révision" at bounding box center [65, 63] width 75 height 26
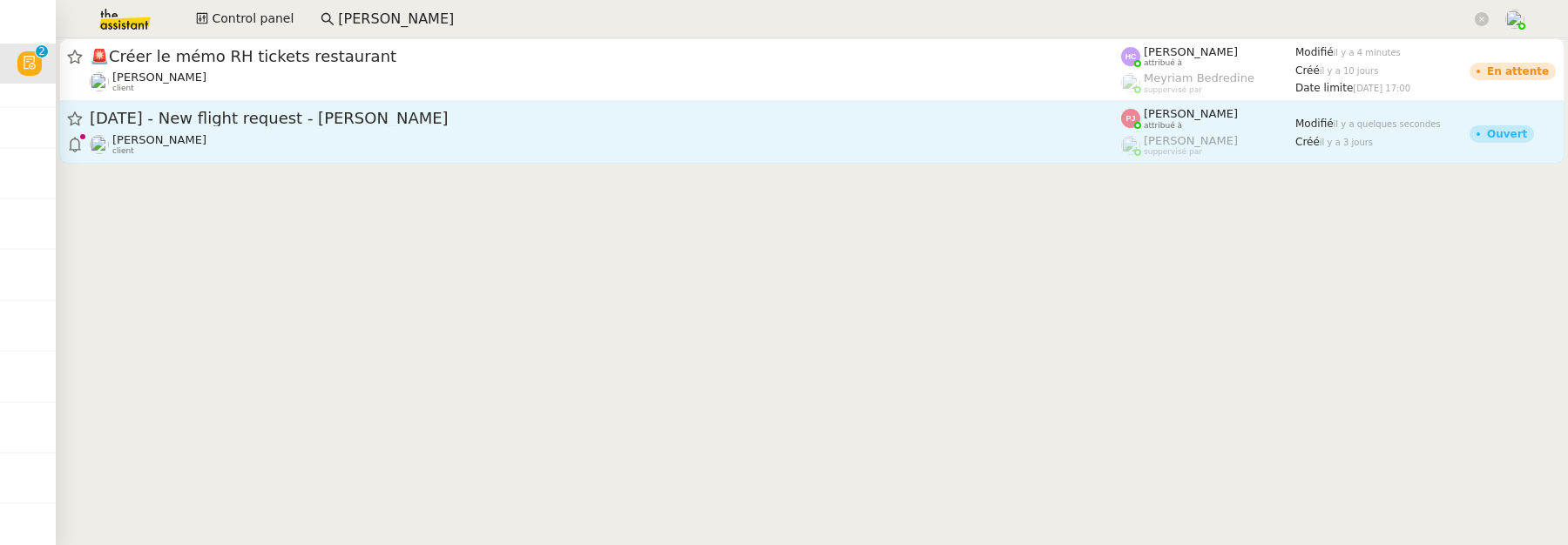
click at [402, 141] on div "[PERSON_NAME] client" at bounding box center [604, 144] width 1031 height 23
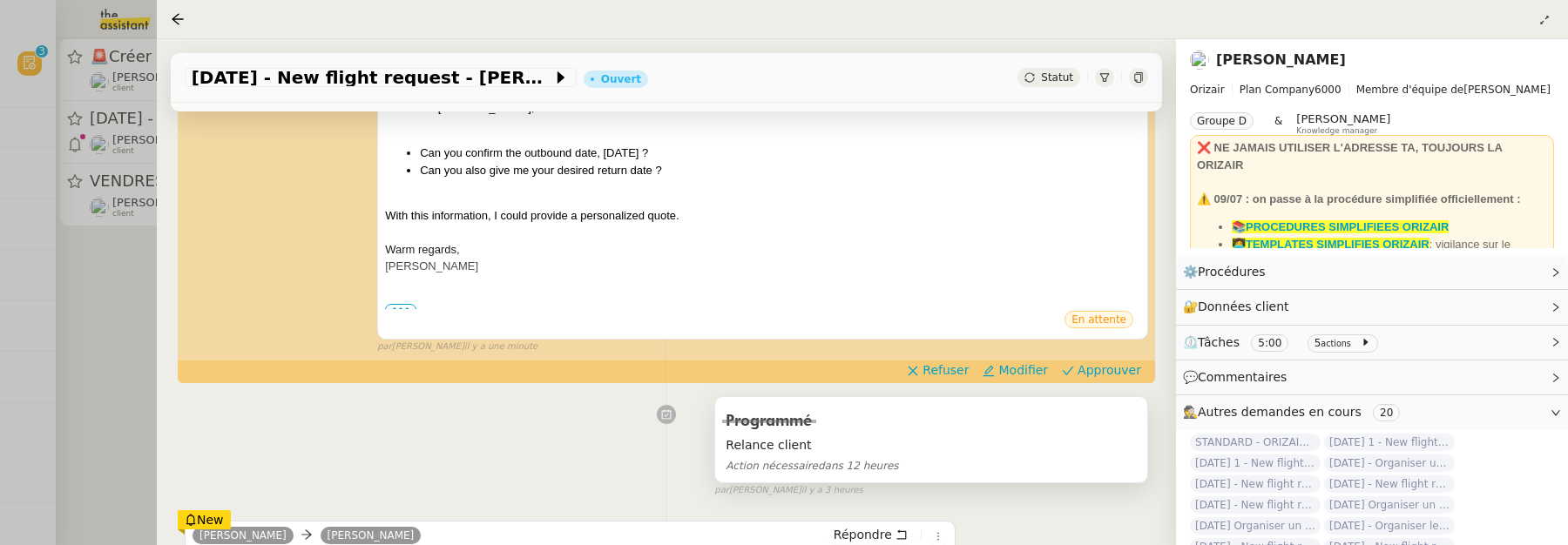
scroll to position [348, 0]
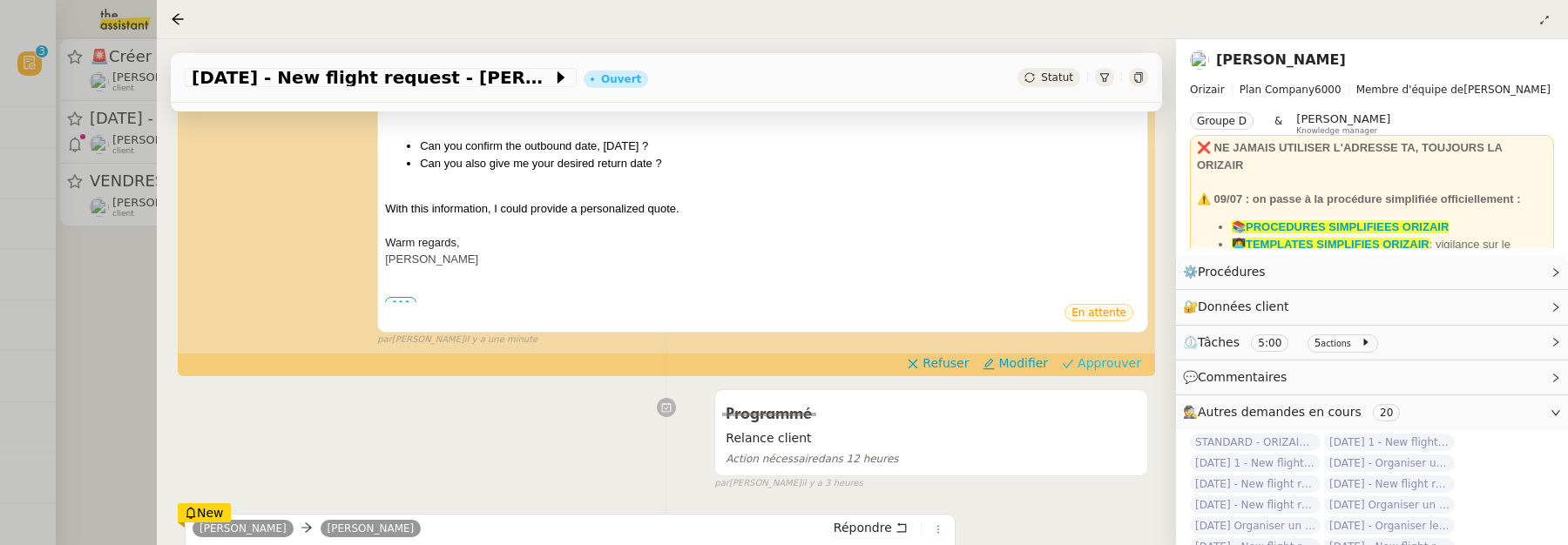
click at [1124, 357] on span "Approuver" at bounding box center [1109, 363] width 64 height 17
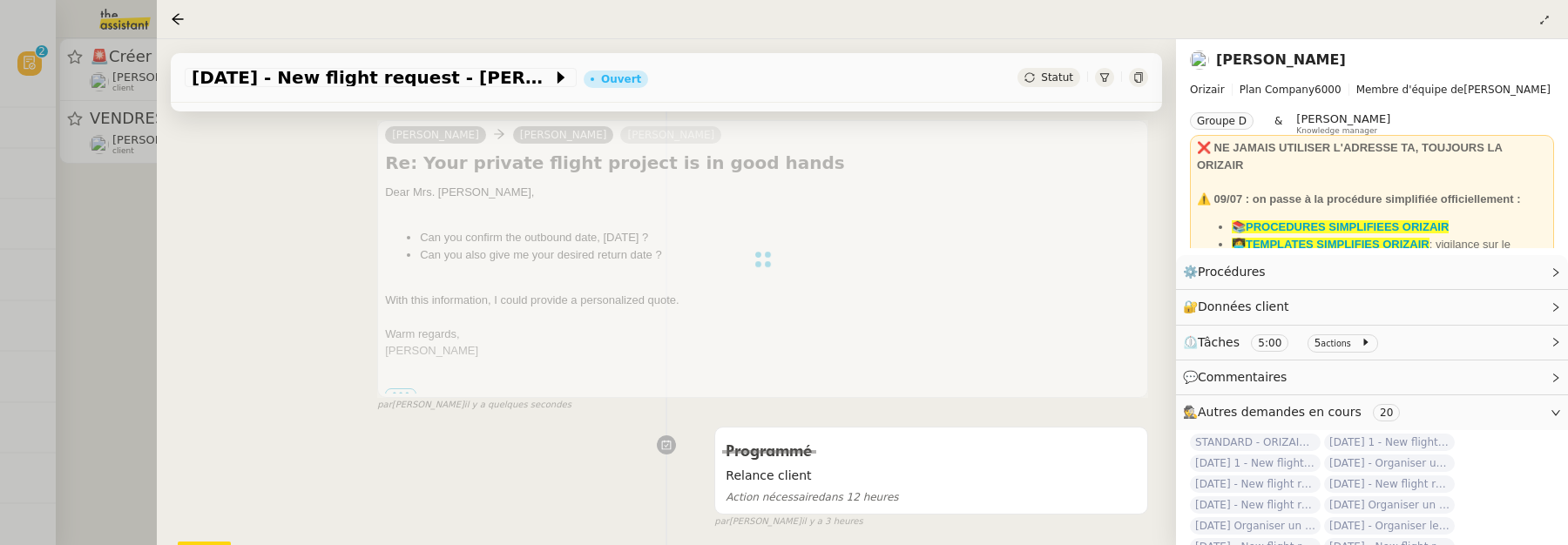
scroll to position [0, 0]
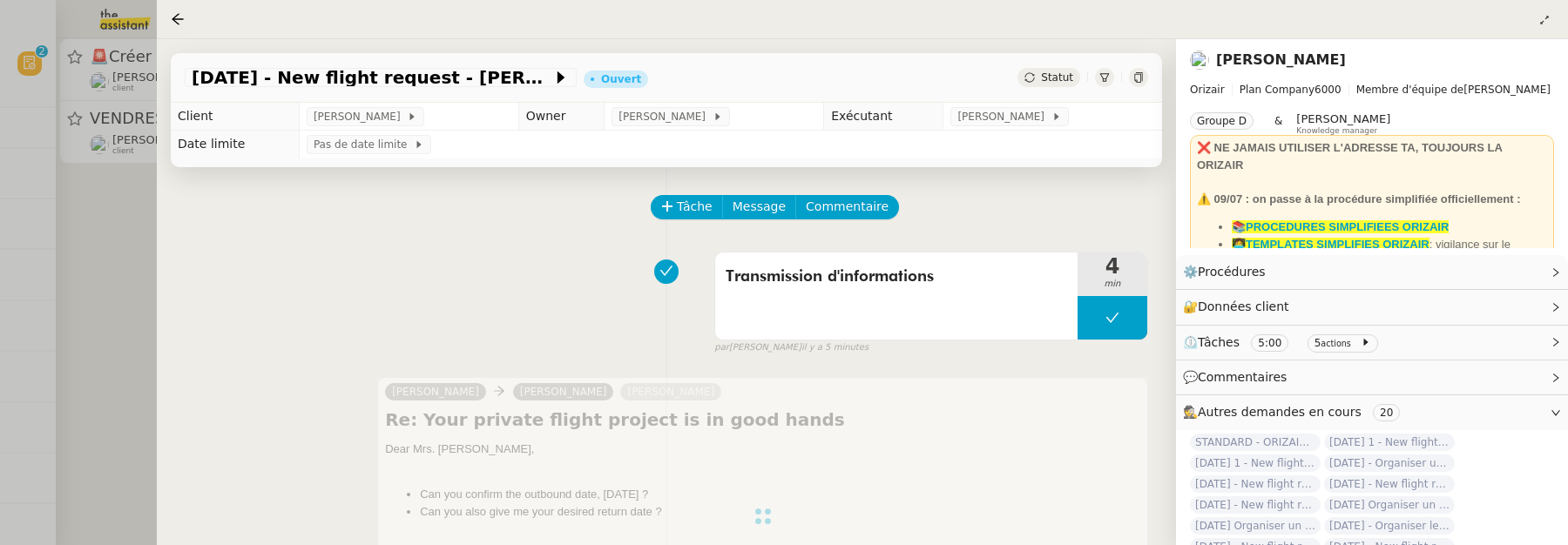
click at [130, 280] on div at bounding box center [784, 272] width 1568 height 545
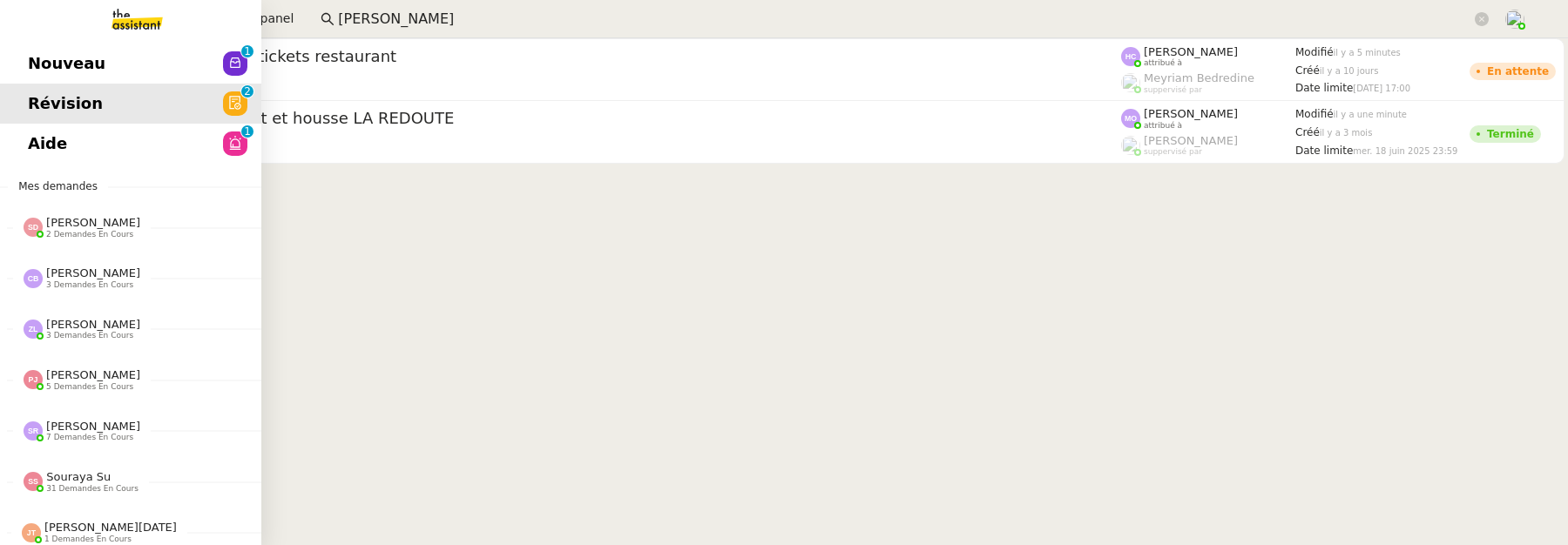
click at [27, 148] on link "Aide 0 1 2 3 4 5 6 7 8 9" at bounding box center [130, 143] width 261 height 40
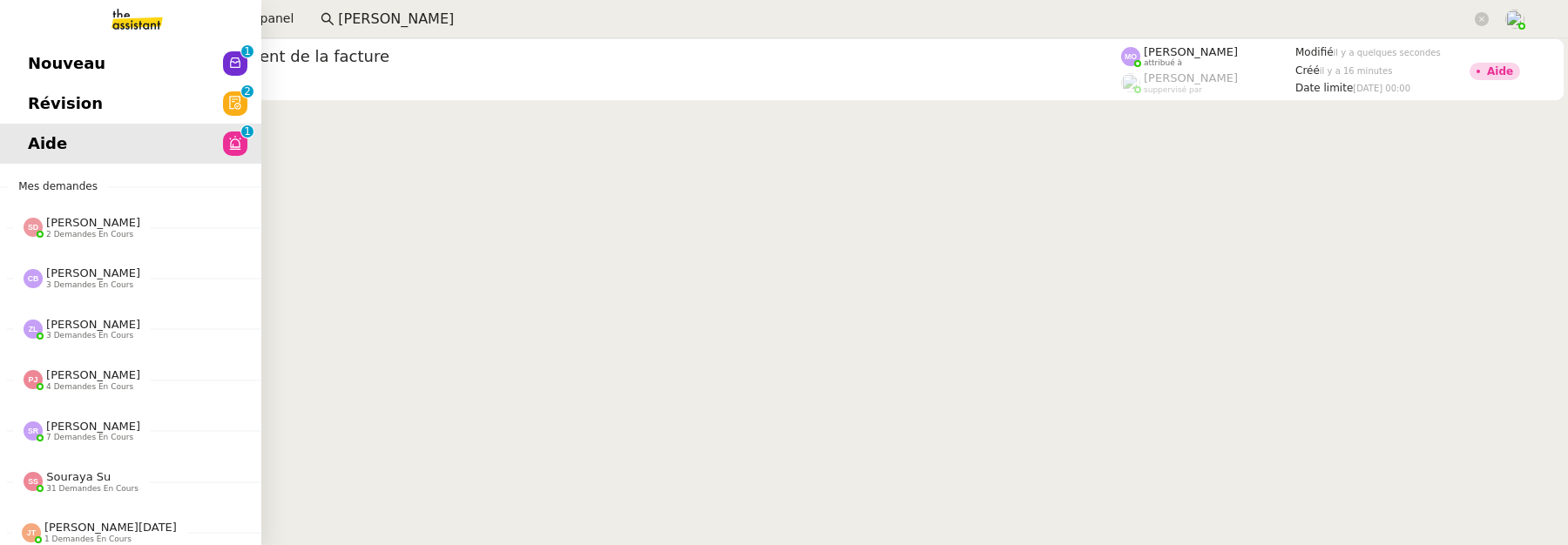
click at [62, 64] on span "Nouveau" at bounding box center [67, 63] width 78 height 26
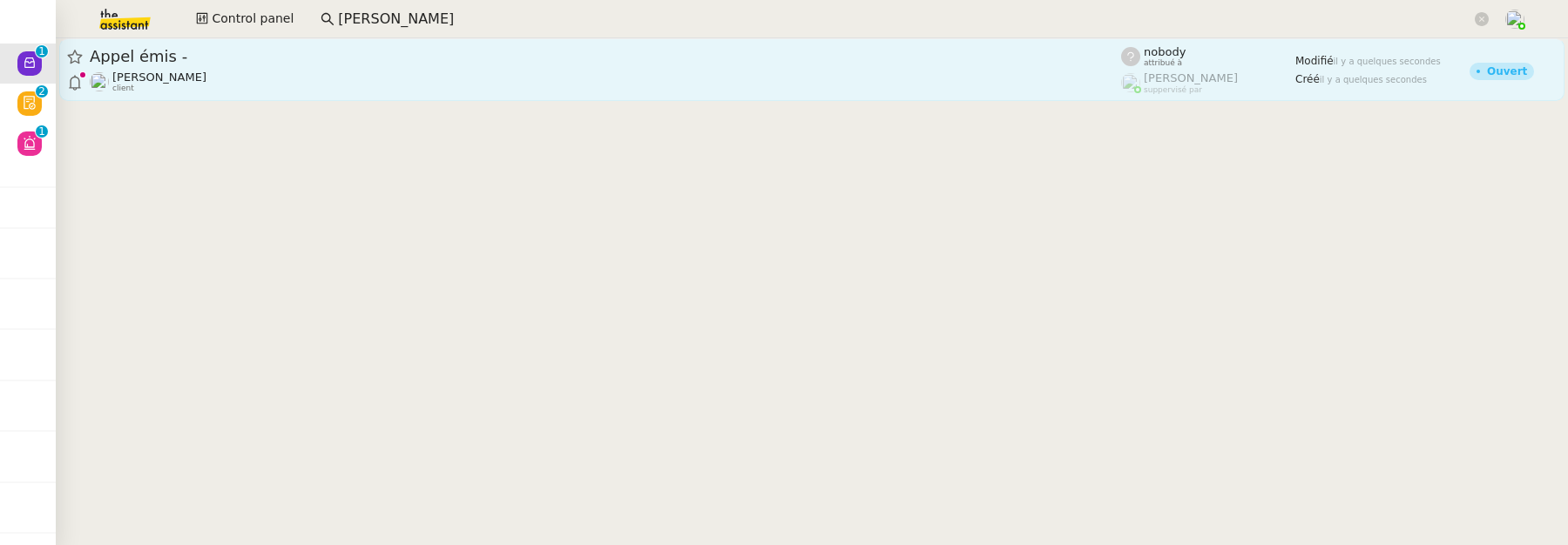
click at [655, 82] on div "[PERSON_NAME] client" at bounding box center [604, 82] width 1031 height 23
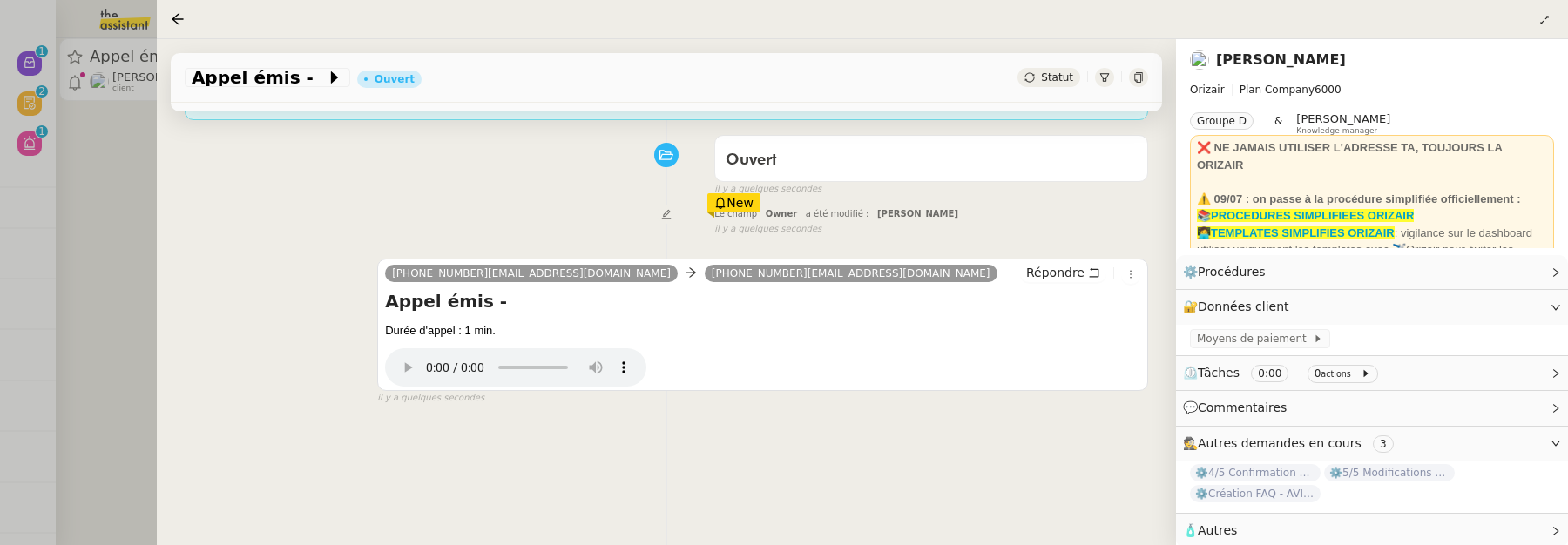
scroll to position [222, 0]
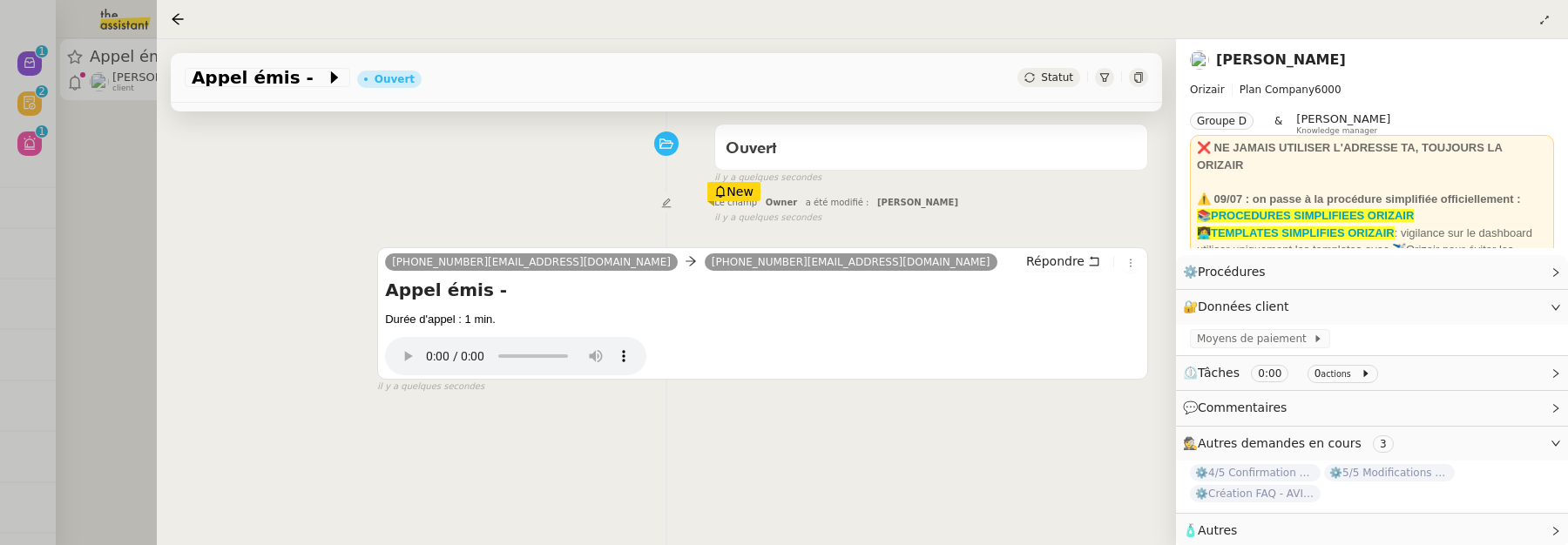
click at [1052, 82] on span "Statut" at bounding box center [1057, 77] width 32 height 12
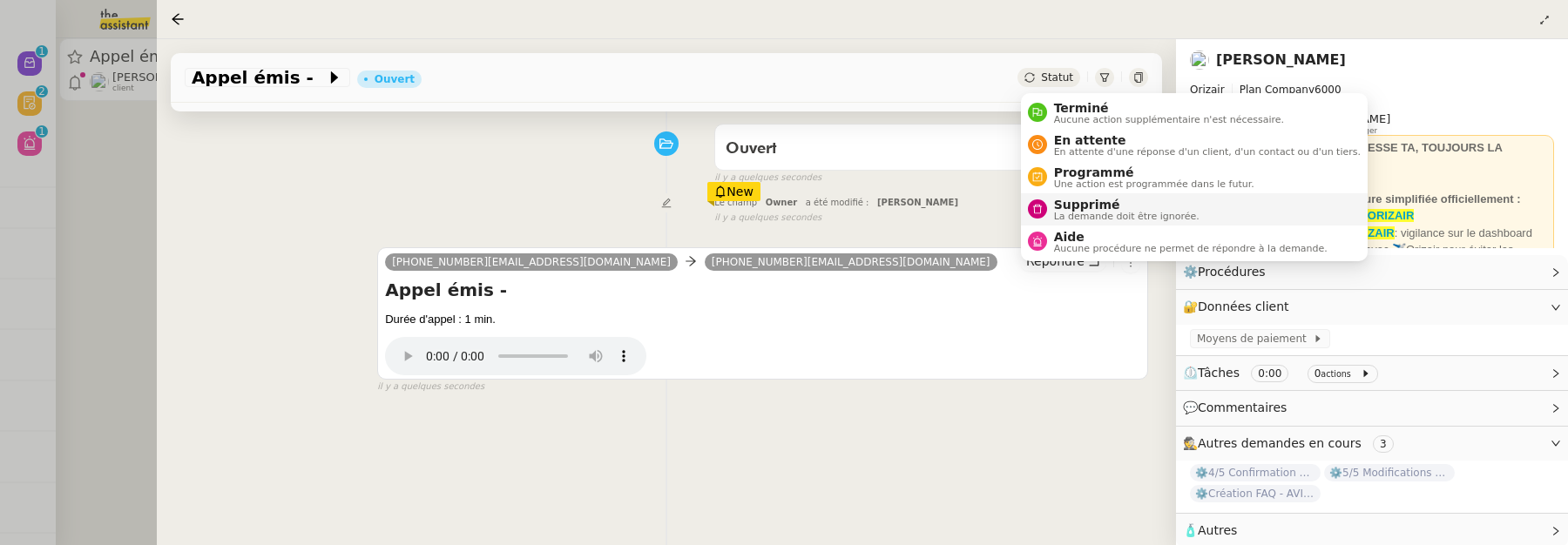
click at [1141, 217] on span "La demande doit être ignorée." at bounding box center [1126, 216] width 145 height 9
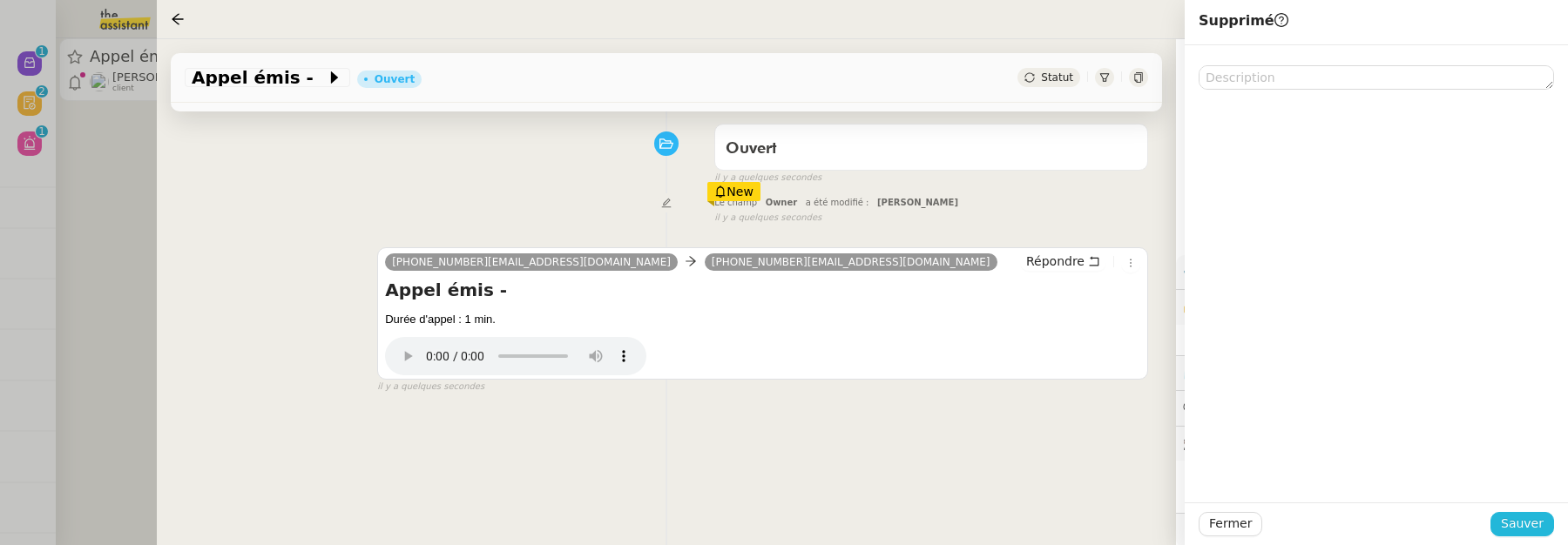
click at [1520, 520] on span "Sauver" at bounding box center [1521, 523] width 43 height 20
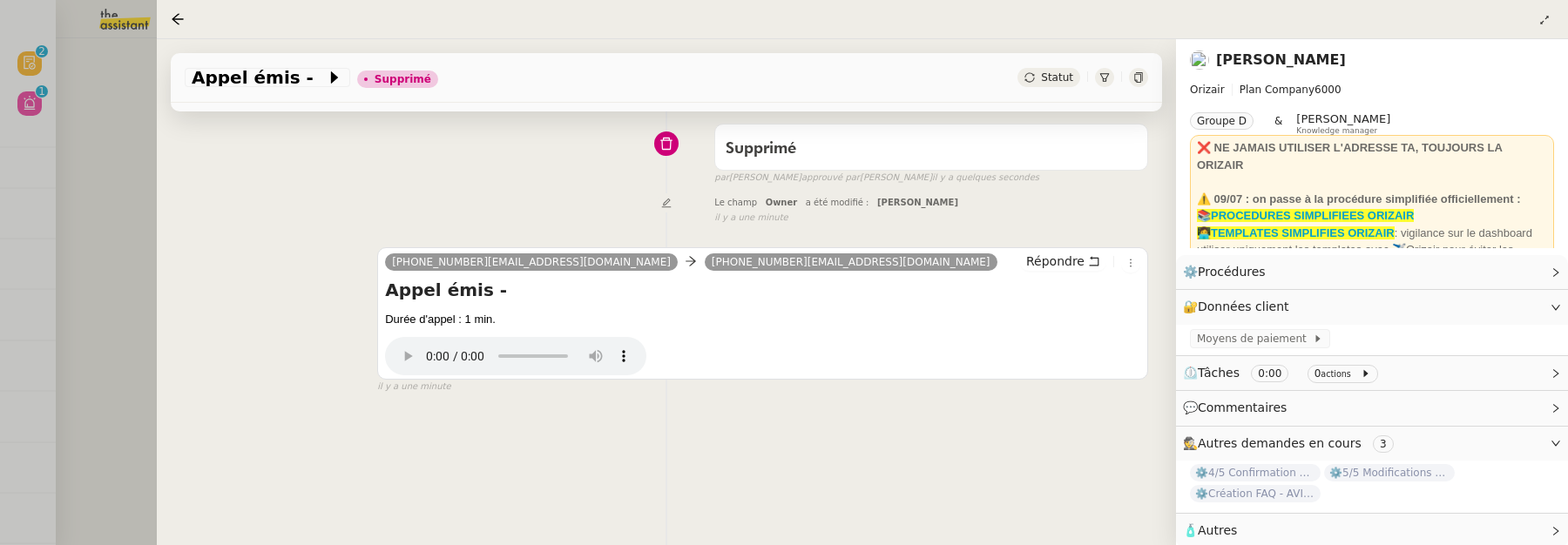
click at [92, 166] on div at bounding box center [784, 272] width 1568 height 545
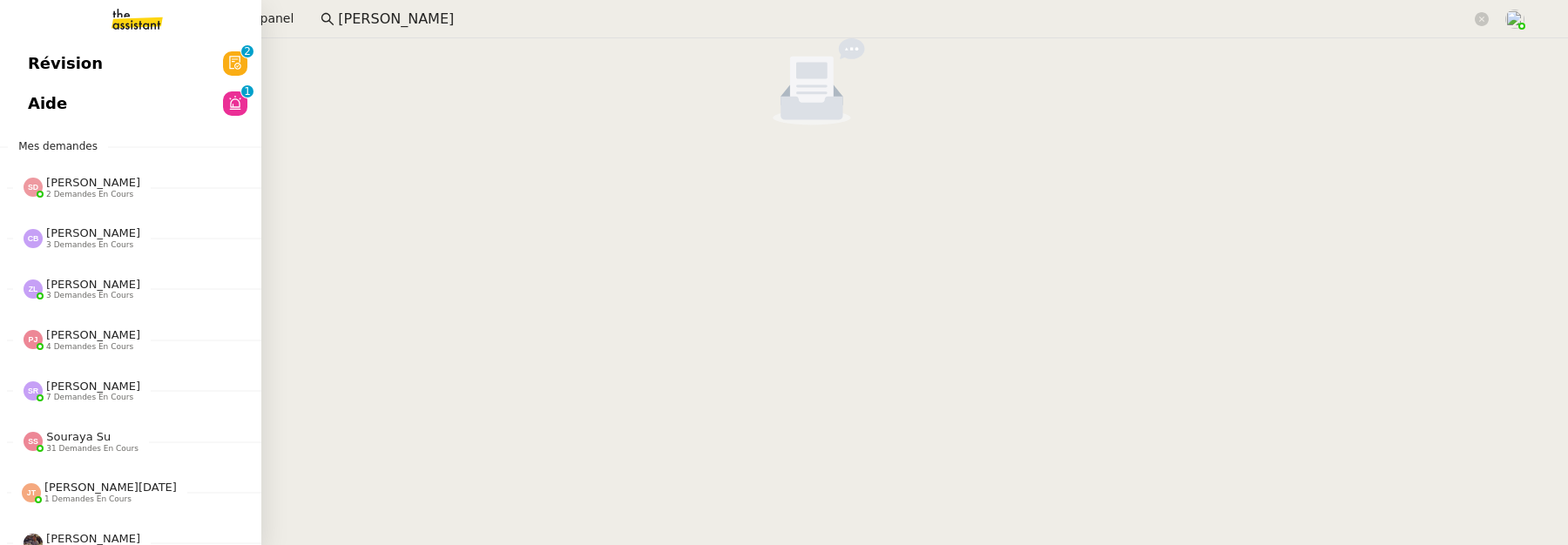
click at [29, 64] on span "Révision" at bounding box center [65, 63] width 75 height 26
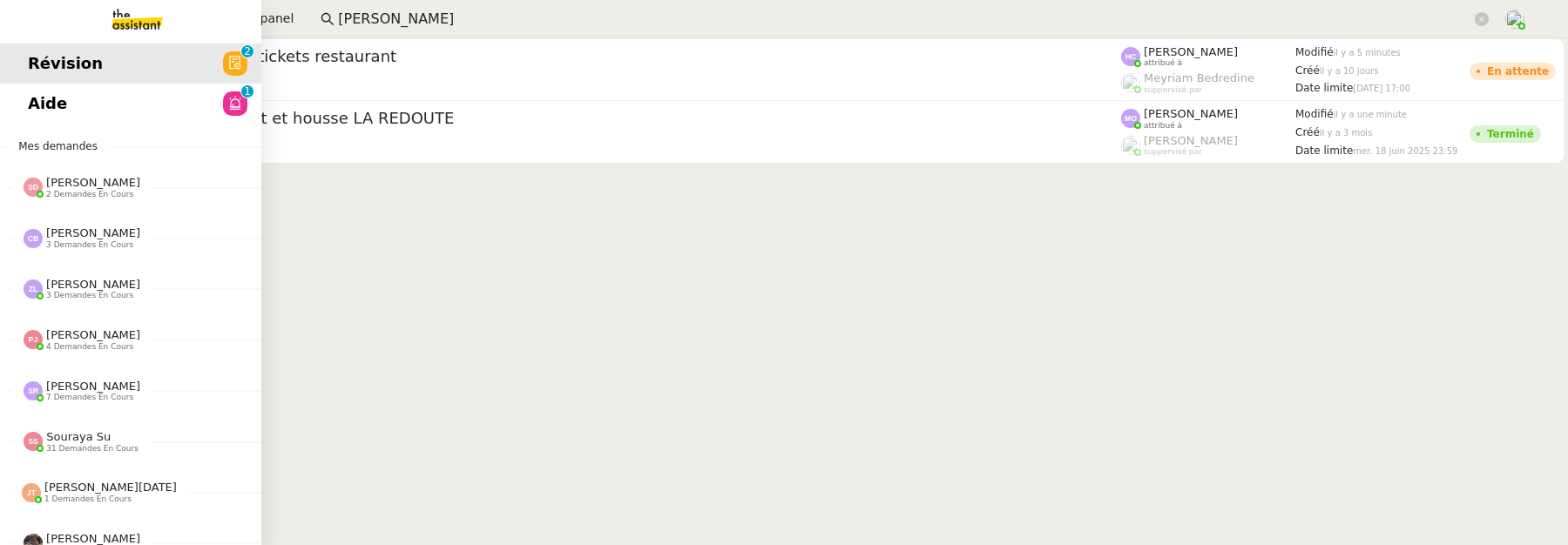
click at [45, 98] on span "Aide" at bounding box center [47, 103] width 39 height 26
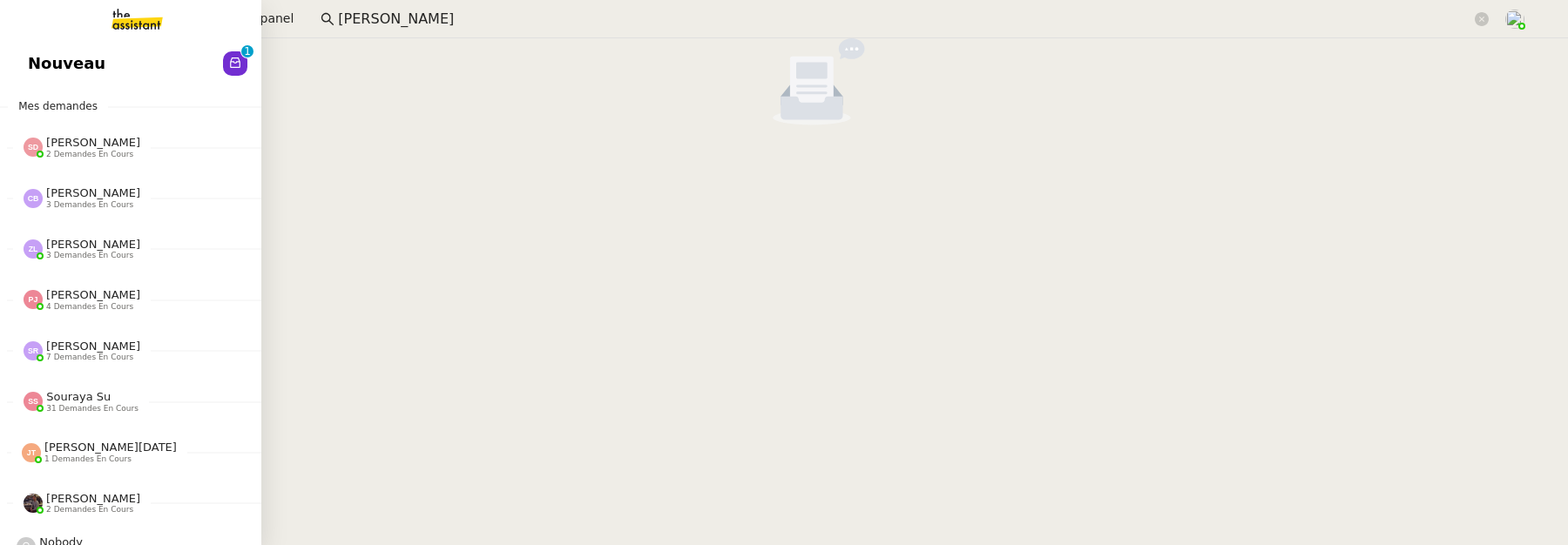
click at [181, 69] on link "Nouveau 0 1 2 3 4 5 6 7 8 9" at bounding box center [130, 64] width 261 height 40
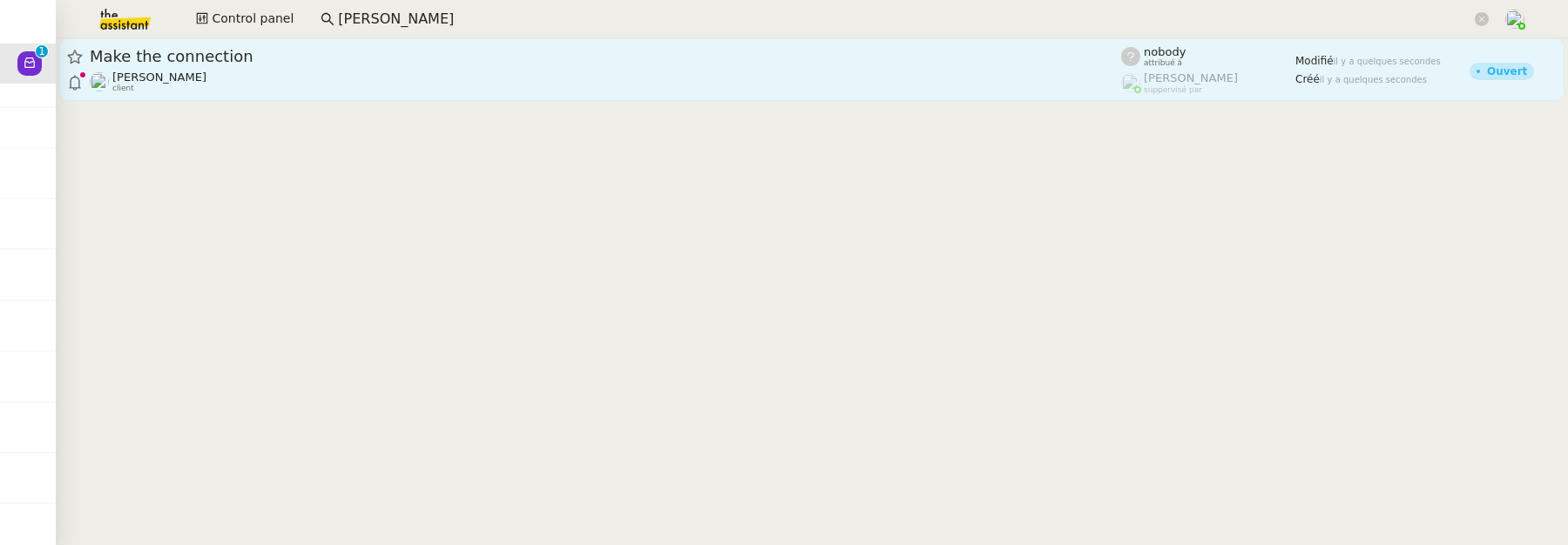
click at [743, 66] on div "Make the connection" at bounding box center [604, 57] width 1031 height 21
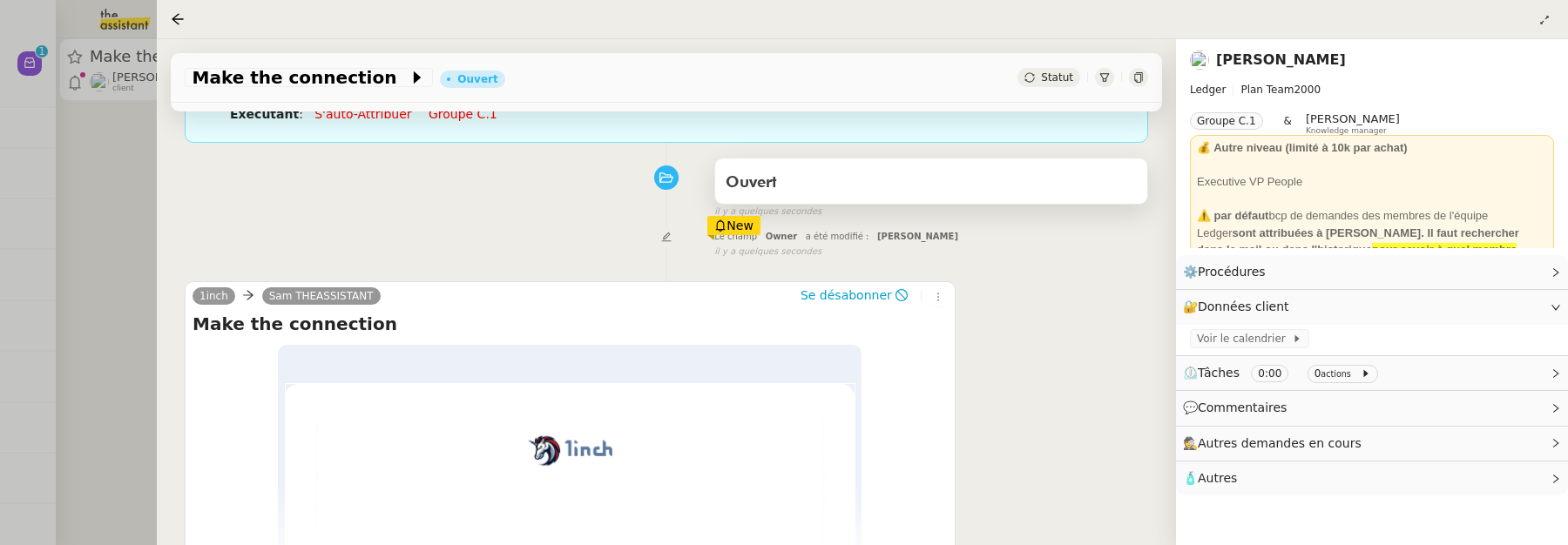
scroll to position [318, 0]
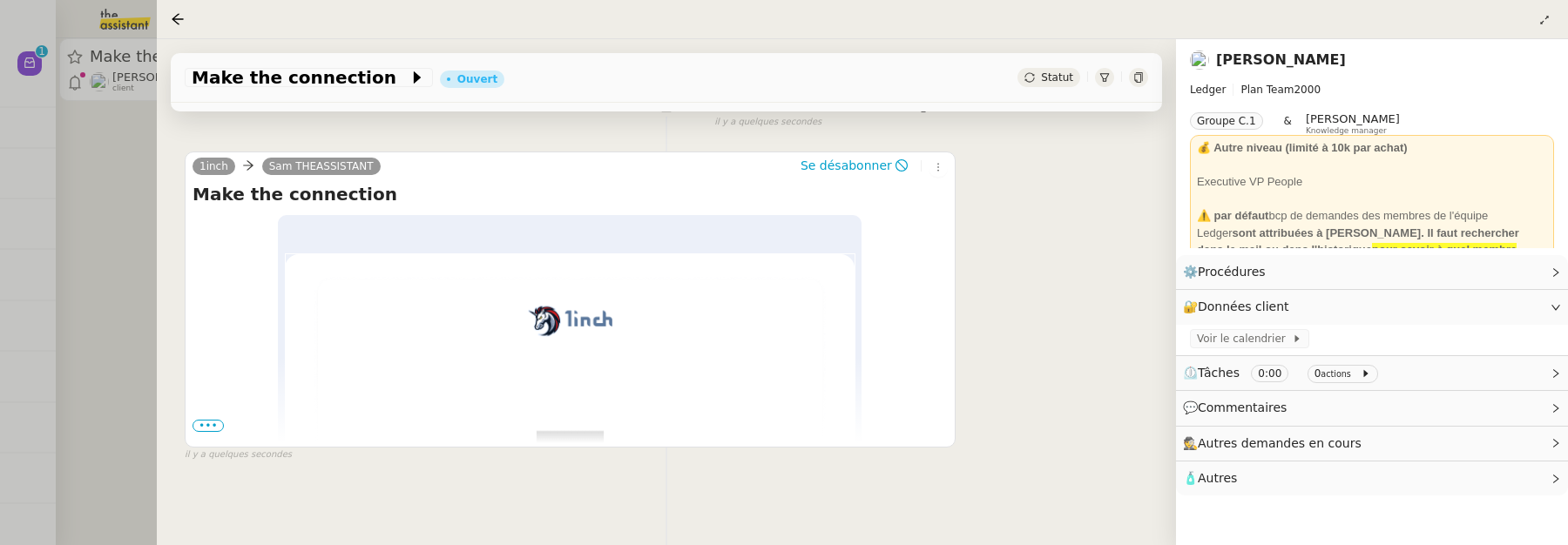
click at [215, 425] on span "•••" at bounding box center [208, 425] width 31 height 12
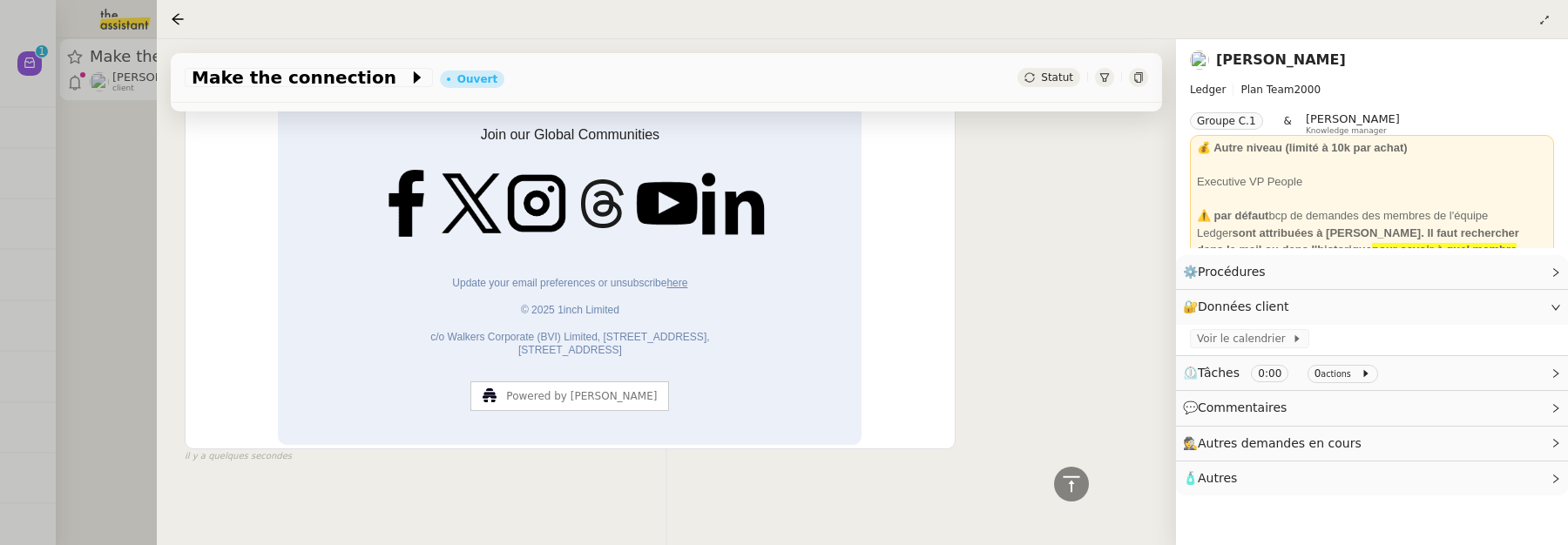
scroll to position [0, 0]
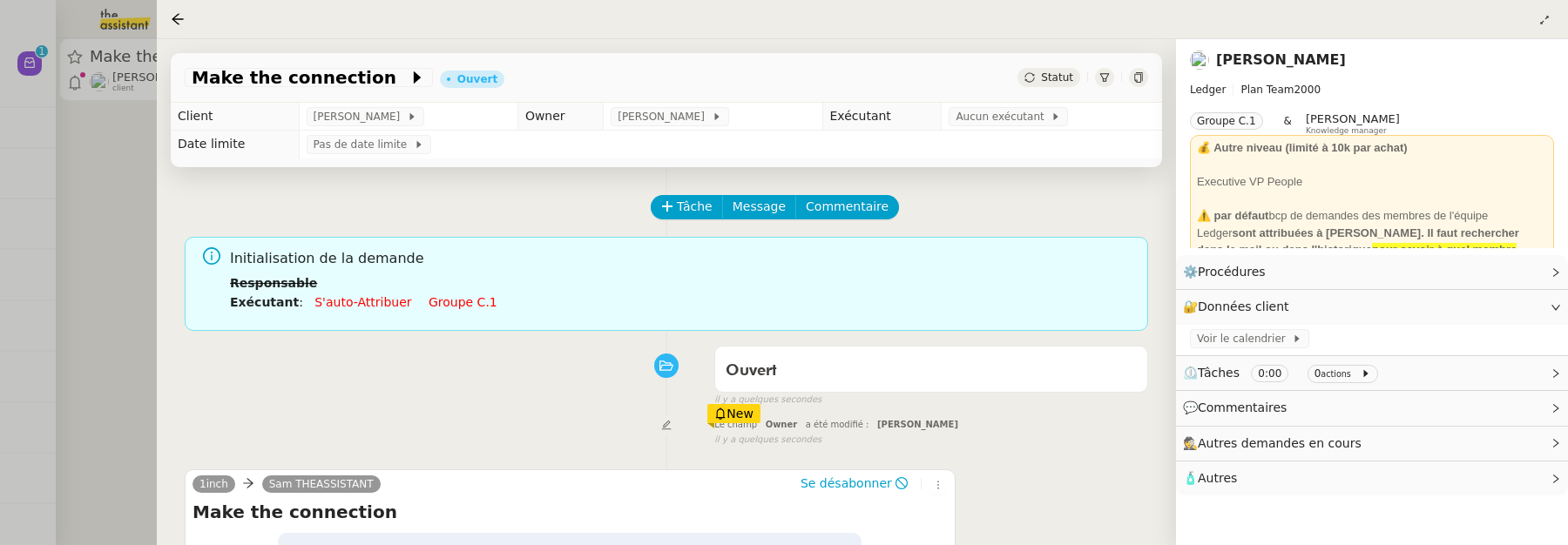
click at [1052, 72] on span "Statut" at bounding box center [1057, 77] width 32 height 12
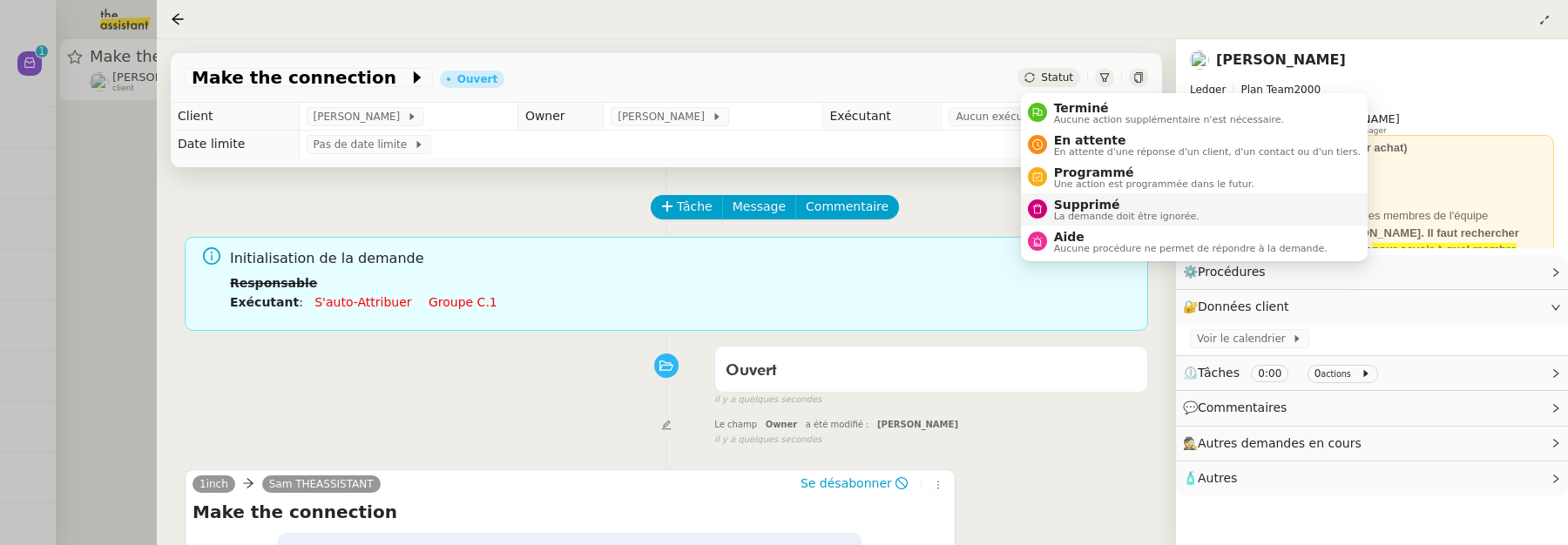
click at [1082, 209] on span "Supprimé" at bounding box center [1126, 204] width 145 height 14
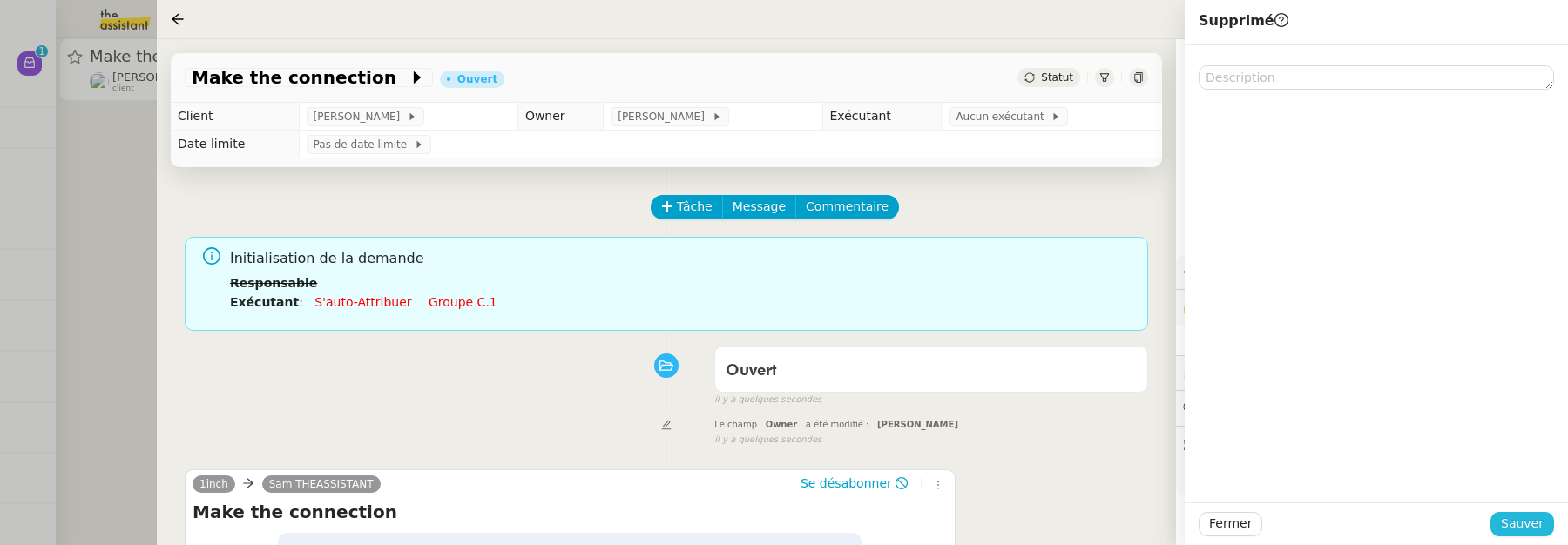
click at [1538, 525] on span "Sauver" at bounding box center [1521, 523] width 43 height 20
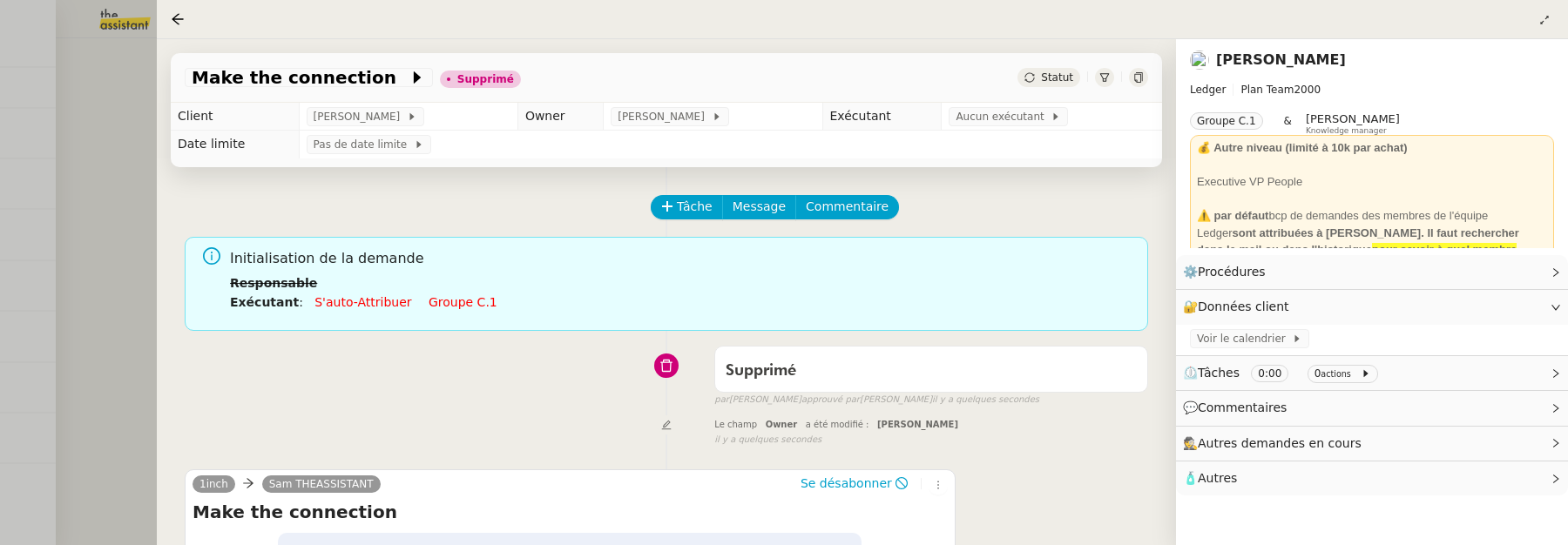
click at [72, 144] on div at bounding box center [784, 272] width 1568 height 545
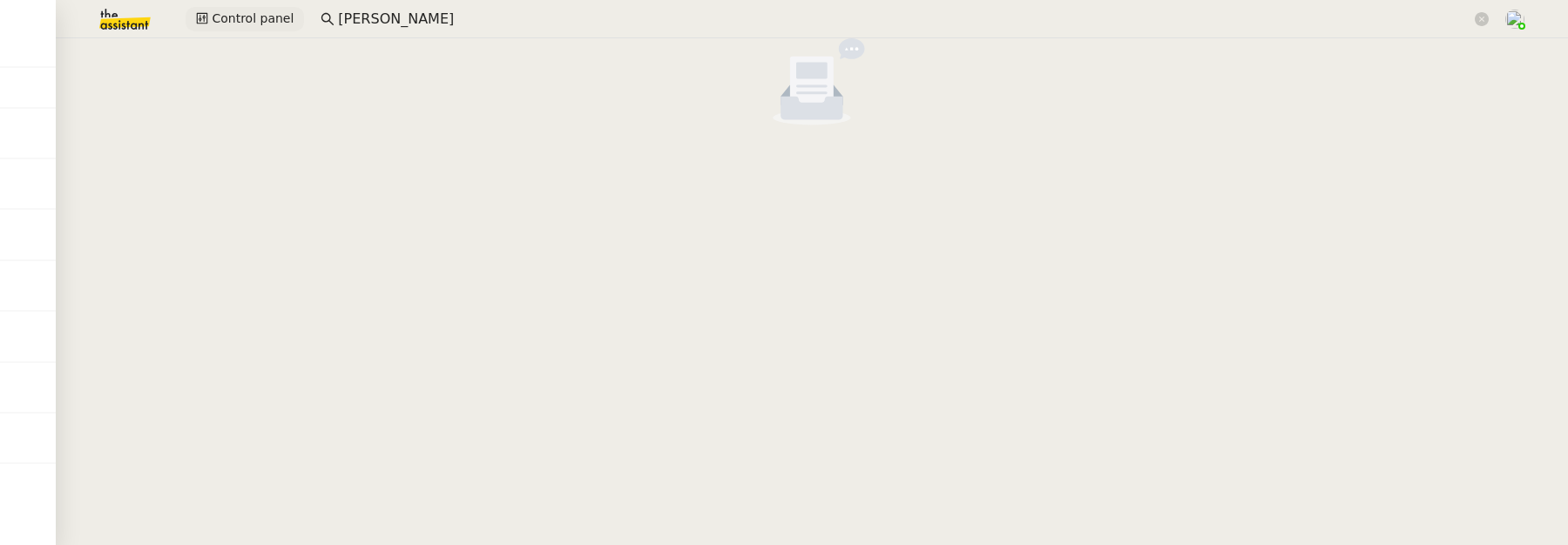
click at [250, 23] on span "Control panel" at bounding box center [253, 18] width 82 height 20
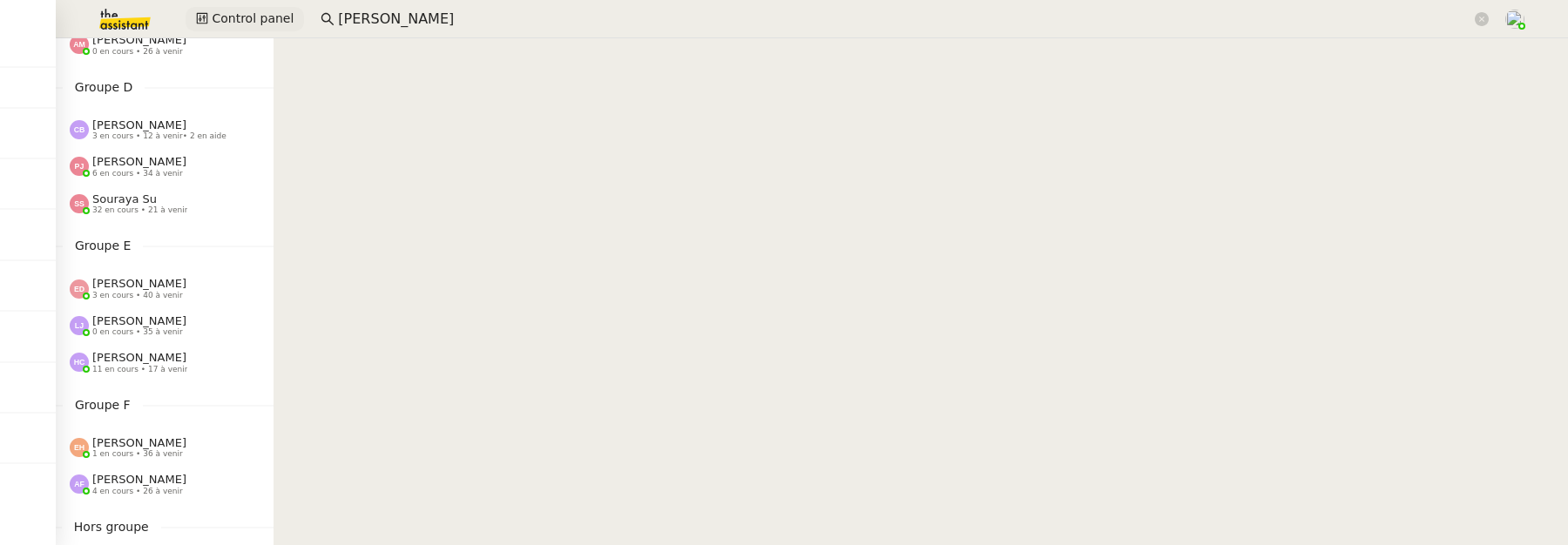
scroll to position [522, 0]
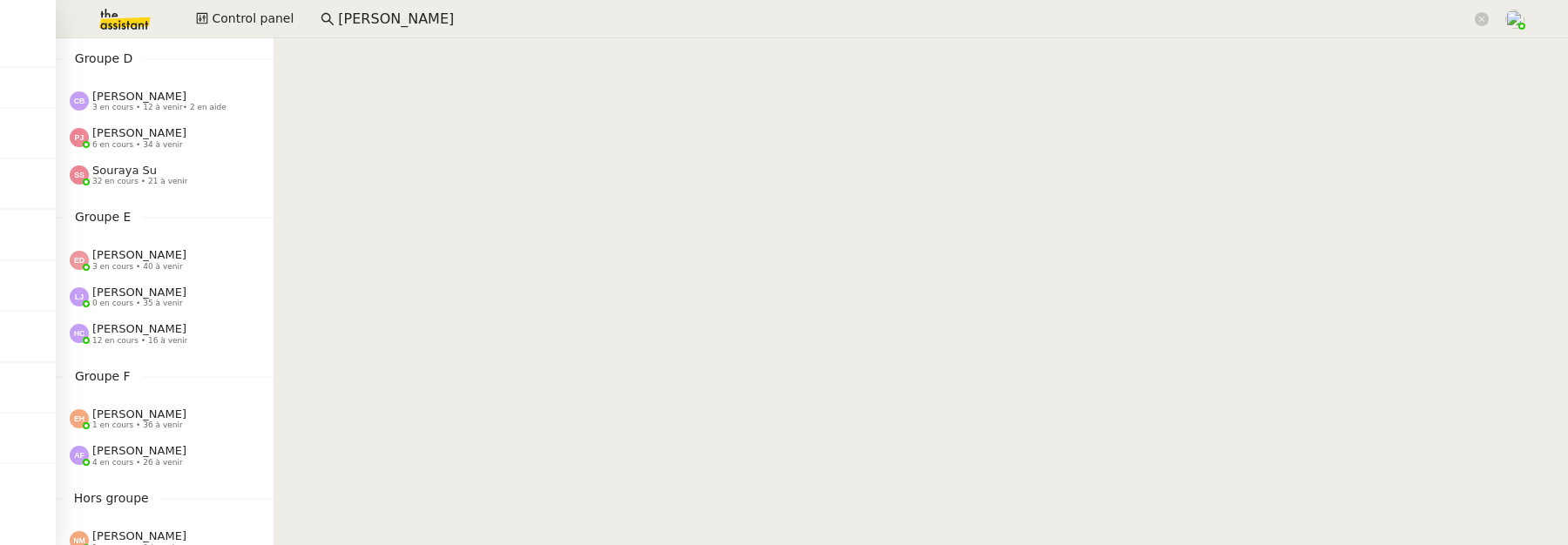
click at [141, 179] on span "32 en cours • 21 à venir" at bounding box center [140, 181] width 95 height 9
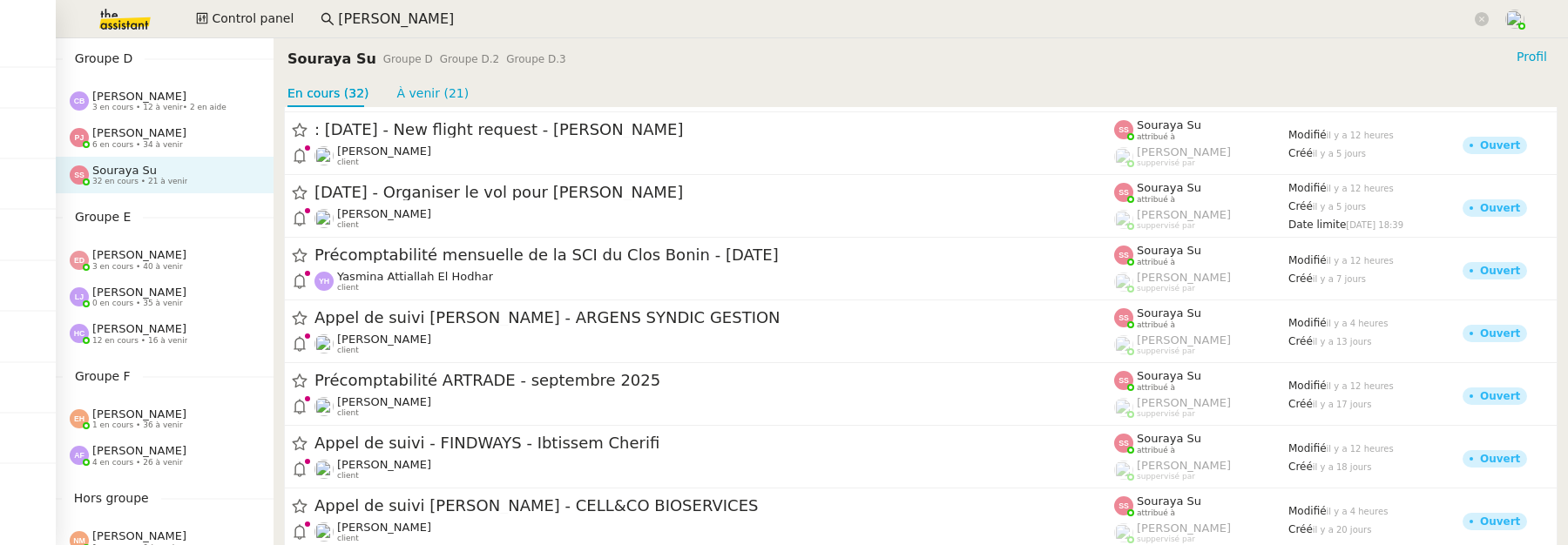
scroll to position [1678, 0]
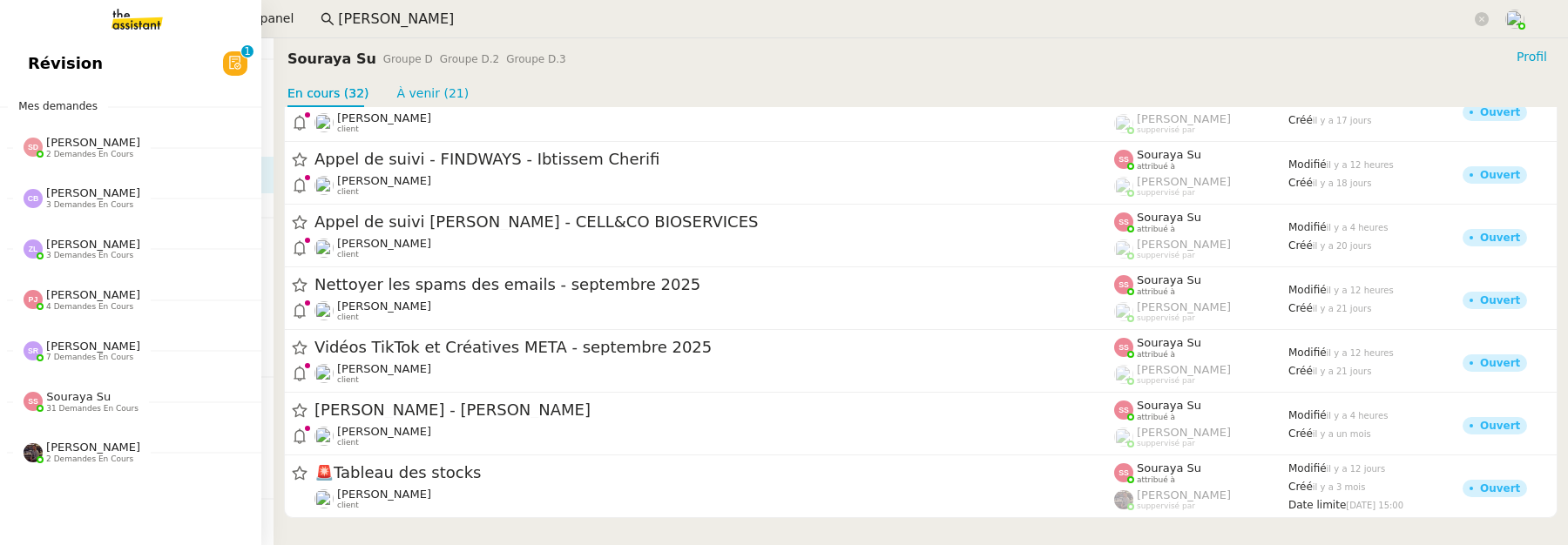
click at [159, 75] on link "Révision 0 1 2 3 4 5 6 7 8 9" at bounding box center [130, 64] width 261 height 40
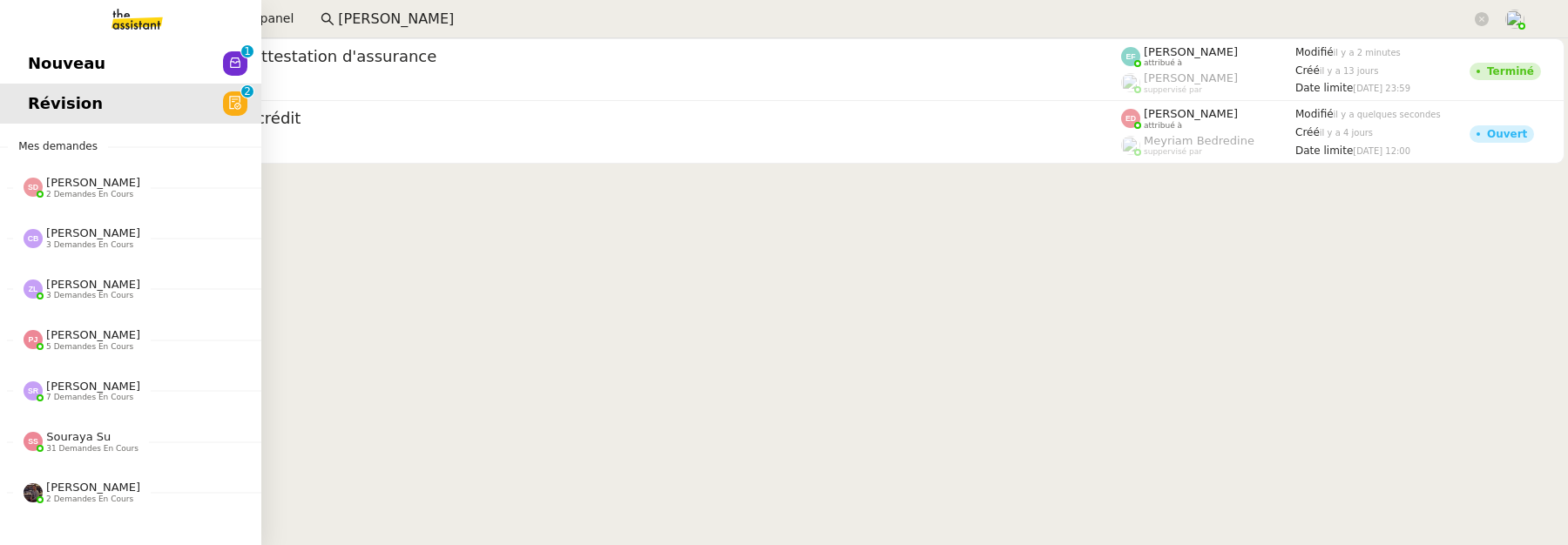
click at [43, 75] on span "Nouveau" at bounding box center [67, 63] width 78 height 26
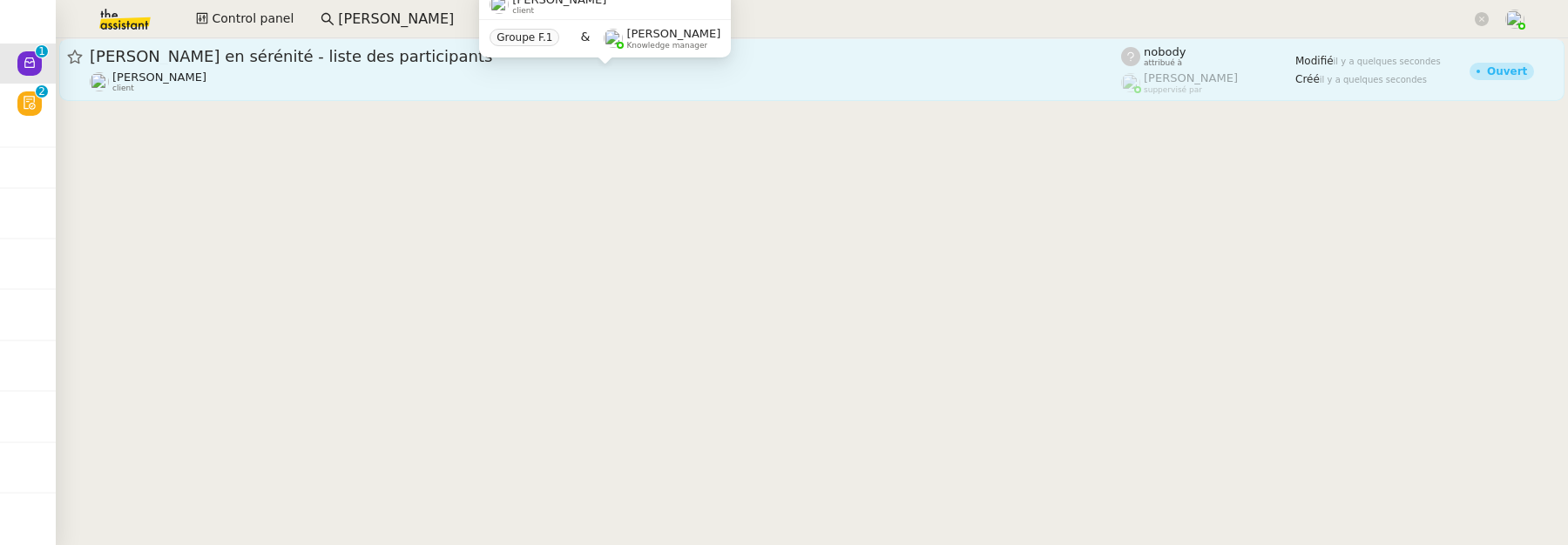
click at [582, 71] on div "Céline MAS client" at bounding box center [604, 82] width 1031 height 23
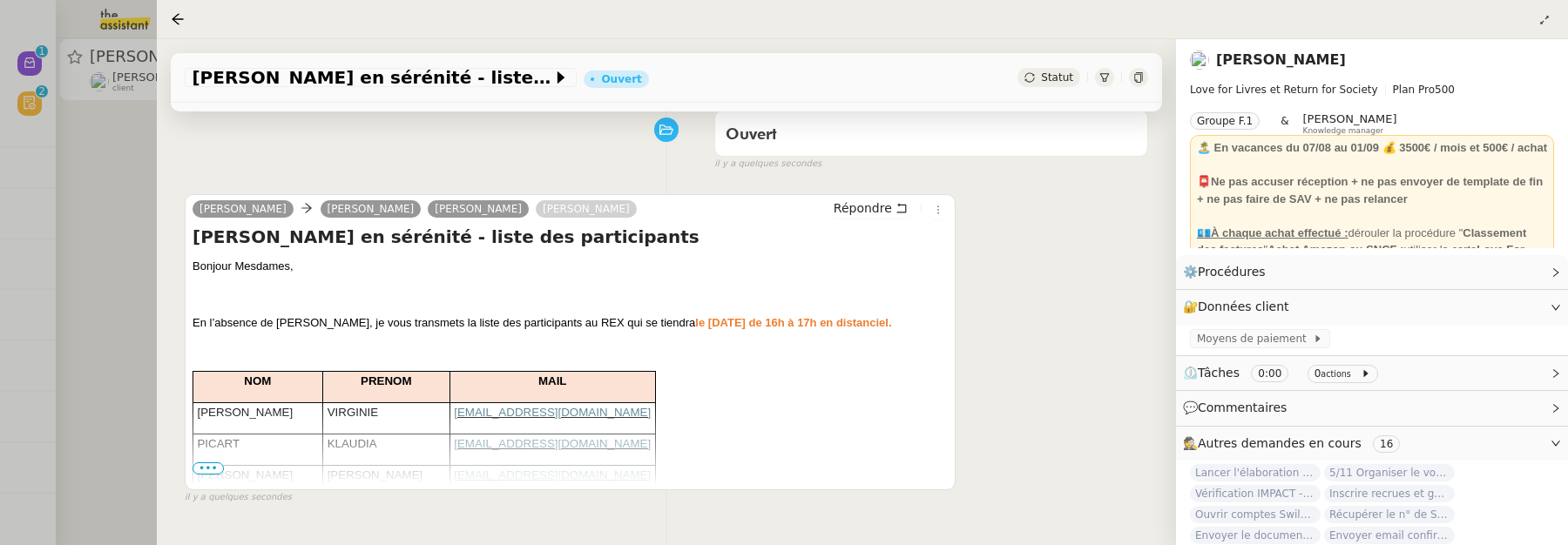
scroll to position [237, 0]
click at [211, 471] on span "•••" at bounding box center [208, 466] width 31 height 12
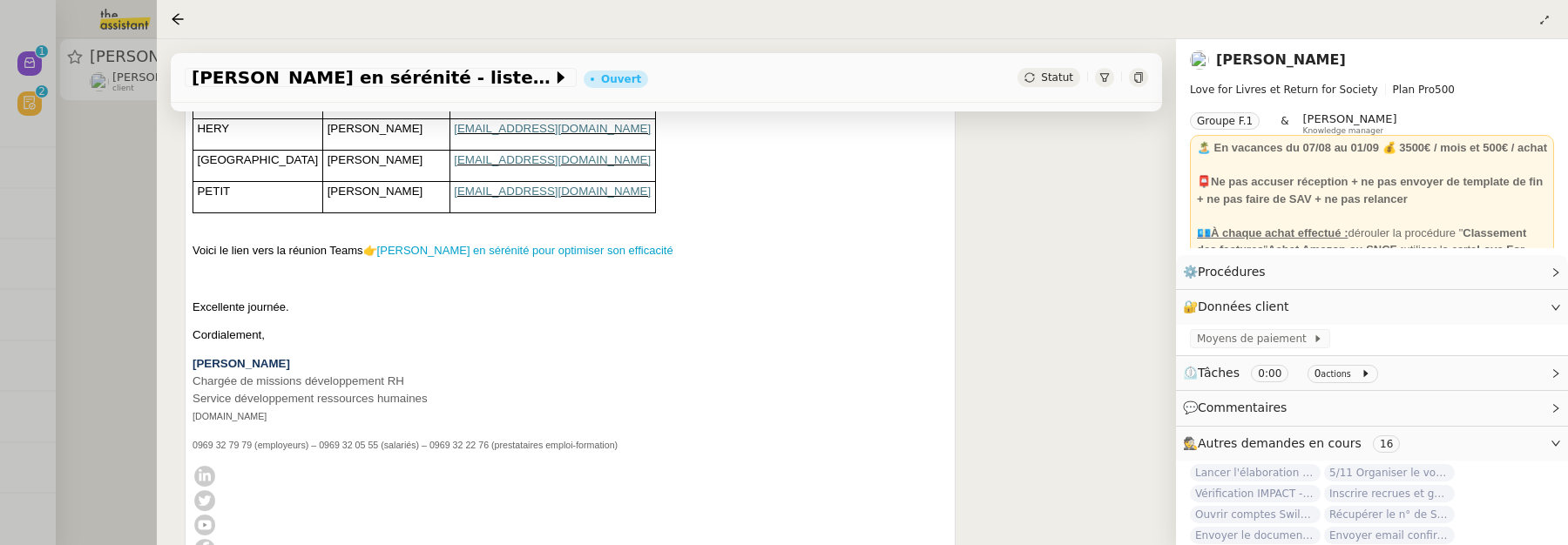
scroll to position [1015, 0]
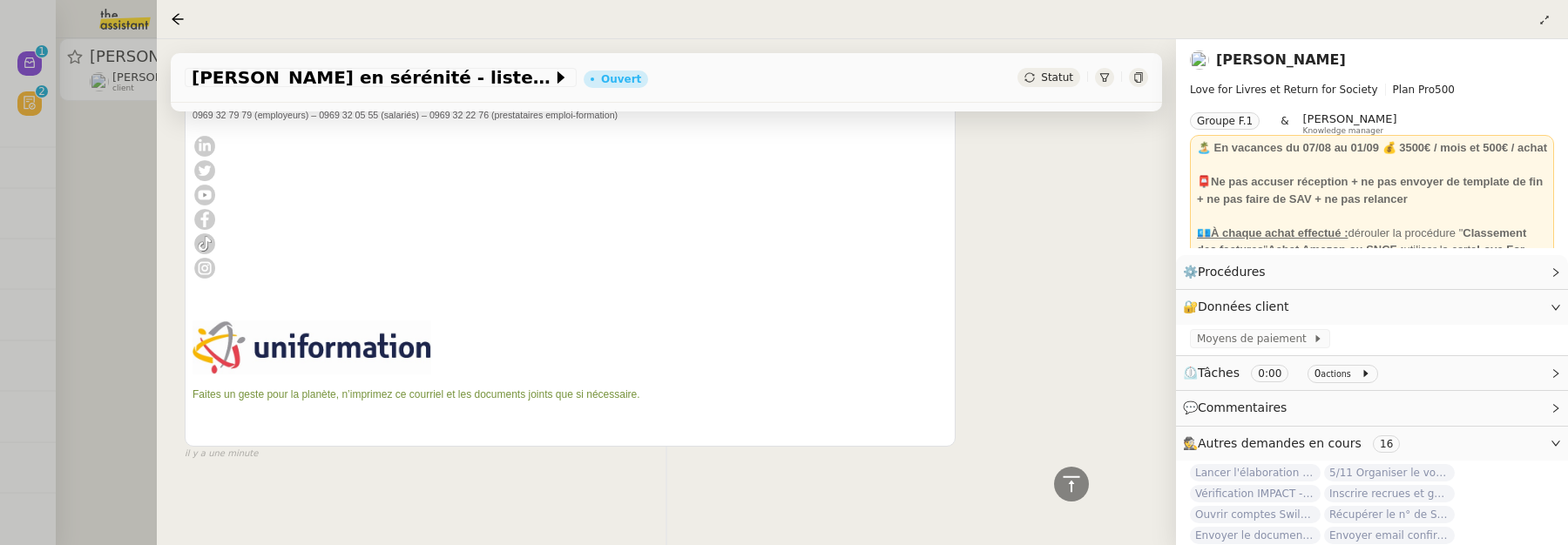
click at [130, 246] on div at bounding box center [784, 272] width 1568 height 545
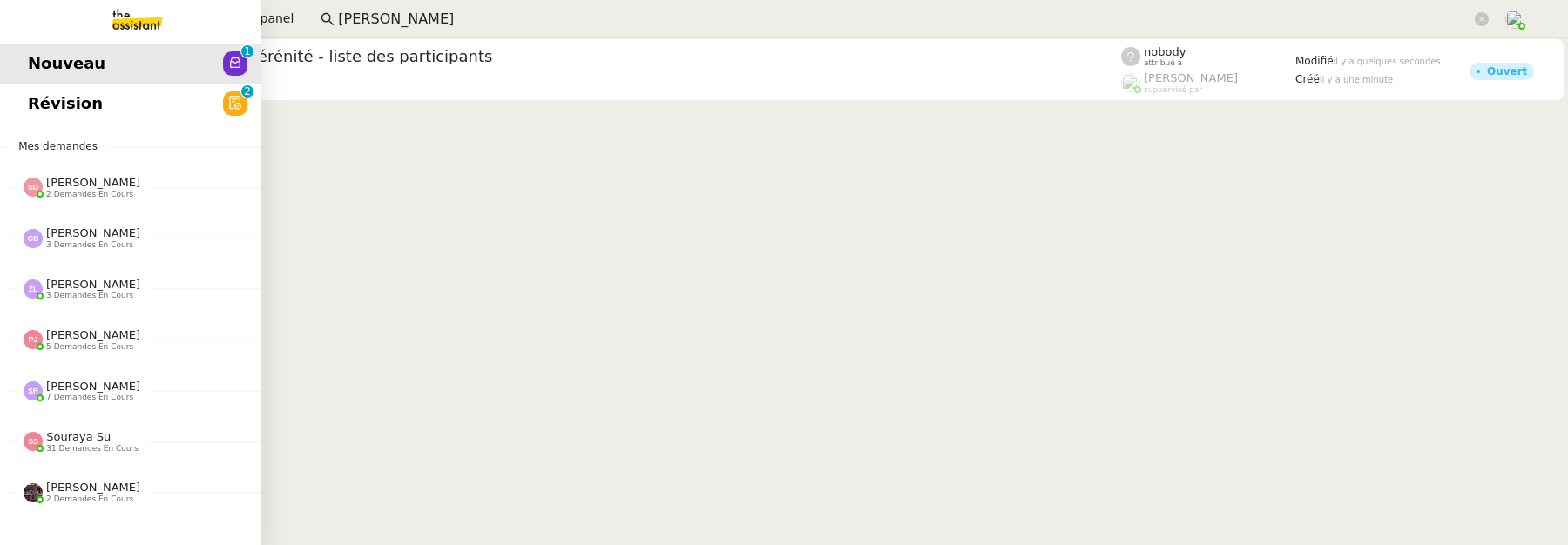
click at [41, 94] on span "Révision" at bounding box center [65, 103] width 75 height 26
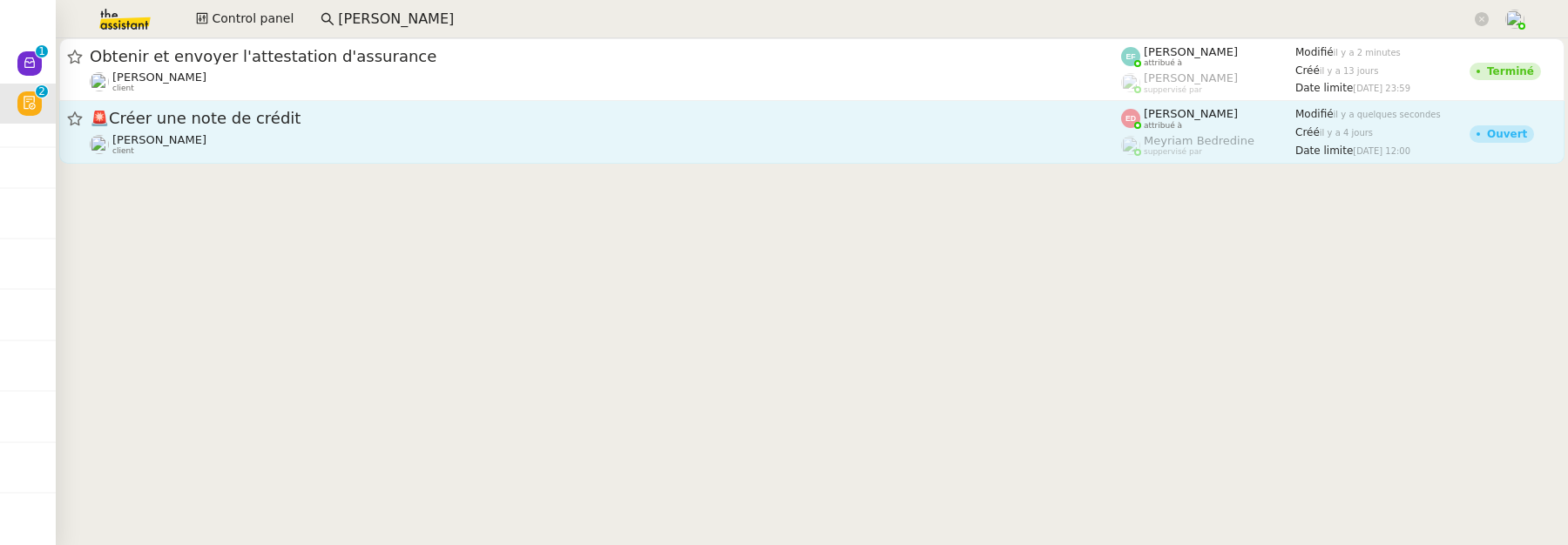
click at [501, 141] on div "Sophie Mouraire client" at bounding box center [604, 144] width 1031 height 23
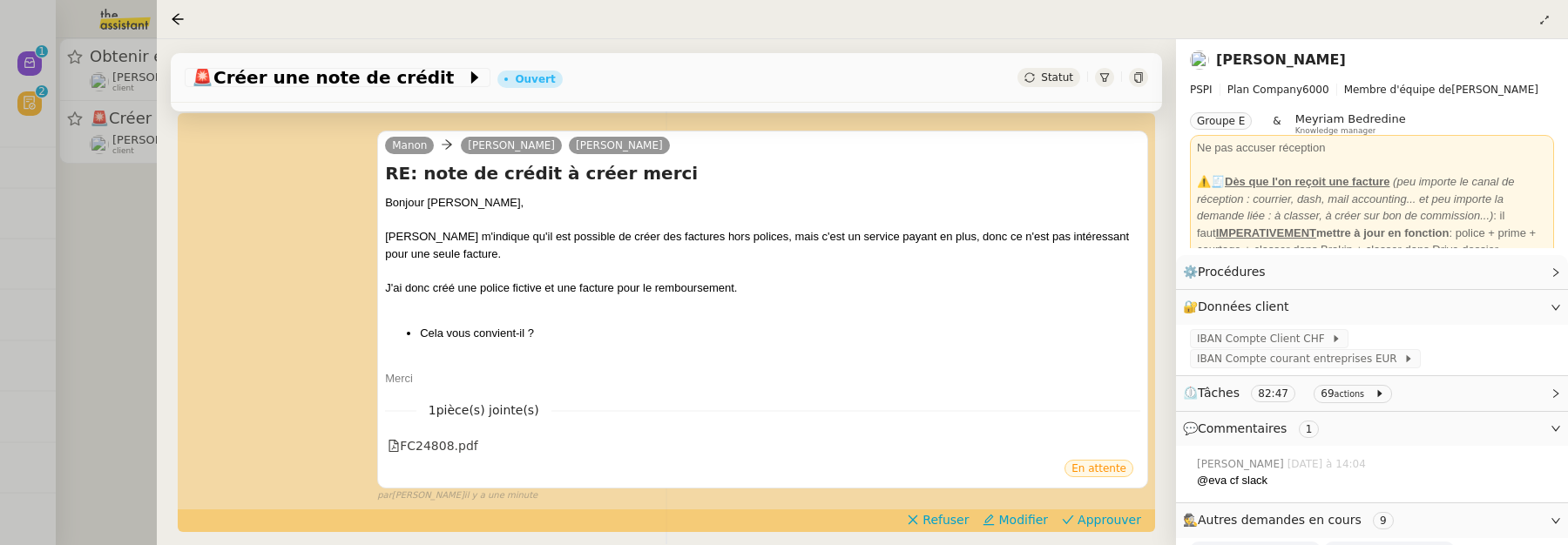
scroll to position [254, 0]
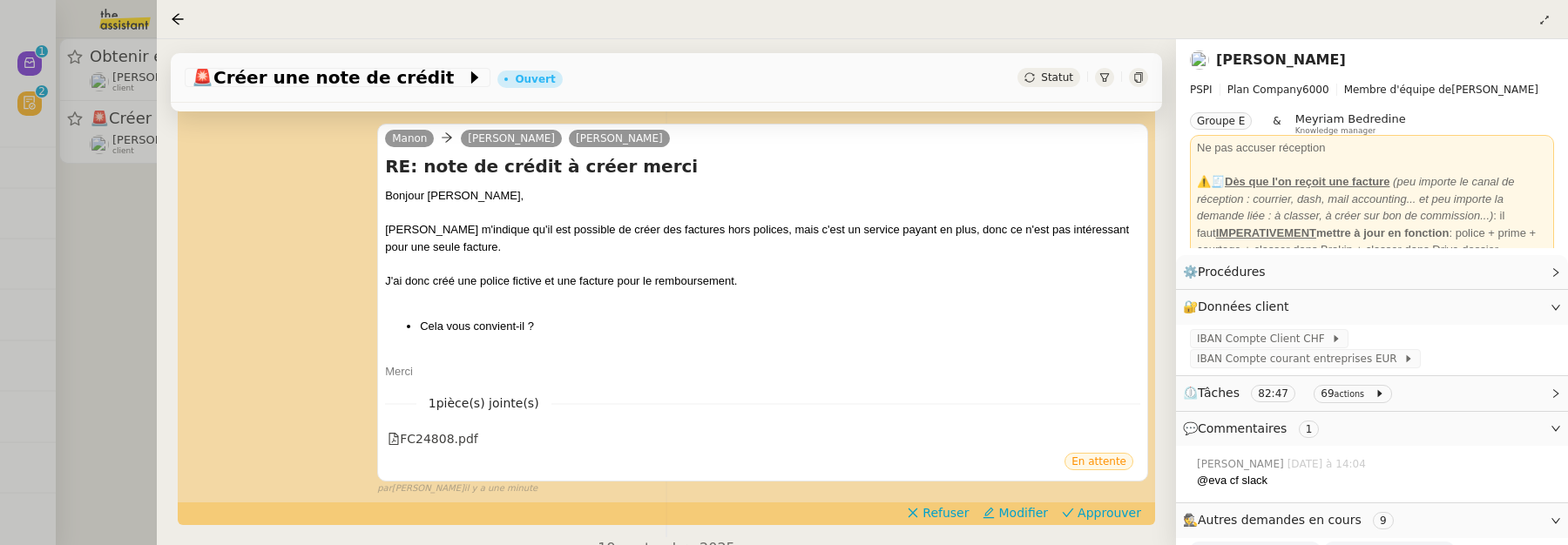
click at [97, 252] on div at bounding box center [784, 272] width 1568 height 545
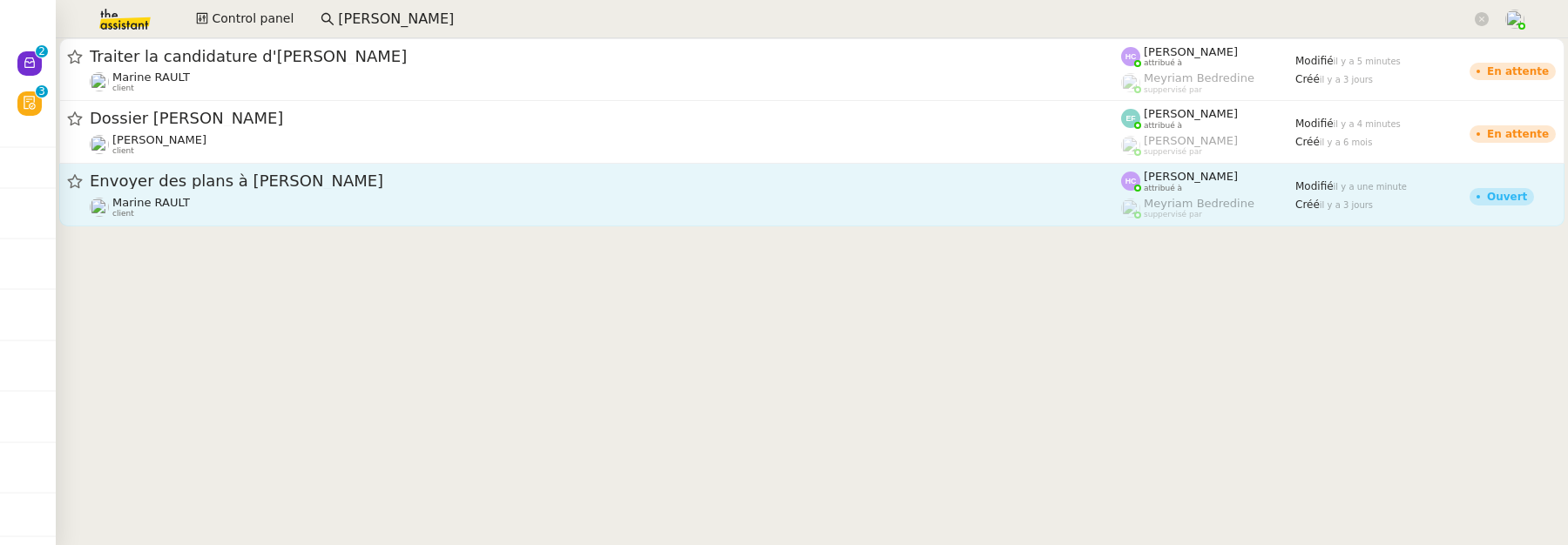
click at [303, 191] on div "Envoyer des plans à [PERSON_NAME]" at bounding box center [604, 181] width 1031 height 22
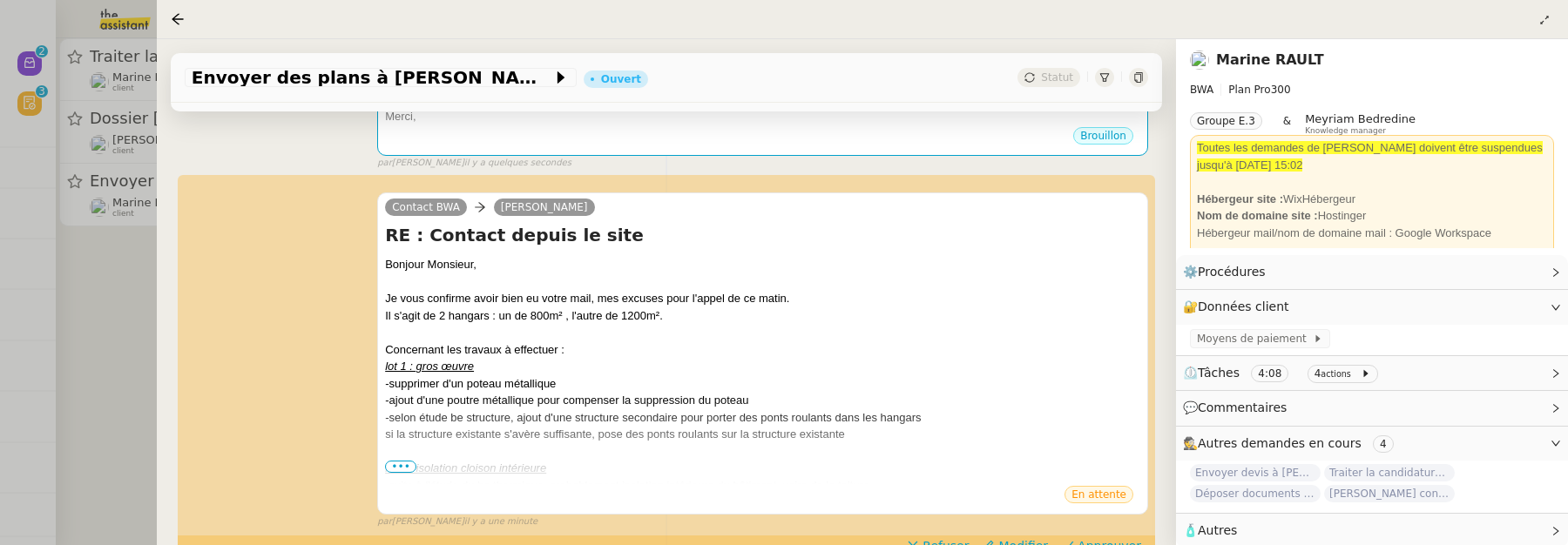
scroll to position [407, 0]
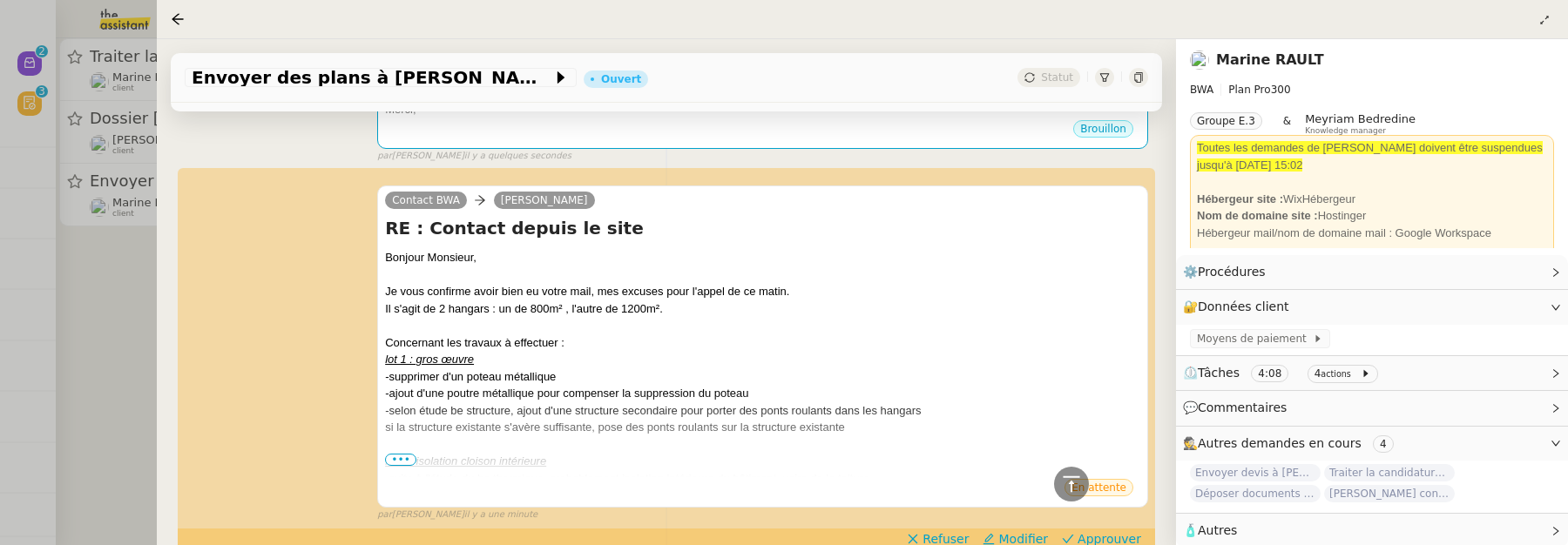
click at [116, 368] on div at bounding box center [784, 272] width 1568 height 545
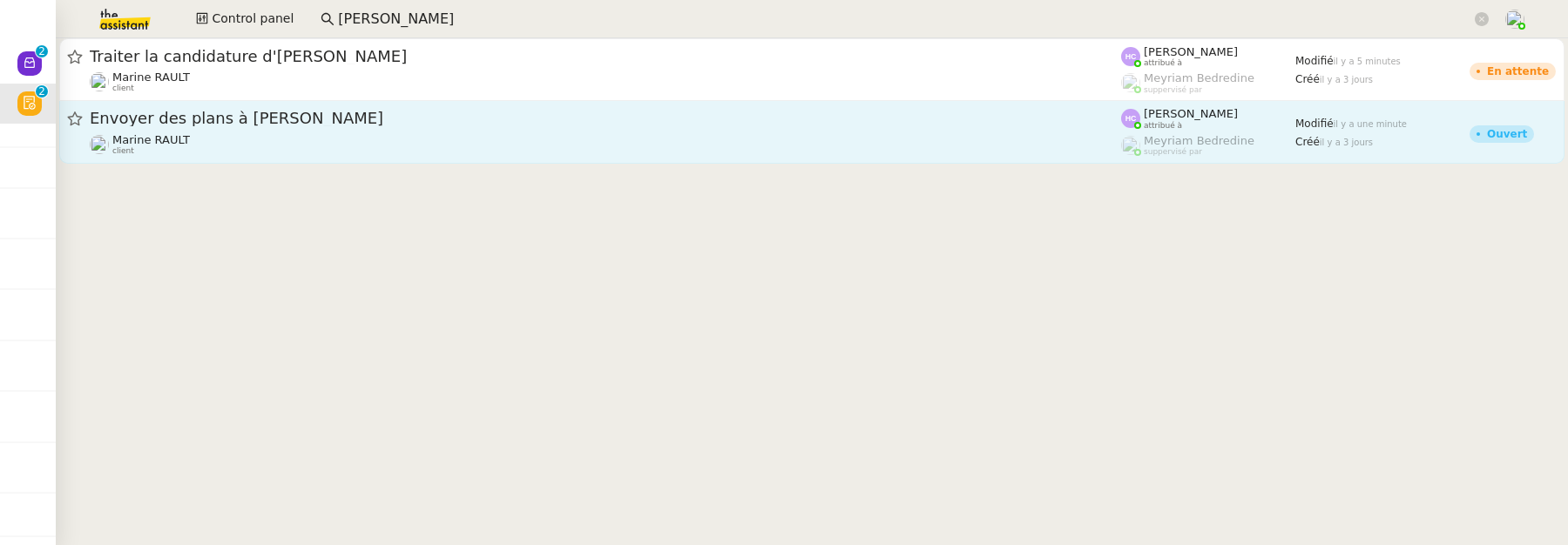
click at [258, 110] on span "Envoyer des plans à [PERSON_NAME]" at bounding box center [604, 118] width 1031 height 15
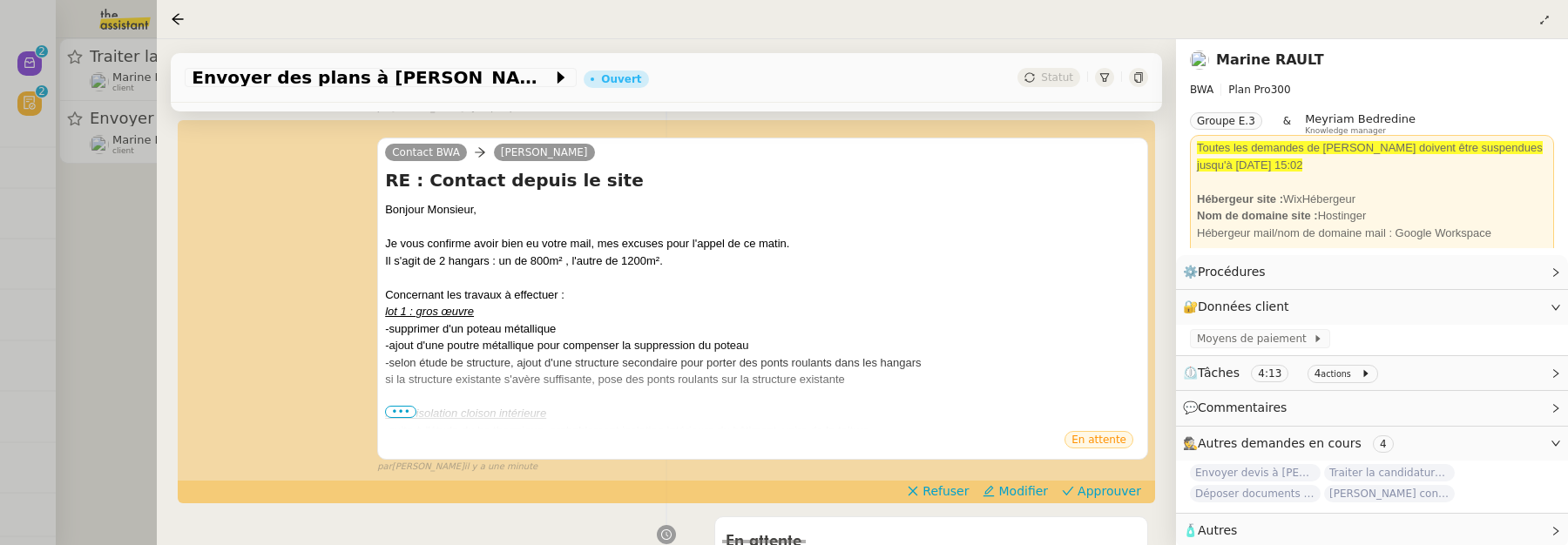
scroll to position [480, 0]
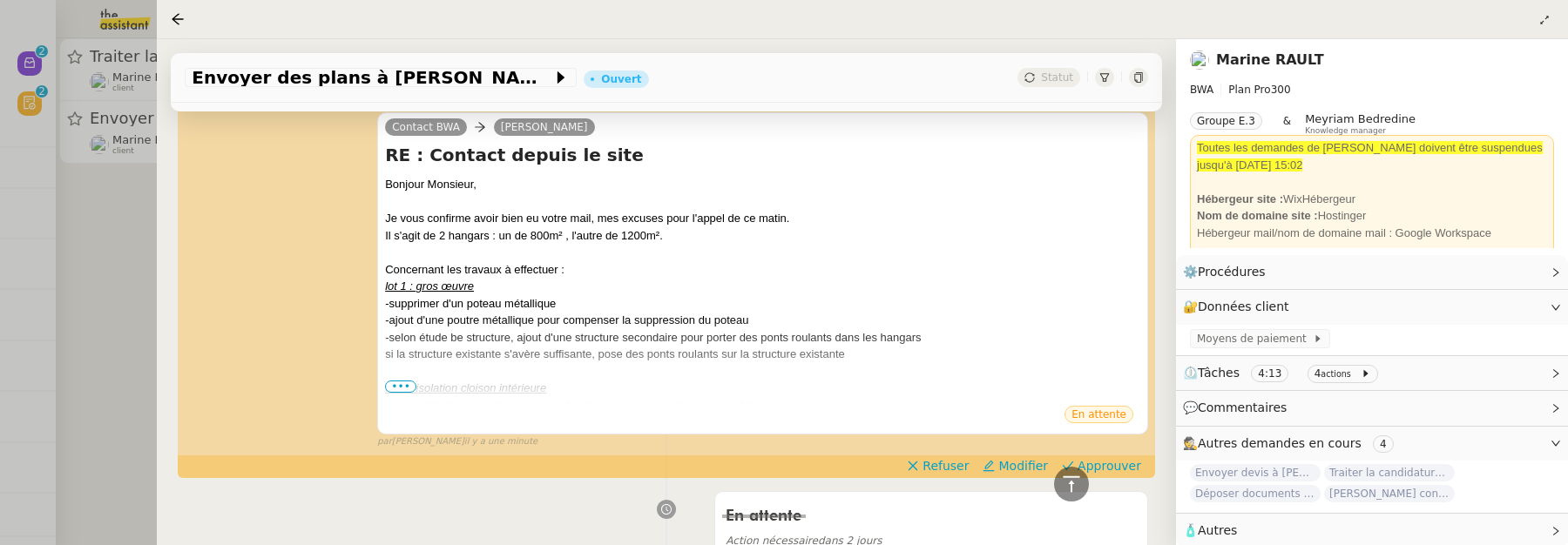
click at [96, 253] on div at bounding box center [784, 272] width 1568 height 545
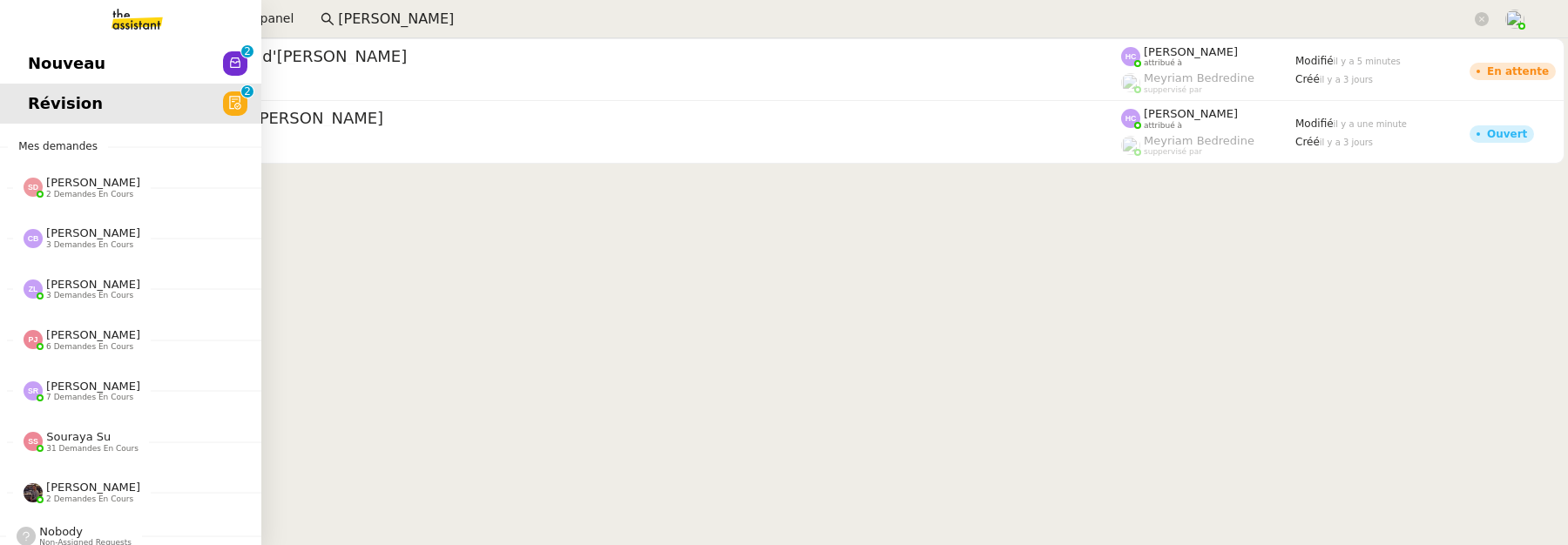
click at [43, 67] on span "Nouveau" at bounding box center [67, 63] width 78 height 26
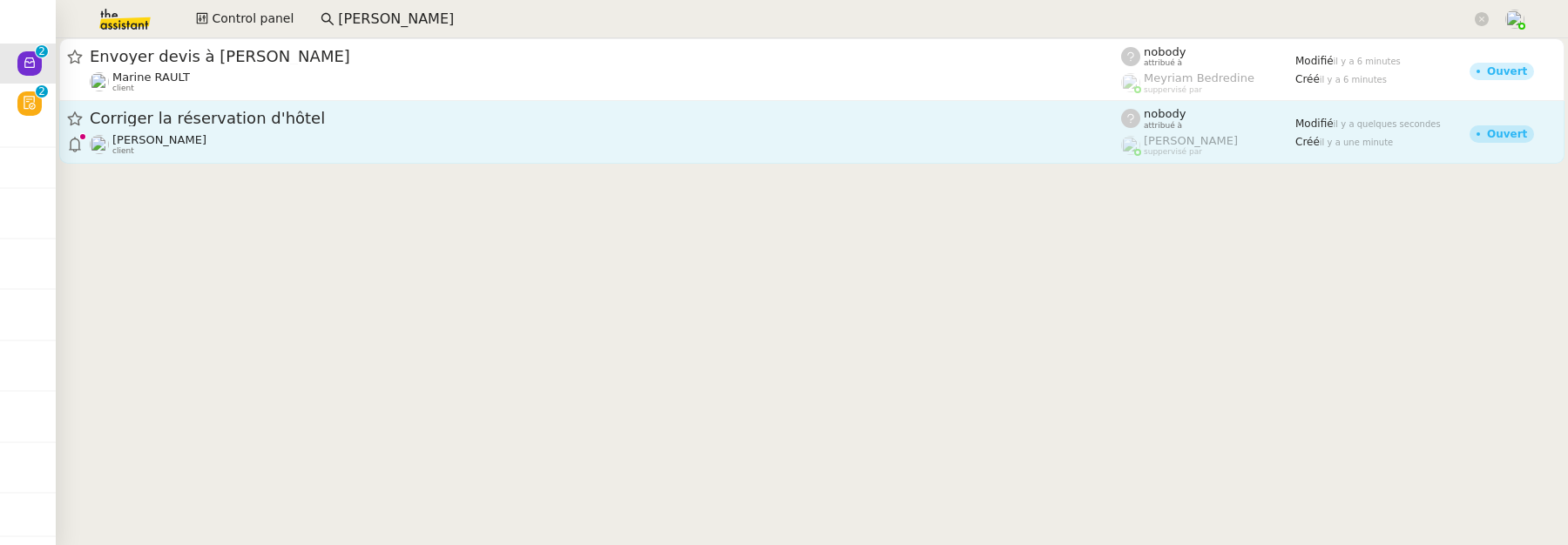
click at [481, 125] on span "Corriger la réservation d'hôtel" at bounding box center [604, 118] width 1031 height 15
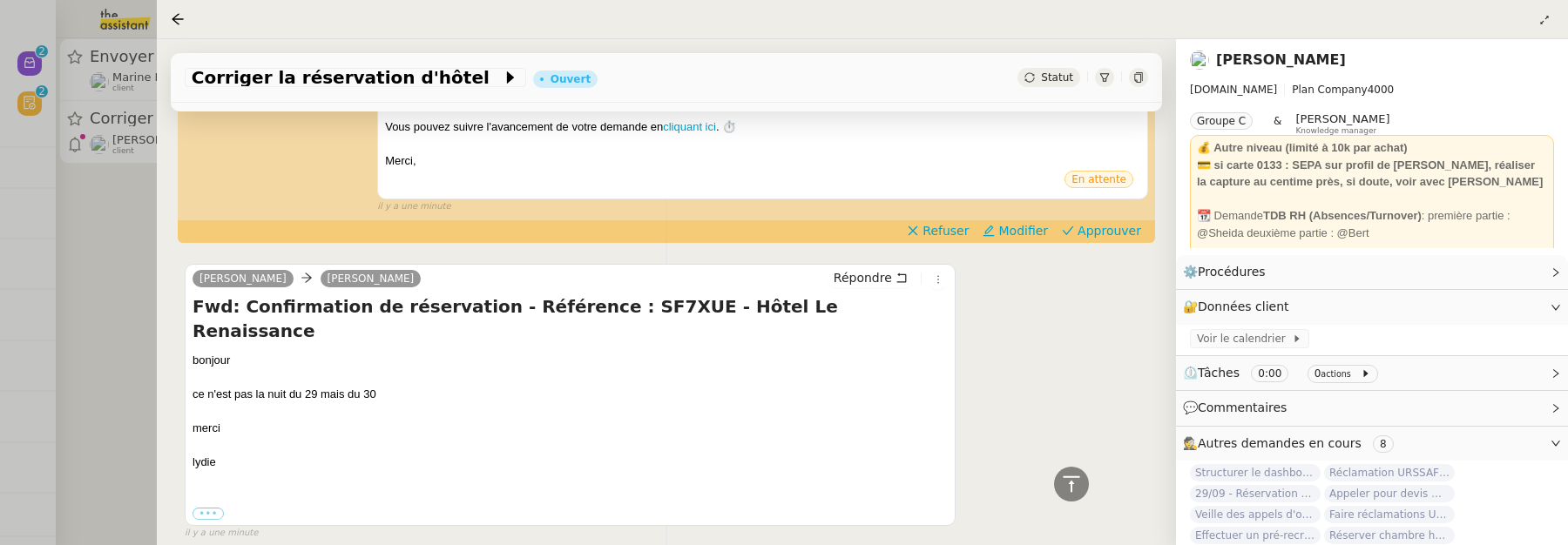
scroll to position [545, 0]
click at [933, 275] on icon at bounding box center [938, 280] width 10 height 10
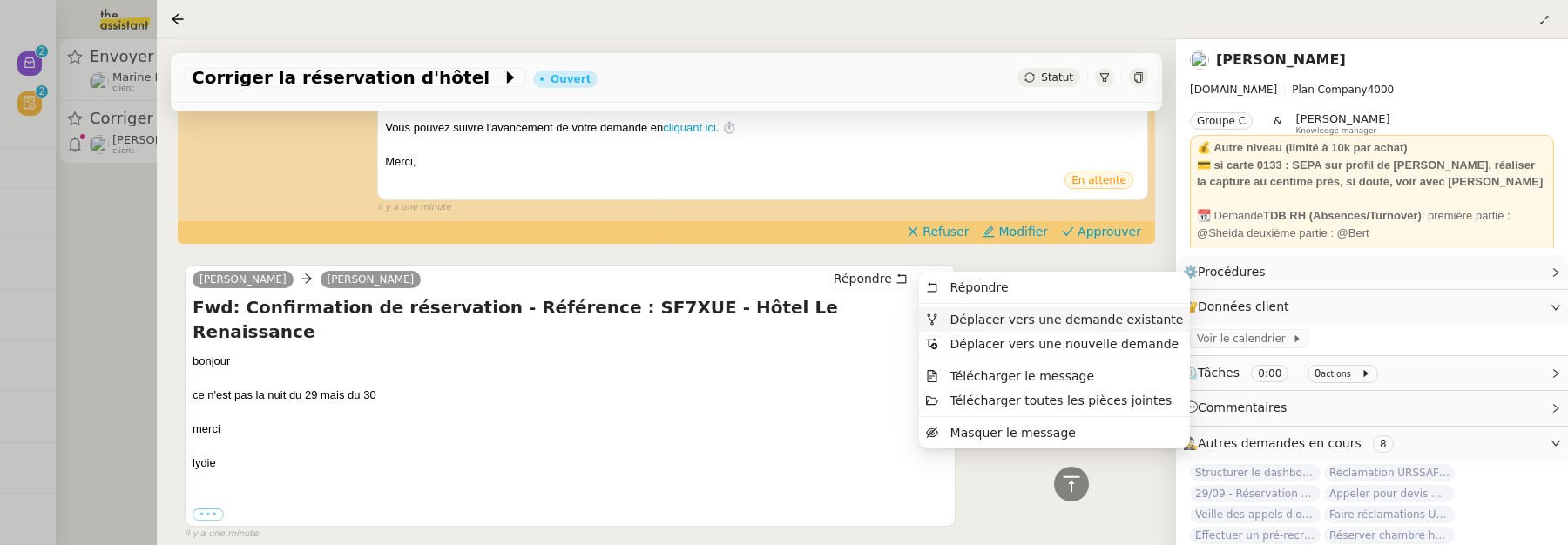
click at [986, 318] on span "Déplacer vers une demande existante" at bounding box center [1067, 319] width 234 height 14
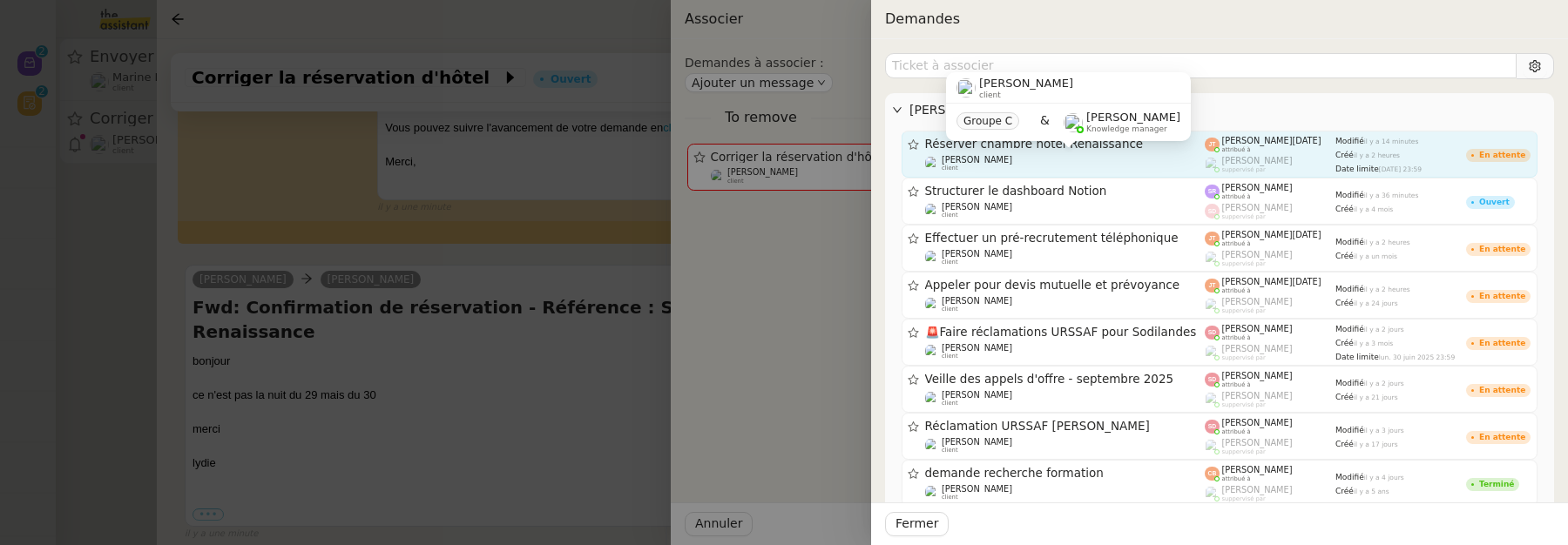
click at [1087, 152] on div "Lydie Laulon client Groupe C & Frédérique Albert Knowledge manager" at bounding box center [1068, 113] width 245 height 82
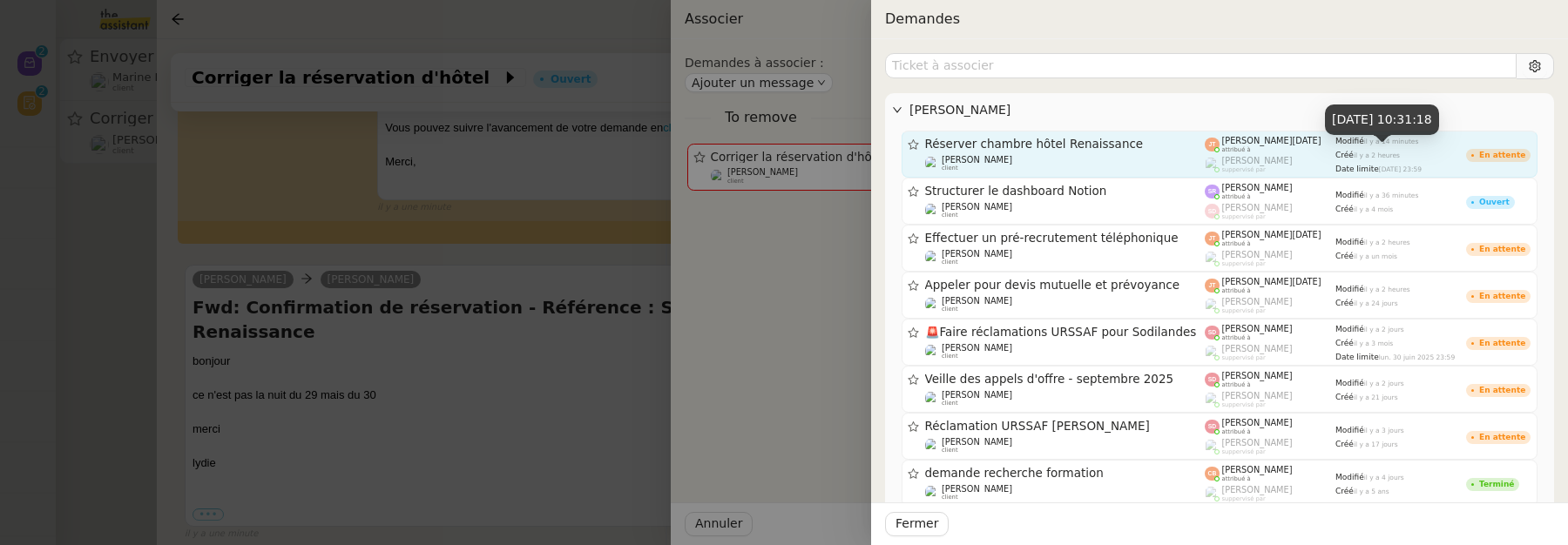
click at [1386, 149] on div "Créé il y a 2 heures" at bounding box center [1400, 155] width 130 height 11
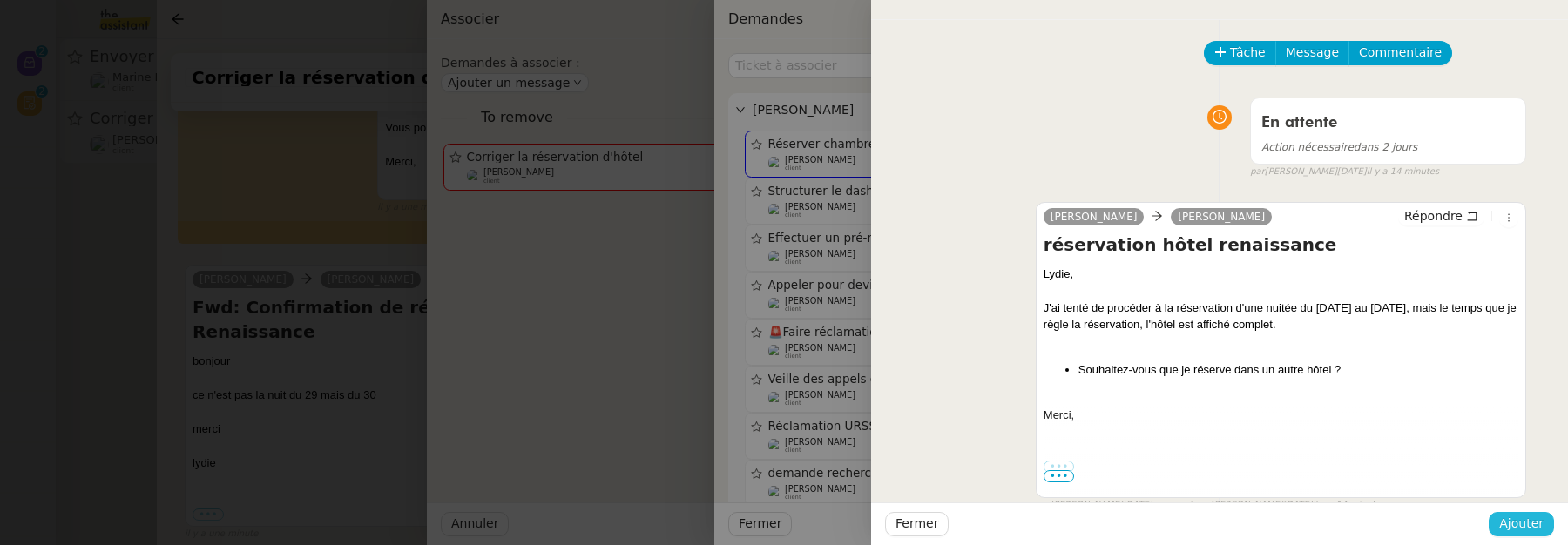
click at [1510, 516] on span "Ajouter" at bounding box center [1520, 523] width 45 height 20
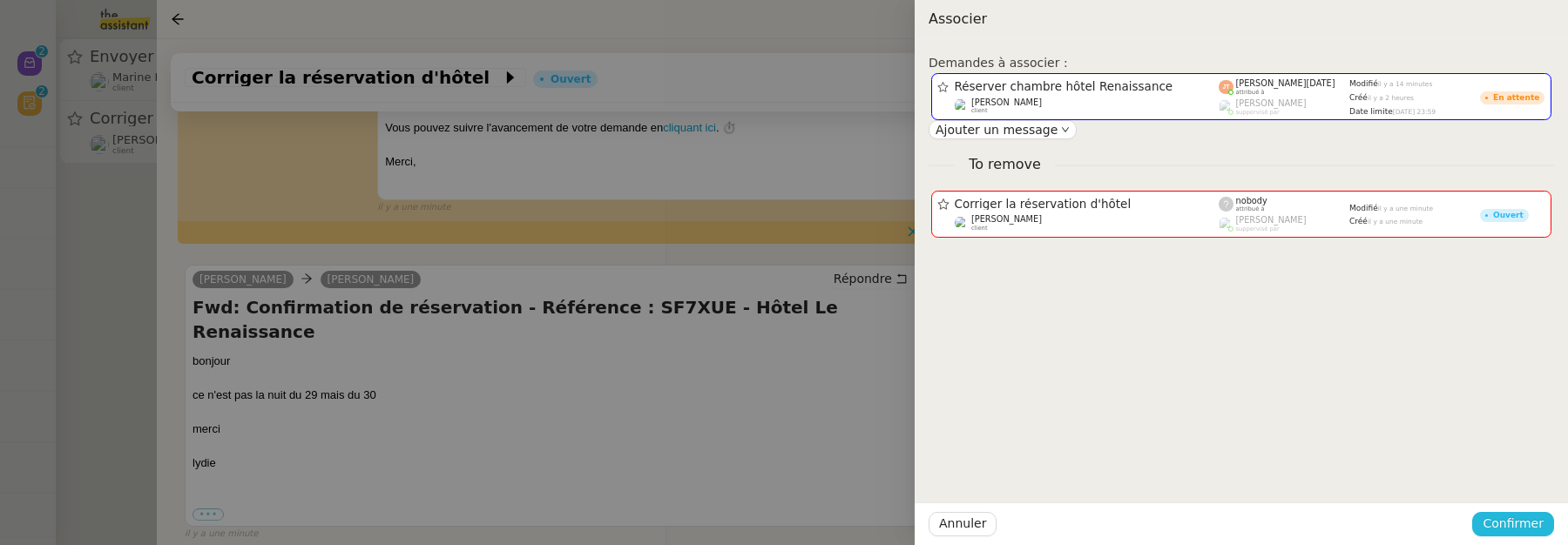
click at [1492, 517] on span "Confirmer" at bounding box center [1513, 523] width 61 height 20
click at [1526, 468] on button "Ajouter" at bounding box center [1514, 478] width 58 height 19
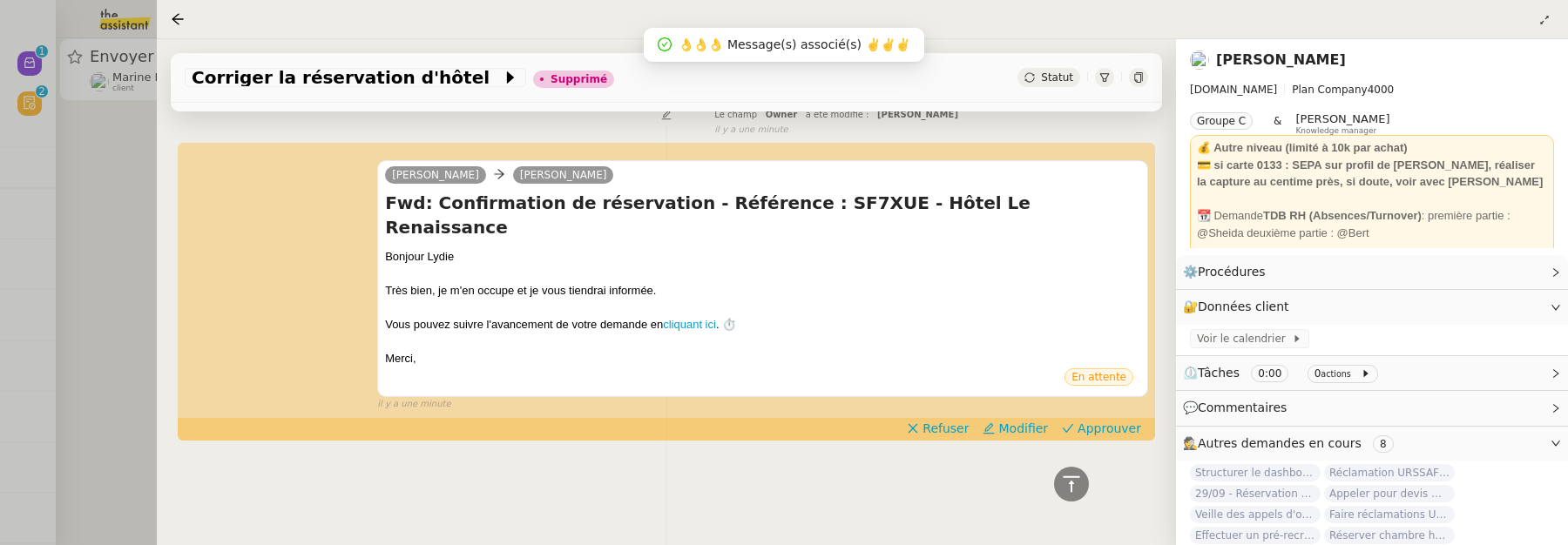
scroll to position [355, 0]
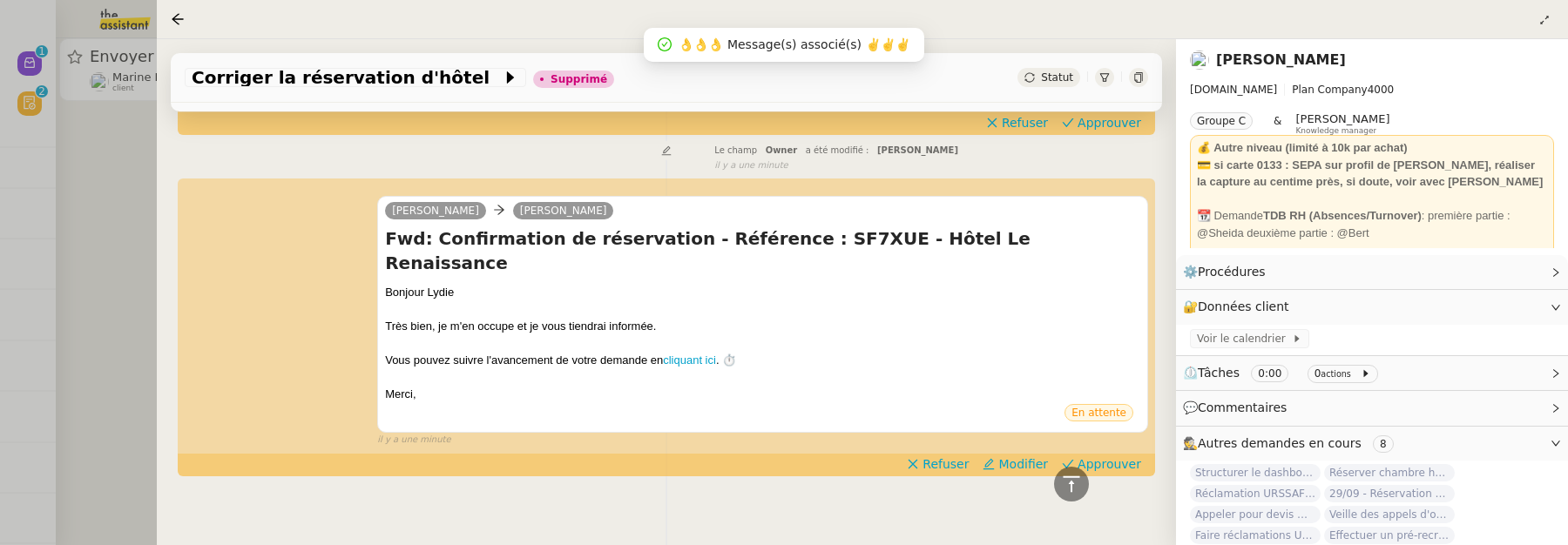
click at [150, 214] on div at bounding box center [784, 272] width 1568 height 545
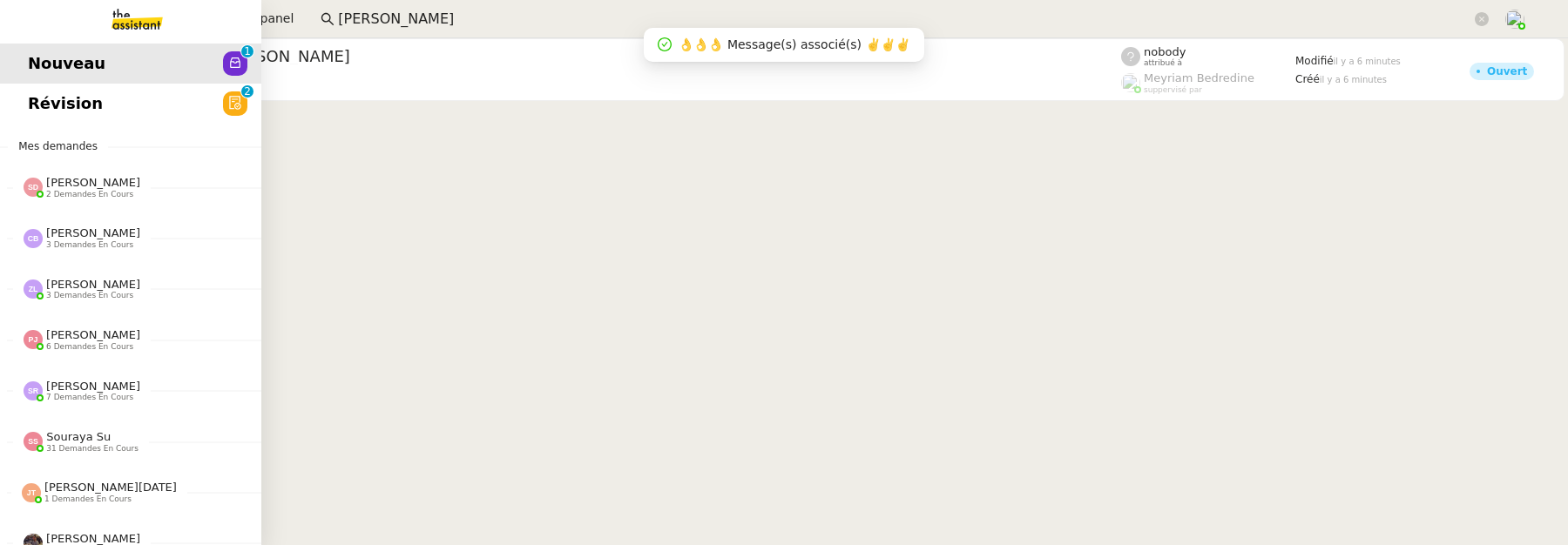
click at [44, 115] on span "Révision" at bounding box center [65, 103] width 75 height 26
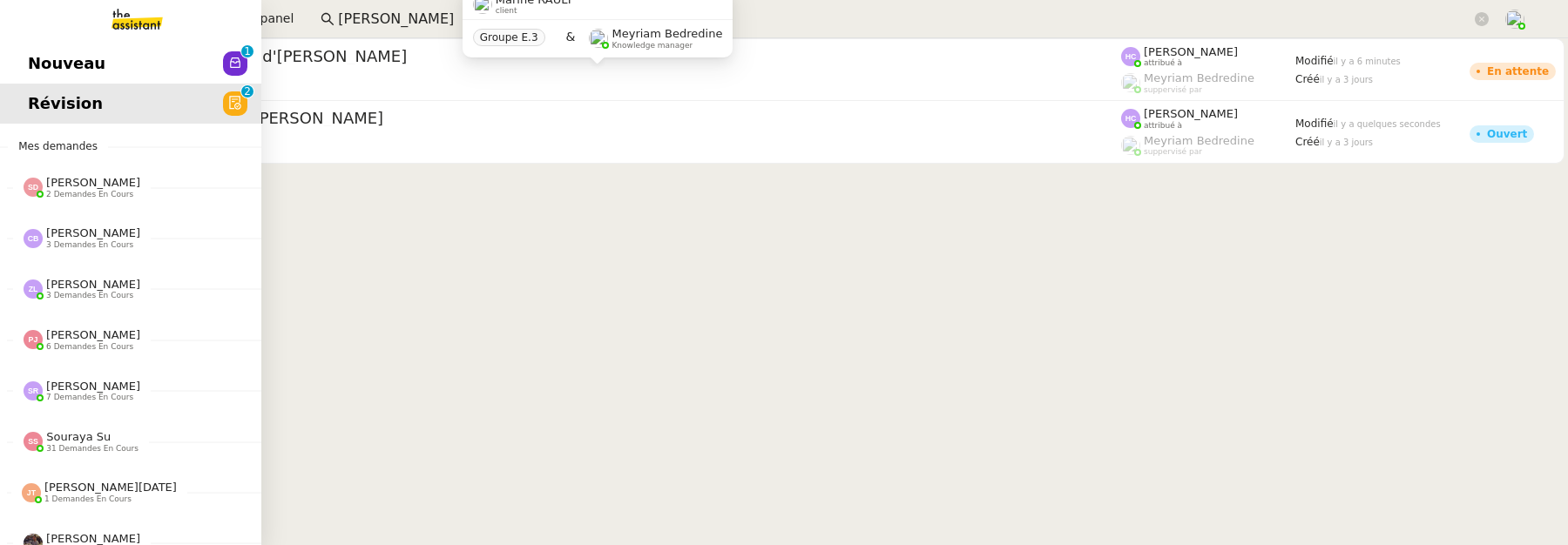
click at [39, 65] on span "Nouveau" at bounding box center [67, 63] width 78 height 26
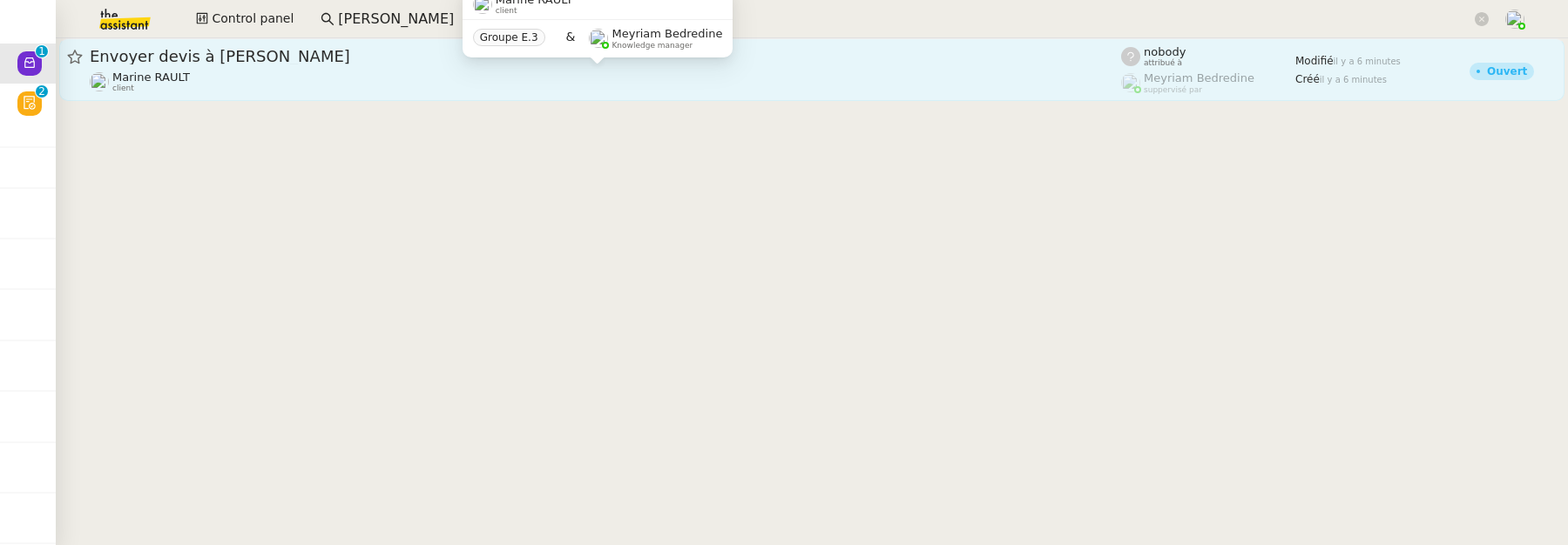
click at [335, 83] on div "Marine RAULT client" at bounding box center [604, 82] width 1031 height 23
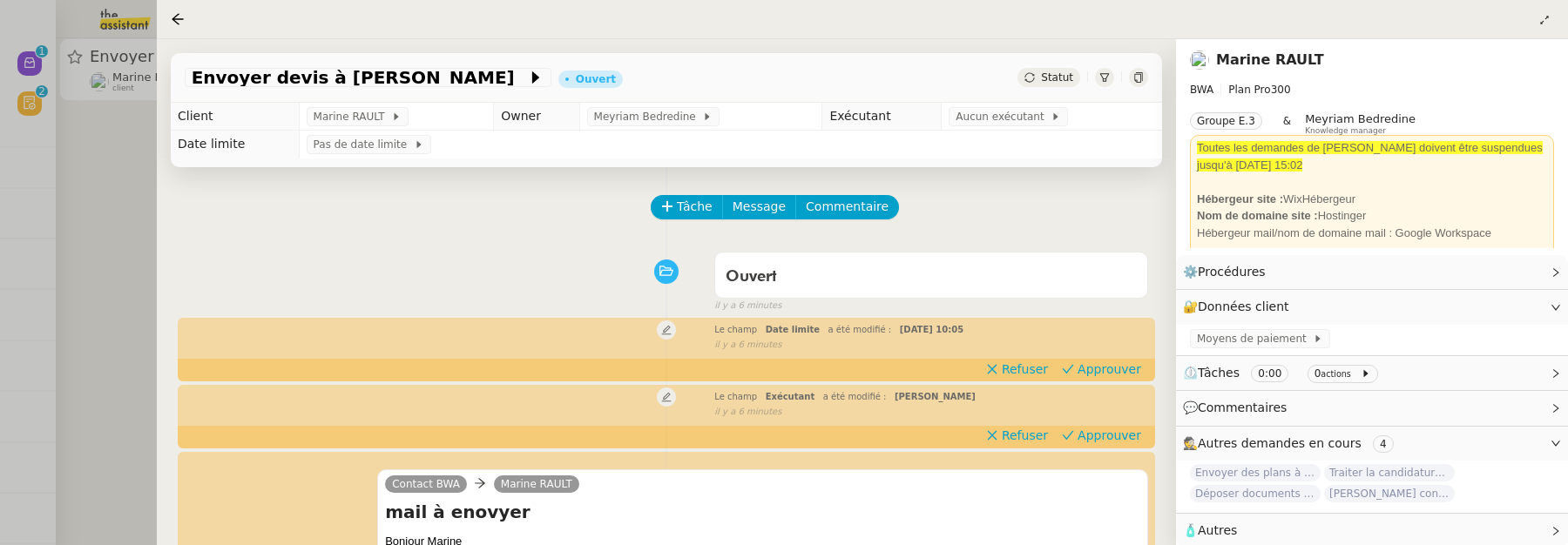
click at [119, 235] on div at bounding box center [784, 272] width 1568 height 545
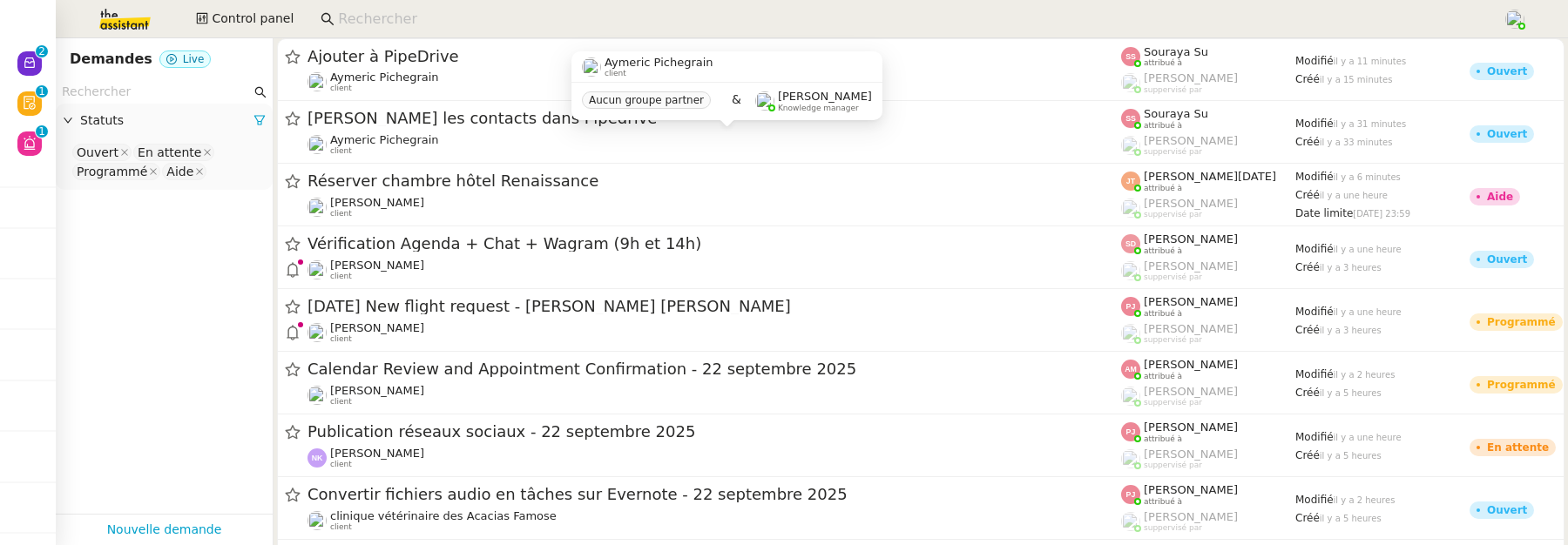
click at [397, 14] on input at bounding box center [911, 19] width 1147 height 24
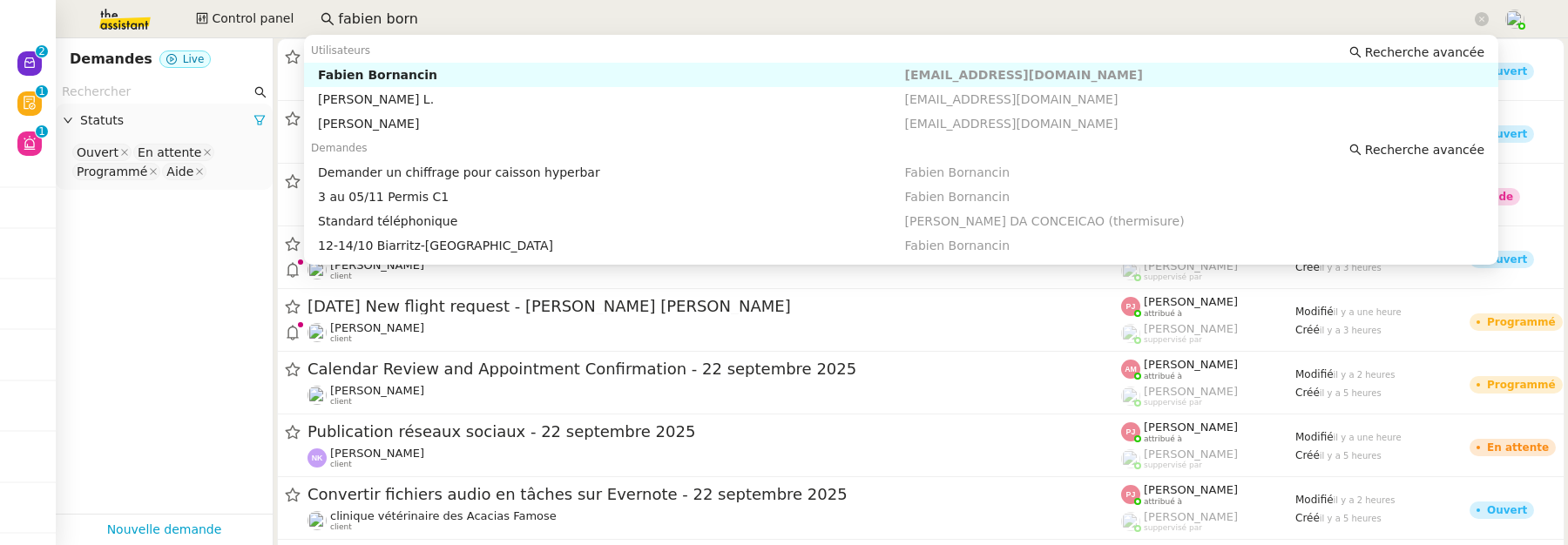
click at [416, 72] on div "Fabien Bornancin" at bounding box center [611, 75] width 586 height 15
type input "fabien born"
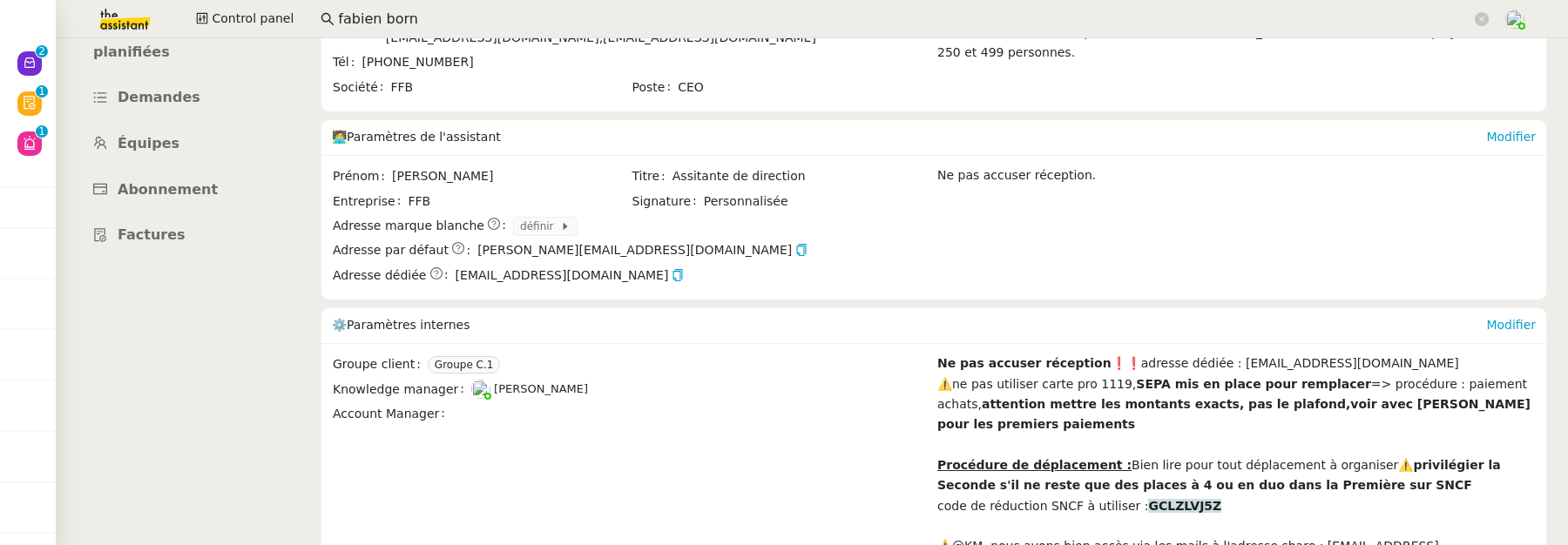
scroll to position [360, 0]
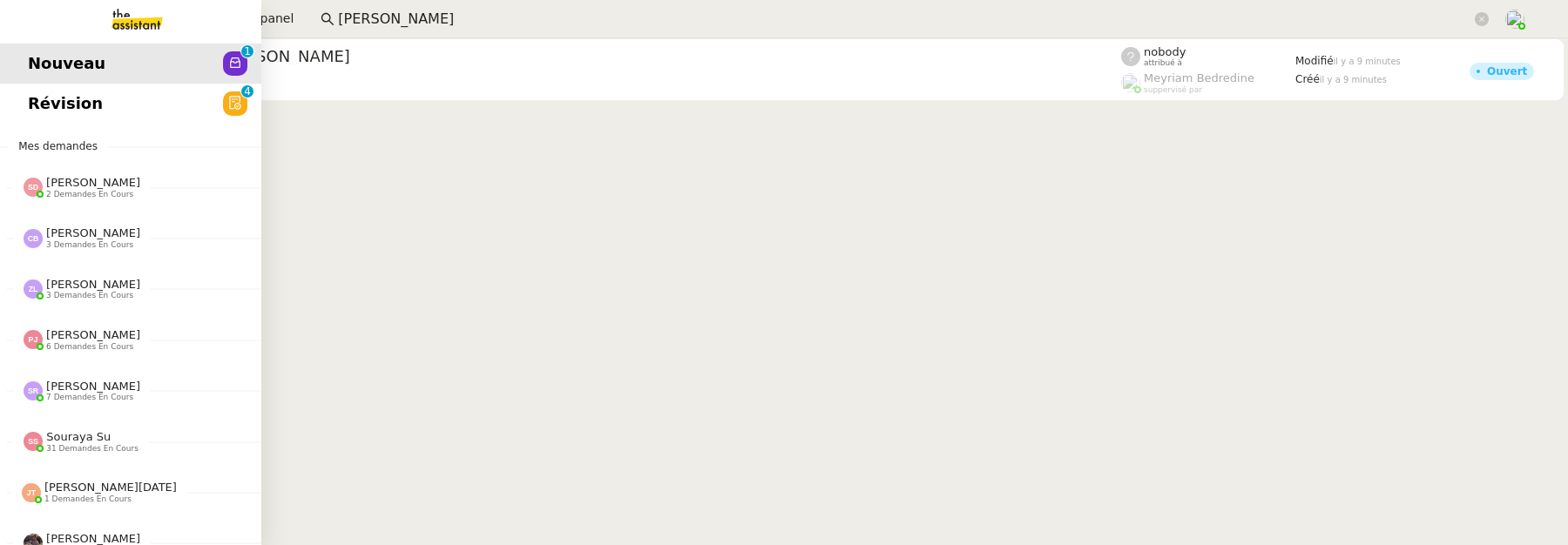
click at [33, 93] on span "Révision" at bounding box center [65, 103] width 75 height 26
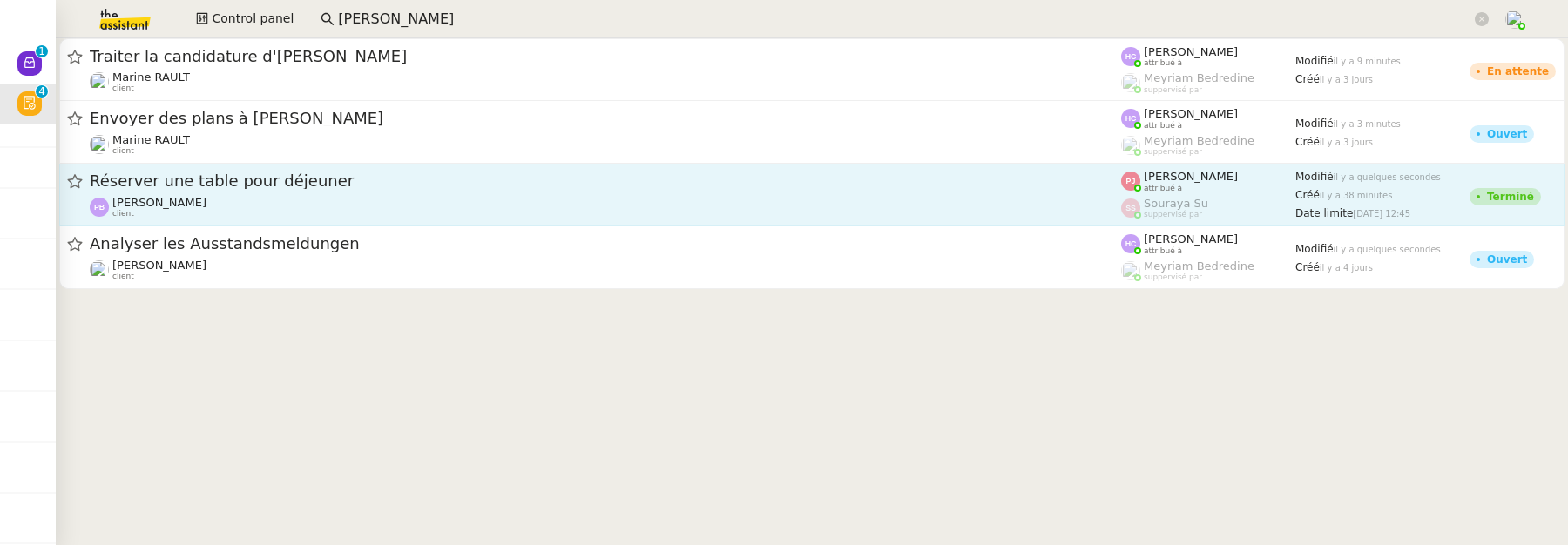
click at [795, 193] on div "Réserver une table pour déjeuner [PERSON_NAME] client" at bounding box center [604, 195] width 1031 height 47
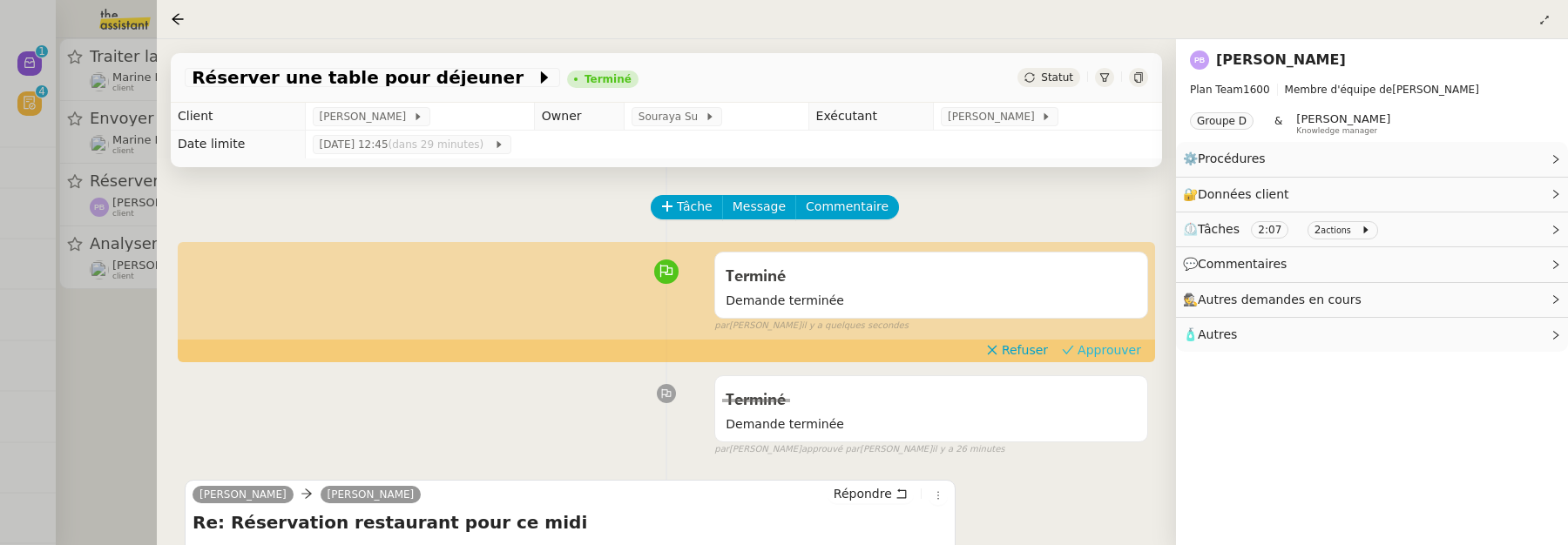
click at [1100, 348] on span "Approuver" at bounding box center [1109, 349] width 64 height 17
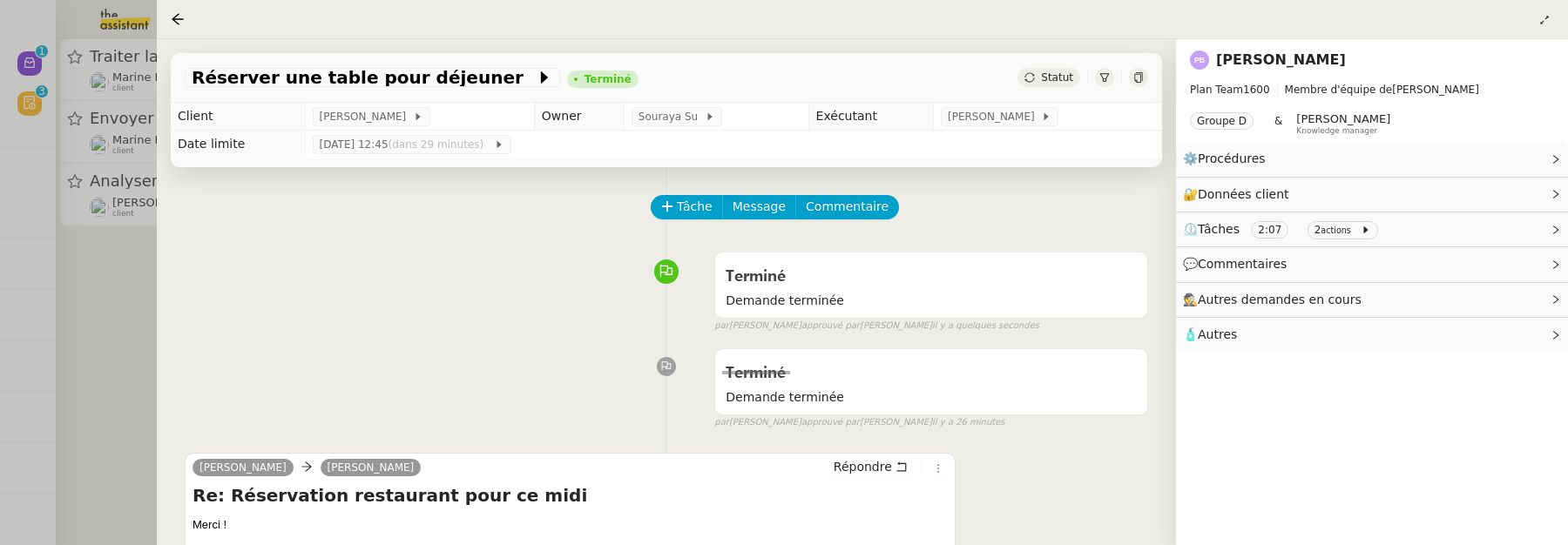
click at [119, 295] on div at bounding box center [784, 272] width 1568 height 545
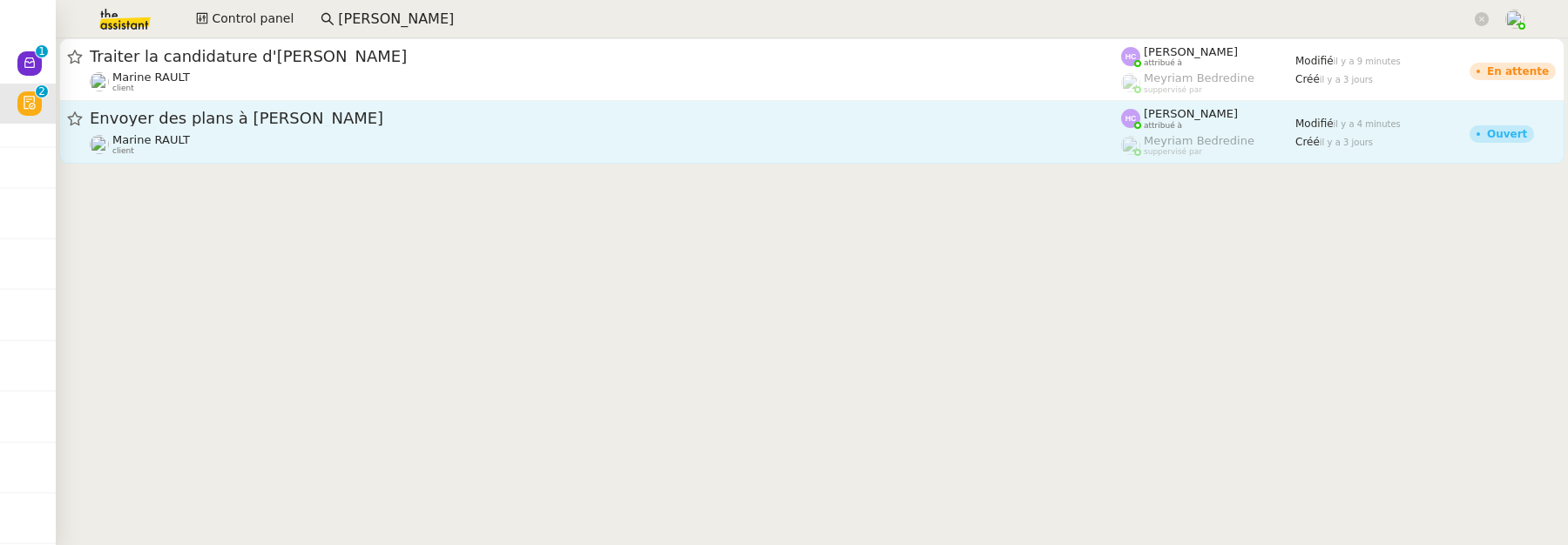
click at [515, 150] on div "Marine RAULT client" at bounding box center [604, 144] width 1031 height 23
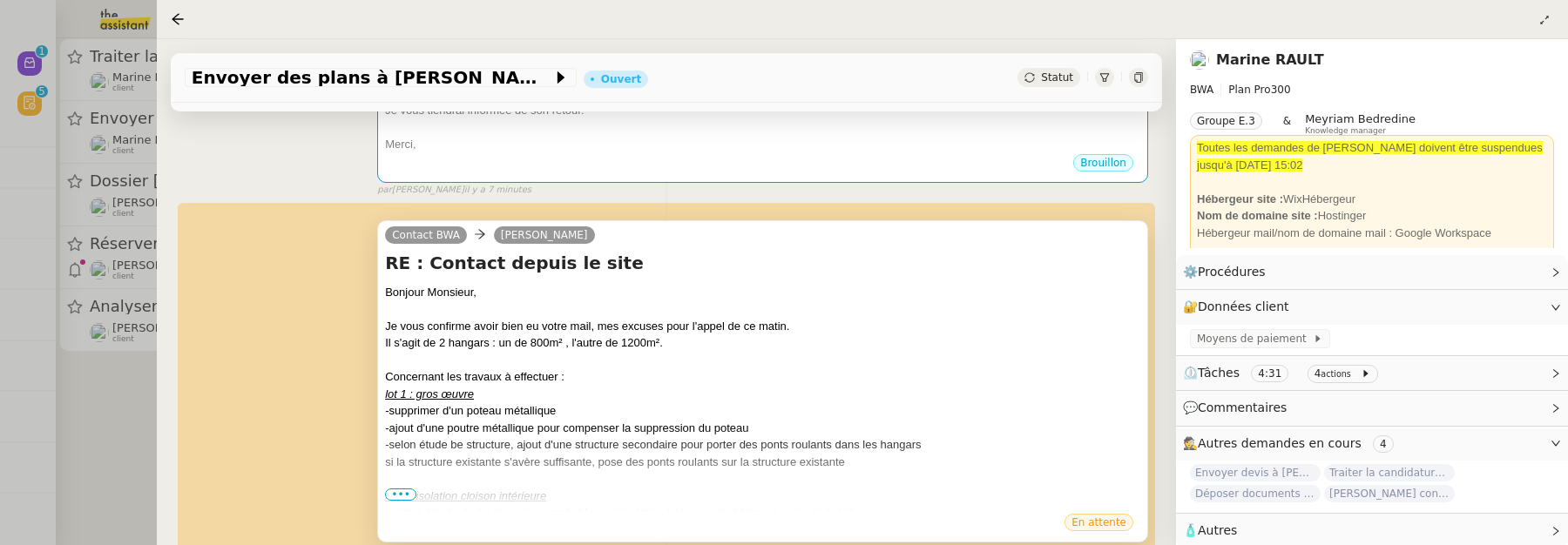
scroll to position [399, 0]
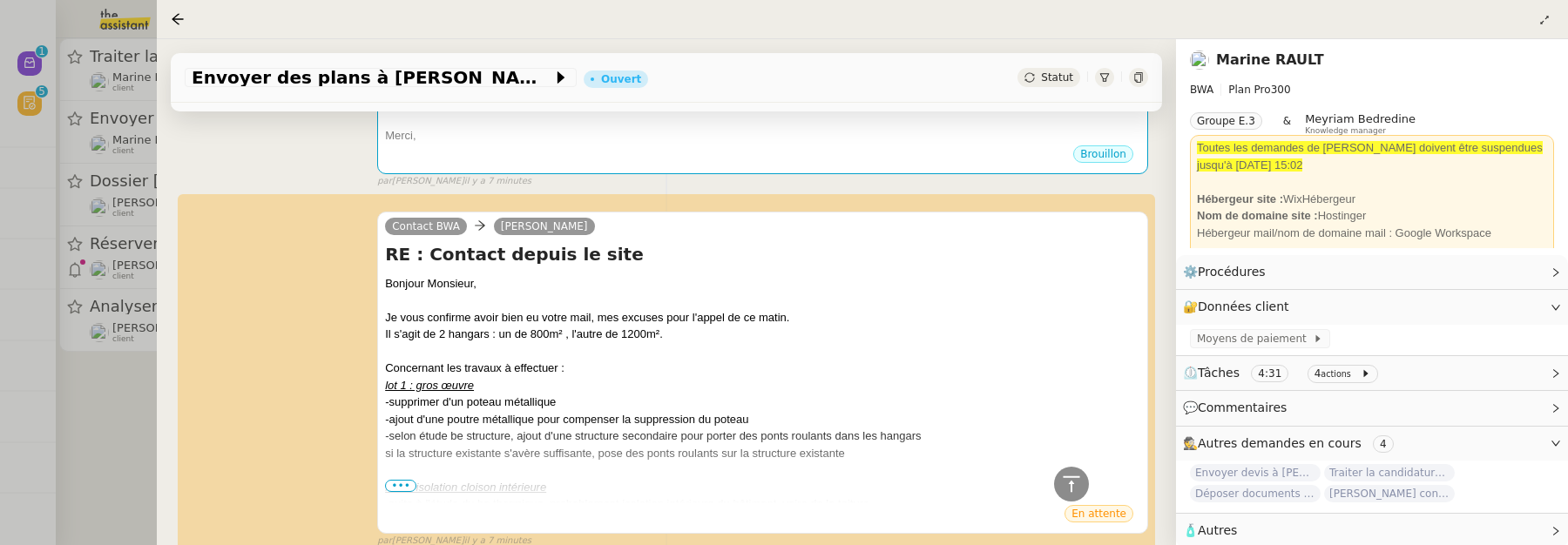
click at [133, 425] on div at bounding box center [784, 272] width 1568 height 545
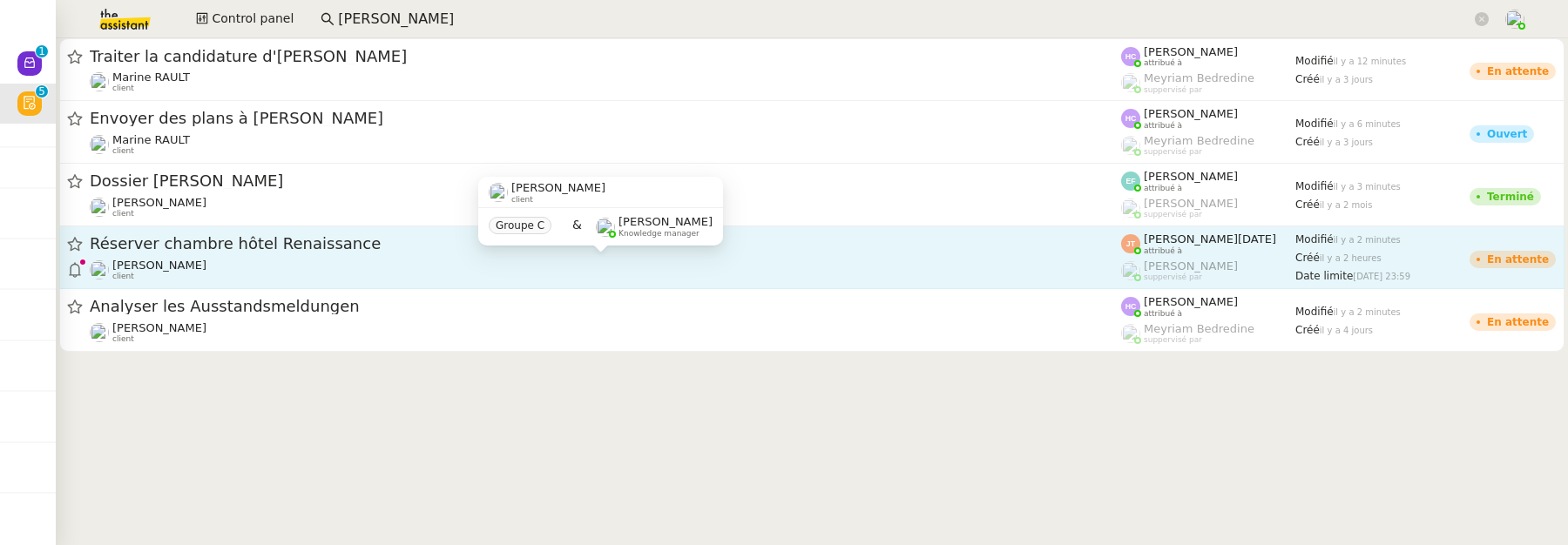
click at [354, 258] on div "[PERSON_NAME] client" at bounding box center [604, 270] width 1031 height 23
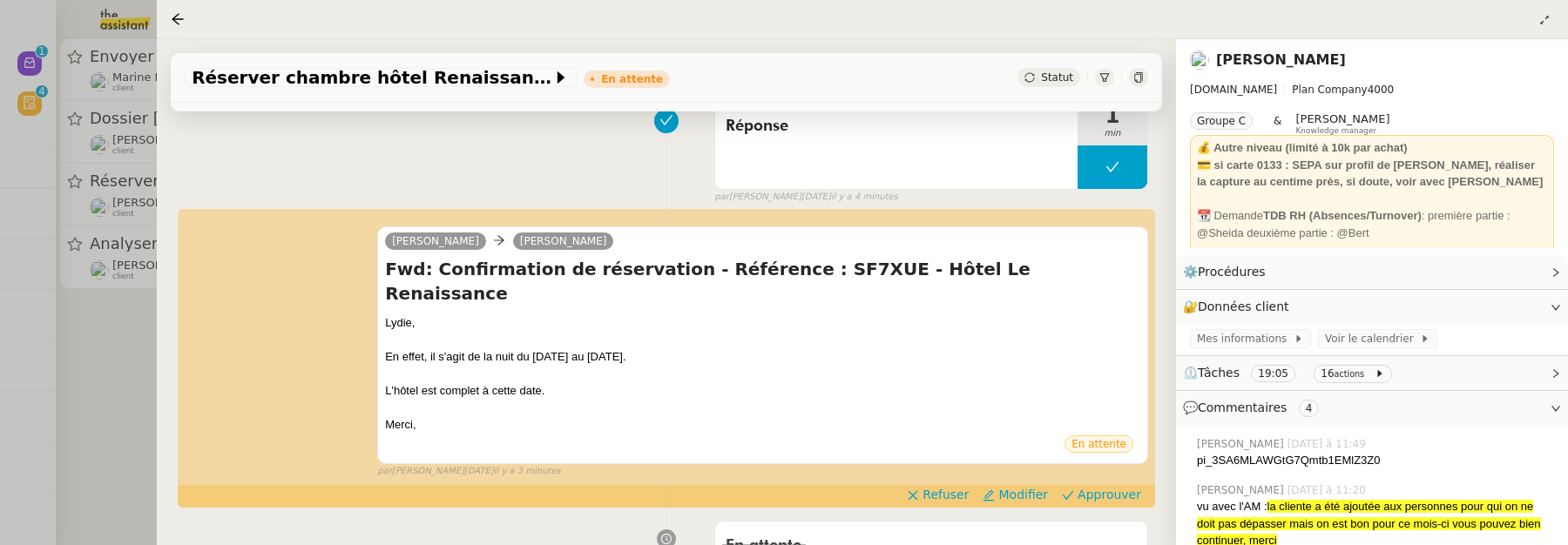
scroll to position [251, 0]
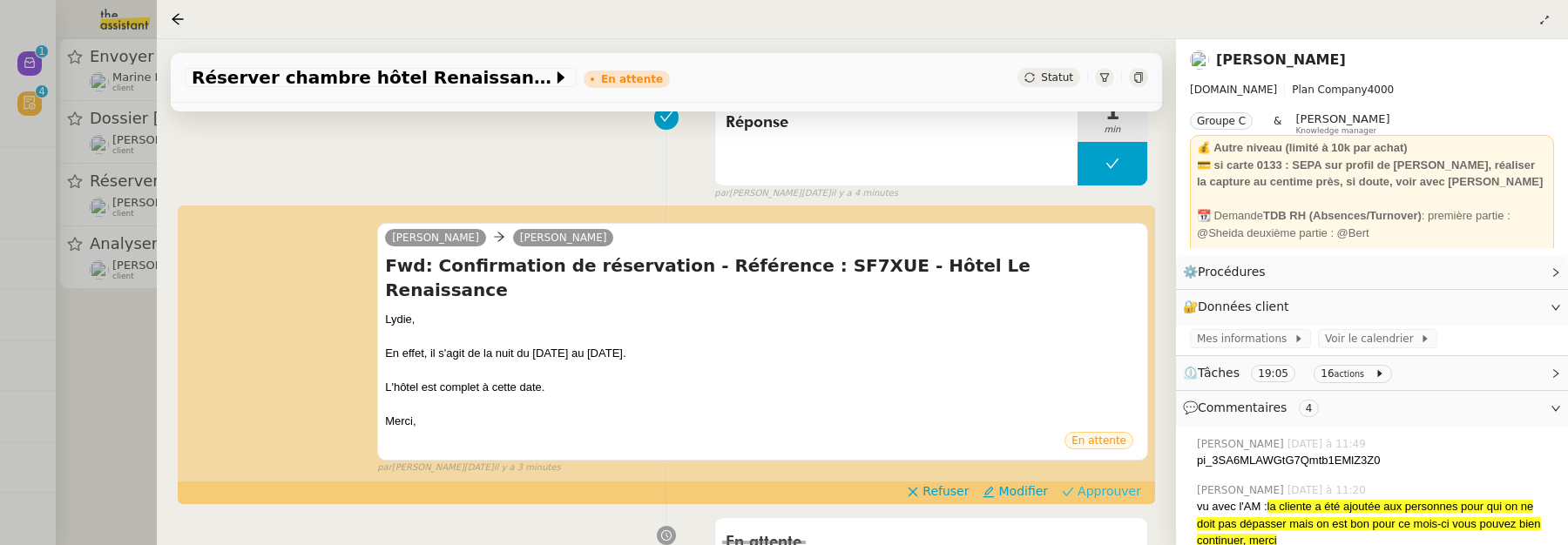
click at [1105, 482] on span "Approuver" at bounding box center [1109, 491] width 64 height 17
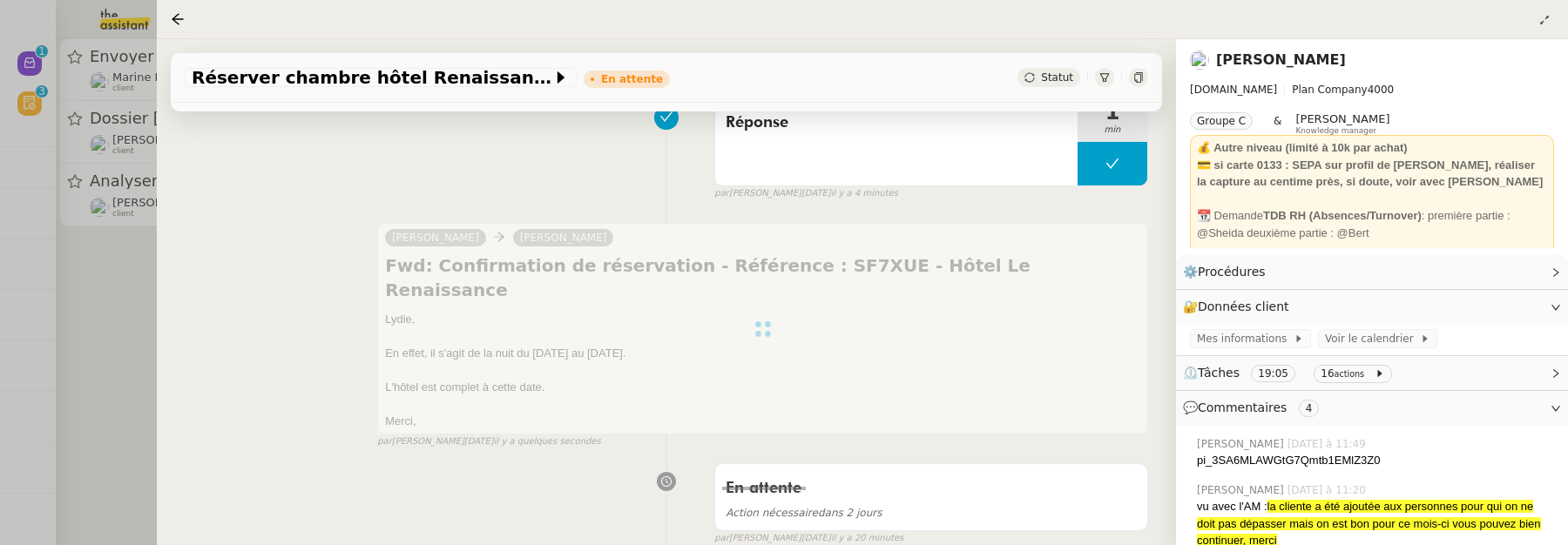
scroll to position [0, 0]
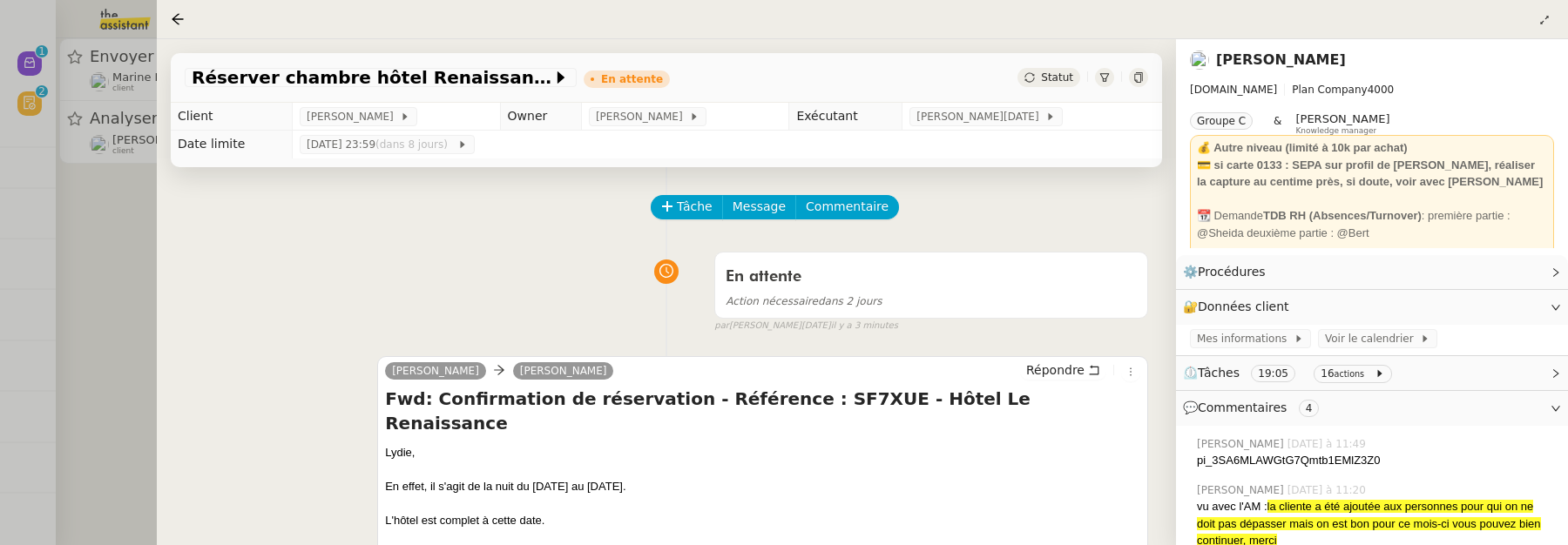
click at [141, 293] on div at bounding box center [784, 272] width 1568 height 545
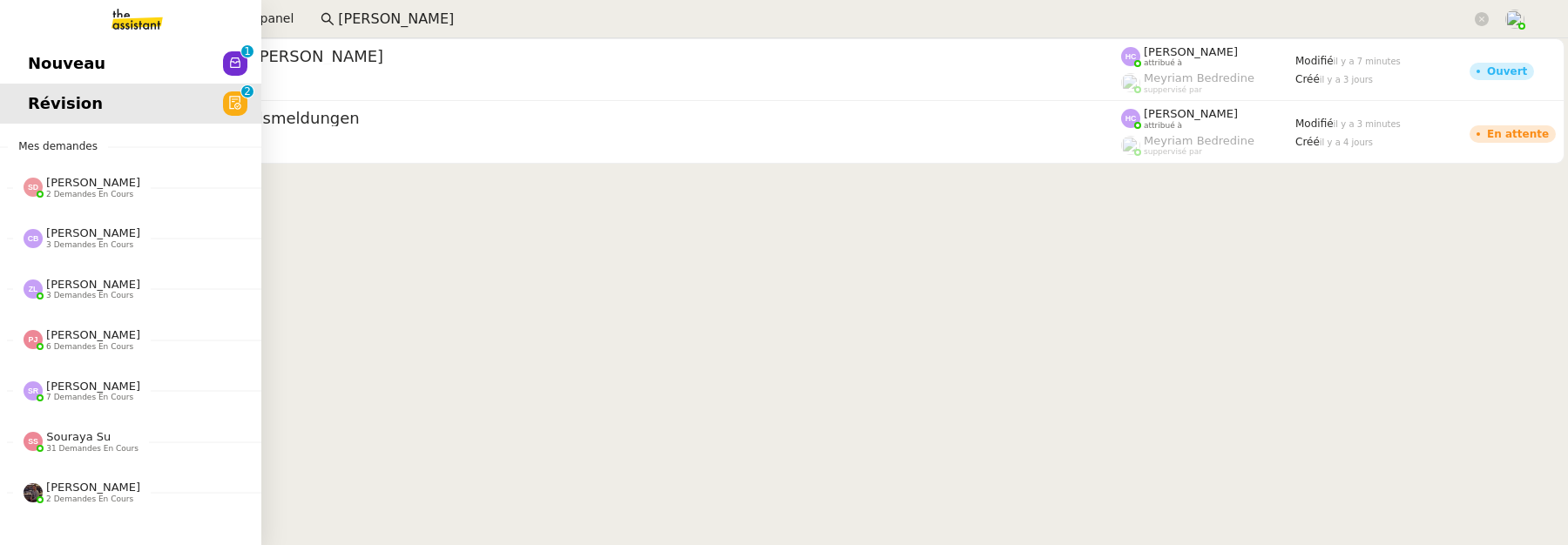
click at [36, 63] on span "Nouveau" at bounding box center [67, 63] width 78 height 26
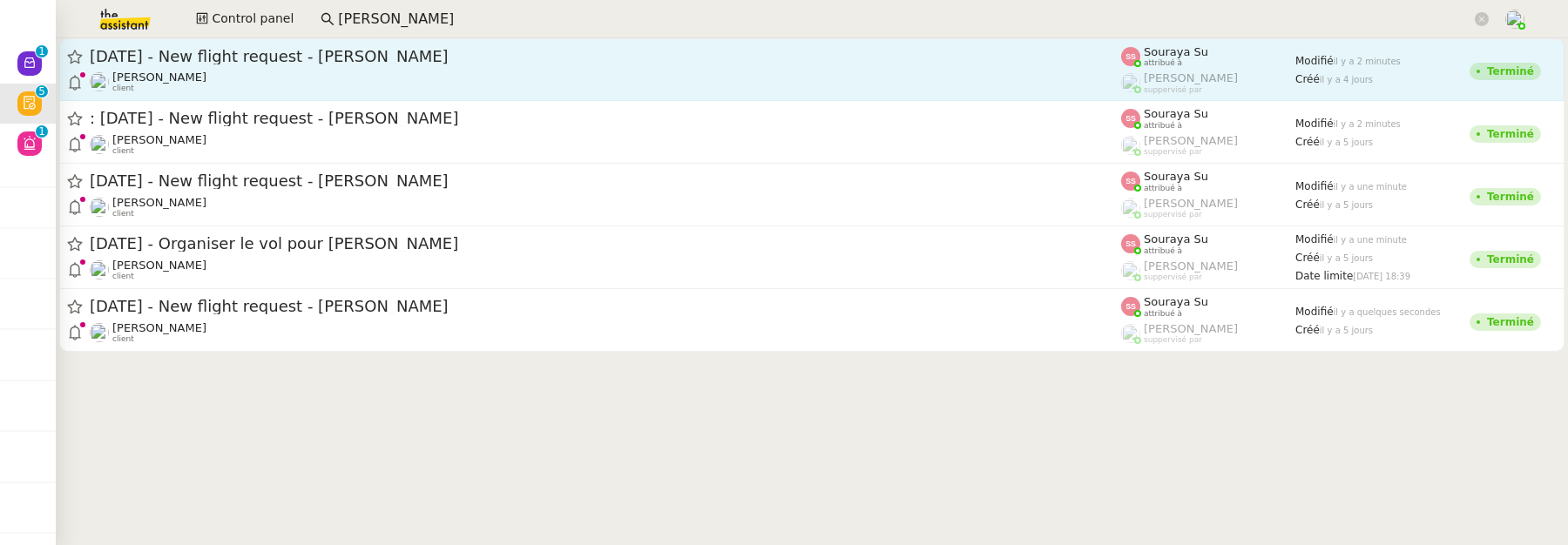
click at [686, 78] on div "[PERSON_NAME] client" at bounding box center [604, 82] width 1031 height 23
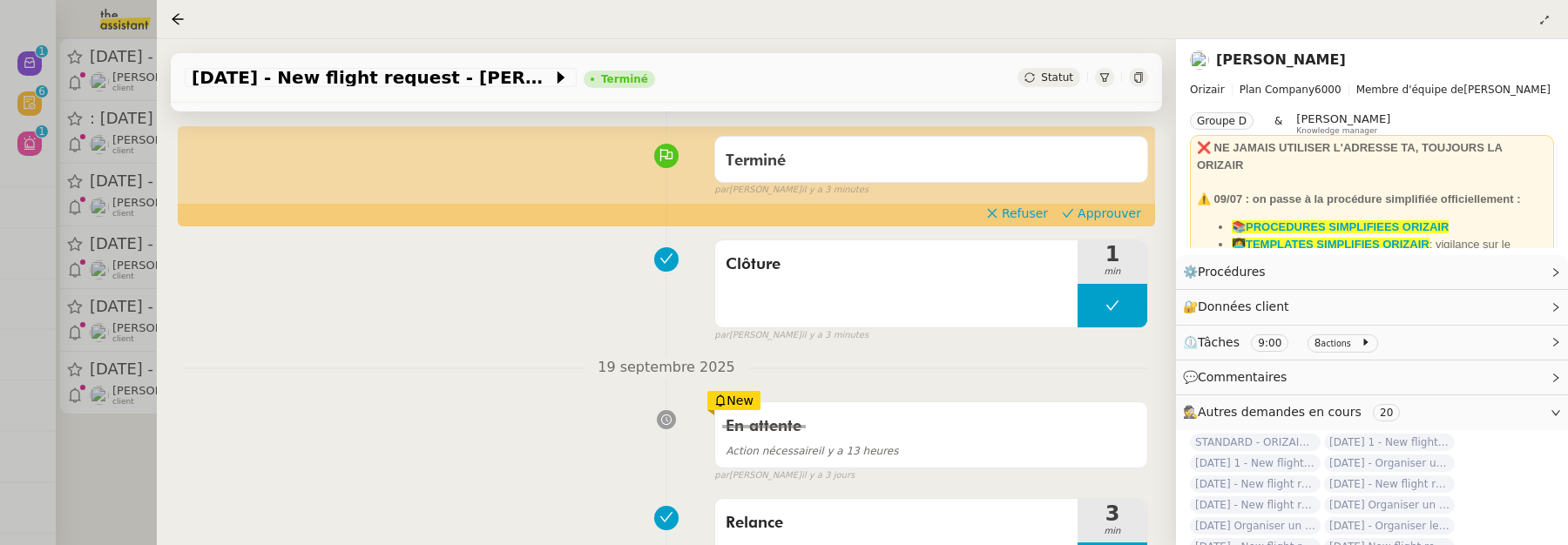
scroll to position [120, 0]
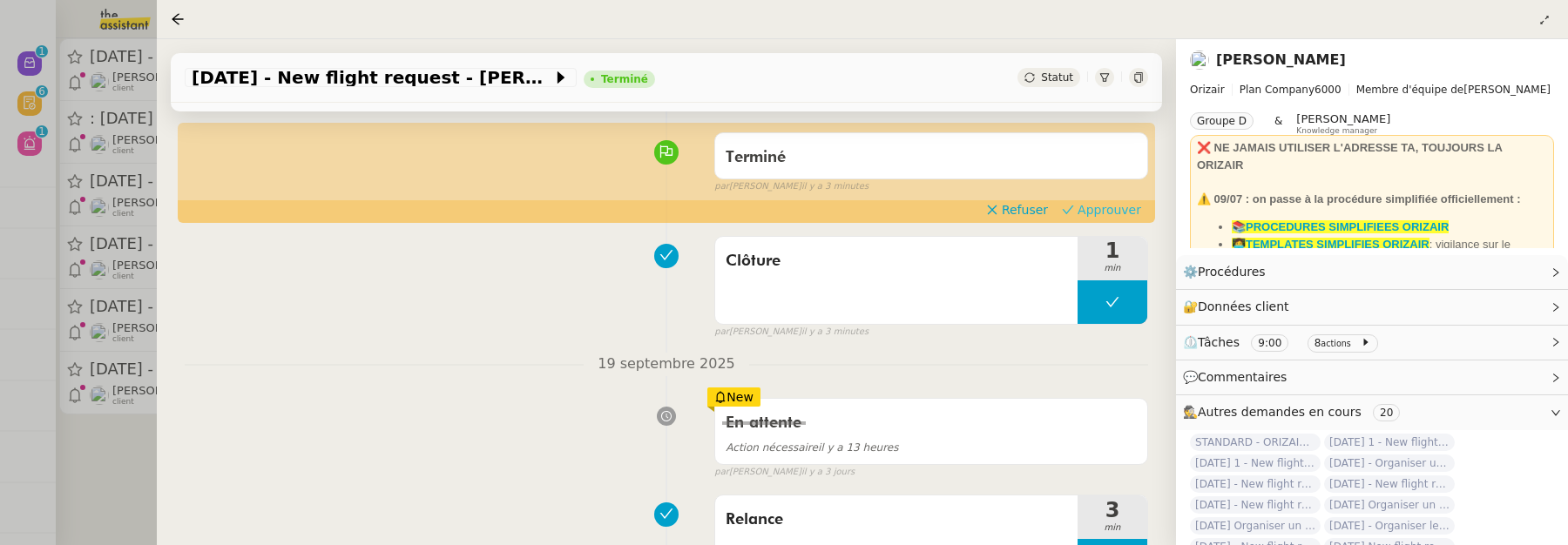
click at [1107, 209] on span "Approuver" at bounding box center [1109, 210] width 64 height 17
click at [136, 442] on div at bounding box center [784, 272] width 1568 height 545
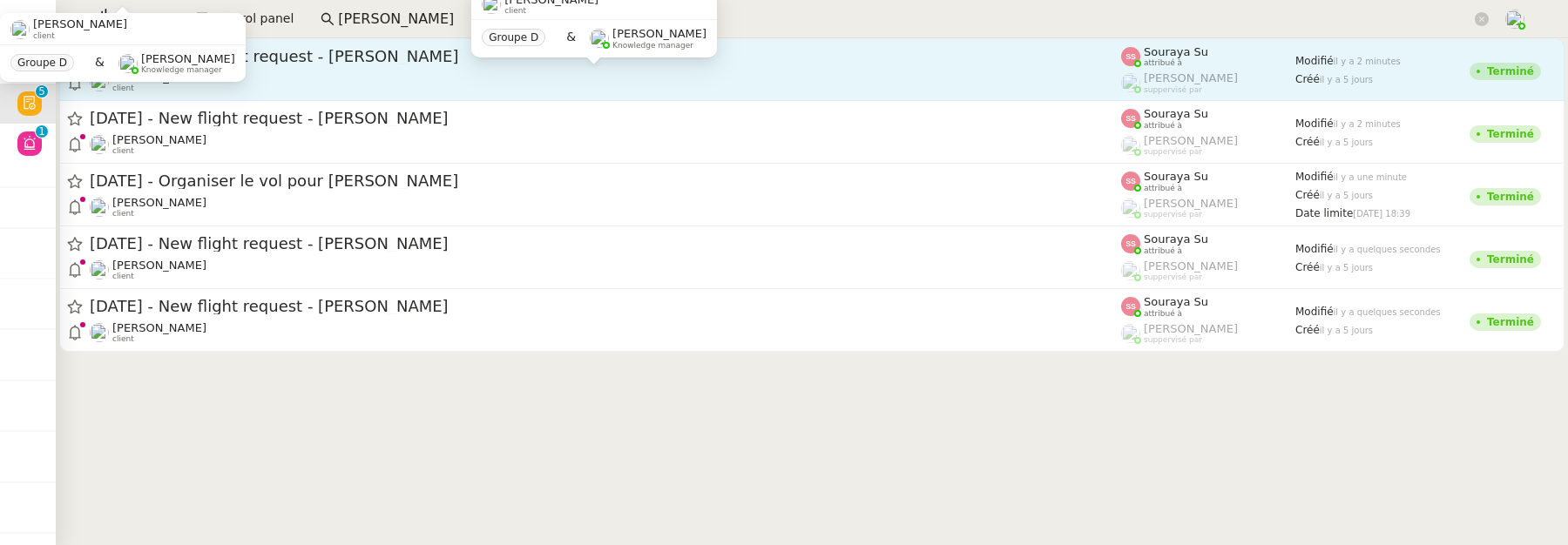
click at [973, 70] on div "[PERSON_NAME] client" at bounding box center [604, 82] width 1031 height 23
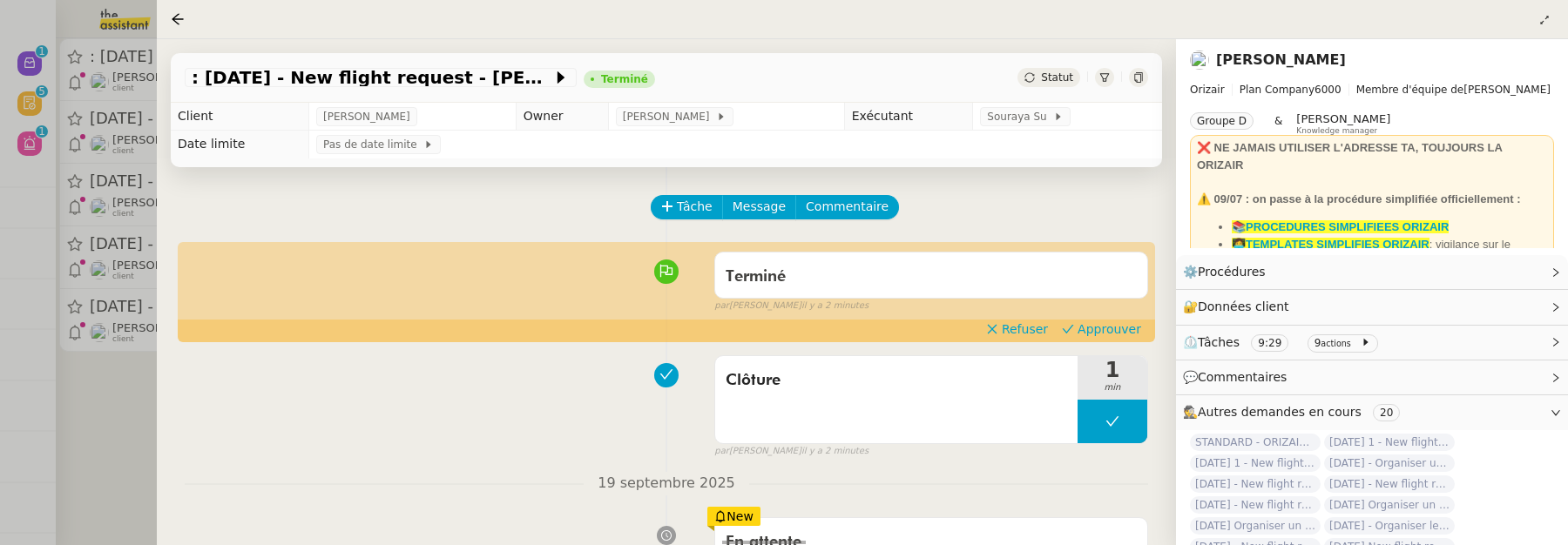
click at [1091, 313] on div "Terminé false par [PERSON_NAME] il y a 2 minutes" at bounding box center [666, 278] width 964 height 69
click at [1105, 335] on span "Approuver" at bounding box center [1109, 329] width 64 height 17
click at [127, 412] on div at bounding box center [784, 272] width 1568 height 545
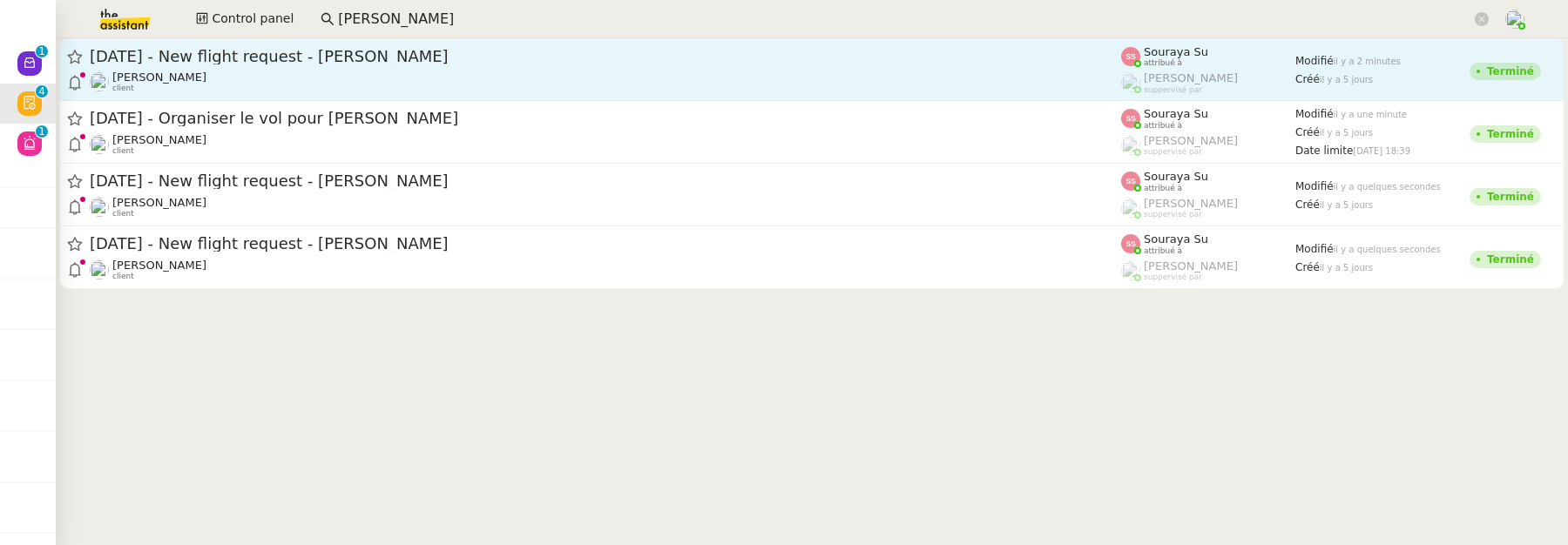
click at [537, 53] on span "[DATE] - New flight request - [PERSON_NAME]" at bounding box center [604, 56] width 1031 height 15
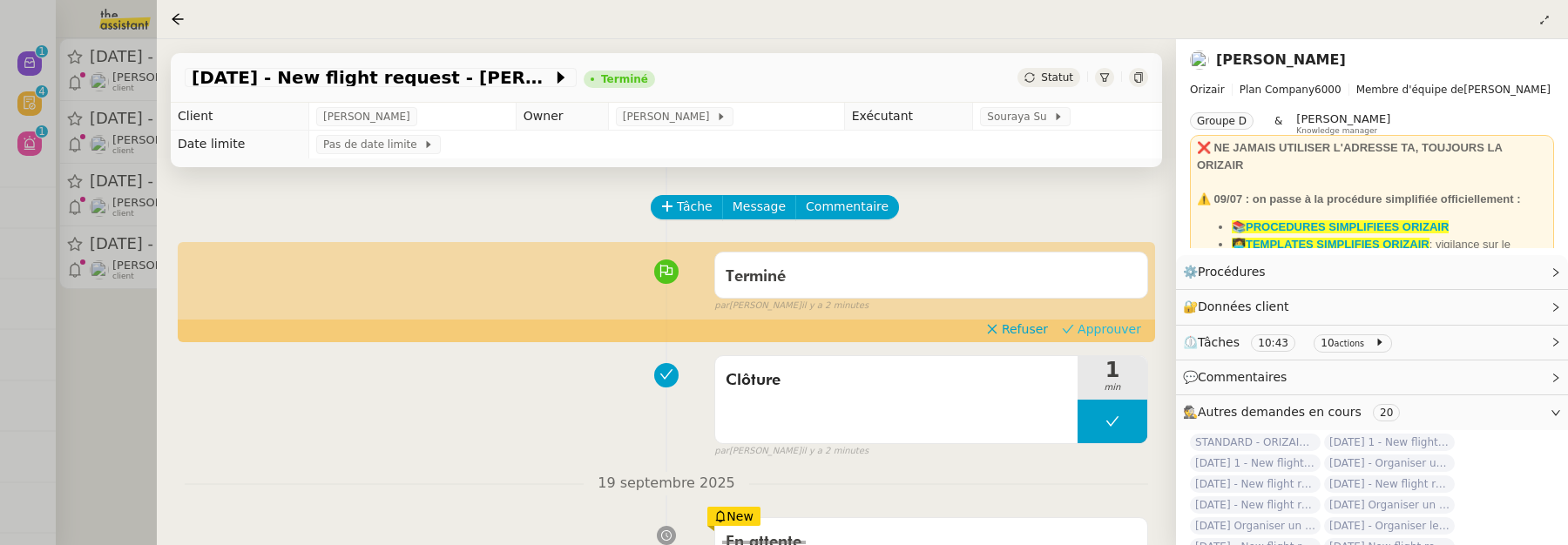
click at [1101, 321] on span "Approuver" at bounding box center [1109, 329] width 64 height 17
click at [143, 332] on div at bounding box center [784, 272] width 1568 height 545
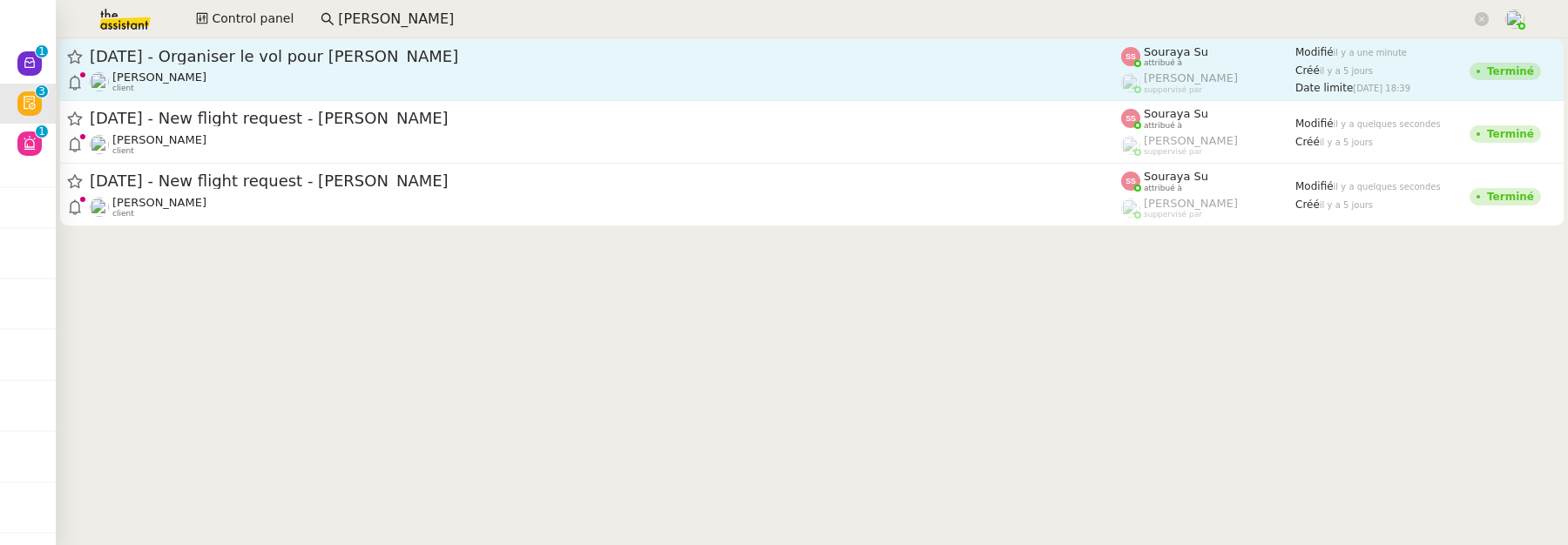
click at [503, 60] on span "[DATE] - Organiser le vol pour [PERSON_NAME]" at bounding box center [604, 56] width 1031 height 15
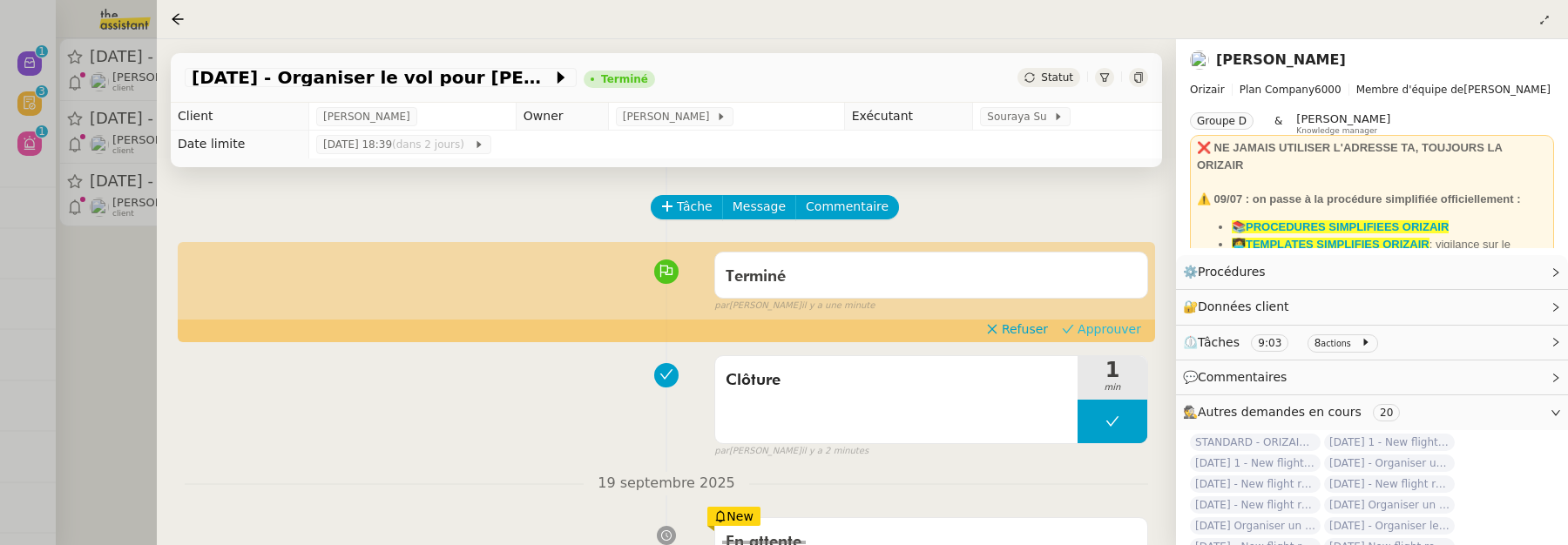
click at [1113, 323] on span "Approuver" at bounding box center [1109, 329] width 64 height 17
click at [109, 372] on div at bounding box center [784, 272] width 1568 height 545
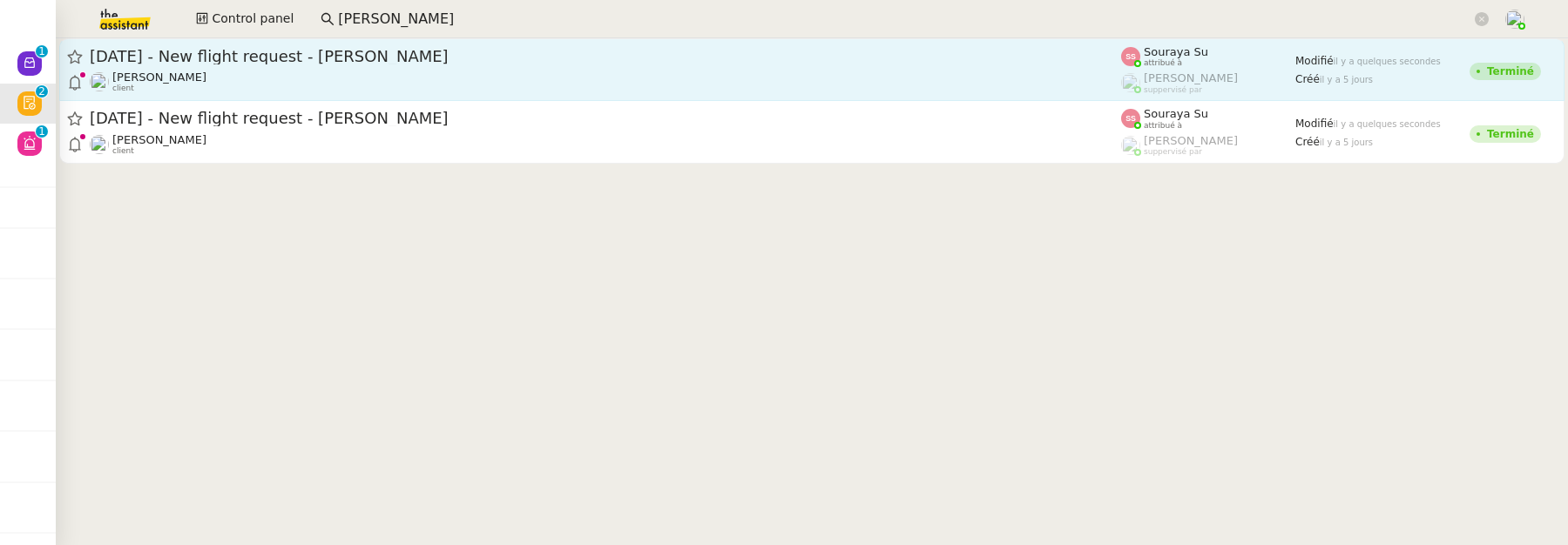
click at [638, 47] on div "[DATE] - New flight request - [PERSON_NAME]" at bounding box center [604, 57] width 1031 height 21
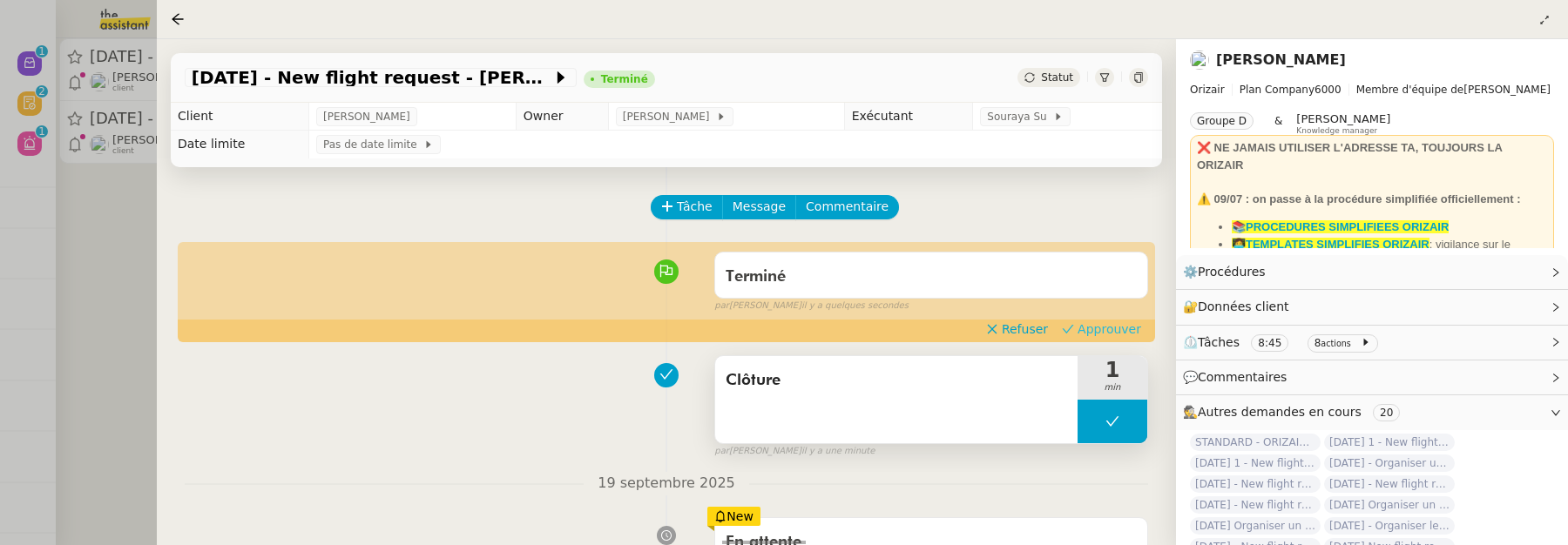
click at [1116, 330] on span "Approuver" at bounding box center [1109, 329] width 64 height 17
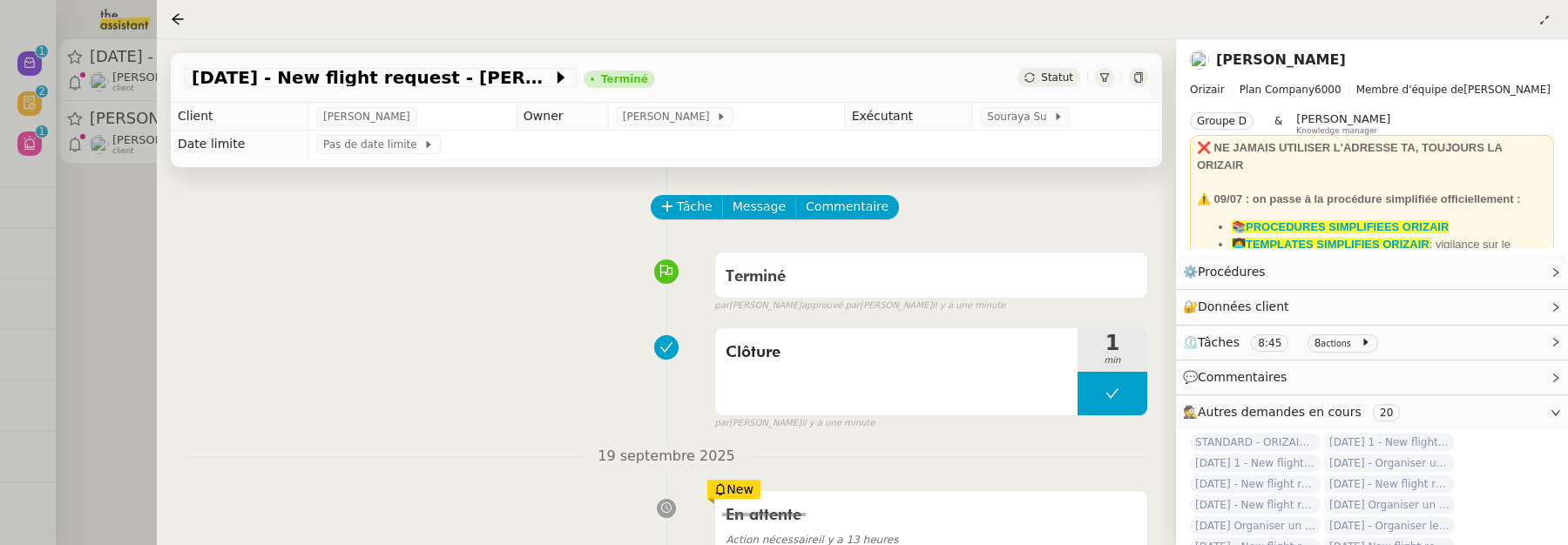
click at [142, 235] on div at bounding box center [784, 272] width 1568 height 545
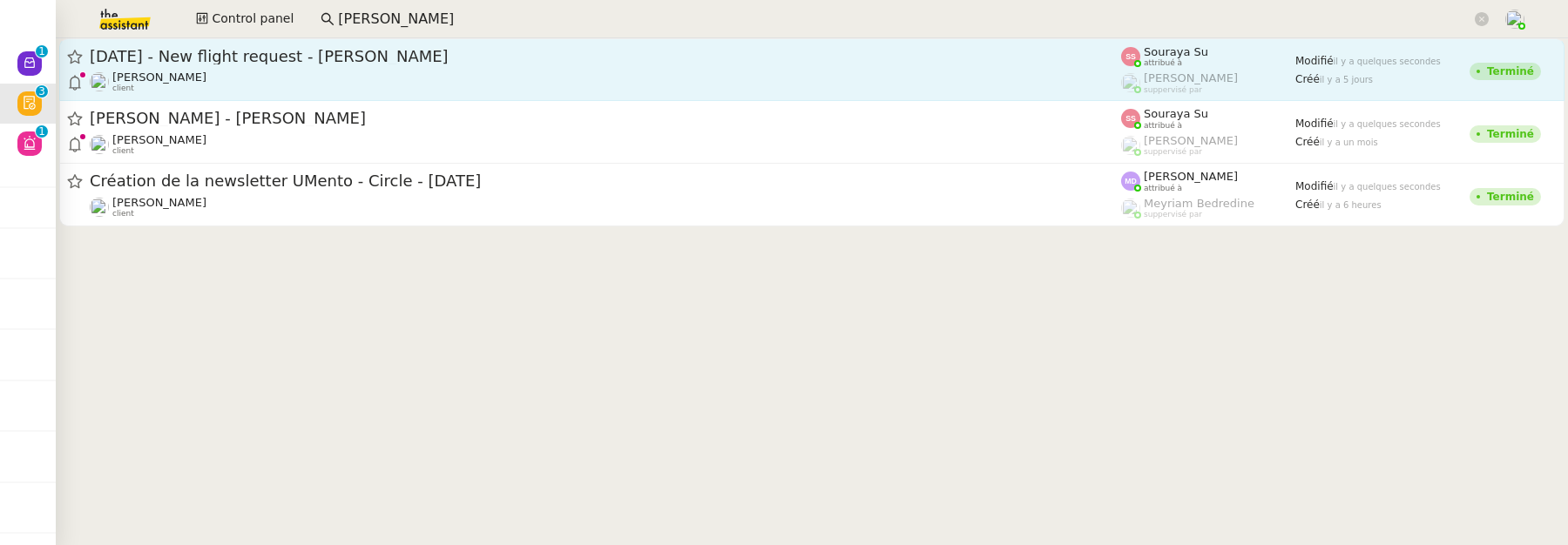
click at [516, 67] on div "[DATE] - New flight request - [PERSON_NAME] [PERSON_NAME] client" at bounding box center [604, 69] width 1031 height 47
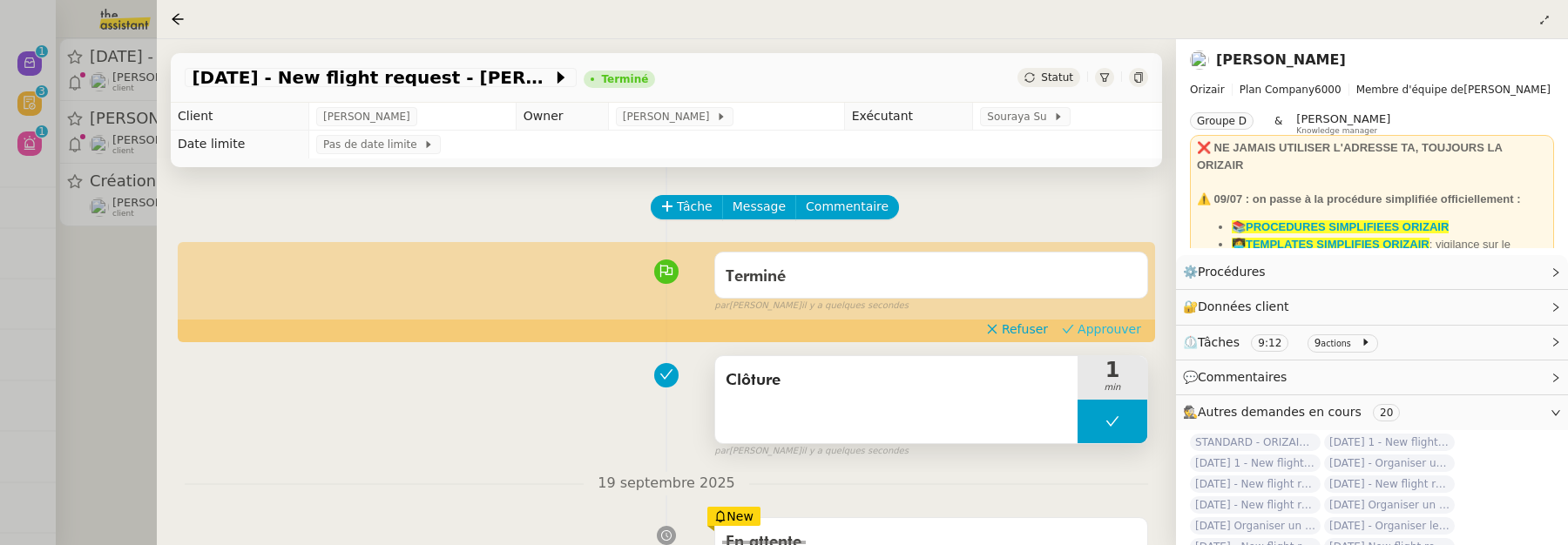
click at [1110, 327] on span "Approuver" at bounding box center [1109, 329] width 64 height 17
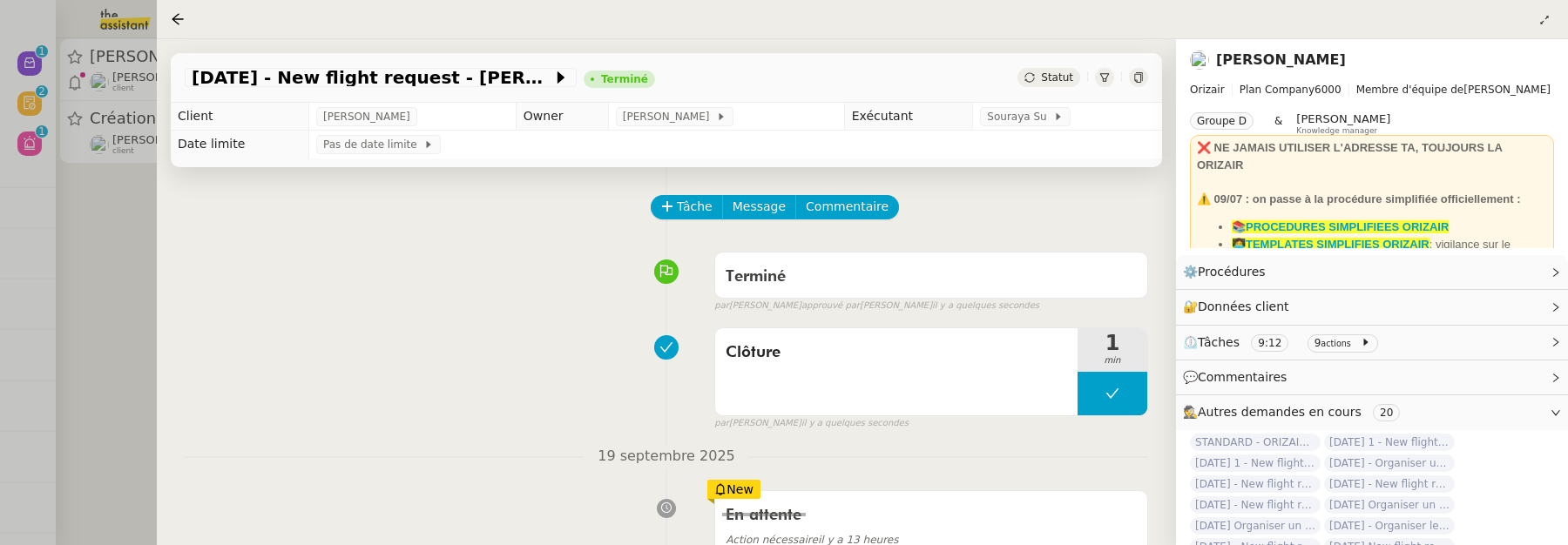
click at [114, 241] on div at bounding box center [784, 272] width 1568 height 545
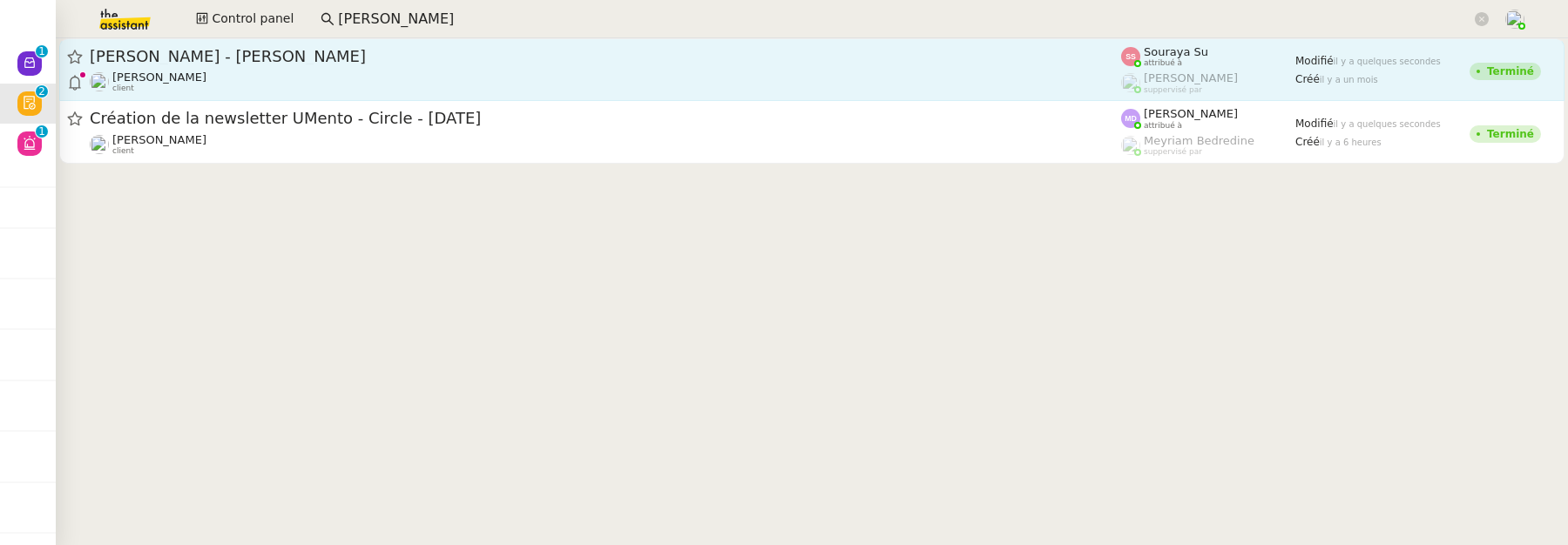
click at [409, 52] on span "[PERSON_NAME] - [PERSON_NAME]" at bounding box center [604, 56] width 1031 height 15
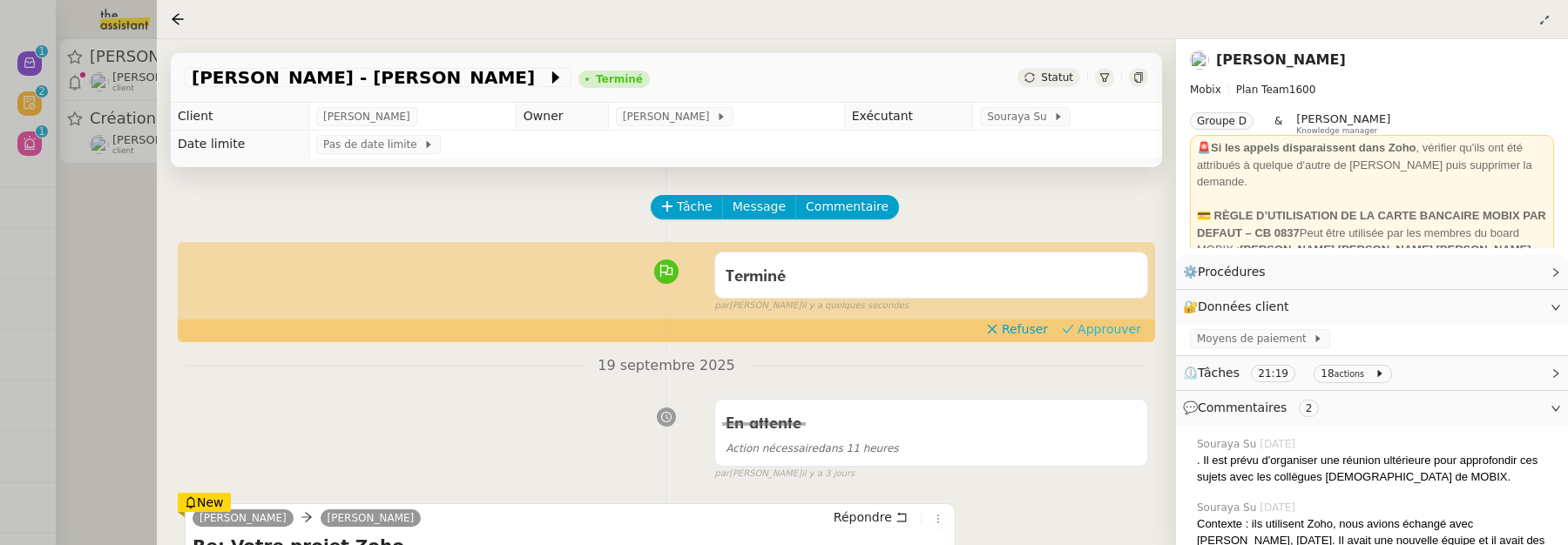
click at [1113, 332] on span "Approuver" at bounding box center [1109, 329] width 64 height 17
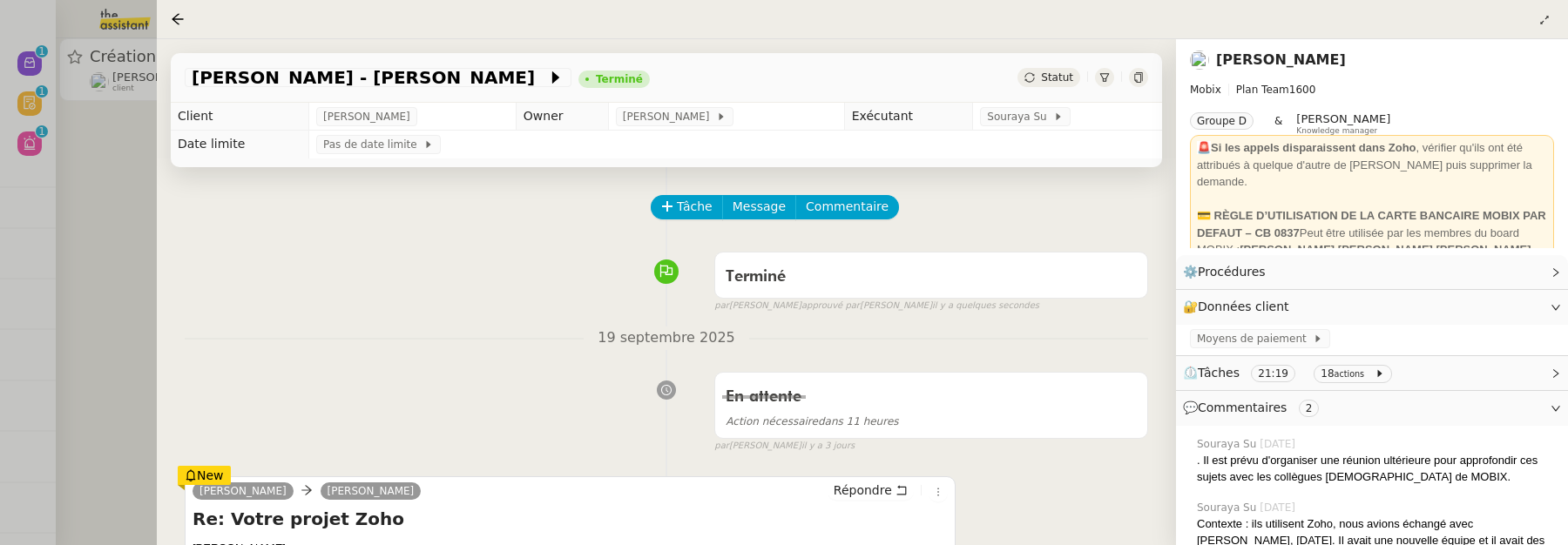
click at [122, 190] on div at bounding box center [784, 272] width 1568 height 545
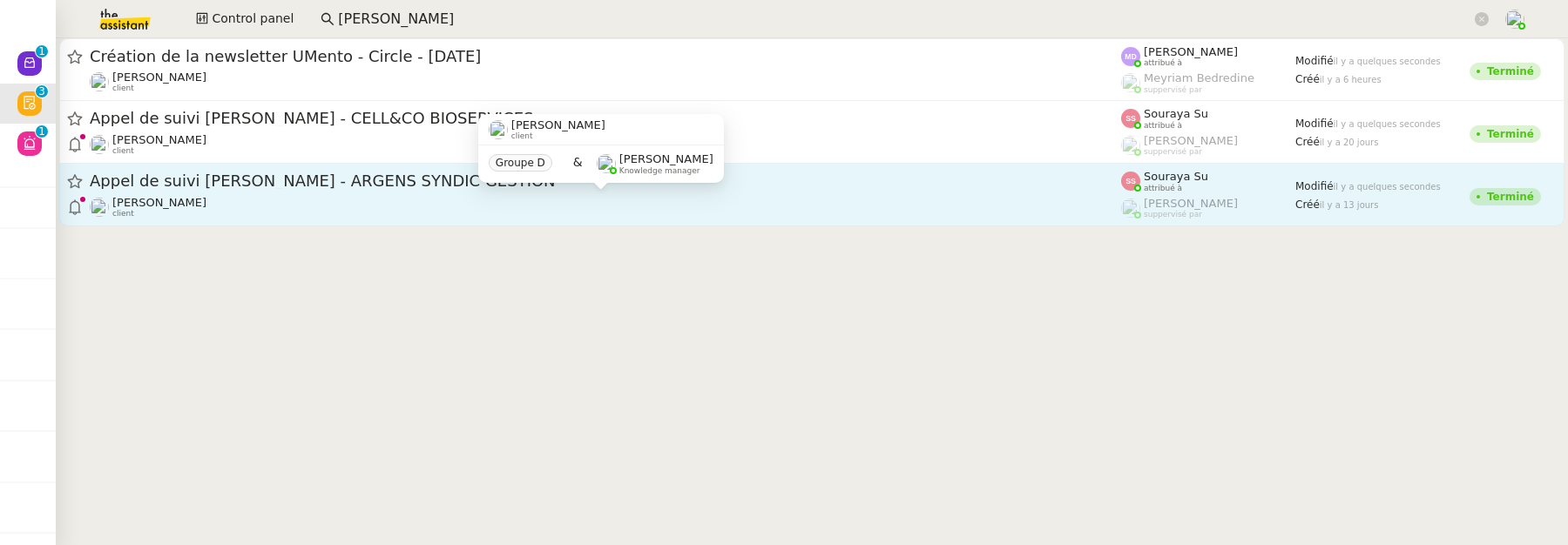
click at [622, 201] on div "[PERSON_NAME] client" at bounding box center [604, 207] width 1031 height 23
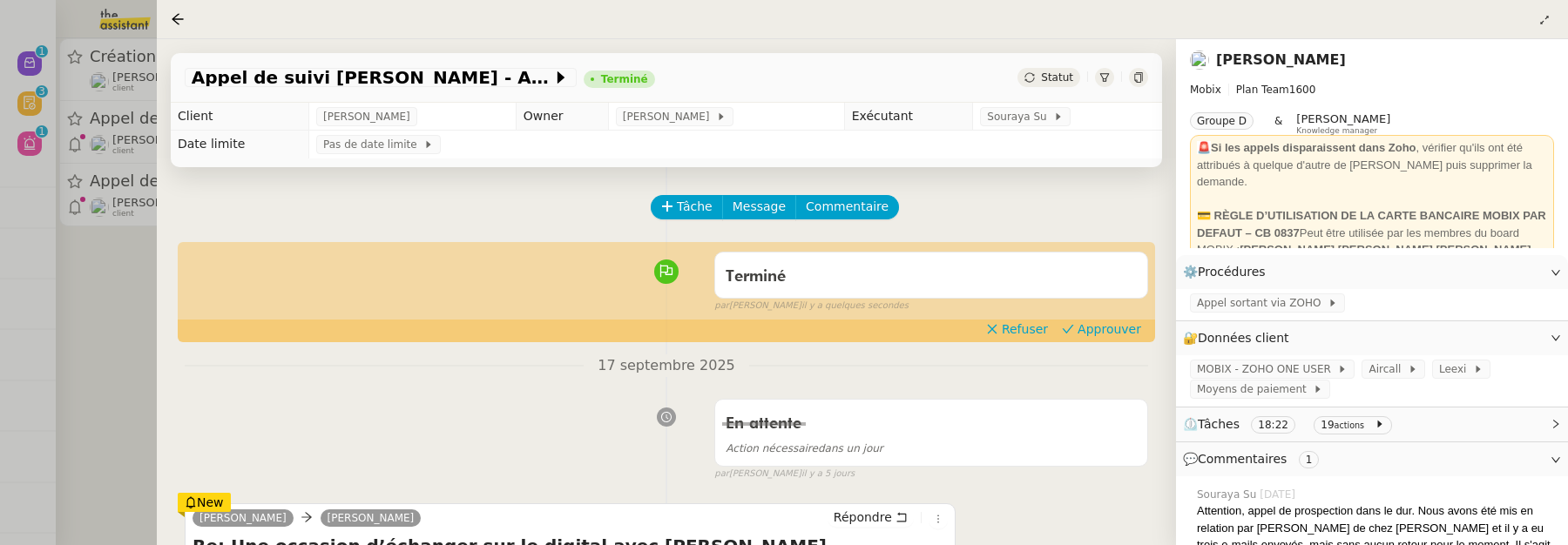
scroll to position [59, 0]
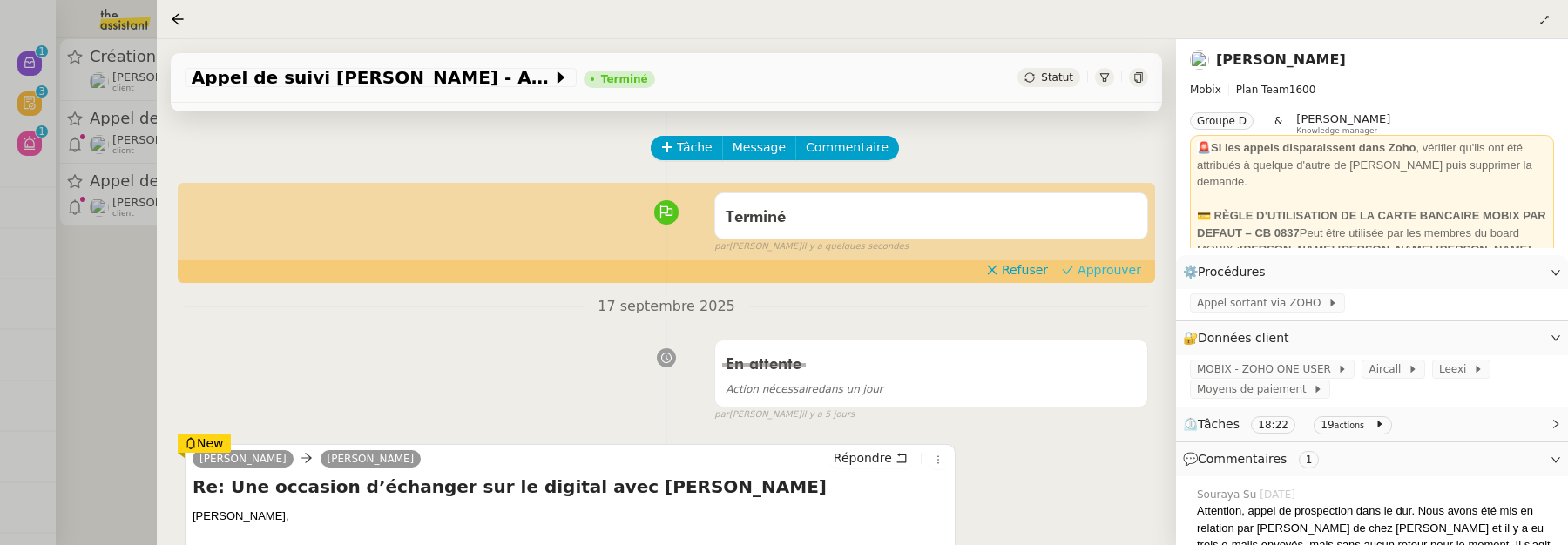
click at [1107, 272] on span "Approuver" at bounding box center [1109, 270] width 64 height 17
click at [122, 293] on div at bounding box center [784, 272] width 1568 height 545
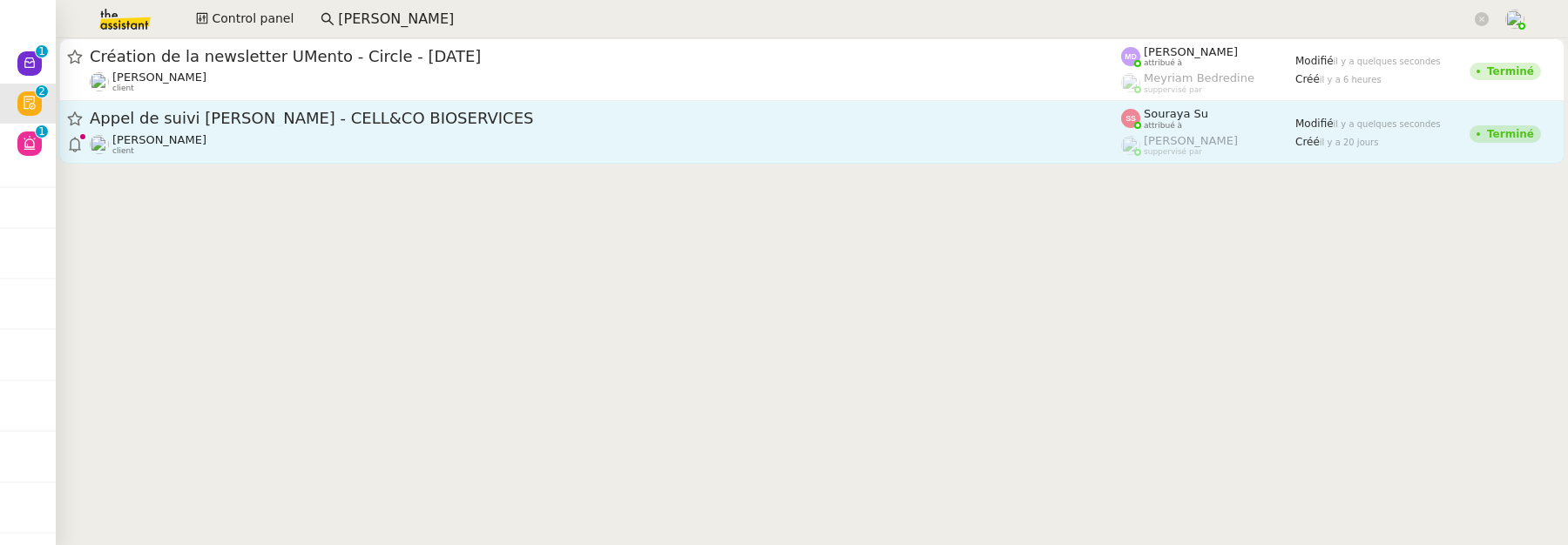
click at [671, 120] on span "Appel de suivi [PERSON_NAME] - CELL&CO BIOSERVICES" at bounding box center [604, 118] width 1031 height 15
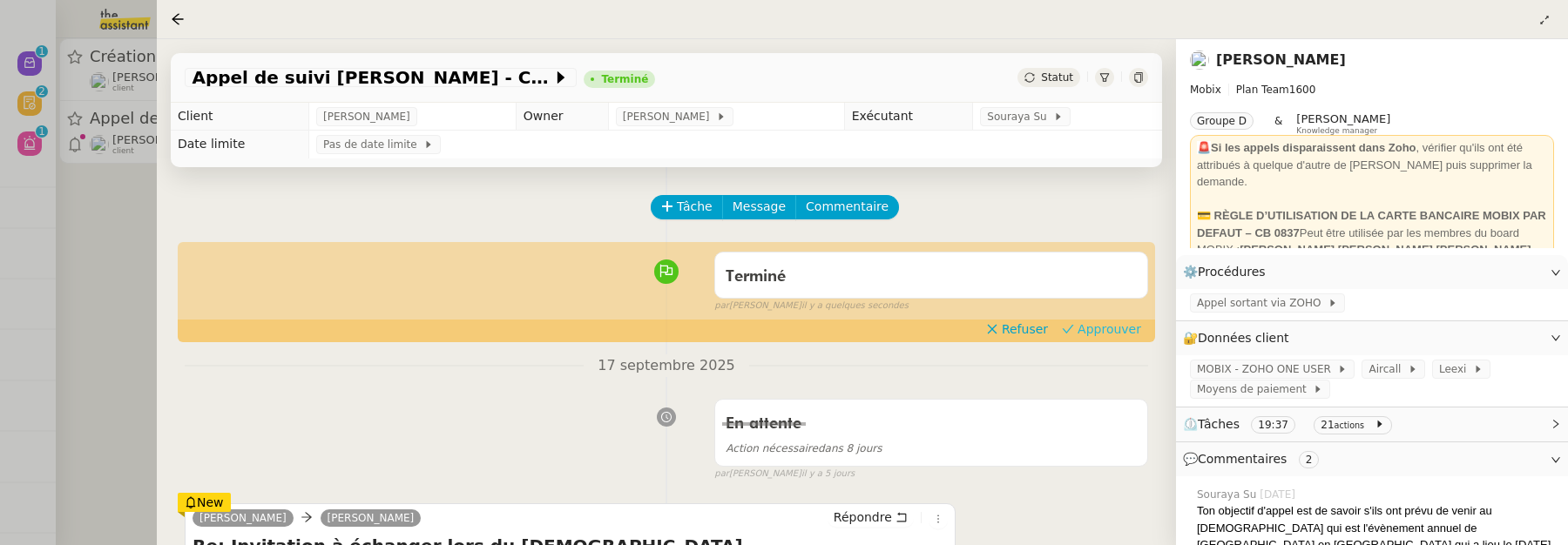
click at [1101, 322] on span "Approuver" at bounding box center [1109, 329] width 64 height 17
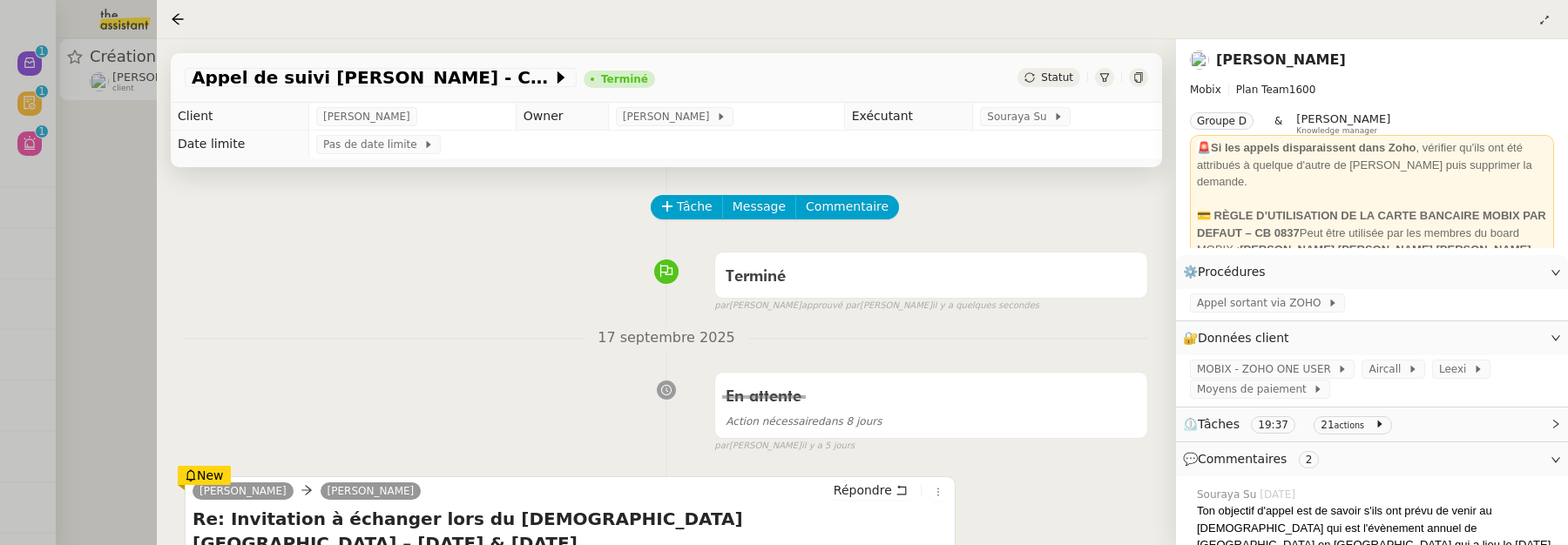
click at [105, 219] on div at bounding box center [784, 272] width 1568 height 545
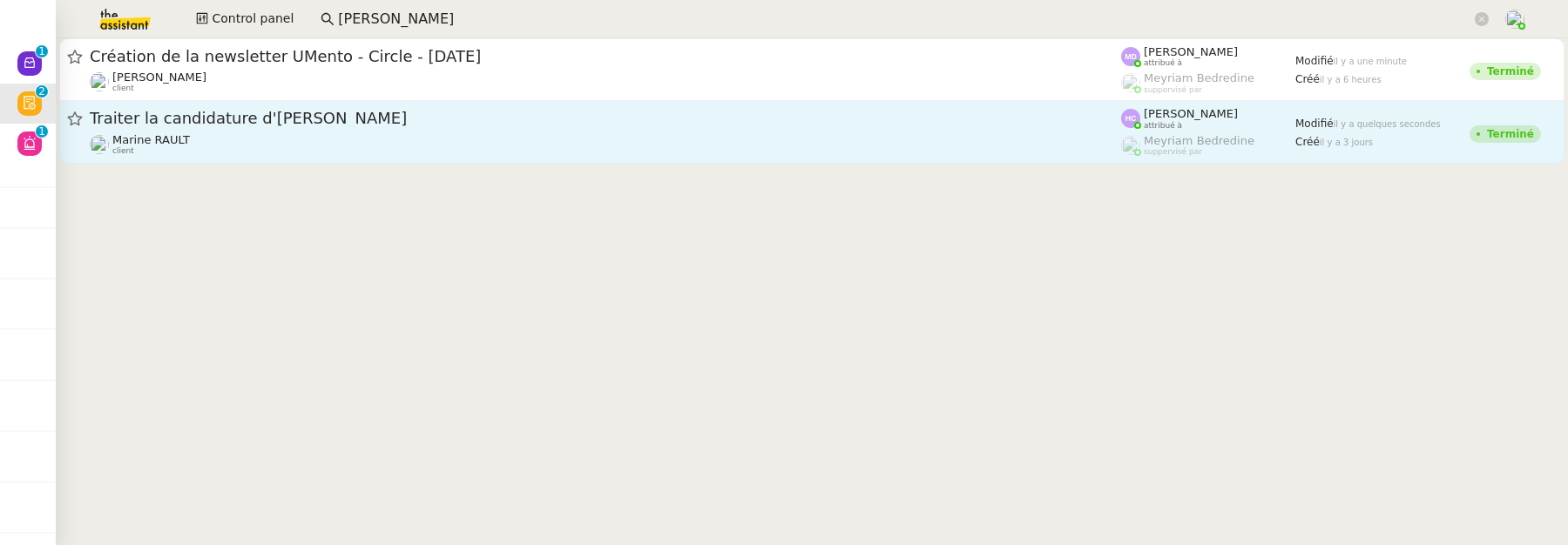
click at [473, 148] on div "Marine RAULT client" at bounding box center [604, 144] width 1031 height 23
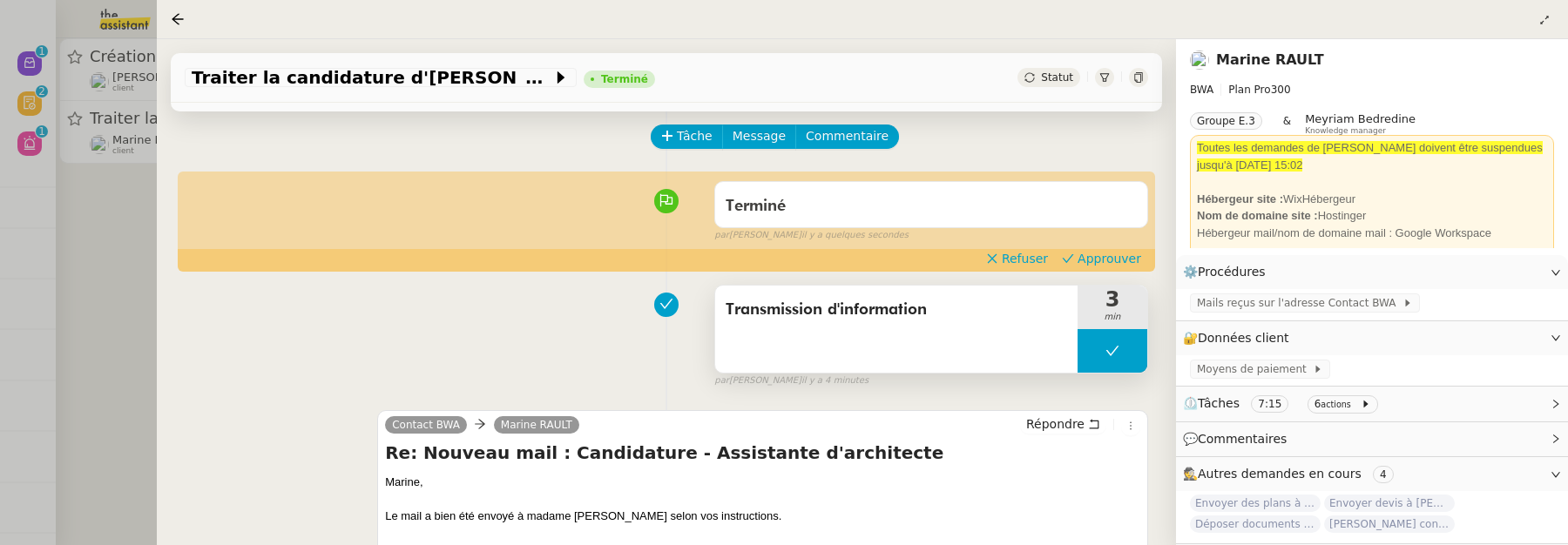
scroll to position [96, 0]
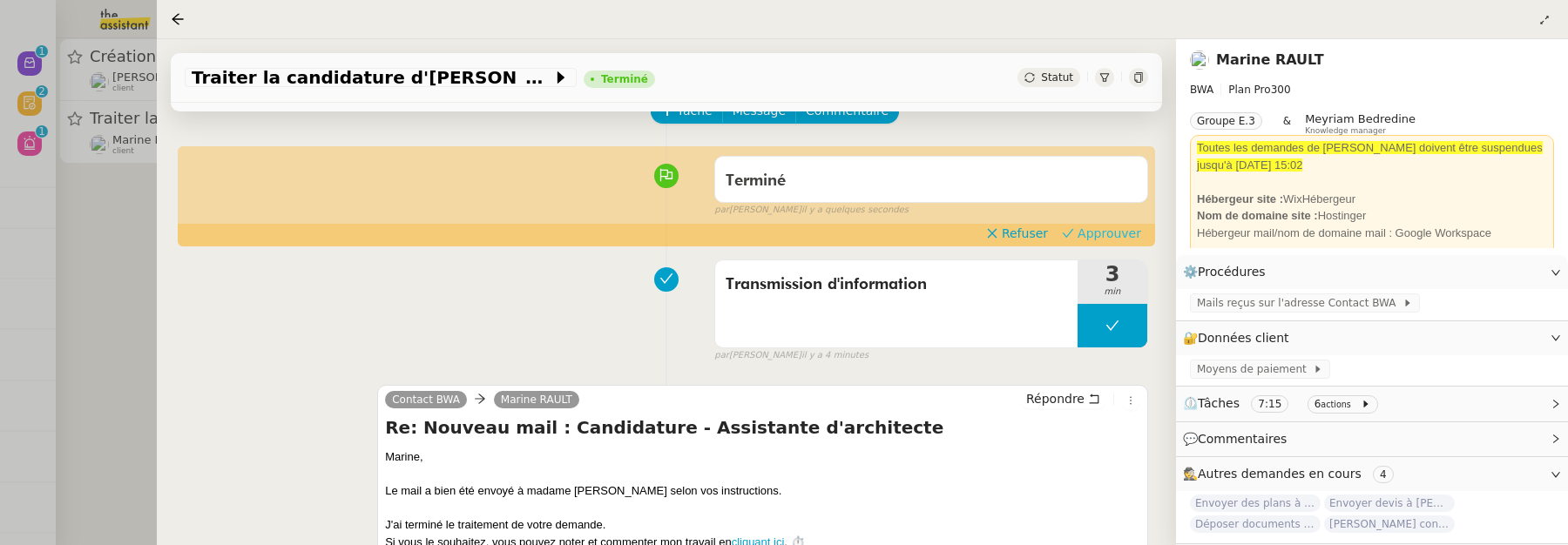
click at [1097, 233] on span "Approuver" at bounding box center [1109, 233] width 64 height 17
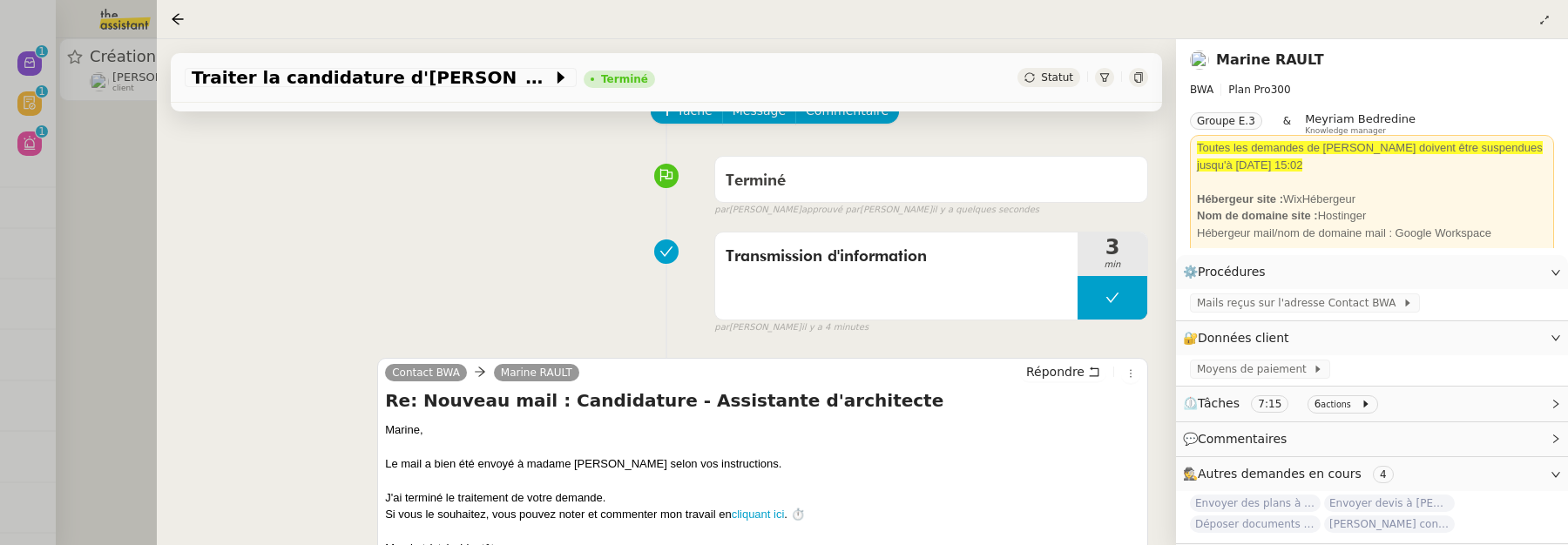
click at [123, 212] on div at bounding box center [784, 272] width 1568 height 545
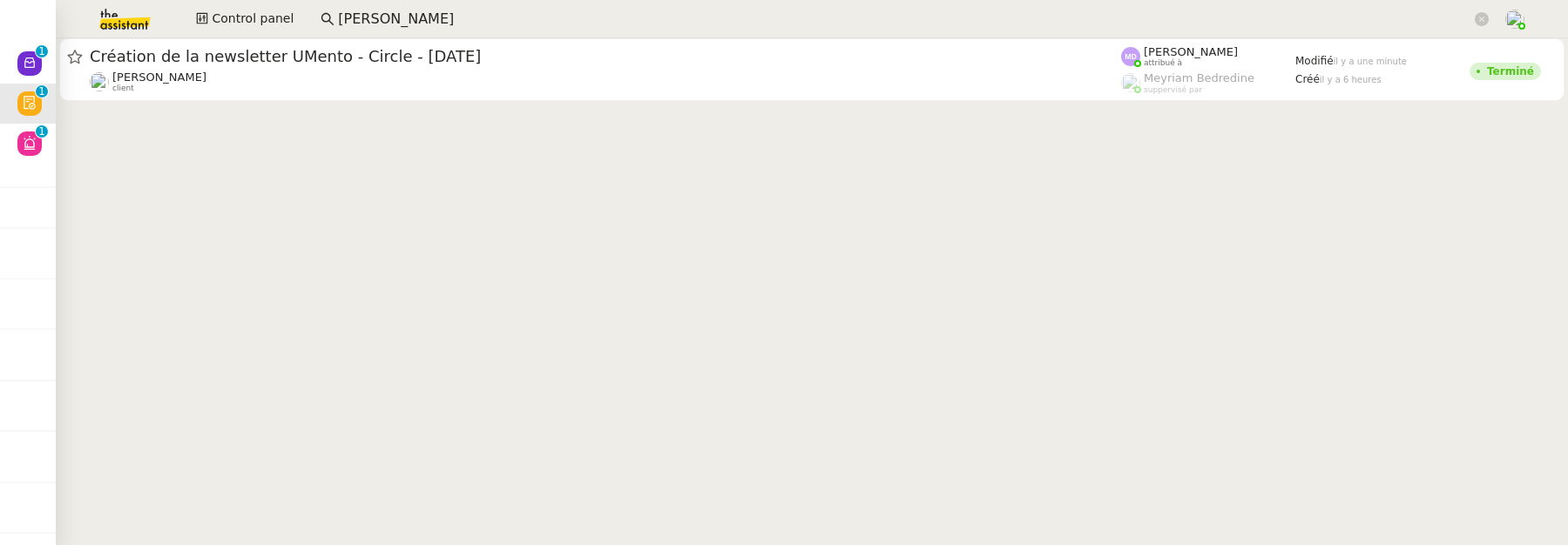
click at [390, 32] on app-search-bar "[PERSON_NAME]" at bounding box center [904, 19] width 1187 height 38
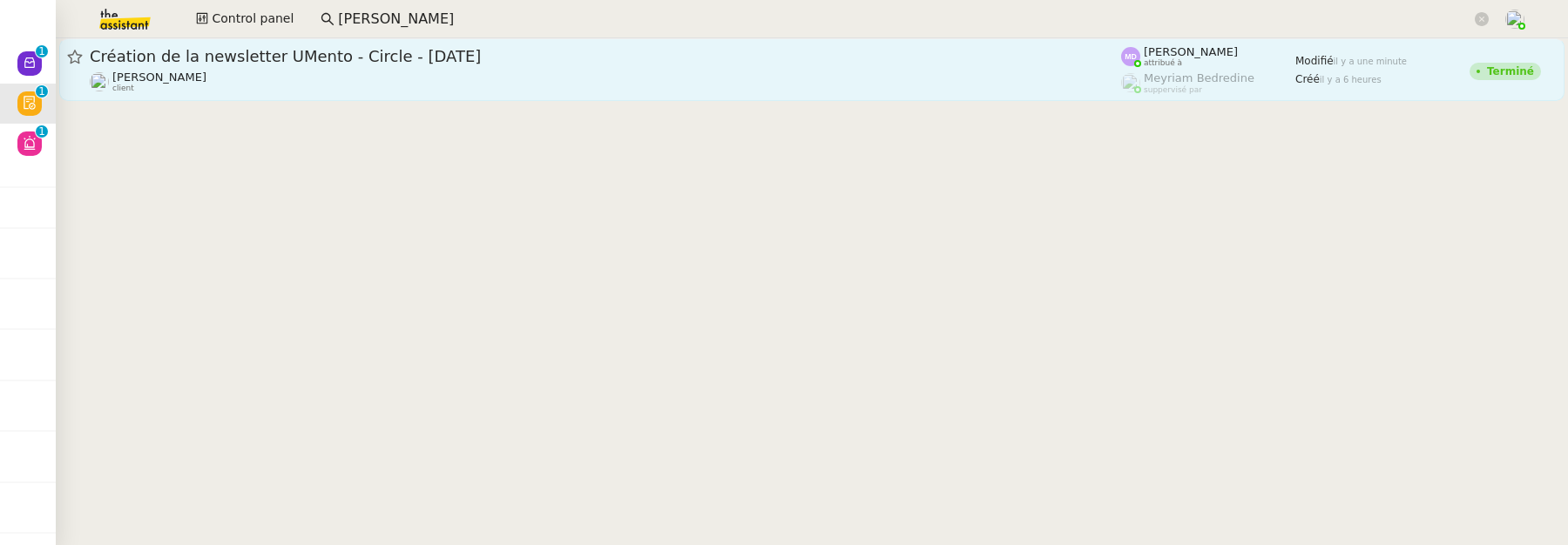
click at [402, 78] on div "[PERSON_NAME] client" at bounding box center [604, 82] width 1031 height 23
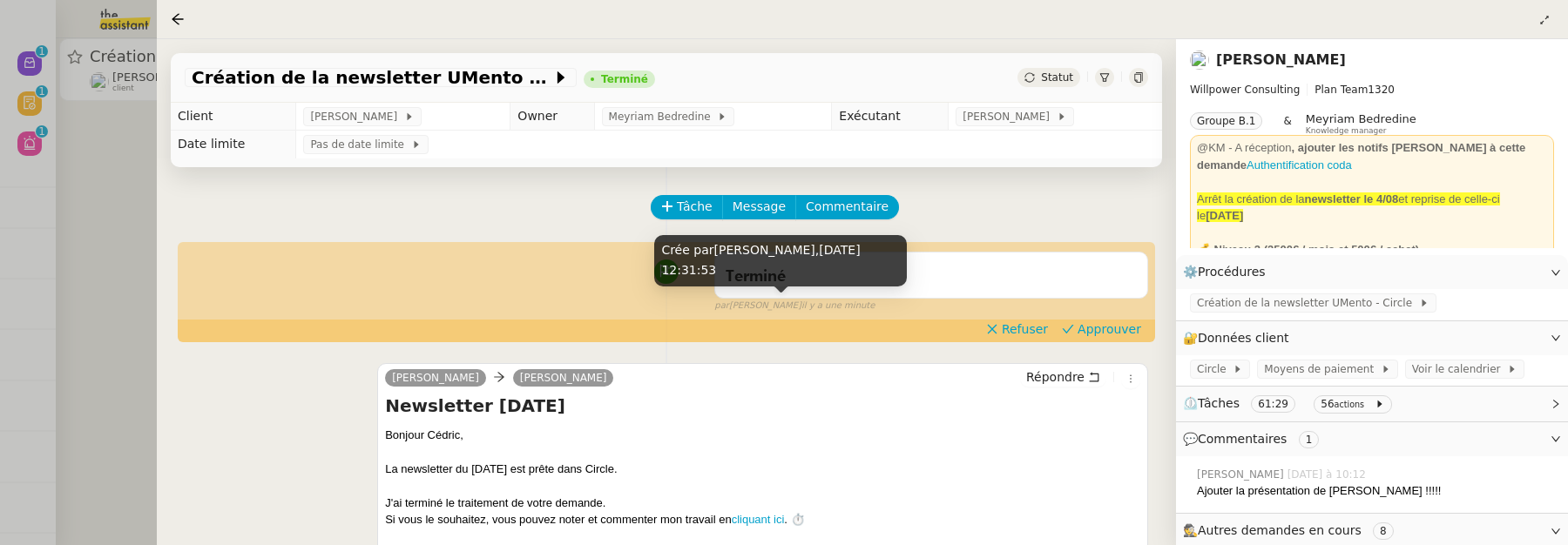
scroll to position [47, 0]
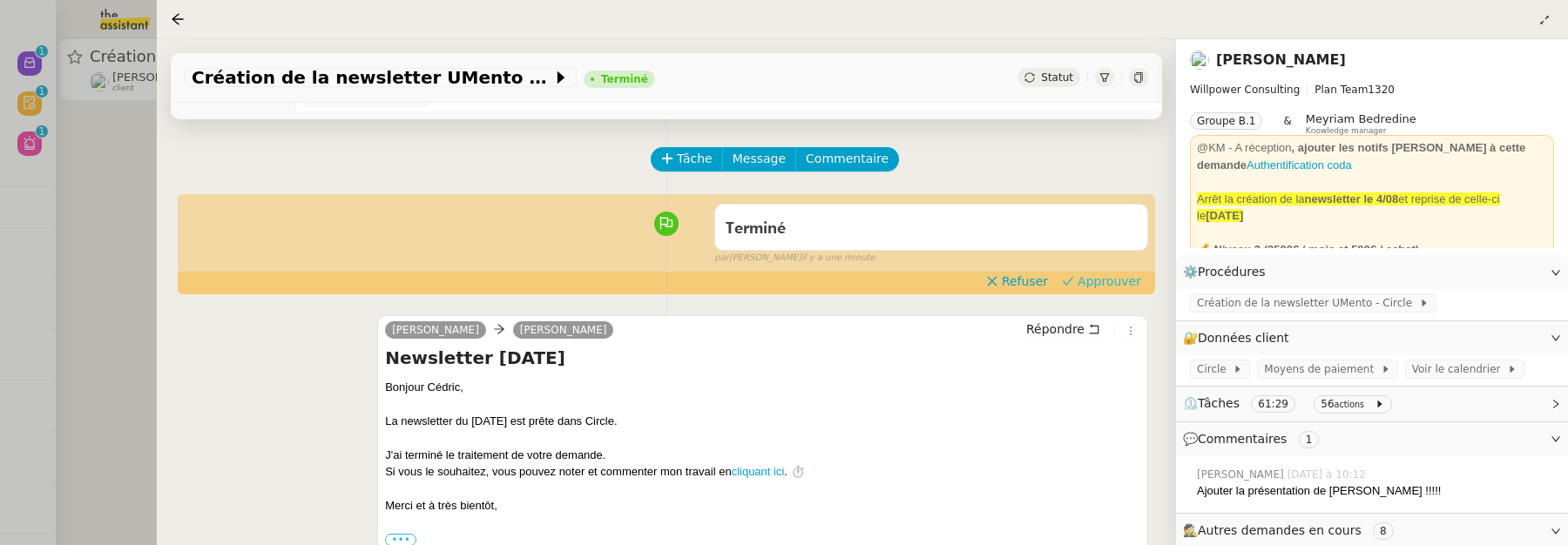
click at [1100, 280] on span "Approuver" at bounding box center [1109, 281] width 64 height 17
click at [113, 173] on div at bounding box center [784, 272] width 1568 height 545
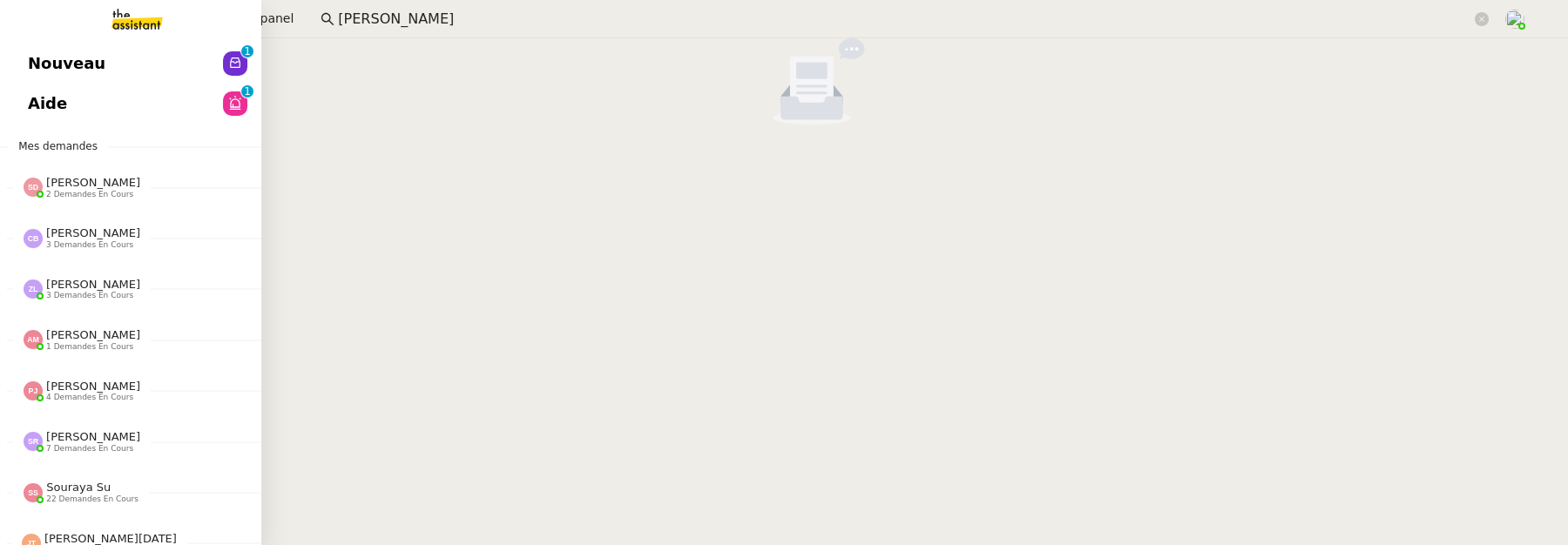
click at [44, 65] on span "Nouveau" at bounding box center [67, 63] width 78 height 26
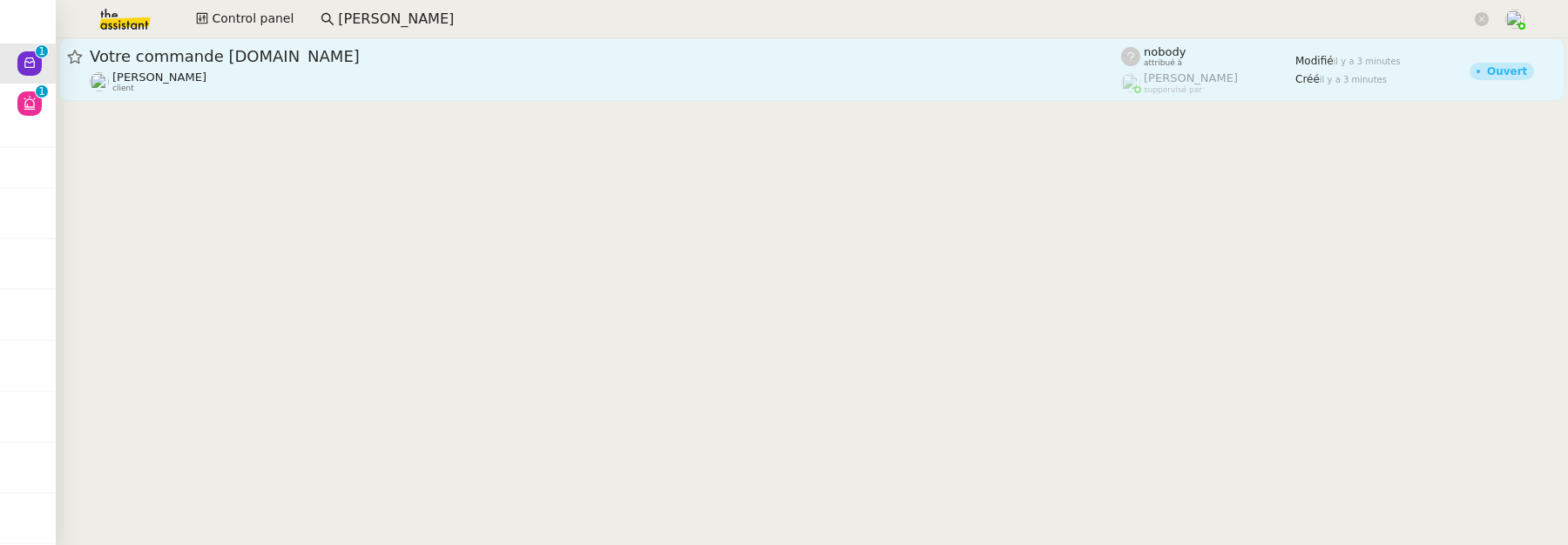
click at [632, 78] on div "[PERSON_NAME] client" at bounding box center [604, 82] width 1031 height 23
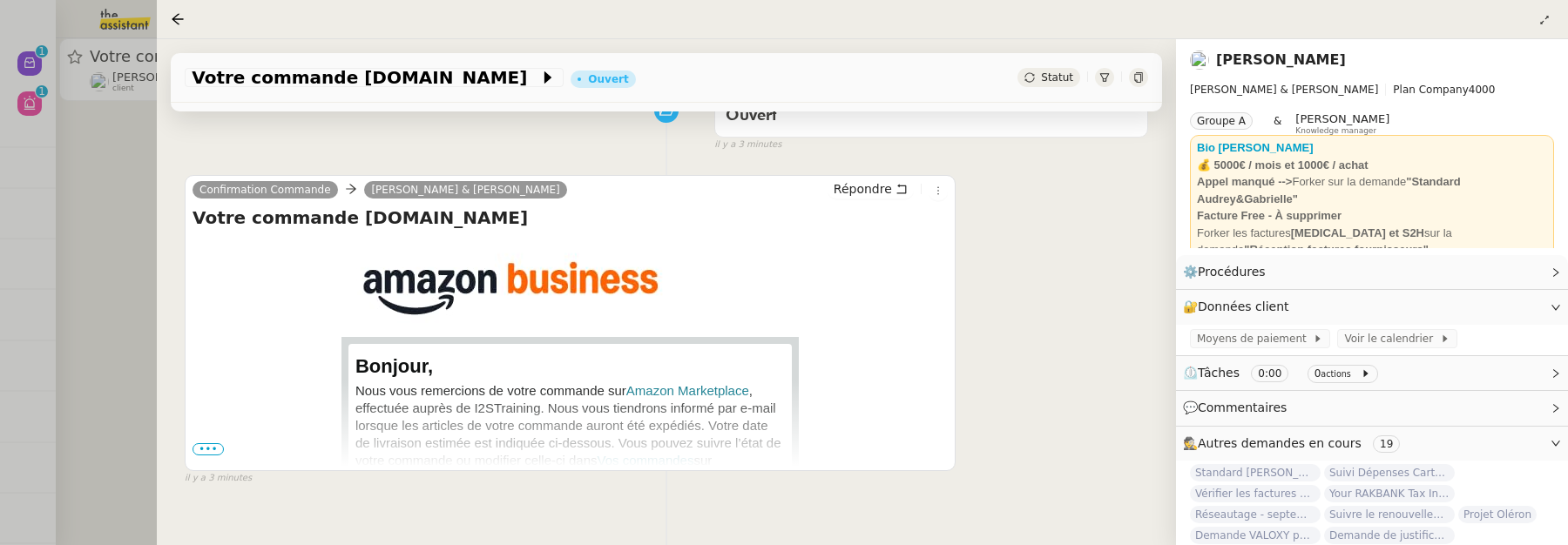
scroll to position [261, 0]
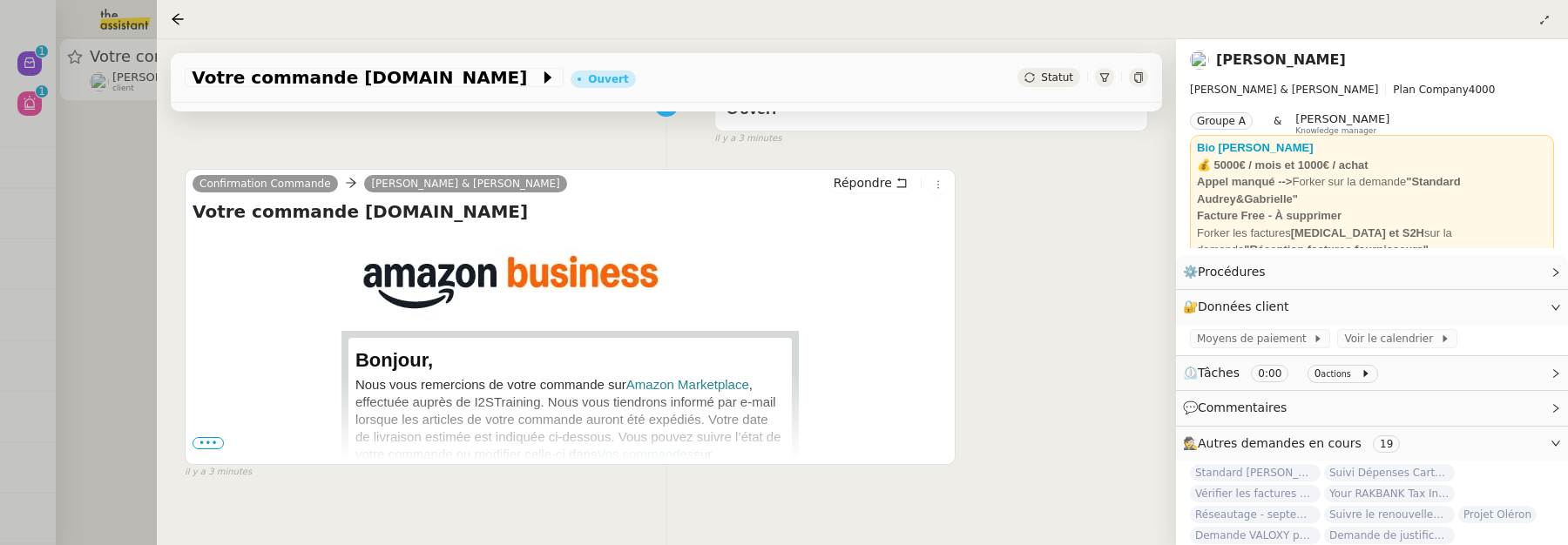
click at [197, 443] on span "•••" at bounding box center [208, 442] width 31 height 12
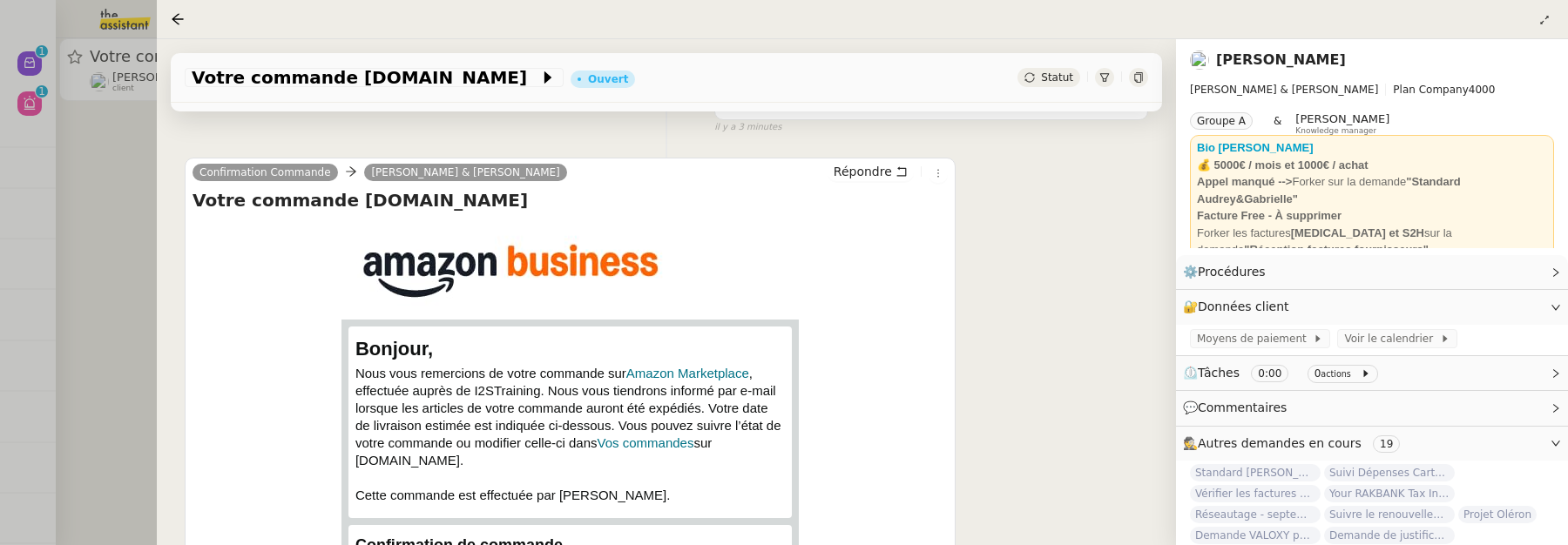
scroll to position [271, 0]
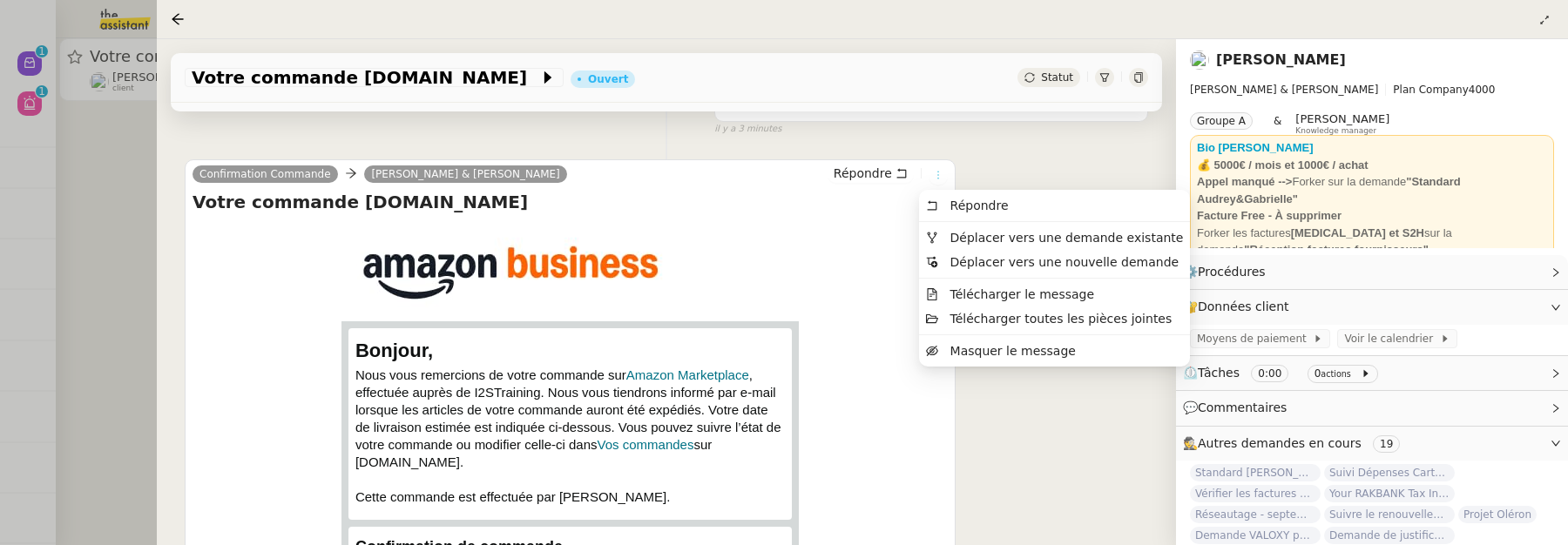
click at [933, 172] on icon at bounding box center [938, 175] width 10 height 10
click at [966, 235] on span "Déplacer vers une demande existante" at bounding box center [1067, 237] width 234 height 14
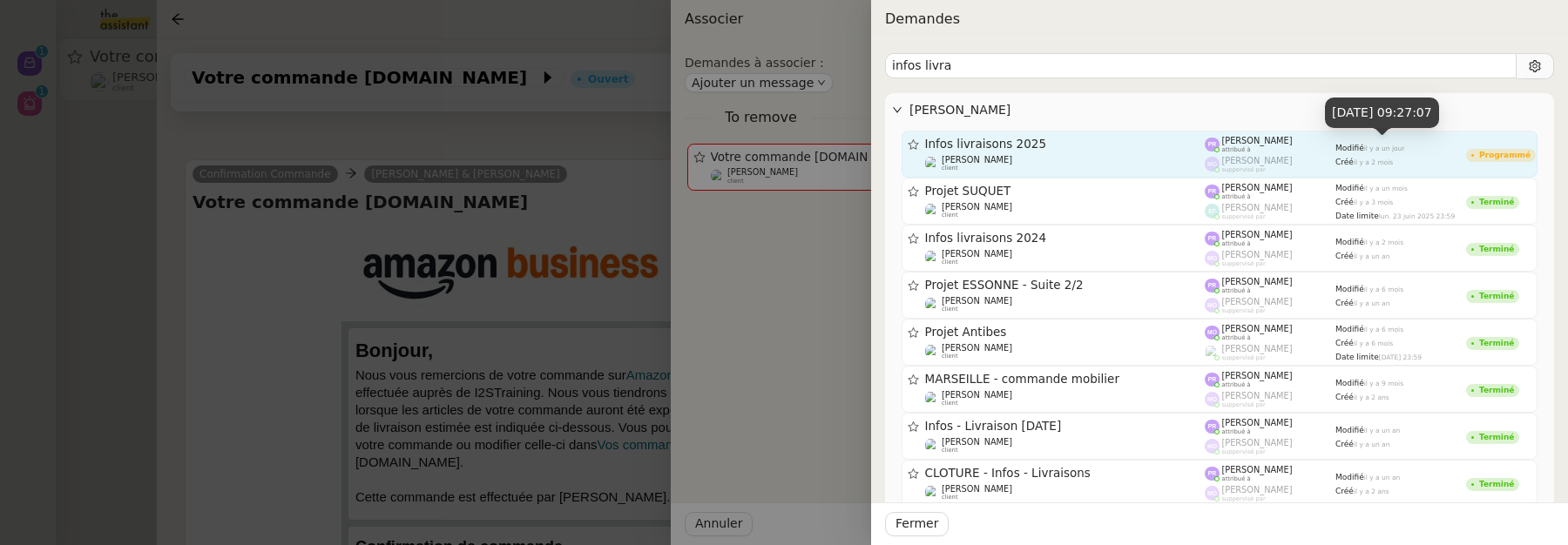
type input "infos livra"
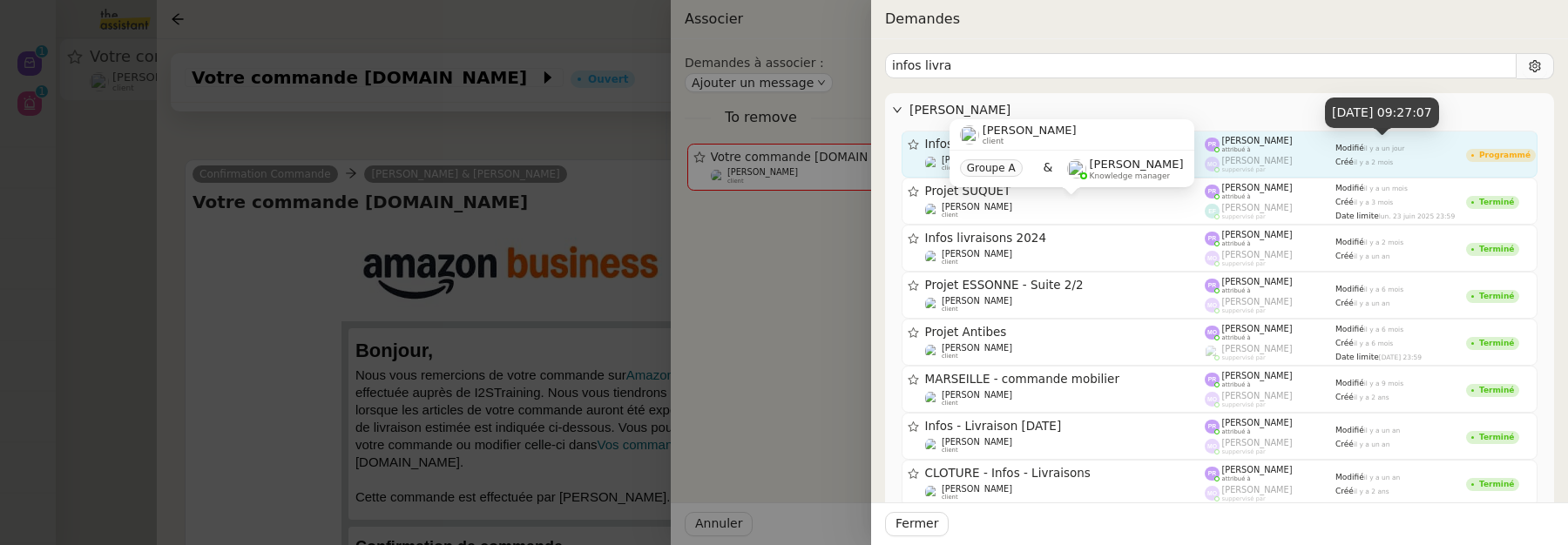
click at [1437, 141] on div "Modifié [DATE]" at bounding box center [1400, 147] width 130 height 11
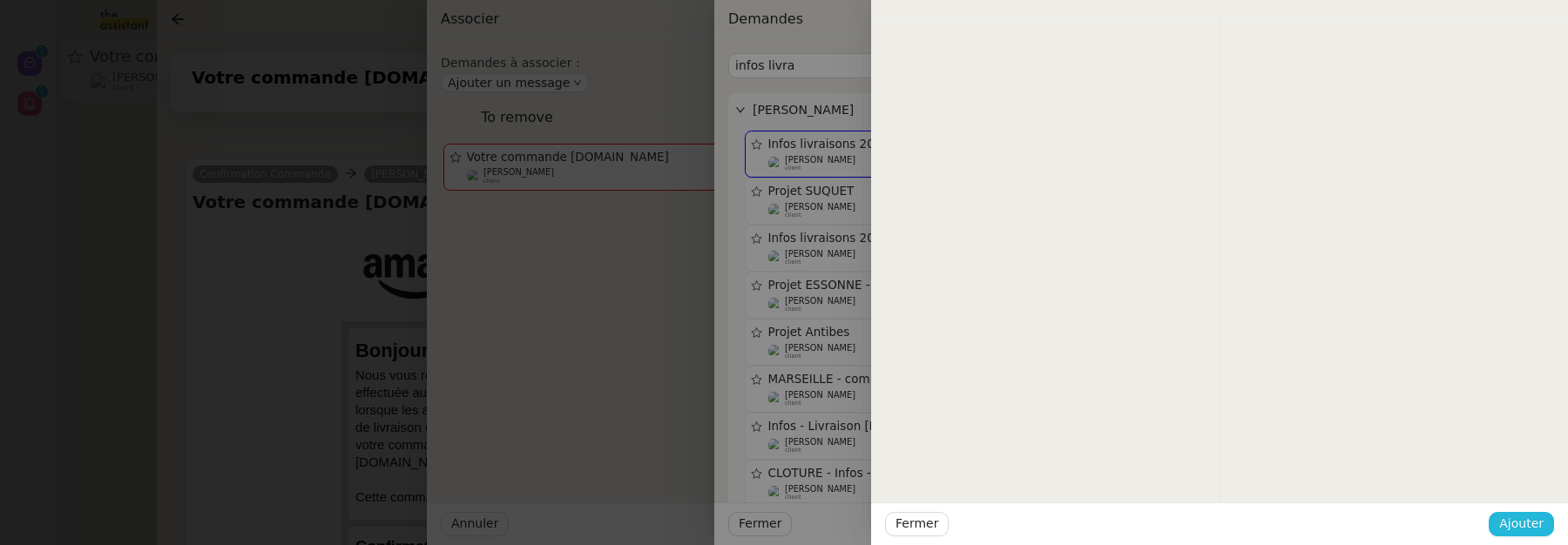
click at [1516, 521] on span "Ajouter" at bounding box center [1520, 523] width 45 height 20
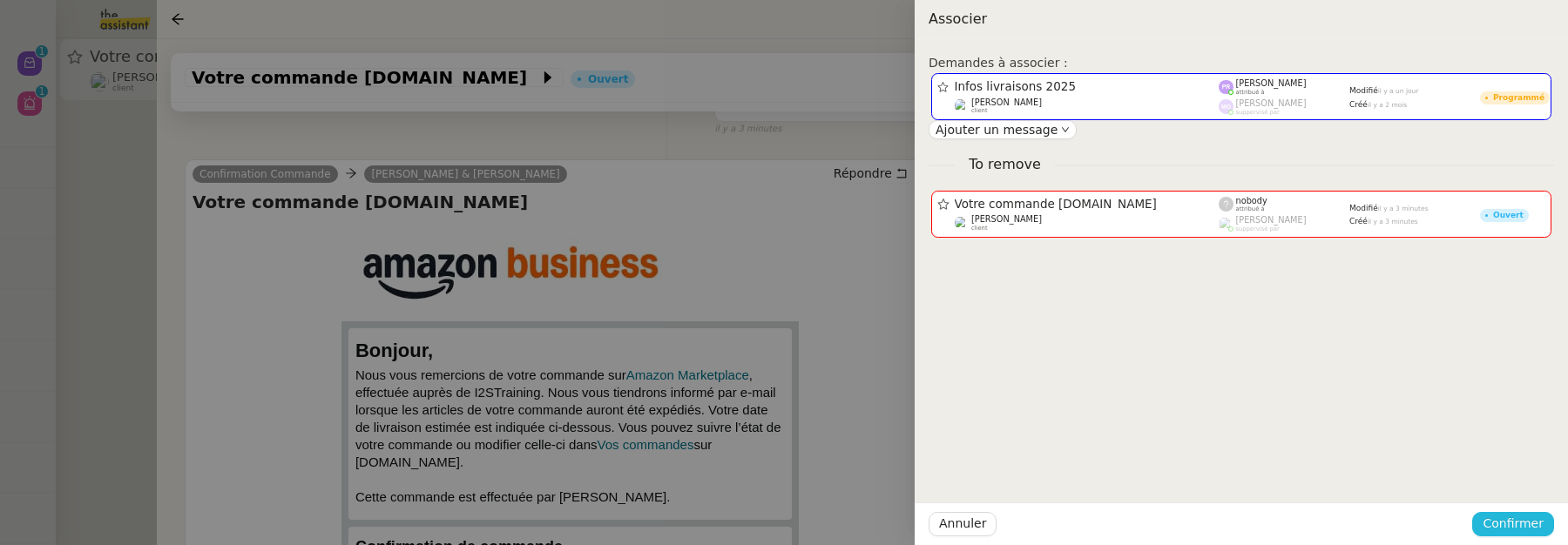
click at [1516, 521] on span "Confirmer" at bounding box center [1513, 523] width 61 height 20
click at [1529, 473] on span "Ajouter" at bounding box center [1514, 478] width 45 height 17
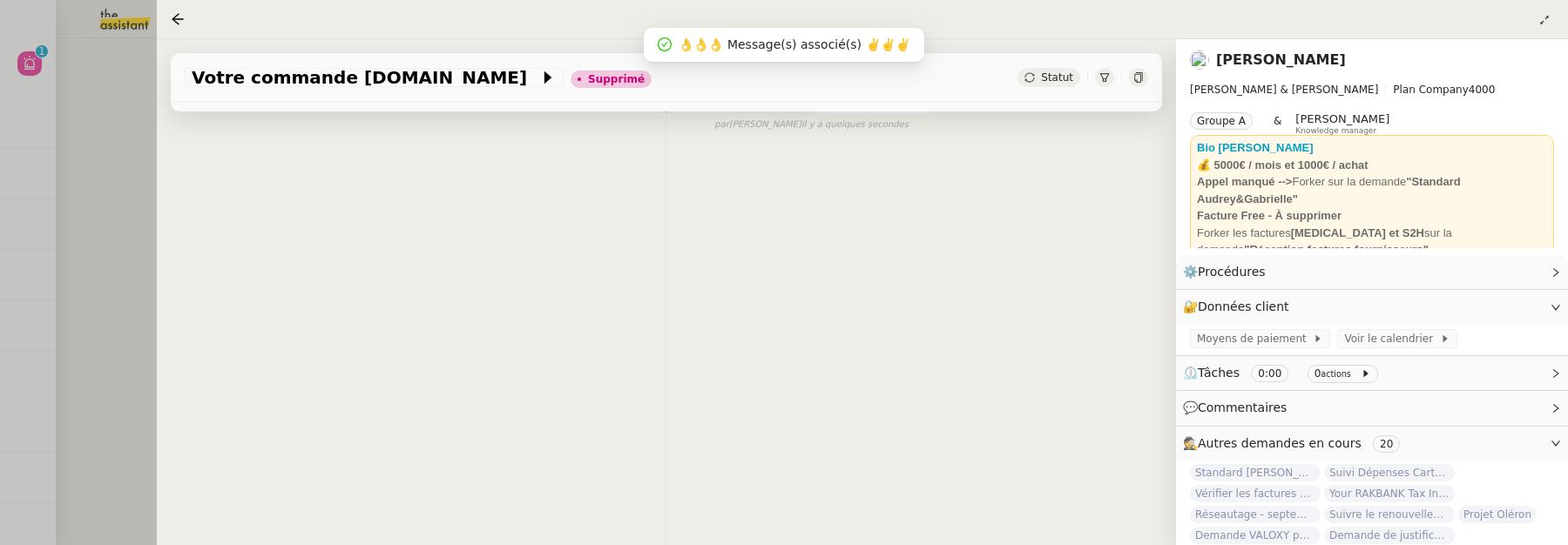
scroll to position [235, 0]
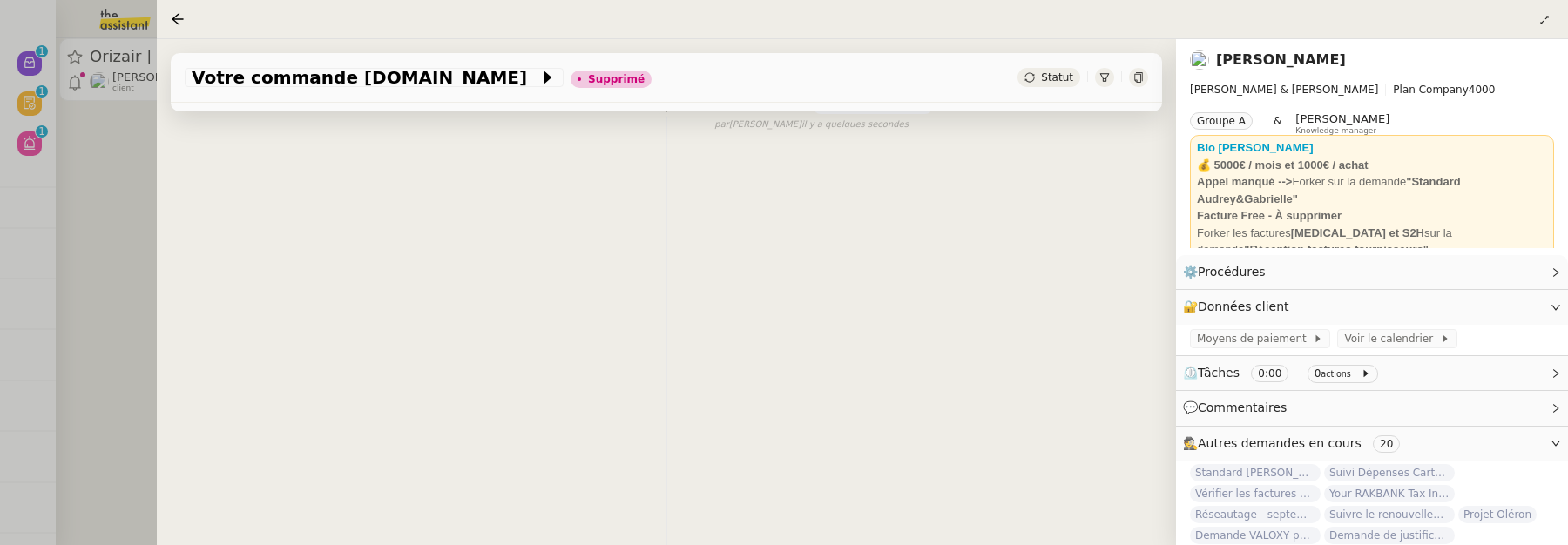
click at [119, 258] on div at bounding box center [784, 272] width 1568 height 545
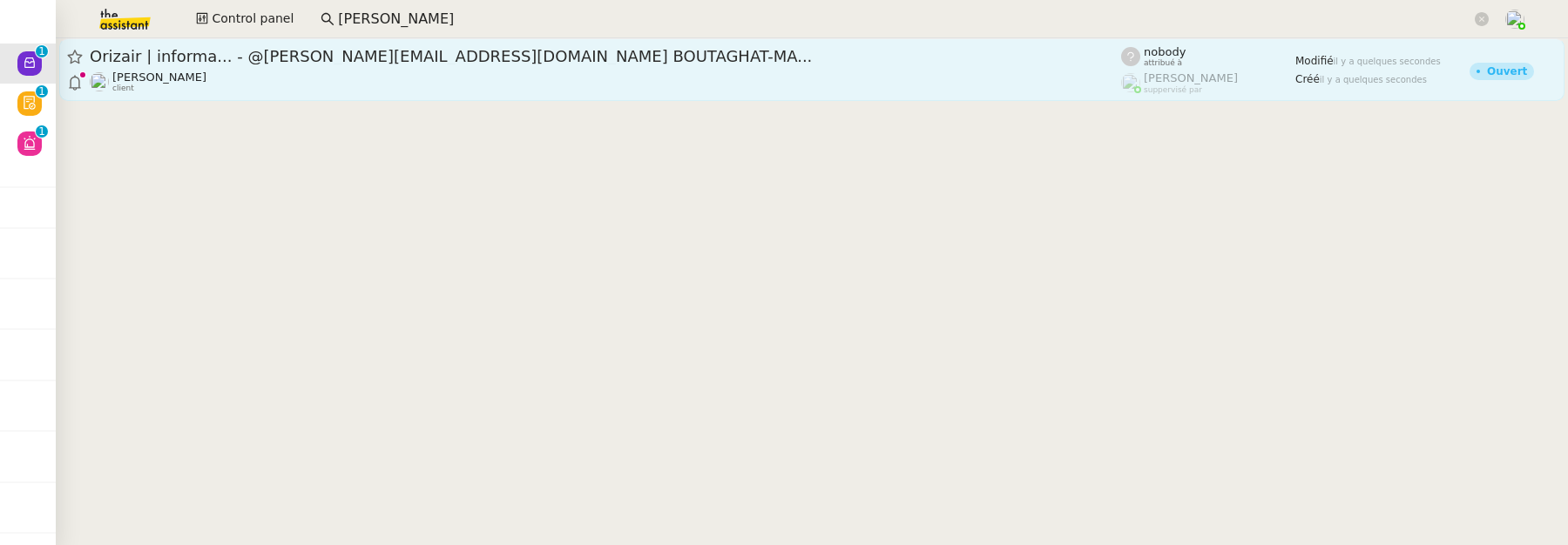
click at [295, 57] on span "Orizair | informa... - @[PERSON_NAME][EMAIL_ADDRESS][DOMAIN_NAME] BOUTAGHAT-MA.…" at bounding box center [604, 56] width 1031 height 15
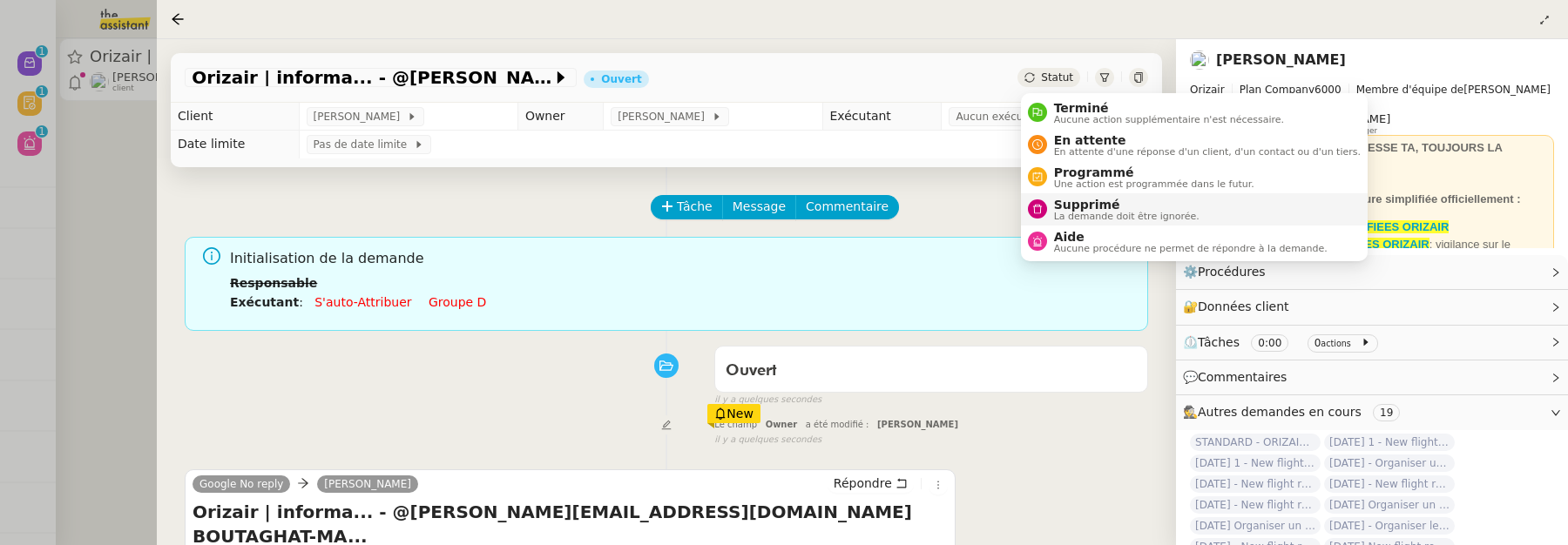
click at [1089, 197] on span "Supprimé" at bounding box center [1126, 204] width 145 height 14
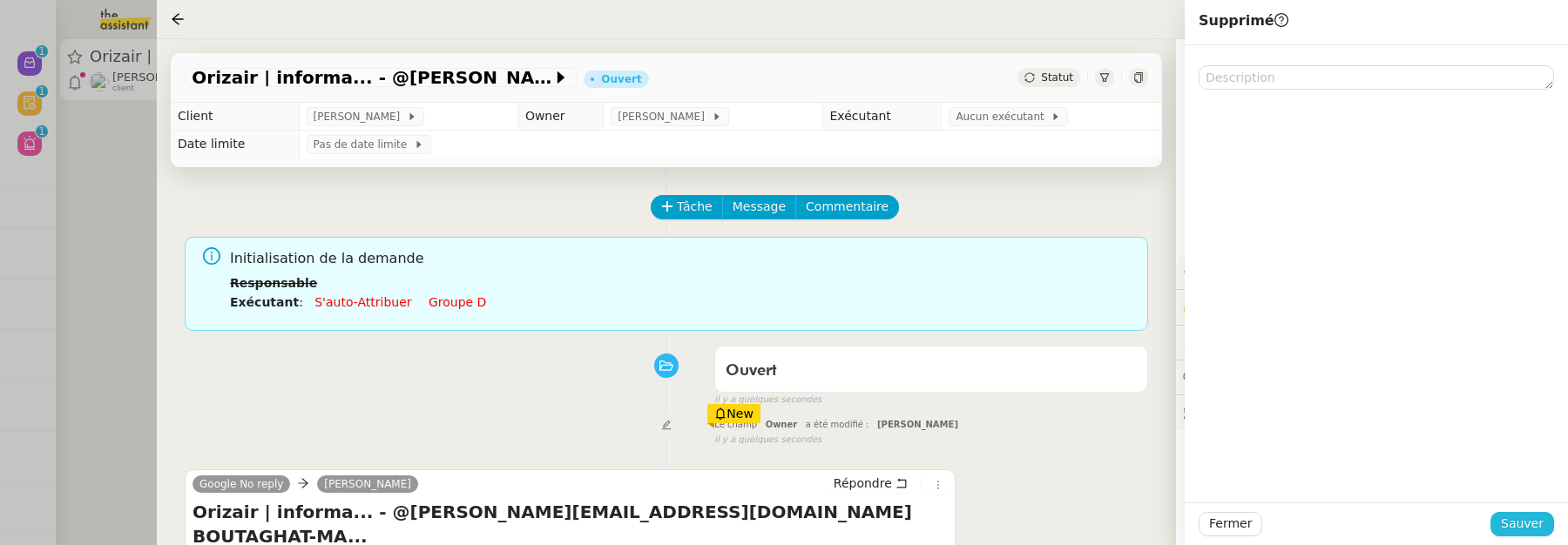
click at [1551, 517] on button "Sauver" at bounding box center [1521, 524] width 64 height 25
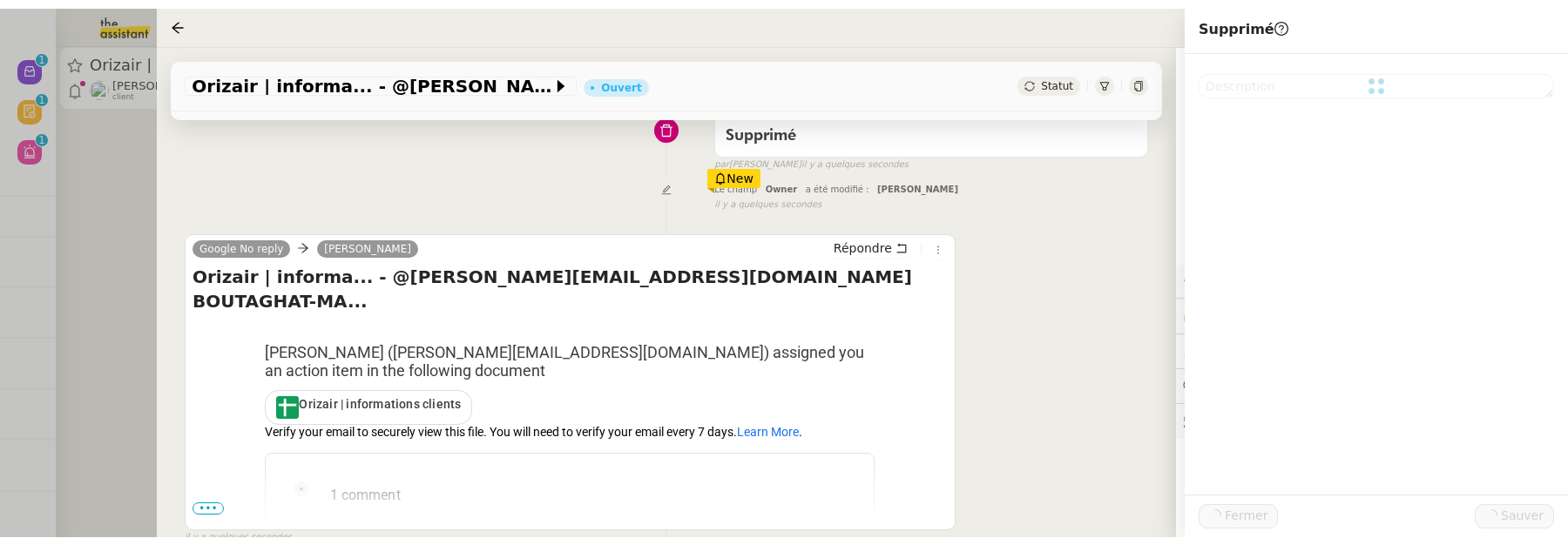
scroll to position [254, 0]
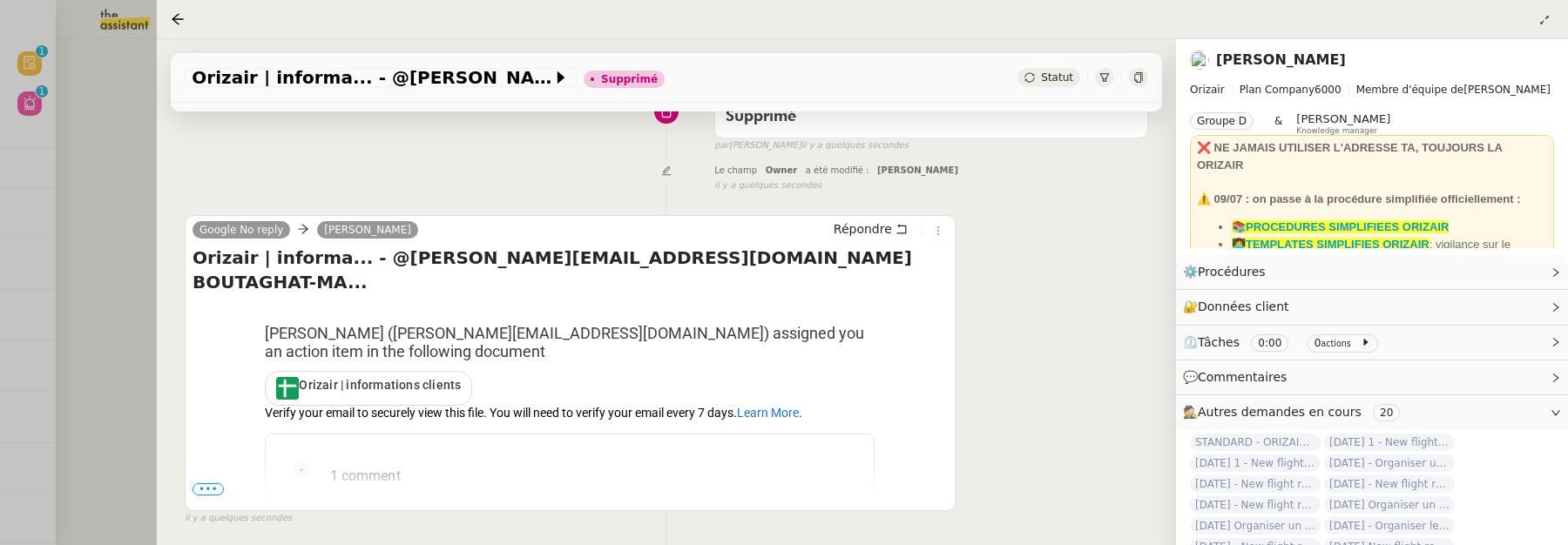
click at [98, 163] on div at bounding box center [784, 272] width 1568 height 545
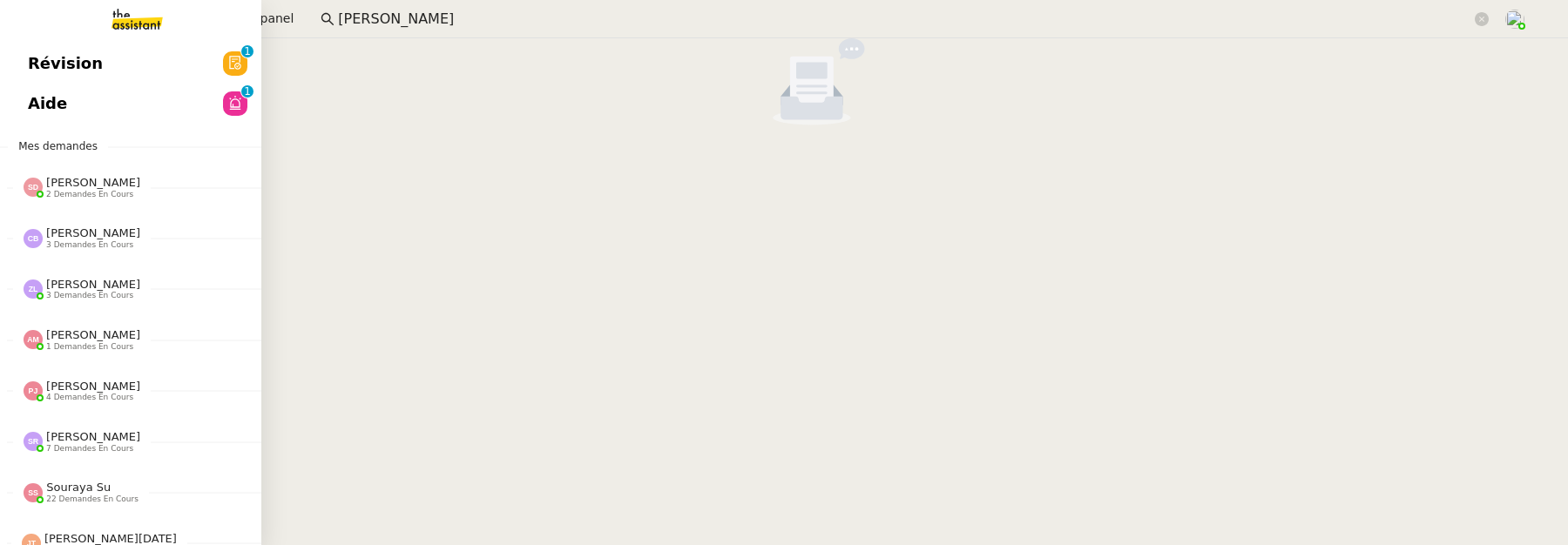
click at [33, 62] on link "Révision 0 1 2 3 4 5 6 7 8 9" at bounding box center [130, 64] width 261 height 40
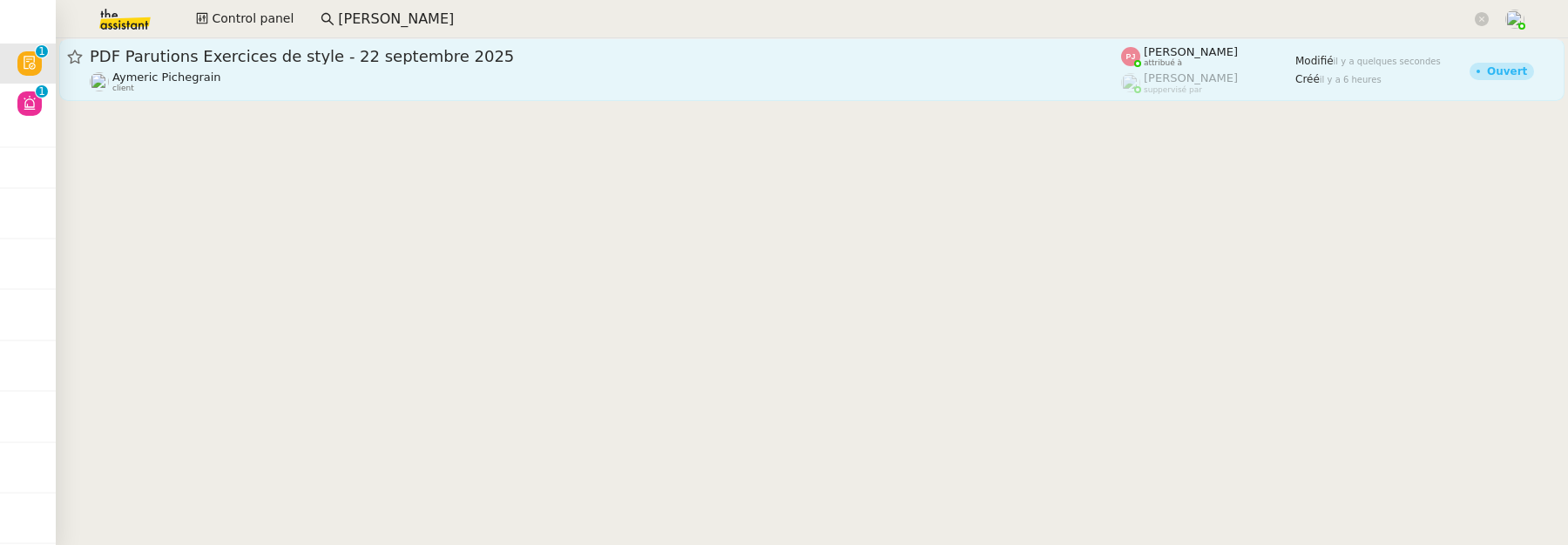
click at [669, 65] on div "PDF Parutions Exercices de style - 22 septembre 2025" at bounding box center [604, 57] width 1031 height 21
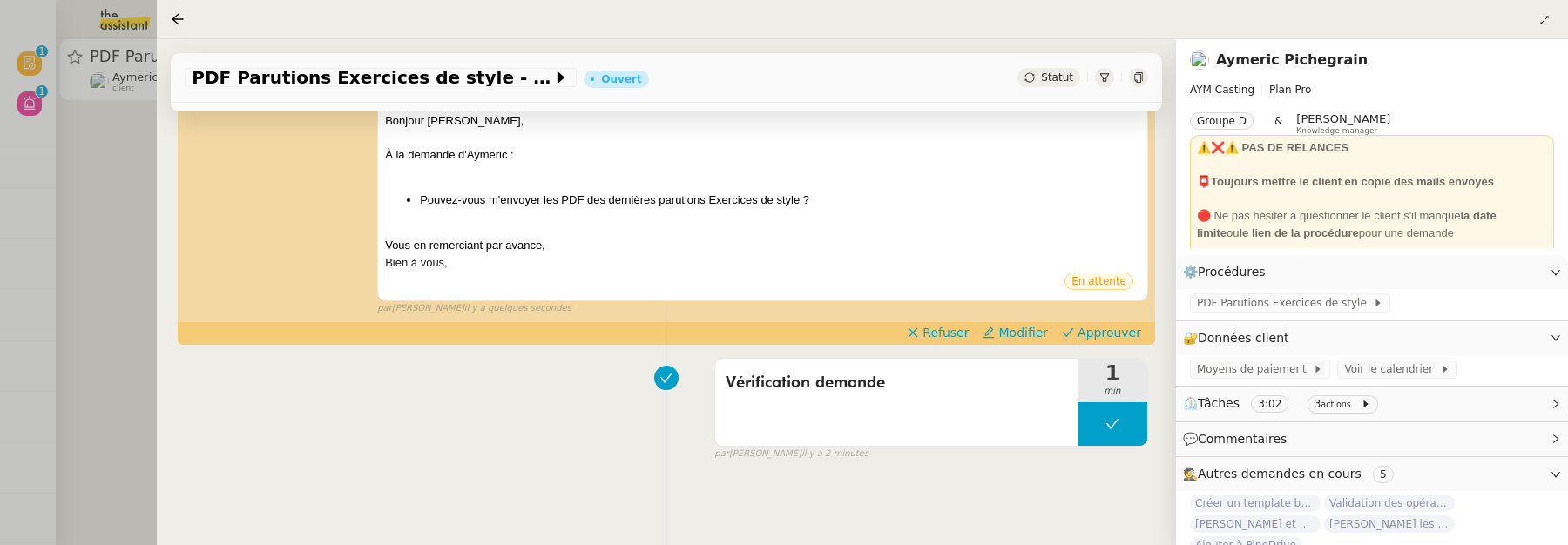
scroll to position [336, 0]
click at [1238, 300] on span "PDF Parutions Exercices de style" at bounding box center [1284, 303] width 176 height 17
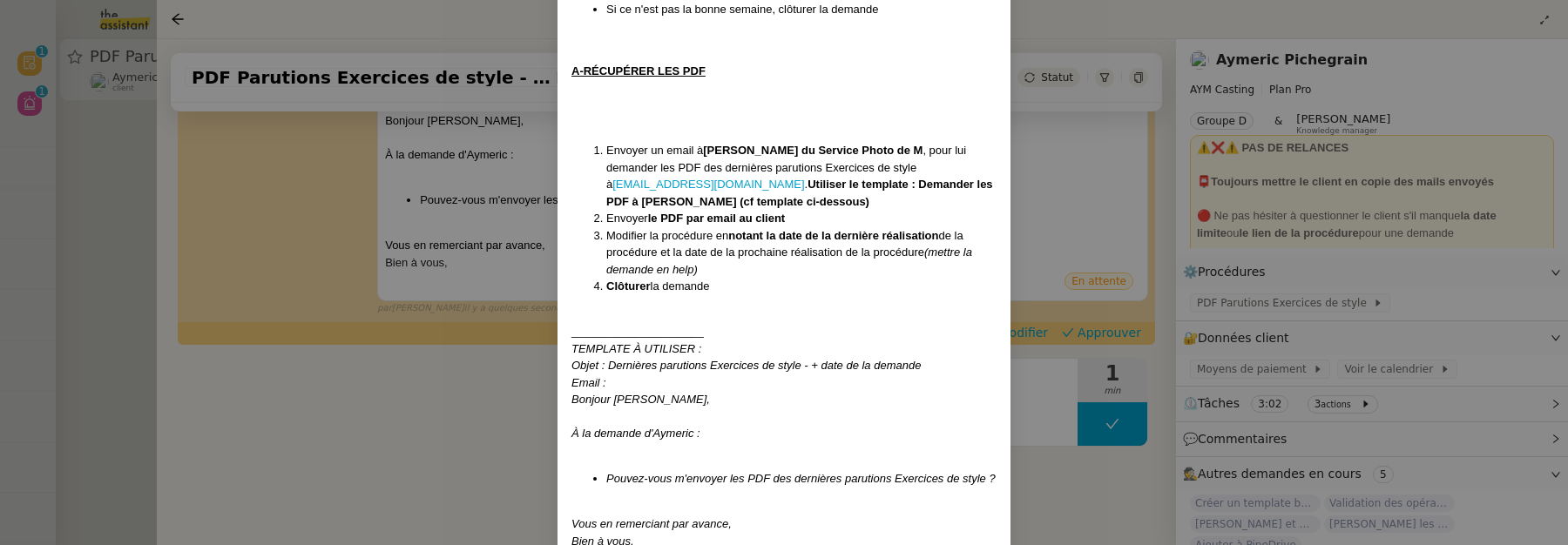
scroll to position [557, 0]
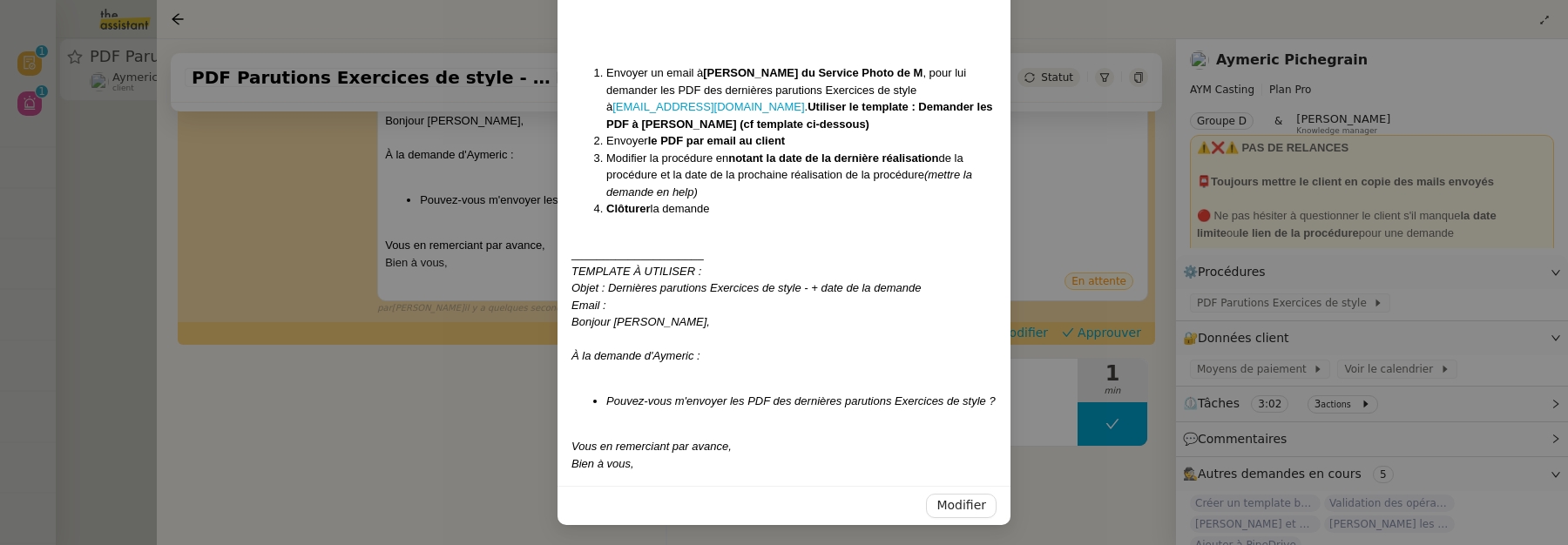
click at [428, 443] on nz-modal-container "Création : [DATE] MAJ : [DATE] Contexte : Le client souhaite que l'on récupère …" at bounding box center [784, 272] width 1568 height 545
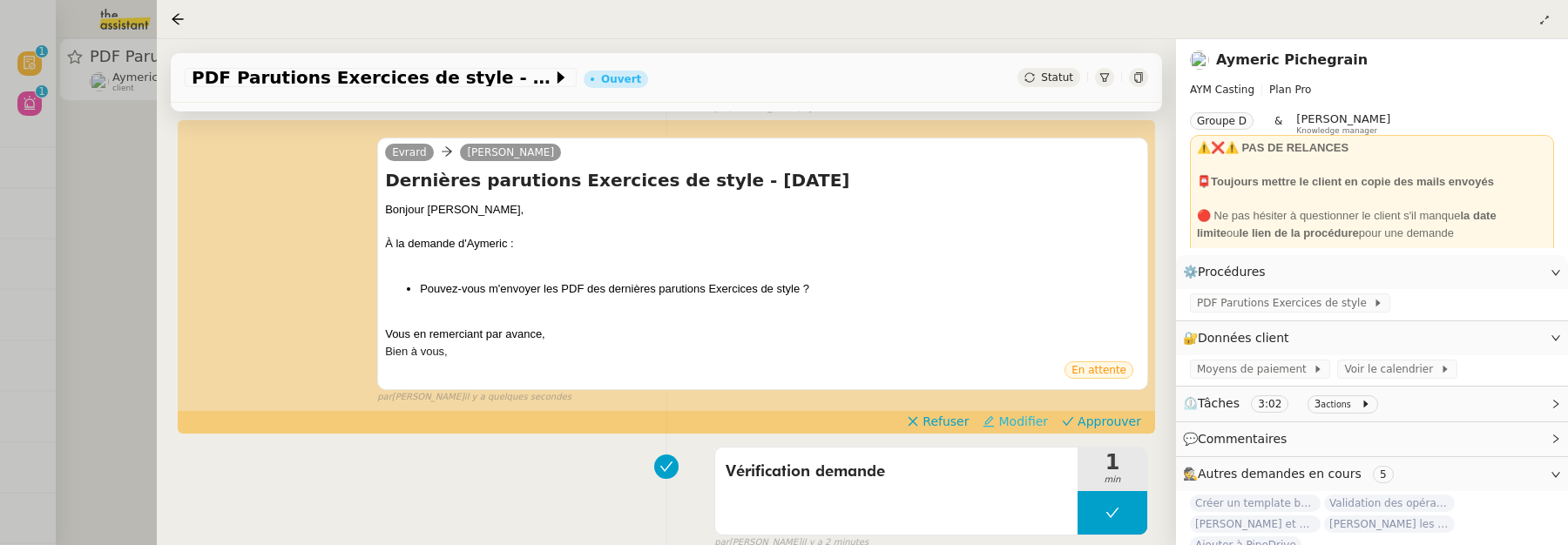
scroll to position [224, 0]
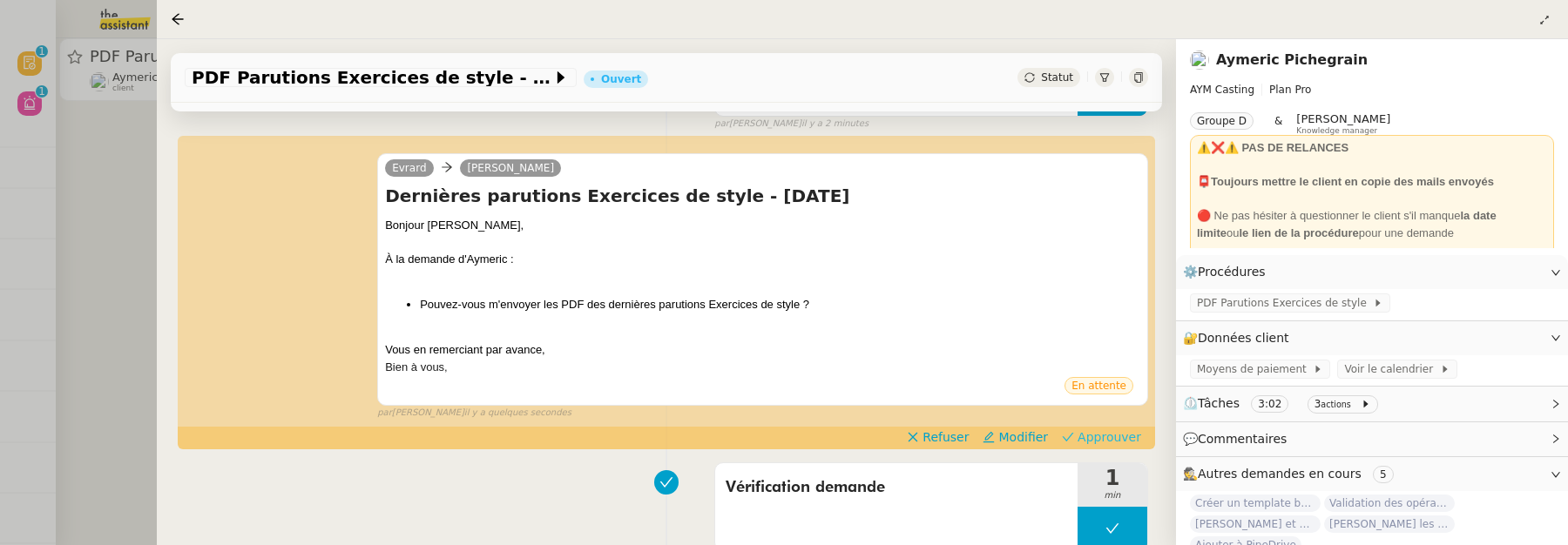
click at [1092, 435] on span "Approuver" at bounding box center [1109, 437] width 64 height 17
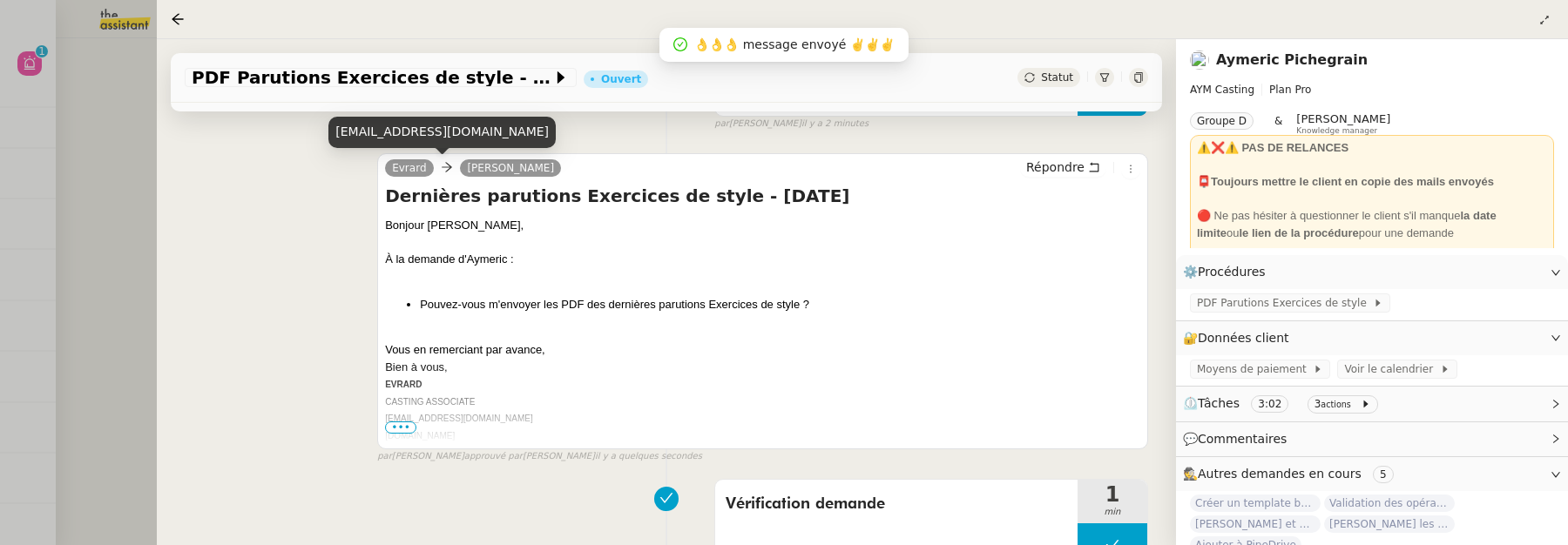
click at [128, 111] on div at bounding box center [784, 272] width 1568 height 545
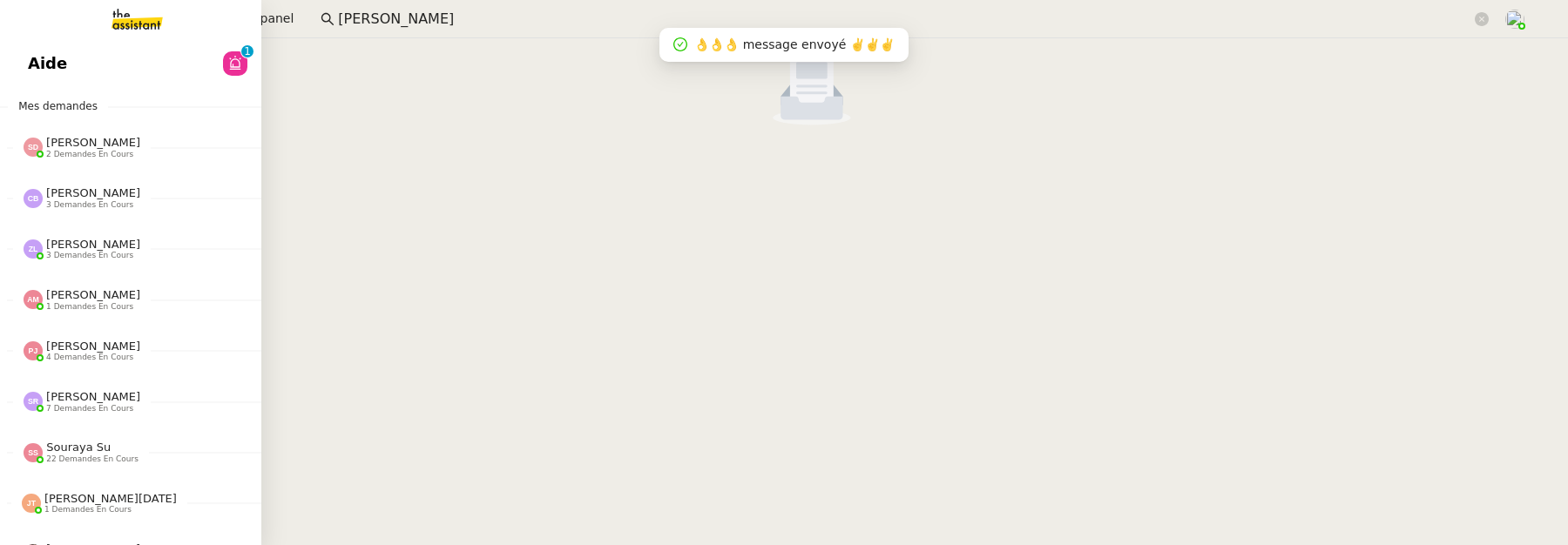
click at [14, 66] on link "Aide 0 1 2 3 4 5 6 7 8 9" at bounding box center [130, 64] width 261 height 40
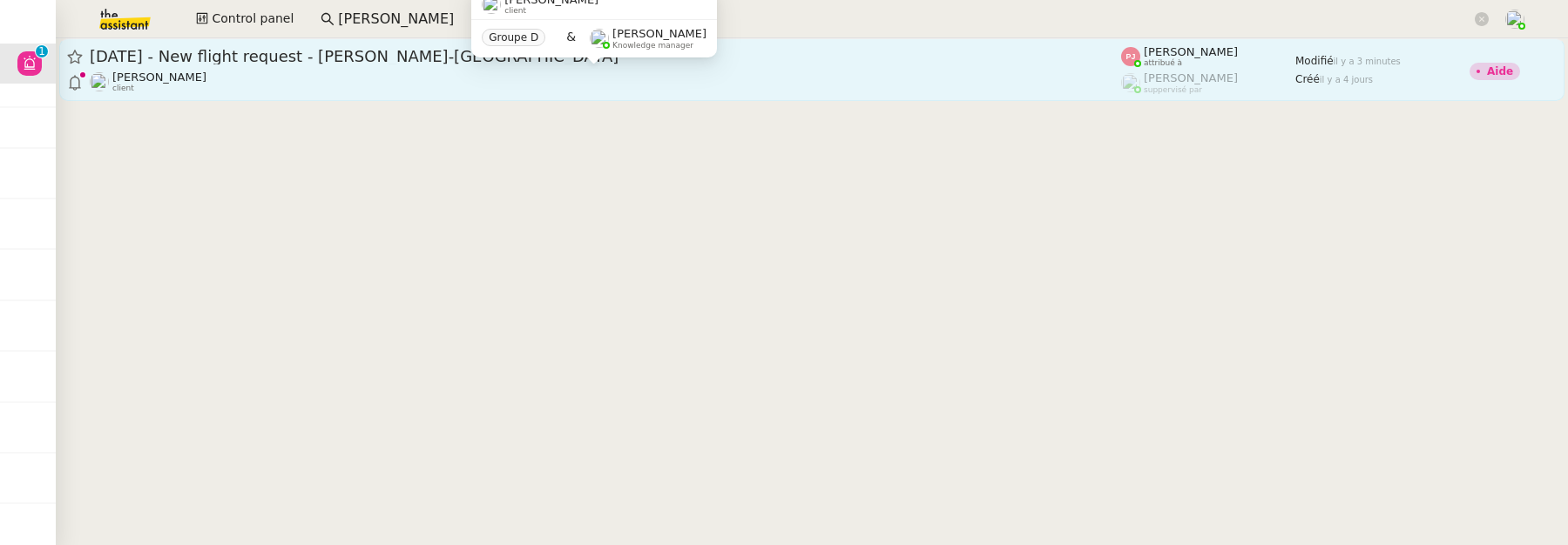
click at [660, 90] on div "[PERSON_NAME] client" at bounding box center [604, 82] width 1031 height 23
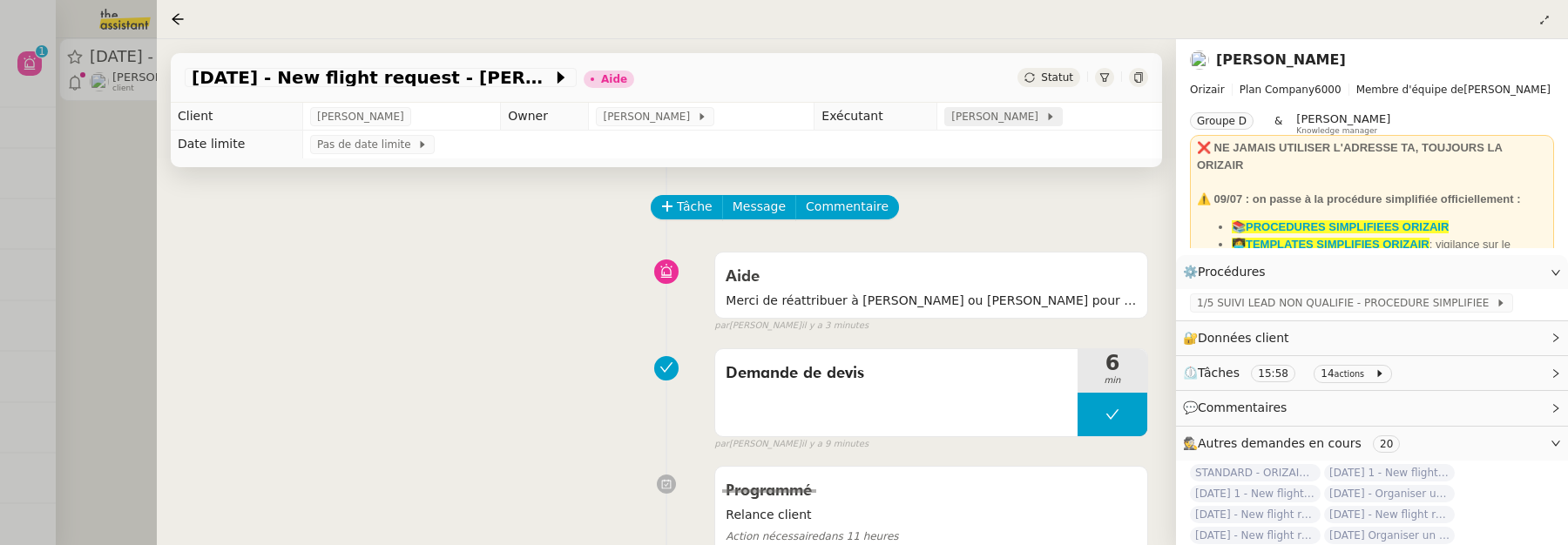
click at [998, 120] on span "[PERSON_NAME]" at bounding box center [998, 117] width 93 height 17
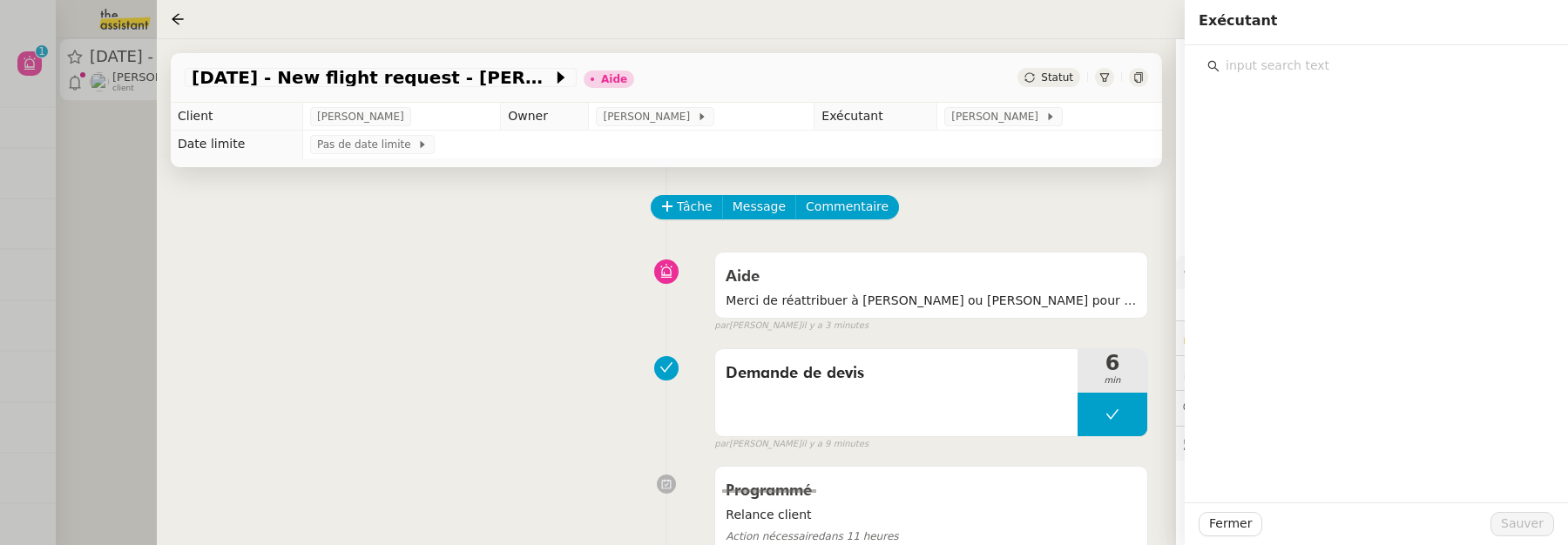
click at [1284, 67] on input "text" at bounding box center [1382, 66] width 326 height 24
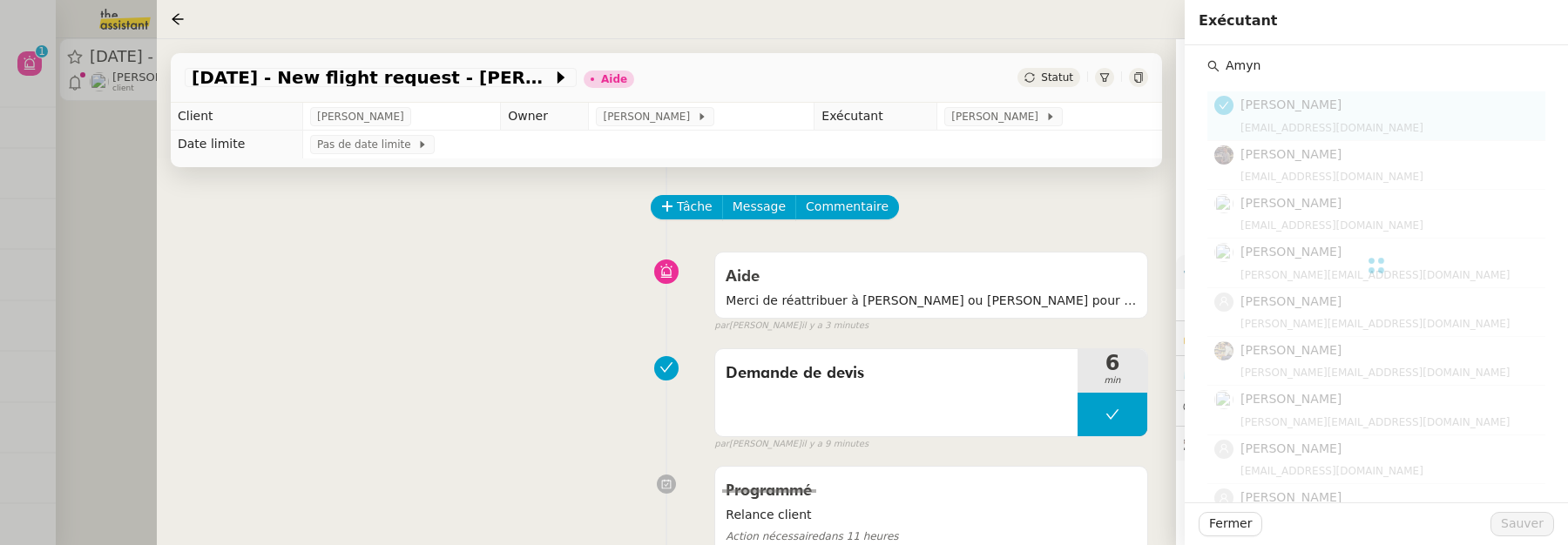
type input "Amyna"
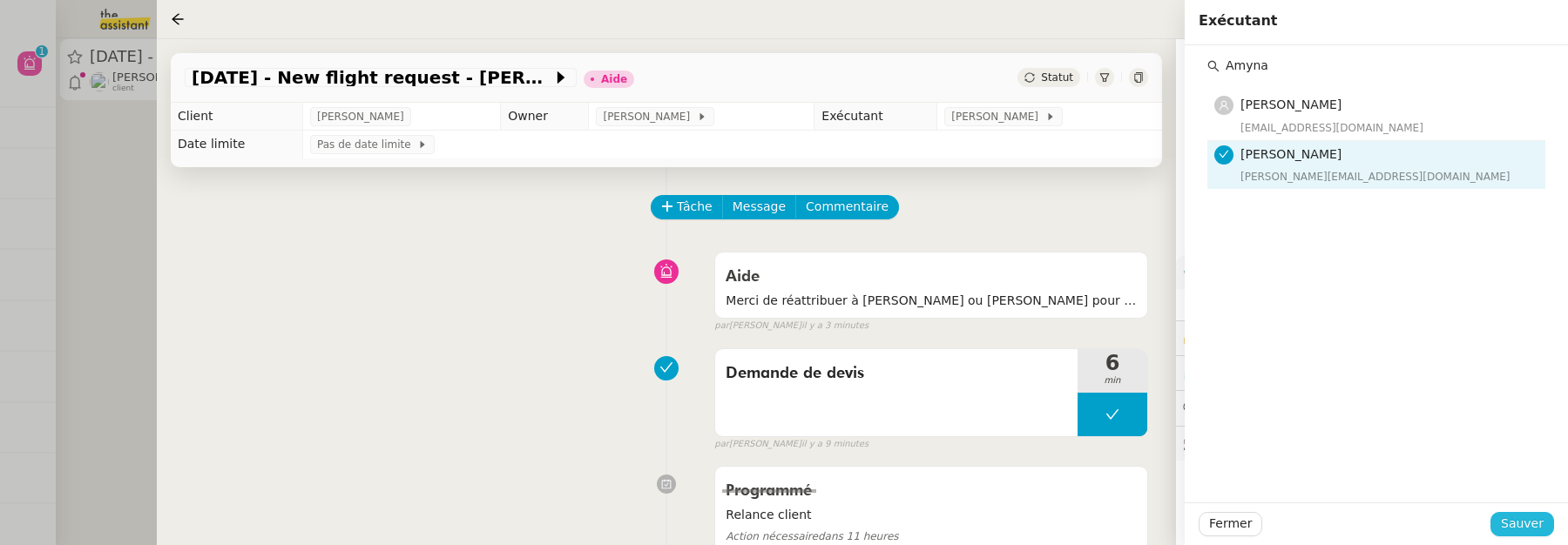
click at [1515, 525] on span "Sauver" at bounding box center [1521, 523] width 43 height 20
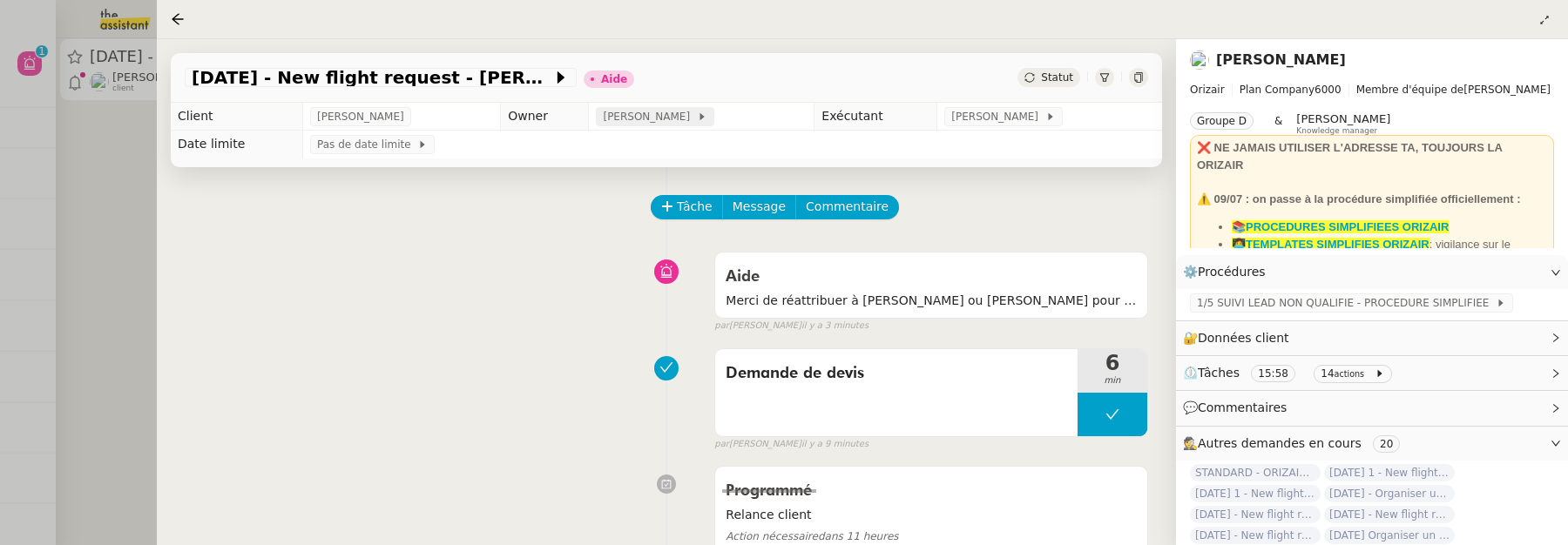
click at [643, 111] on span "[PERSON_NAME]" at bounding box center [649, 117] width 93 height 17
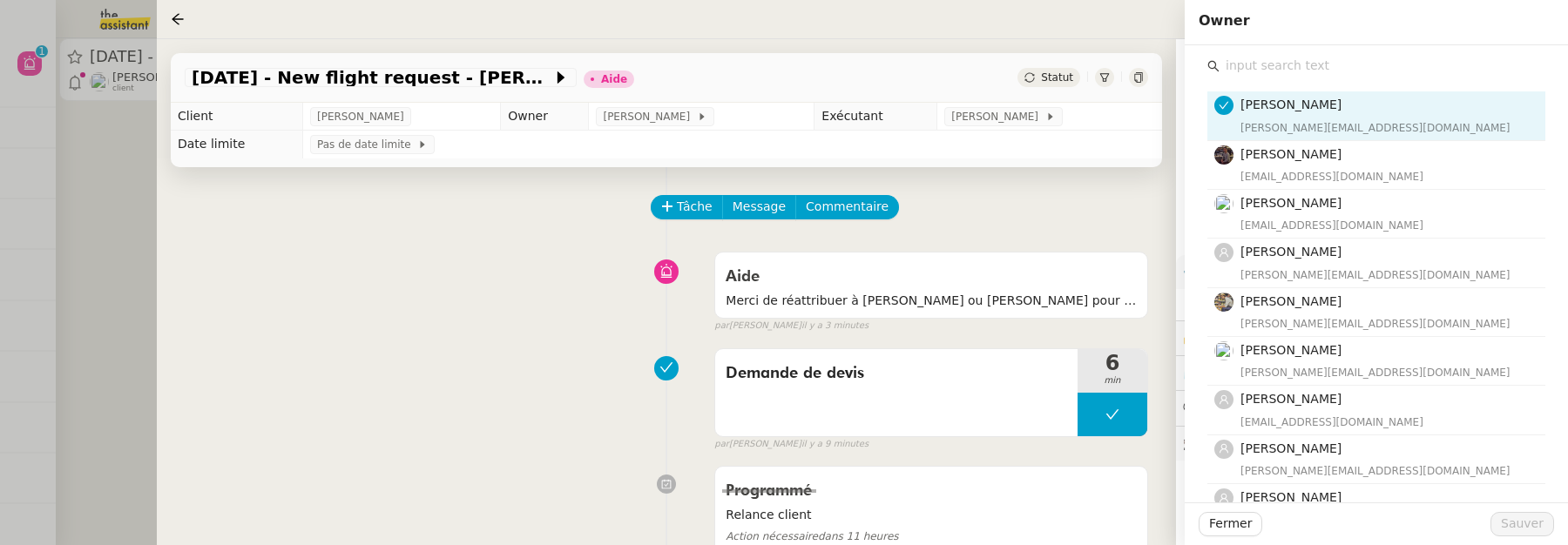
click at [1308, 69] on input "text" at bounding box center [1382, 66] width 326 height 24
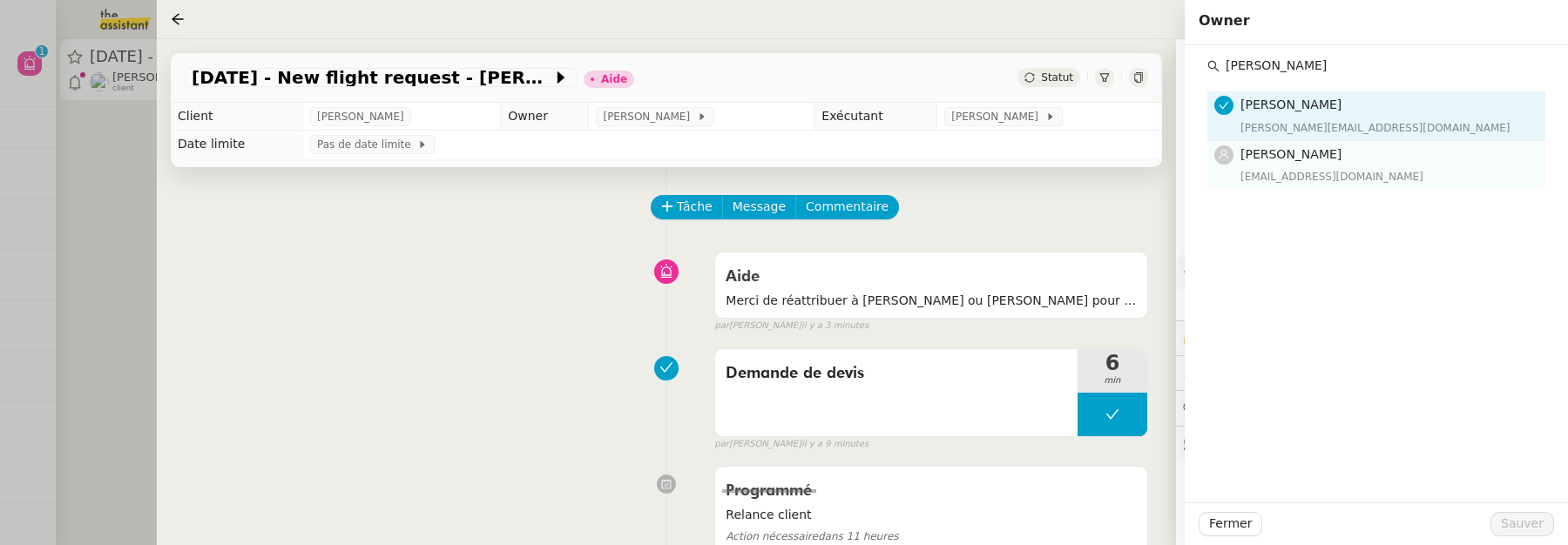
type input "[PERSON_NAME]"
click at [1327, 161] on h4 "[PERSON_NAME]" at bounding box center [1387, 154] width 295 height 20
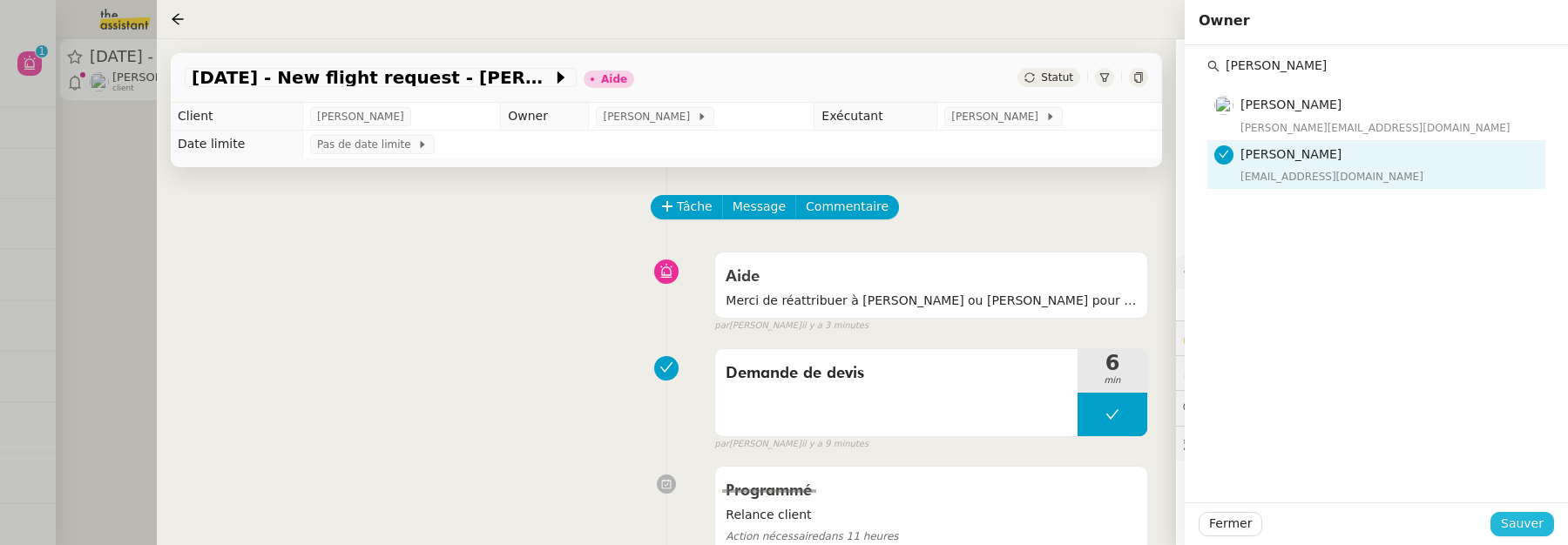
click at [1522, 533] on span "Sauver" at bounding box center [1521, 523] width 43 height 20
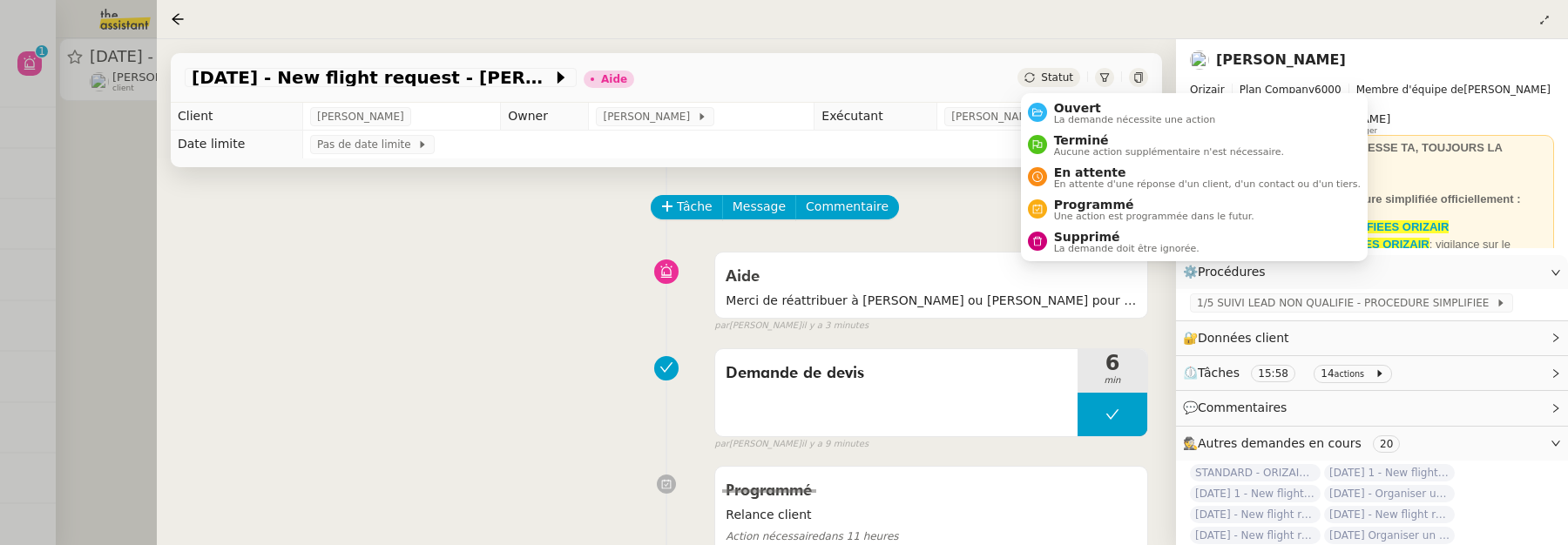
click at [1065, 73] on span "Statut" at bounding box center [1057, 77] width 32 height 12
click at [1074, 103] on span "Ouvert" at bounding box center [1135, 107] width 162 height 14
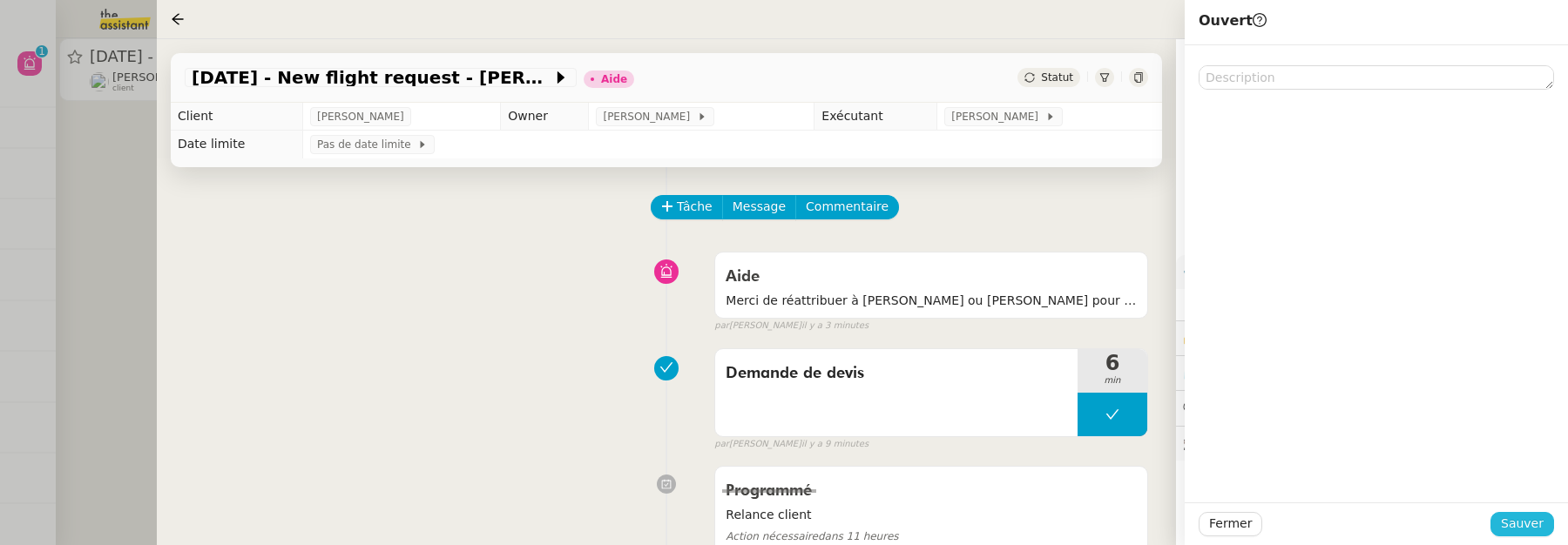
click at [1508, 517] on span "Sauver" at bounding box center [1521, 523] width 43 height 20
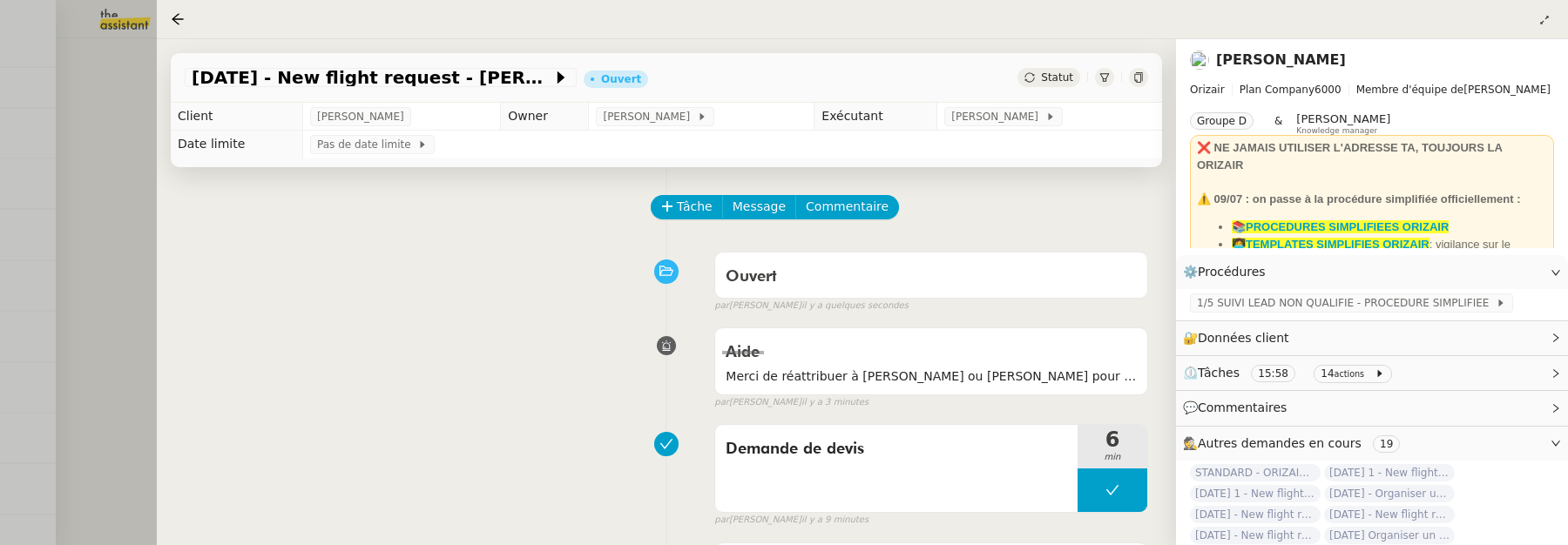
click at [116, 153] on div at bounding box center [784, 272] width 1568 height 545
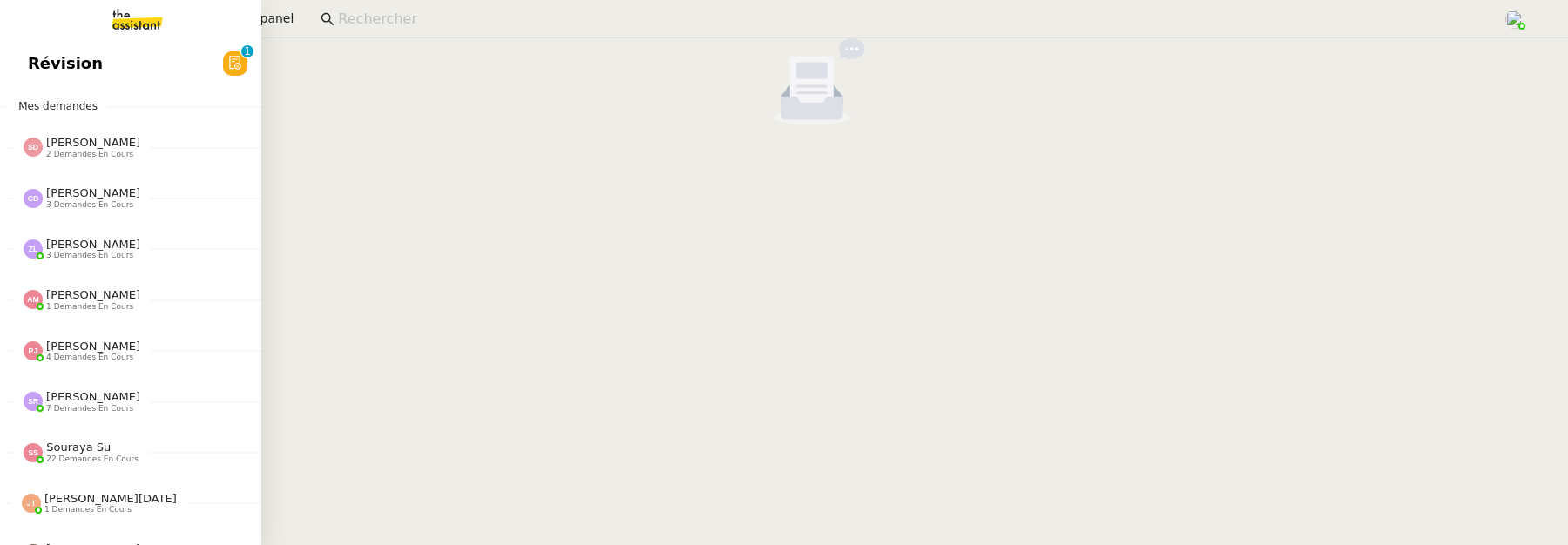
click at [47, 52] on span "Révision" at bounding box center [65, 63] width 75 height 26
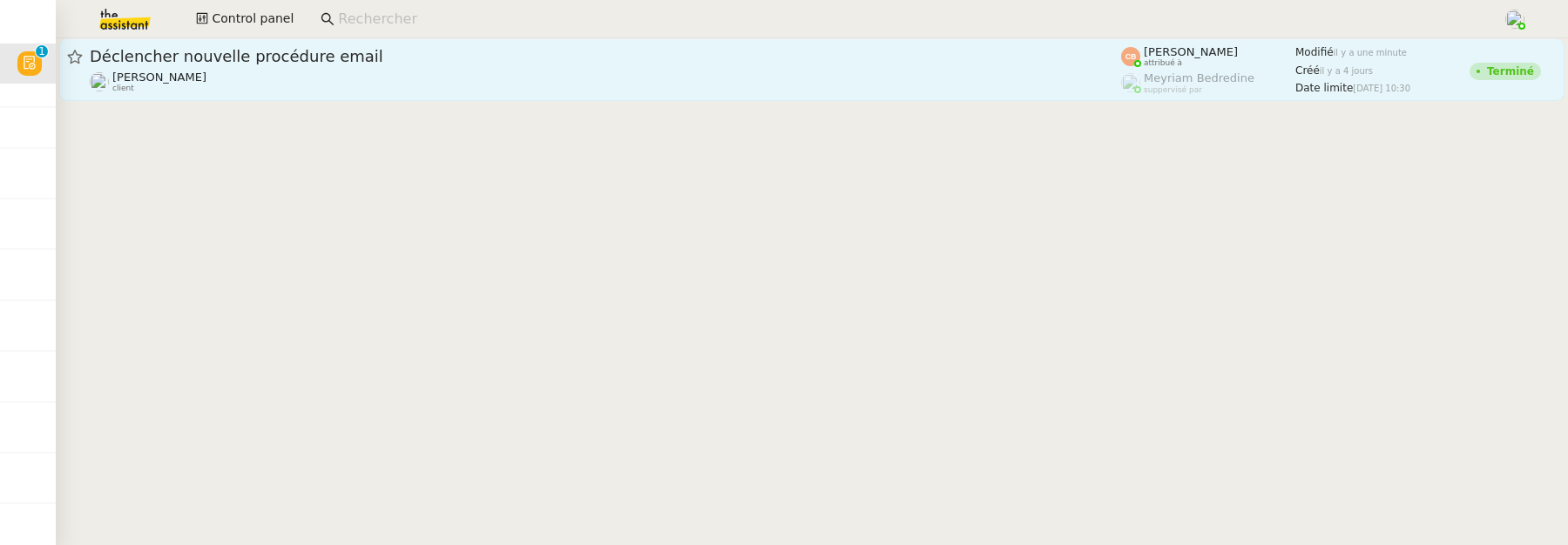
click at [372, 87] on div "[PERSON_NAME] client" at bounding box center [604, 82] width 1031 height 23
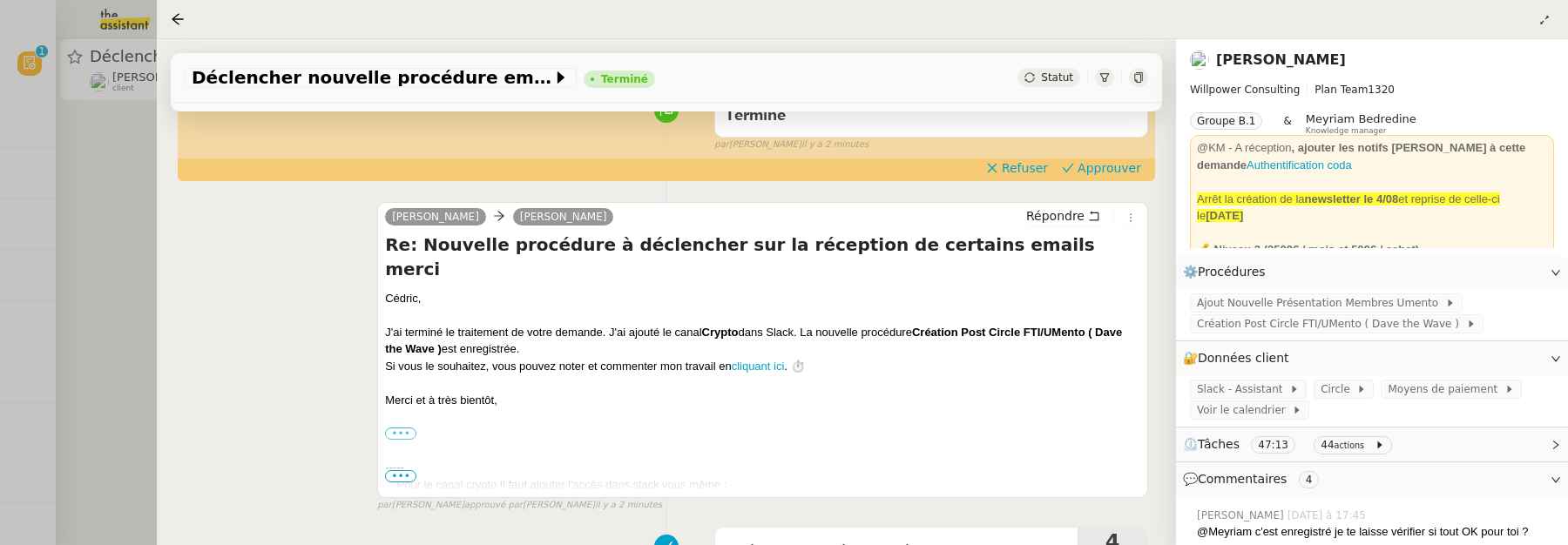
scroll to position [188, 0]
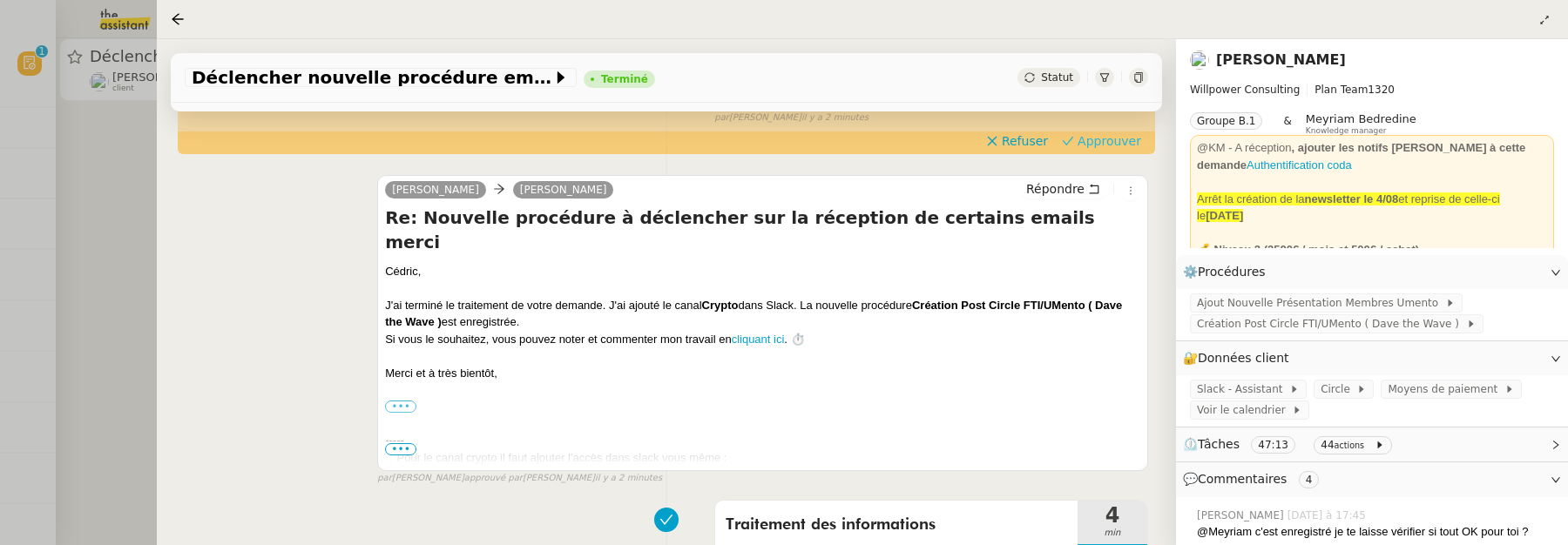
click at [1122, 149] on span "Approuver" at bounding box center [1109, 141] width 64 height 17
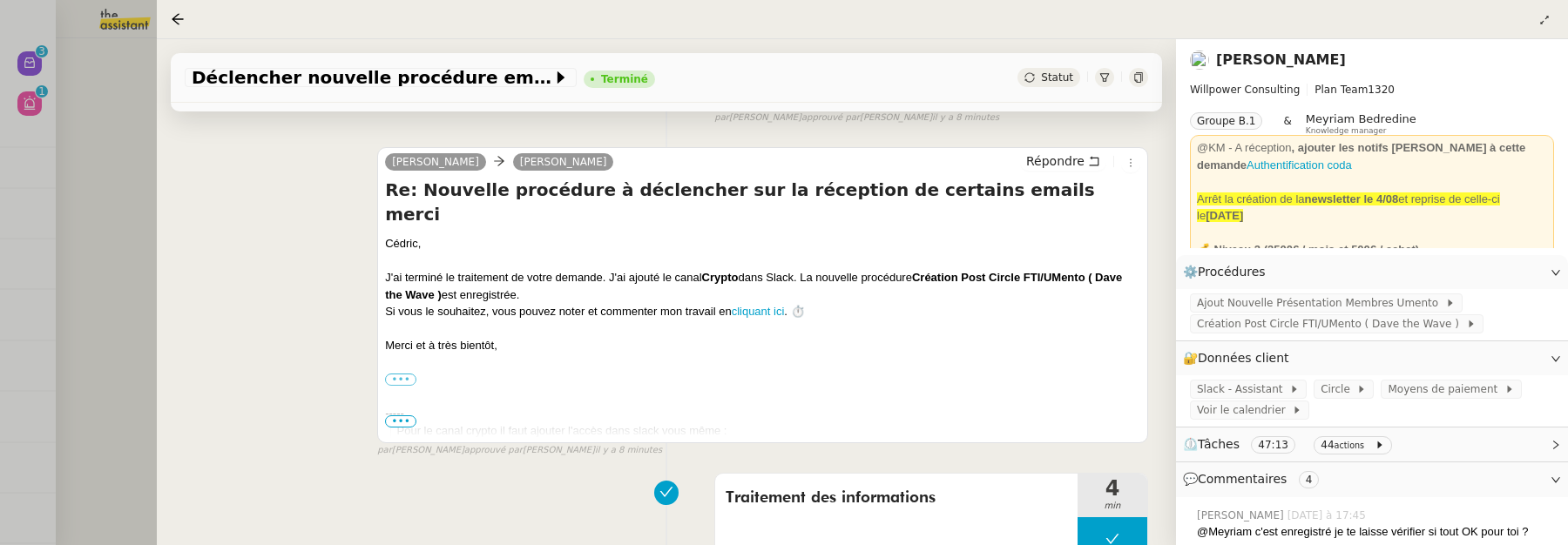
click at [83, 71] on div at bounding box center [784, 272] width 1568 height 545
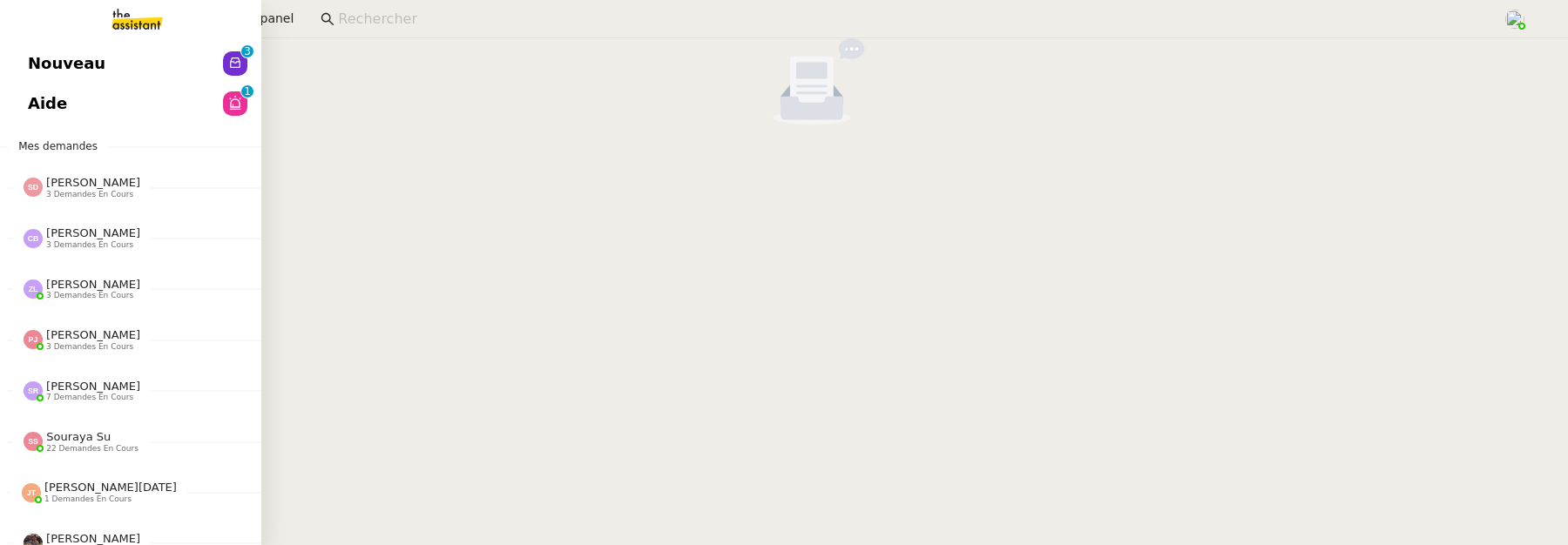
click at [23, 64] on link "Nouveau 0 1 2 3 4 5 6 7 8 9" at bounding box center [130, 64] width 261 height 40
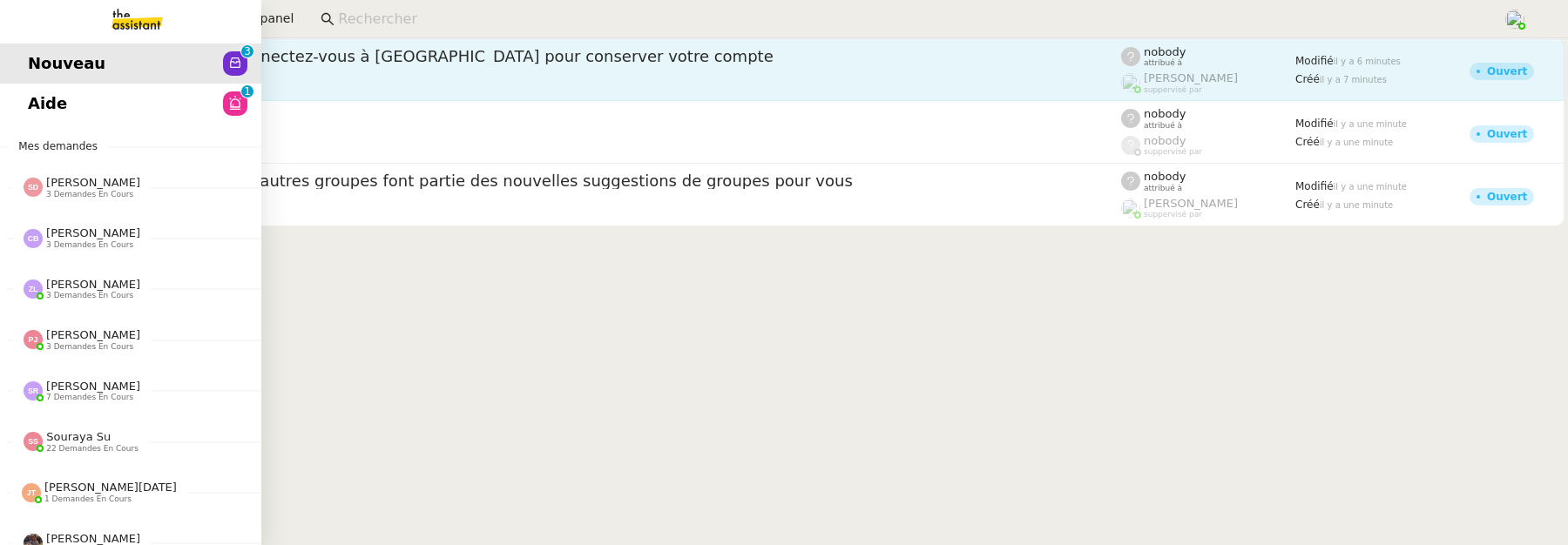
click at [334, 67] on div "Action requise : reconnectez-vous à [GEOGRAPHIC_DATA] pour conserver votre comp…" at bounding box center [604, 69] width 1031 height 47
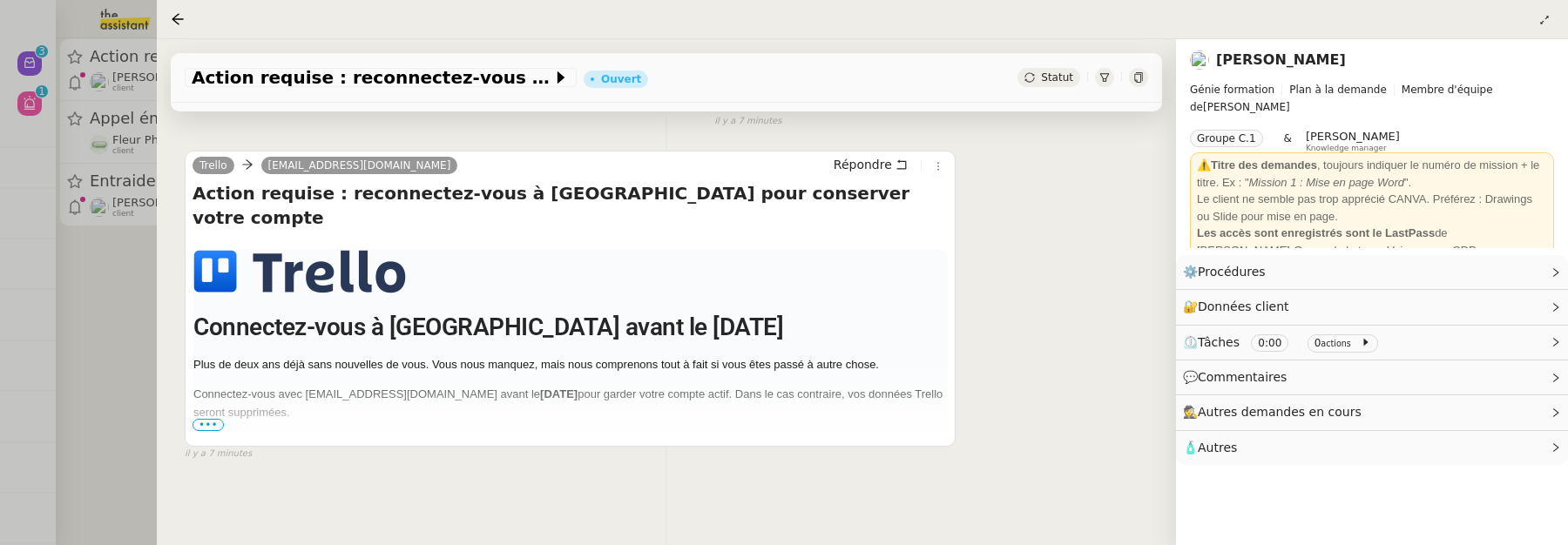
scroll to position [329, 0]
click at [210, 419] on span "•••" at bounding box center [208, 424] width 31 height 12
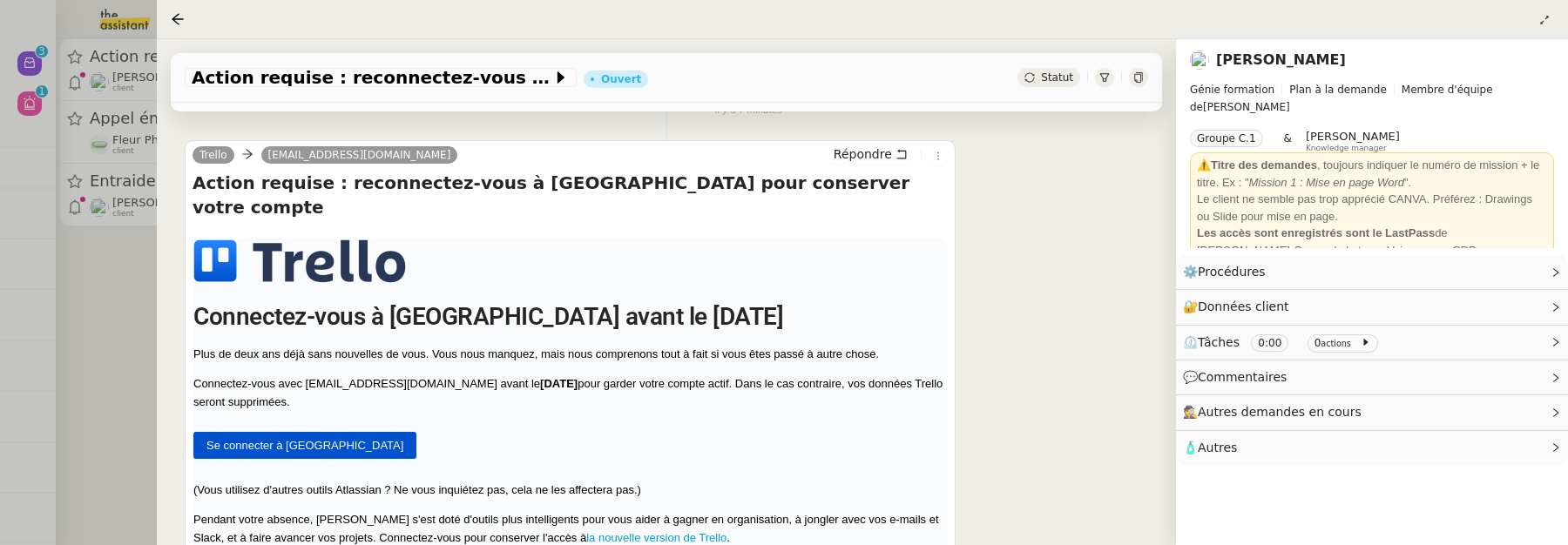
click at [1052, 81] on span "Statut" at bounding box center [1057, 77] width 32 height 12
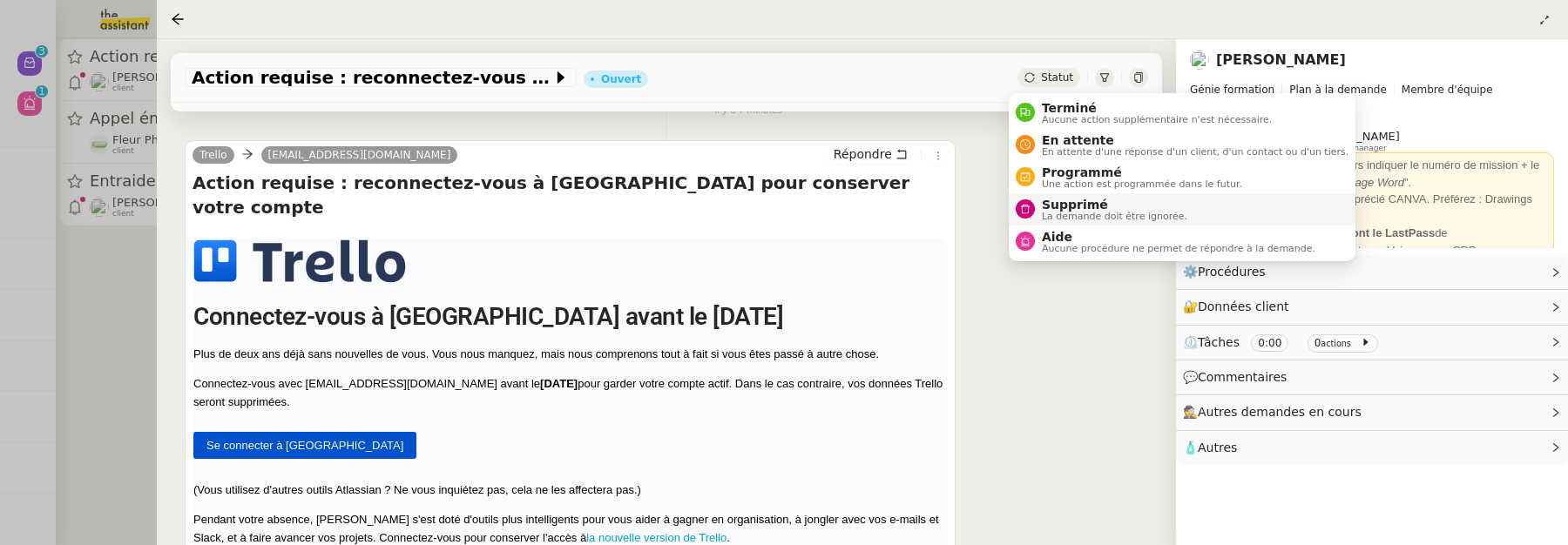
click at [1063, 208] on span "Supprimé" at bounding box center [1114, 204] width 145 height 14
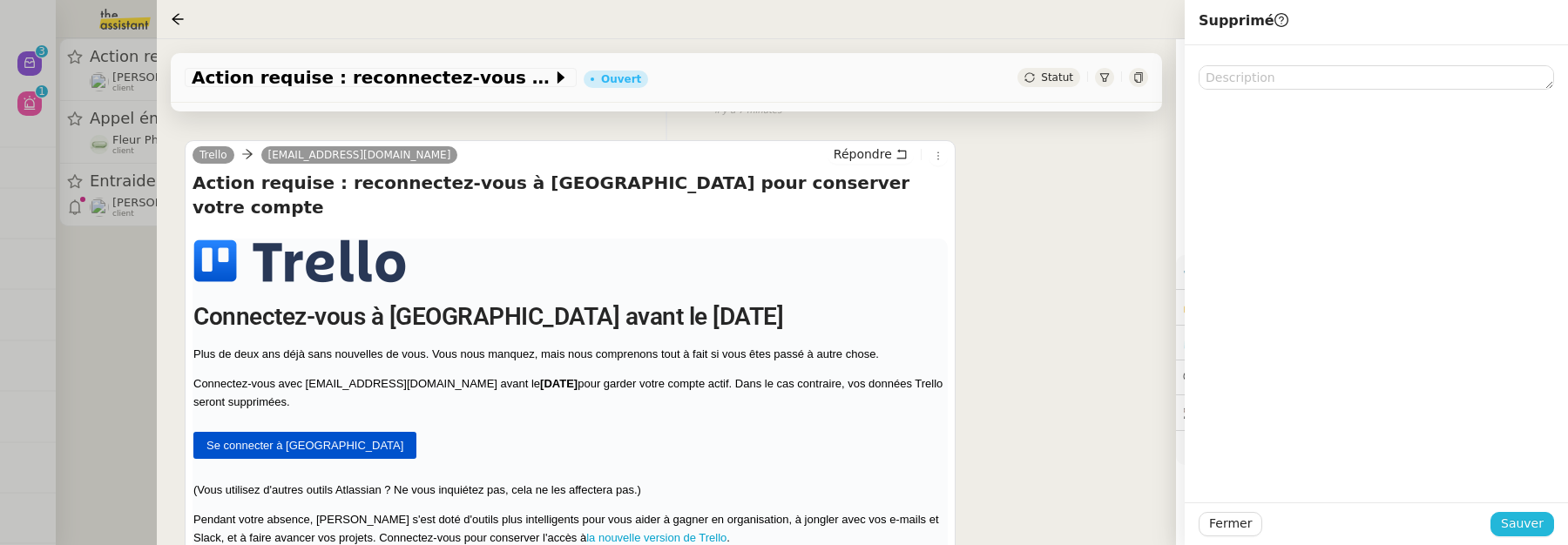
click at [1520, 525] on span "Sauver" at bounding box center [1521, 523] width 43 height 20
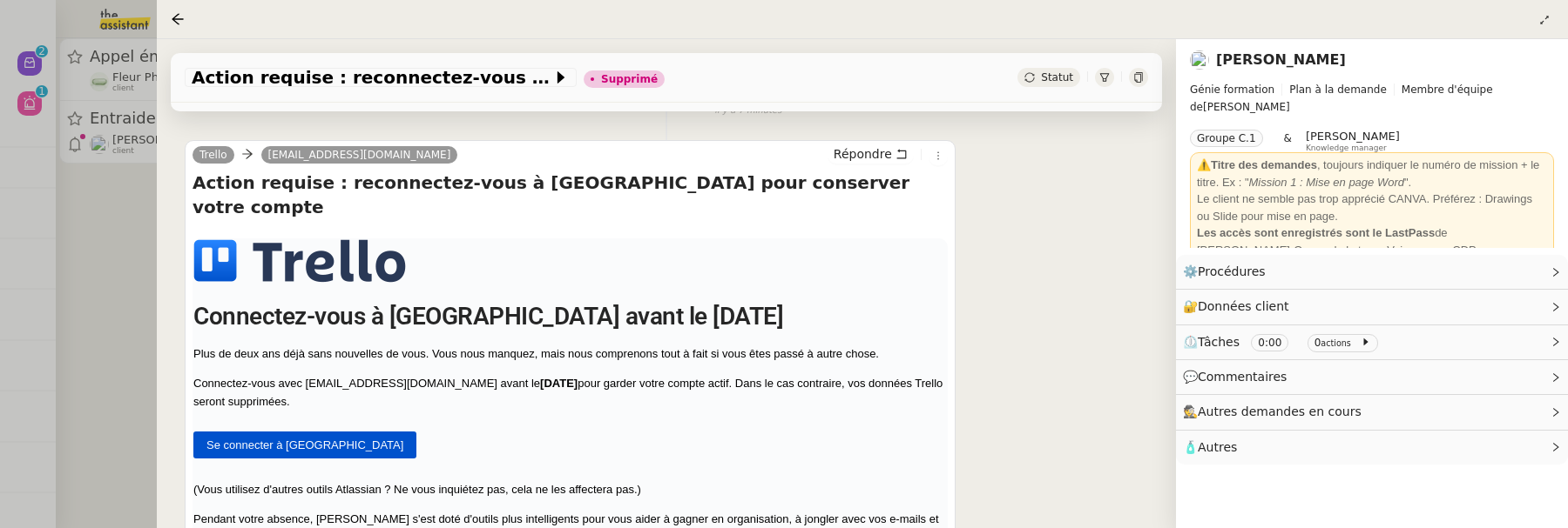
click at [56, 206] on div at bounding box center [784, 264] width 1568 height 528
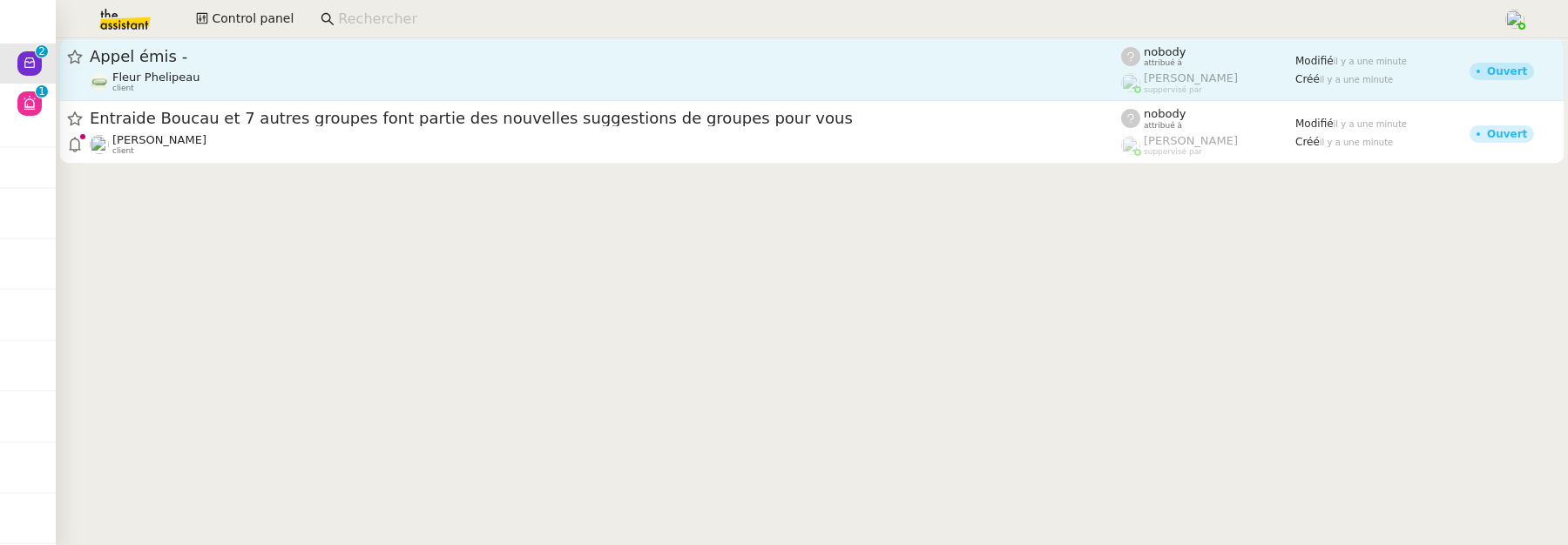
click at [302, 68] on div "Appel émis - Fleur Phelipeau client" at bounding box center [604, 69] width 1031 height 47
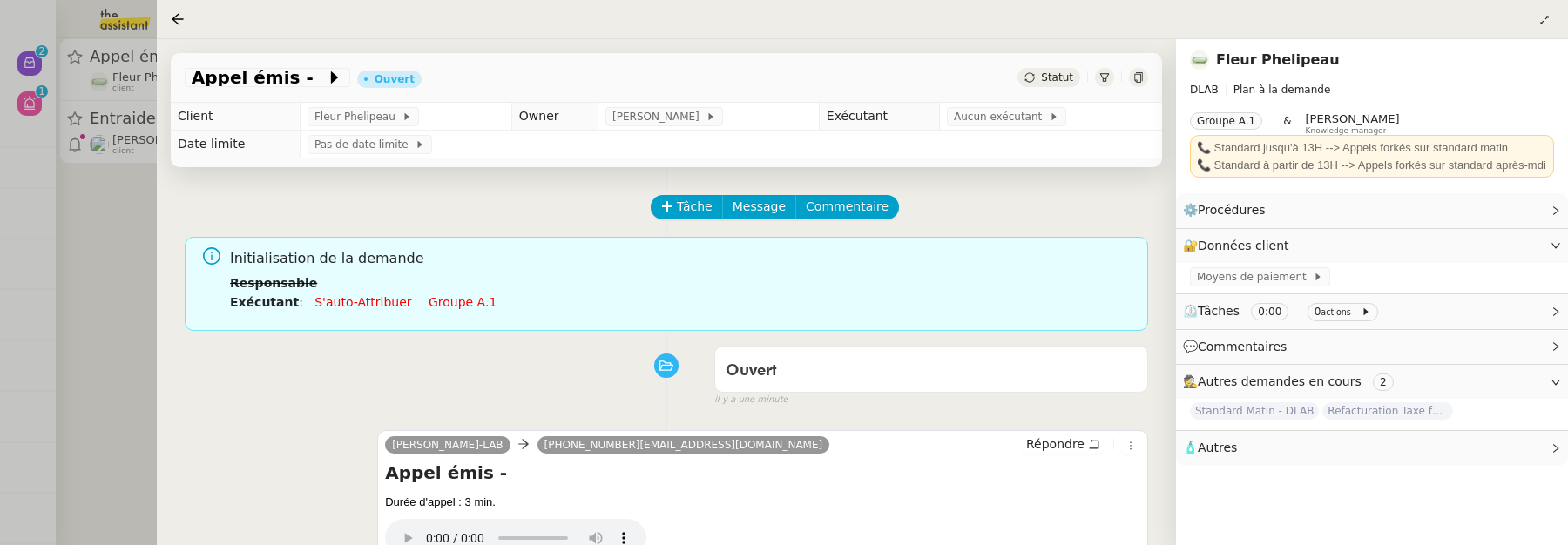
scroll to position [5, 0]
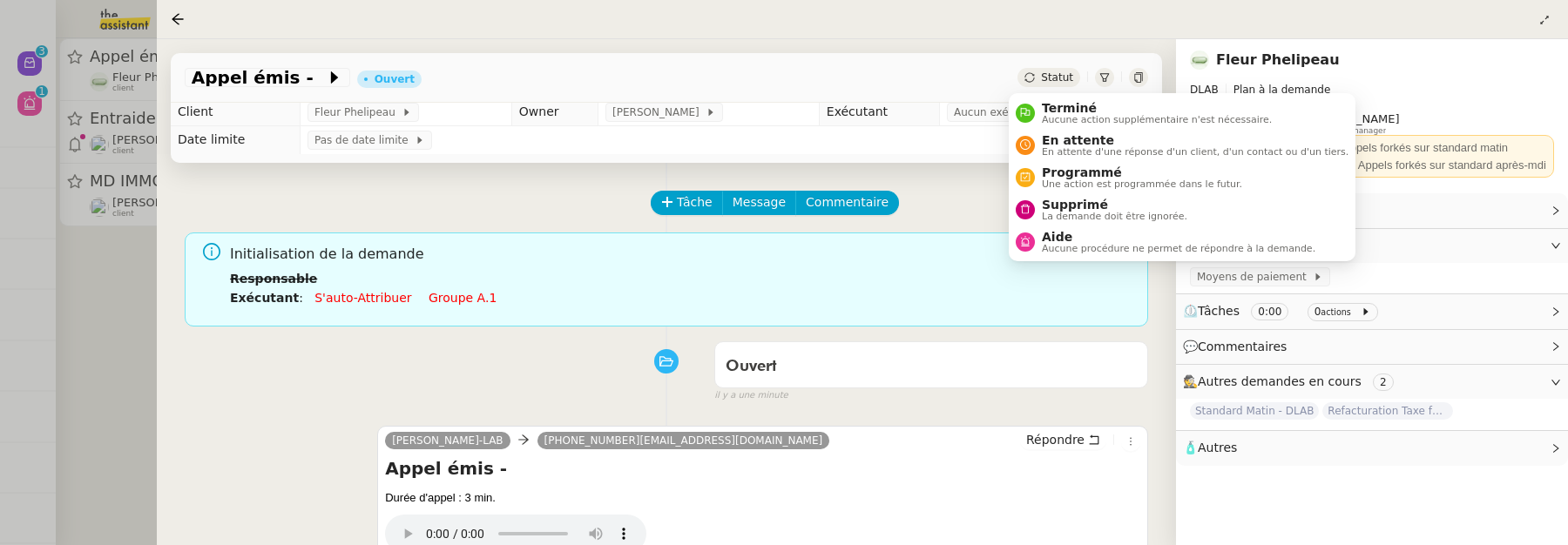
click at [1045, 71] on span "Statut" at bounding box center [1057, 77] width 32 height 12
click at [1060, 205] on span "Supprimé" at bounding box center [1114, 204] width 145 height 14
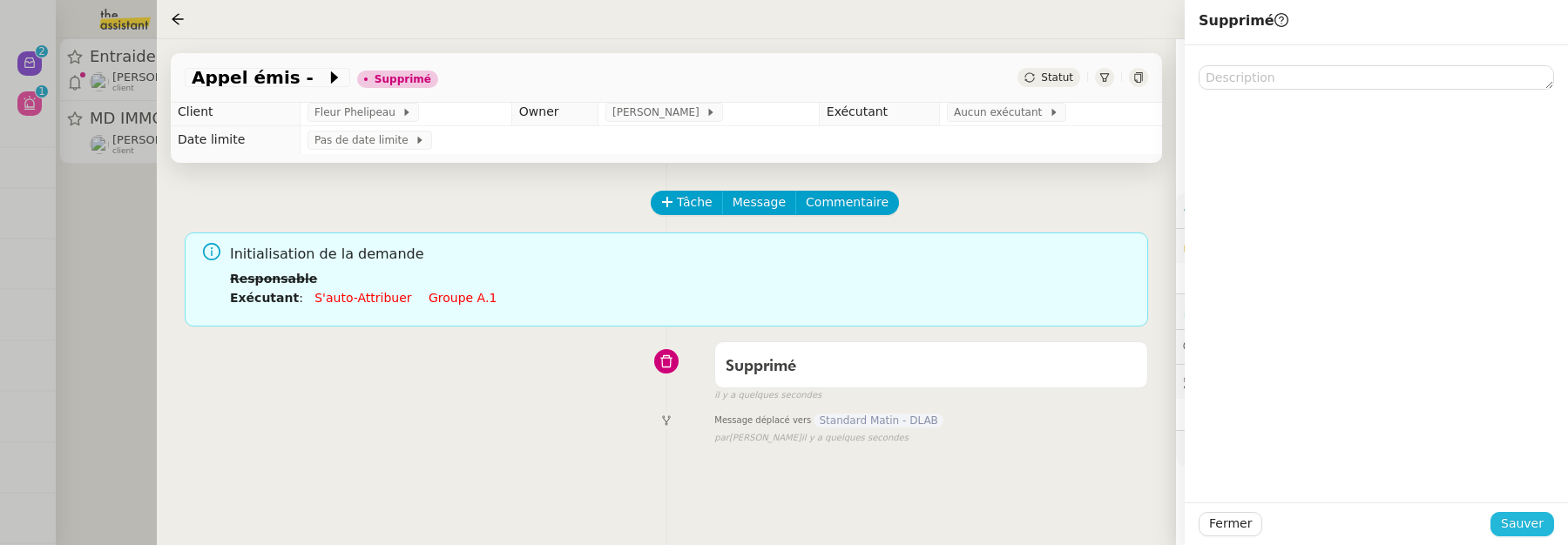
click at [1510, 512] on button "Sauver" at bounding box center [1521, 524] width 64 height 25
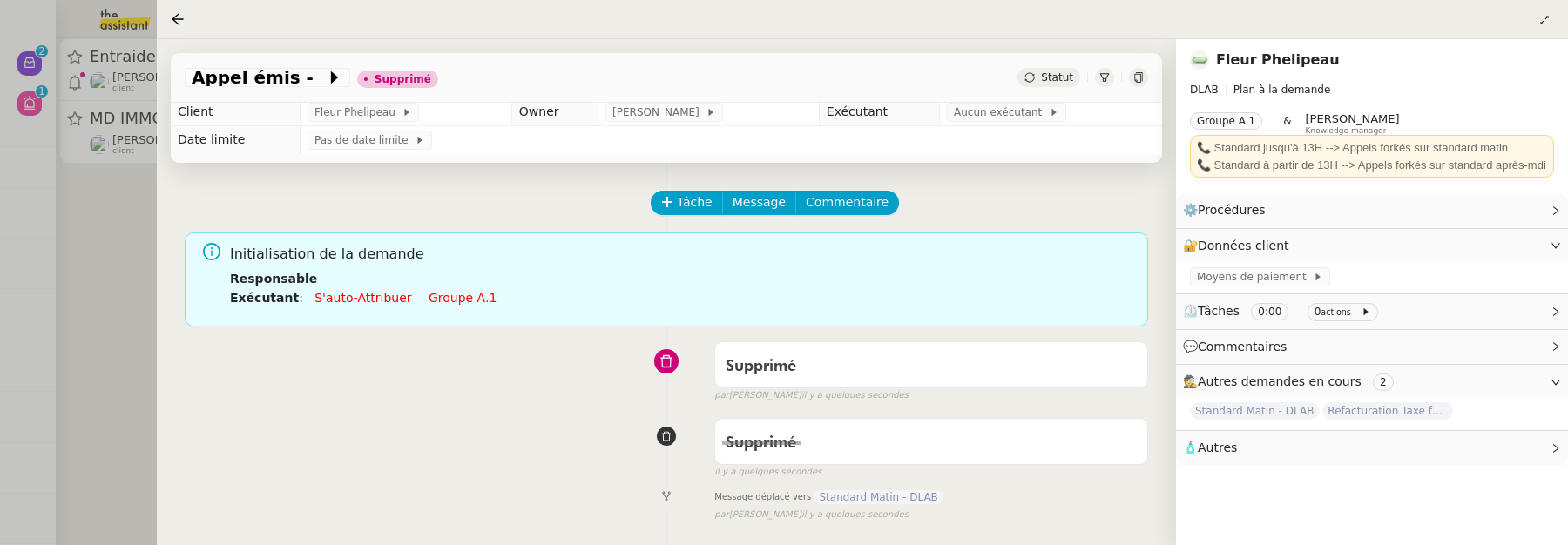
click at [146, 209] on div at bounding box center [784, 272] width 1568 height 545
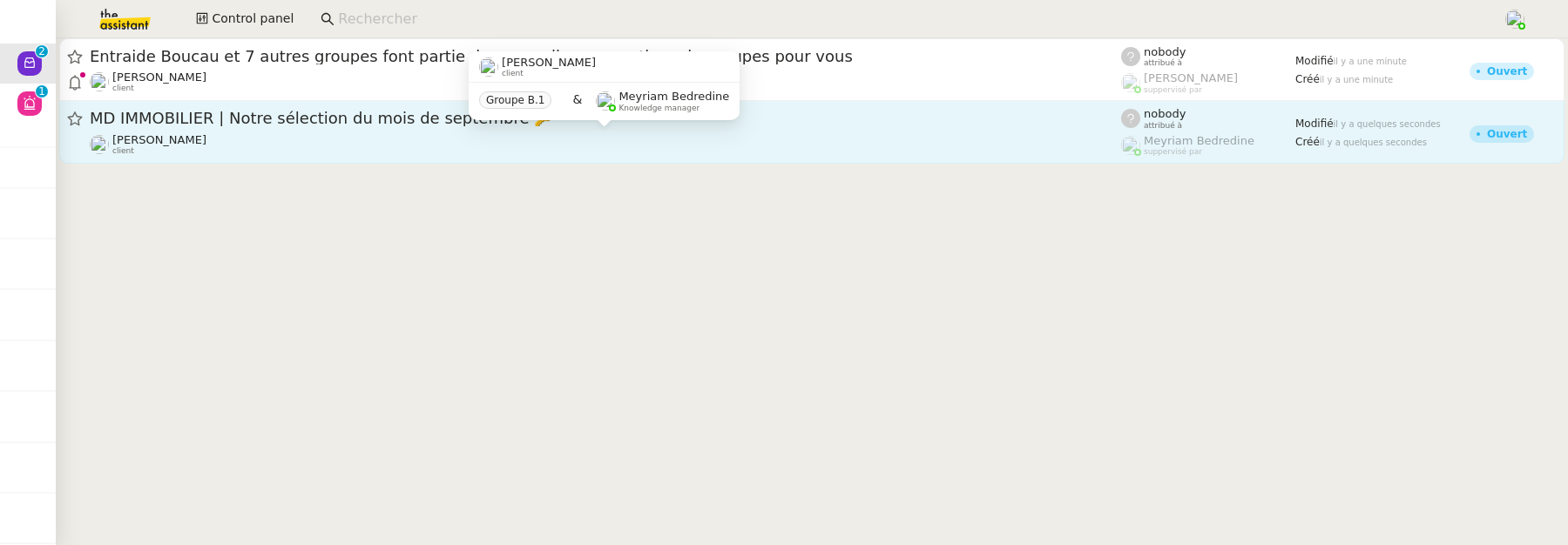
click at [361, 139] on div "[PERSON_NAME] client" at bounding box center [604, 144] width 1031 height 23
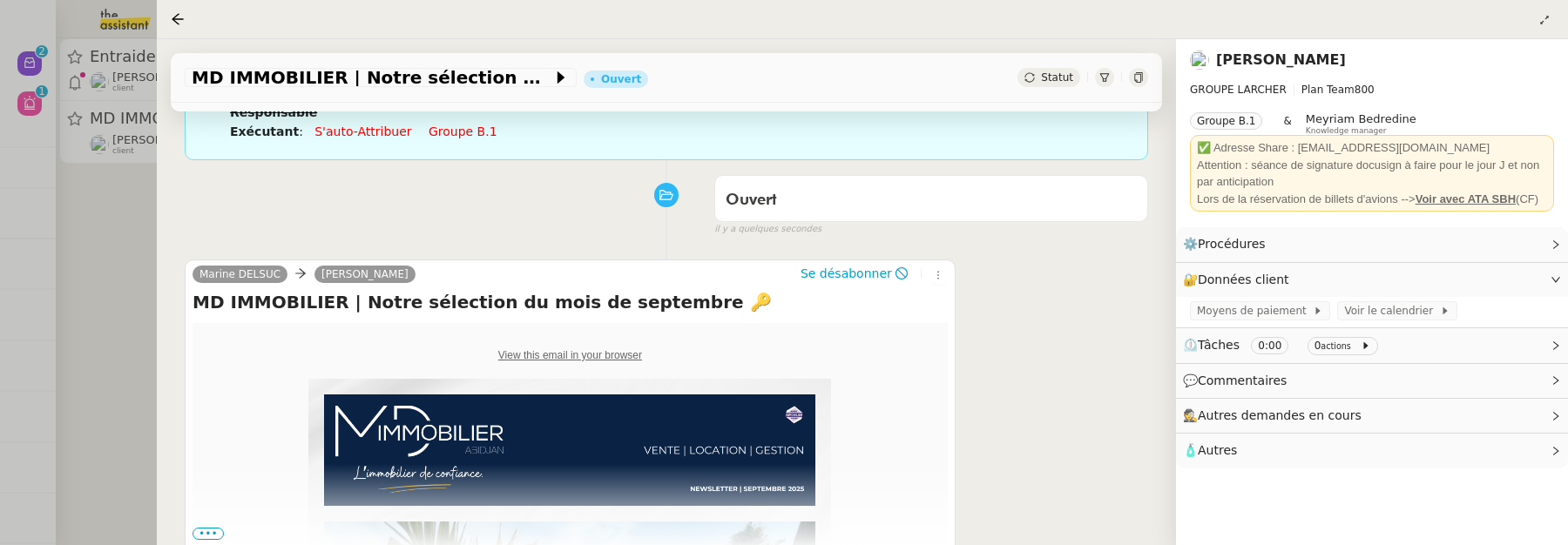
scroll to position [207, 0]
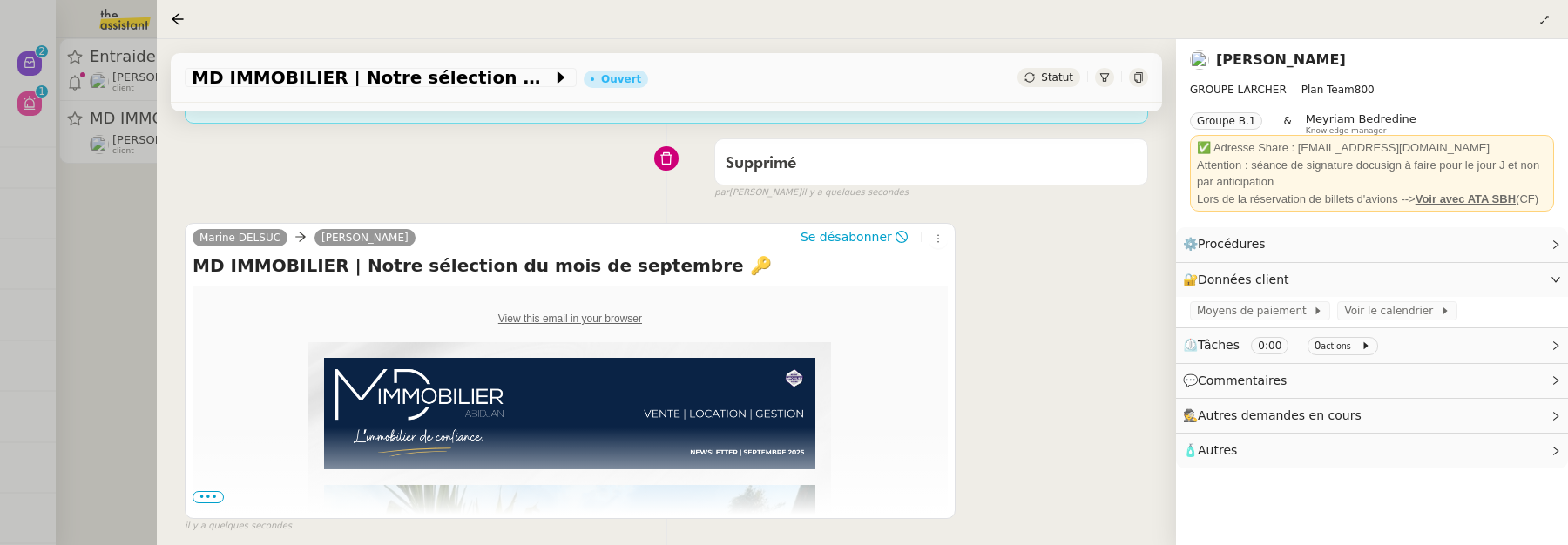
click at [1054, 84] on div "Statut" at bounding box center [1049, 77] width 63 height 19
click at [62, 141] on div at bounding box center [784, 272] width 1568 height 545
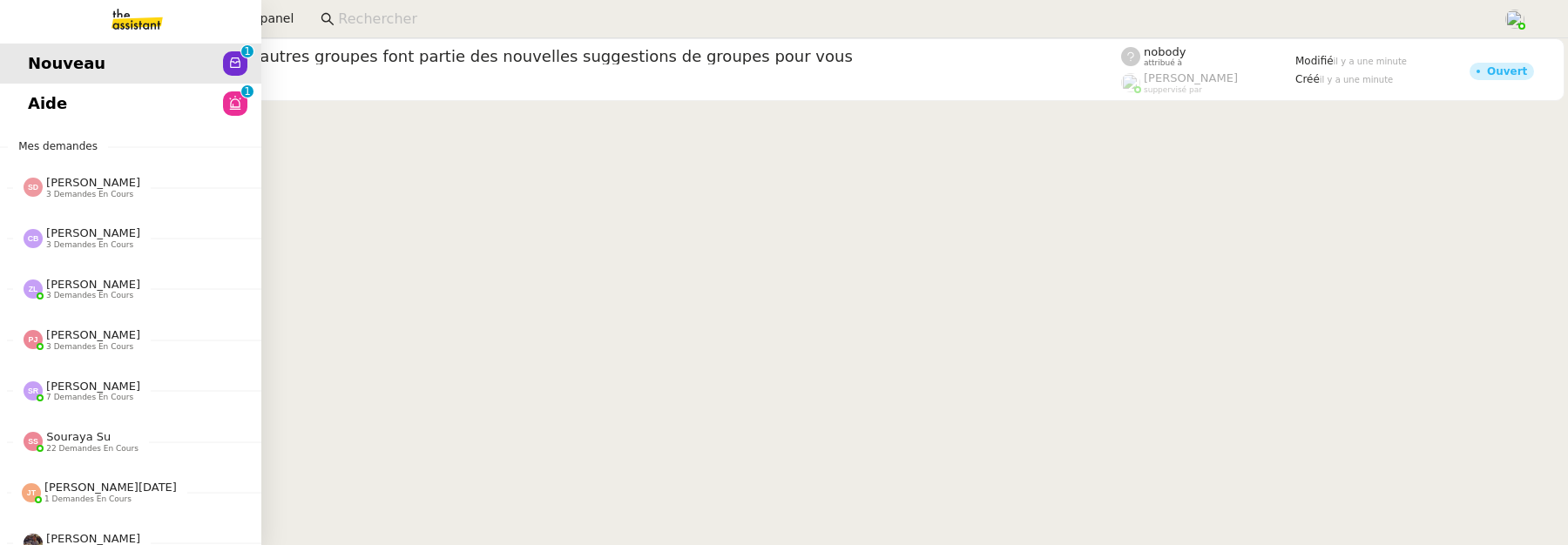
click at [32, 100] on span "Aide" at bounding box center [47, 103] width 39 height 26
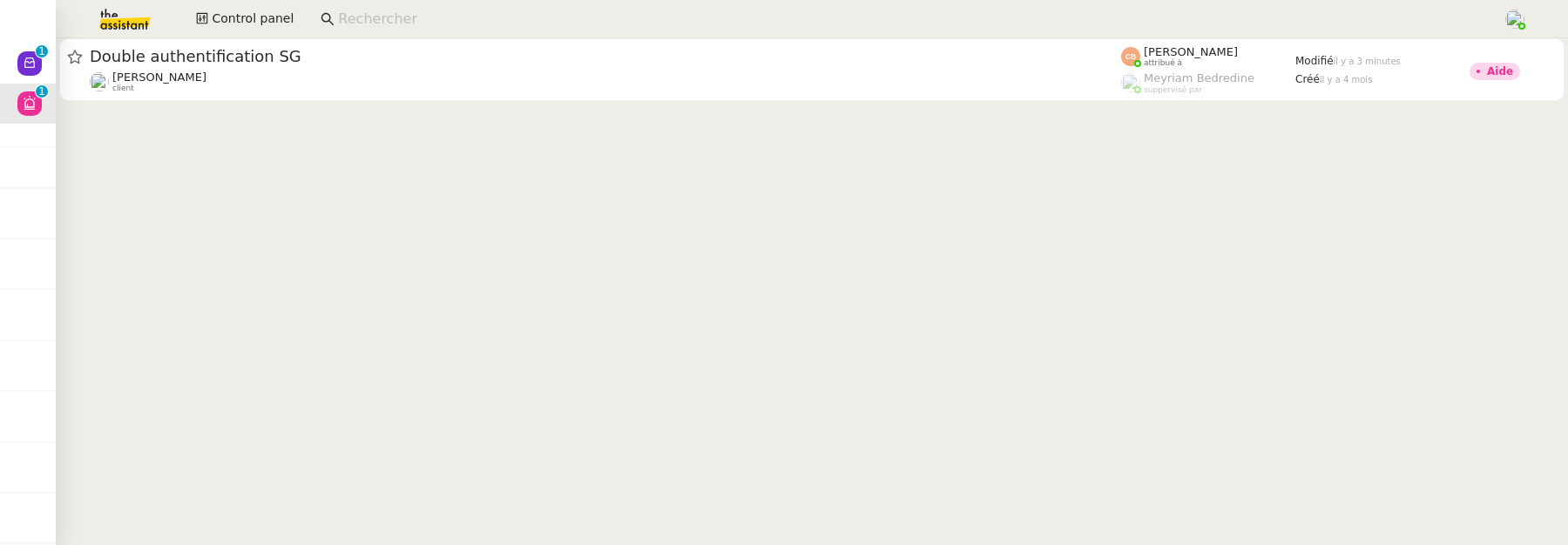
click at [350, 110] on cdk-virtual-scroll-viewport "Double authentification SG [PERSON_NAME] client [PERSON_NAME] attribué à [PERSO…" at bounding box center [812, 291] width 1512 height 506
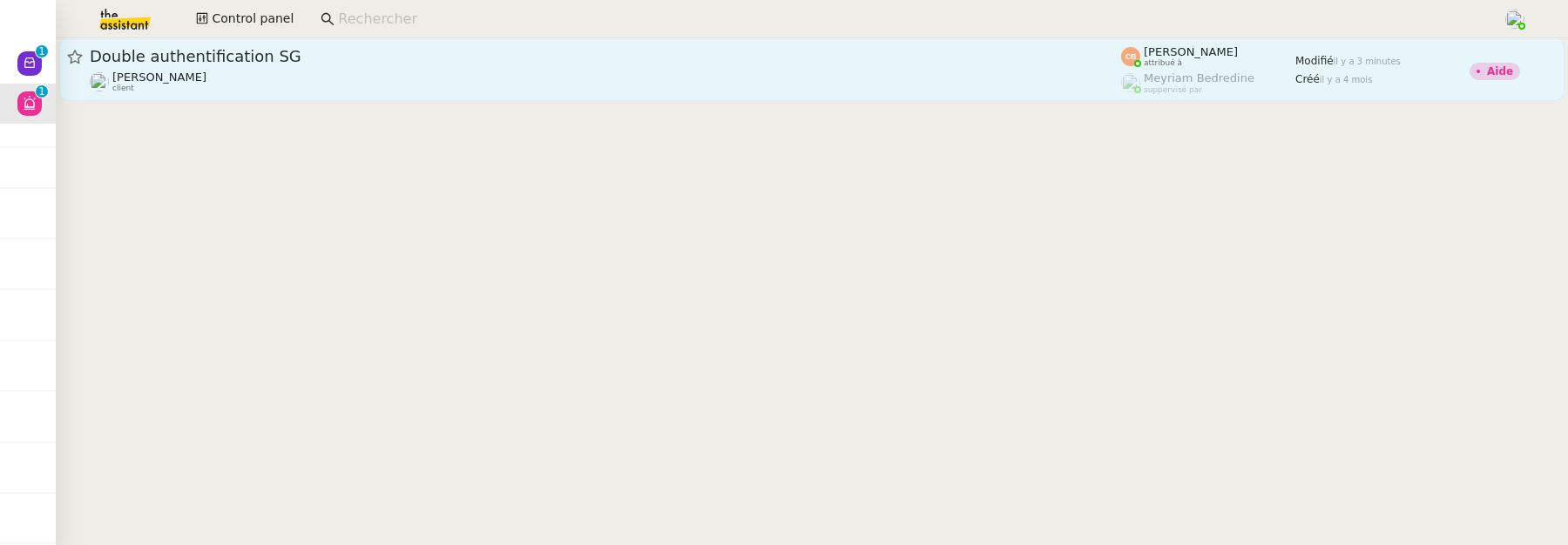
click at [339, 86] on div "[PERSON_NAME] client" at bounding box center [604, 82] width 1031 height 23
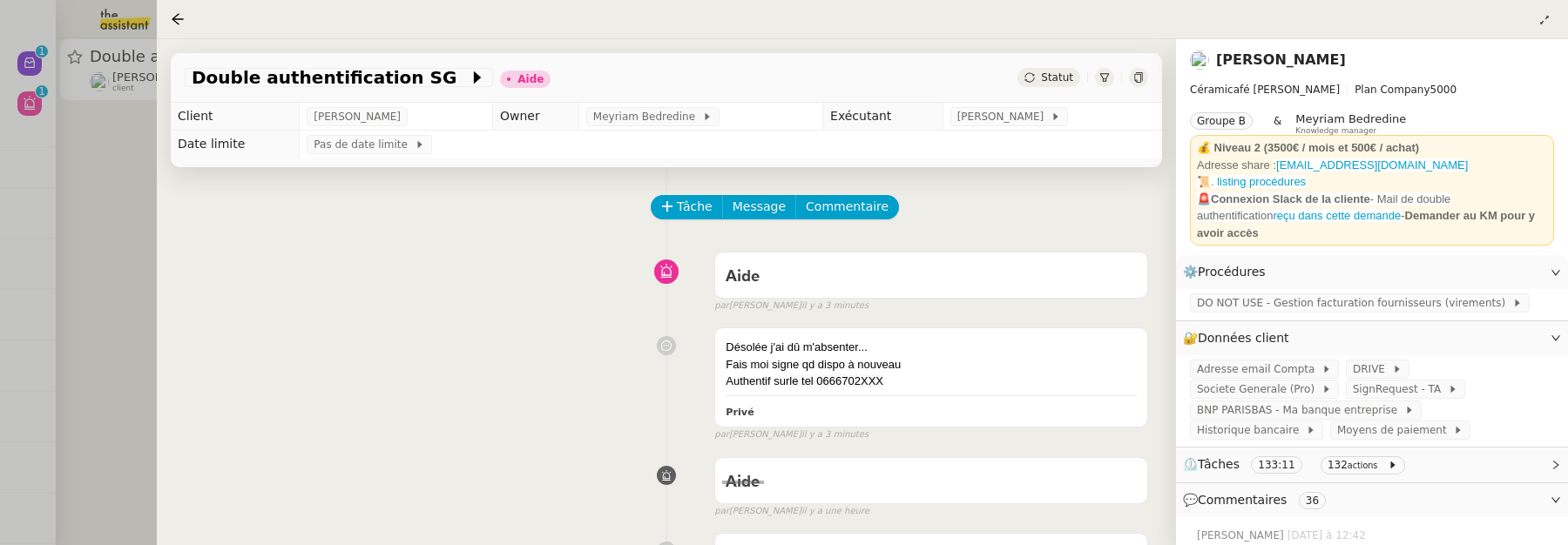
click at [112, 194] on div at bounding box center [784, 272] width 1568 height 545
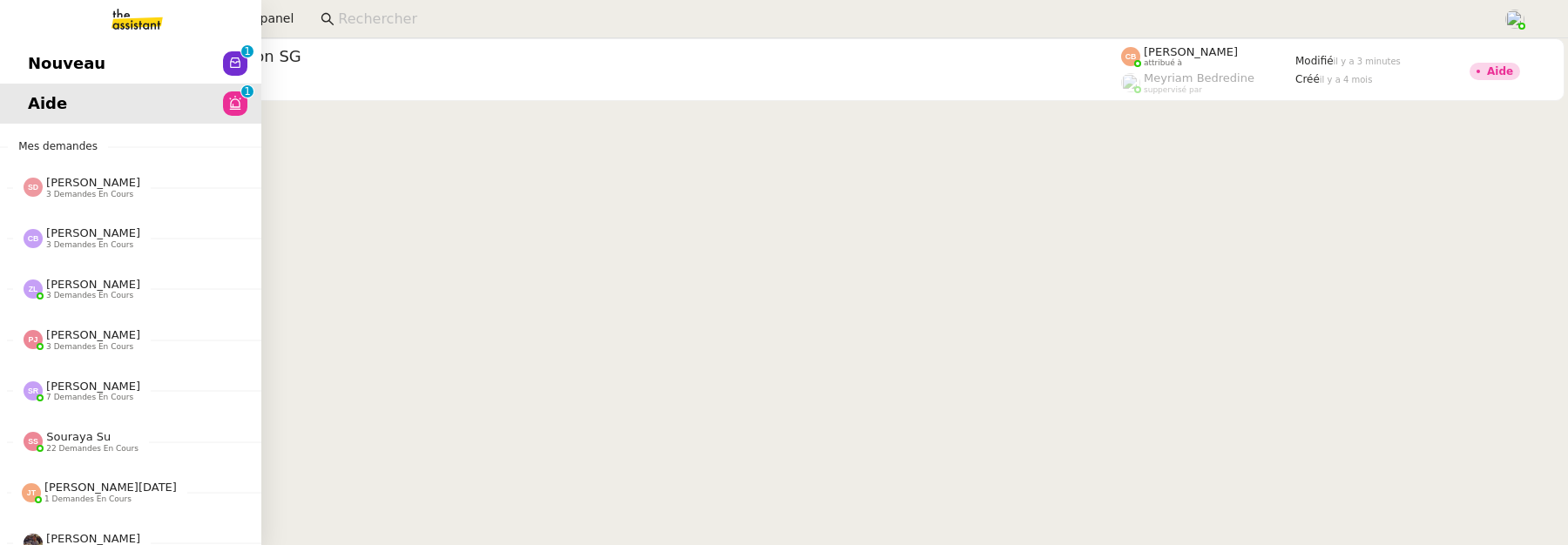
click at [33, 57] on span "Nouveau" at bounding box center [67, 63] width 78 height 26
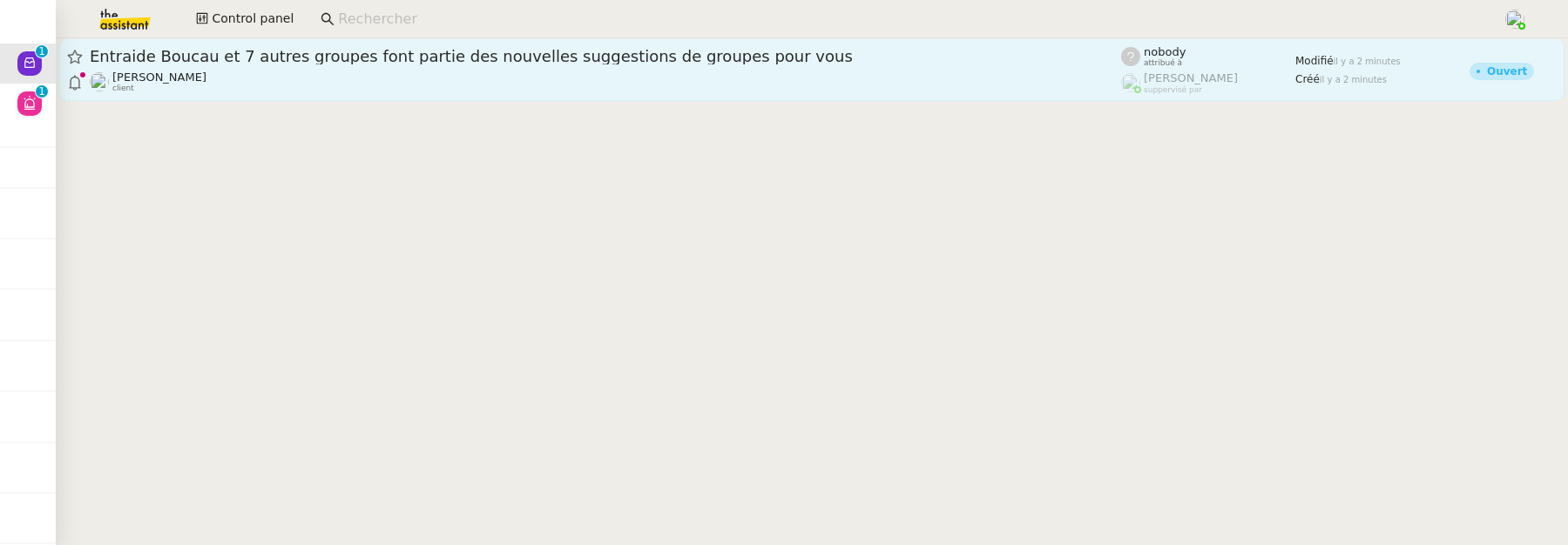
click at [360, 65] on div "Entraide Boucau et 7 autres groupes font partie des nouvelles suggestions de gr…" at bounding box center [604, 57] width 1031 height 21
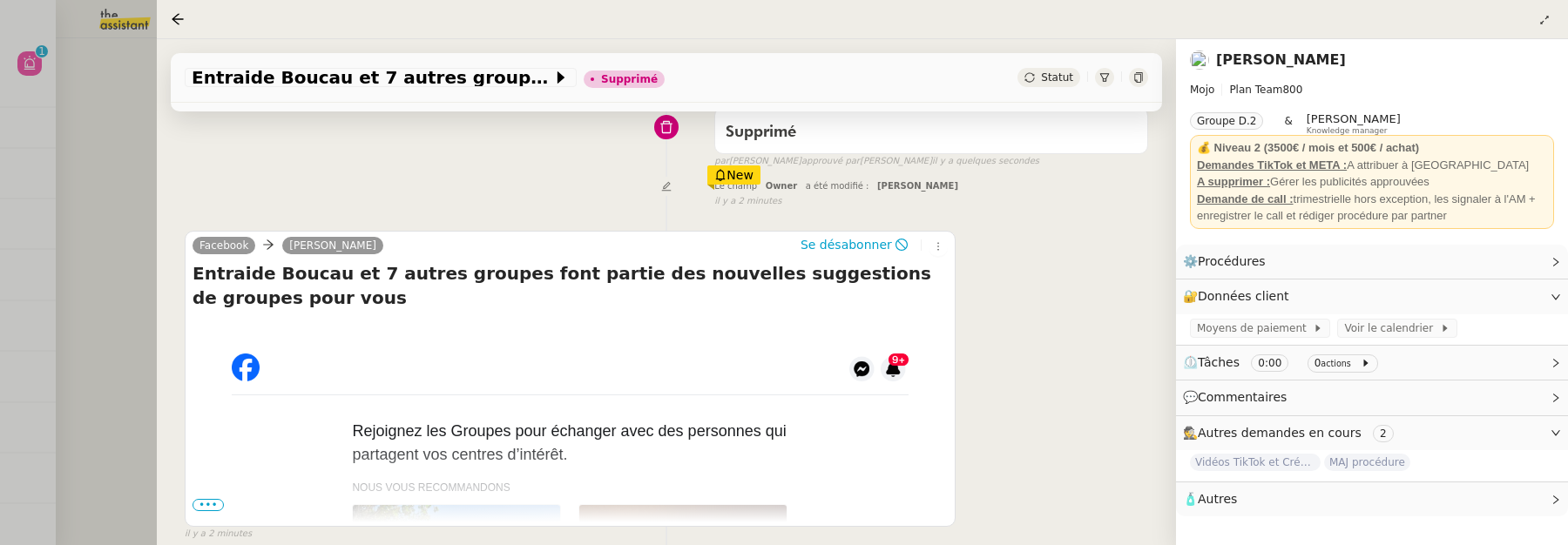
scroll to position [284, 0]
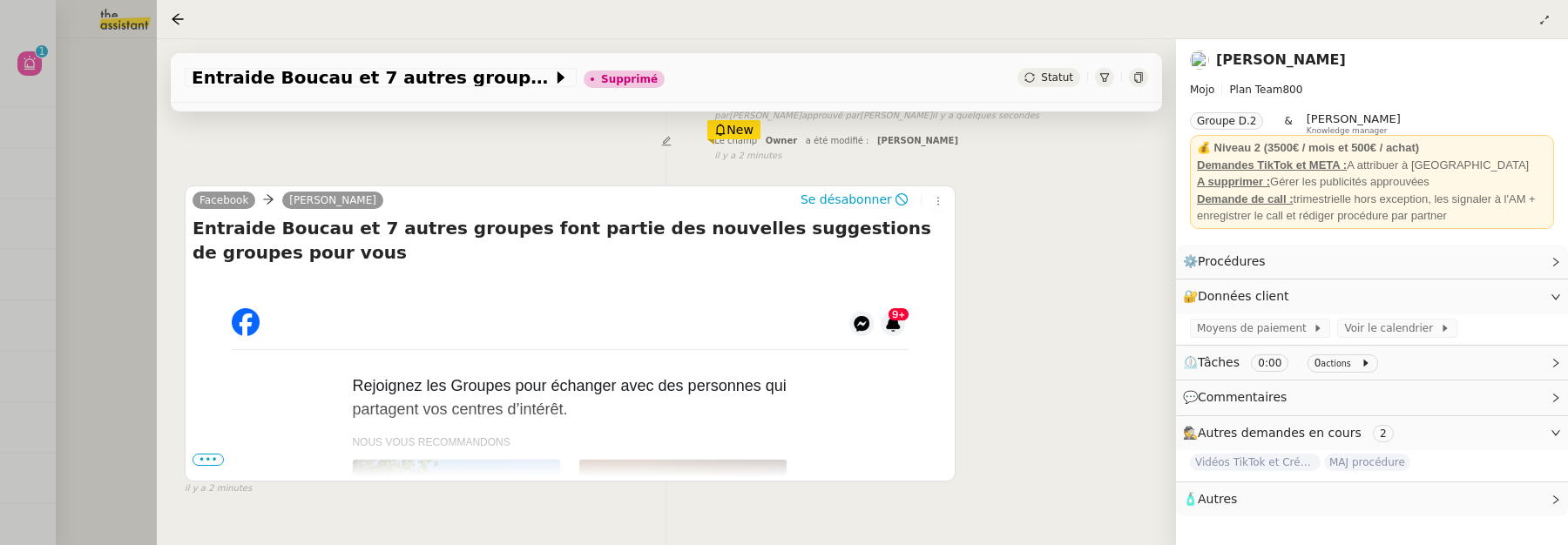
click at [86, 124] on div at bounding box center [784, 272] width 1568 height 545
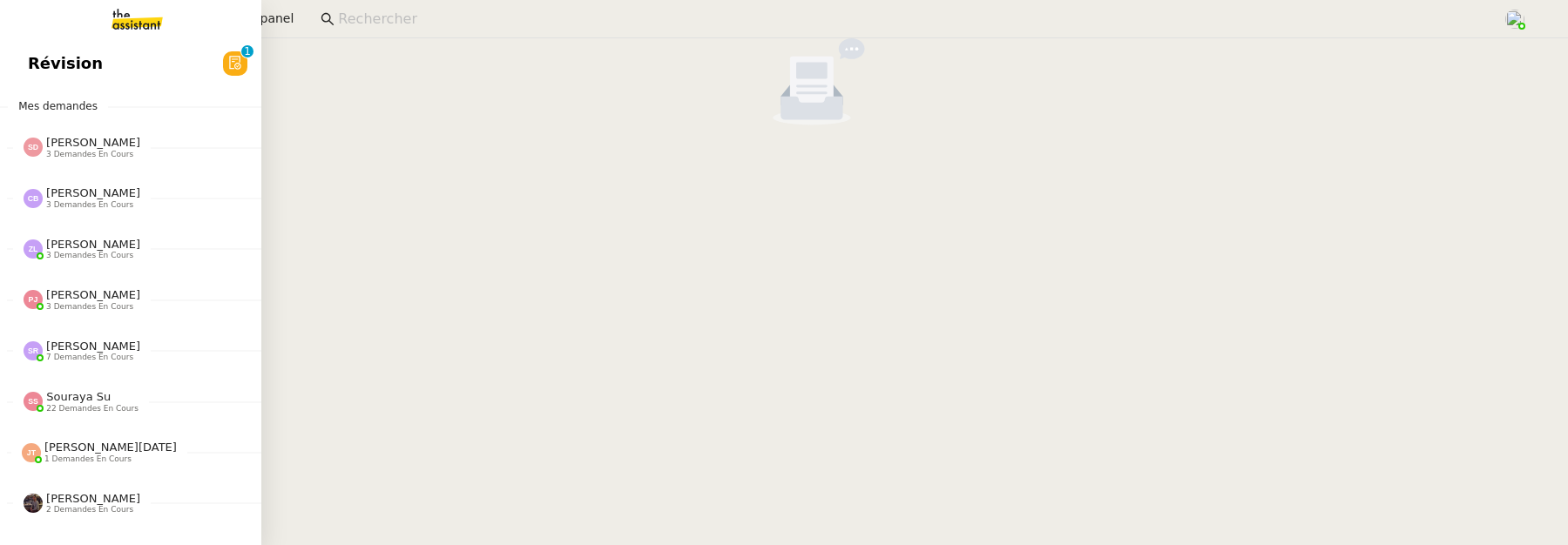
click at [26, 68] on link "Révision 0 1 2 3 4 5 6 7 8 9" at bounding box center [130, 64] width 261 height 40
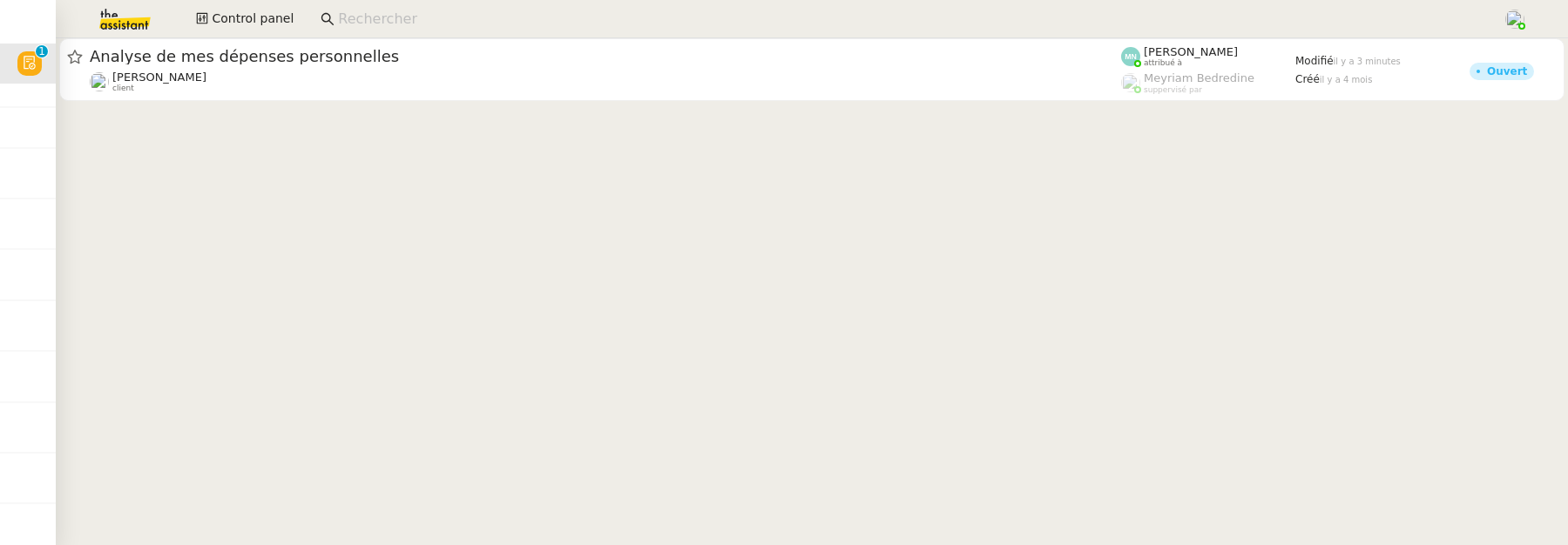
click at [549, 77] on div "[PERSON_NAME] DEJAR client" at bounding box center [604, 82] width 1031 height 23
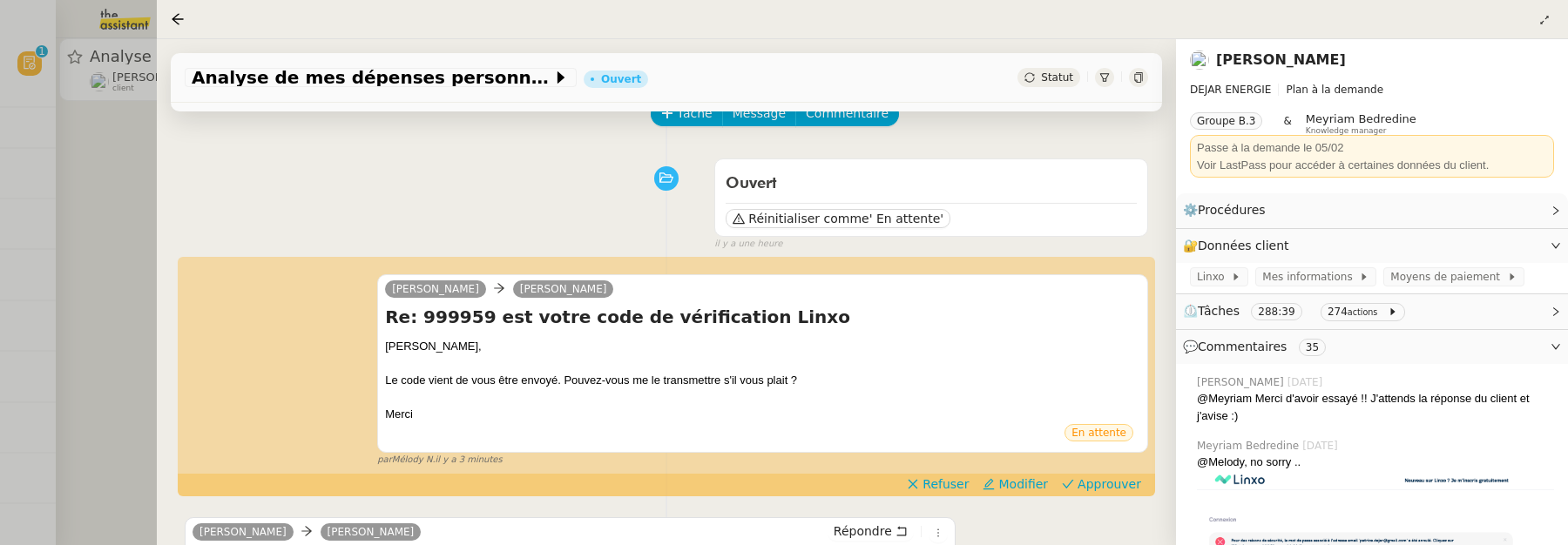
scroll to position [192, 0]
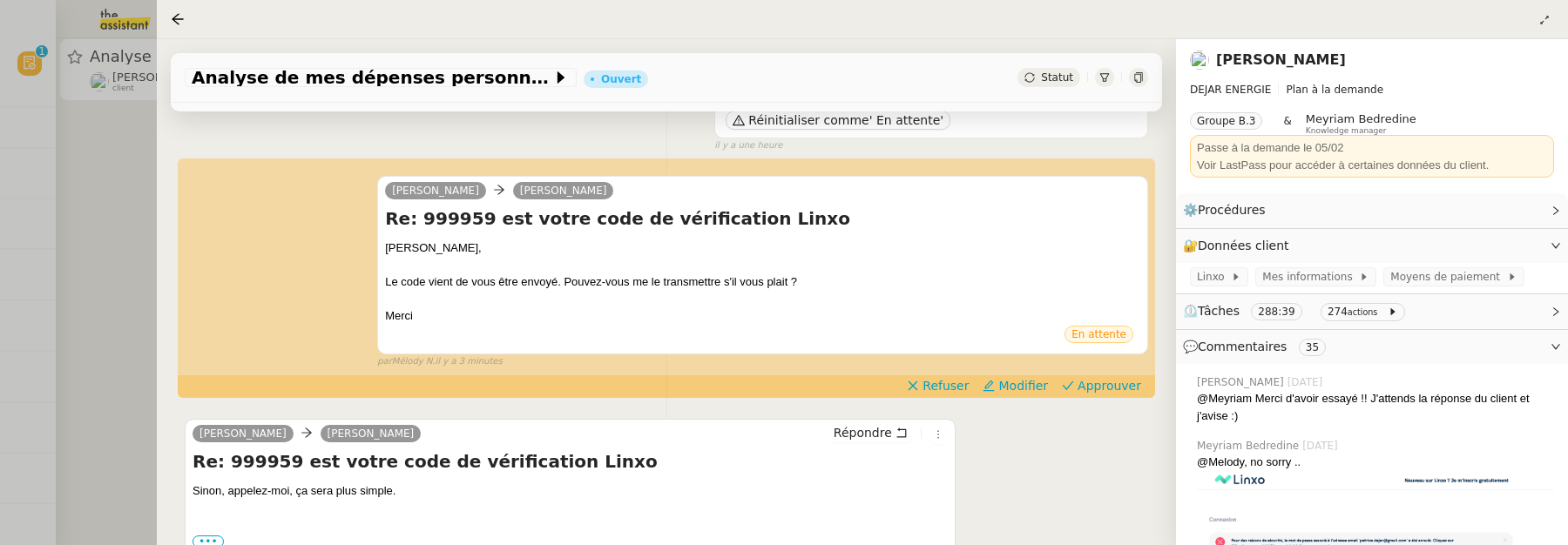
click at [1083, 369] on div "[PERSON_NAME] DEJAR Re: 999959 est votre code de vérification Linxo [PERSON_NAM…" at bounding box center [666, 265] width 964 height 209
click at [1087, 381] on span "Approuver" at bounding box center [1109, 385] width 64 height 17
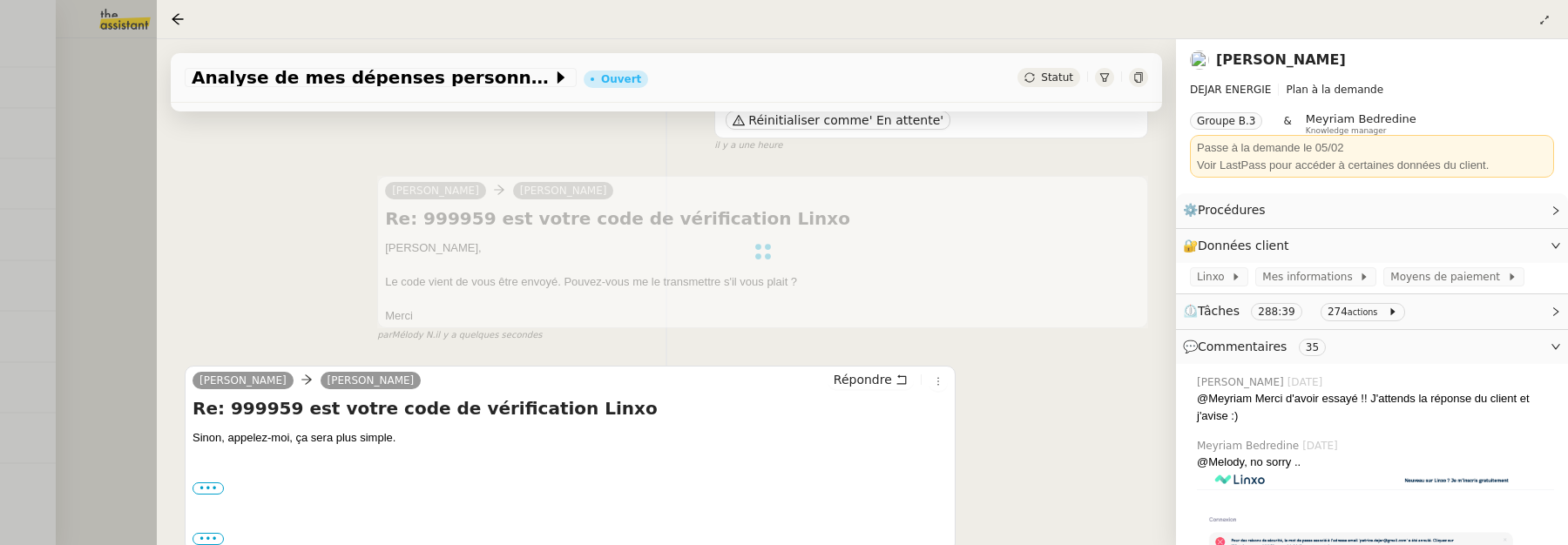
click at [98, 118] on div at bounding box center [784, 272] width 1568 height 545
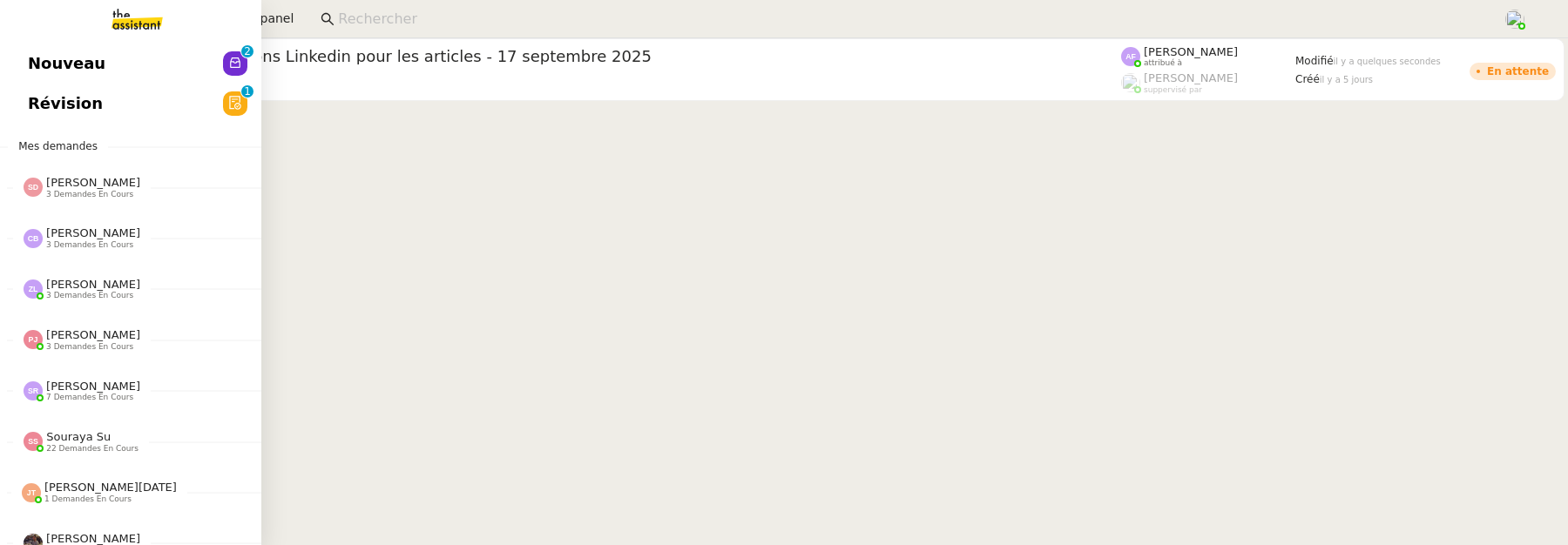
click at [30, 61] on span "Nouveau" at bounding box center [67, 63] width 78 height 26
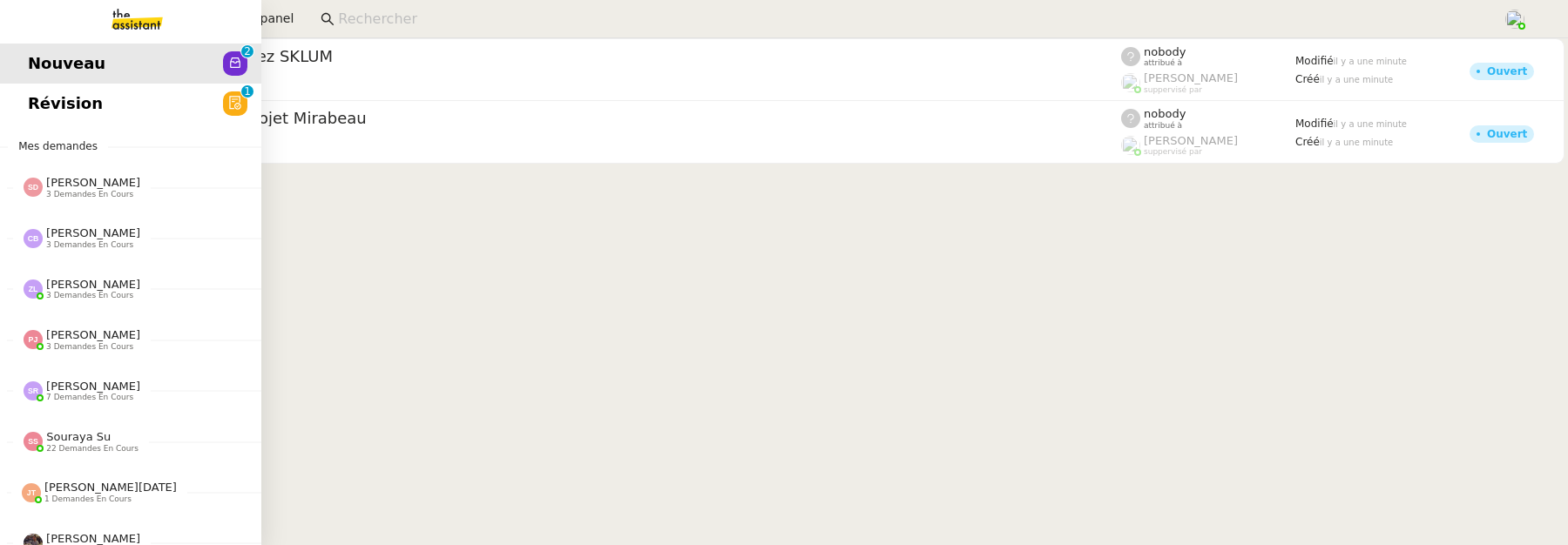
click at [39, 109] on span "Révision" at bounding box center [65, 103] width 75 height 26
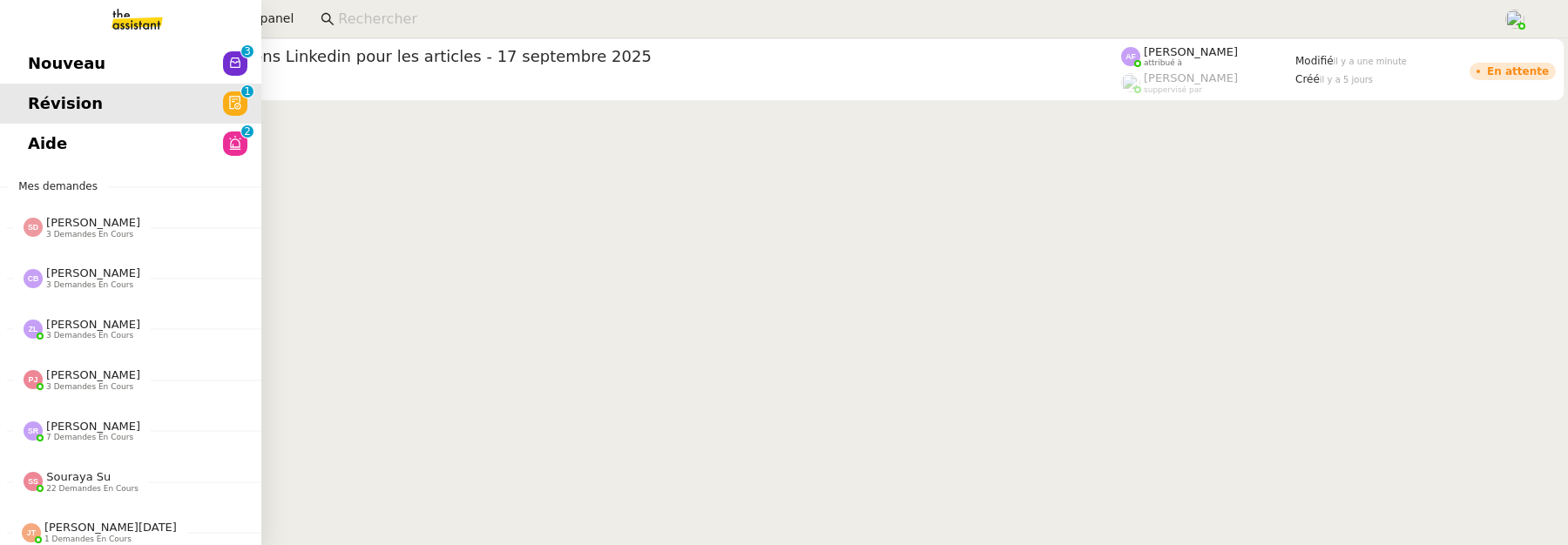
click at [44, 66] on span "Nouveau" at bounding box center [67, 63] width 78 height 26
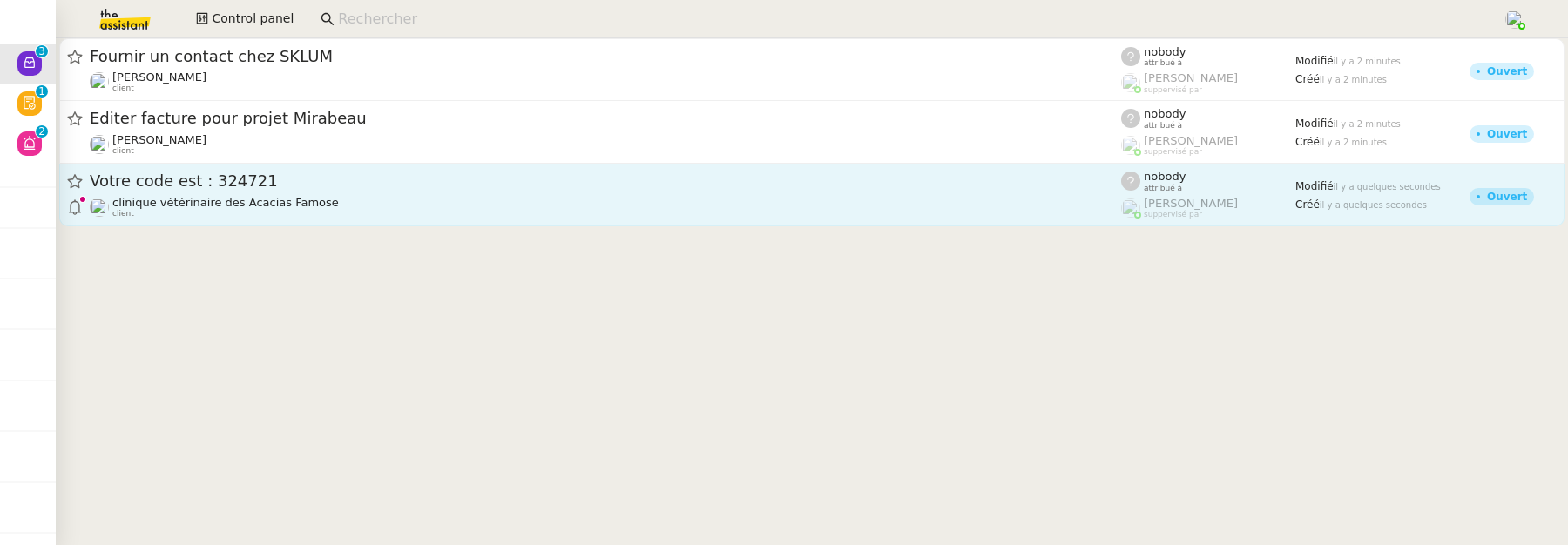
click at [423, 186] on span "Votre code est : 324721" at bounding box center [604, 180] width 1031 height 15
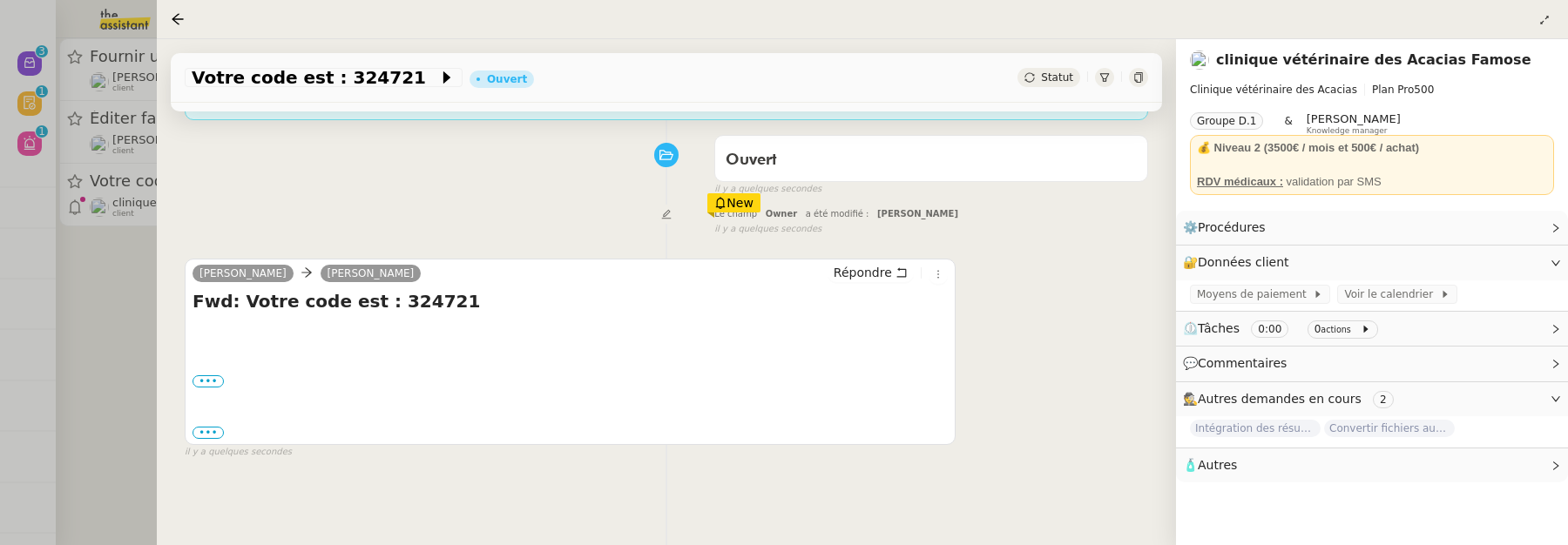
scroll to position [235, 0]
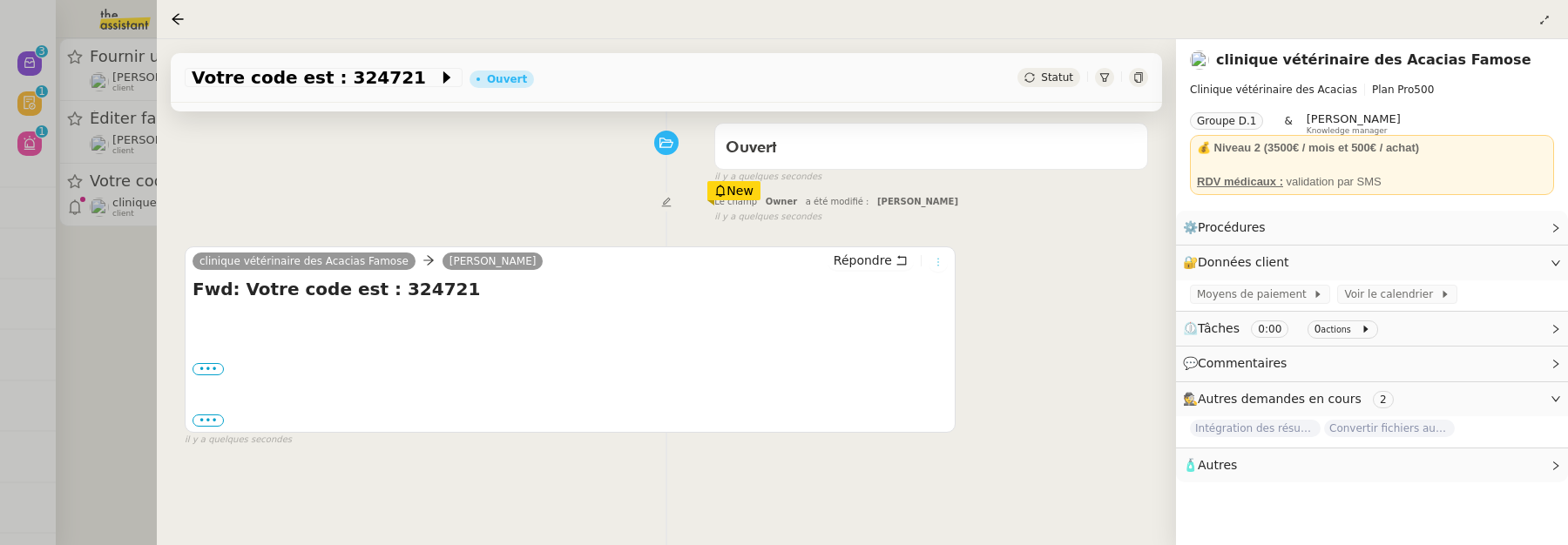
click at [928, 255] on button at bounding box center [938, 262] width 19 height 19
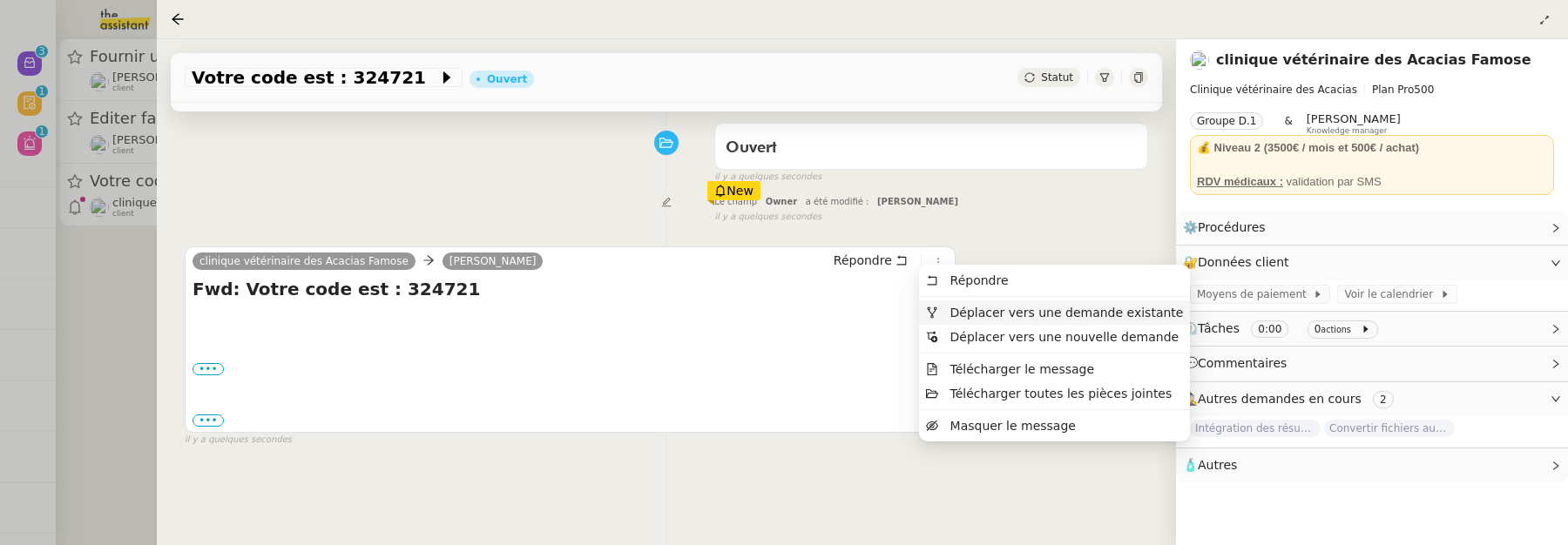
click at [981, 308] on span "Déplacer vers une demande existante" at bounding box center [1067, 312] width 234 height 14
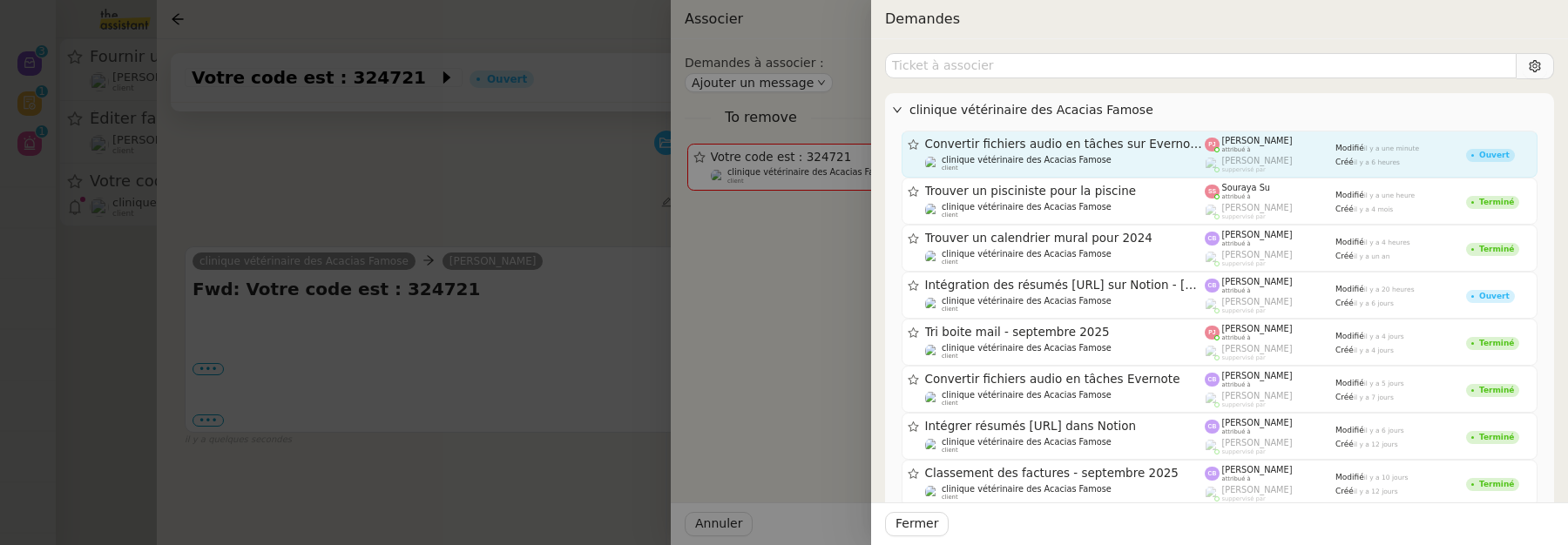
click at [1124, 151] on div "Convertir fichiers audio en tâches sur Evernote - [DATE] clinique vétérinaire d…" at bounding box center [1064, 154] width 280 height 35
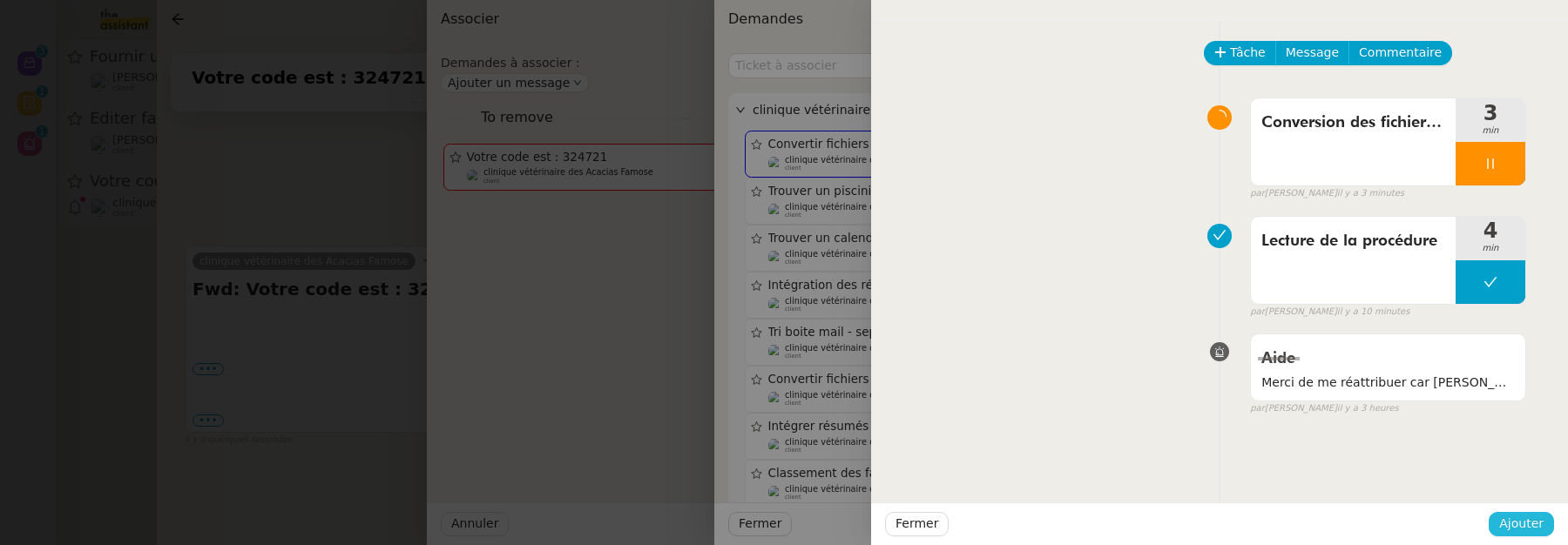
click at [1514, 517] on span "Ajouter" at bounding box center [1520, 523] width 45 height 20
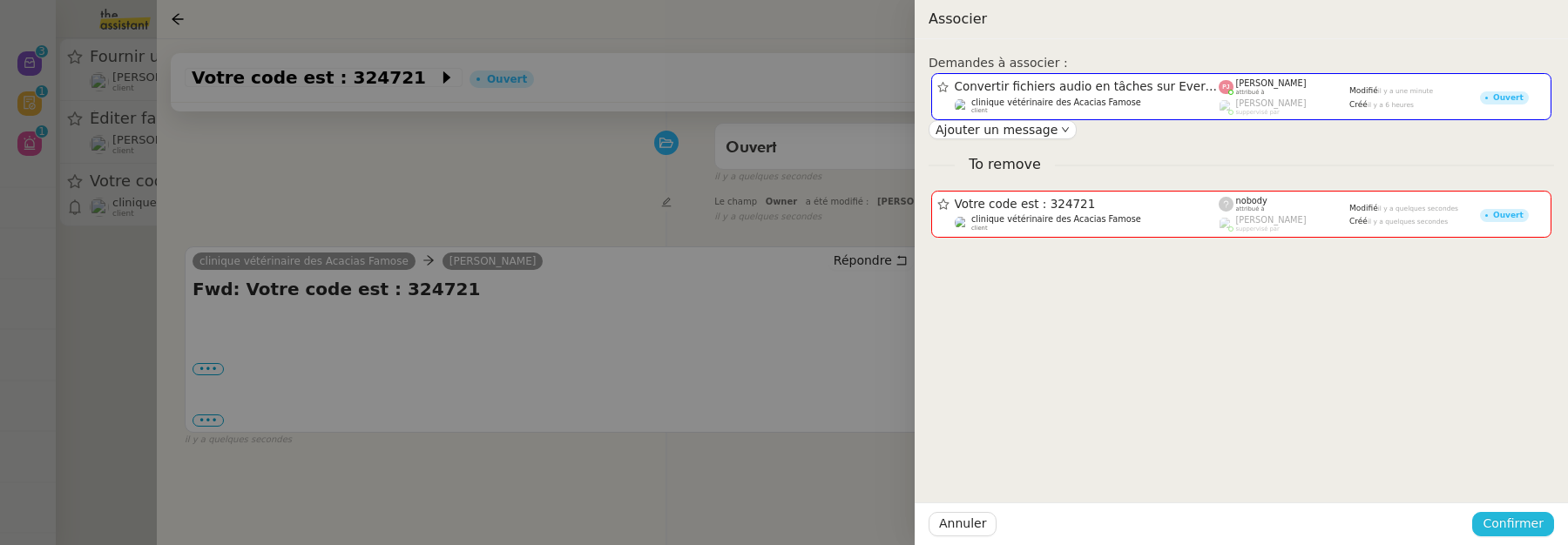
click at [1510, 516] on span "Confirmer" at bounding box center [1513, 523] width 61 height 20
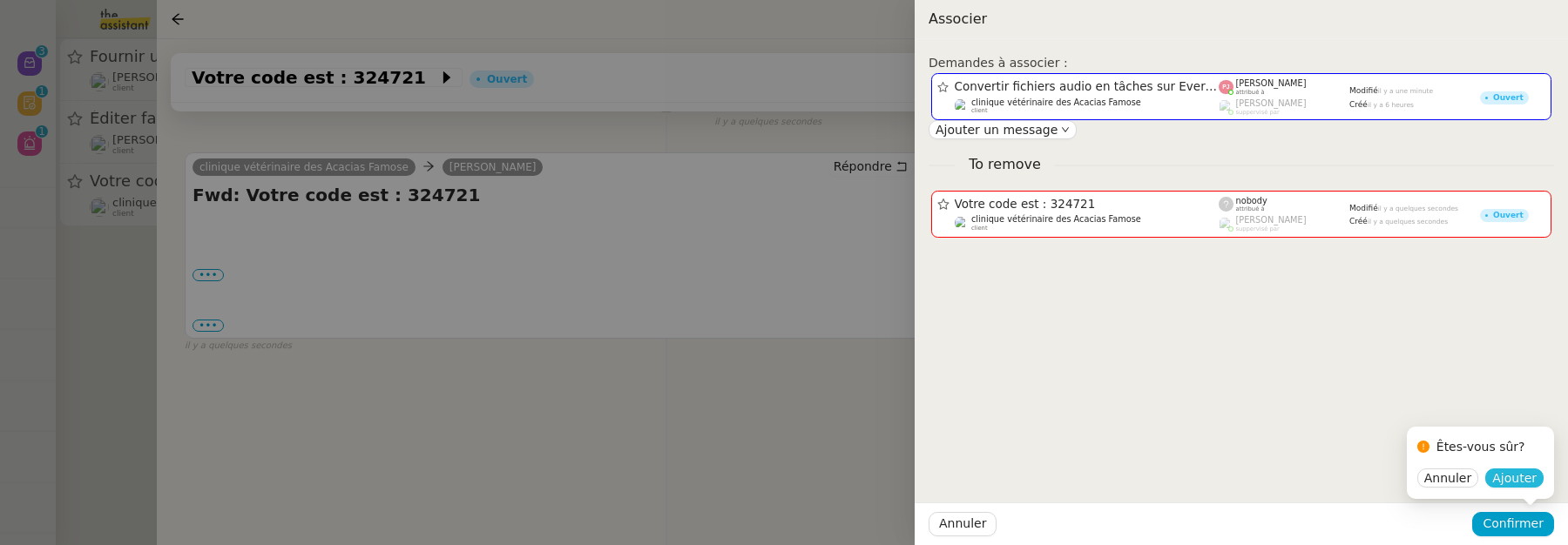
click at [1516, 482] on span "Ajouter" at bounding box center [1514, 478] width 45 height 17
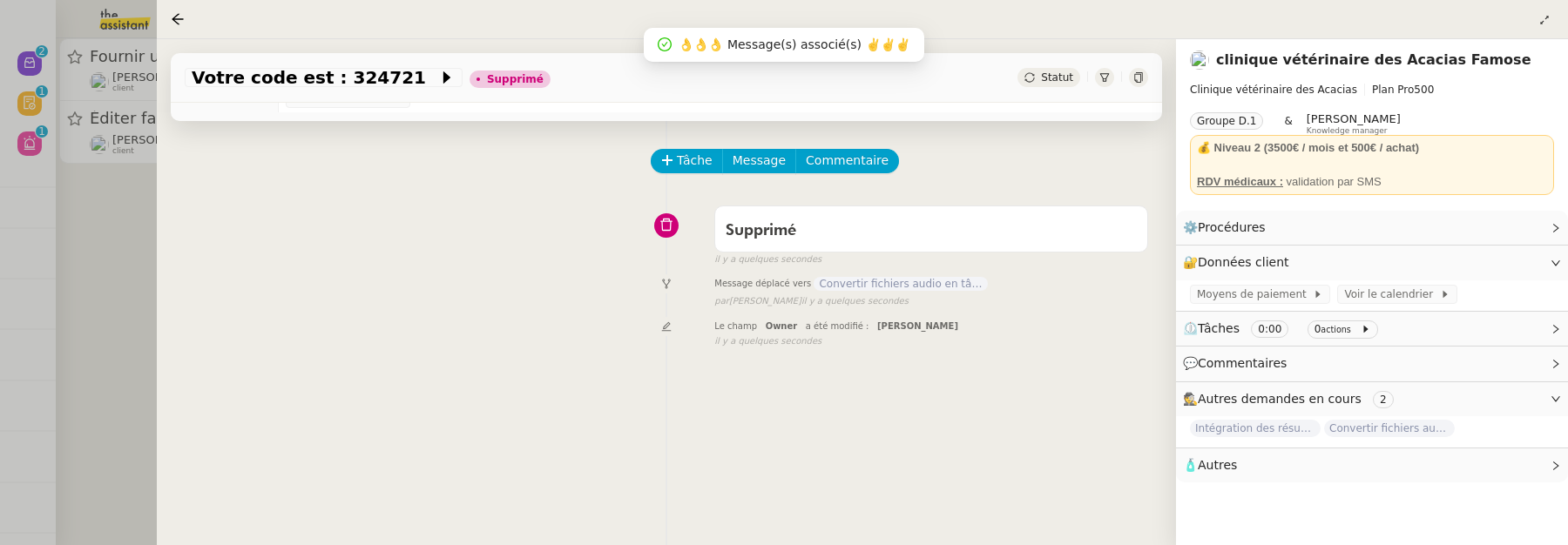
scroll to position [0, 0]
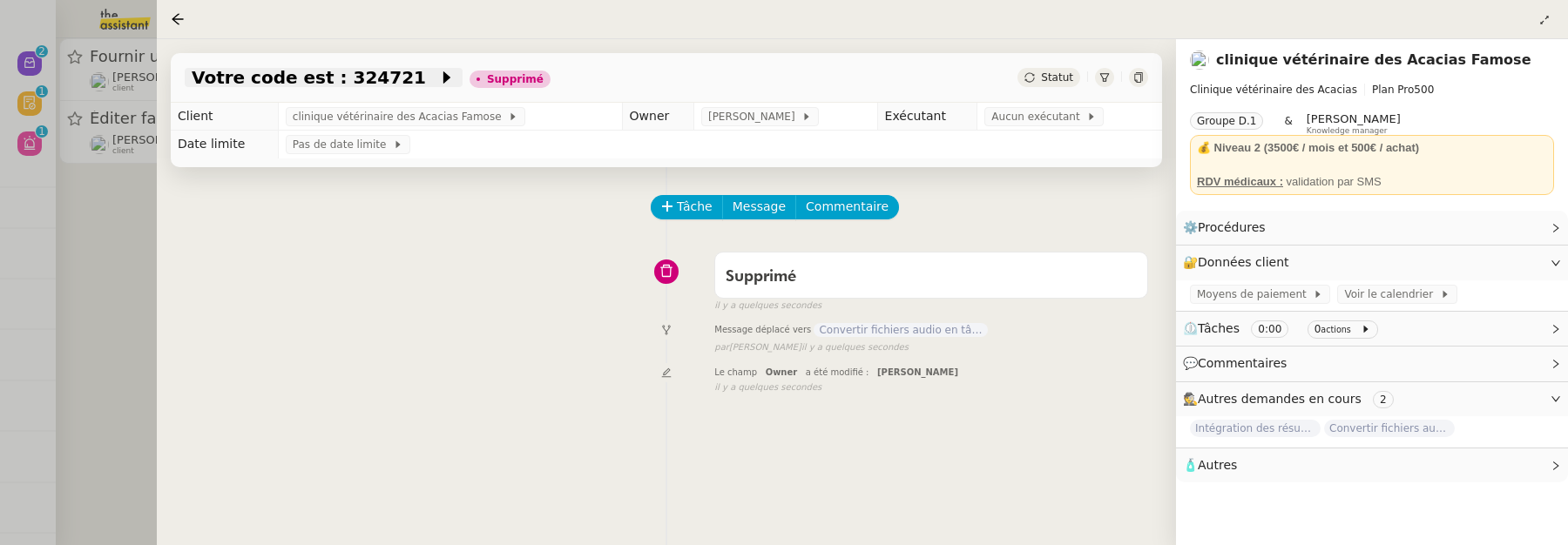
click at [350, 71] on span "Votre code est : 324721" at bounding box center [315, 77] width 246 height 17
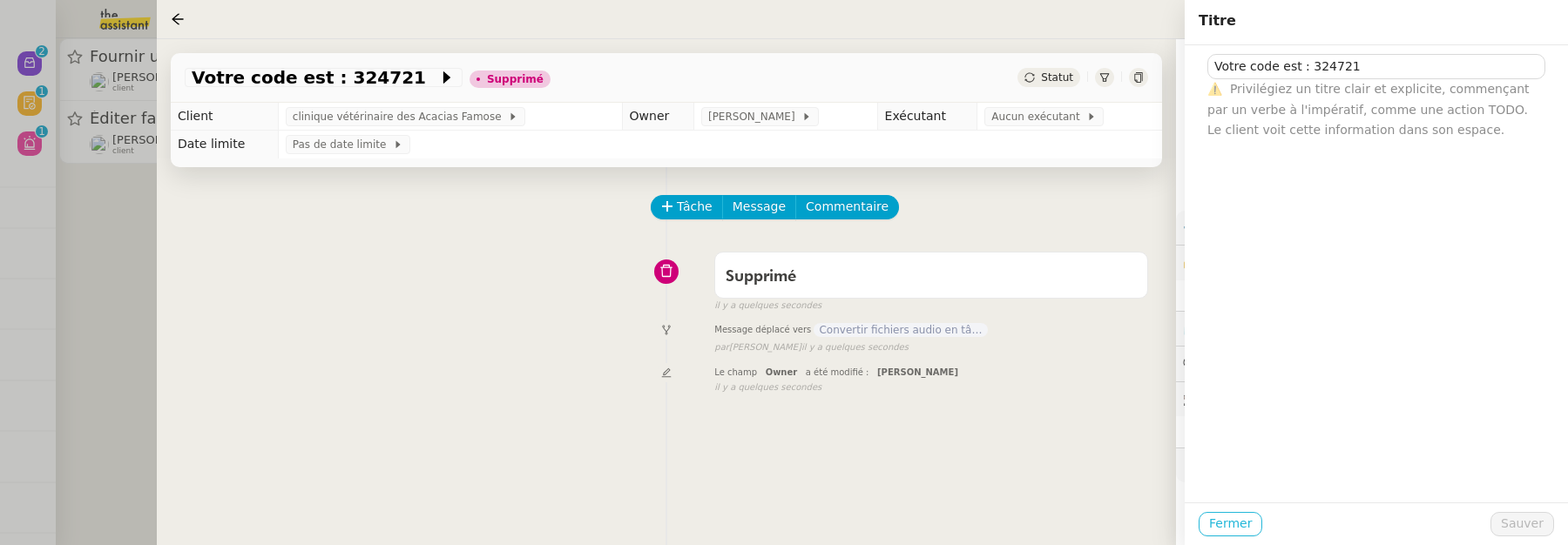
click at [1228, 520] on span "Fermer" at bounding box center [1230, 523] width 43 height 20
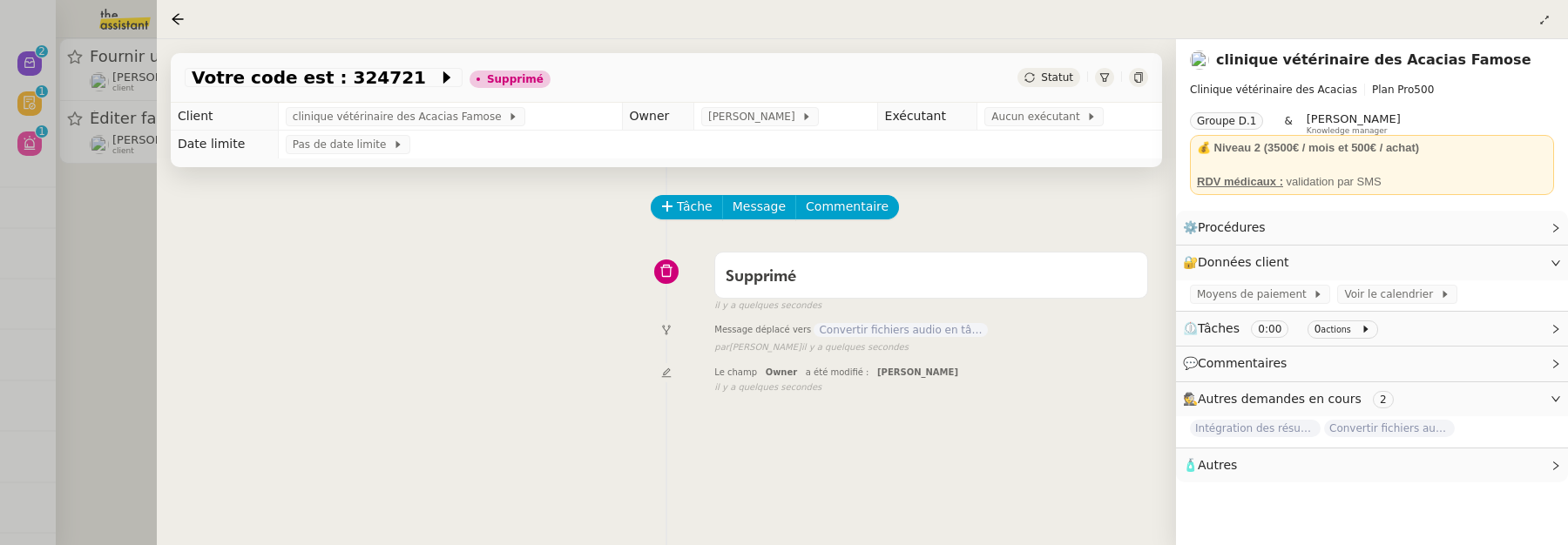
click at [126, 276] on div at bounding box center [784, 272] width 1568 height 545
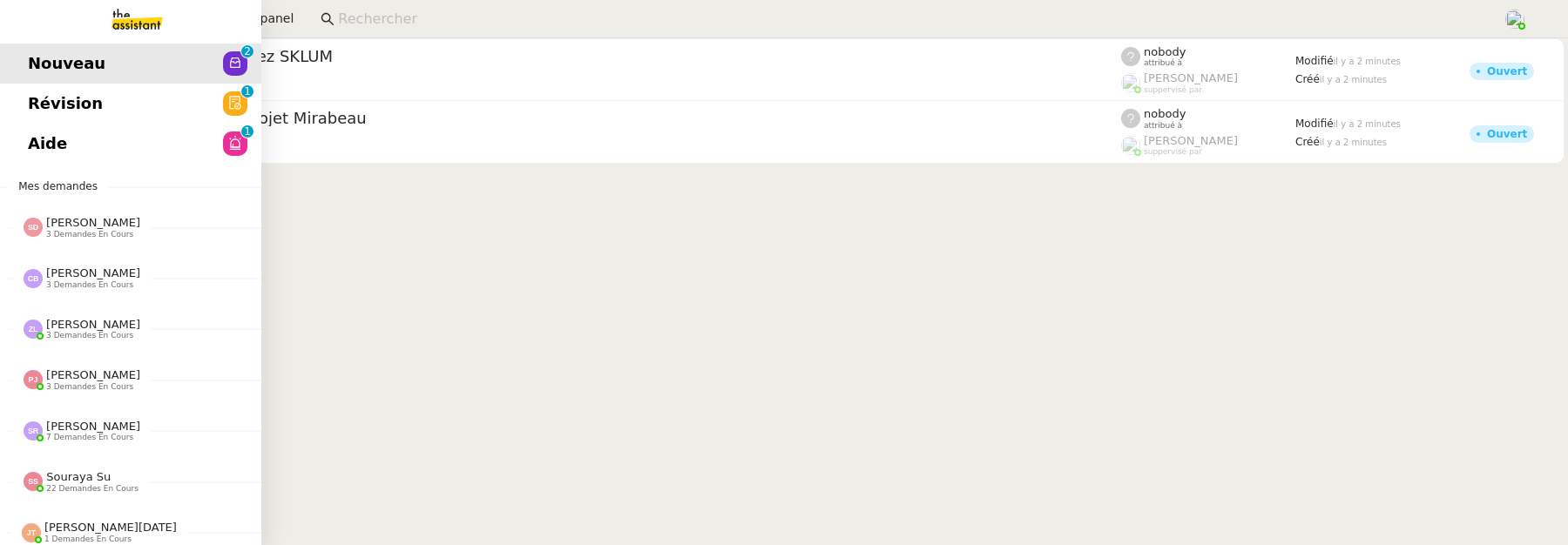
click at [52, 103] on span "Révision" at bounding box center [65, 103] width 75 height 26
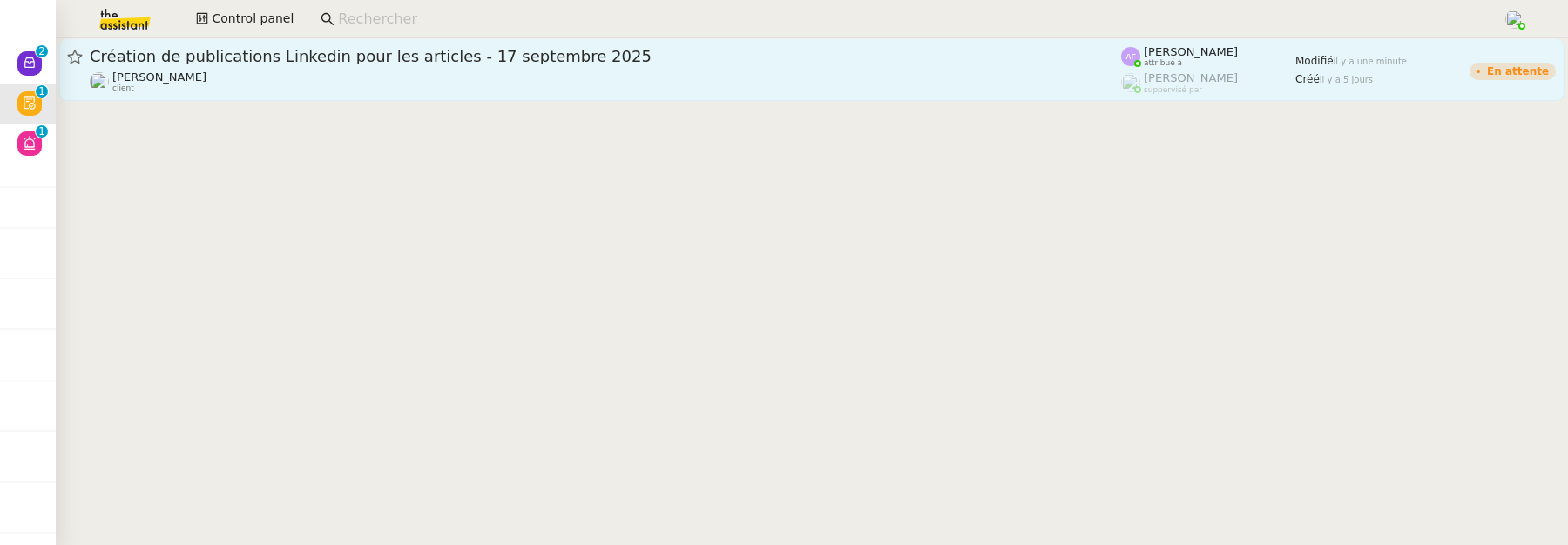
click at [406, 52] on span "Création de publications Linkedin pour les articles - 17 septembre 2025" at bounding box center [604, 56] width 1031 height 15
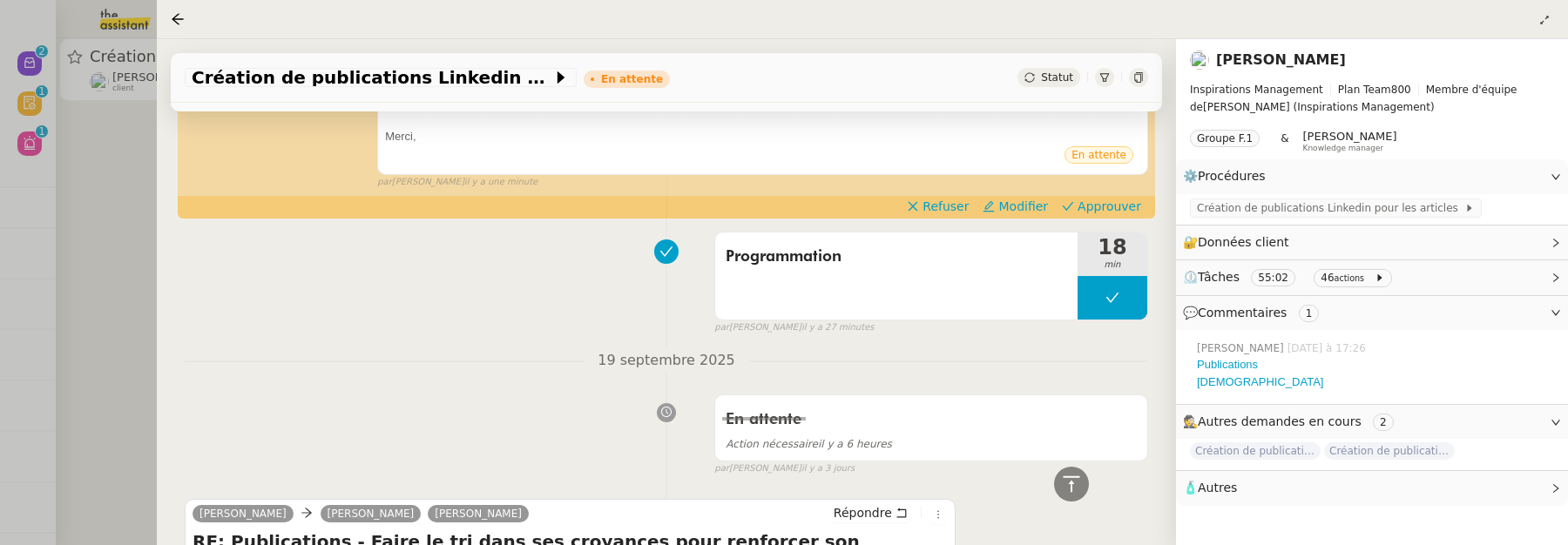
scroll to position [308, 0]
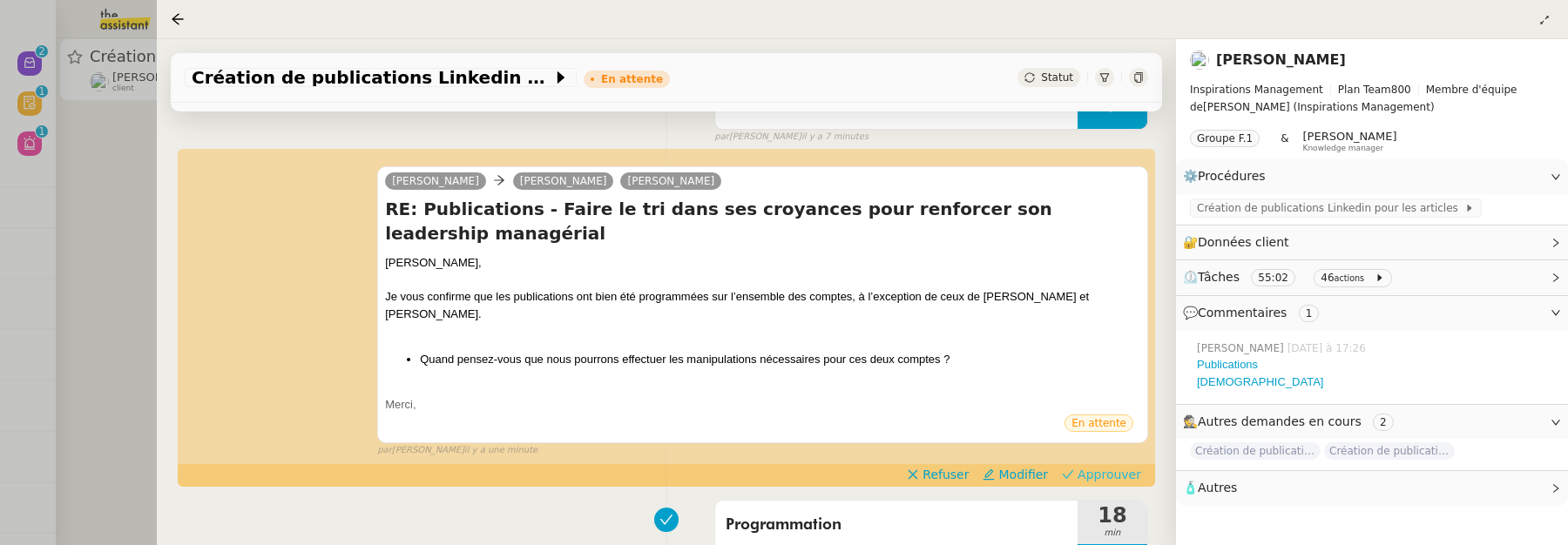
click at [1109, 465] on span "Approuver" at bounding box center [1109, 474] width 64 height 17
click at [92, 197] on div at bounding box center [784, 272] width 1568 height 545
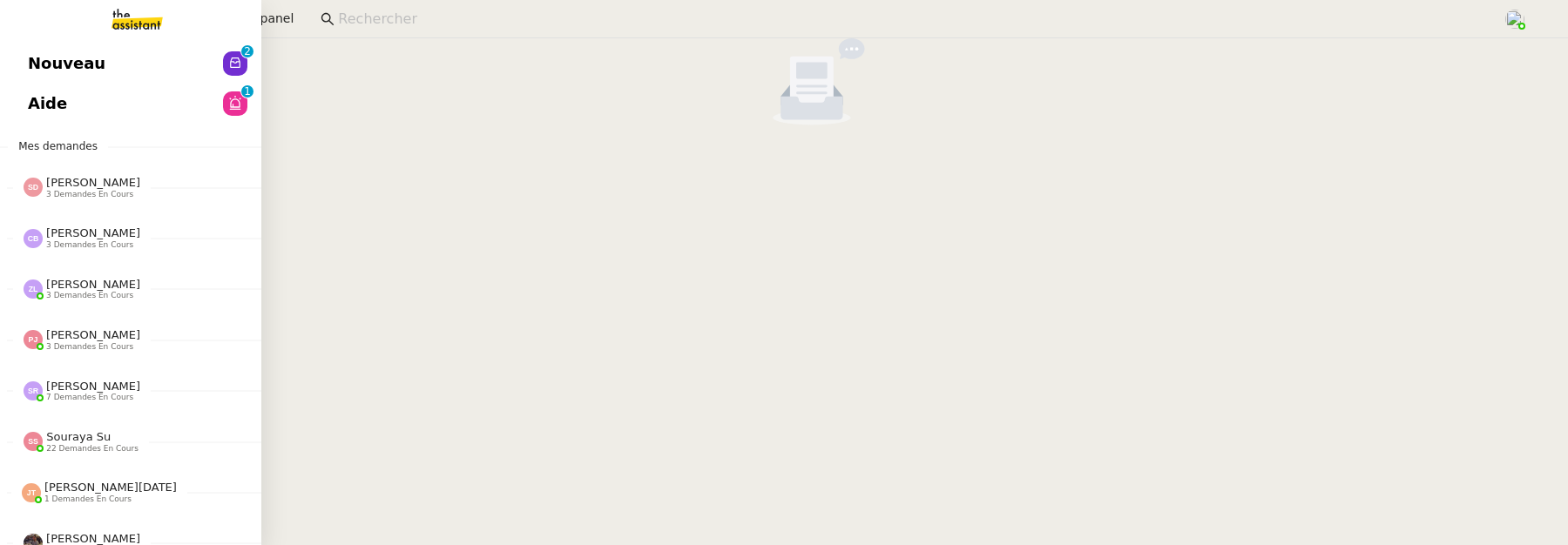
click at [21, 56] on link "Nouveau 0 1 2 3 4 5 6 7 8 9" at bounding box center [130, 64] width 261 height 40
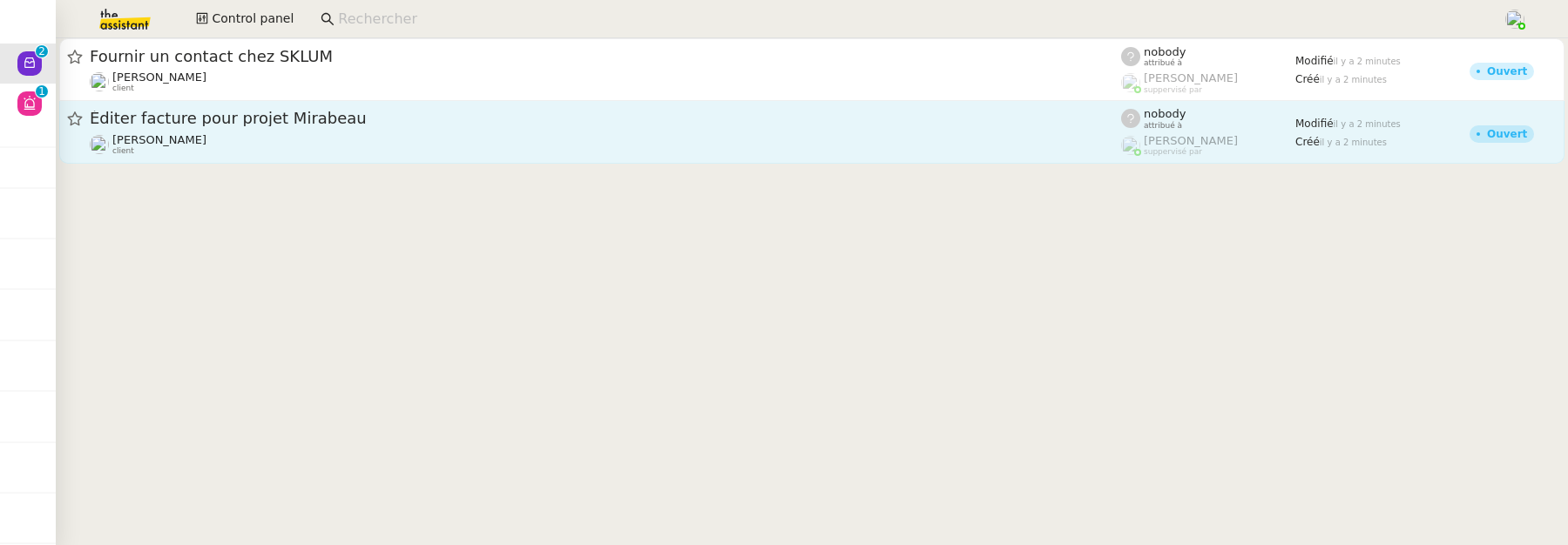
click at [405, 151] on div "[PERSON_NAME] client" at bounding box center [604, 144] width 1031 height 23
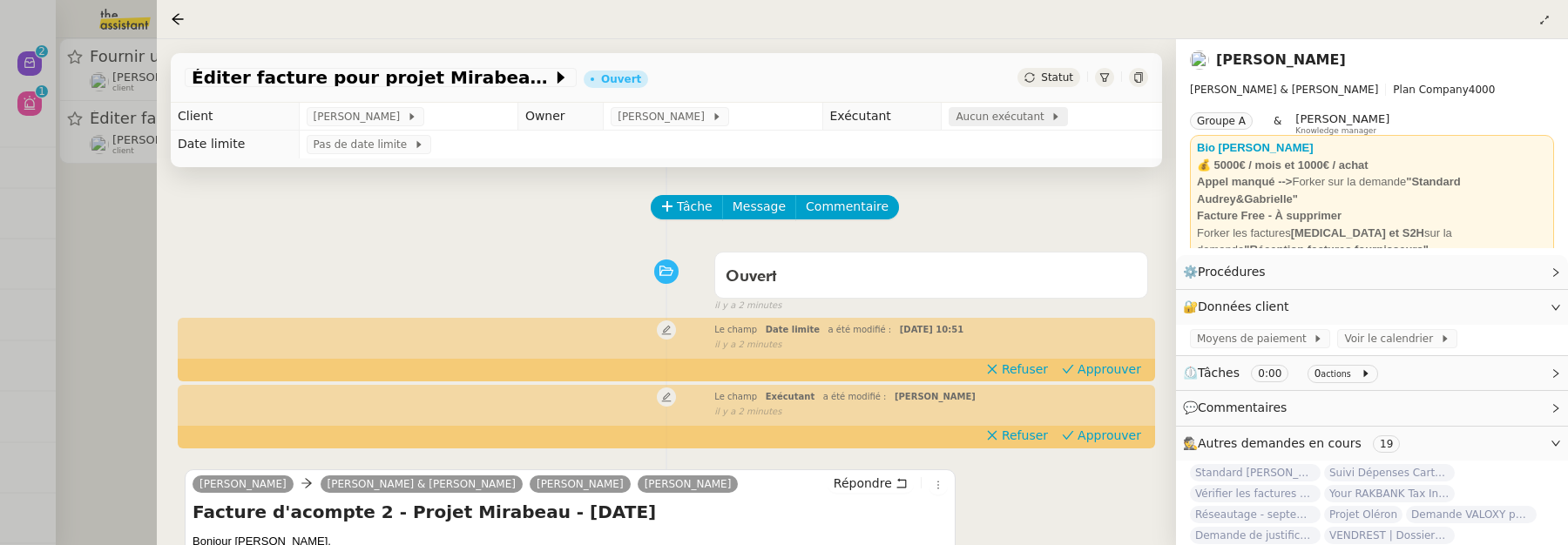
click at [993, 118] on span "Aucun exécutant" at bounding box center [1004, 117] width 95 height 17
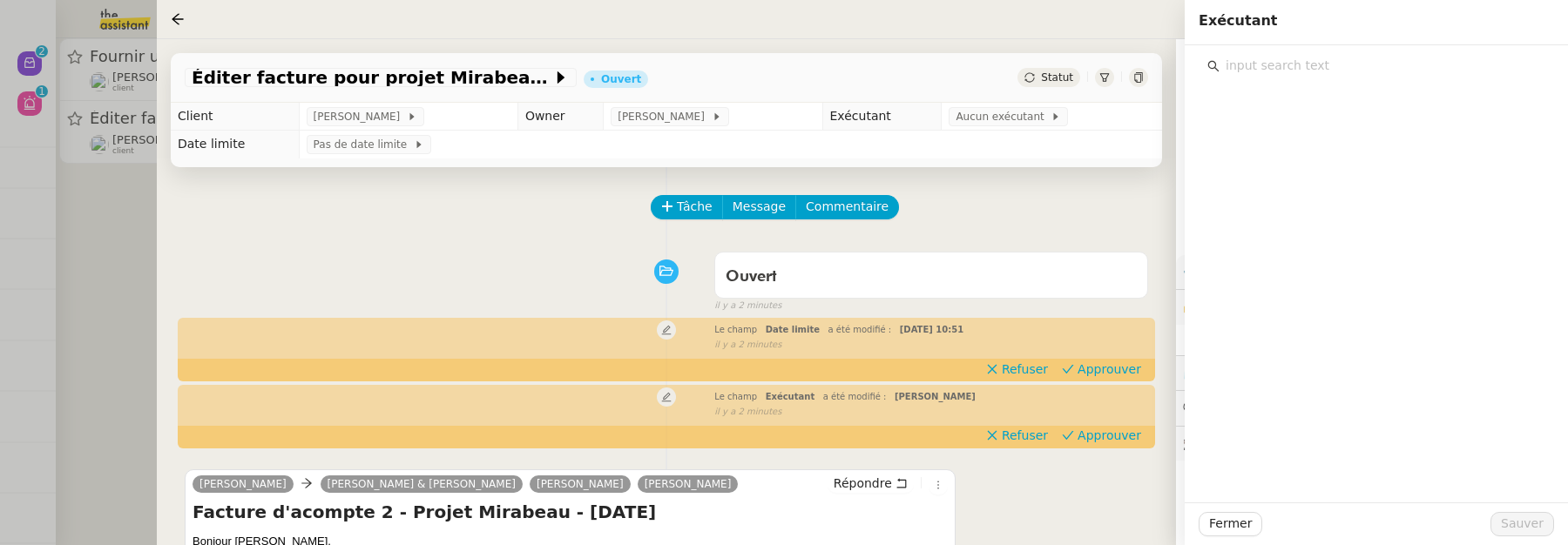
click at [1331, 71] on input "text" at bounding box center [1382, 66] width 326 height 24
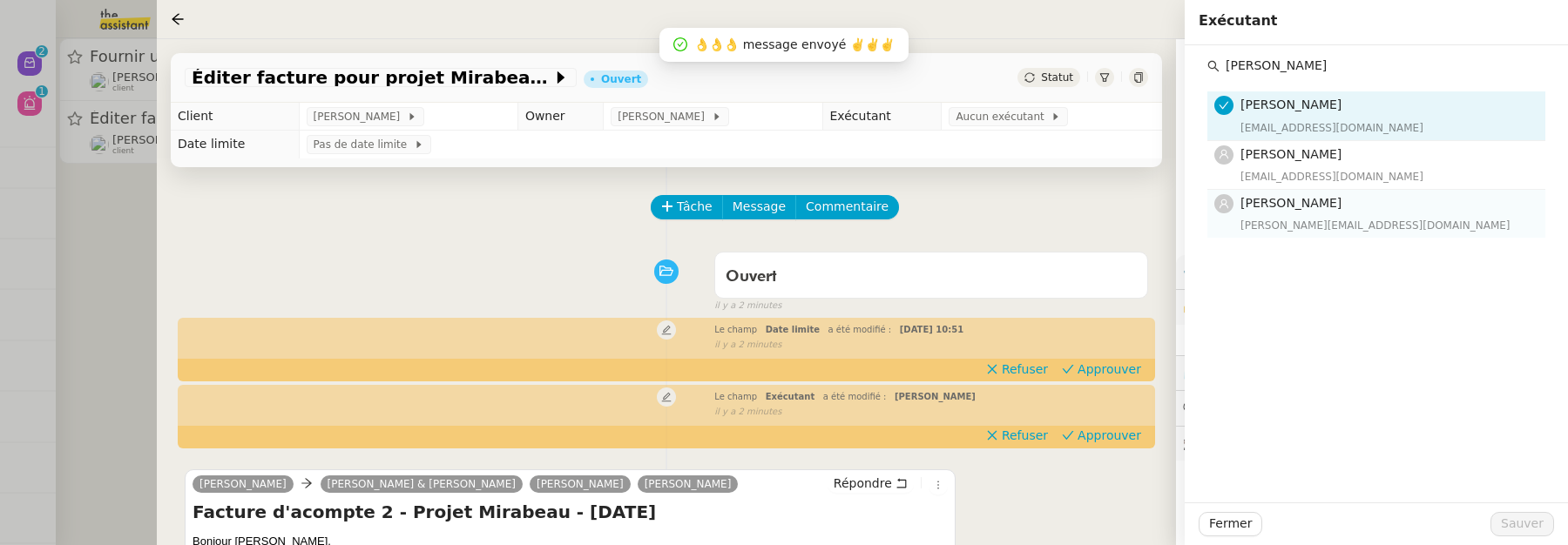
type input "[PERSON_NAME]"
click at [1368, 203] on h4 "[PERSON_NAME]" at bounding box center [1387, 202] width 295 height 20
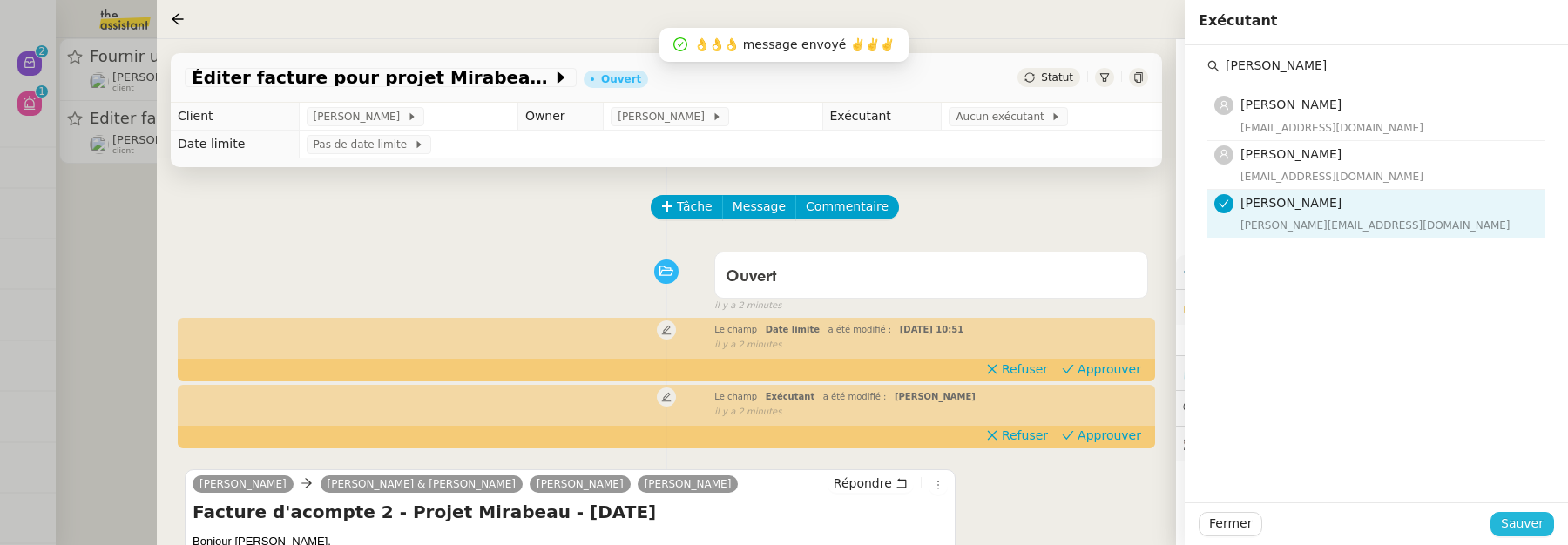
click at [1527, 515] on span "Sauver" at bounding box center [1521, 523] width 43 height 20
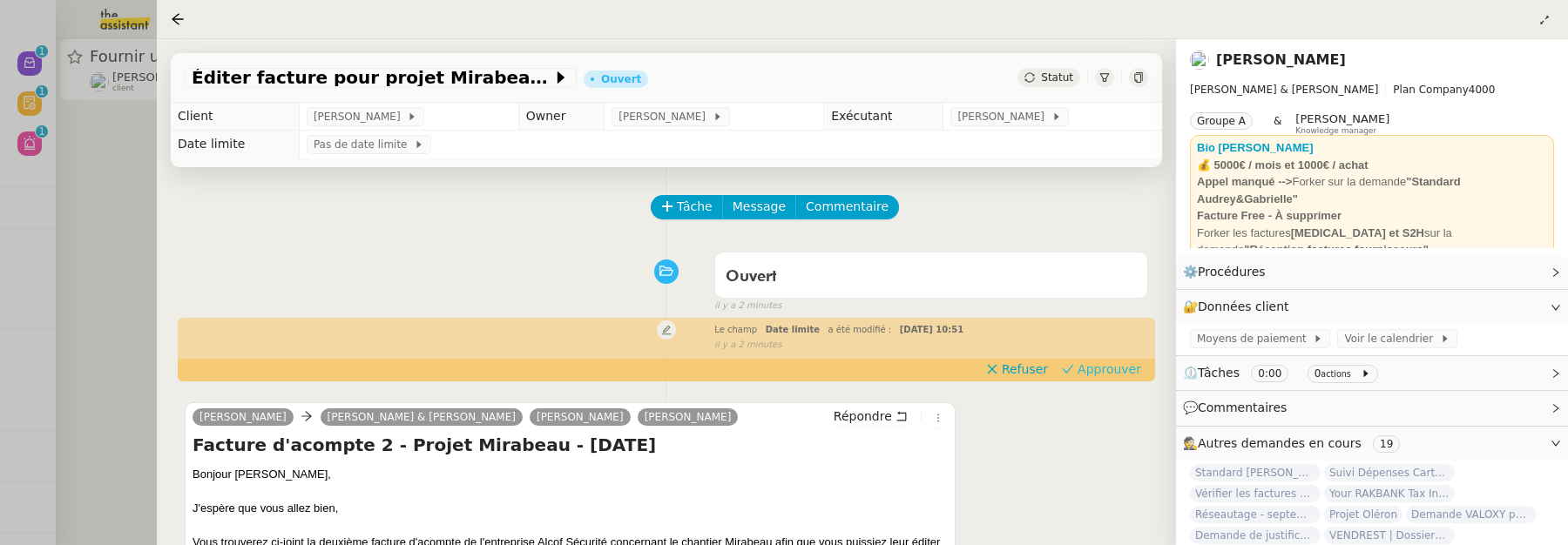
click at [1105, 372] on span "Approuver" at bounding box center [1109, 368] width 64 height 17
click at [829, 201] on span "Commentaire" at bounding box center [847, 206] width 83 height 20
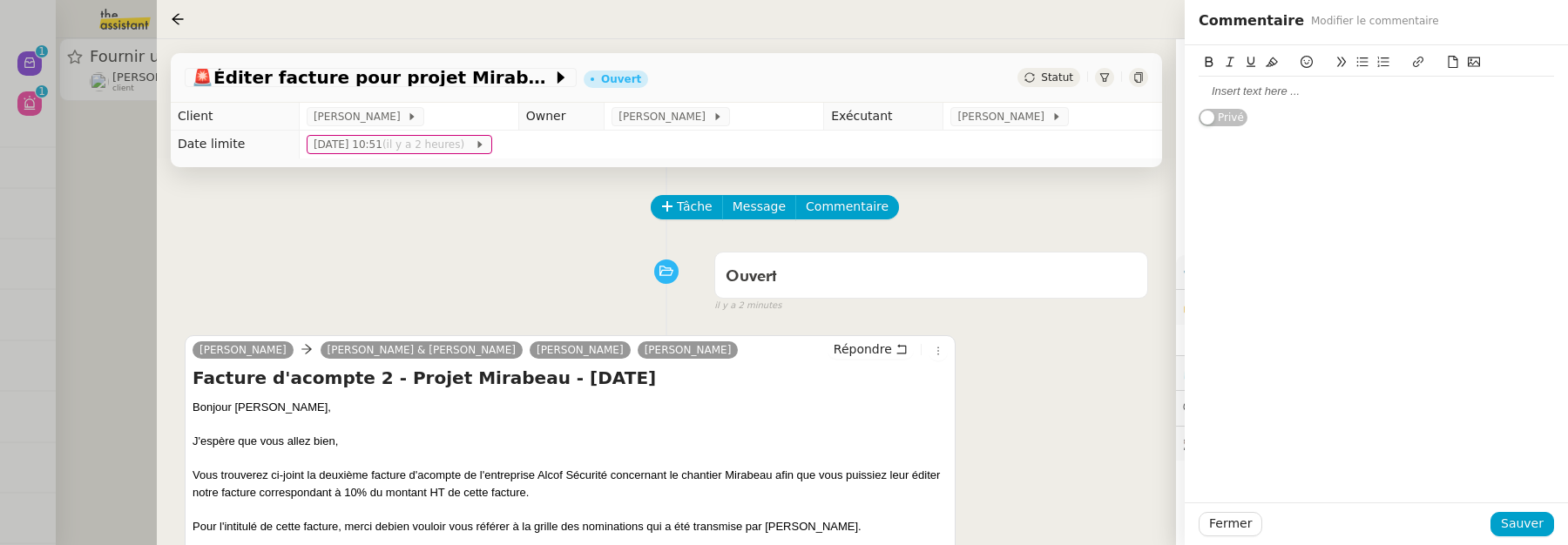
click at [1316, 92] on div at bounding box center [1376, 91] width 355 height 15
drag, startPoint x: 1260, startPoint y: 98, endPoint x: 1172, endPoint y: 98, distance: 88.0
click at [1172, 98] on app-ticket "🚨 Éditer facture pour projet Mirabeau Ouvert Statut Client [PERSON_NAME] Owner …" at bounding box center [862, 291] width 1411 height 506
copy div "à forker ?"
click at [1521, 525] on span "Sauver" at bounding box center [1521, 523] width 43 height 20
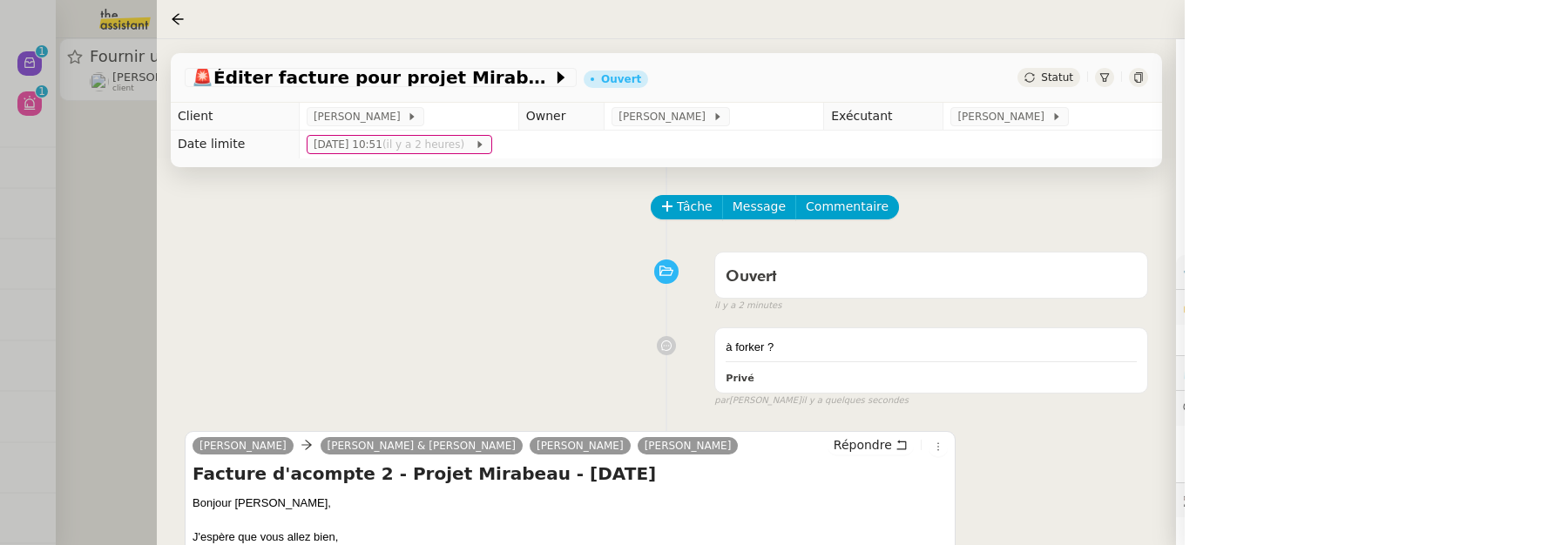
click at [111, 189] on div at bounding box center [784, 272] width 1568 height 545
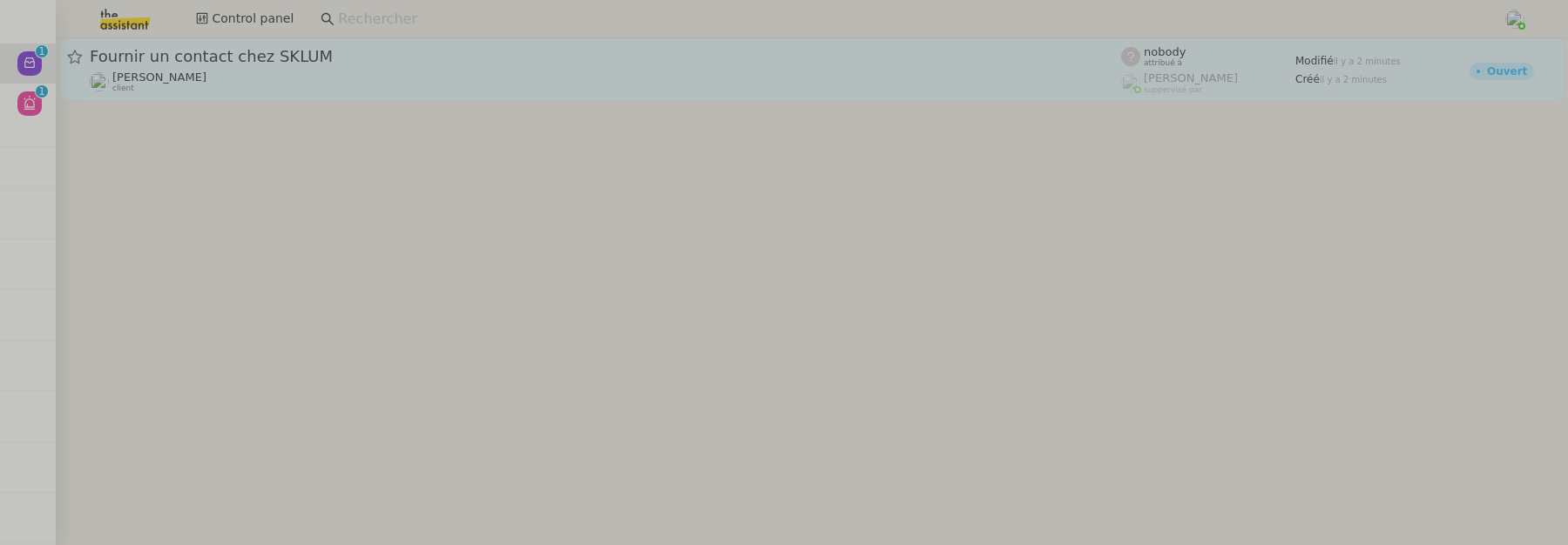
click at [214, 67] on div "Fournir un contact chez SKLUM [PERSON_NAME] client" at bounding box center [604, 69] width 1031 height 47
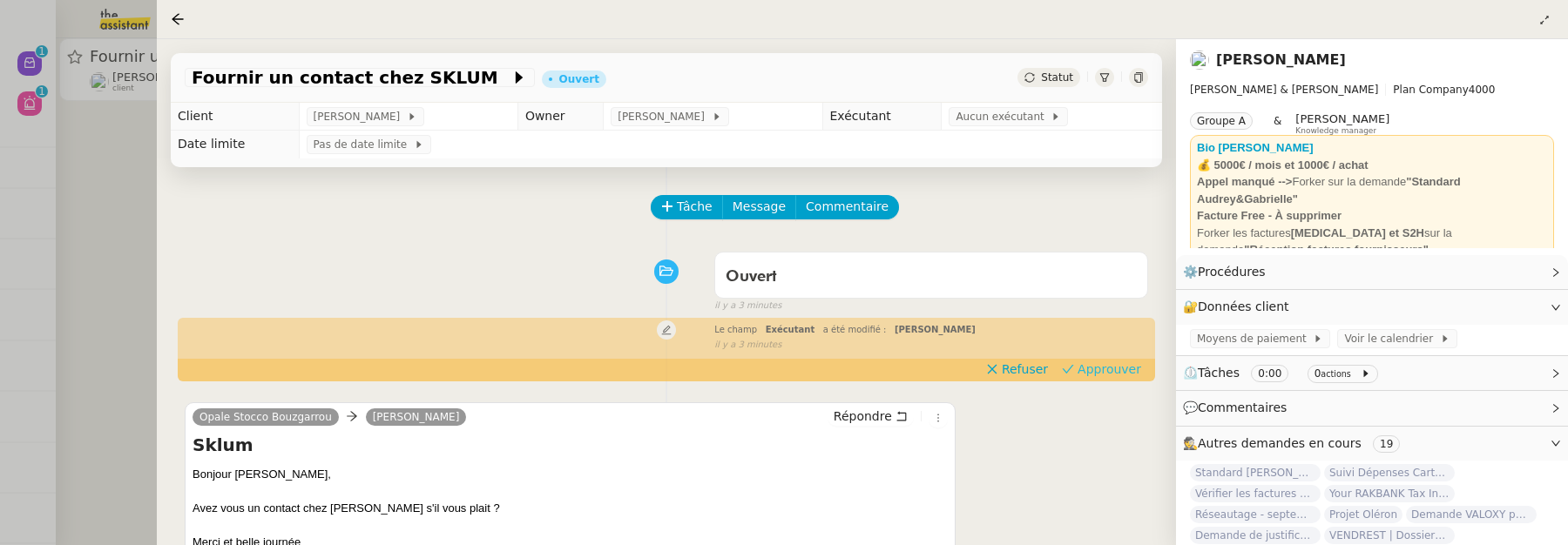
click at [1106, 365] on span "Approuver" at bounding box center [1109, 368] width 64 height 17
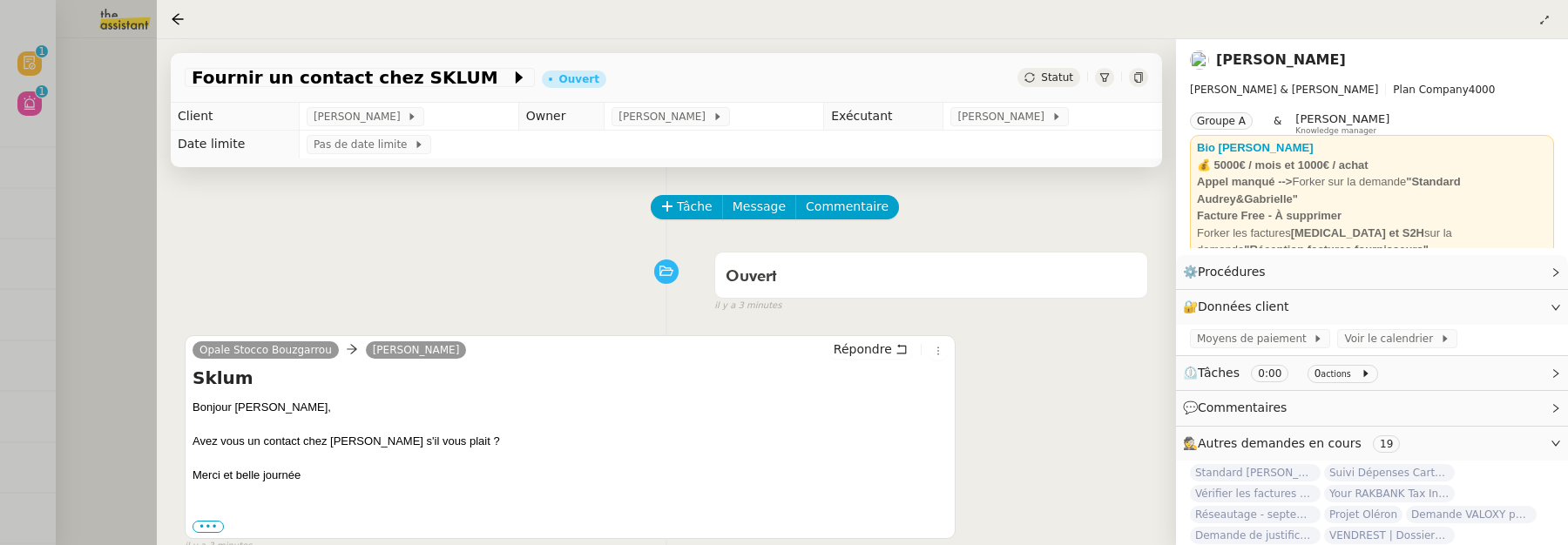
click at [95, 176] on div at bounding box center [784, 272] width 1568 height 545
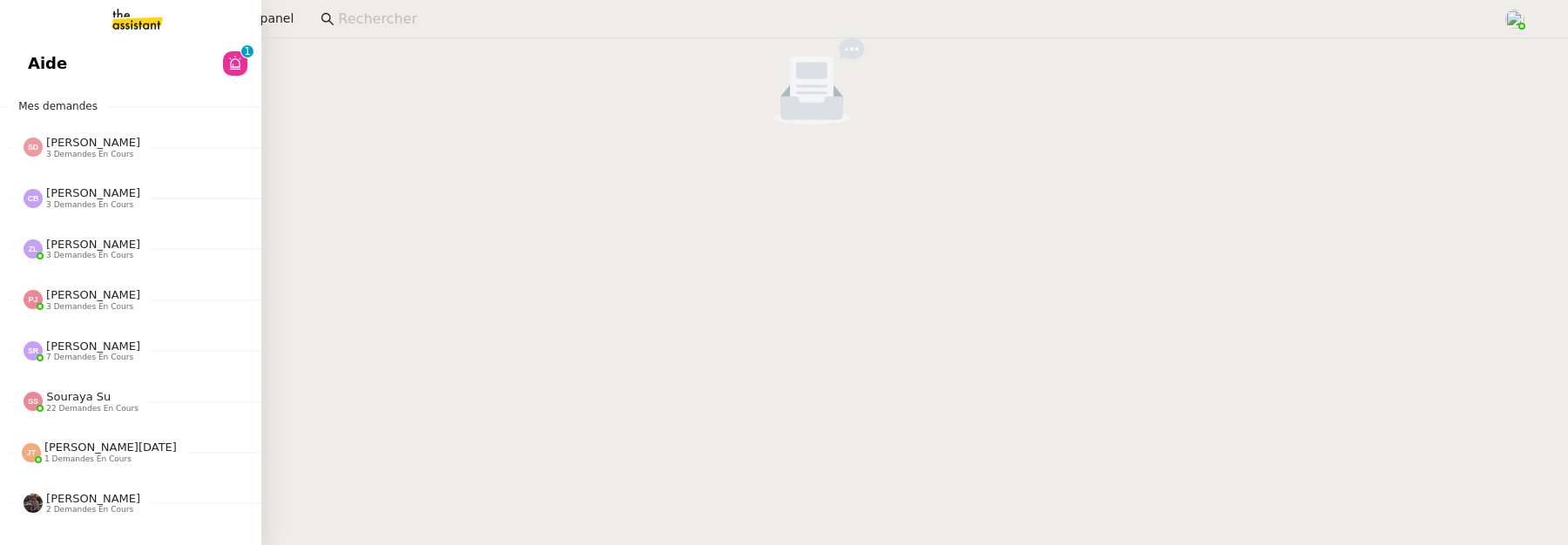
click at [41, 67] on span "Aide" at bounding box center [47, 63] width 39 height 26
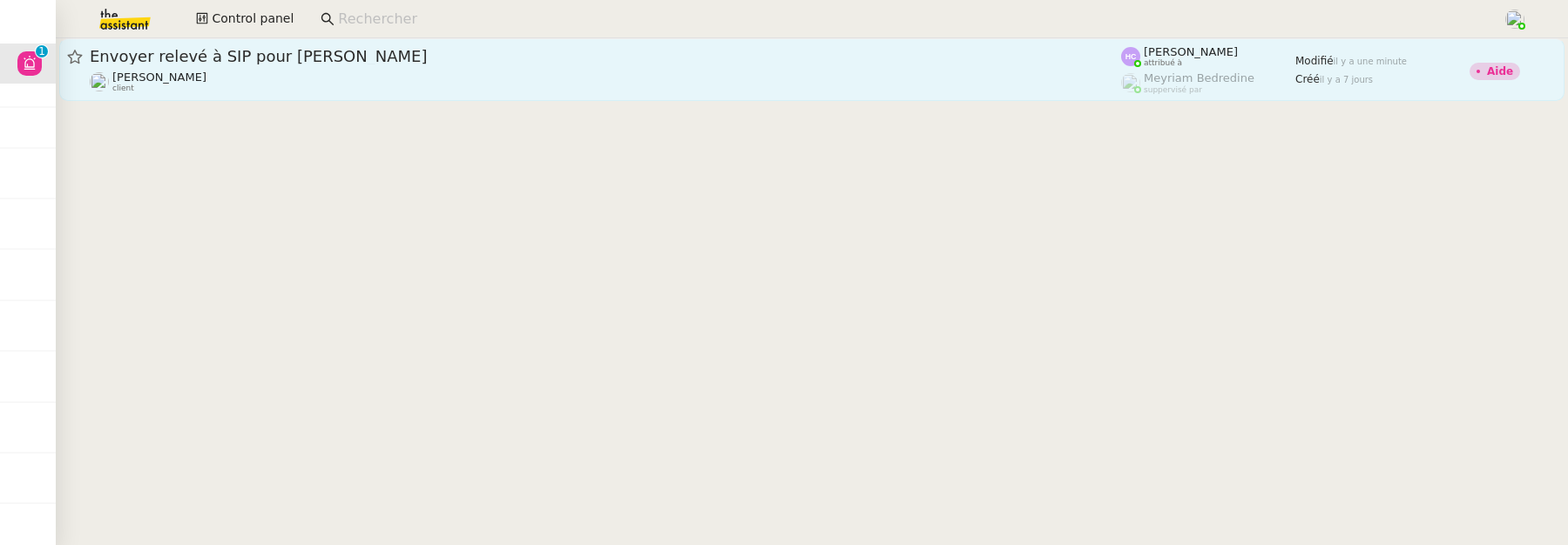
click at [479, 60] on span "Envoyer relevé à SIP pour [PERSON_NAME]" at bounding box center [604, 56] width 1031 height 15
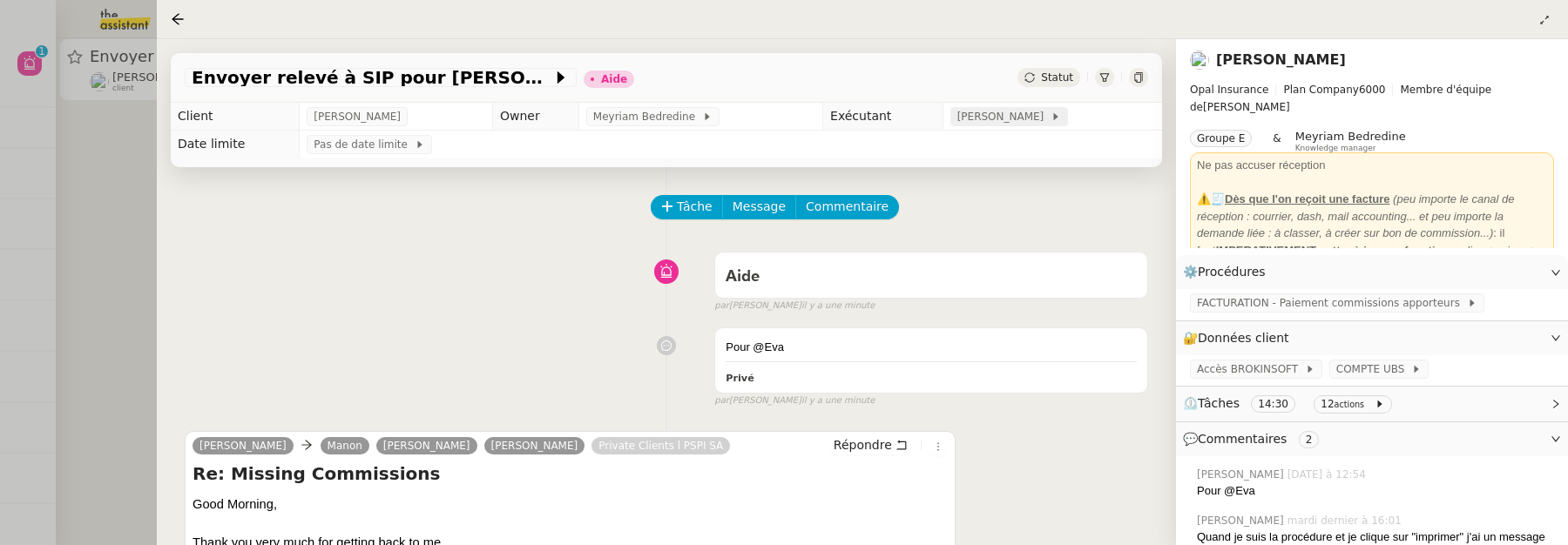
click at [1027, 123] on span "[PERSON_NAME]" at bounding box center [1004, 117] width 93 height 17
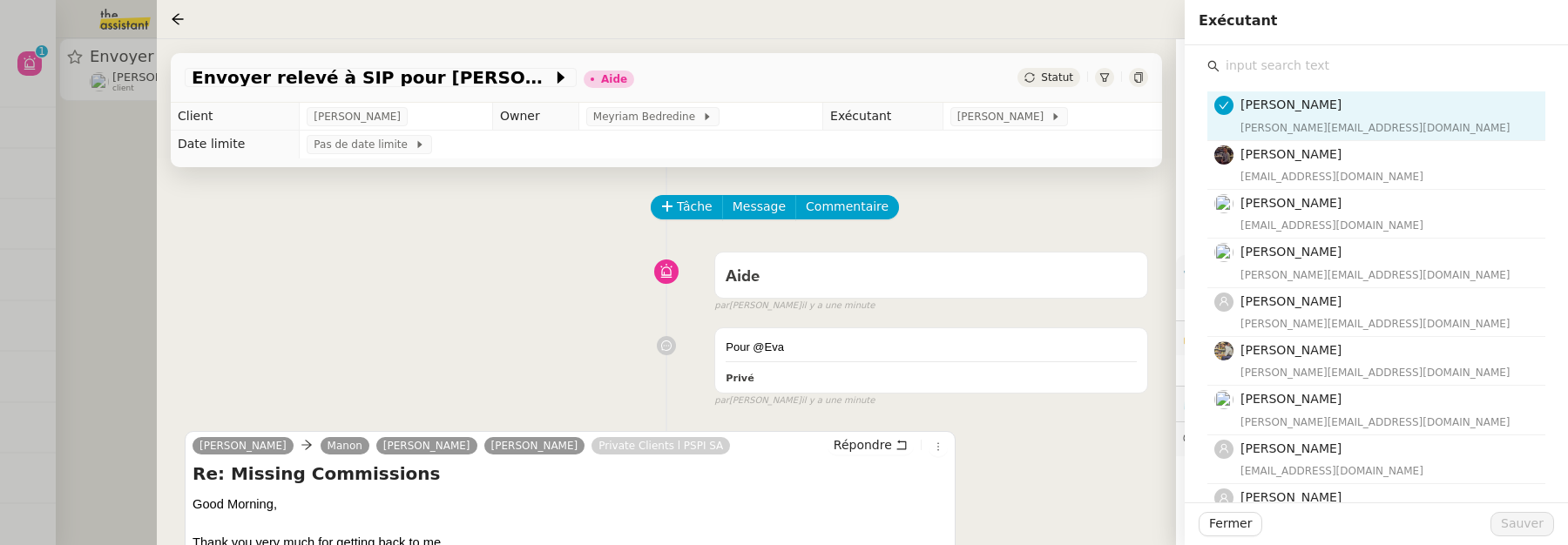
click at [1236, 72] on input "text" at bounding box center [1382, 66] width 326 height 24
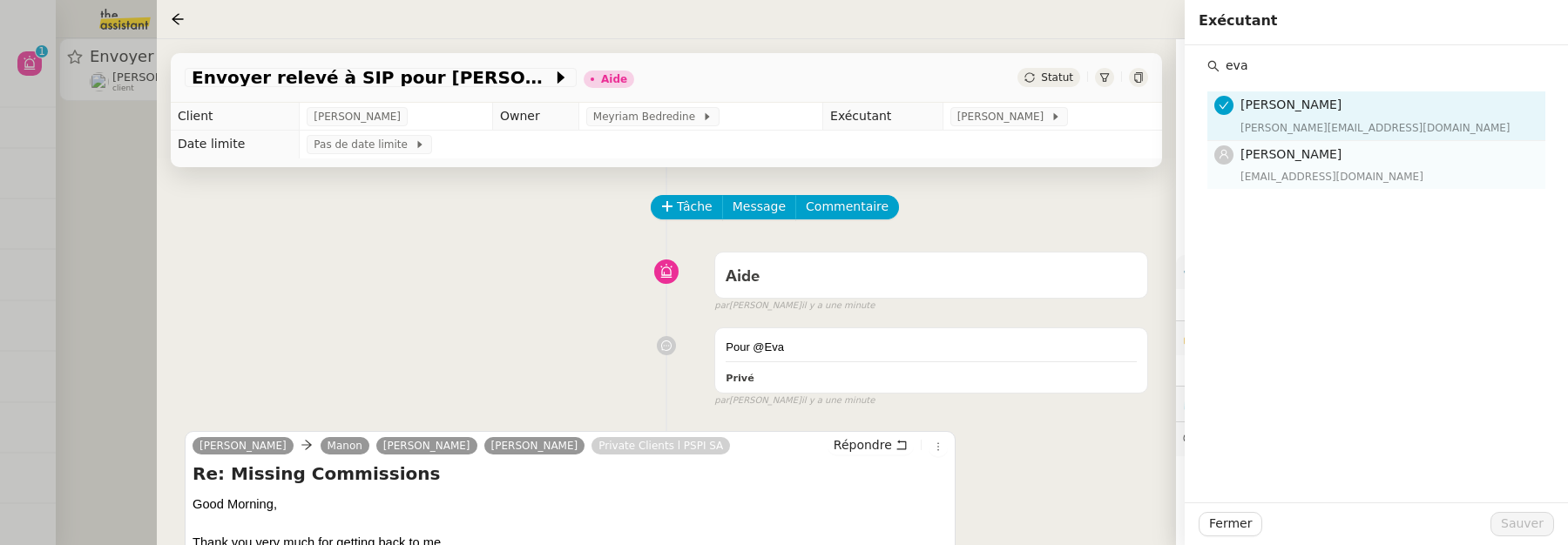
type input "eva"
click at [1304, 171] on div "[EMAIL_ADDRESS][DOMAIN_NAME]" at bounding box center [1387, 177] width 295 height 17
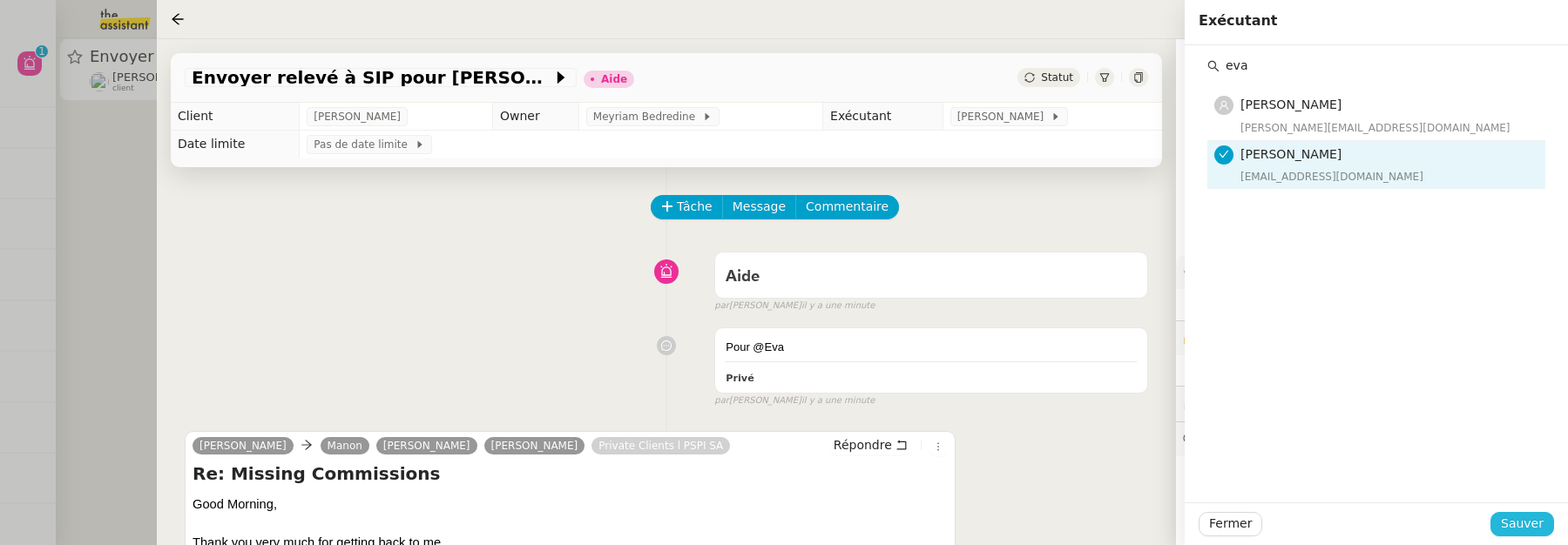
click at [1543, 524] on button "Sauver" at bounding box center [1521, 524] width 64 height 25
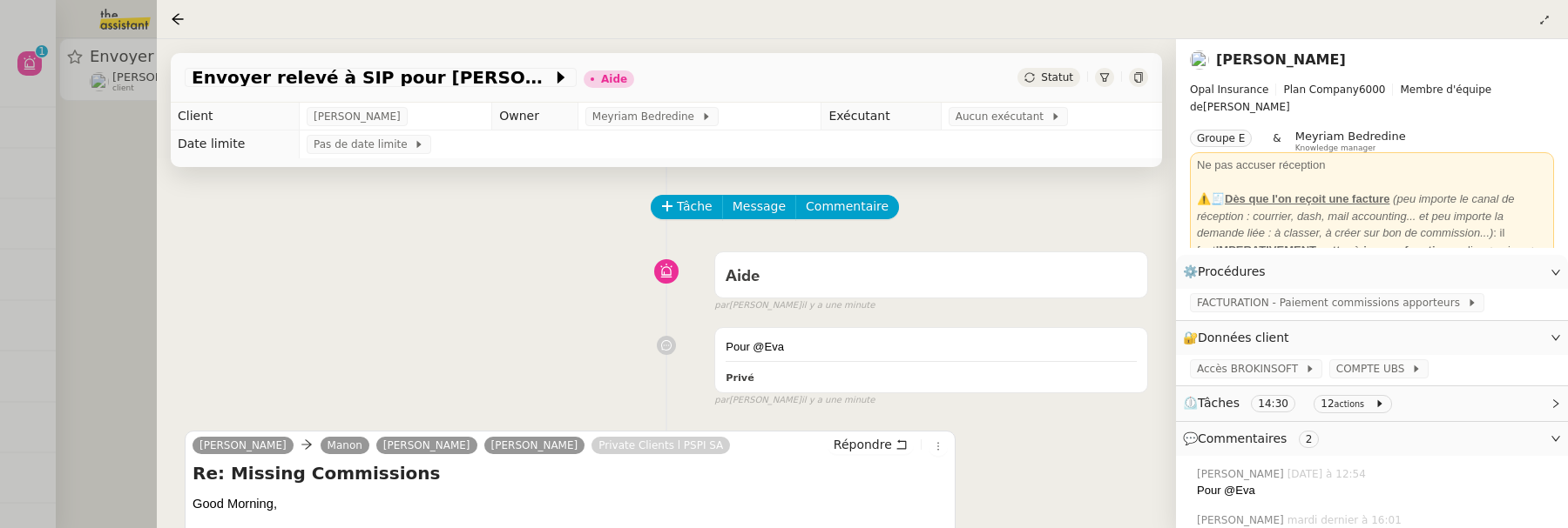
click at [1059, 67] on div "Envoyer relevé à SIP pour [PERSON_NAME] Aide Statut" at bounding box center [666, 78] width 991 height 49
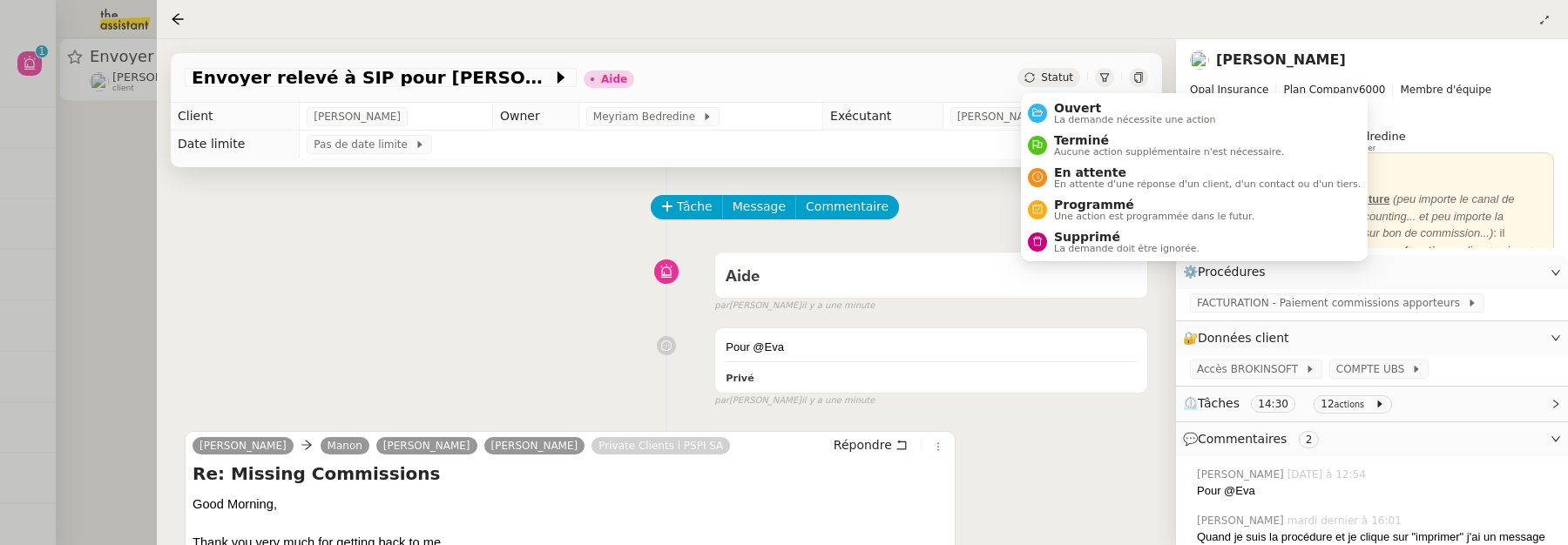
click at [1066, 77] on span "Statut" at bounding box center [1057, 77] width 32 height 12
click at [1075, 95] on ul "Ouvert La demande nécessite une action Terminé Aucune action supplémentaire n'e…" at bounding box center [1194, 177] width 347 height 168
click at [1107, 115] on span "La demande nécessite une action" at bounding box center [1135, 120] width 162 height 9
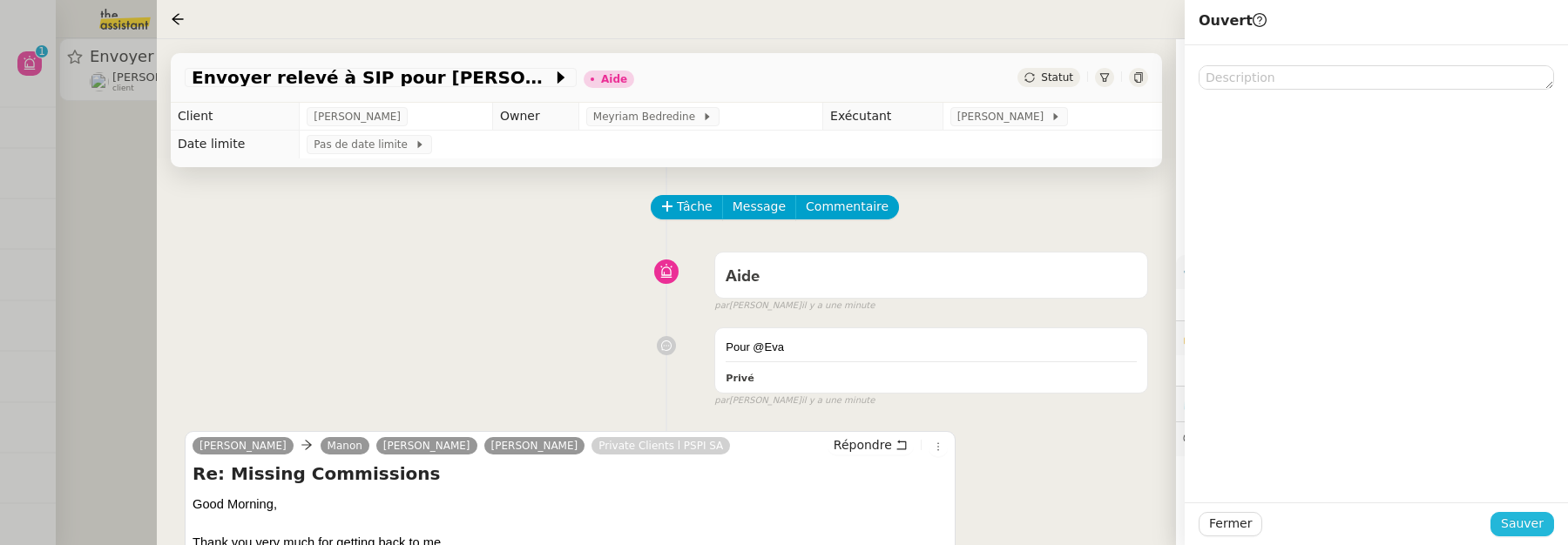
click at [1520, 522] on span "Sauver" at bounding box center [1521, 523] width 43 height 20
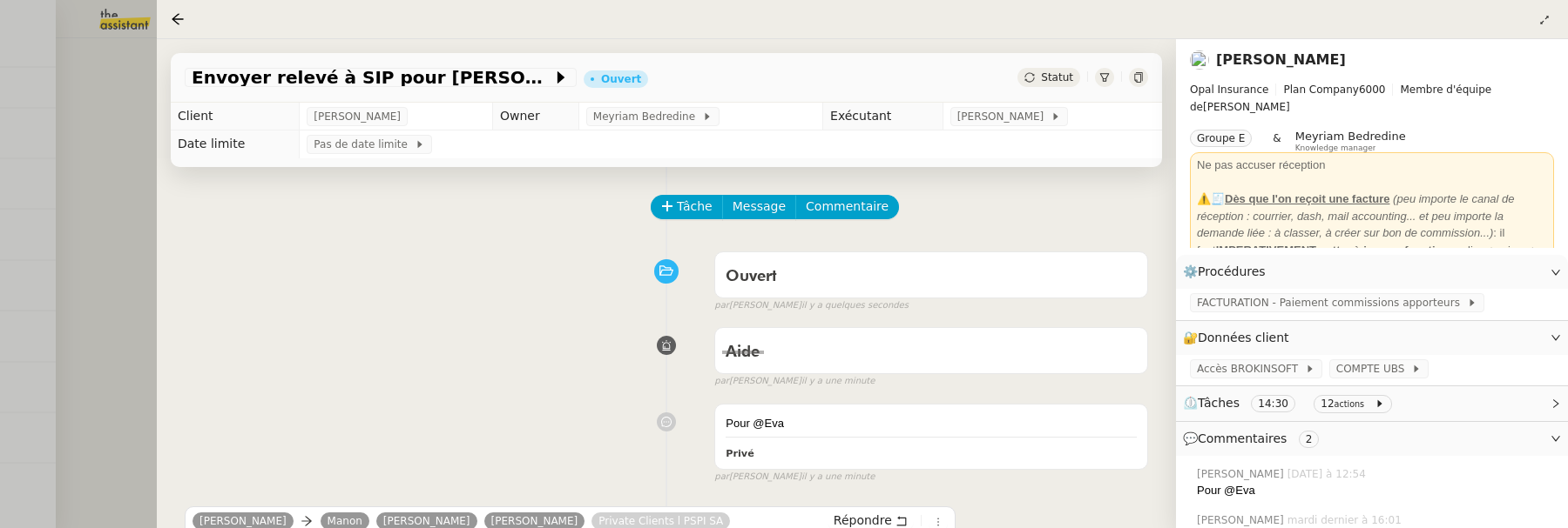
click at [126, 178] on div at bounding box center [784, 264] width 1568 height 528
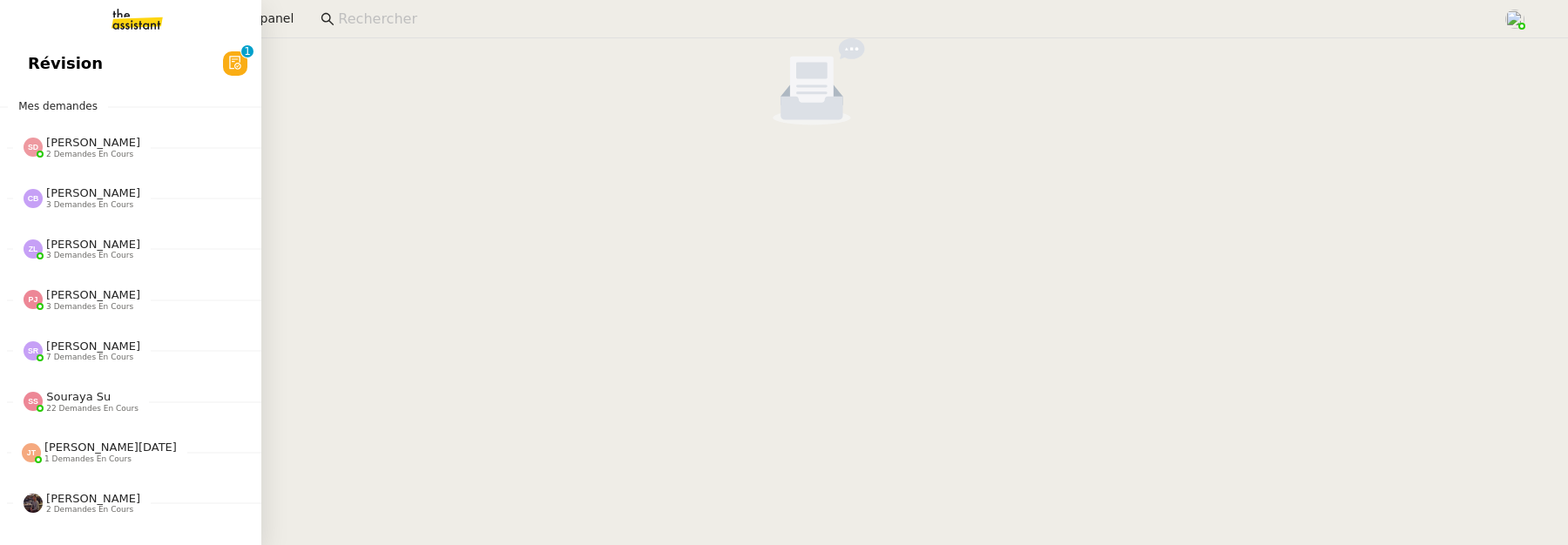
click at [47, 68] on span "Révision" at bounding box center [65, 63] width 75 height 26
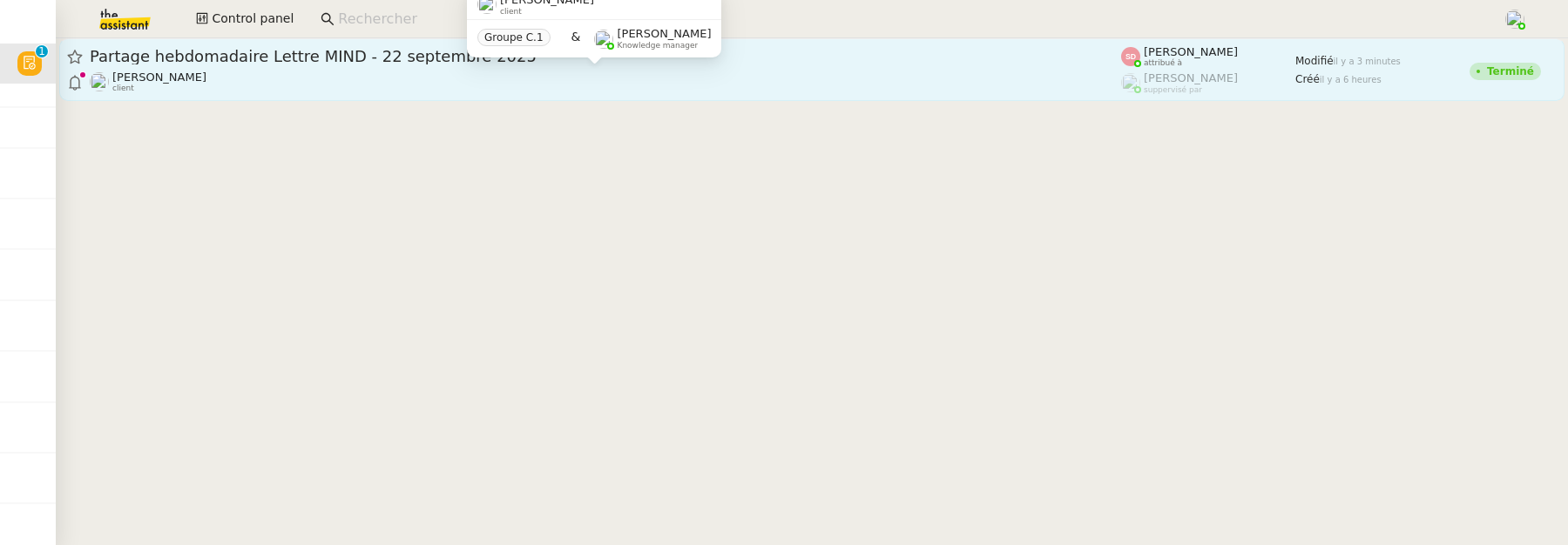
click at [396, 78] on div "[PERSON_NAME] client" at bounding box center [604, 82] width 1031 height 23
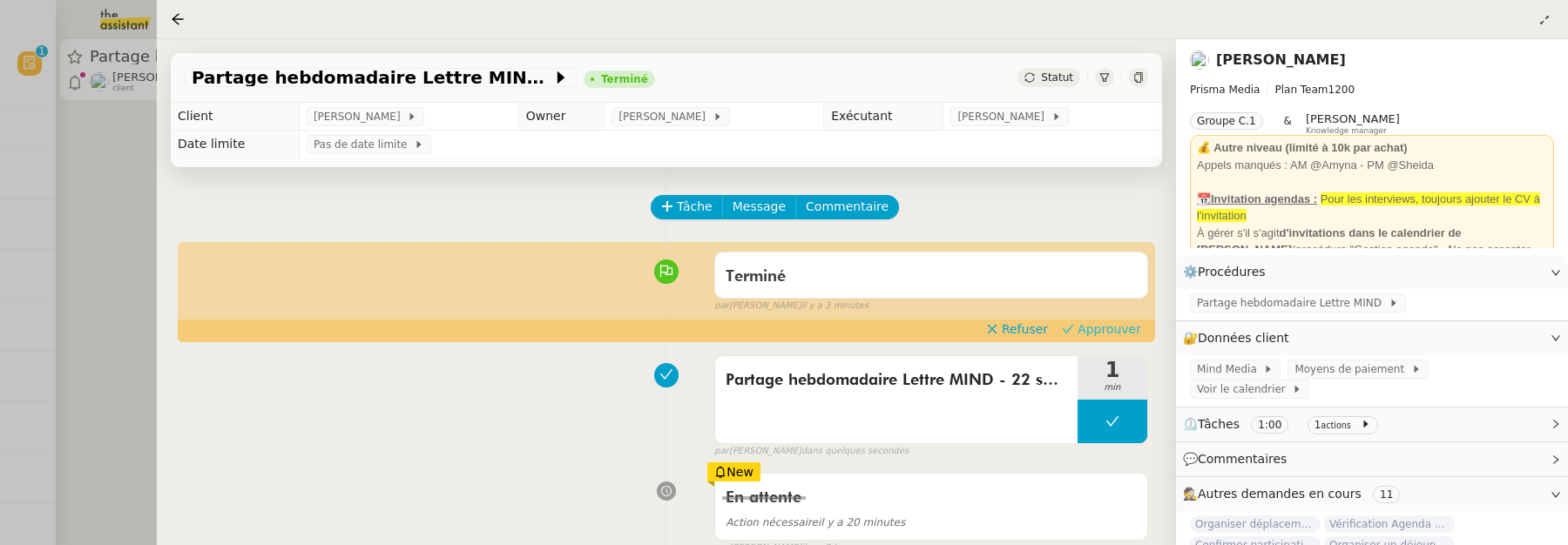
click at [1119, 327] on span "Approuver" at bounding box center [1109, 329] width 64 height 17
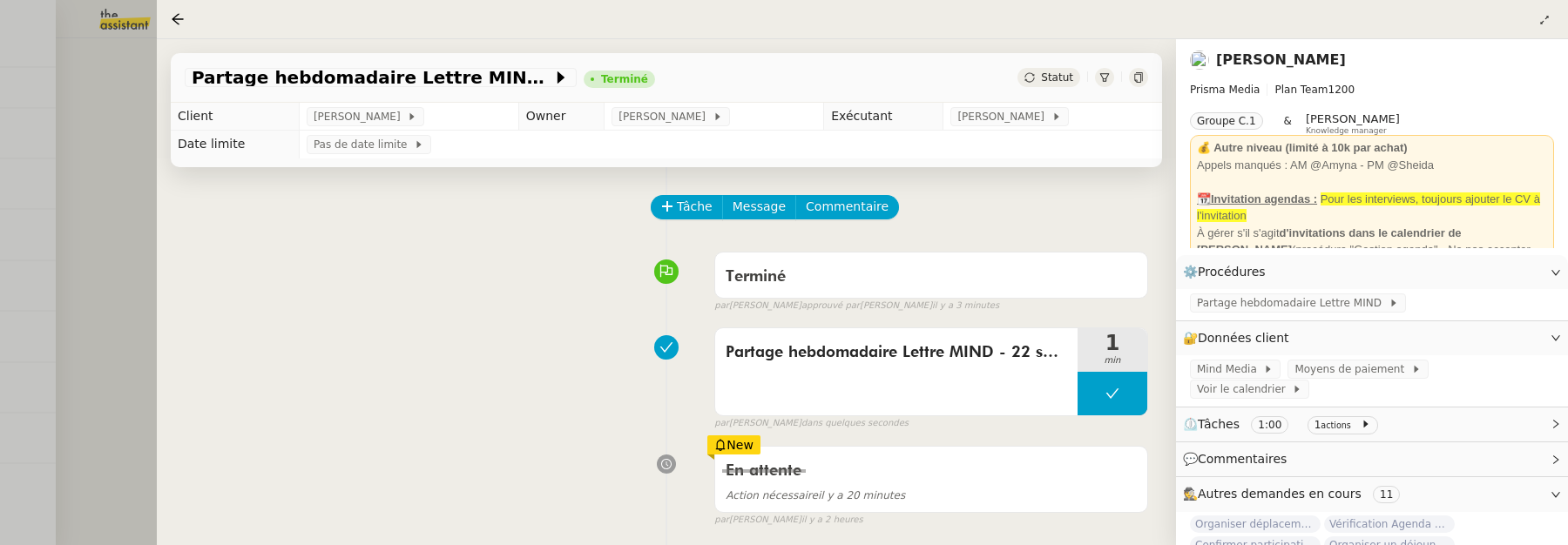
click at [123, 212] on div at bounding box center [784, 272] width 1568 height 545
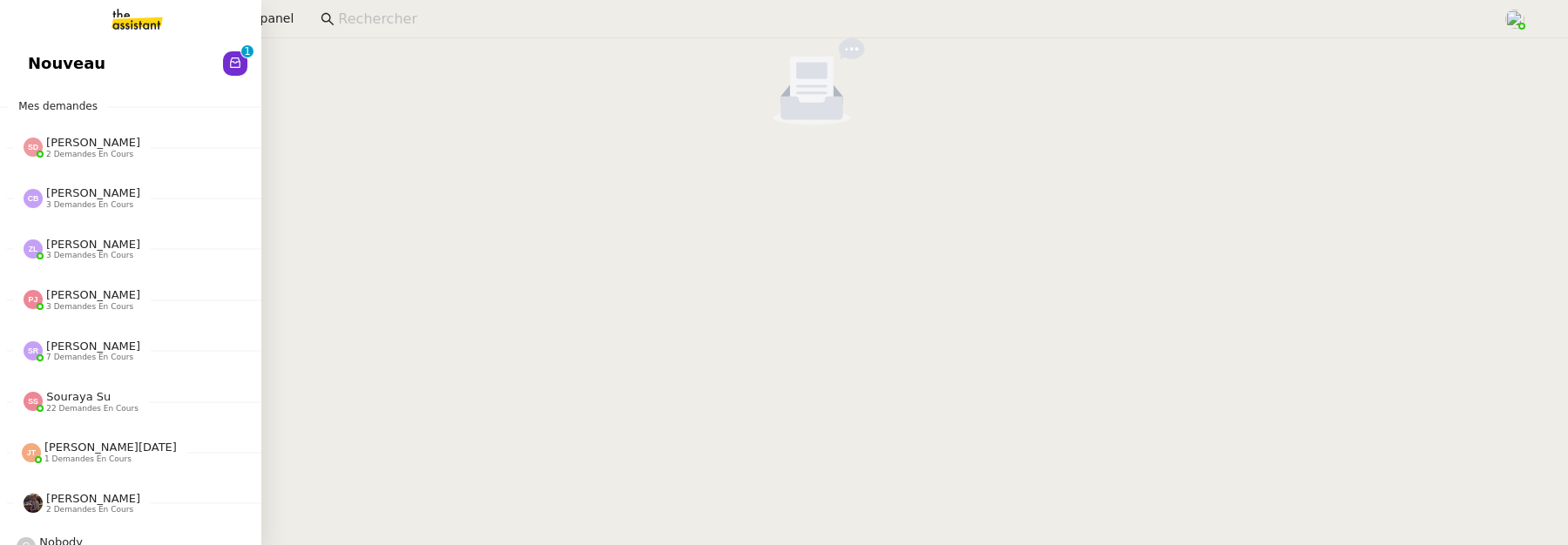
click at [43, 74] on span "Nouveau" at bounding box center [67, 63] width 78 height 26
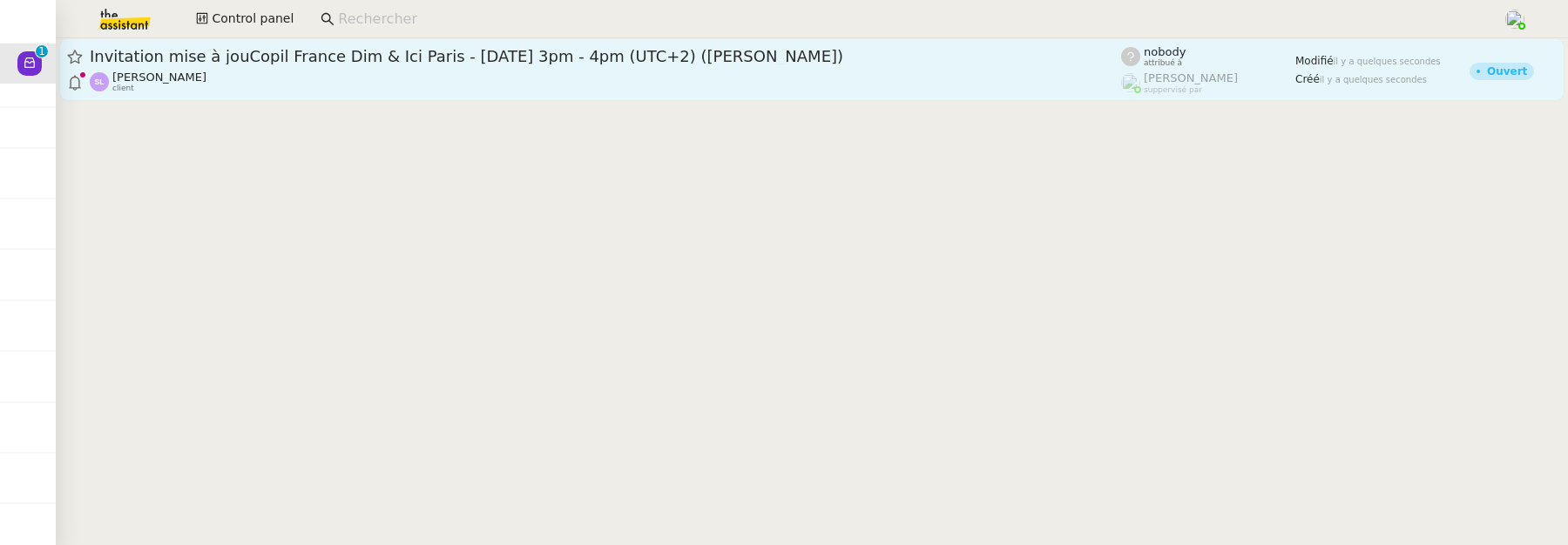
click at [362, 92] on div "[PERSON_NAME] client" at bounding box center [604, 82] width 1031 height 23
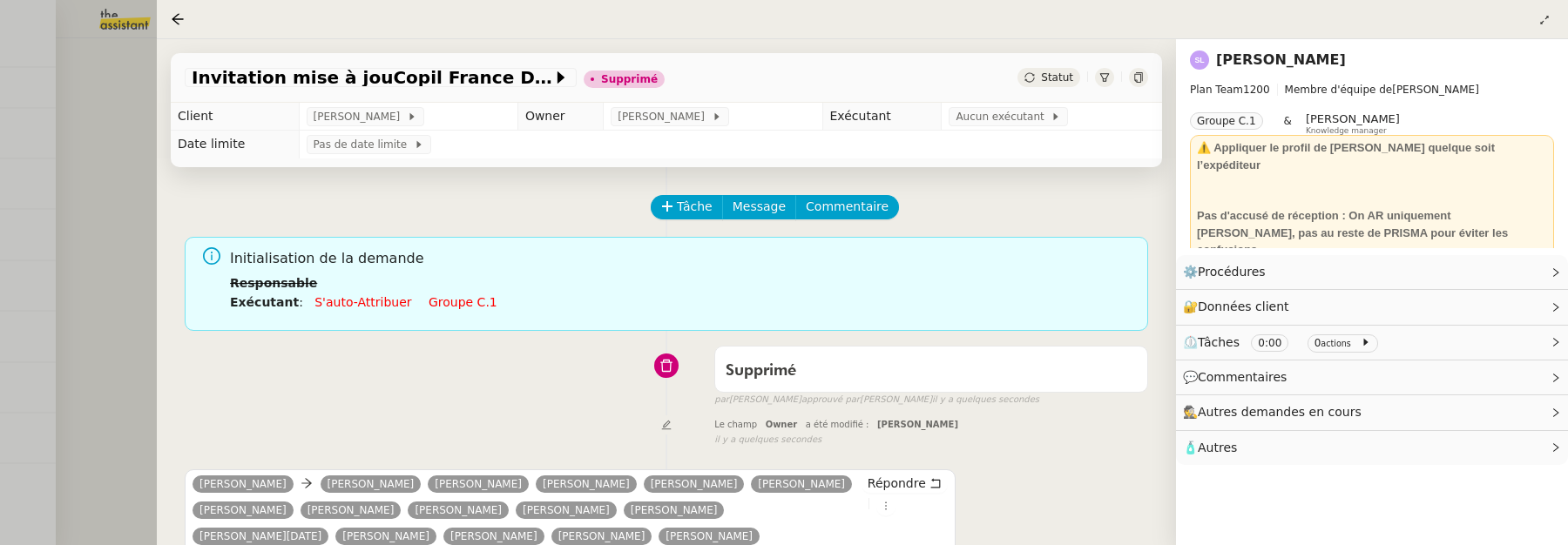
click at [112, 192] on div at bounding box center [784, 272] width 1568 height 545
